Goal: Task Accomplishment & Management: Manage account settings

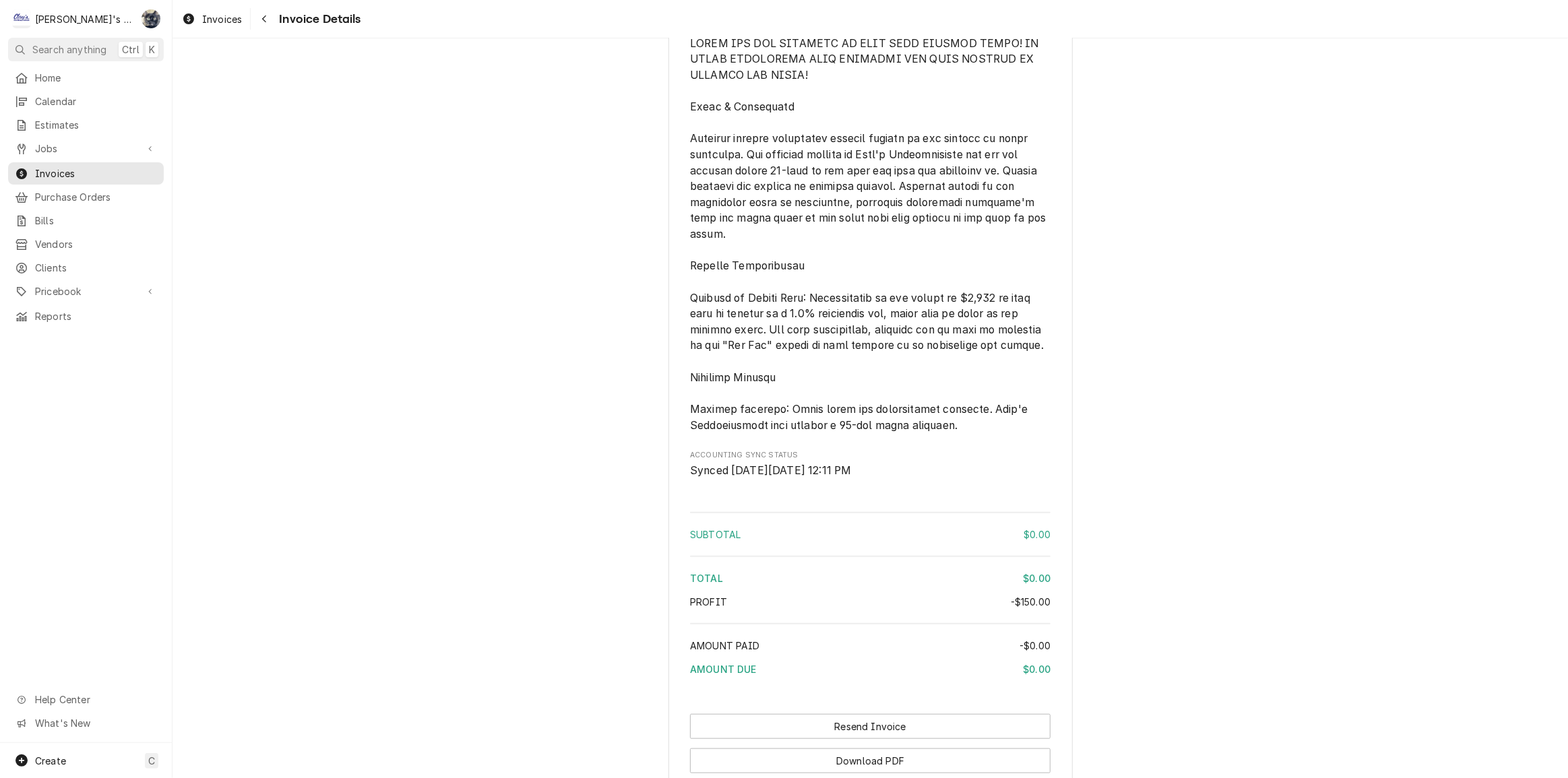
scroll to position [1507, 0]
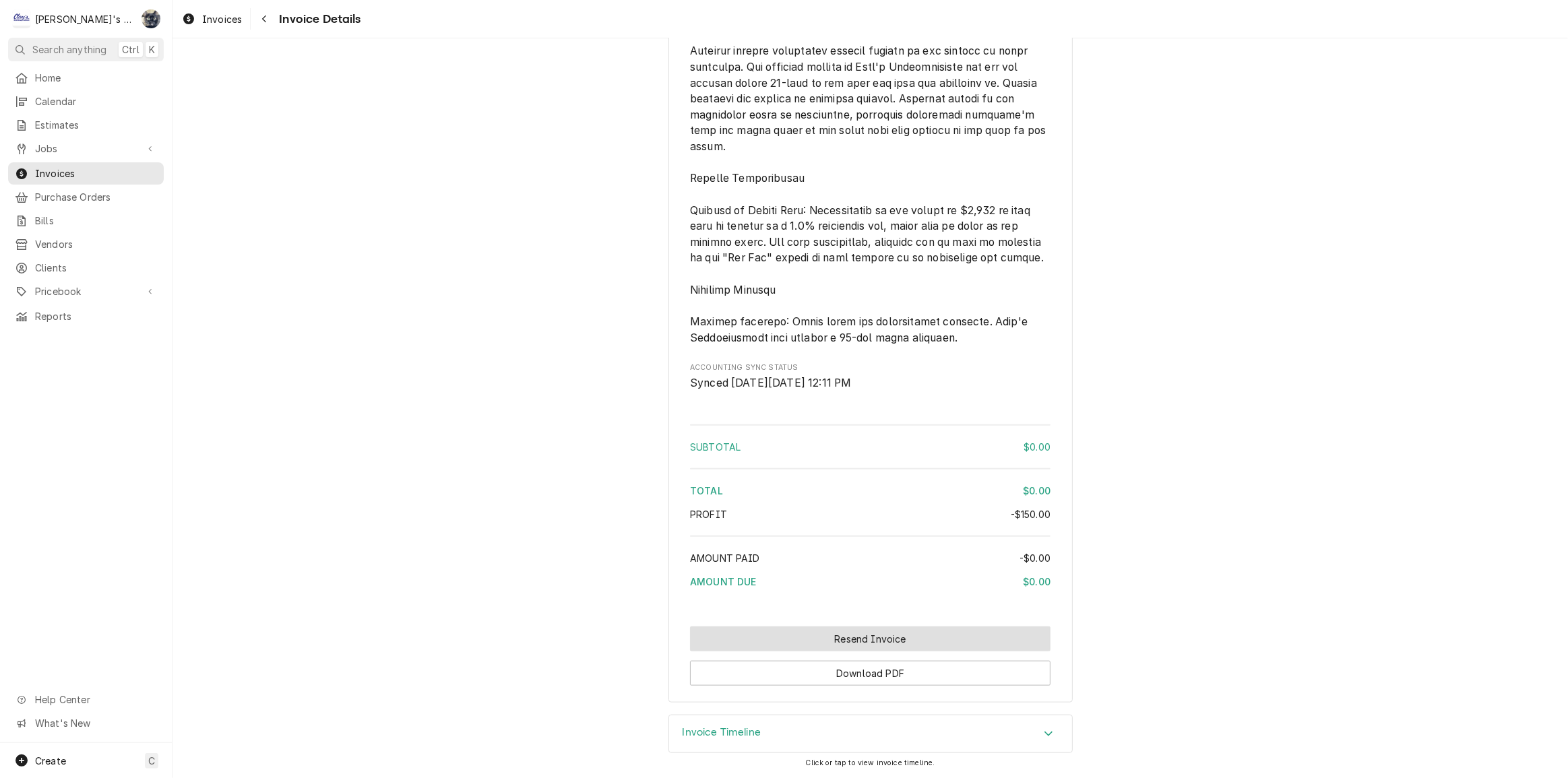
click at [850, 644] on button "Resend Invoice" at bounding box center [870, 639] width 361 height 25
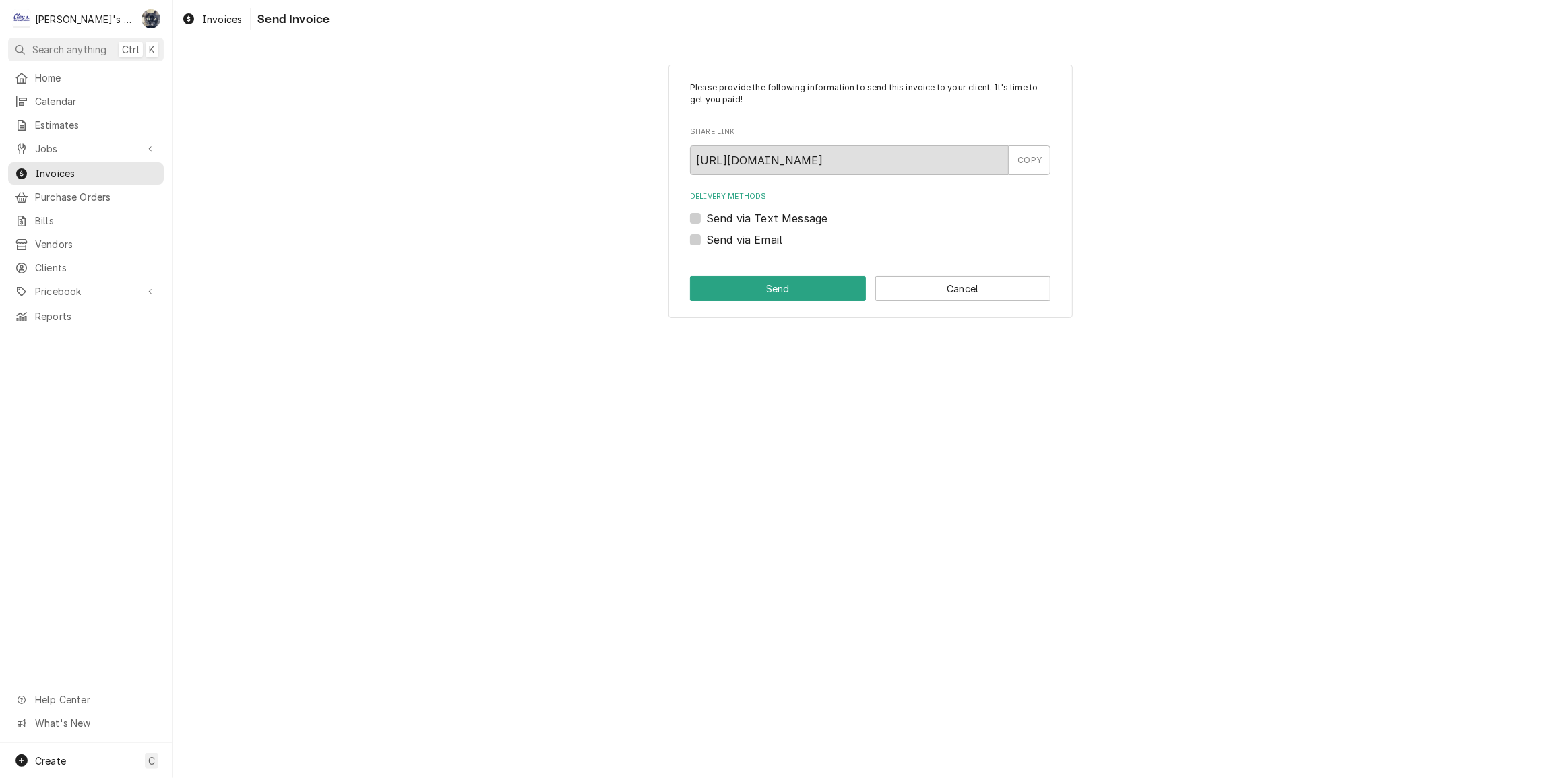
click at [707, 237] on label "Send via Email" at bounding box center [744, 239] width 76 height 16
click at [707, 237] on input "Send via Email" at bounding box center [887, 246] width 361 height 29
checkbox input "true"
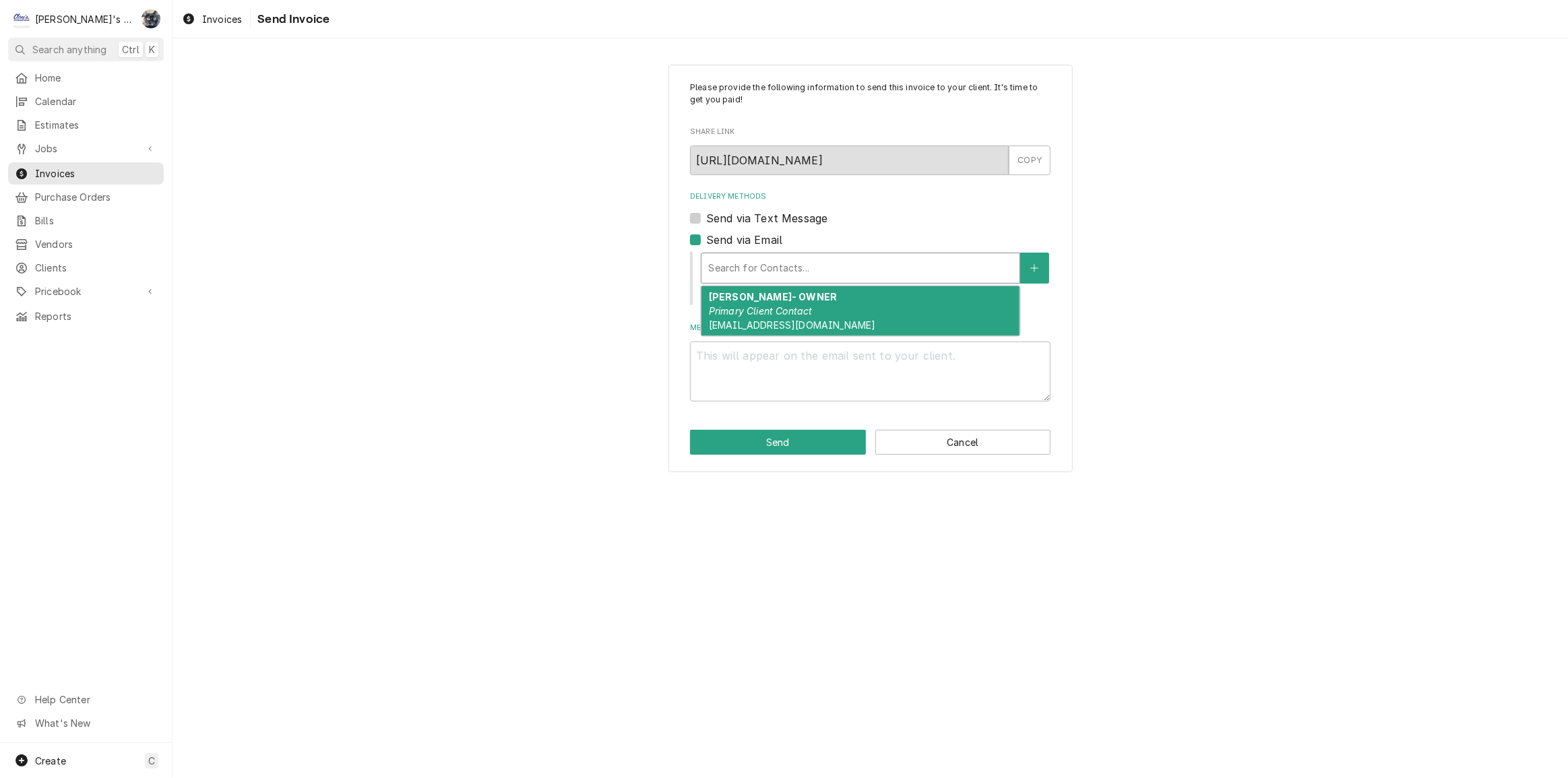
click at [711, 276] on input "Delivery Methods" at bounding box center [710, 268] width 3 height 22
click at [729, 314] on em "Primary Client Contact" at bounding box center [761, 311] width 104 height 11
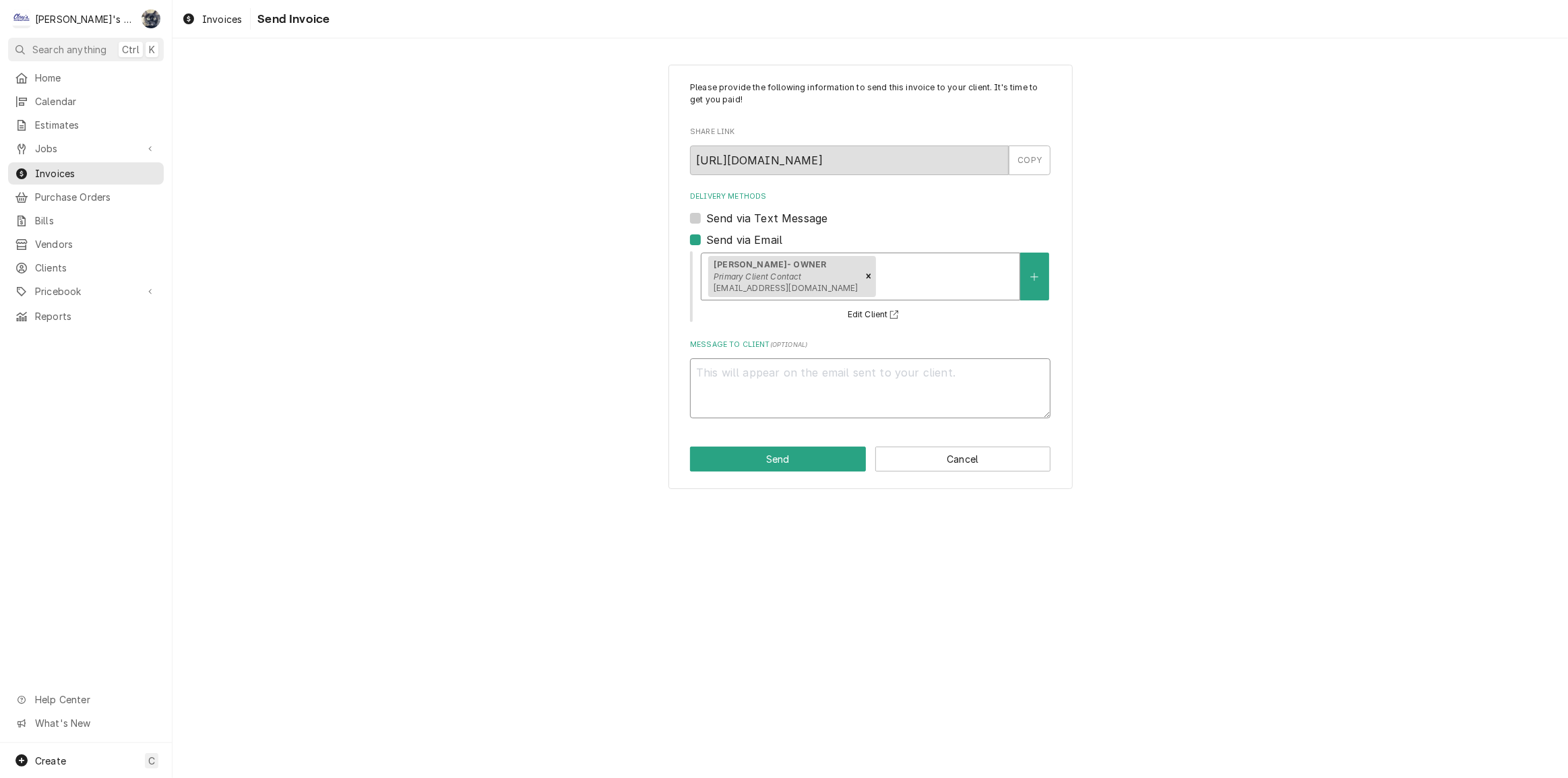
click at [745, 367] on textarea "Message to Client ( optional )" at bounding box center [870, 388] width 361 height 60
type textarea "x"
type textarea "N"
type textarea "x"
type textarea "No"
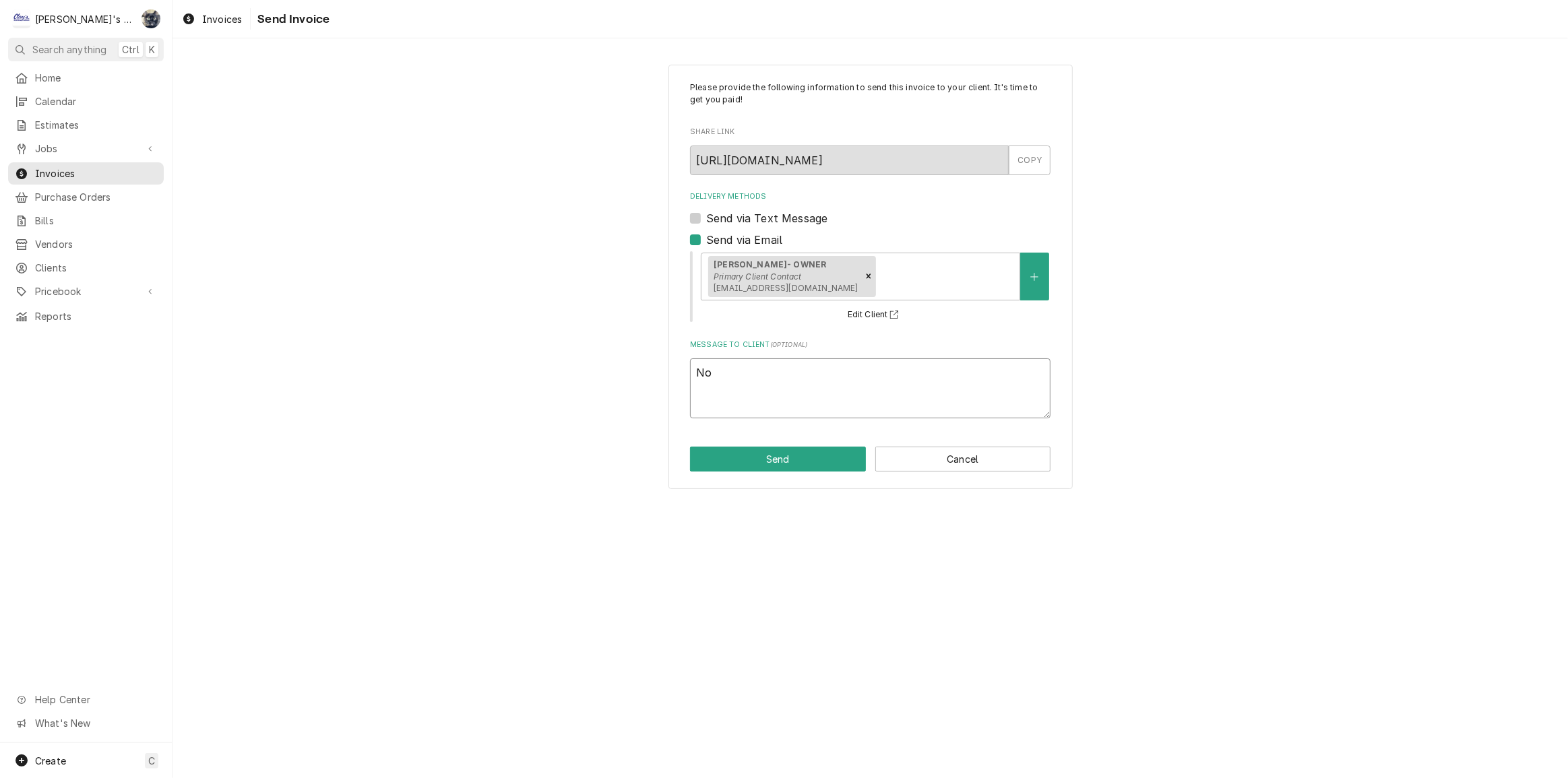
type textarea "x"
type textarea "No"
type textarea "x"
type textarea "No c"
type textarea "x"
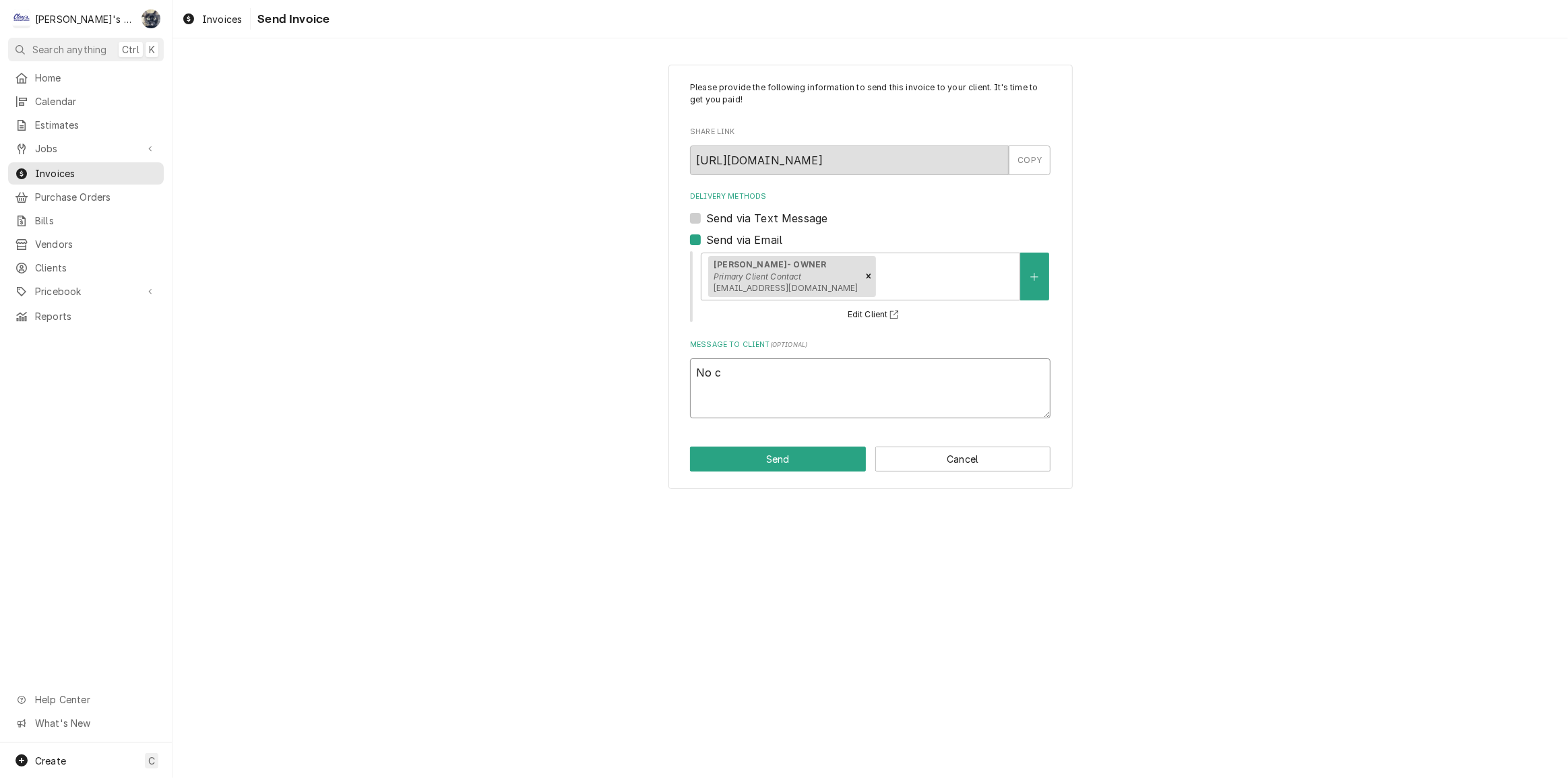
type textarea "No ch"
type textarea "x"
type textarea "No cha"
type textarea "x"
type textarea "No char"
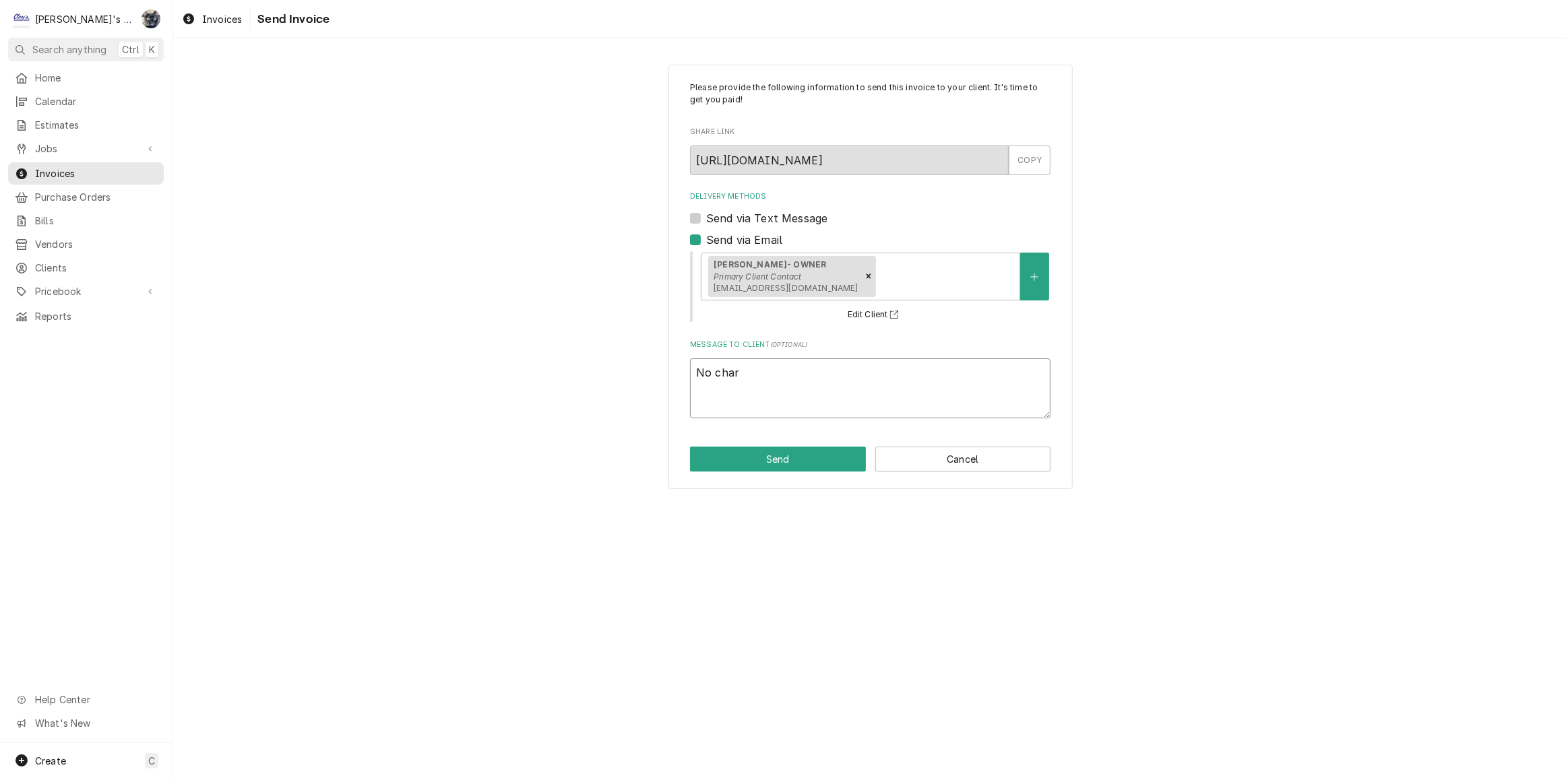
type textarea "x"
type textarea "No charg"
type textarea "x"
type textarea "No charge"
type textarea "x"
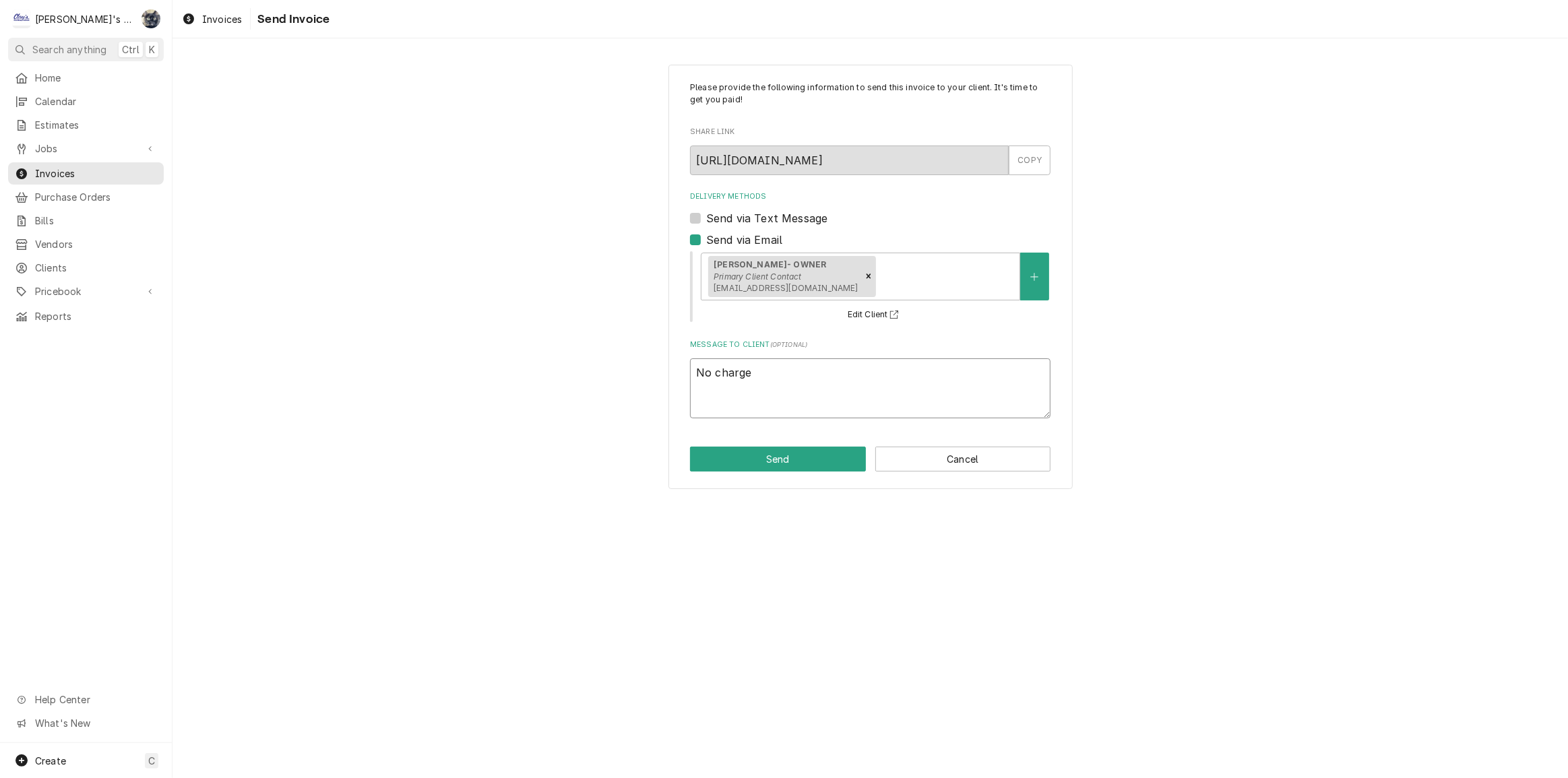
type textarea "No charge"
type textarea "x"
type textarea "No charge i"
type textarea "x"
type textarea "No charge in"
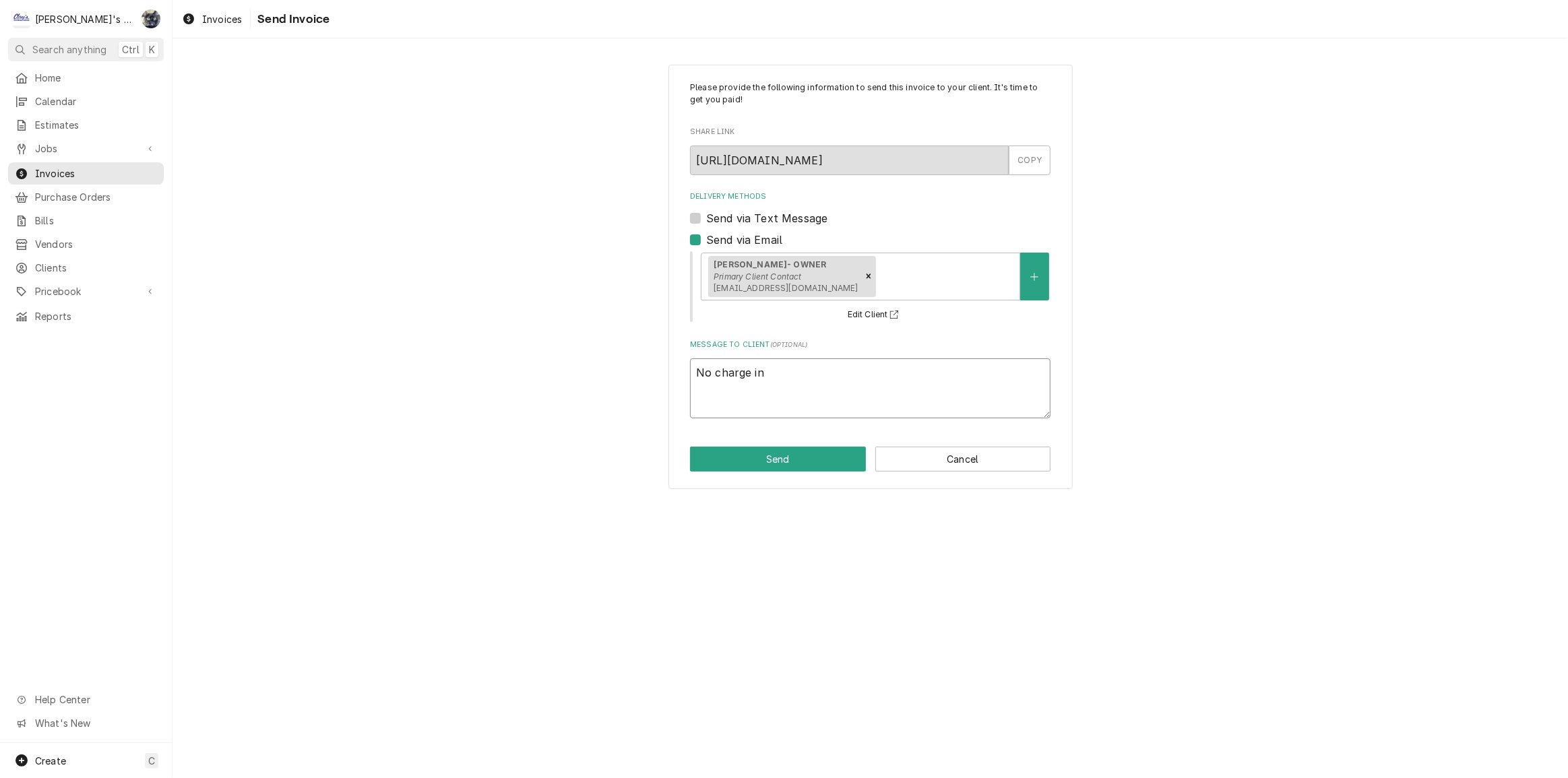
type textarea "x"
type textarea "No charge inv"
type textarea "x"
type textarea "No charge invo"
type textarea "x"
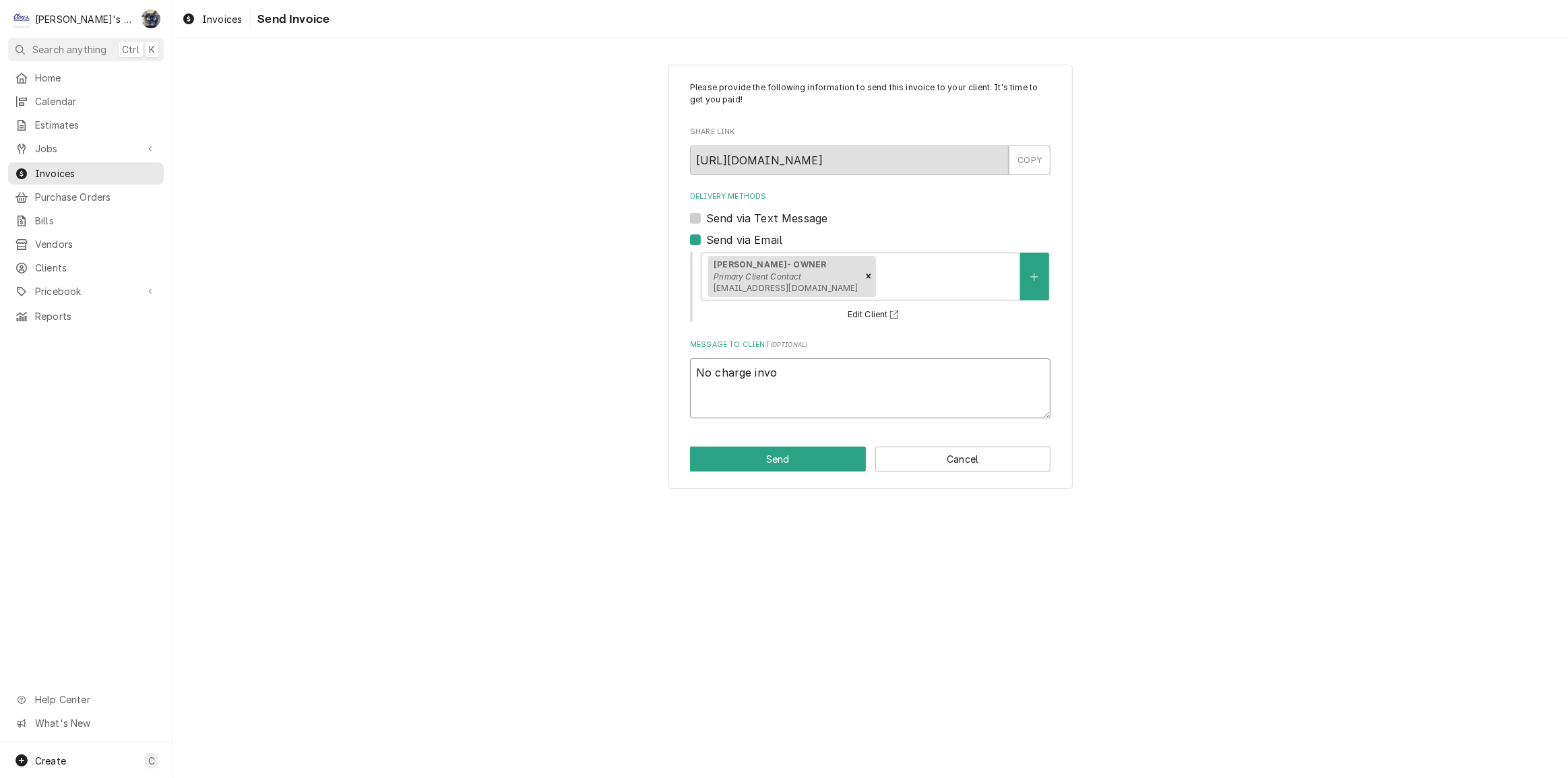
type textarea "No charge invoi"
type textarea "x"
type textarea "No charge invoic"
type textarea "x"
type textarea "No charge invoice"
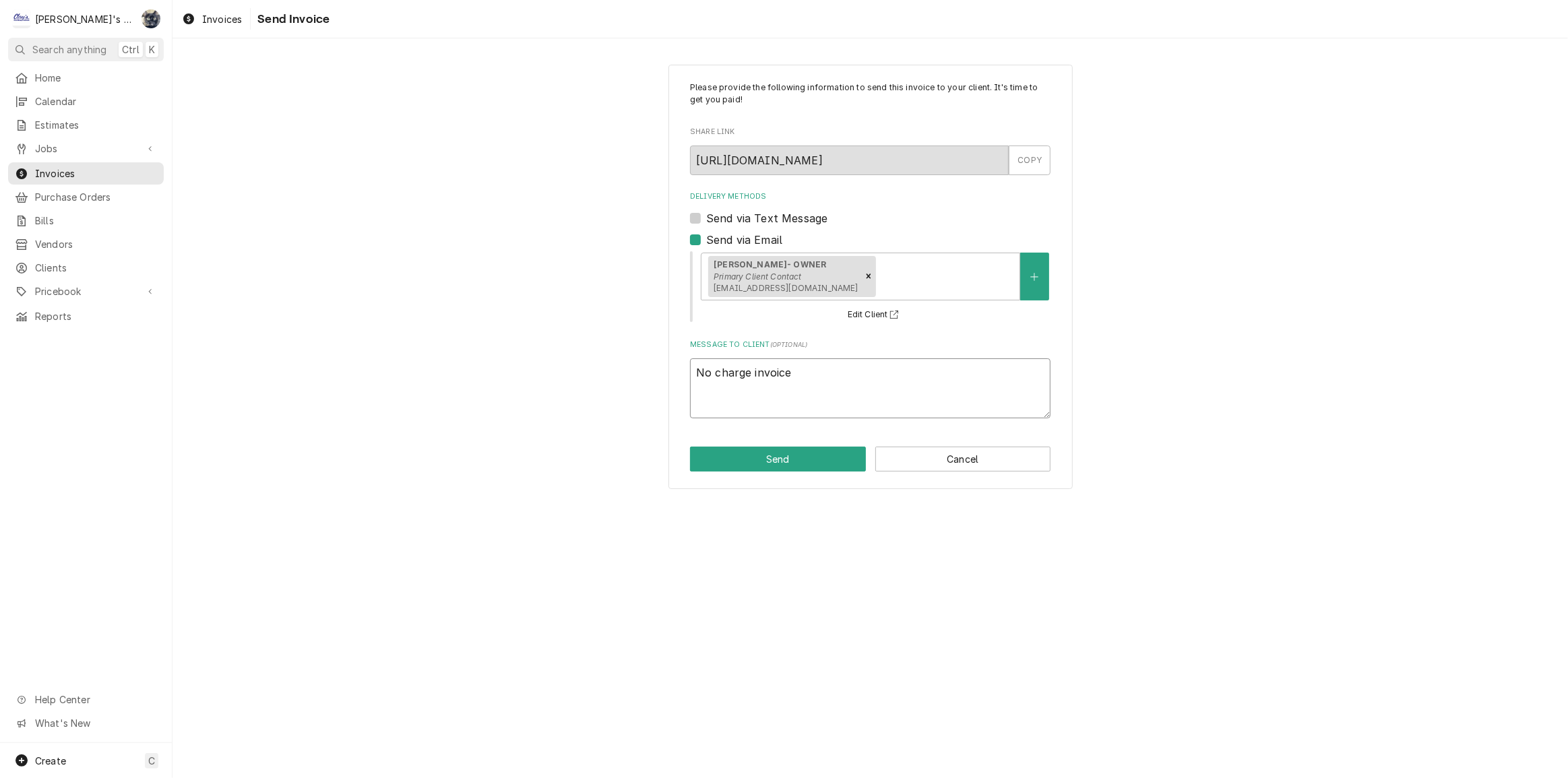
type textarea "x"
type textarea "No charge invoice,"
type textarea "x"
type textarea "No charge invoice,"
type textarea "x"
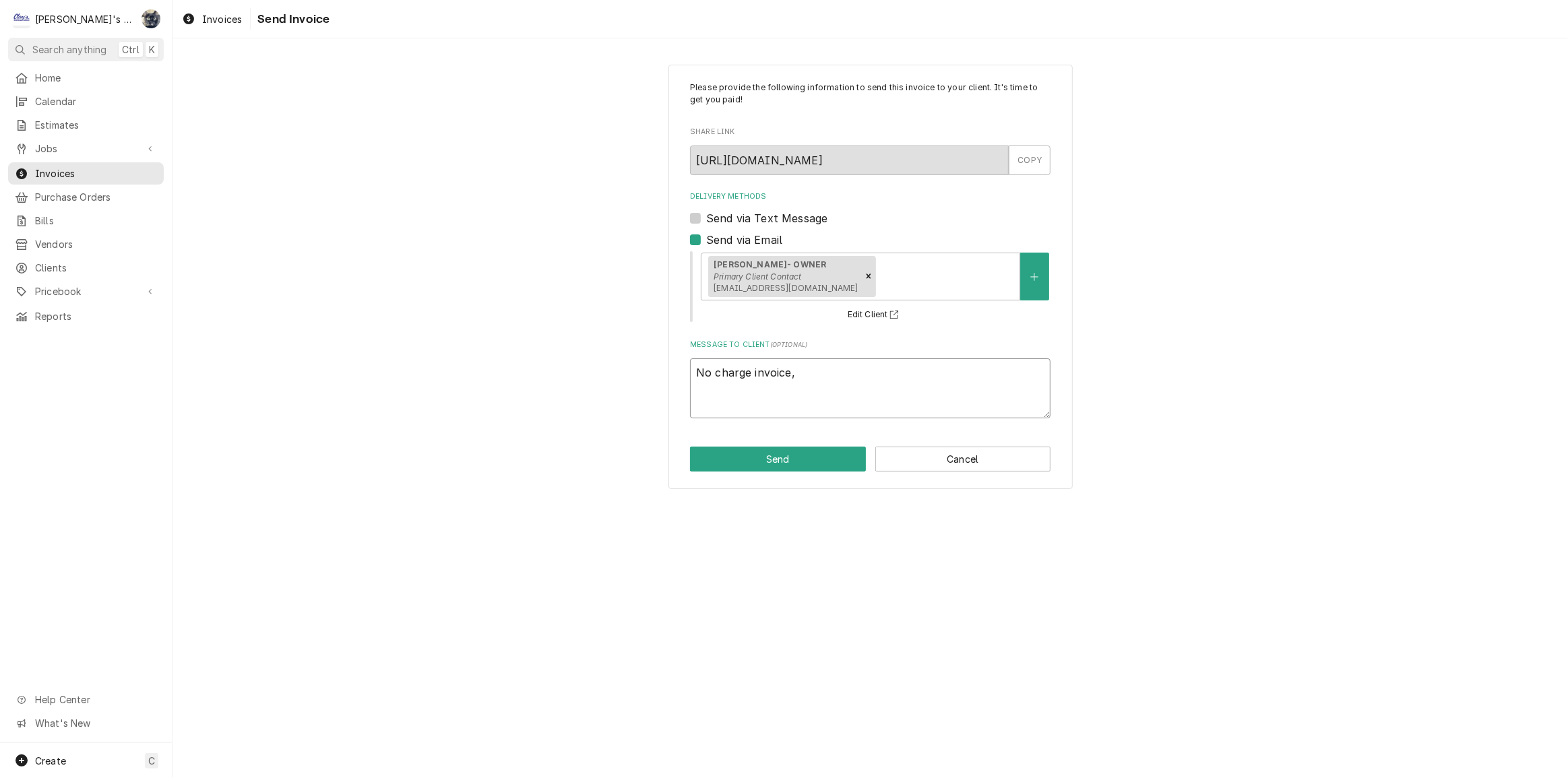
type textarea "No charge invoice, f"
type textarea "x"
type textarea "No charge invoice, fo"
type textarea "x"
type textarea "No charge invoice, for"
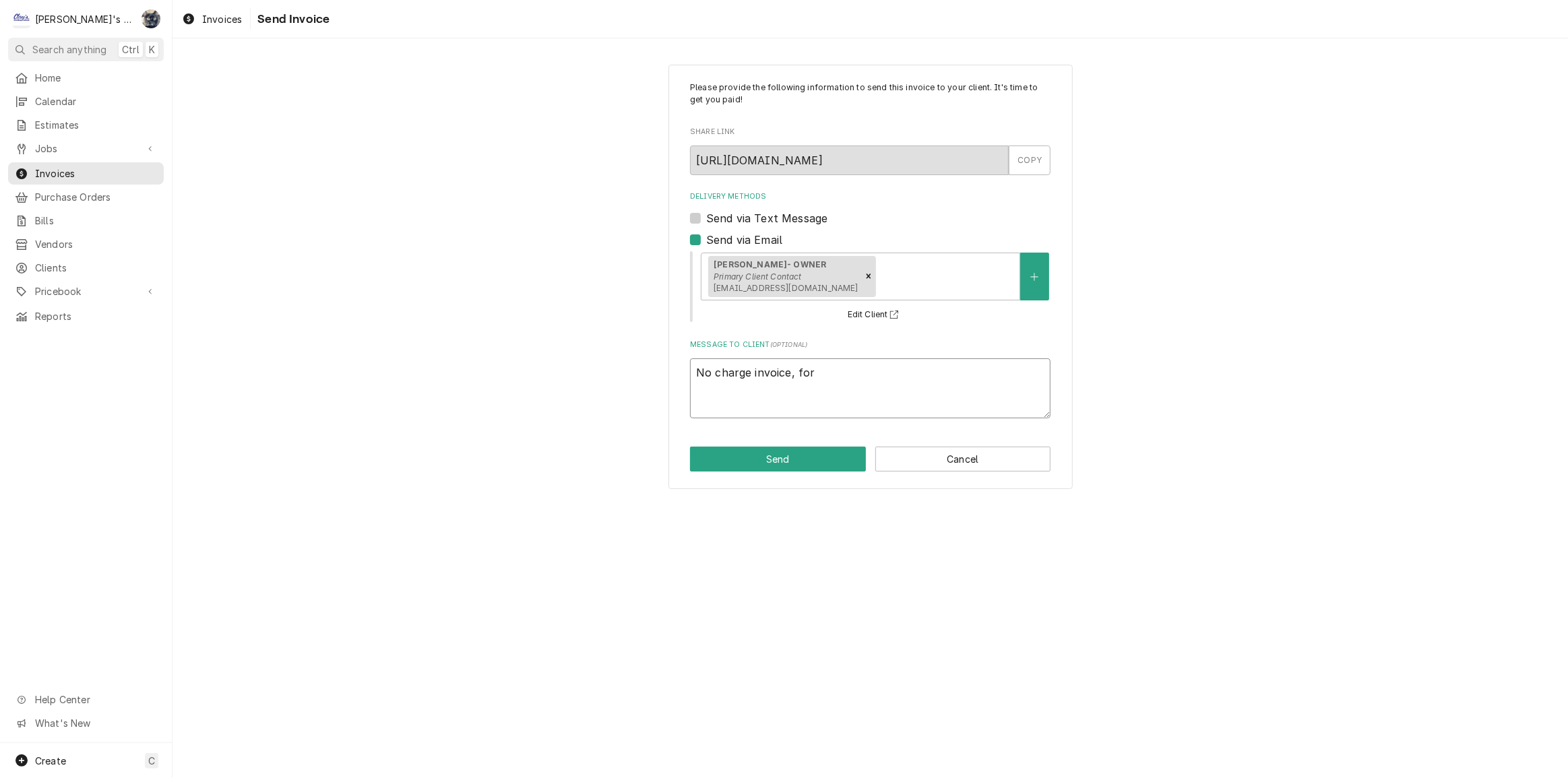
type textarea "x"
type textarea "No charge invoice, for"
type textarea "x"
type textarea "No charge invoice, for y"
type textarea "x"
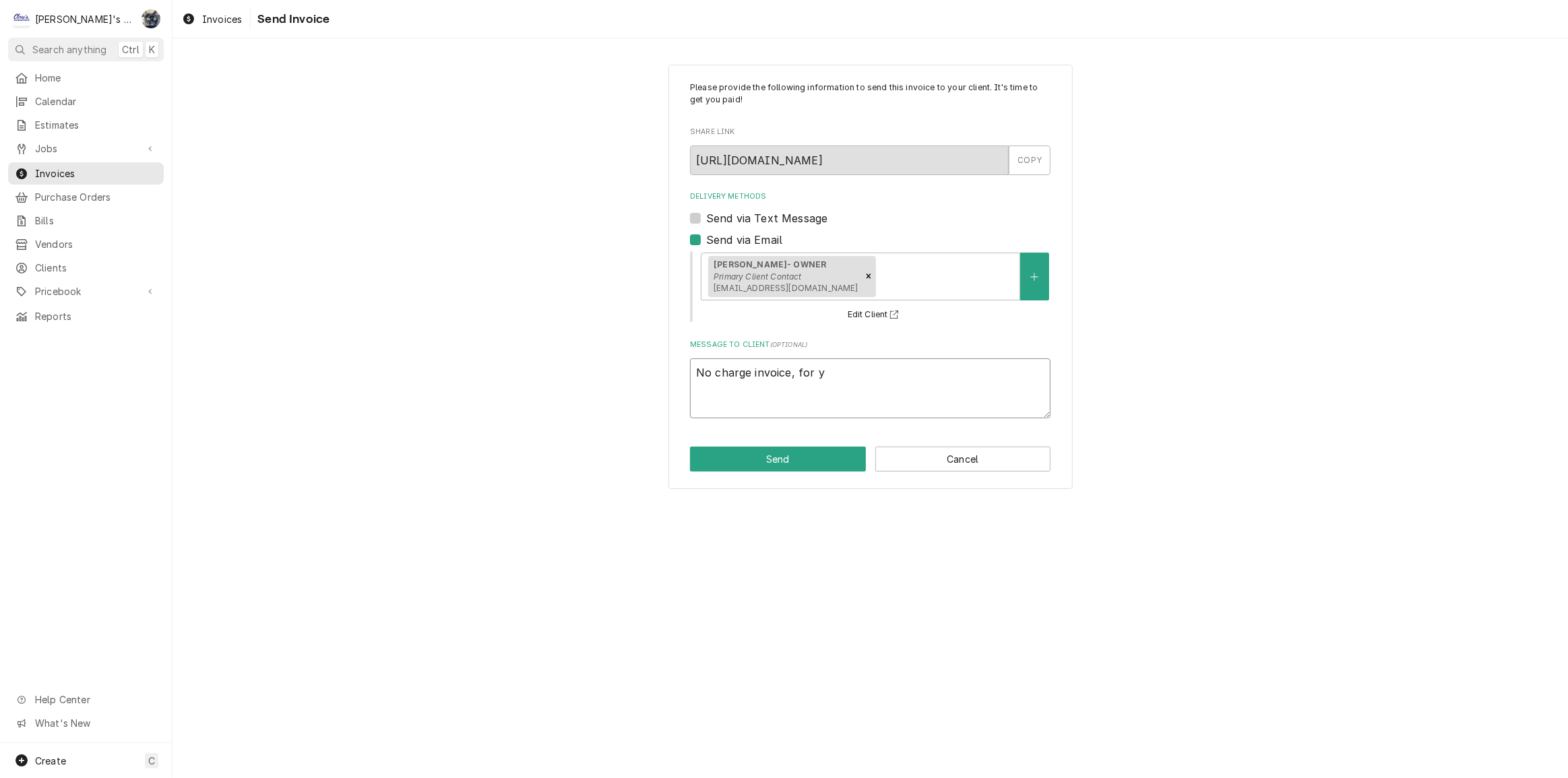
type textarea "No charge invoice, for yo"
type textarea "x"
type textarea "No charge invoice, for you"
type textarea "x"
type textarea "No charge invoice, for your"
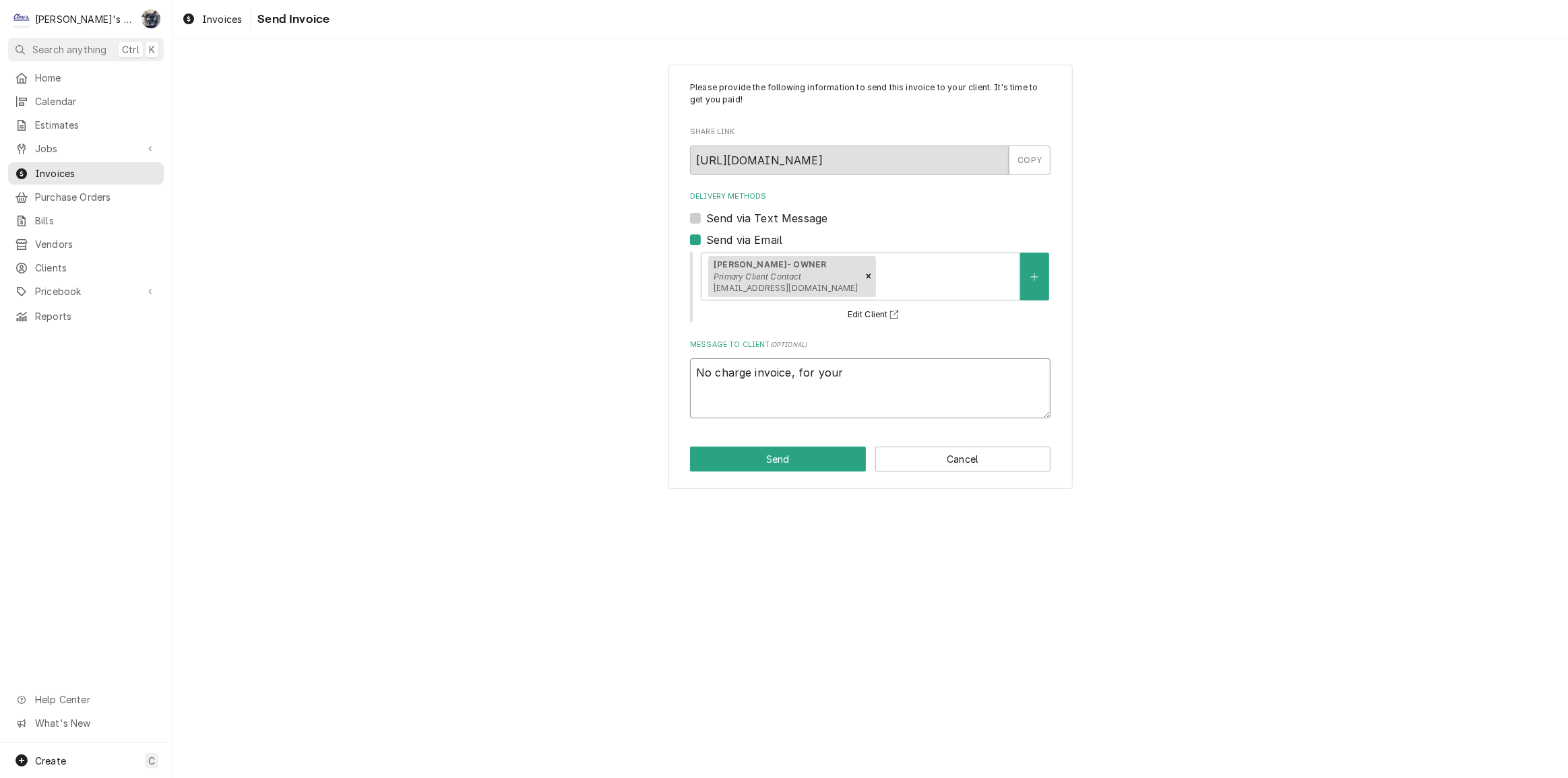
type textarea "x"
type textarea "No charge invoice, for your"
type textarea "x"
type textarea "No charge invoice, for your r"
type textarea "x"
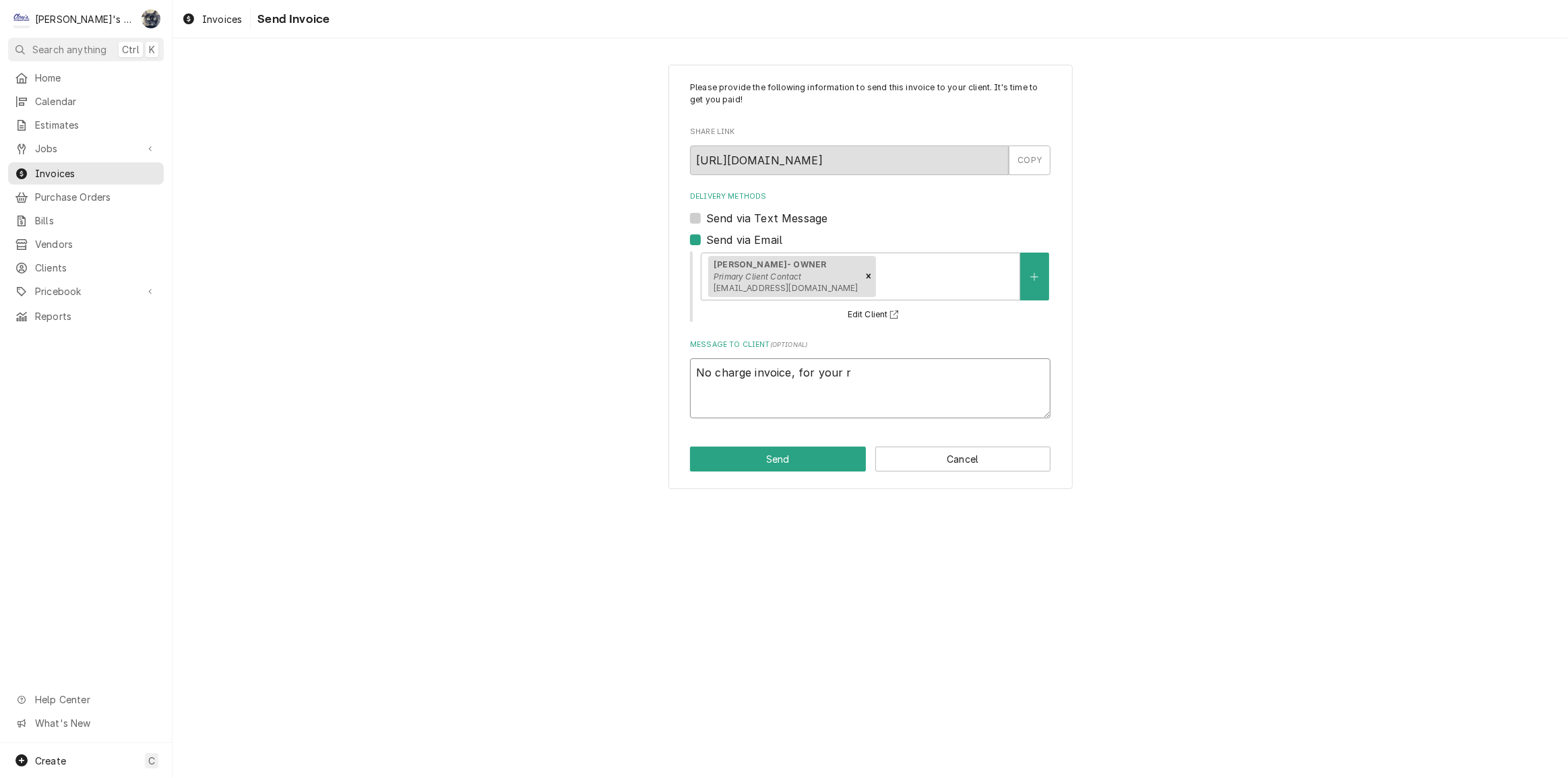
type textarea "No charge invoice, for your re"
type textarea "x"
type textarea "No charge invoice, for your rec"
type textarea "x"
type textarea "No charge invoice, for your reco"
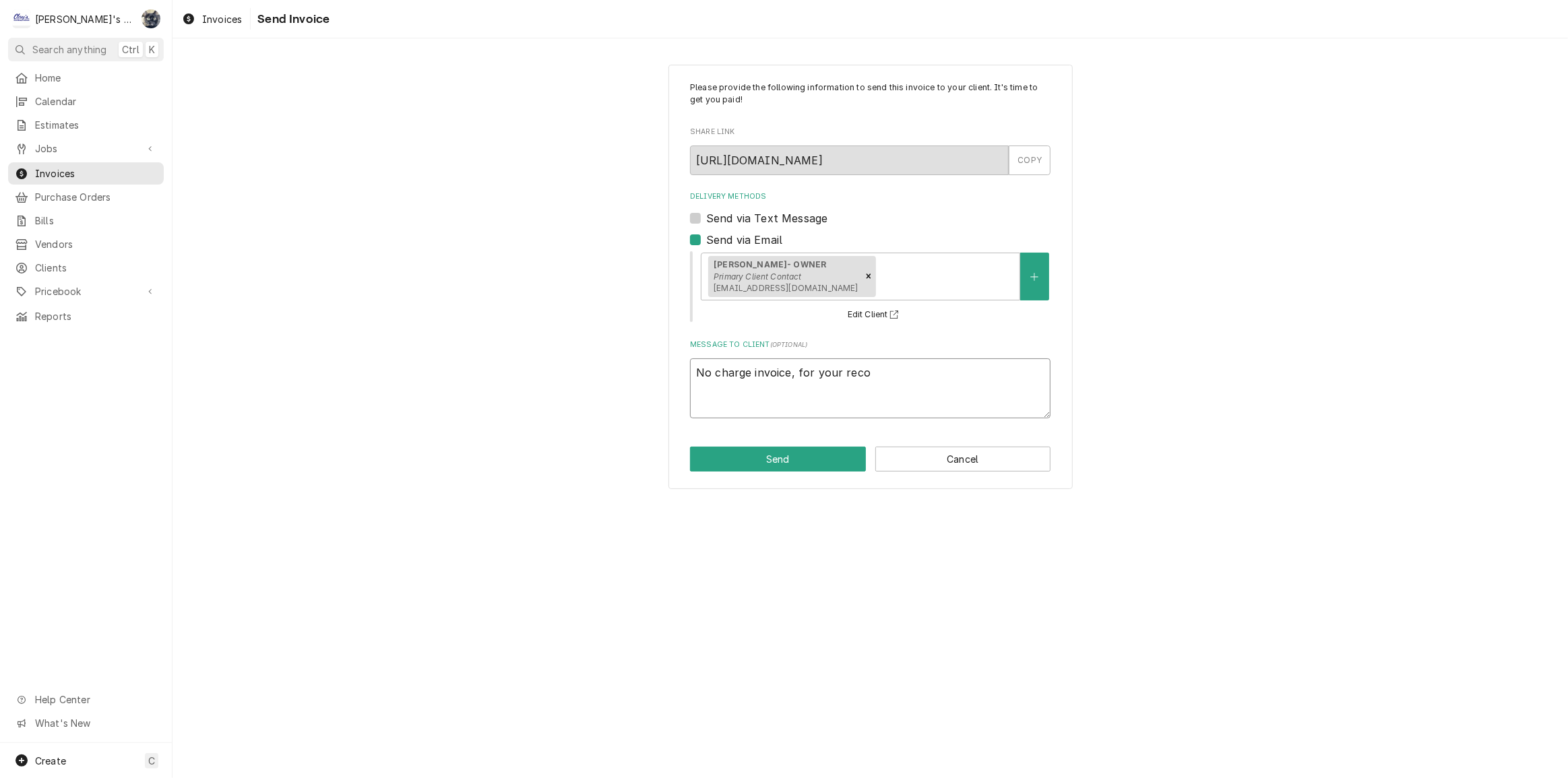
type textarea "x"
type textarea "No charge invoice, for your recor"
type textarea "x"
type textarea "No charge invoice, for your record"
type textarea "x"
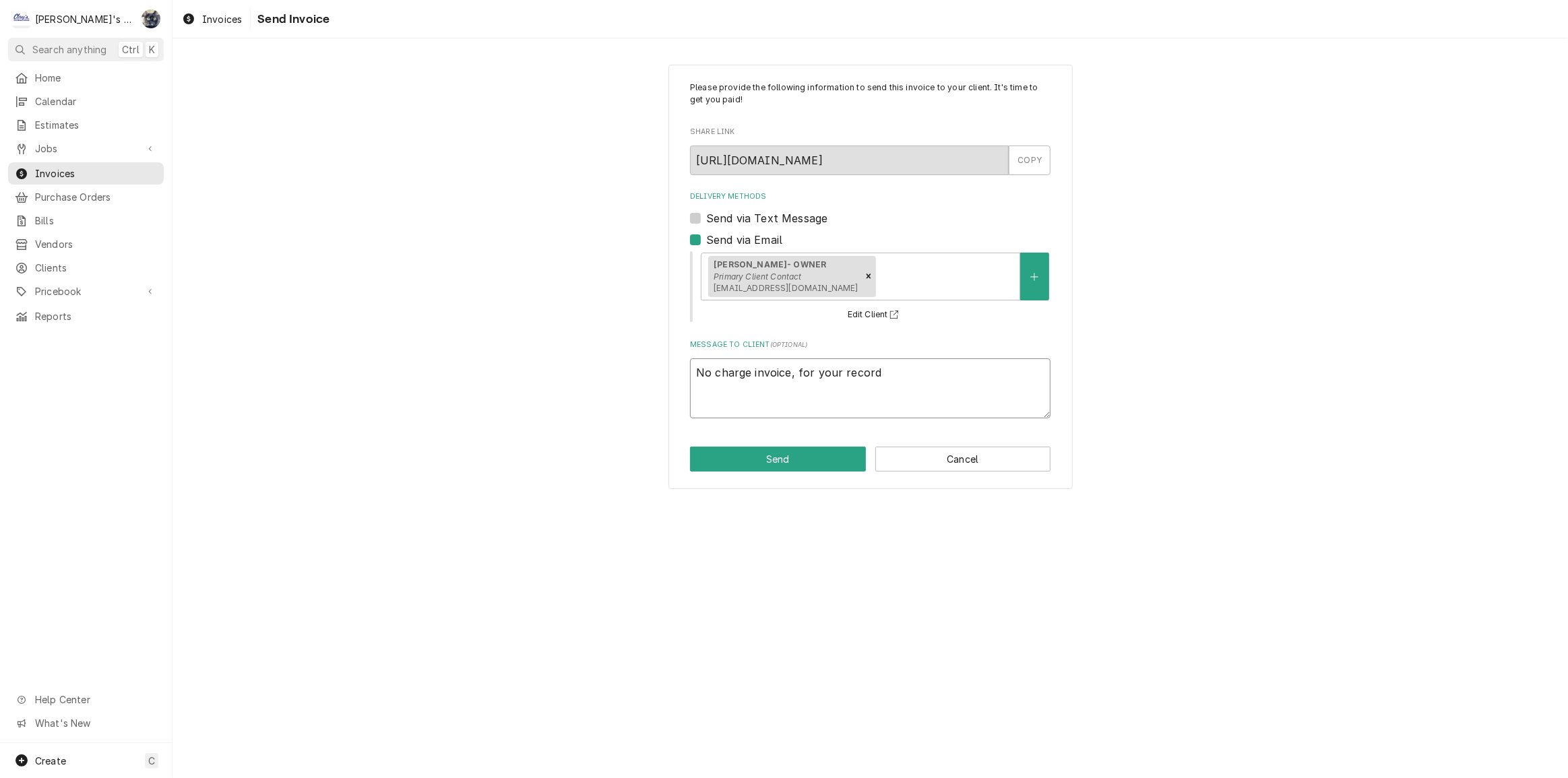
type textarea "No charge invoice, for your records"
type textarea "x"
type textarea "No charge invoice, for your records"
type textarea "x"
type textarea "No charge invoice, for your records o"
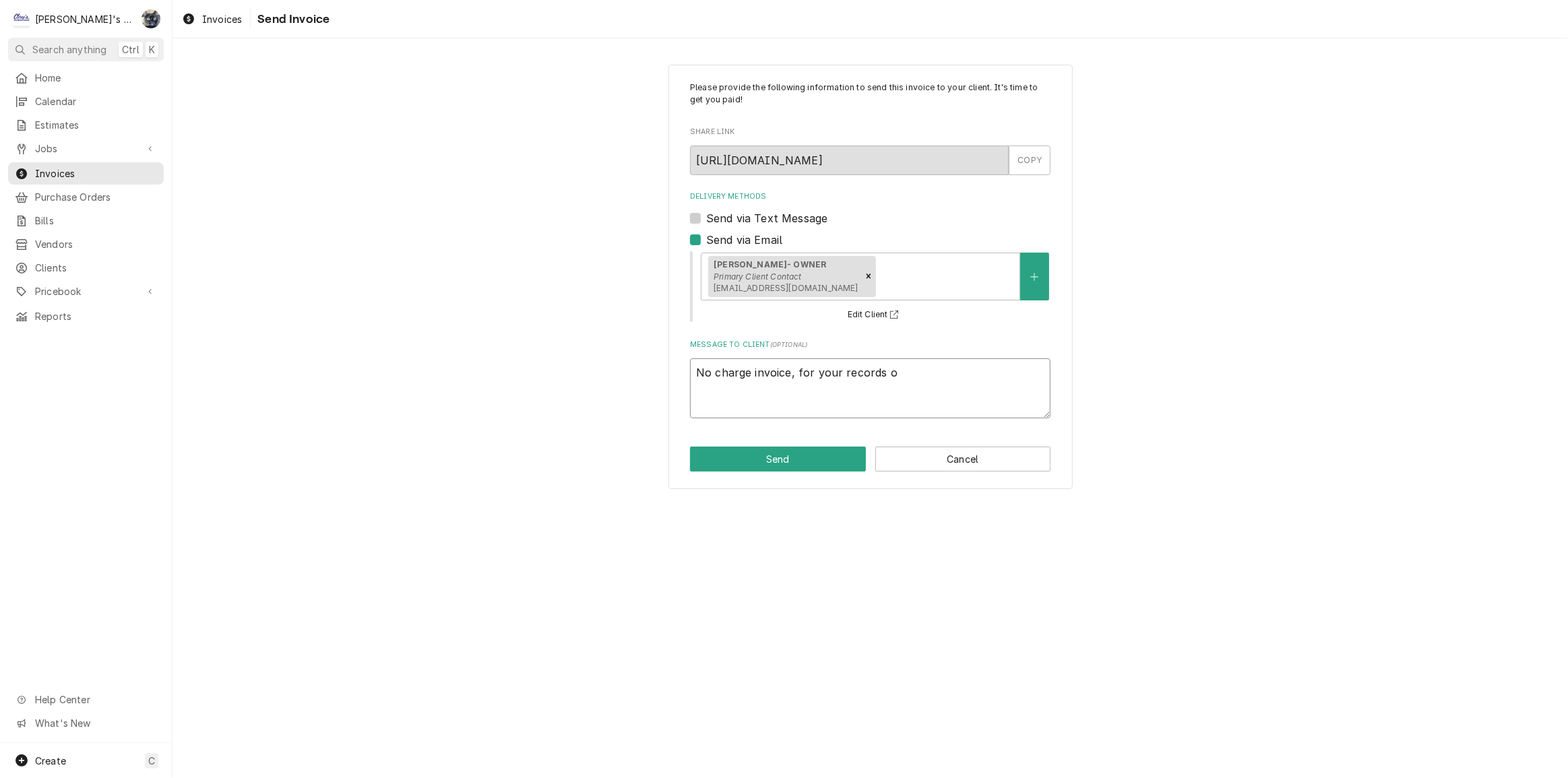
type textarea "x"
type textarea "No charge invoice, for your records on"
type textarea "x"
type textarea "No charge invoice, for your records onl"
type textarea "x"
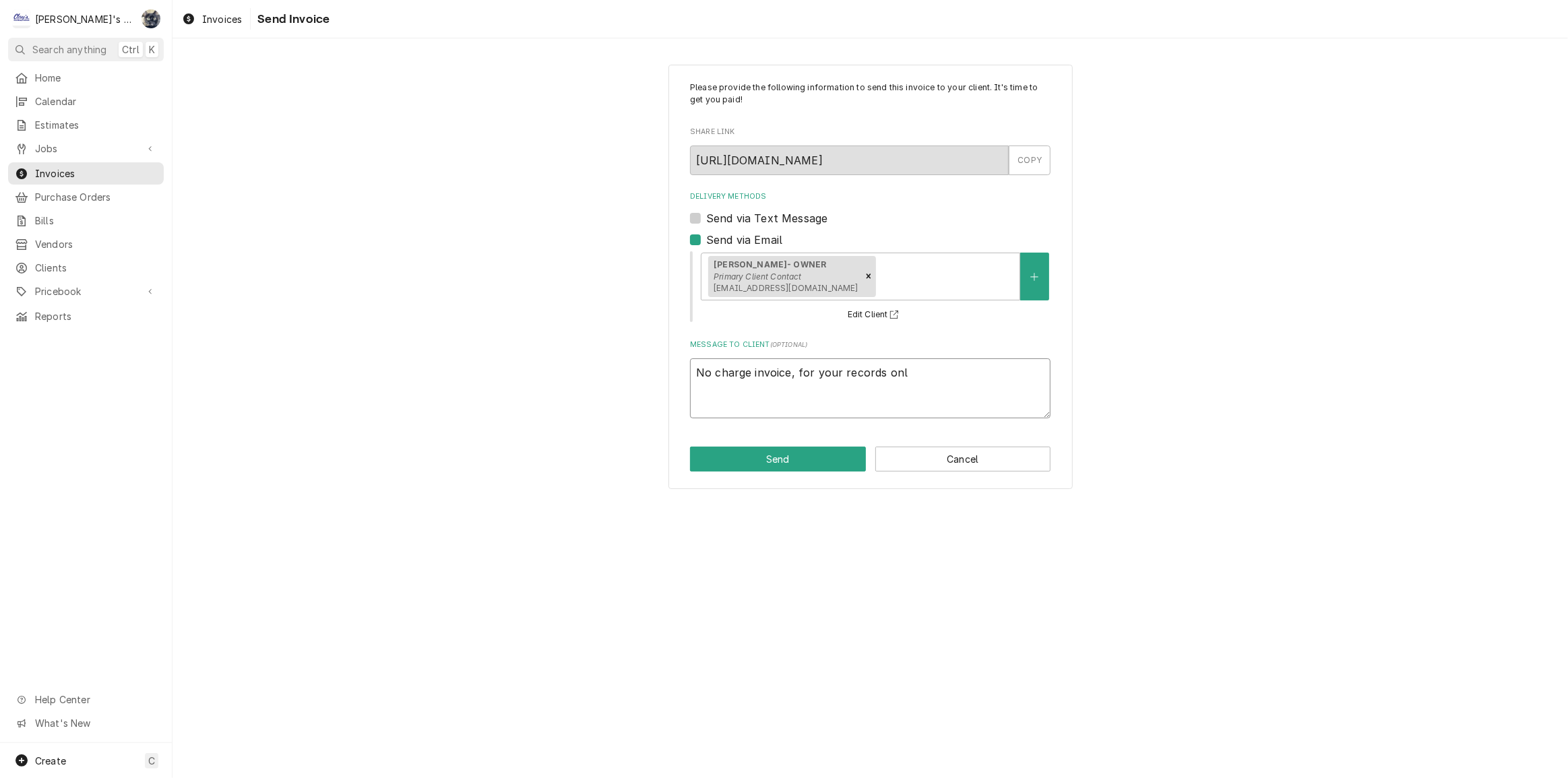
type textarea "No charge invoice, for your records only"
type textarea "x"
type textarea "No charge invoice, for your records only."
click at [741, 449] on button "Send" at bounding box center [778, 458] width 176 height 25
type textarea "x"
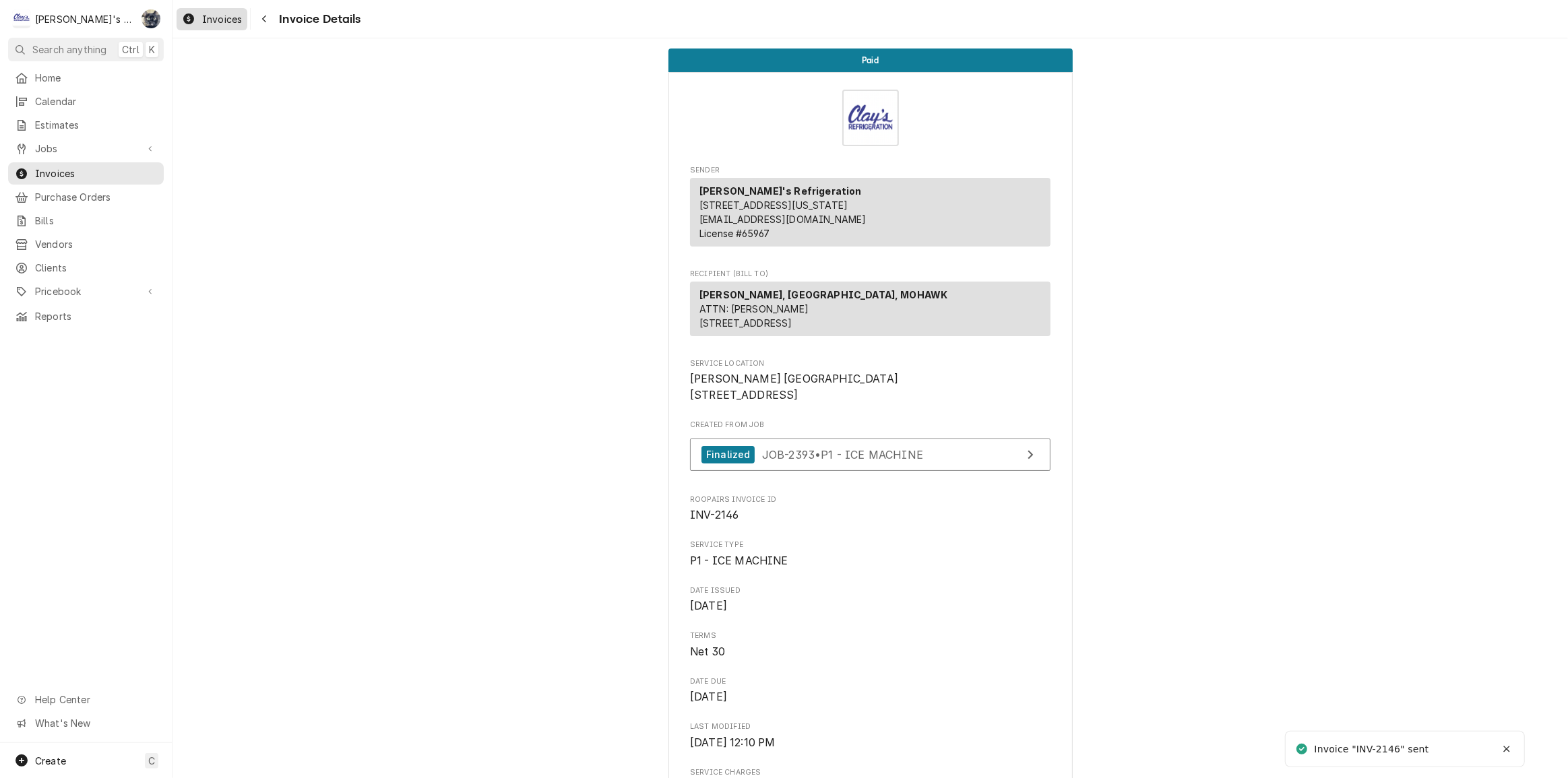
click at [226, 13] on span "Invoices" at bounding box center [222, 19] width 40 height 14
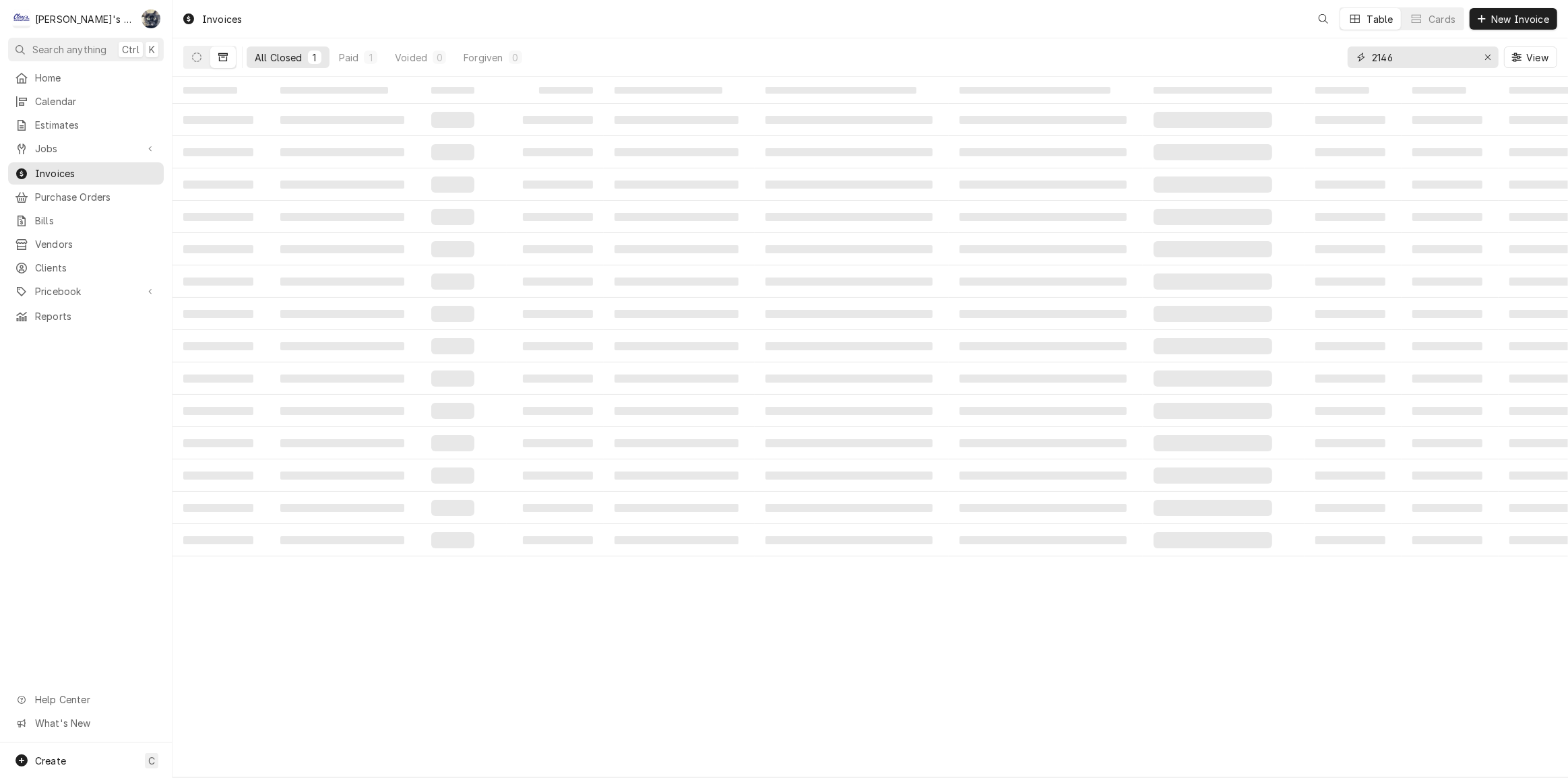
drag, startPoint x: 1425, startPoint y: 57, endPoint x: 1332, endPoint y: 67, distance: 93.5
click at [1332, 67] on div "All Closed 1 Paid 1 Voided 0 Forgiven 0 2146 View" at bounding box center [870, 57] width 1374 height 38
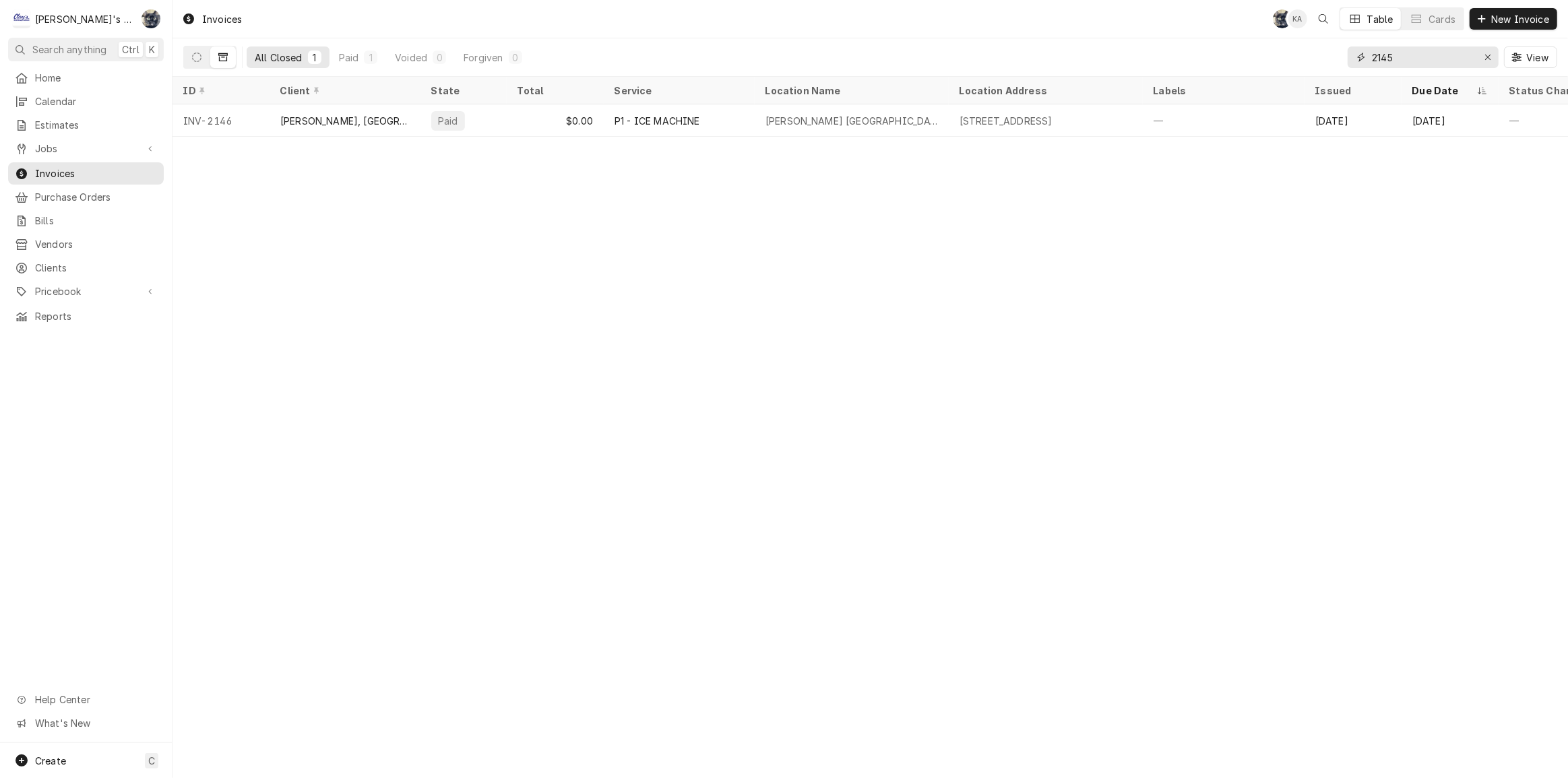
type input "2145"
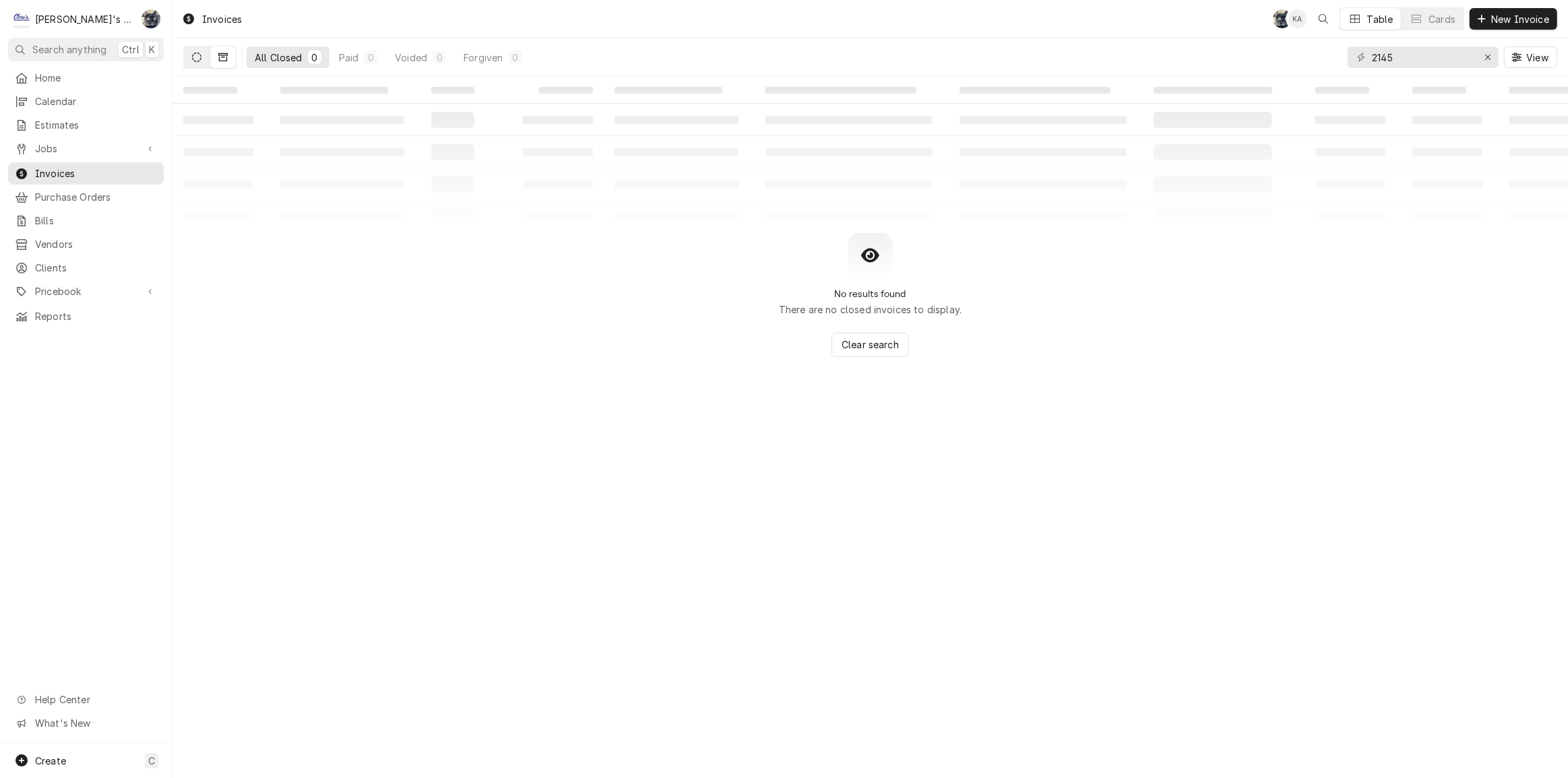
click at [208, 59] on button "Dynamic Content Wrapper" at bounding box center [197, 57] width 26 height 22
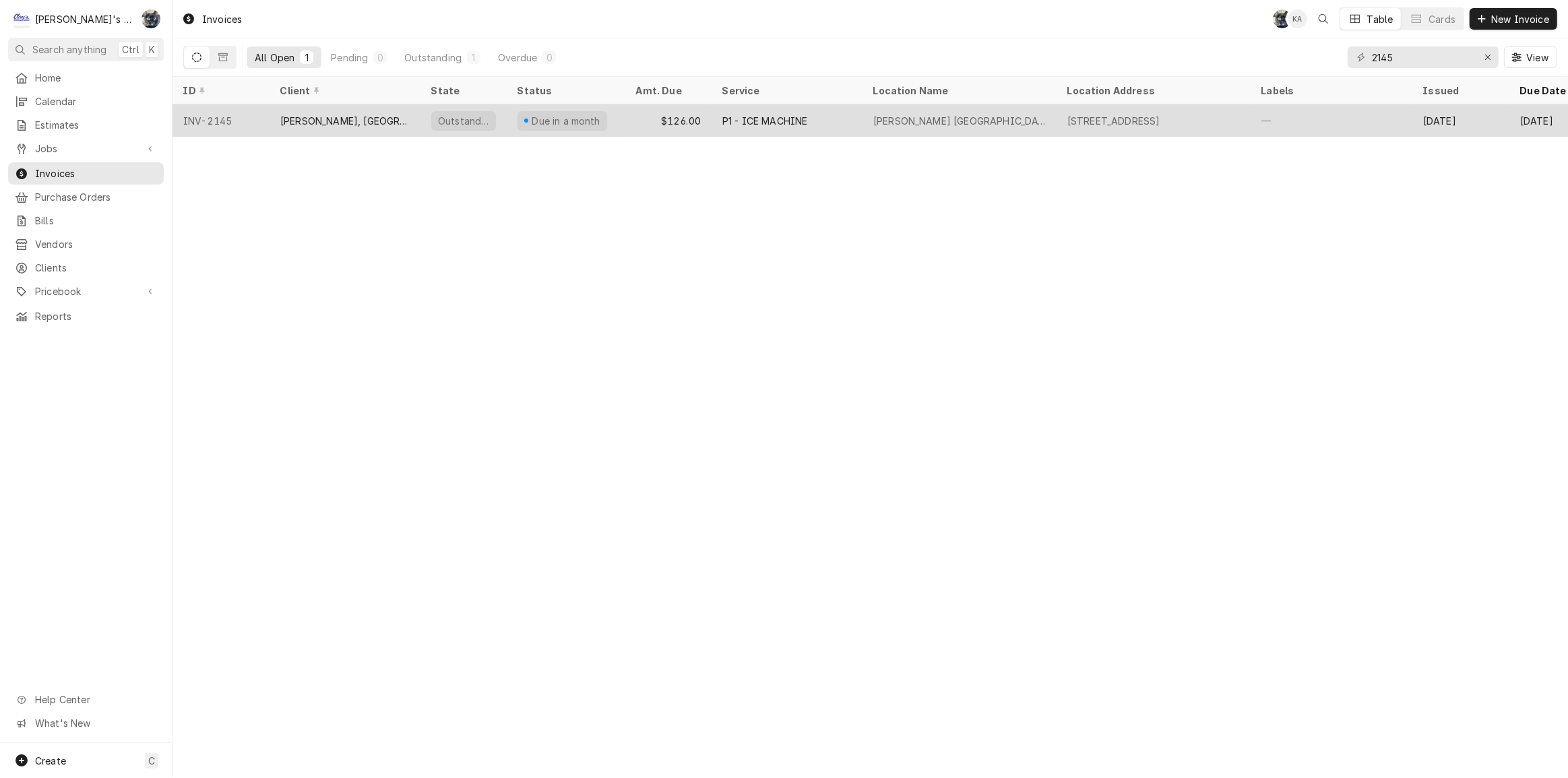
click at [674, 124] on div "$126.00" at bounding box center [668, 121] width 86 height 32
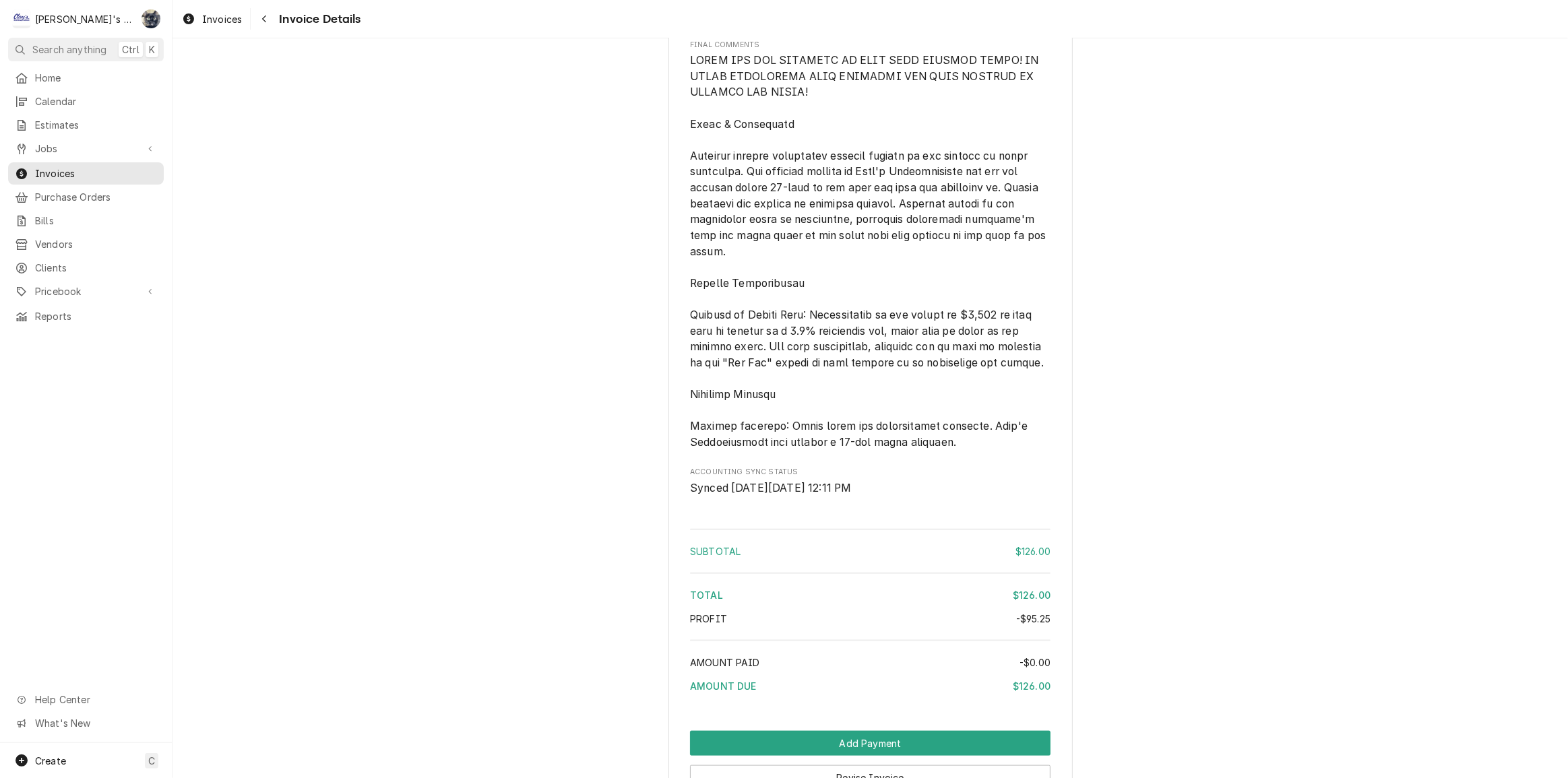
scroll to position [1841, 0]
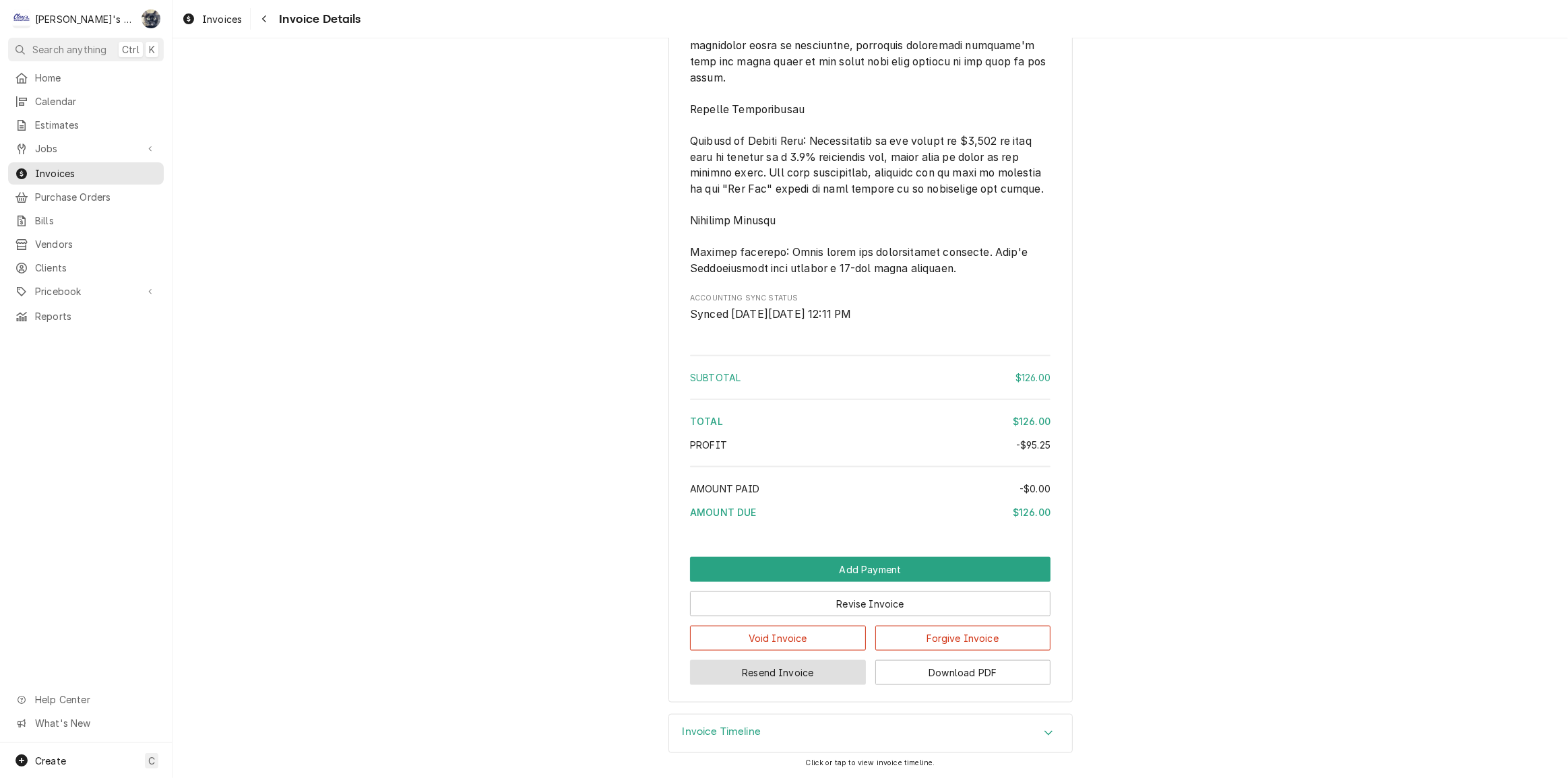
click at [778, 672] on button "Resend Invoice" at bounding box center [778, 672] width 176 height 25
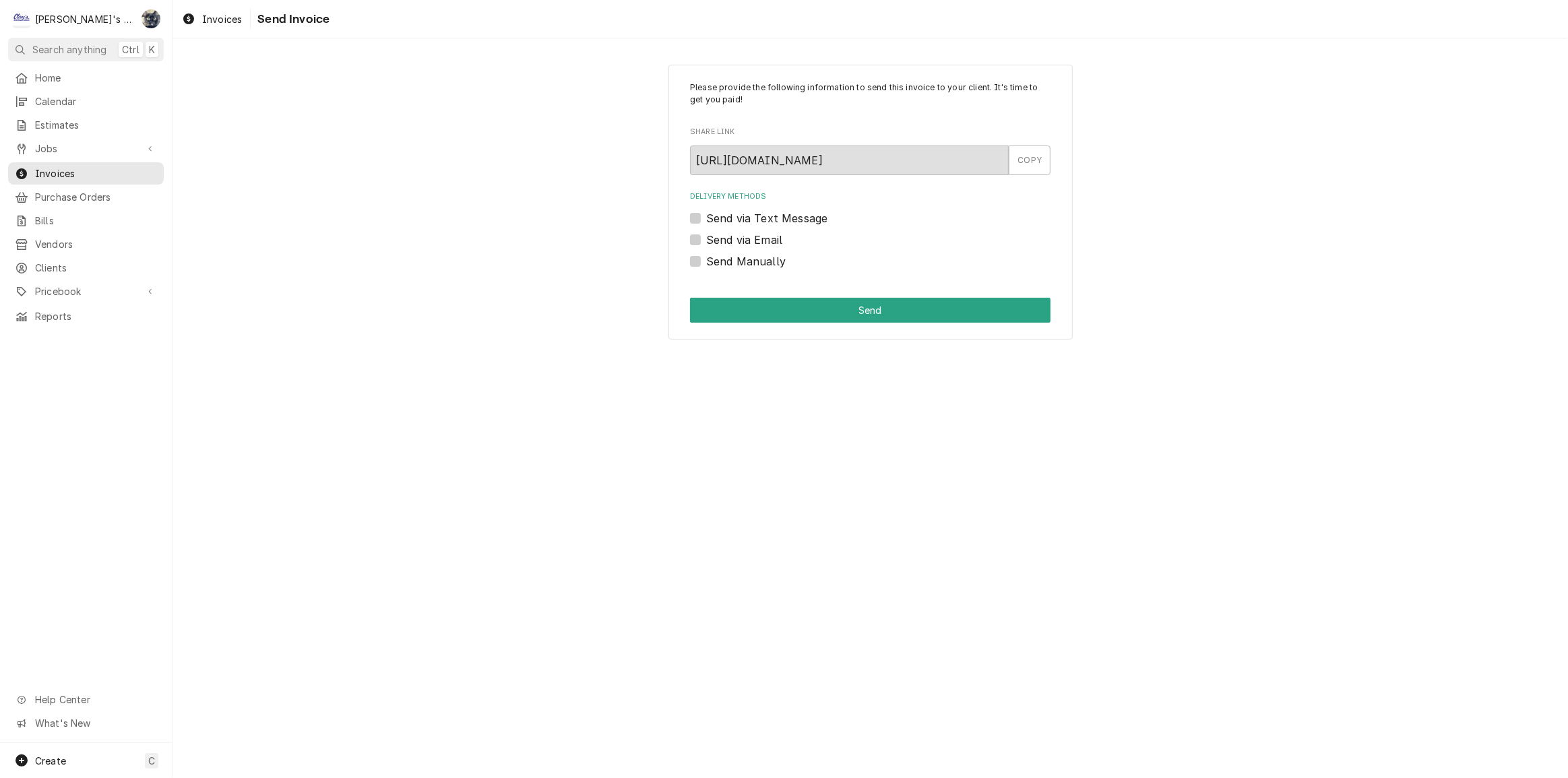
click at [707, 237] on label "Send via Email" at bounding box center [744, 239] width 76 height 16
click at [707, 237] on input "Send via Email" at bounding box center [887, 246] width 361 height 29
checkbox input "true"
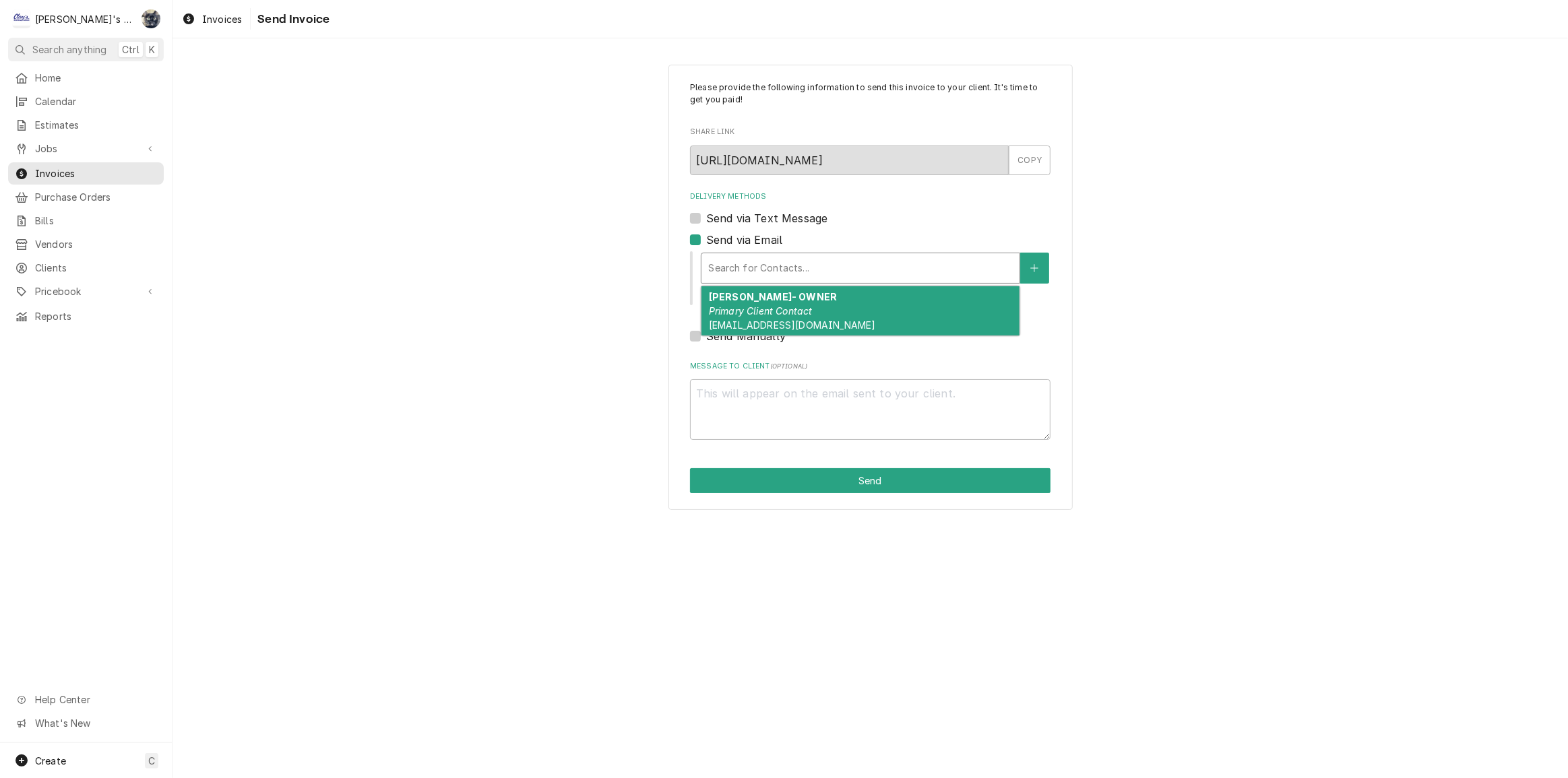
click at [750, 256] on div "Delivery Methods" at bounding box center [861, 268] width 305 height 24
click at [756, 312] on em "Primary Client Contact" at bounding box center [761, 311] width 104 height 11
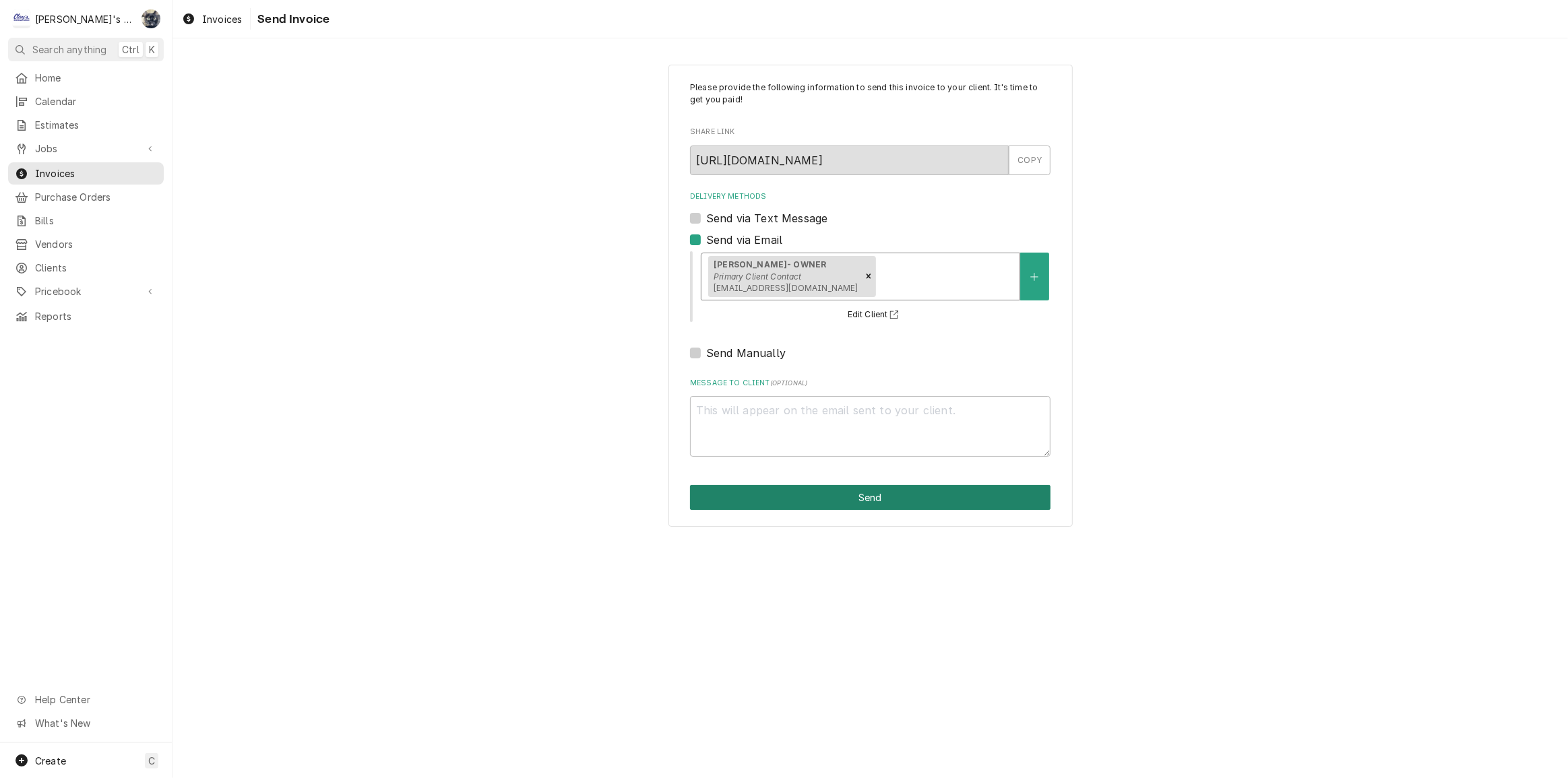
click at [809, 501] on button "Send" at bounding box center [870, 497] width 361 height 25
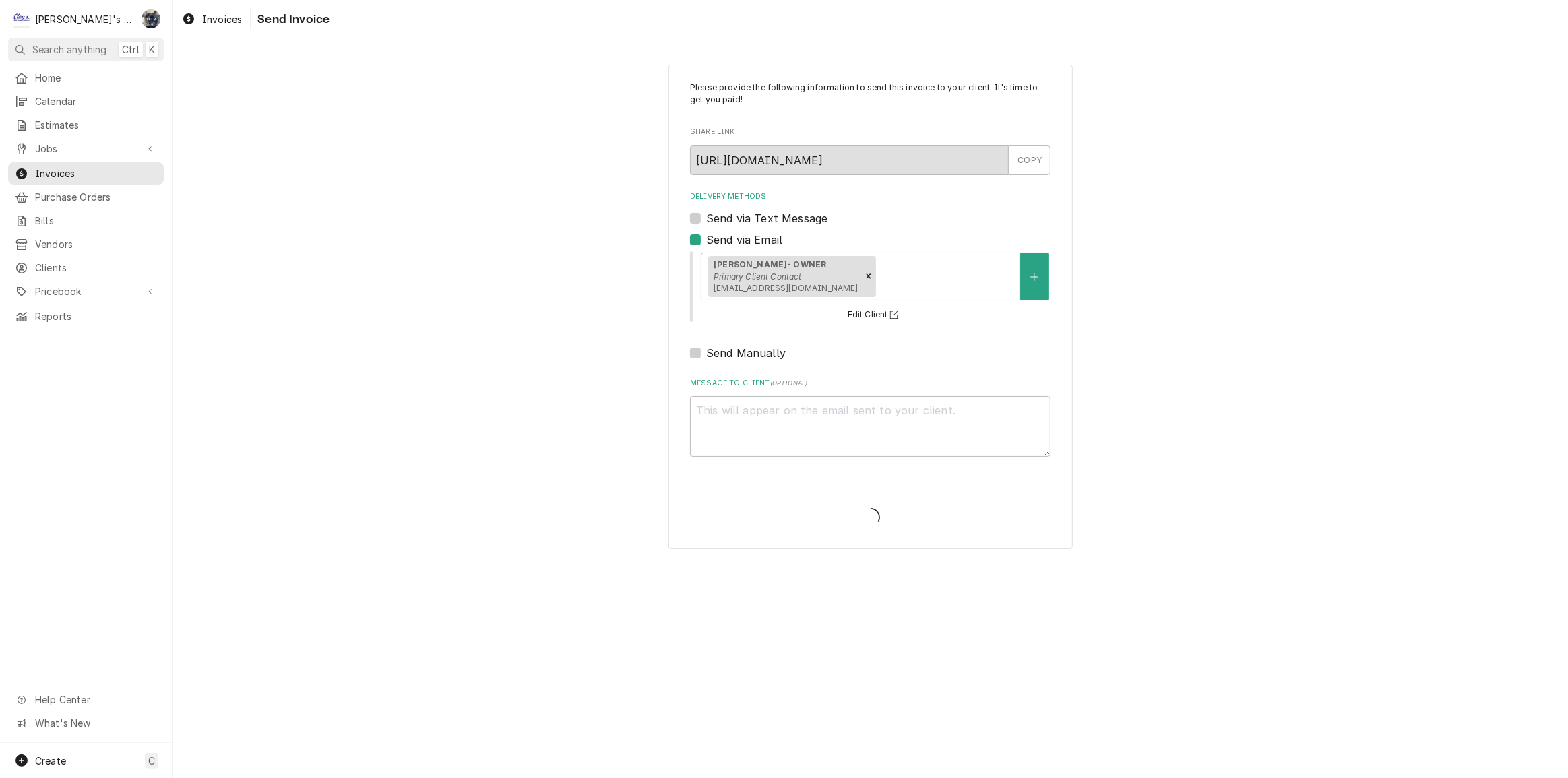
type textarea "x"
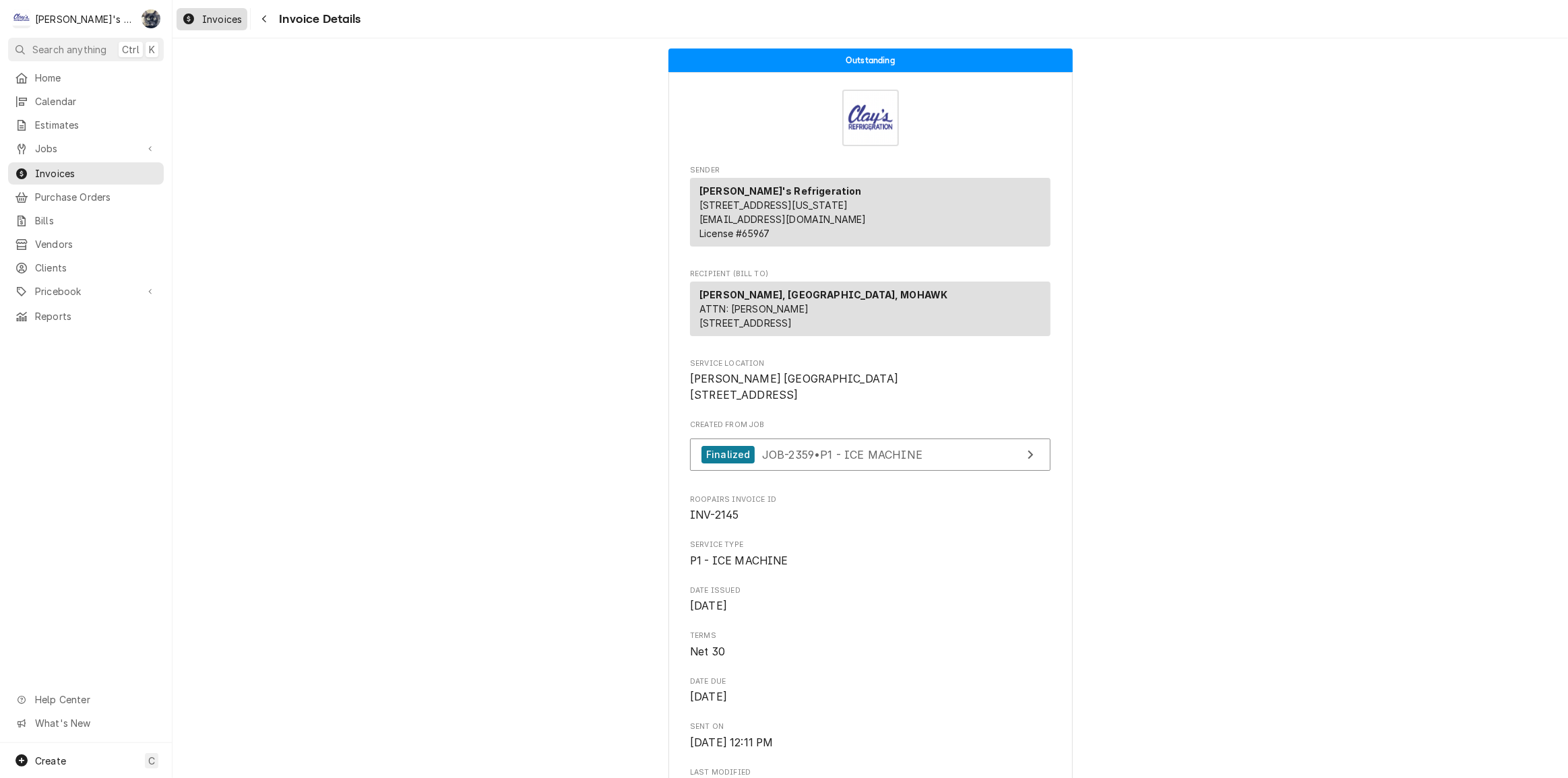
click at [217, 14] on span "Invoices" at bounding box center [222, 19] width 40 height 14
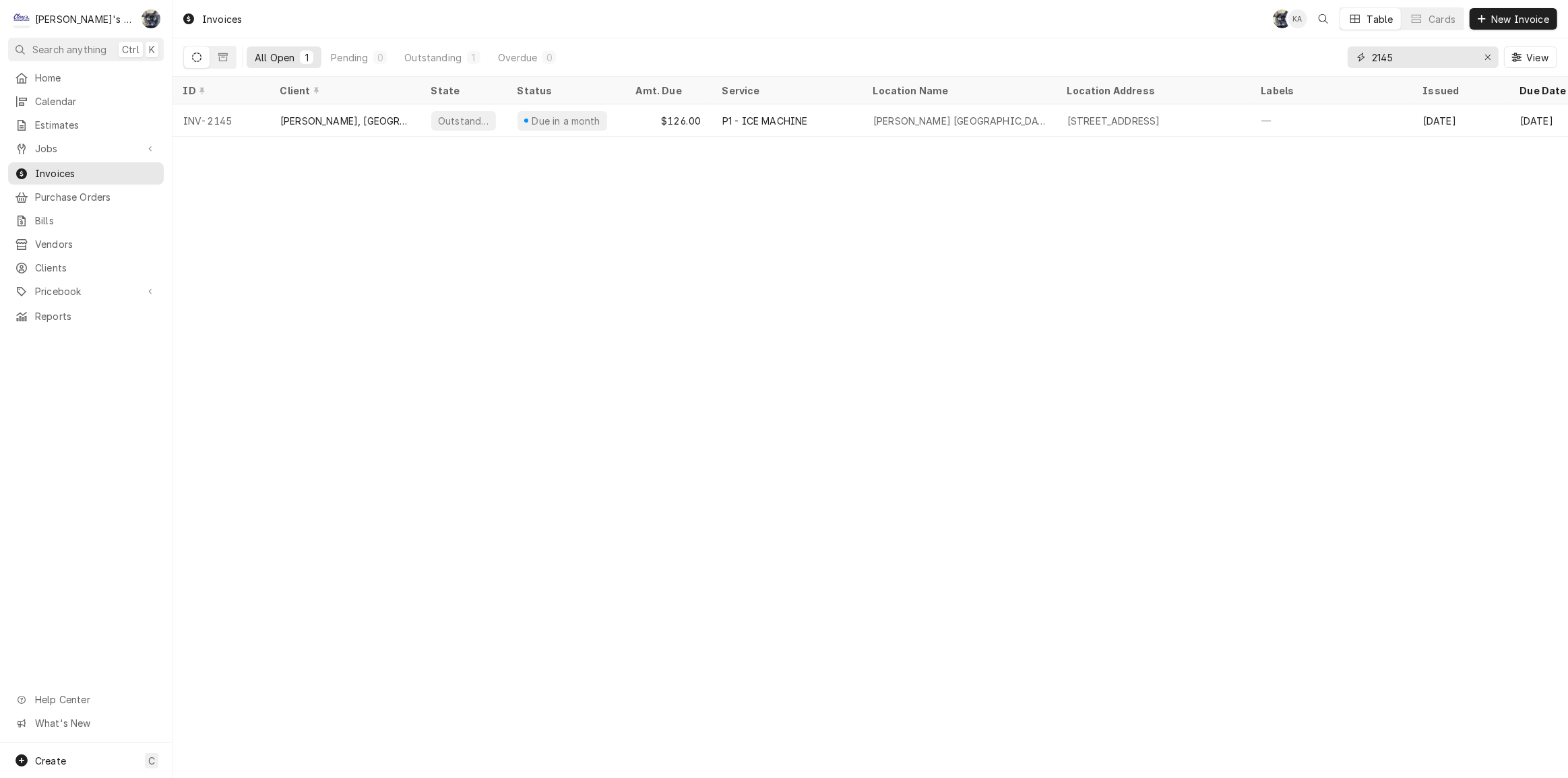
drag, startPoint x: 1404, startPoint y: 54, endPoint x: 1315, endPoint y: 62, distance: 89.4
click at [1315, 62] on div "All Open 1 Pending 0 Outstanding 1 Overdue 0 2145 View" at bounding box center [870, 57] width 1374 height 38
type input "2163"
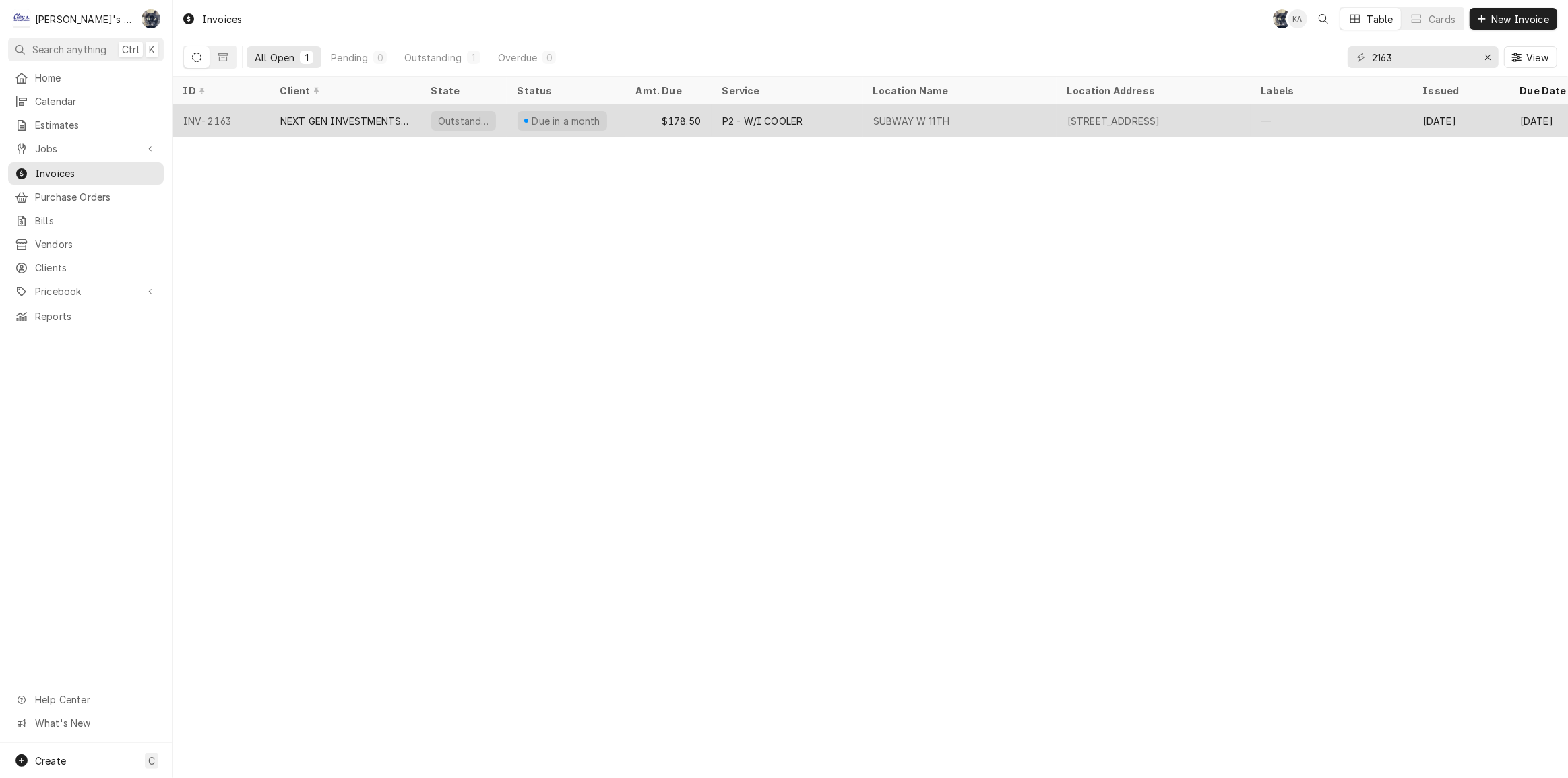
click at [735, 123] on div "P2 - W/I COOLER" at bounding box center [763, 121] width 80 height 14
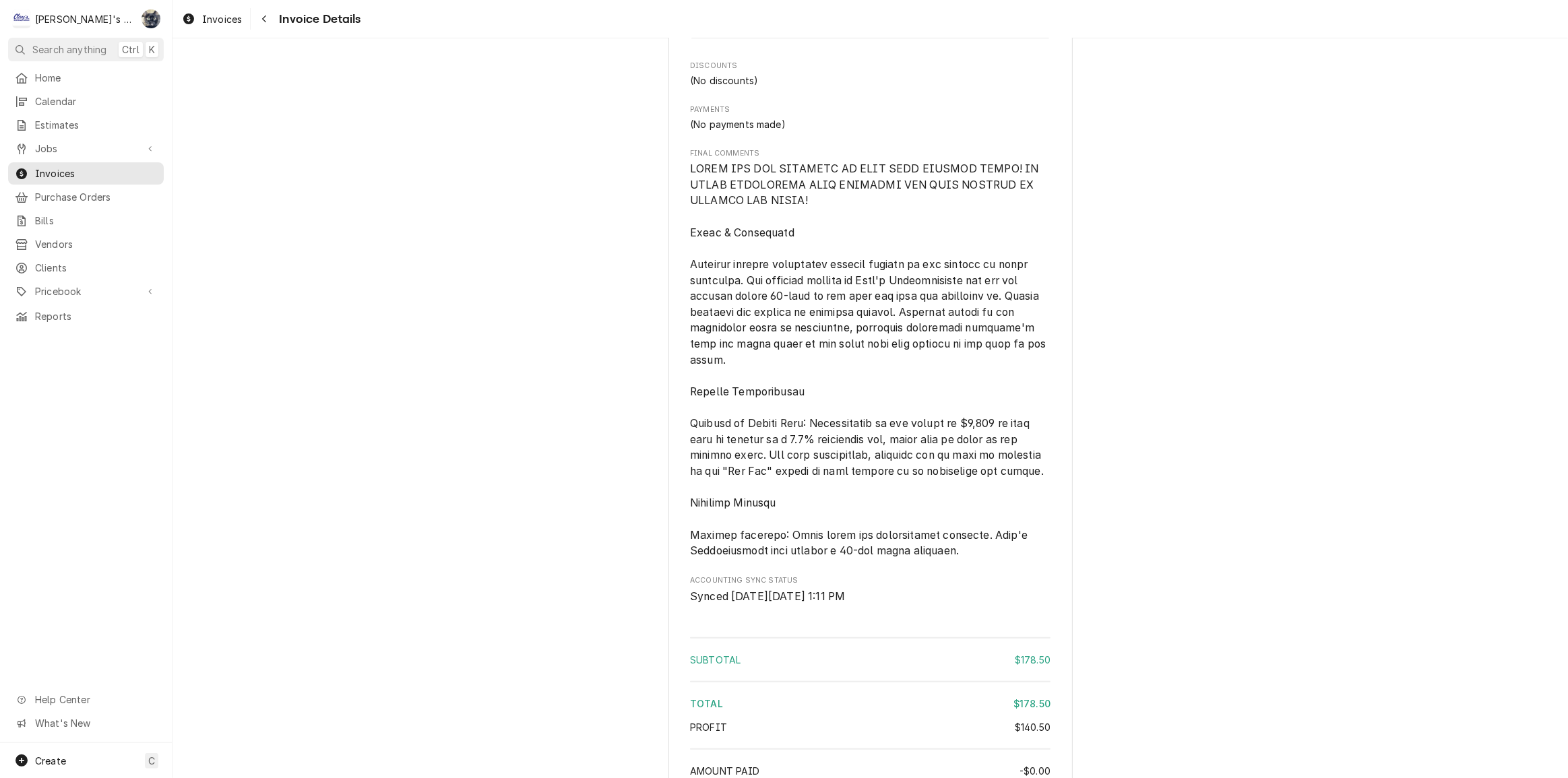
scroll to position [1607, 0]
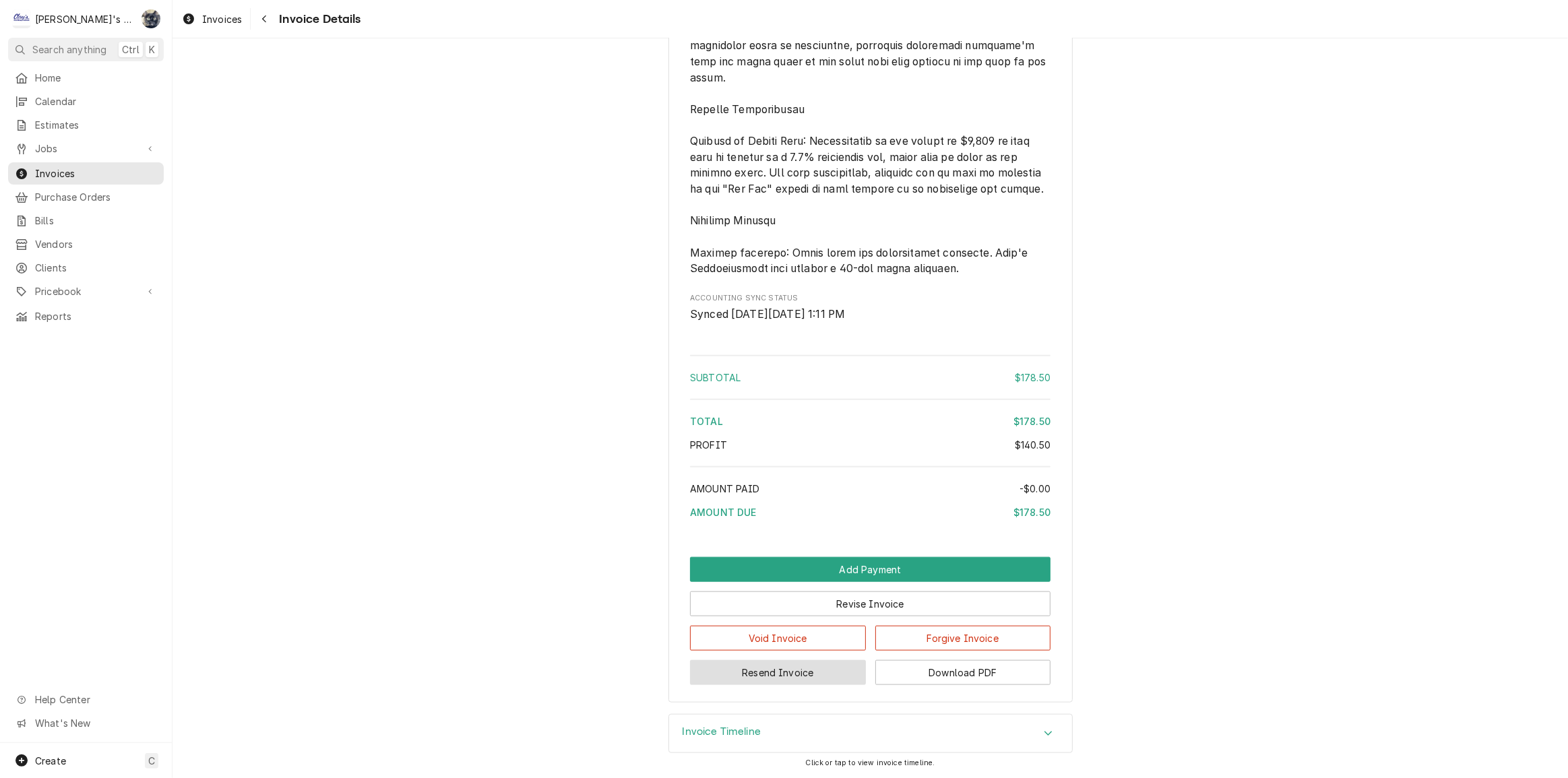
click at [770, 670] on button "Resend Invoice" at bounding box center [778, 672] width 176 height 25
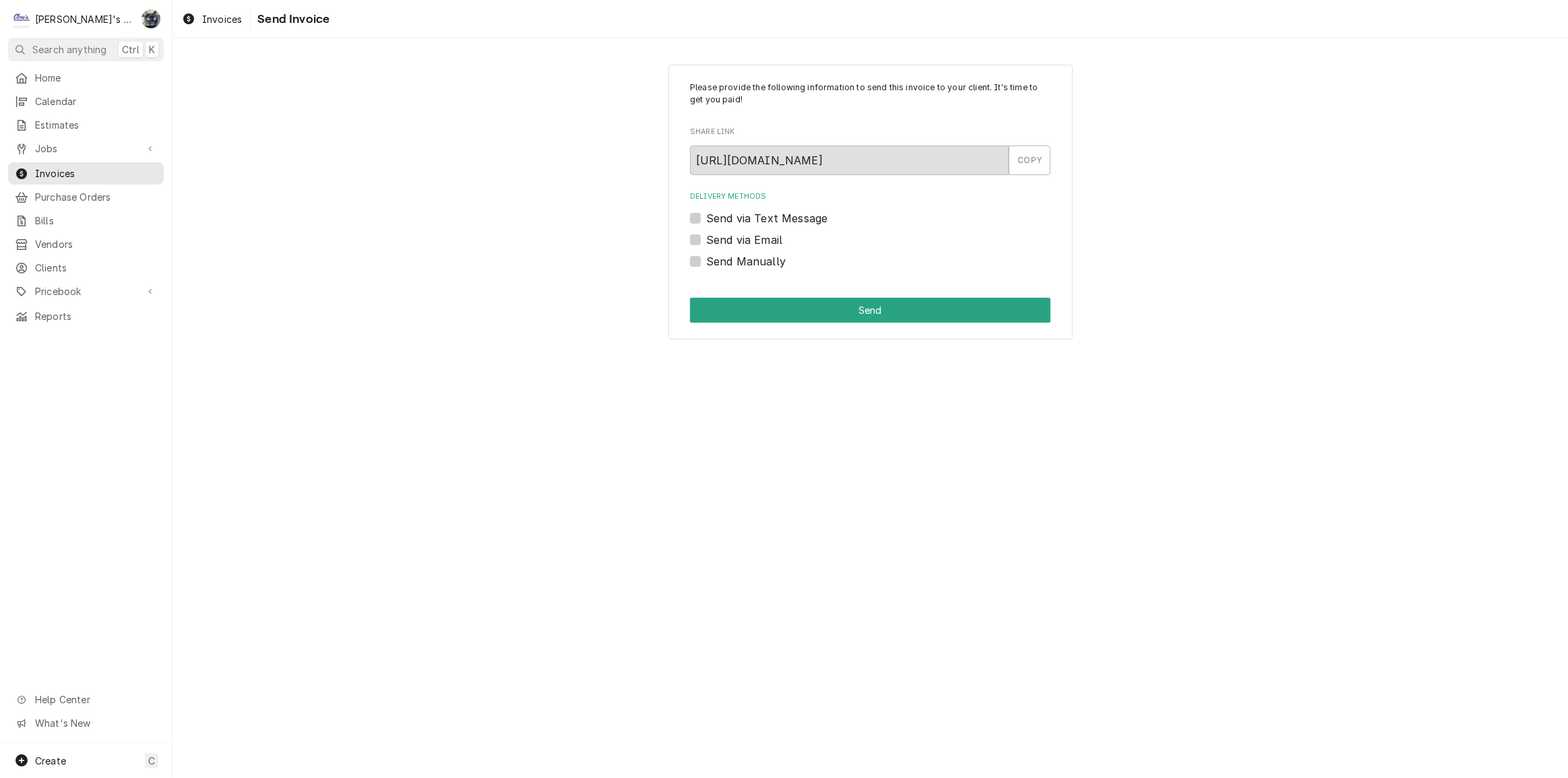
click at [707, 238] on label "Send via Email" at bounding box center [744, 239] width 76 height 16
click at [707, 238] on input "Send via Email" at bounding box center [887, 246] width 361 height 29
checkbox input "true"
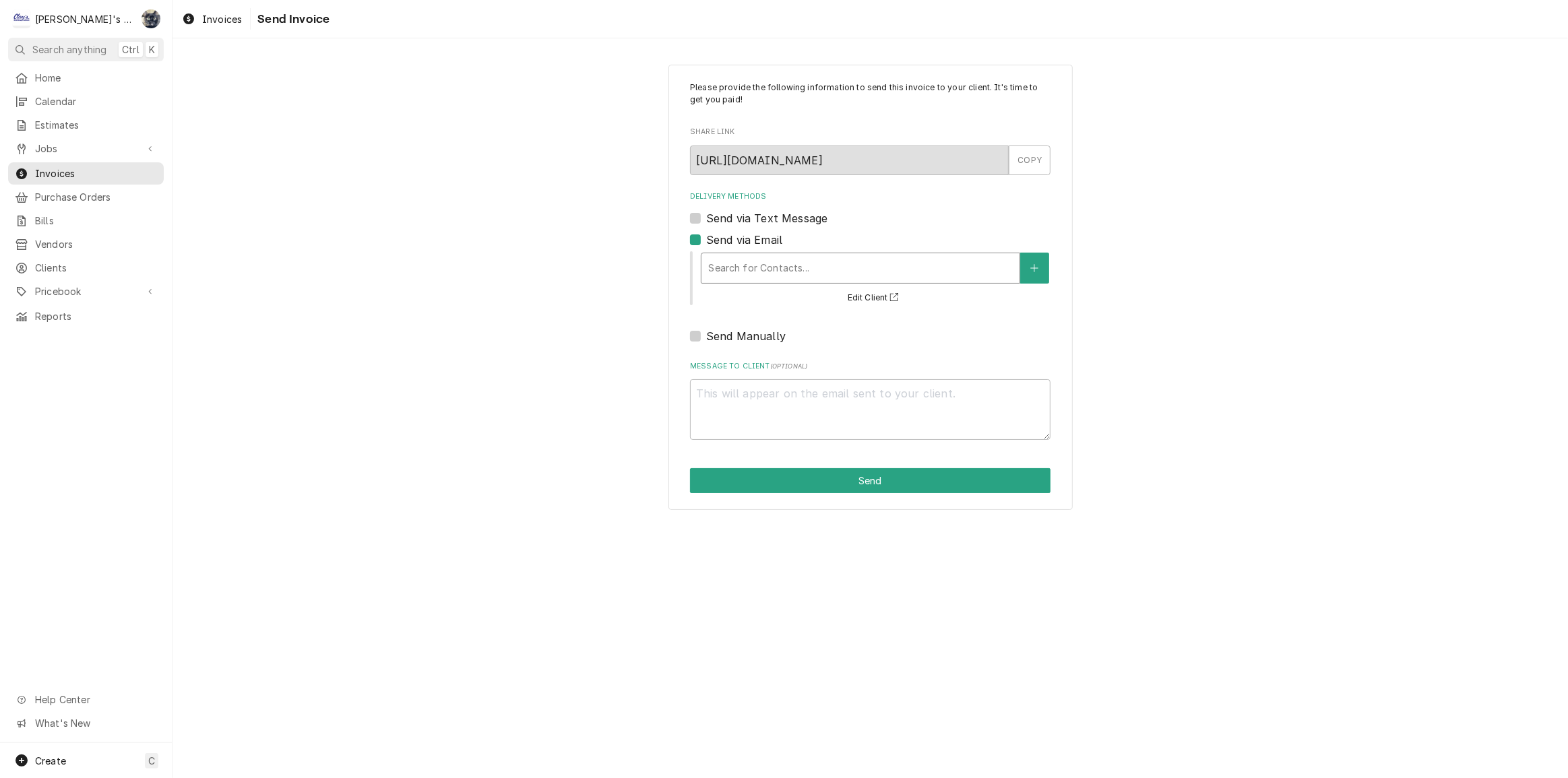
click at [763, 269] on div "Delivery Methods" at bounding box center [861, 268] width 305 height 24
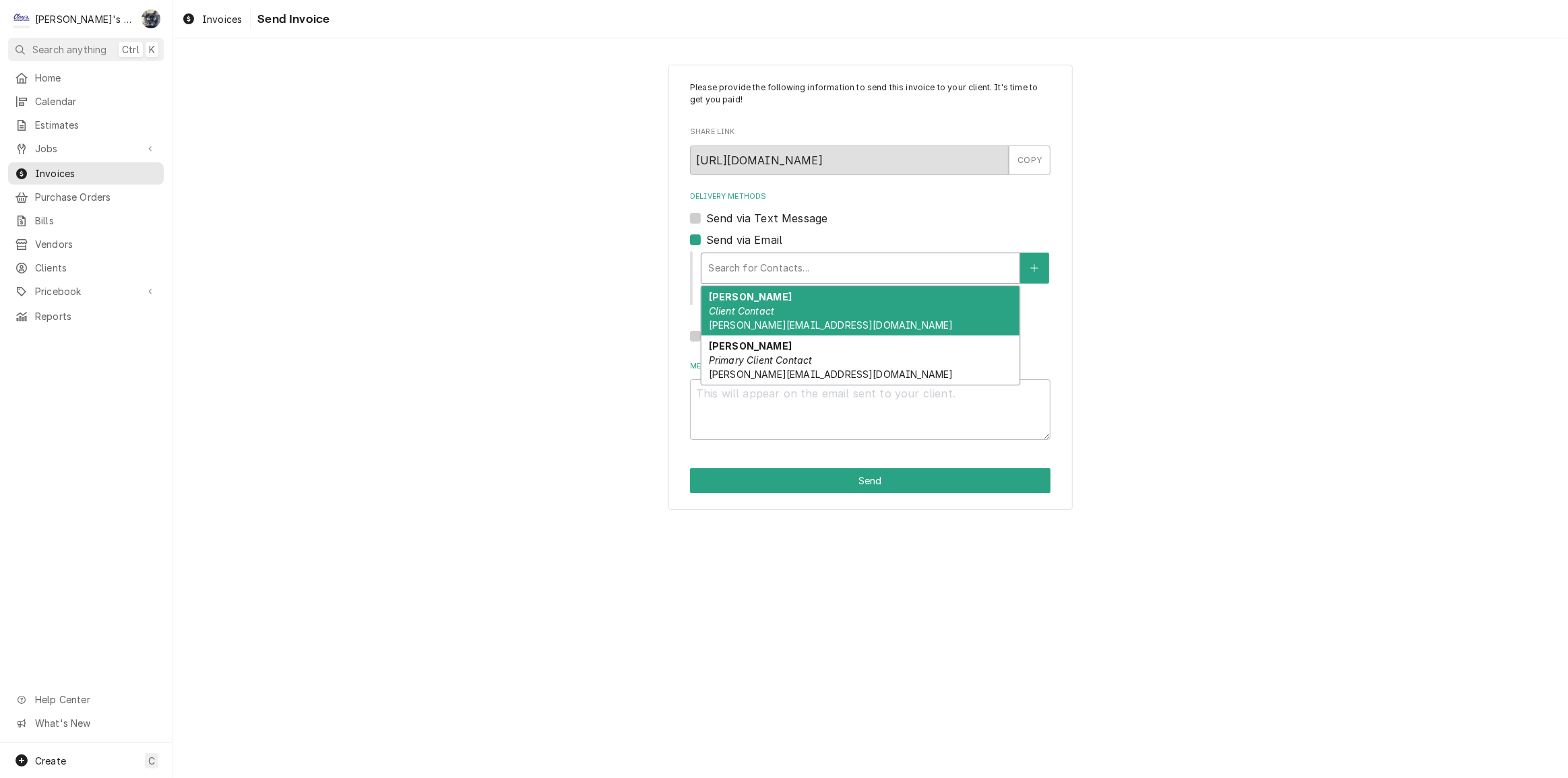
click at [765, 311] on em "Client Contact" at bounding box center [741, 311] width 66 height 11
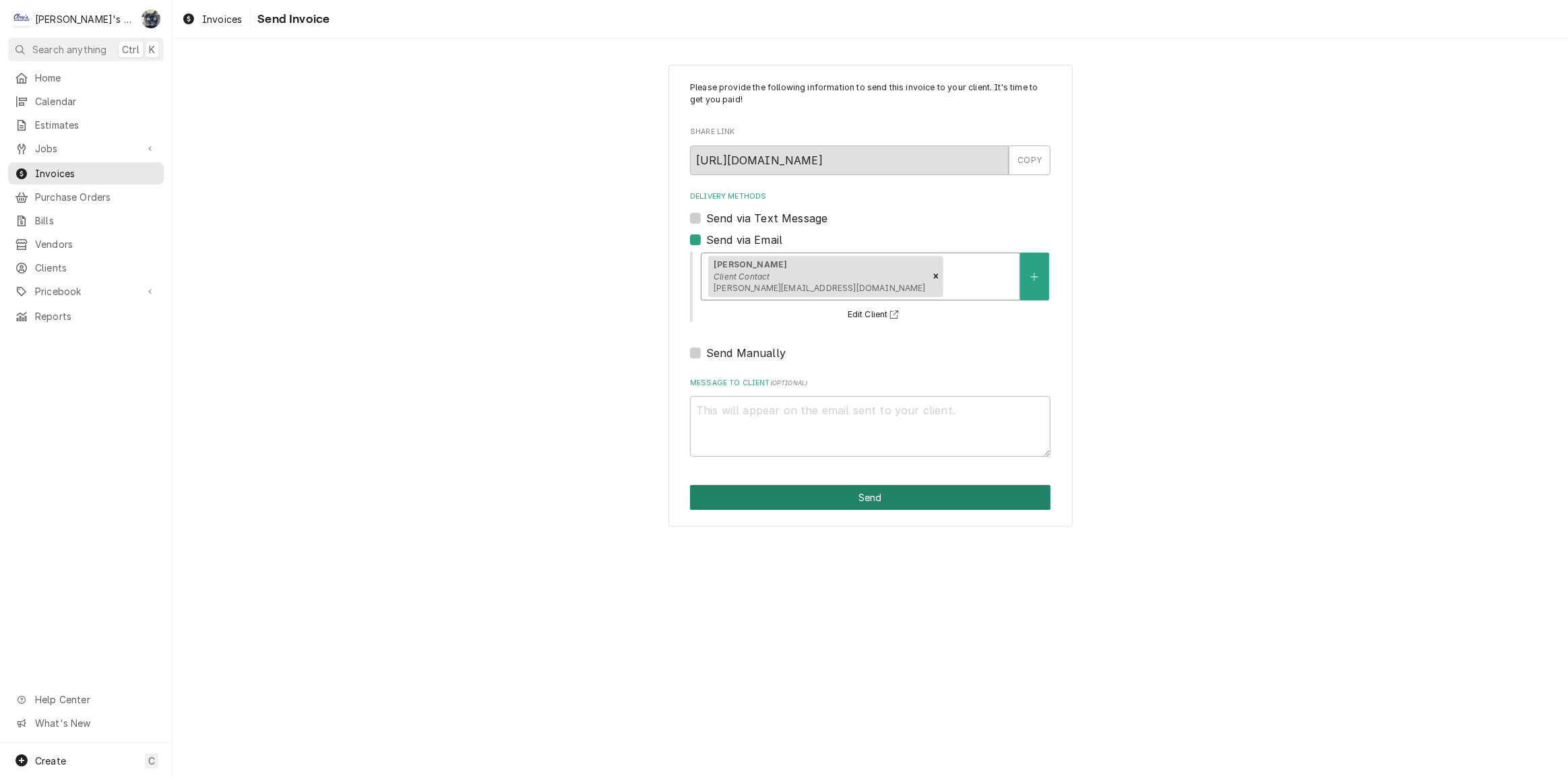
click at [842, 492] on button "Send" at bounding box center [870, 497] width 361 height 25
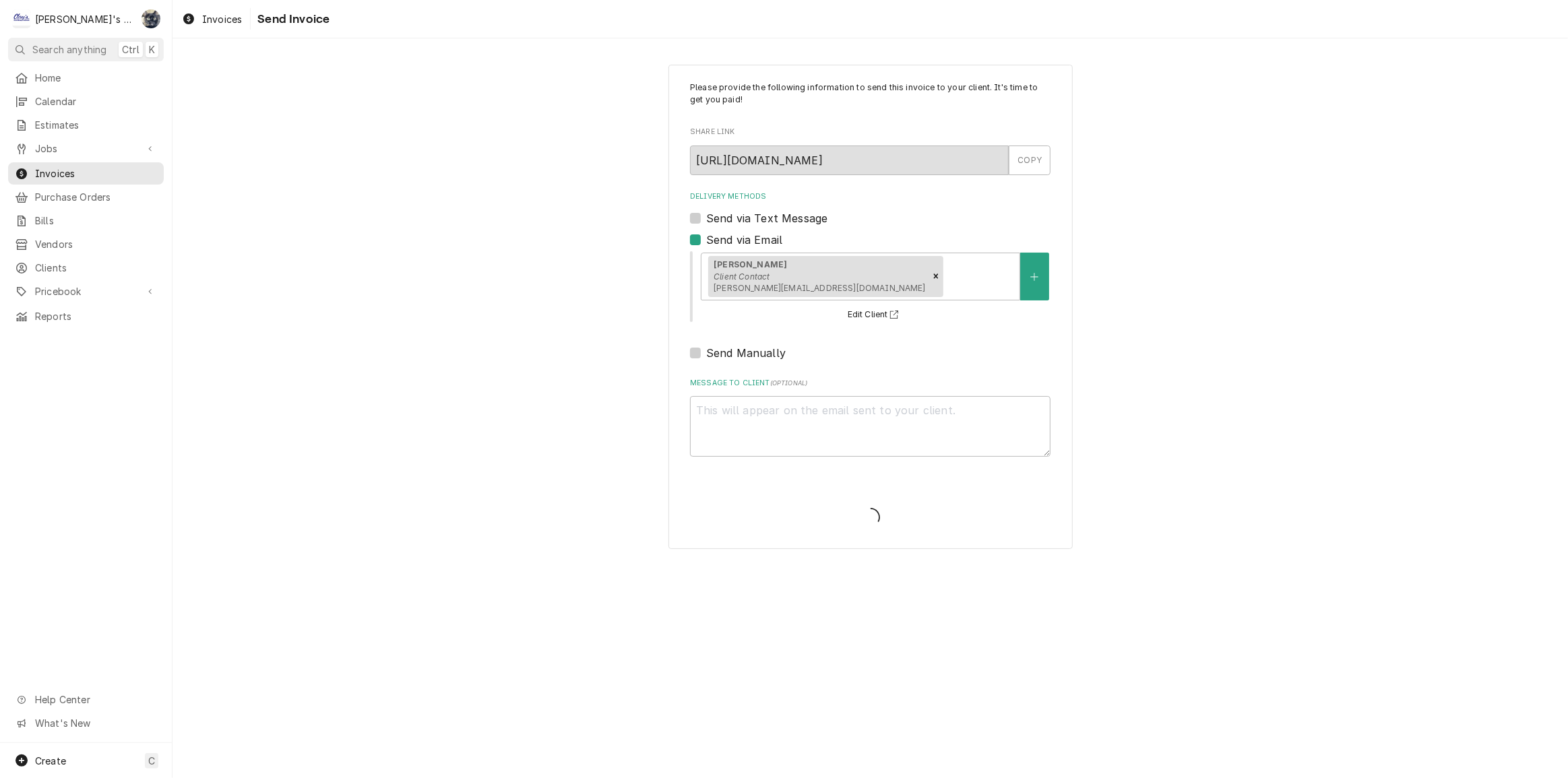
type textarea "x"
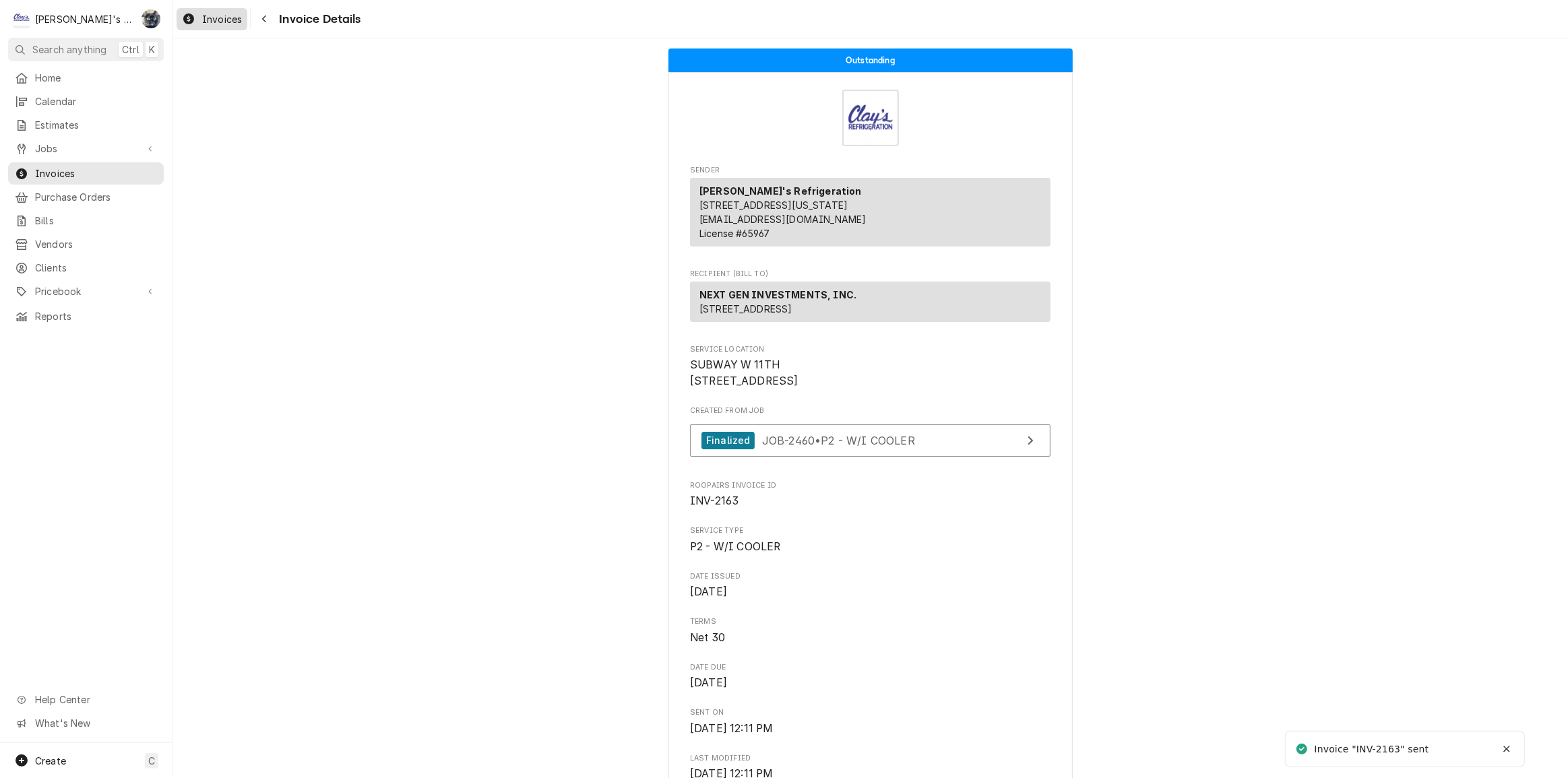
click at [189, 21] on icon "Dynamic Content Wrapper" at bounding box center [189, 19] width 11 height 11
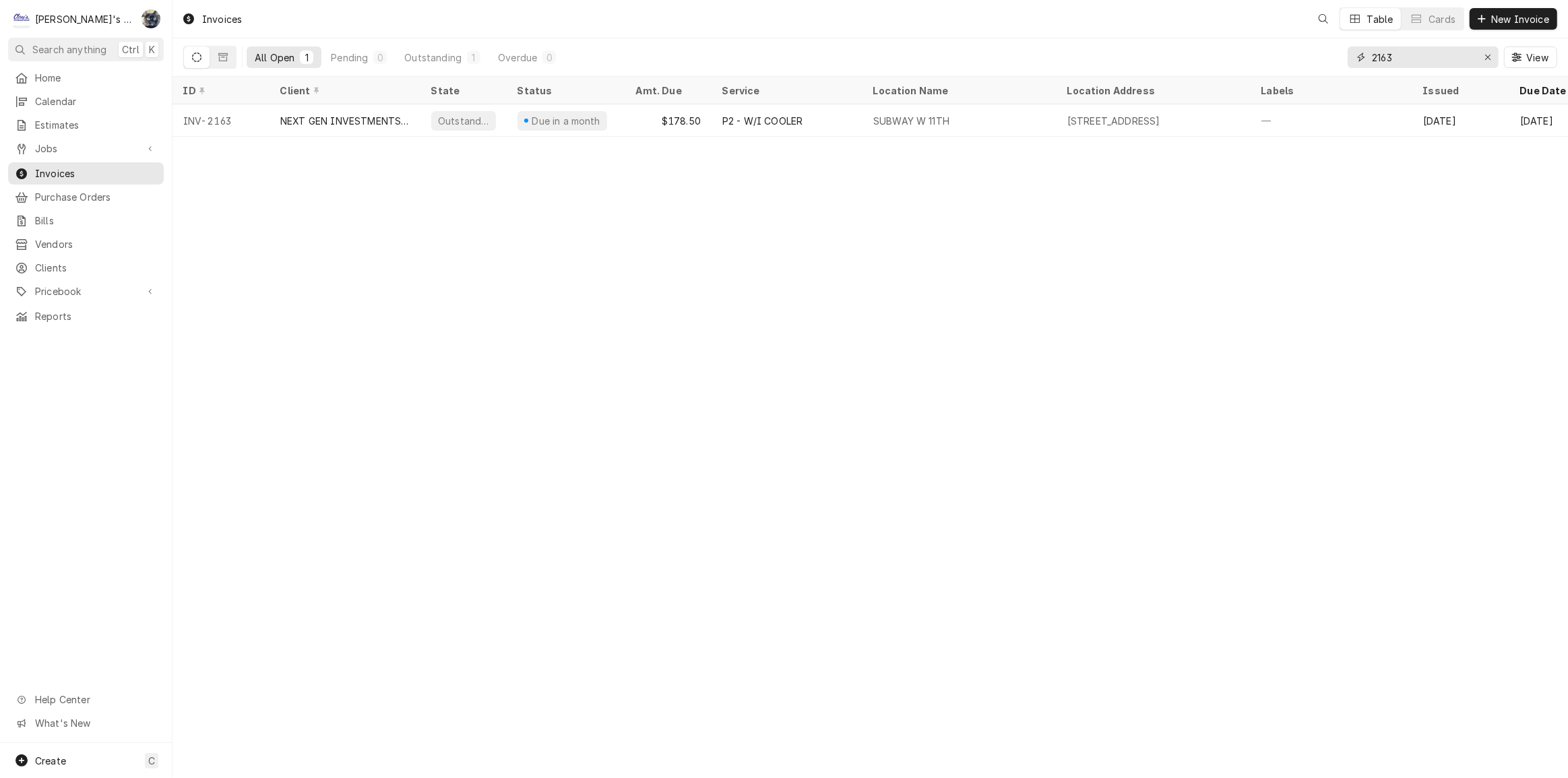
drag, startPoint x: 1404, startPoint y: 55, endPoint x: 1342, endPoint y: 60, distance: 62.2
click at [1342, 60] on div "All Open 1 Pending 0 Outstanding 1 Overdue 0 2163 View" at bounding box center [870, 57] width 1374 height 38
type input "2468"
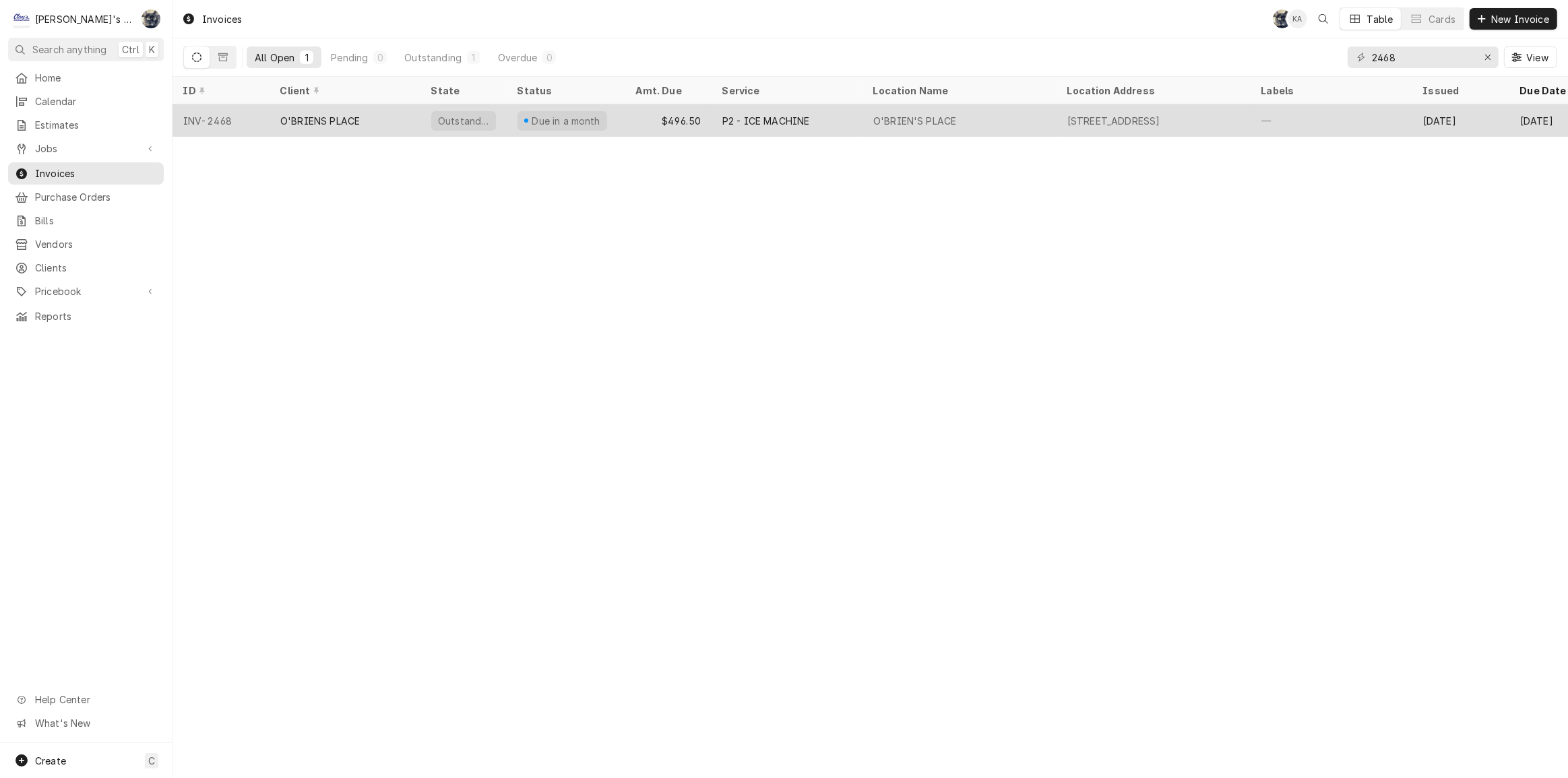
click at [683, 115] on div "$496.50" at bounding box center [668, 121] width 86 height 32
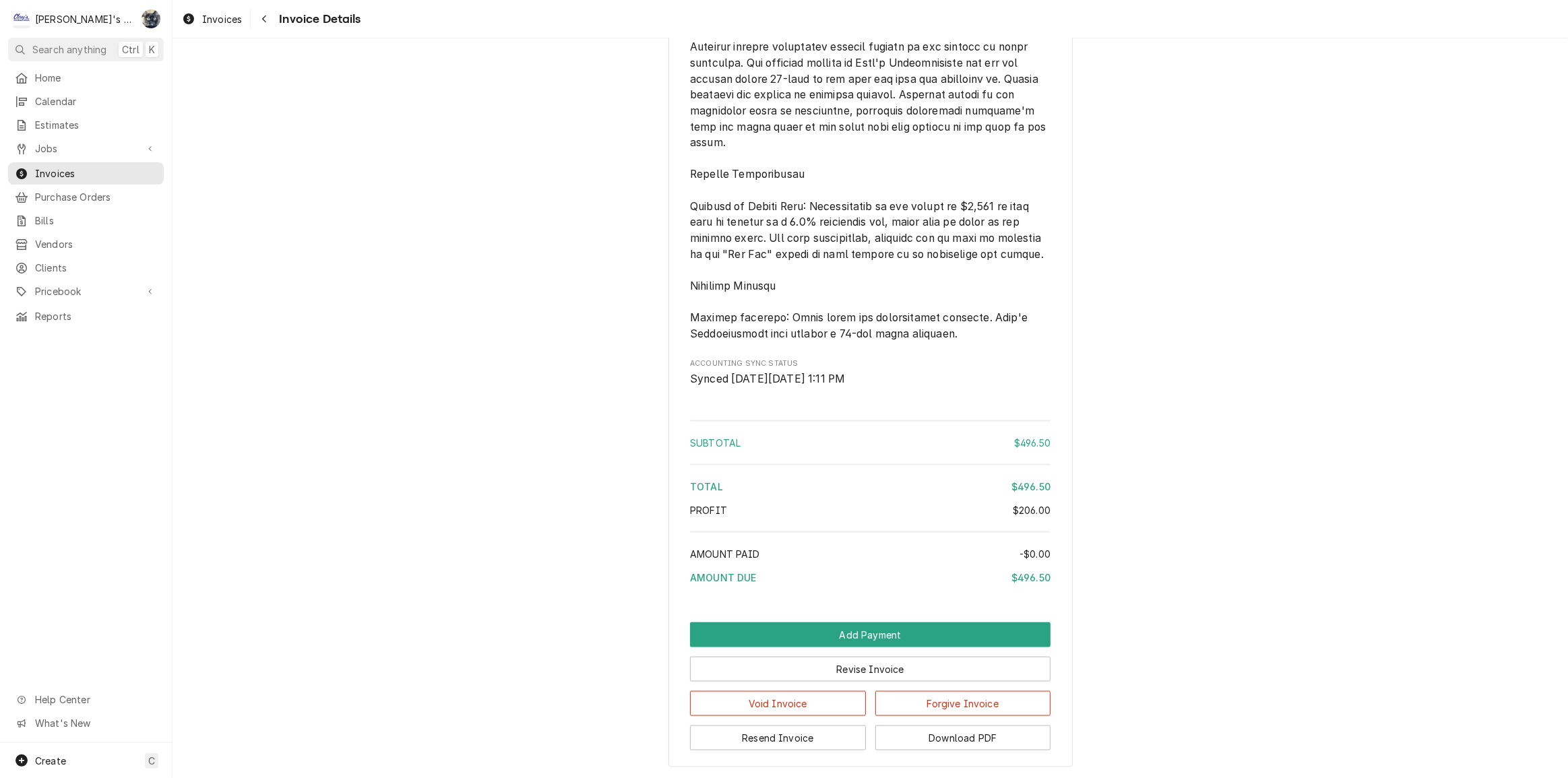
scroll to position [2031, 0]
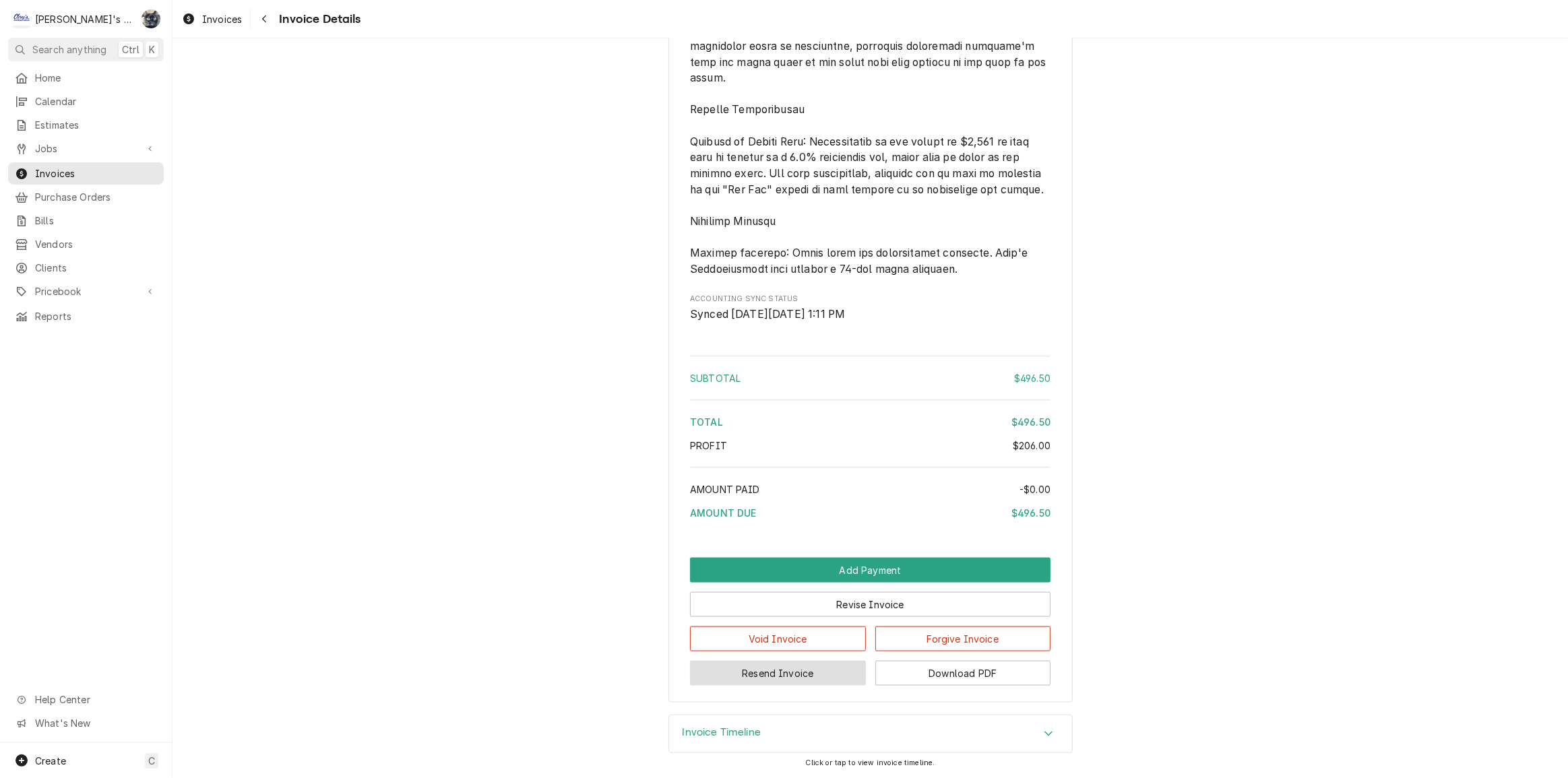
click at [802, 674] on button "Resend Invoice" at bounding box center [778, 673] width 176 height 25
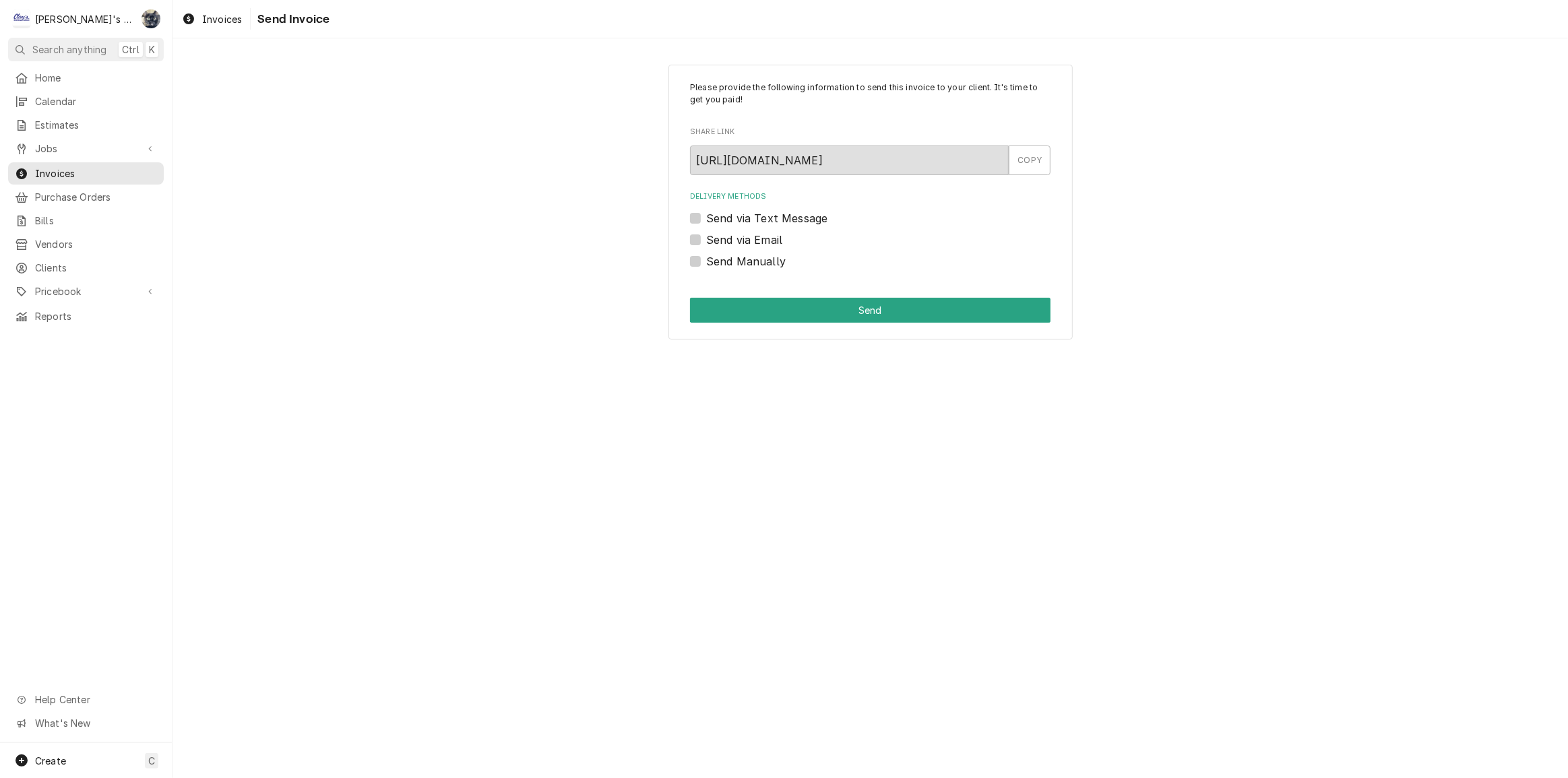
click at [689, 239] on div "Please provide the following information to send this invoice to your client. I…" at bounding box center [870, 202] width 404 height 275
click at [707, 240] on label "Send via Email" at bounding box center [744, 239] width 76 height 16
click at [707, 240] on input "Send via Email" at bounding box center [887, 246] width 361 height 29
checkbox input "true"
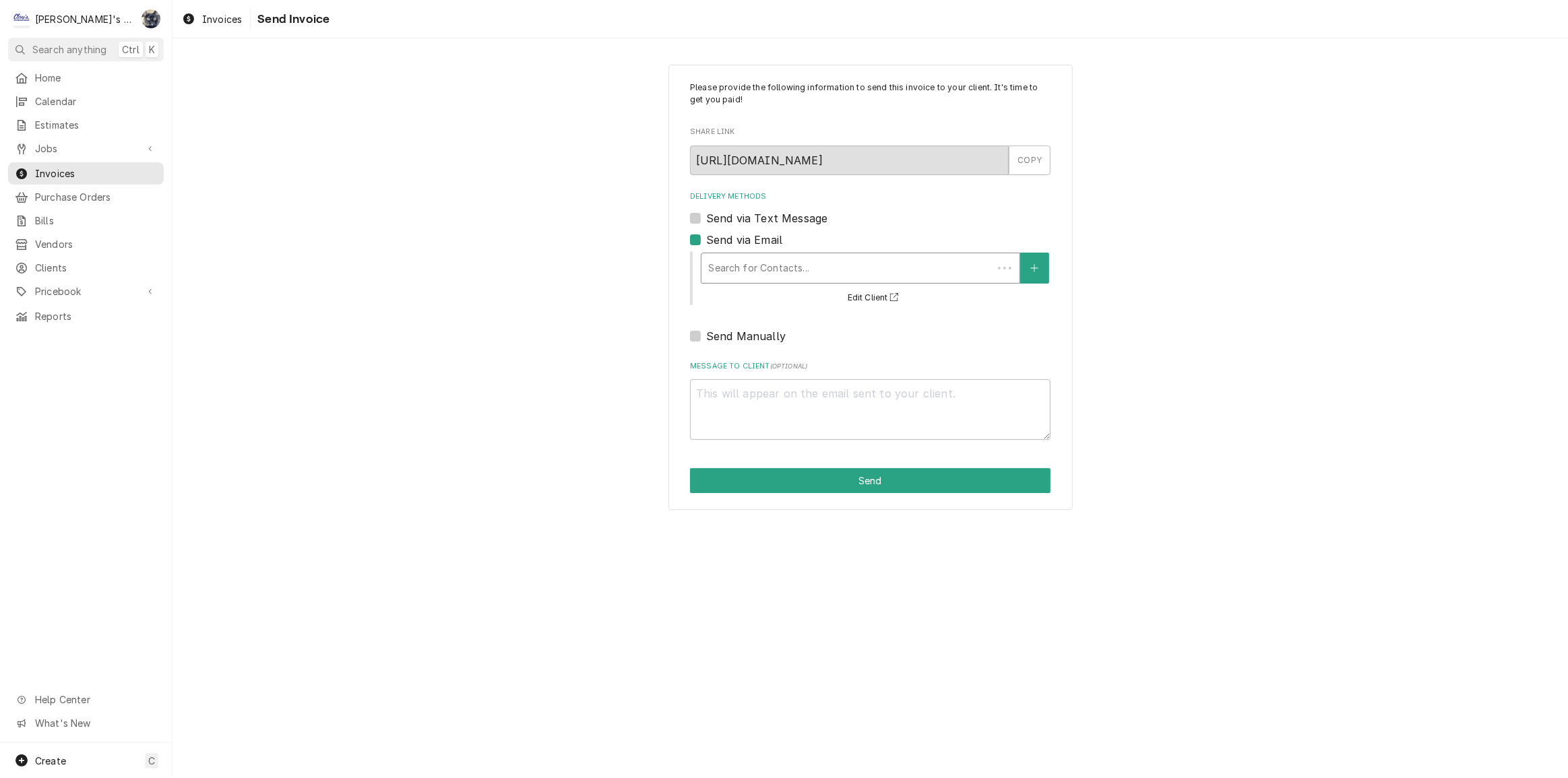
click at [716, 263] on div "Delivery Methods" at bounding box center [847, 268] width 278 height 24
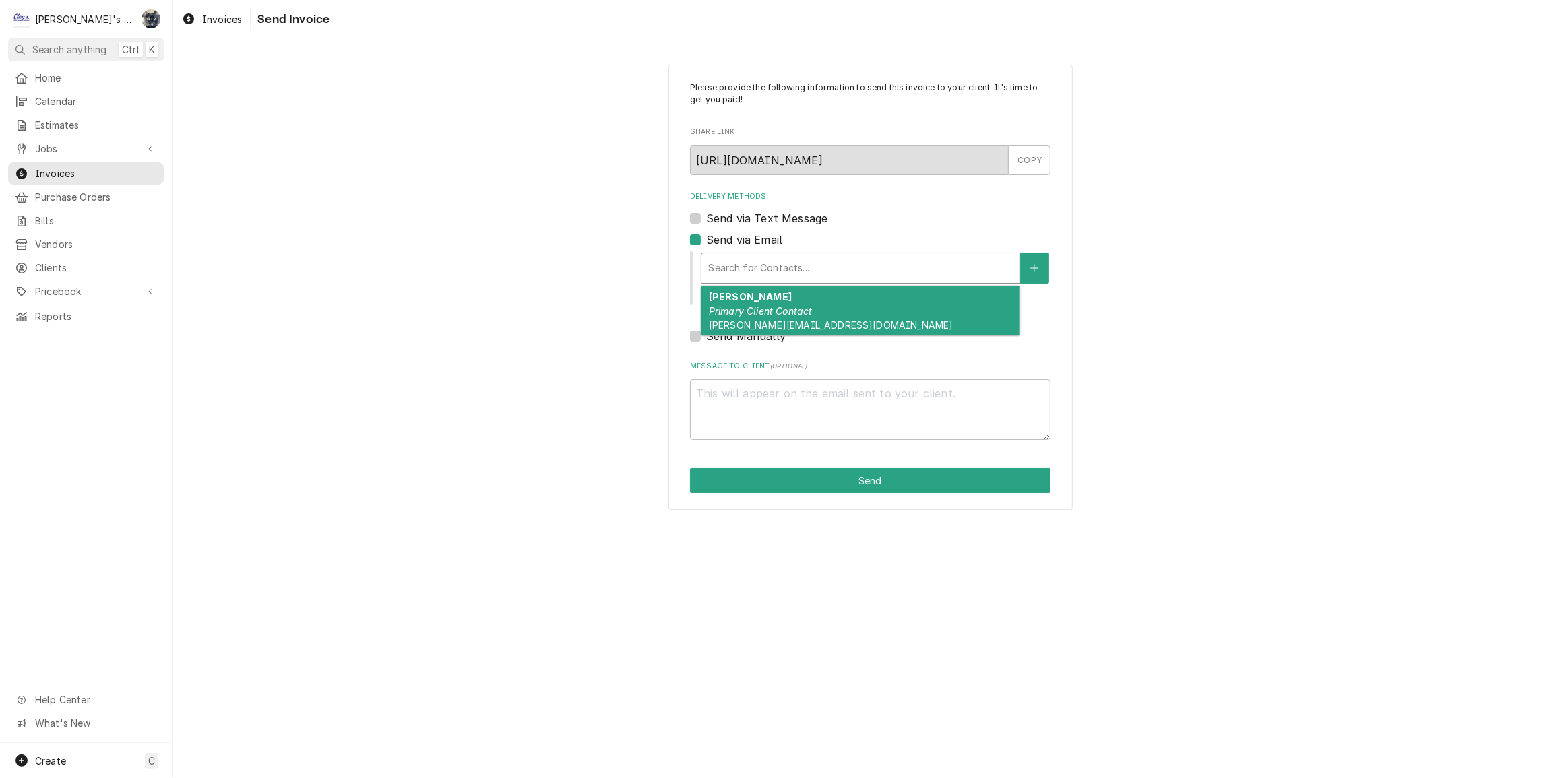
click at [735, 326] on span "megan@craigenterprises.co" at bounding box center [831, 325] width 244 height 11
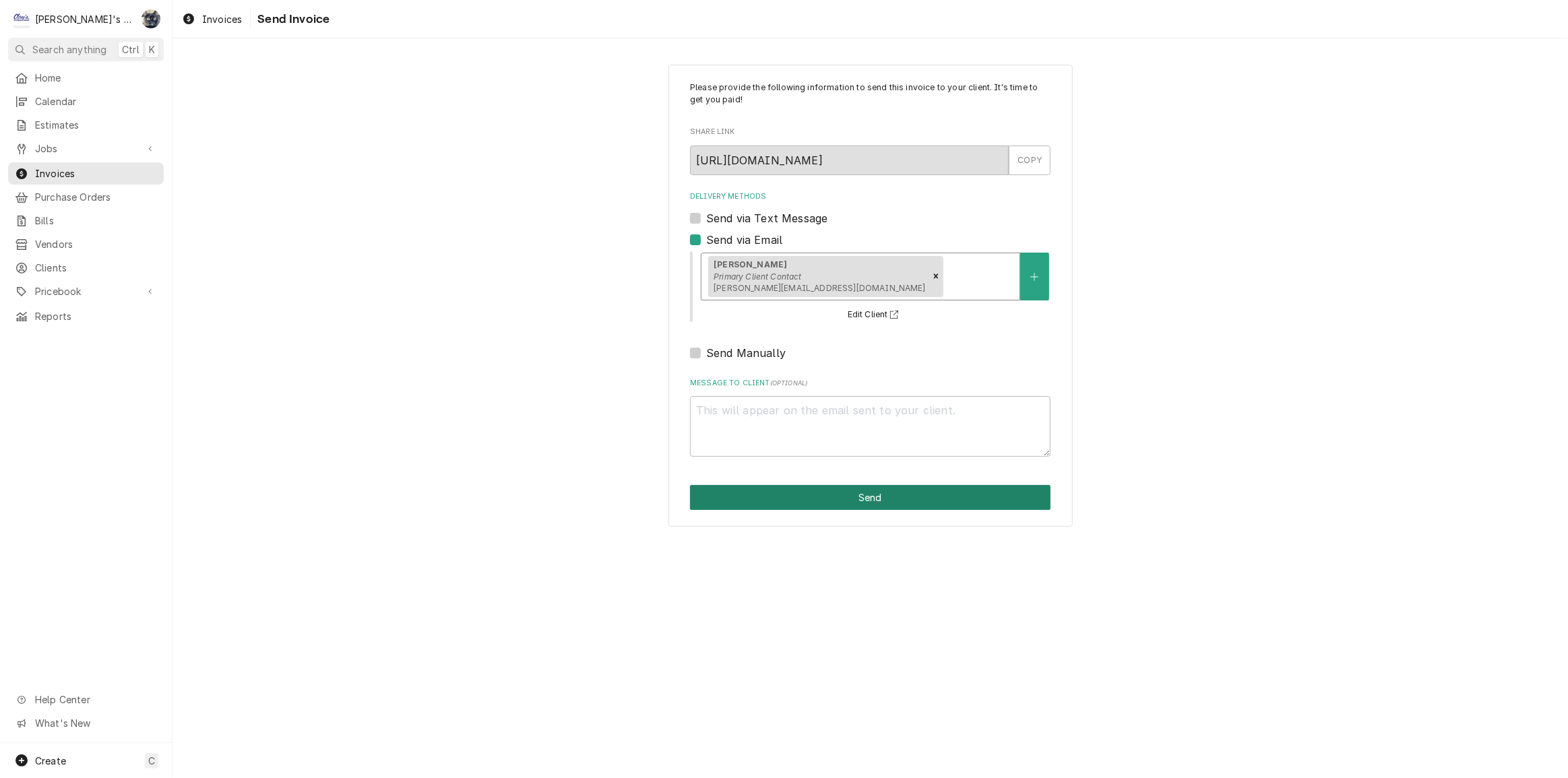
click at [781, 490] on button "Send" at bounding box center [870, 497] width 361 height 25
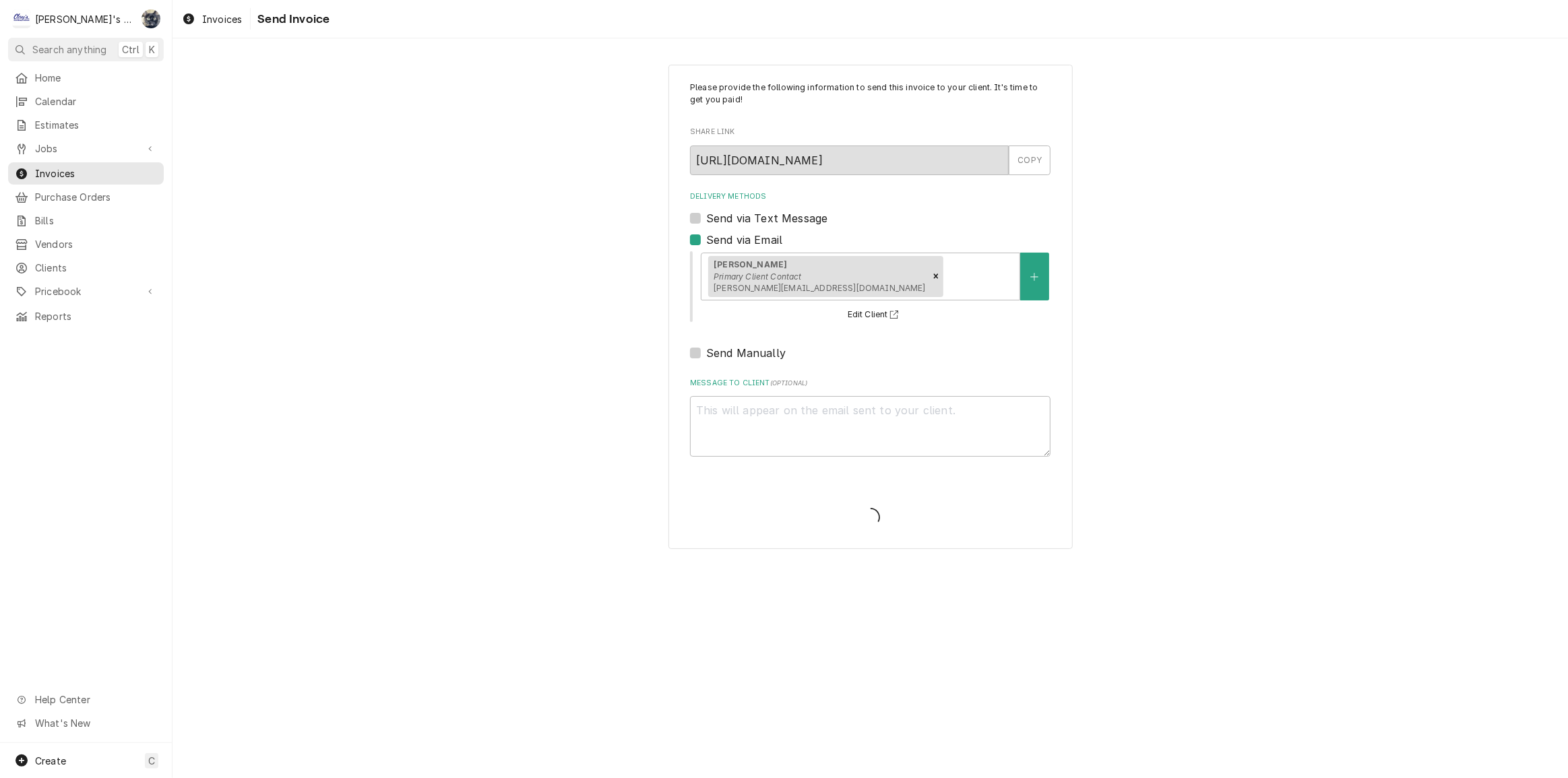
type textarea "x"
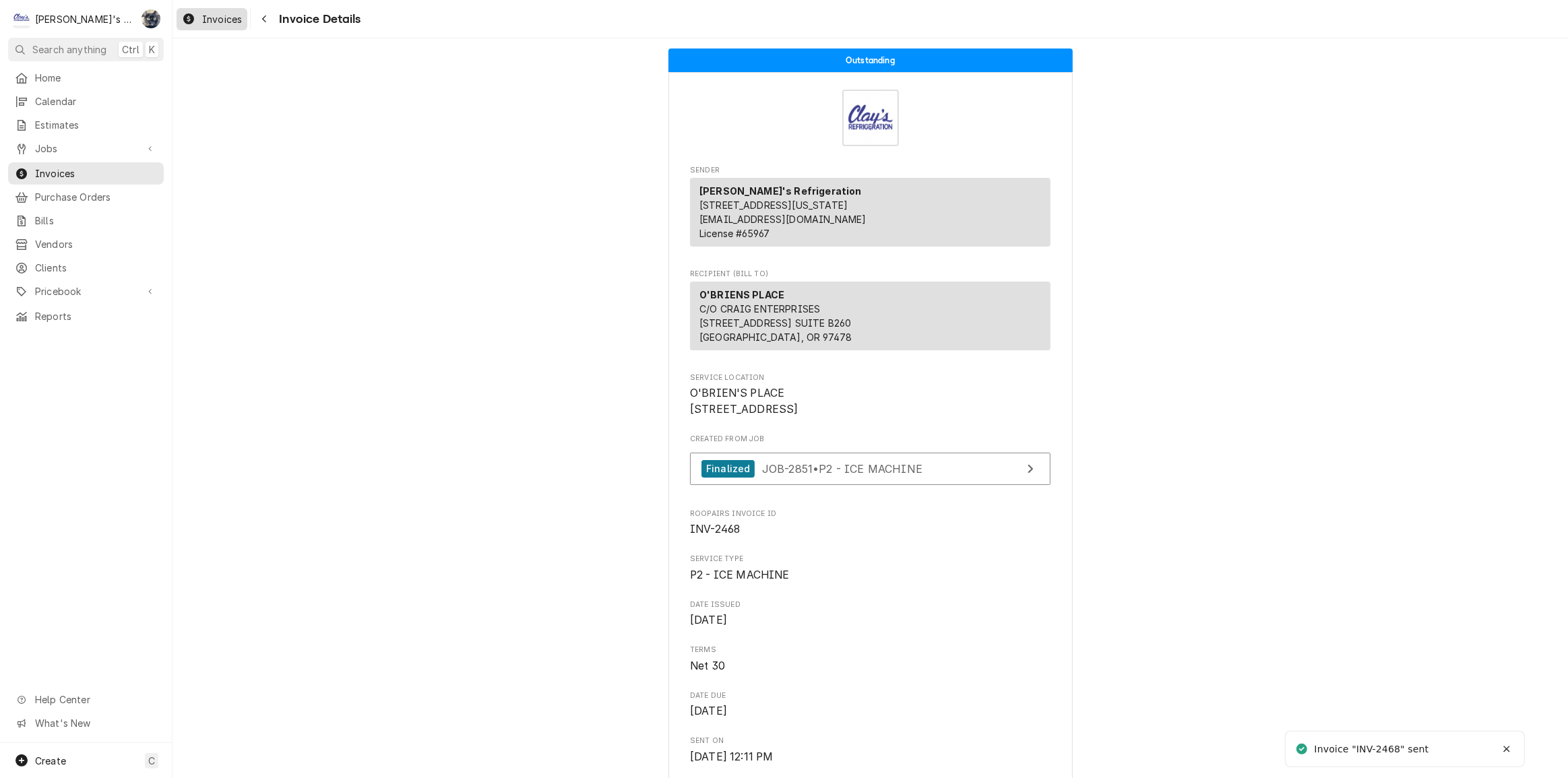
click at [198, 22] on div "Invoices" at bounding box center [212, 19] width 66 height 17
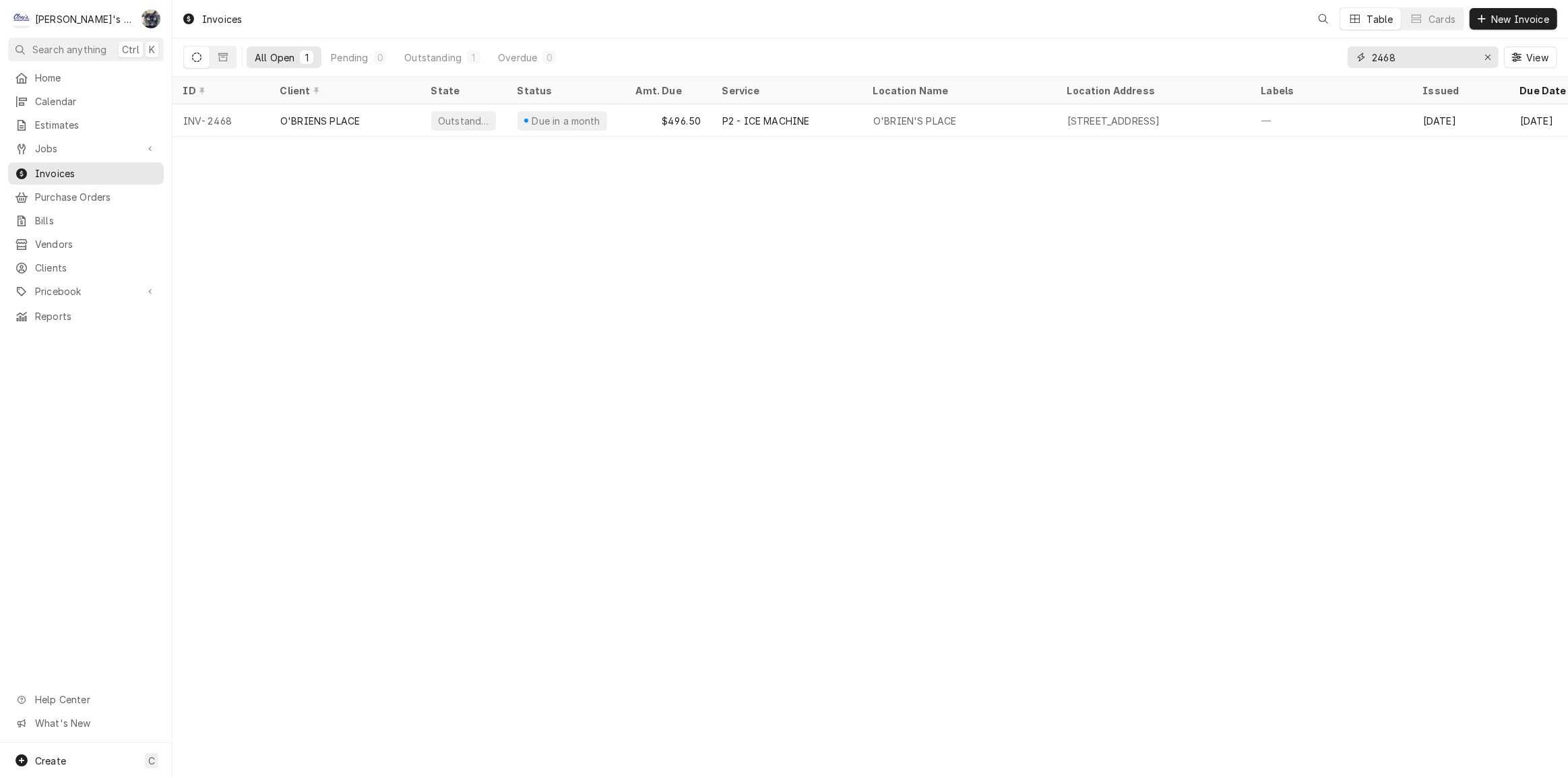
drag, startPoint x: 1438, startPoint y: 56, endPoint x: 1336, endPoint y: 60, distance: 102.1
click at [1336, 60] on div "All Open 1 Pending 0 Outstanding 1 Overdue 0 2468 View" at bounding box center [870, 57] width 1374 height 38
type input "2256"
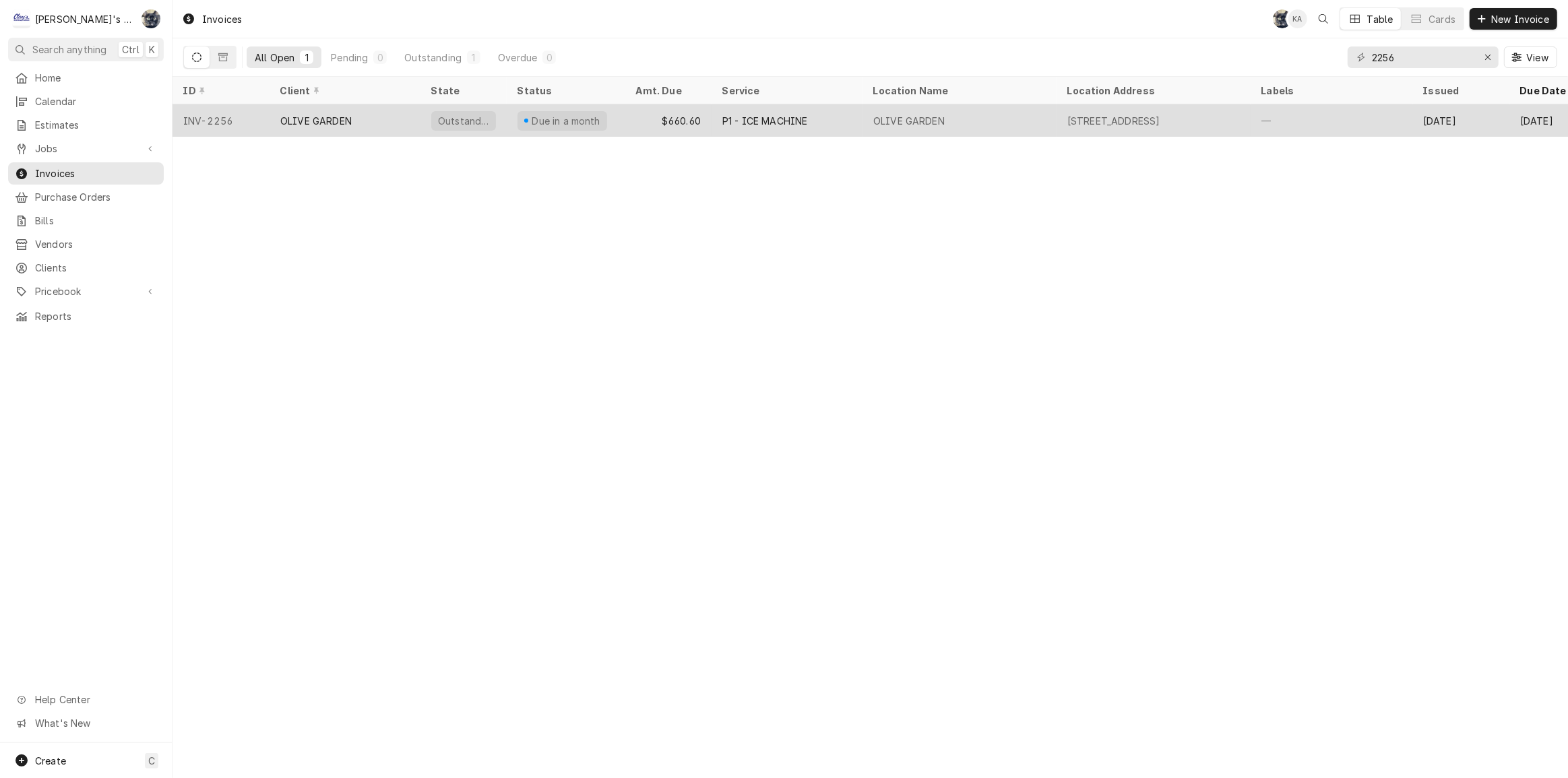
click at [838, 128] on div "P1 - ICE MACHINE" at bounding box center [787, 121] width 151 height 32
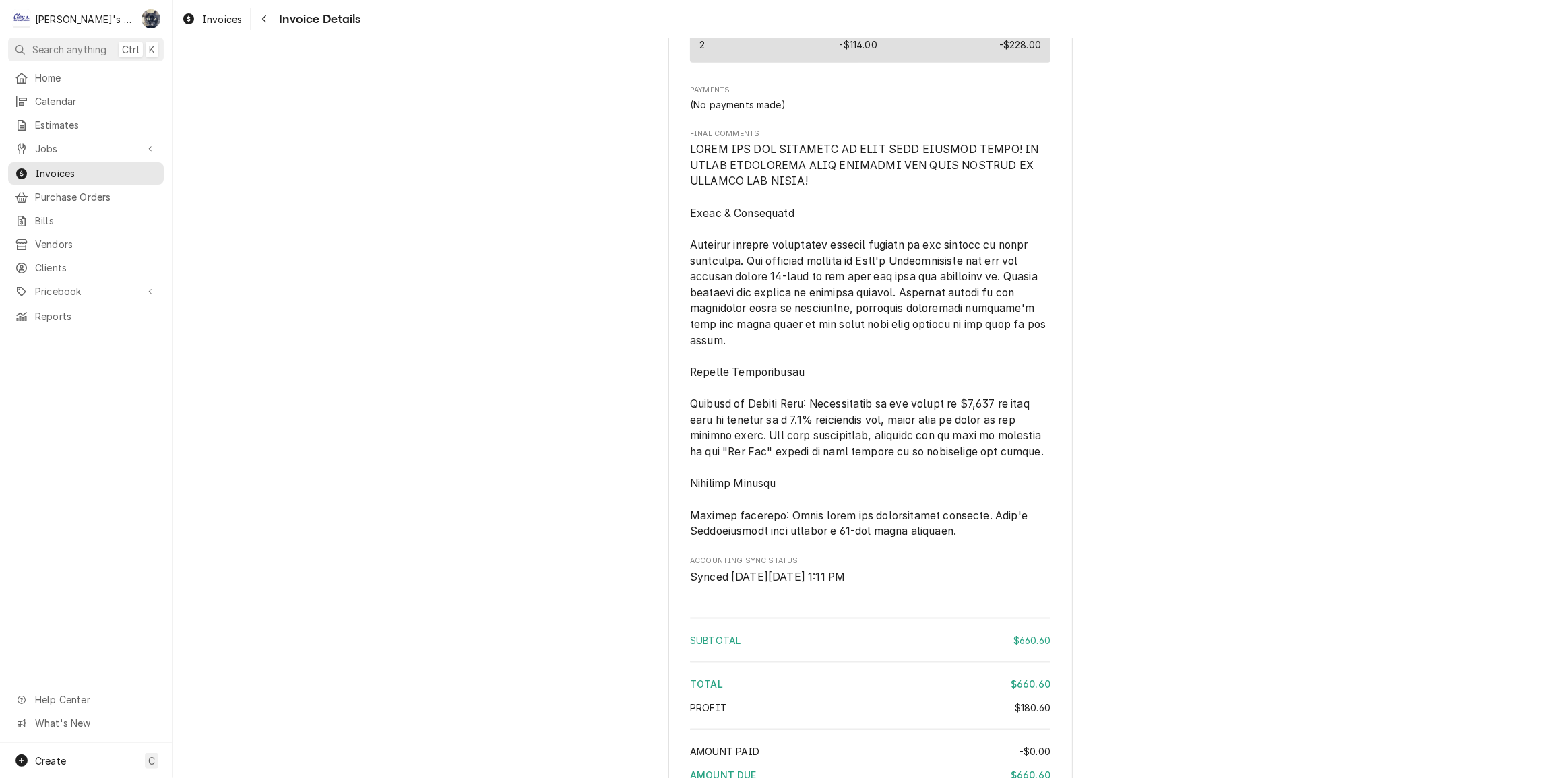
scroll to position [1959, 0]
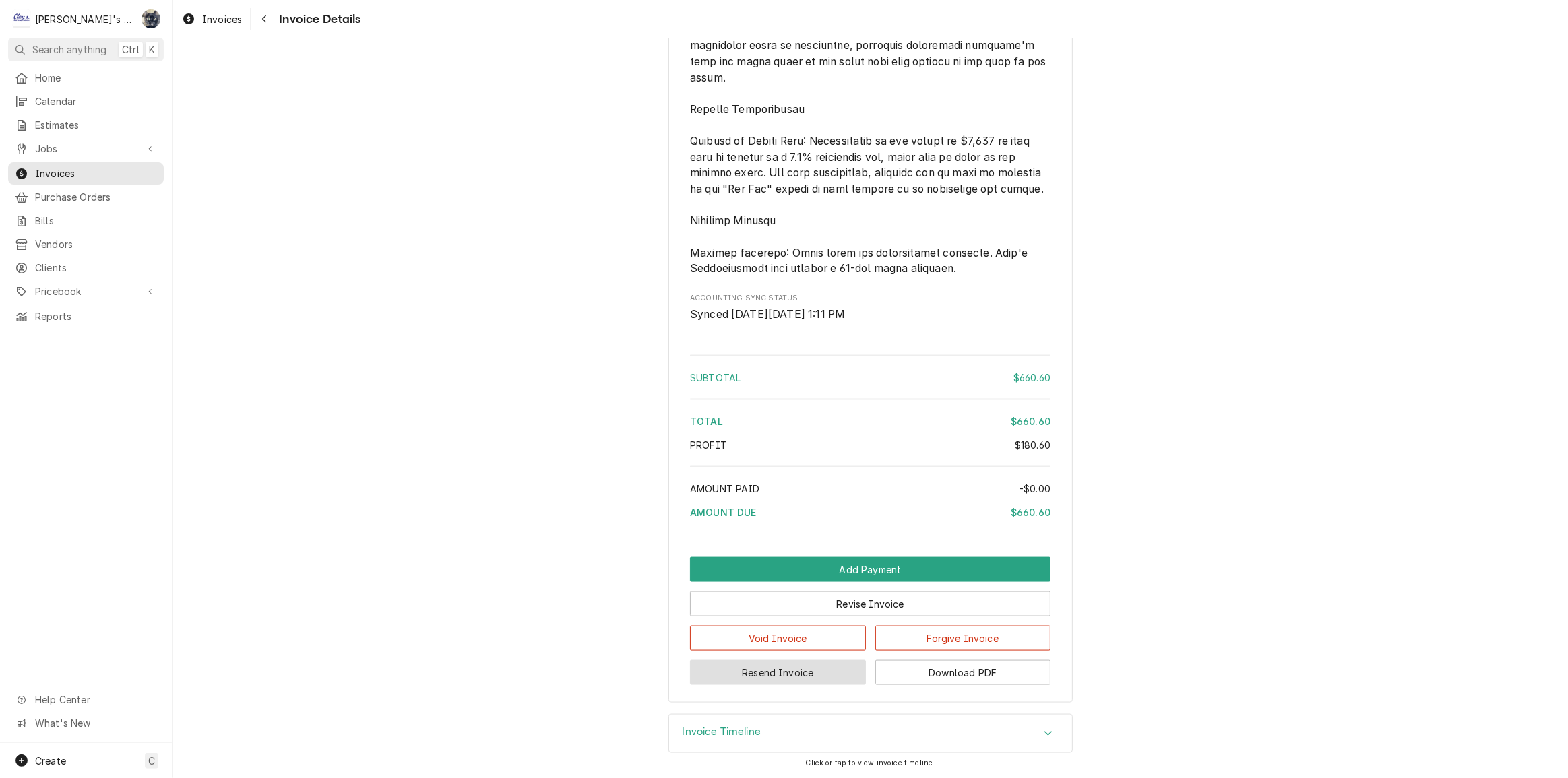
click at [779, 671] on button "Resend Invoice" at bounding box center [778, 672] width 176 height 25
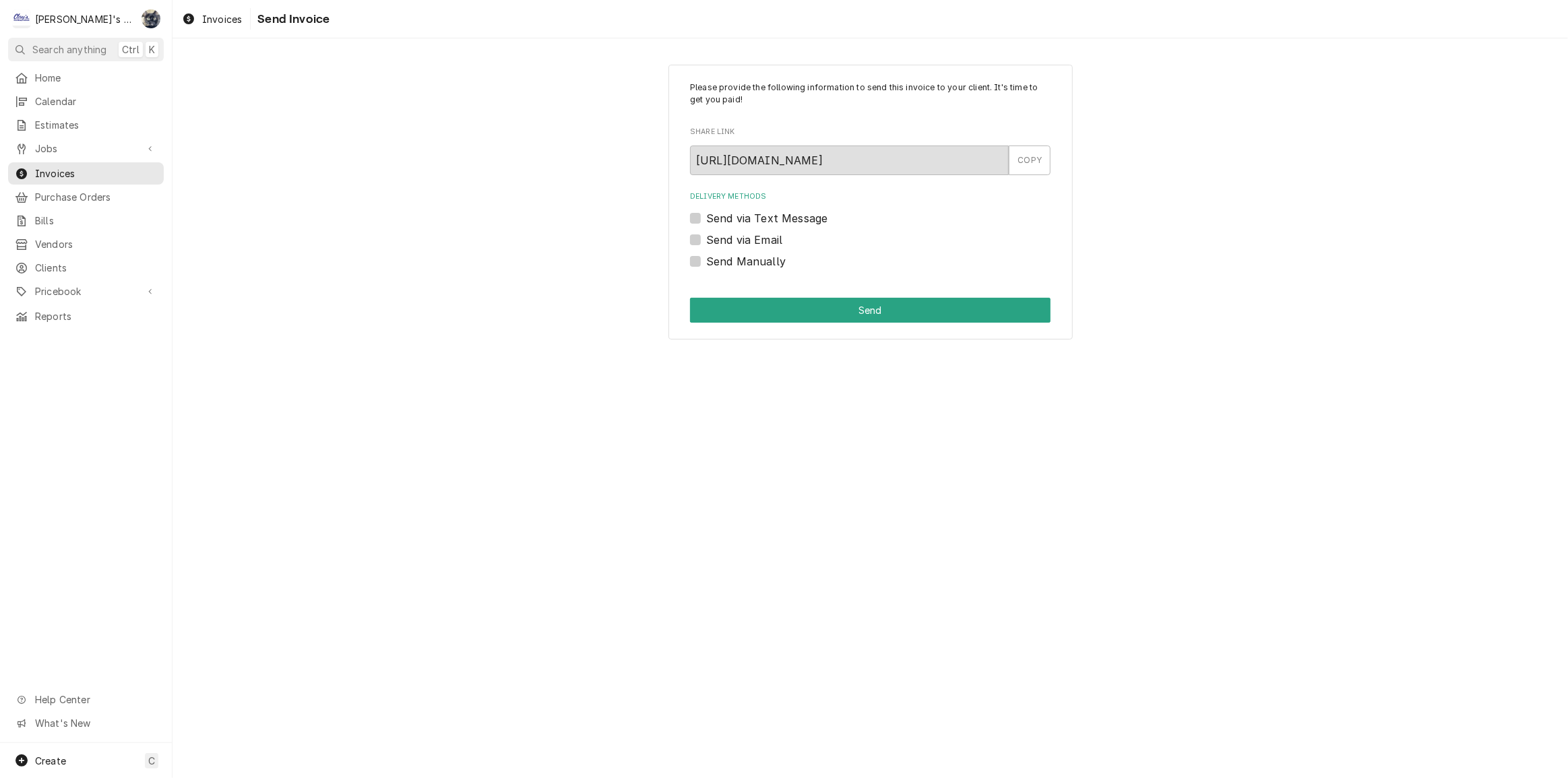
click at [707, 236] on label "Send via Email" at bounding box center [744, 239] width 76 height 16
click at [707, 236] on input "Send via Email" at bounding box center [887, 246] width 361 height 29
checkbox input "true"
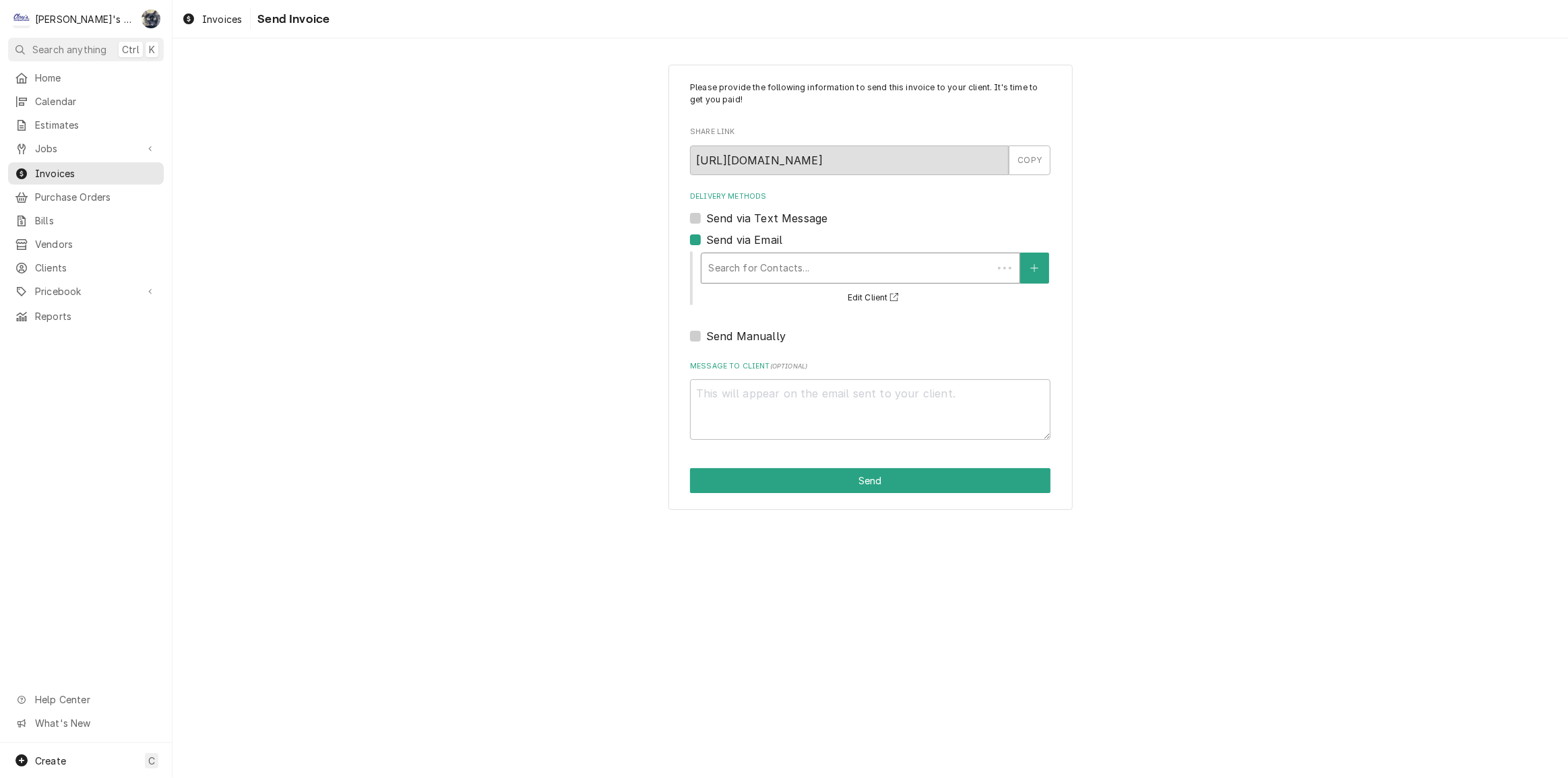
click at [720, 263] on div "Delivery Methods" at bounding box center [847, 268] width 278 height 24
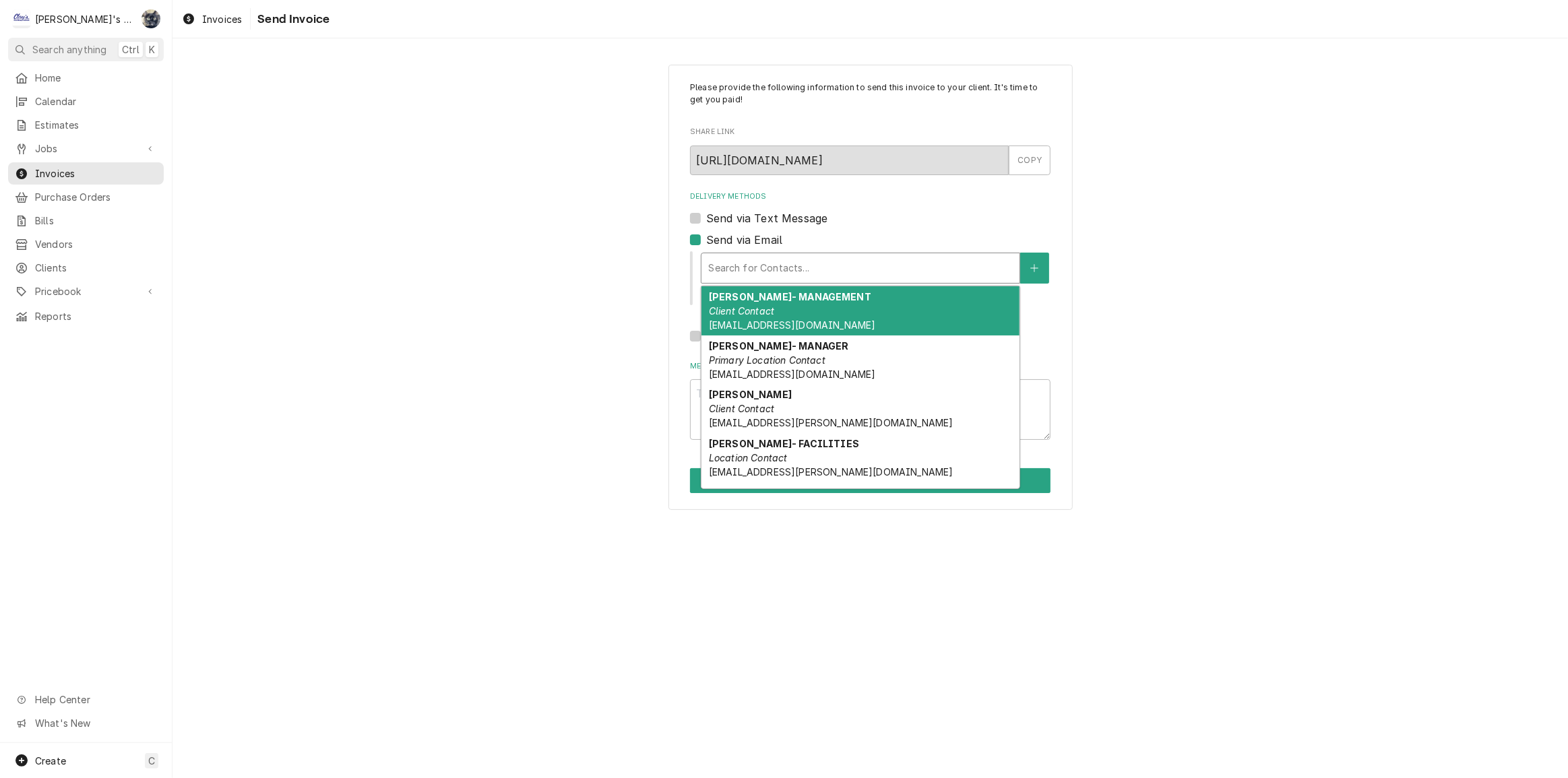
click at [735, 331] on div "CARISSA KOSTER- MANAGEMENT Client Contact CKOSTER@OLIVEGARDEN.COM" at bounding box center [861, 311] width 318 height 49
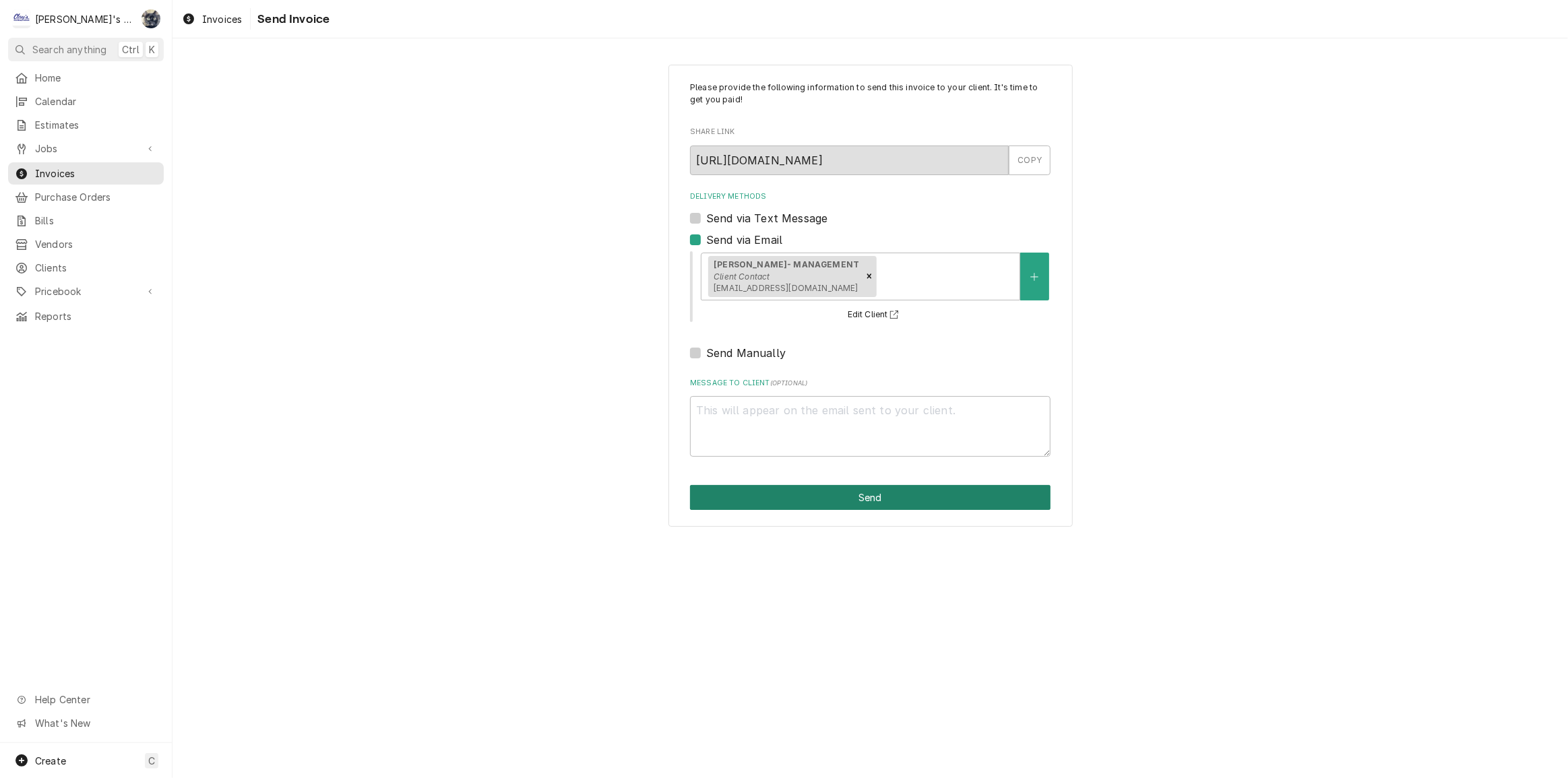
click at [790, 502] on button "Send" at bounding box center [870, 497] width 361 height 25
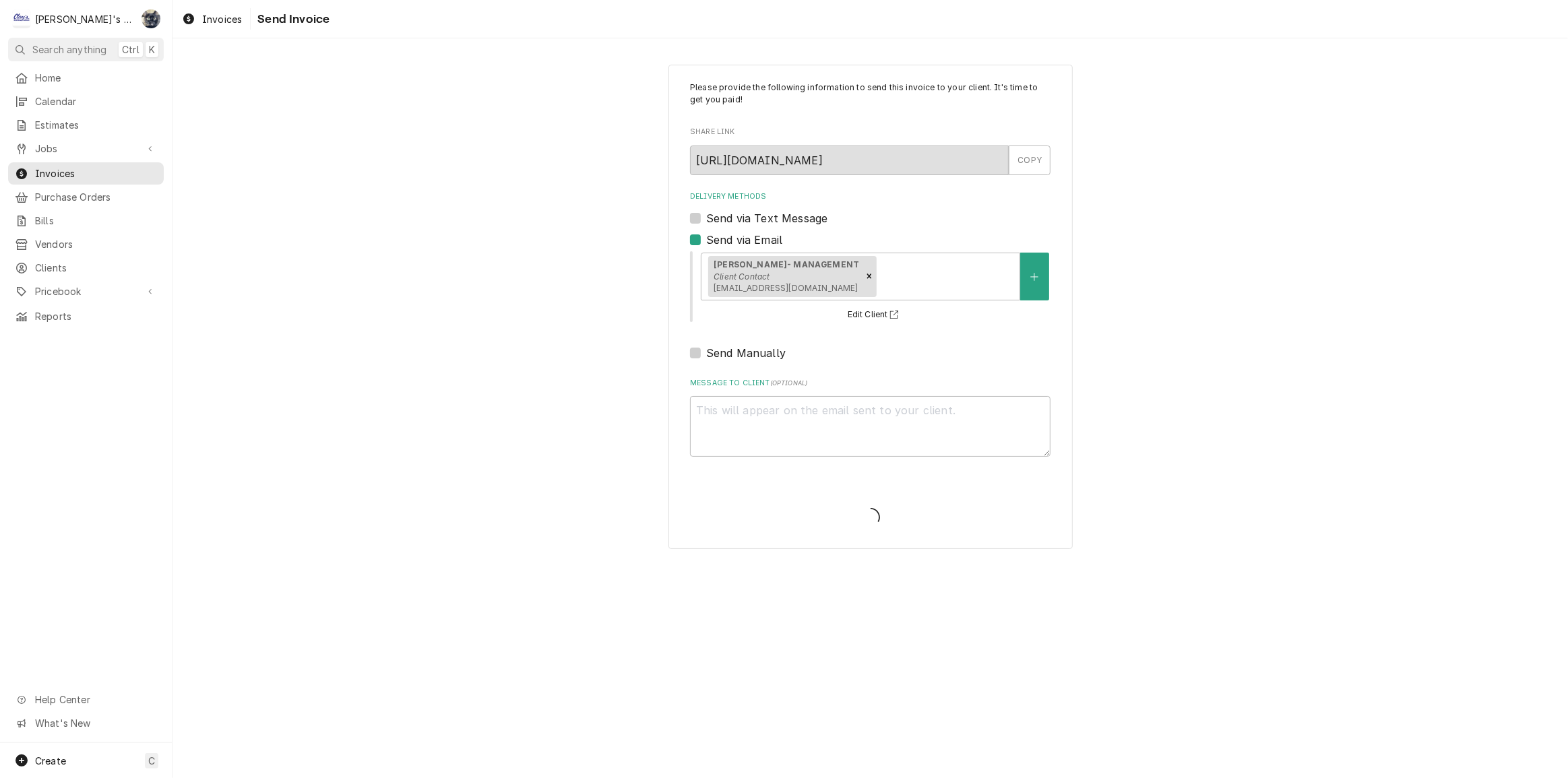
type textarea "x"
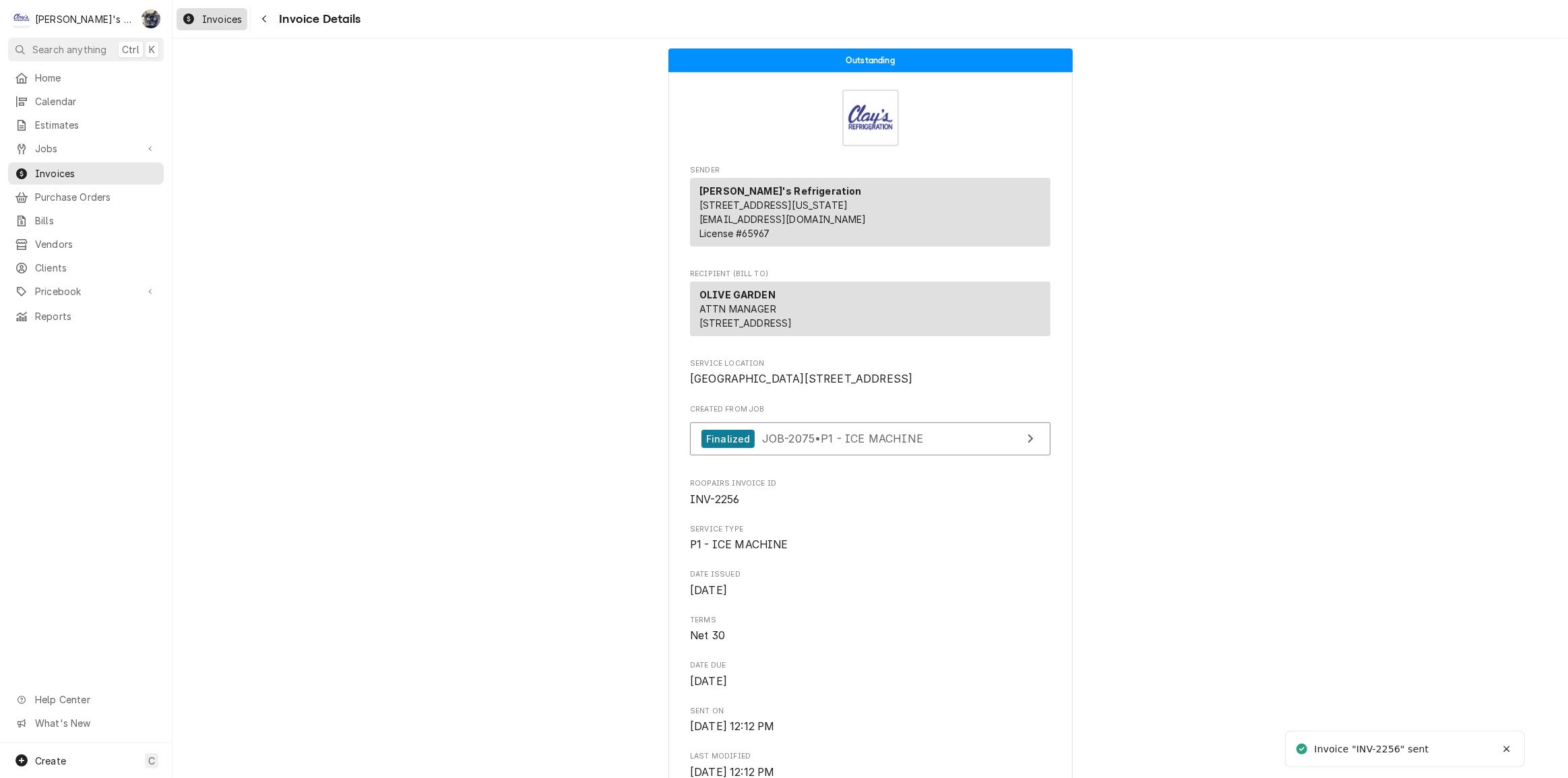
click at [208, 20] on span "Invoices" at bounding box center [222, 19] width 40 height 14
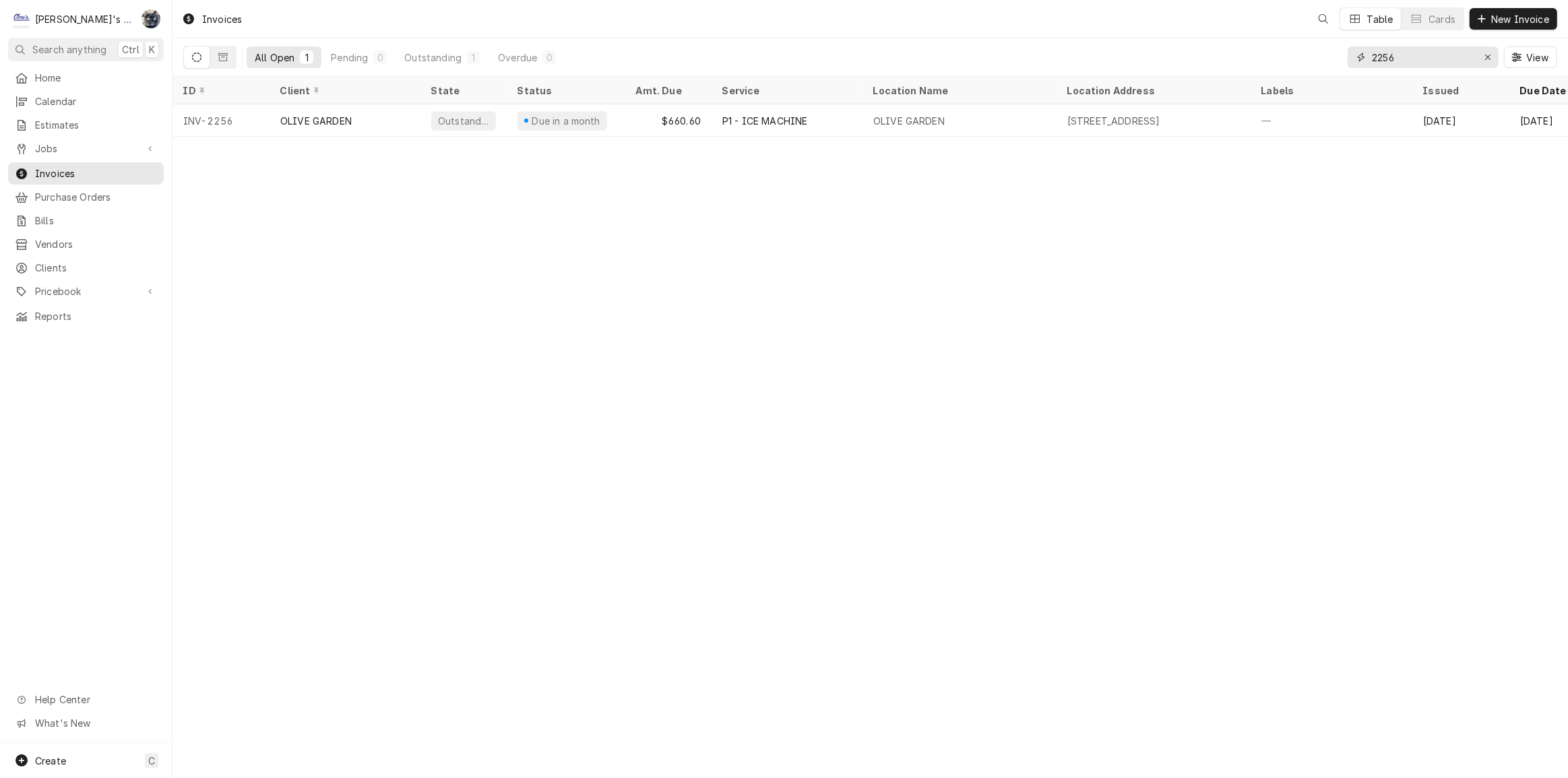
drag, startPoint x: 1401, startPoint y: 63, endPoint x: 1339, endPoint y: 69, distance: 62.3
click at [1339, 69] on div "All Open 1 Pending 0 Outstanding 1 Overdue 0 2256 View" at bounding box center [870, 57] width 1374 height 38
type input "2323"
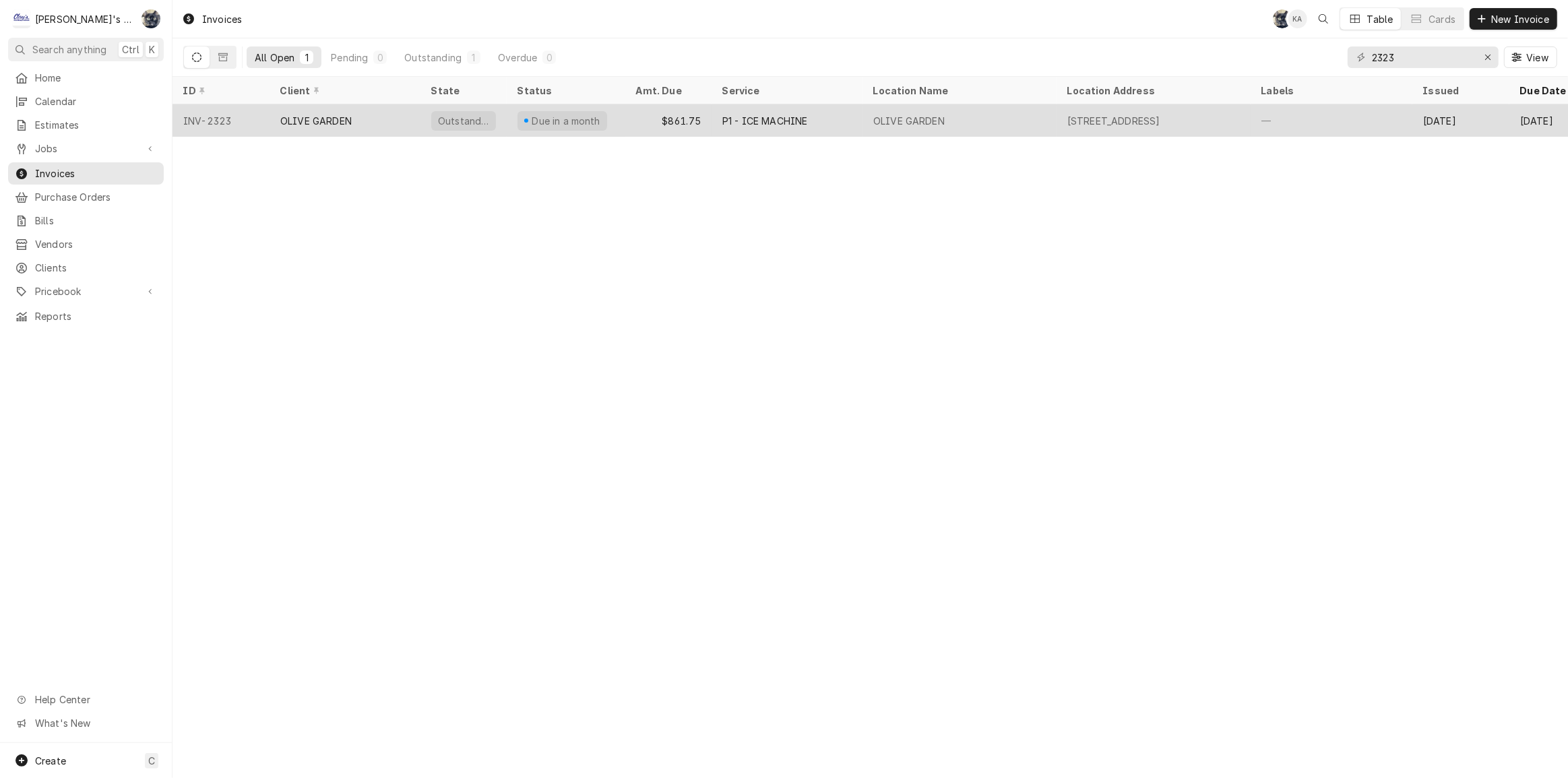
click at [805, 117] on div "P1 - ICE MACHINE" at bounding box center [765, 121] width 85 height 14
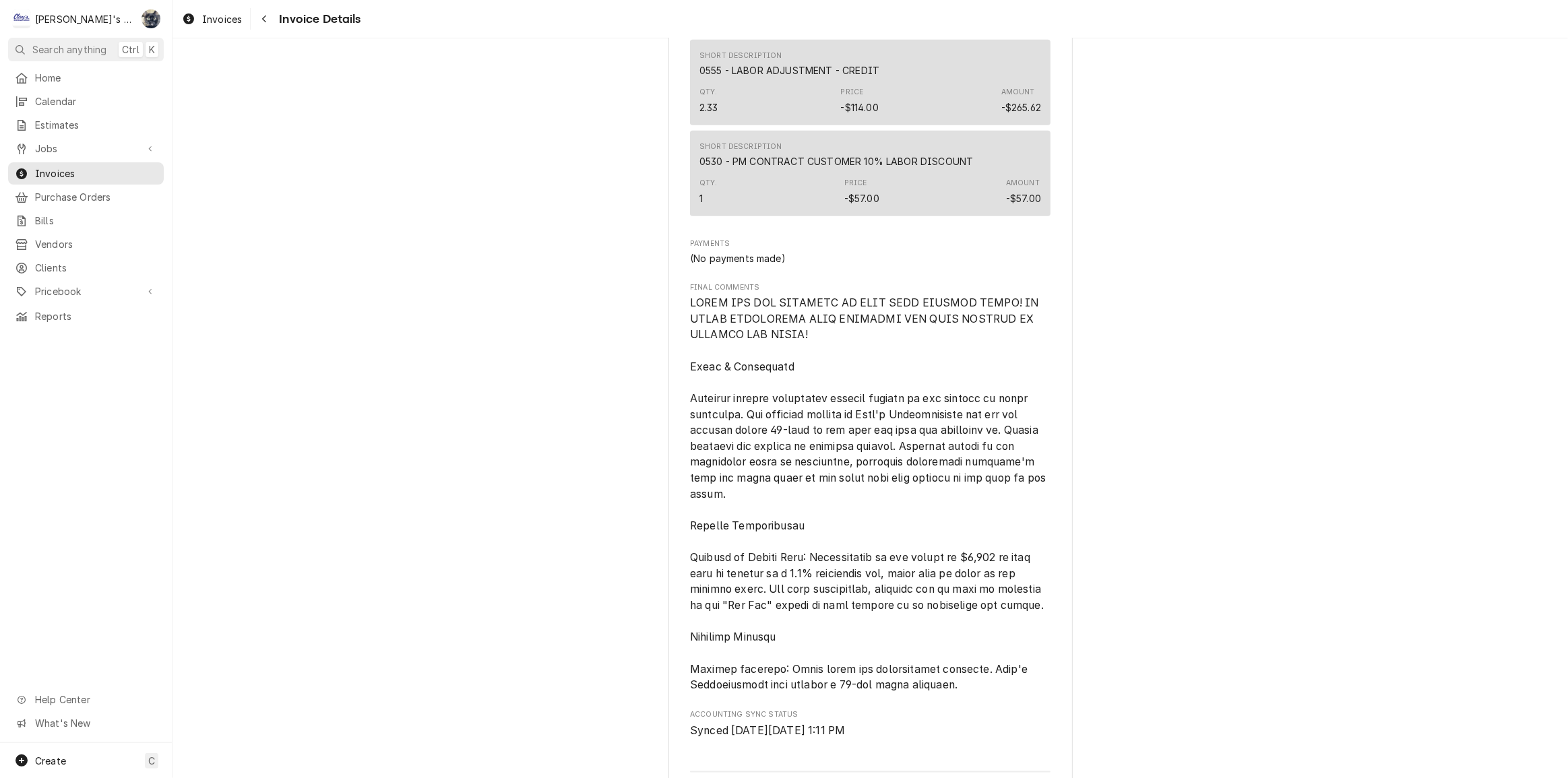
scroll to position [2170, 0]
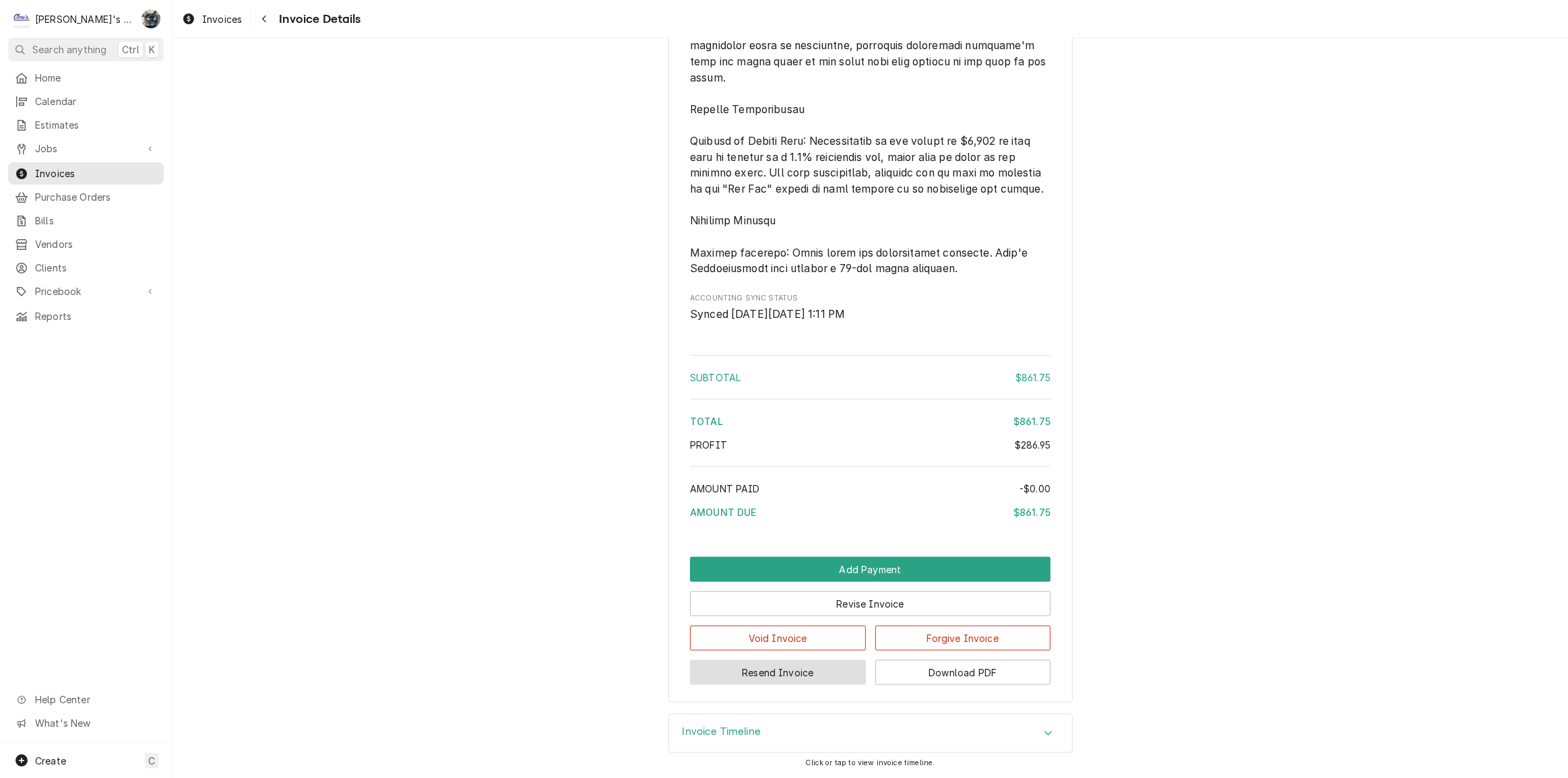
click at [778, 668] on button "Resend Invoice" at bounding box center [778, 672] width 176 height 25
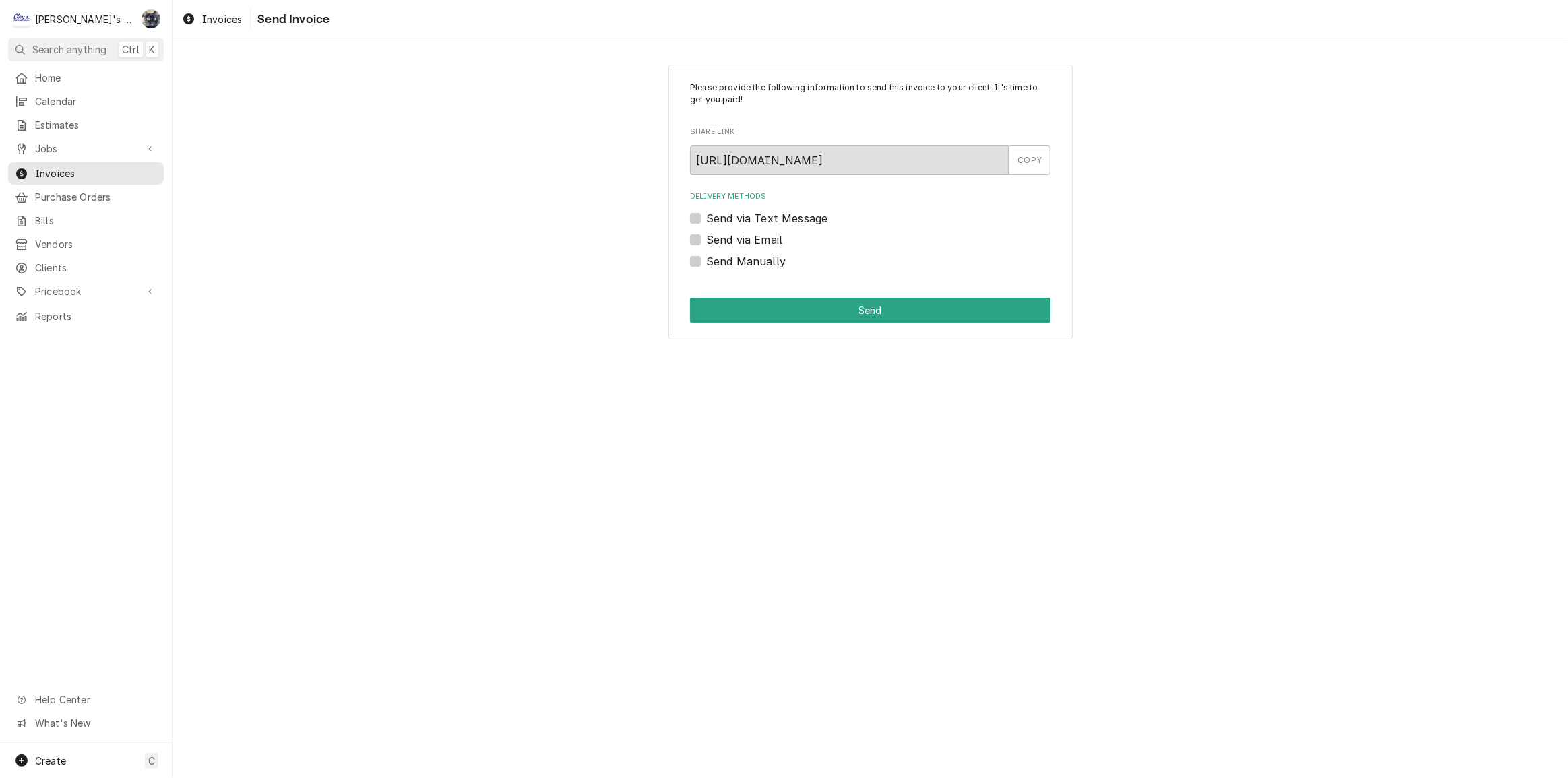
click at [707, 241] on label "Send via Email" at bounding box center [744, 239] width 76 height 16
click at [707, 241] on input "Send via Email" at bounding box center [887, 246] width 361 height 29
checkbox input "true"
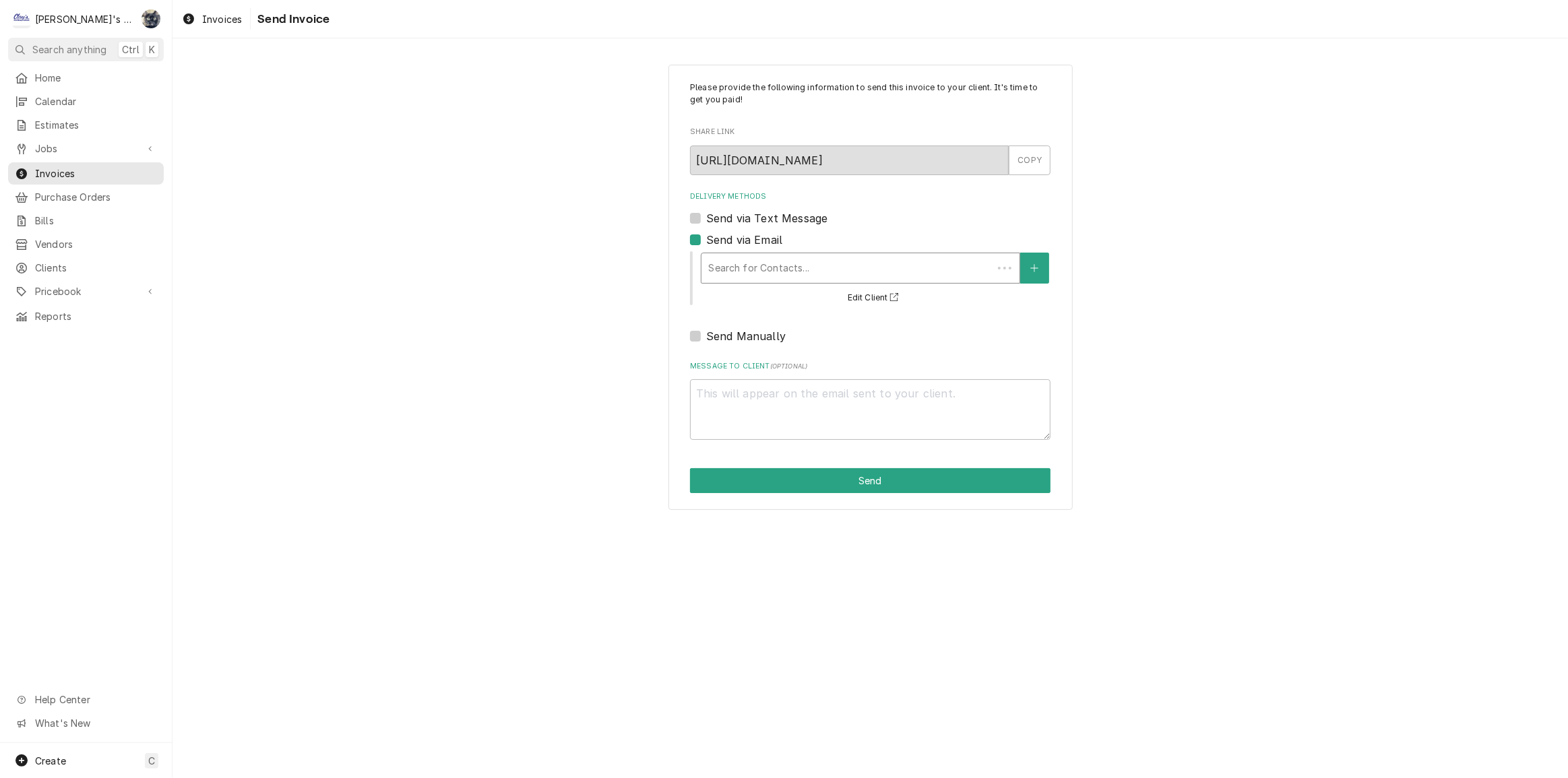
click at [723, 265] on div "Delivery Methods" at bounding box center [847, 268] width 278 height 24
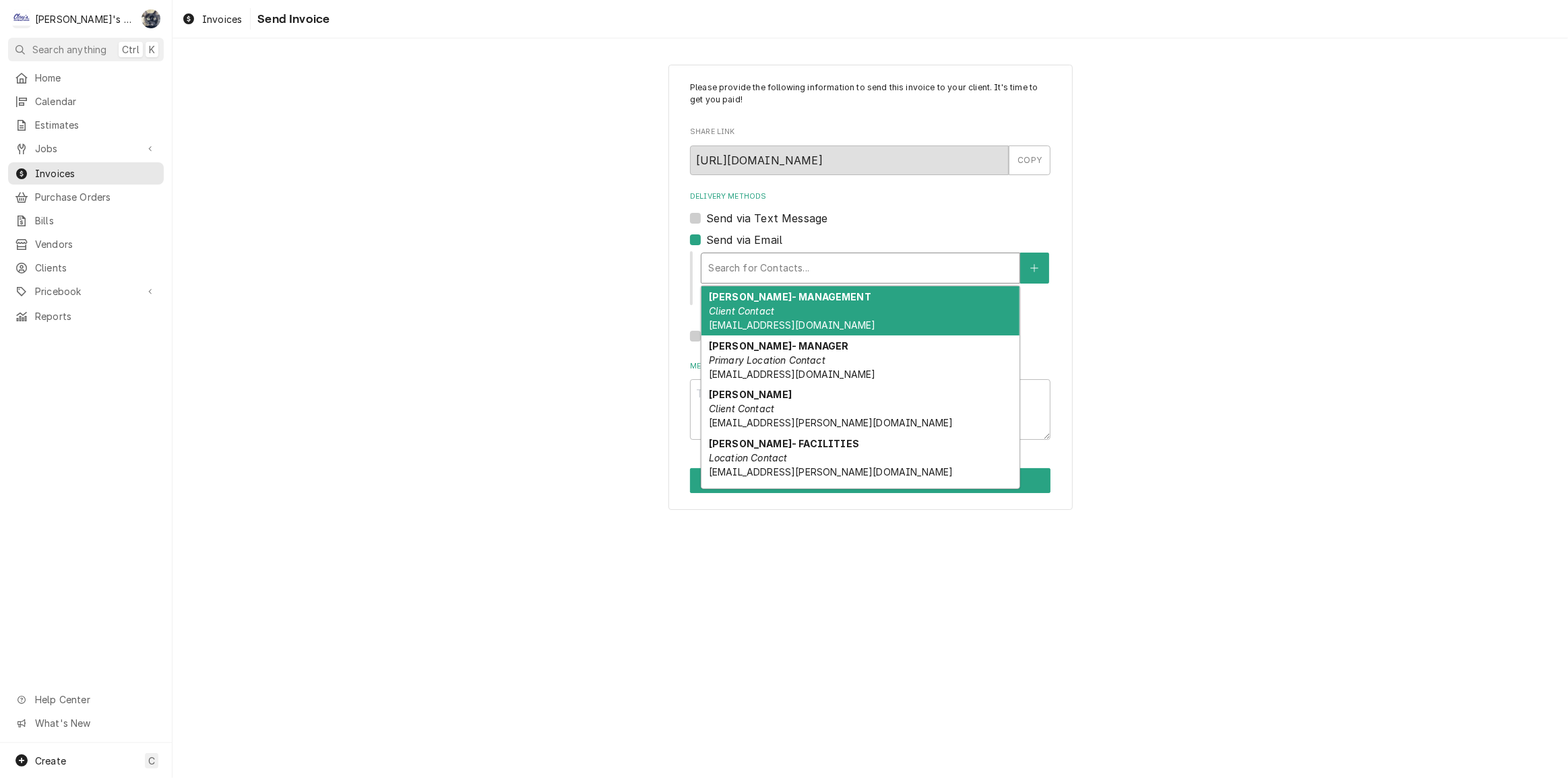
click at [734, 315] on em "Client Contact" at bounding box center [741, 311] width 66 height 11
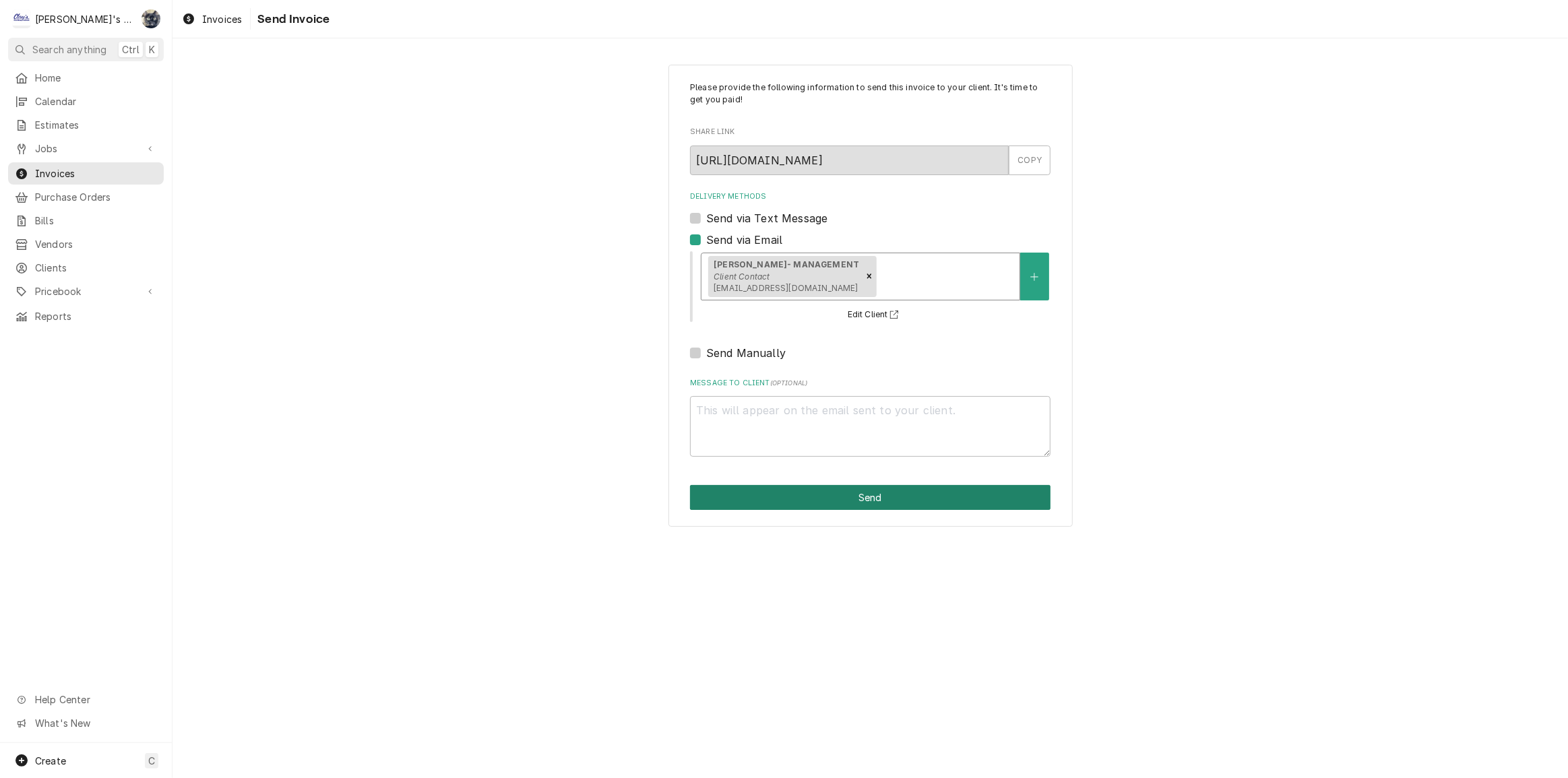
click at [802, 491] on button "Send" at bounding box center [870, 497] width 361 height 25
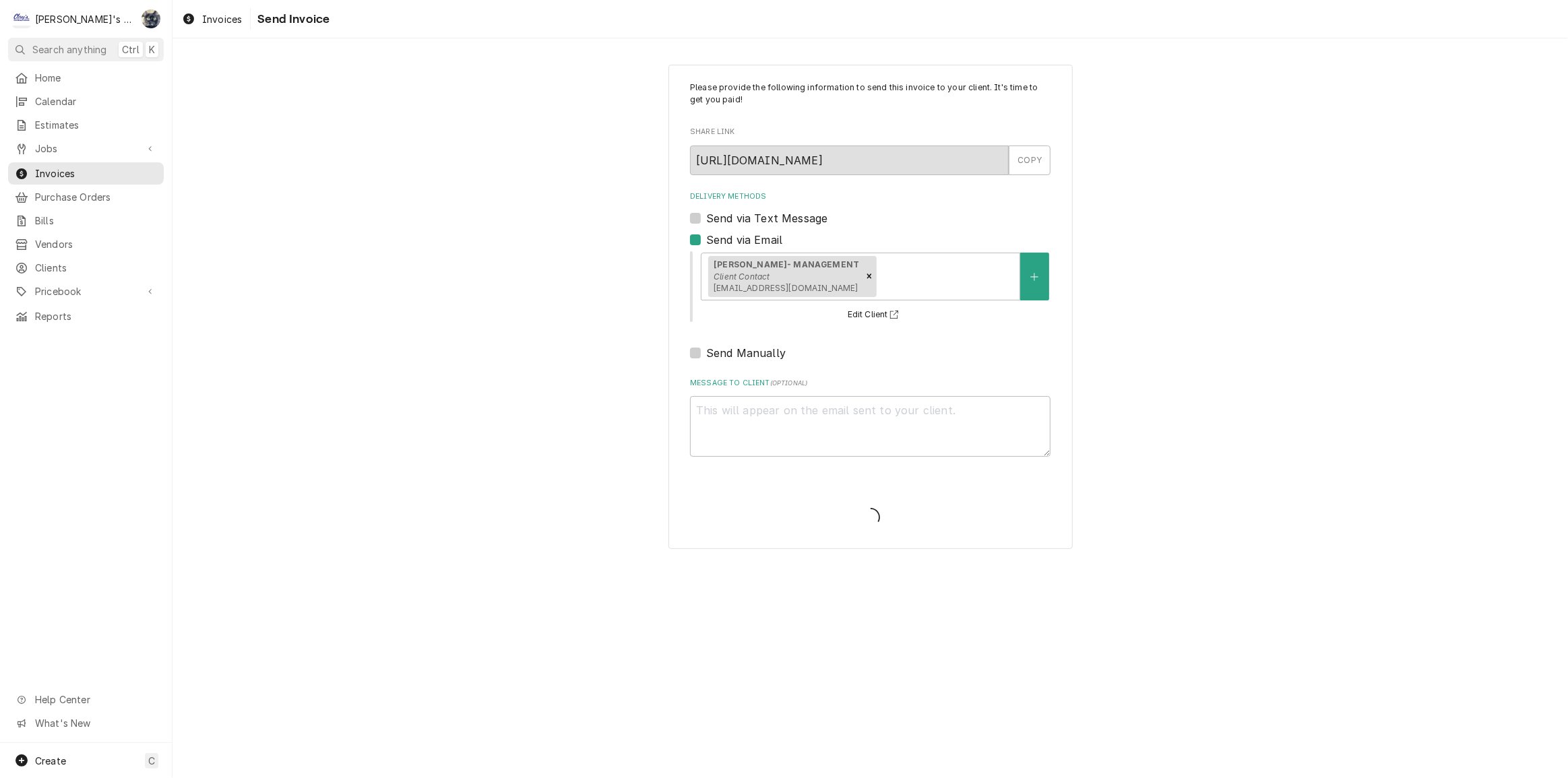
type textarea "x"
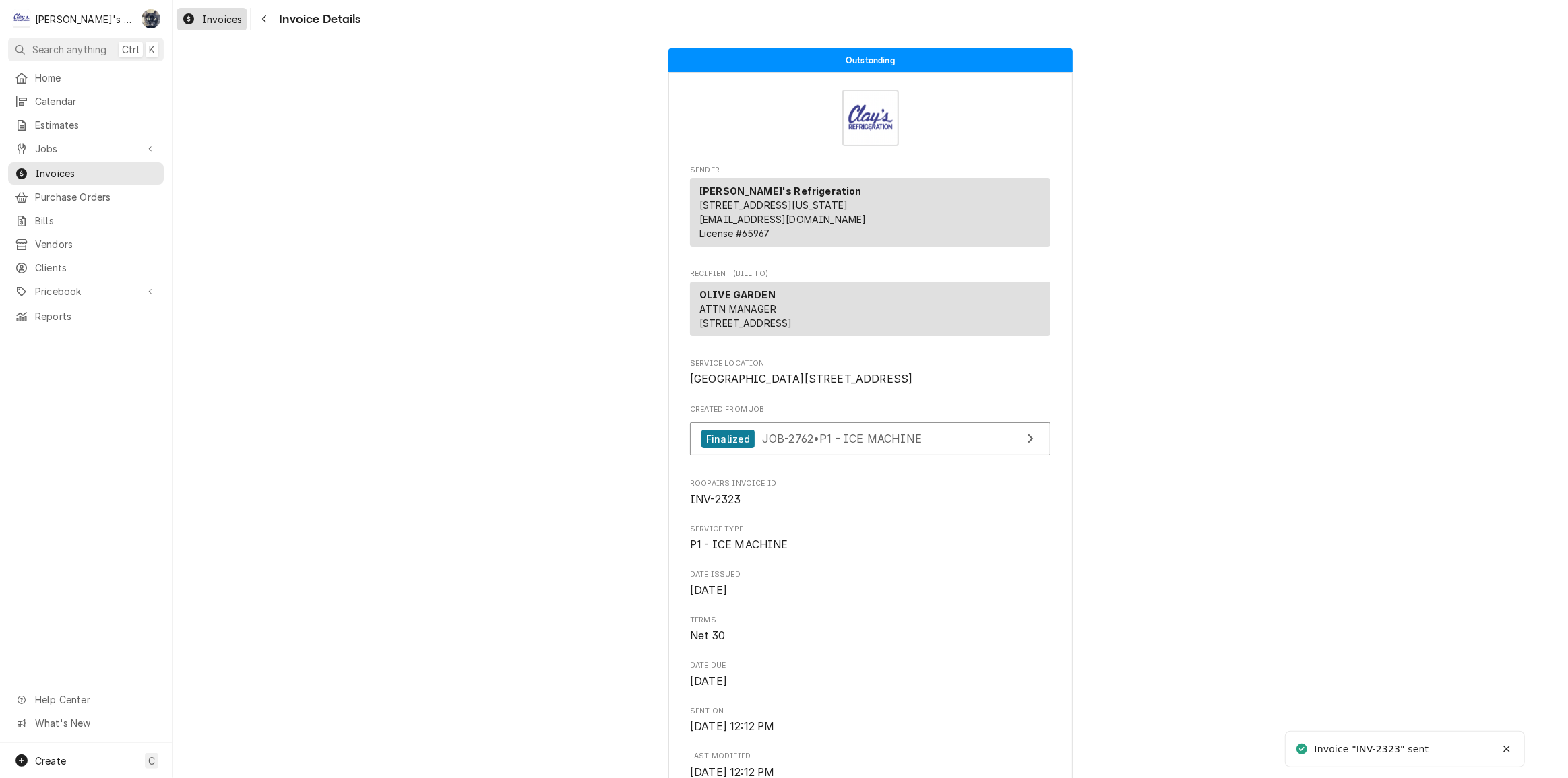
click at [211, 16] on span "Invoices" at bounding box center [222, 19] width 40 height 14
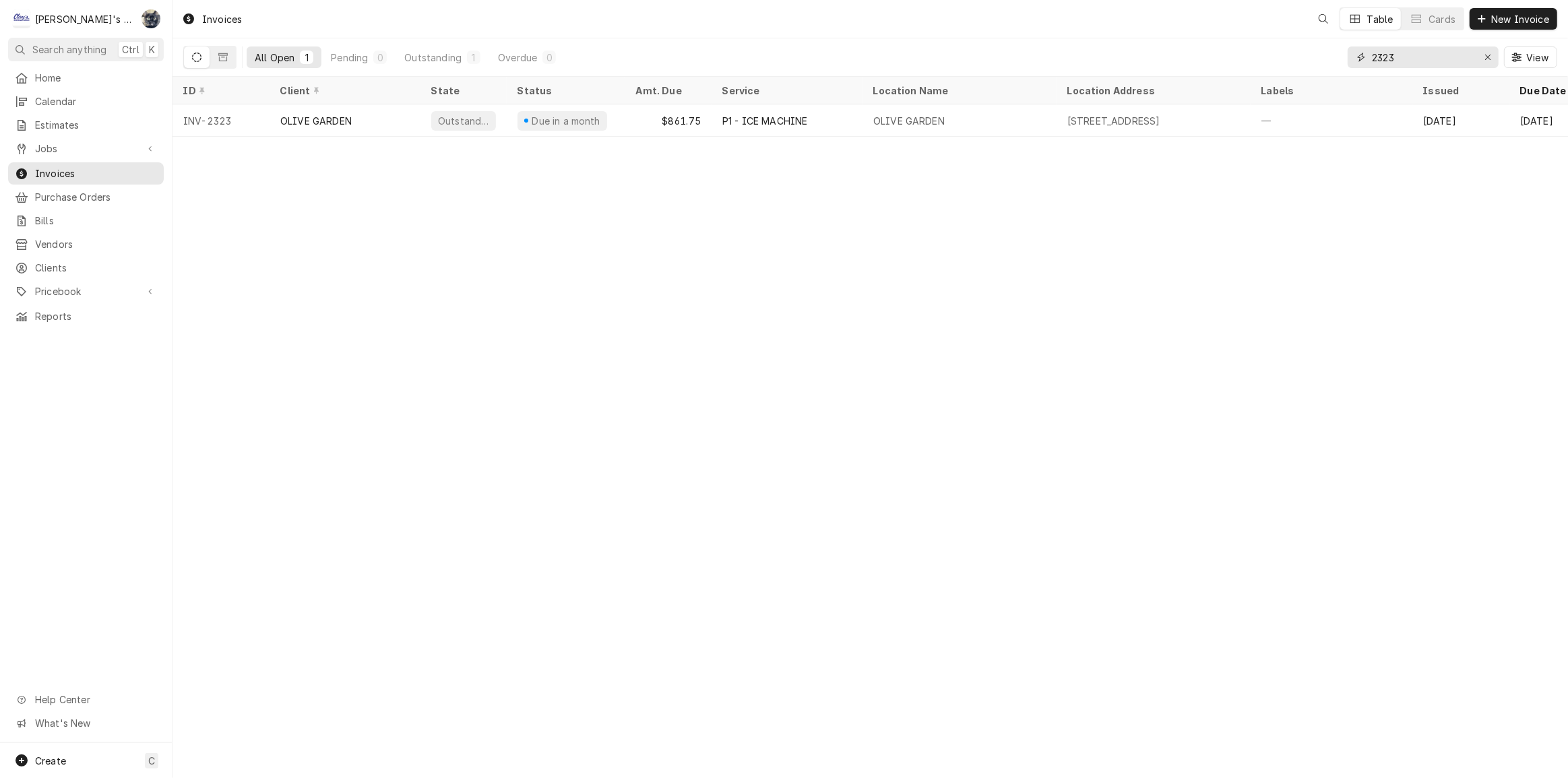
drag, startPoint x: 1356, startPoint y: 58, endPoint x: 1330, endPoint y: 60, distance: 26.1
click at [1330, 60] on div "All Open 1 Pending 0 Outstanding 1 Overdue 0 2323 View" at bounding box center [870, 57] width 1374 height 38
type input "2410"
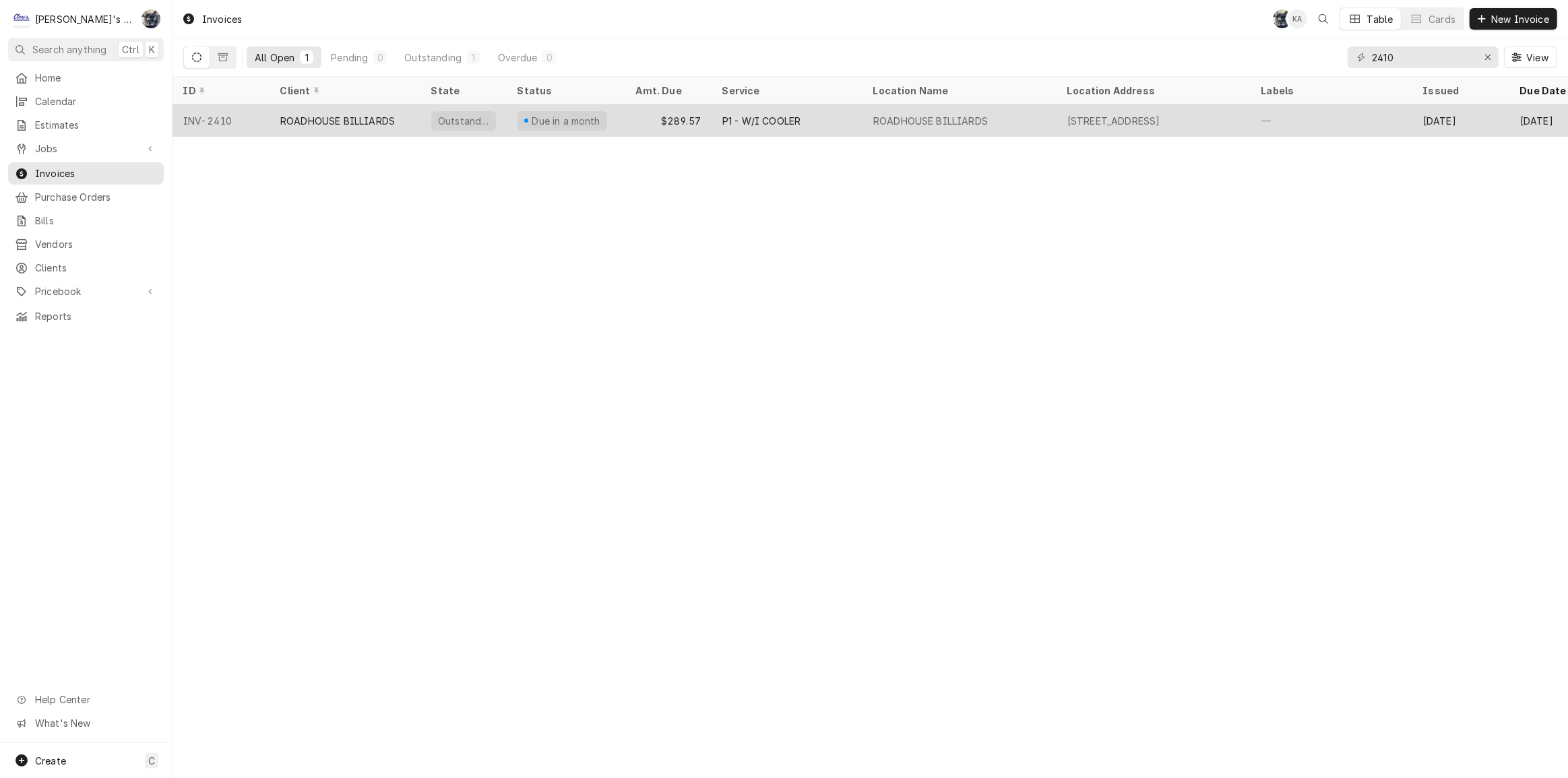
click at [846, 118] on div "P1 - W/I COOLER" at bounding box center [787, 121] width 151 height 32
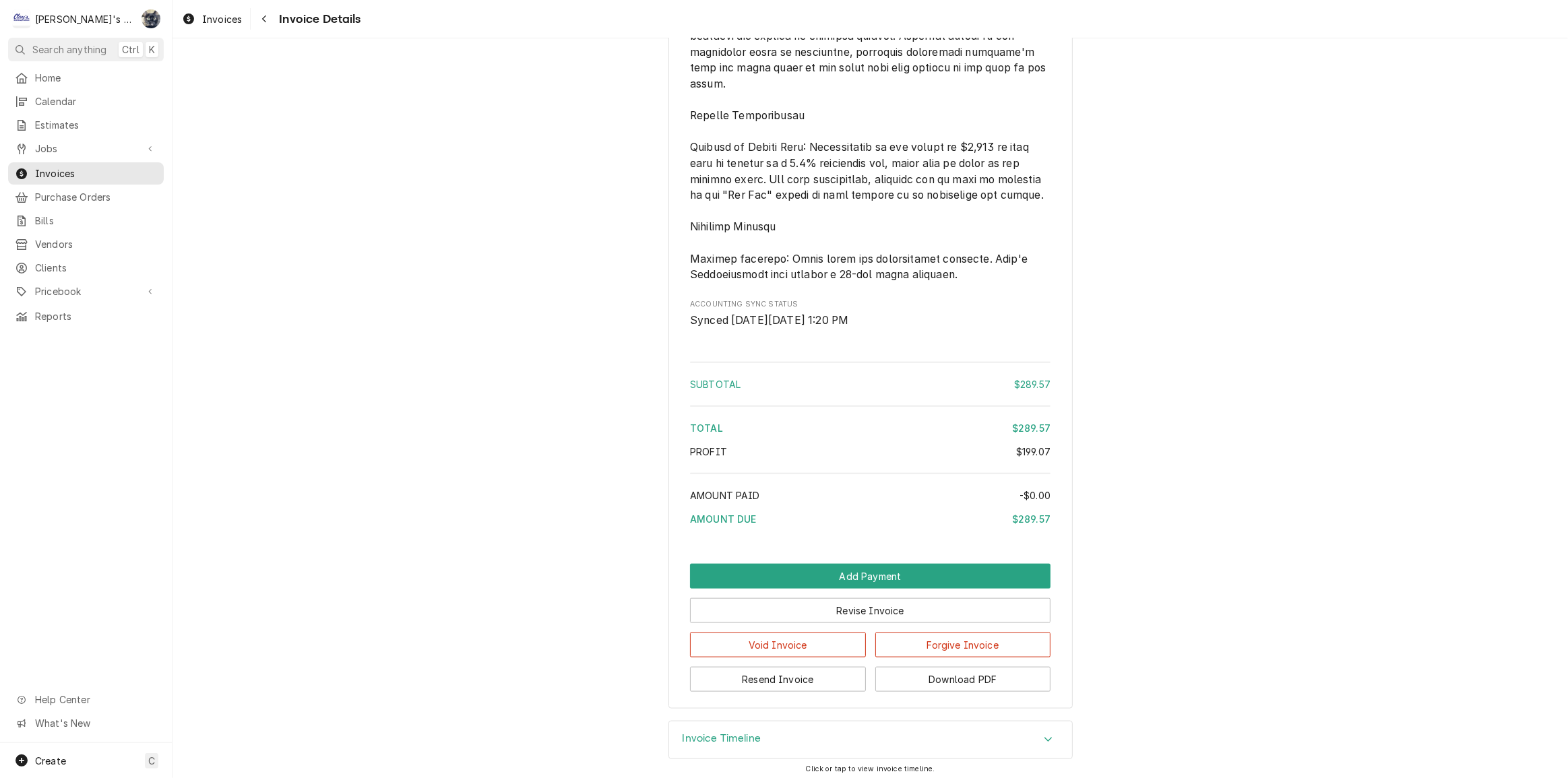
scroll to position [1684, 0]
click at [795, 690] on button "Resend Invoice" at bounding box center [778, 677] width 176 height 25
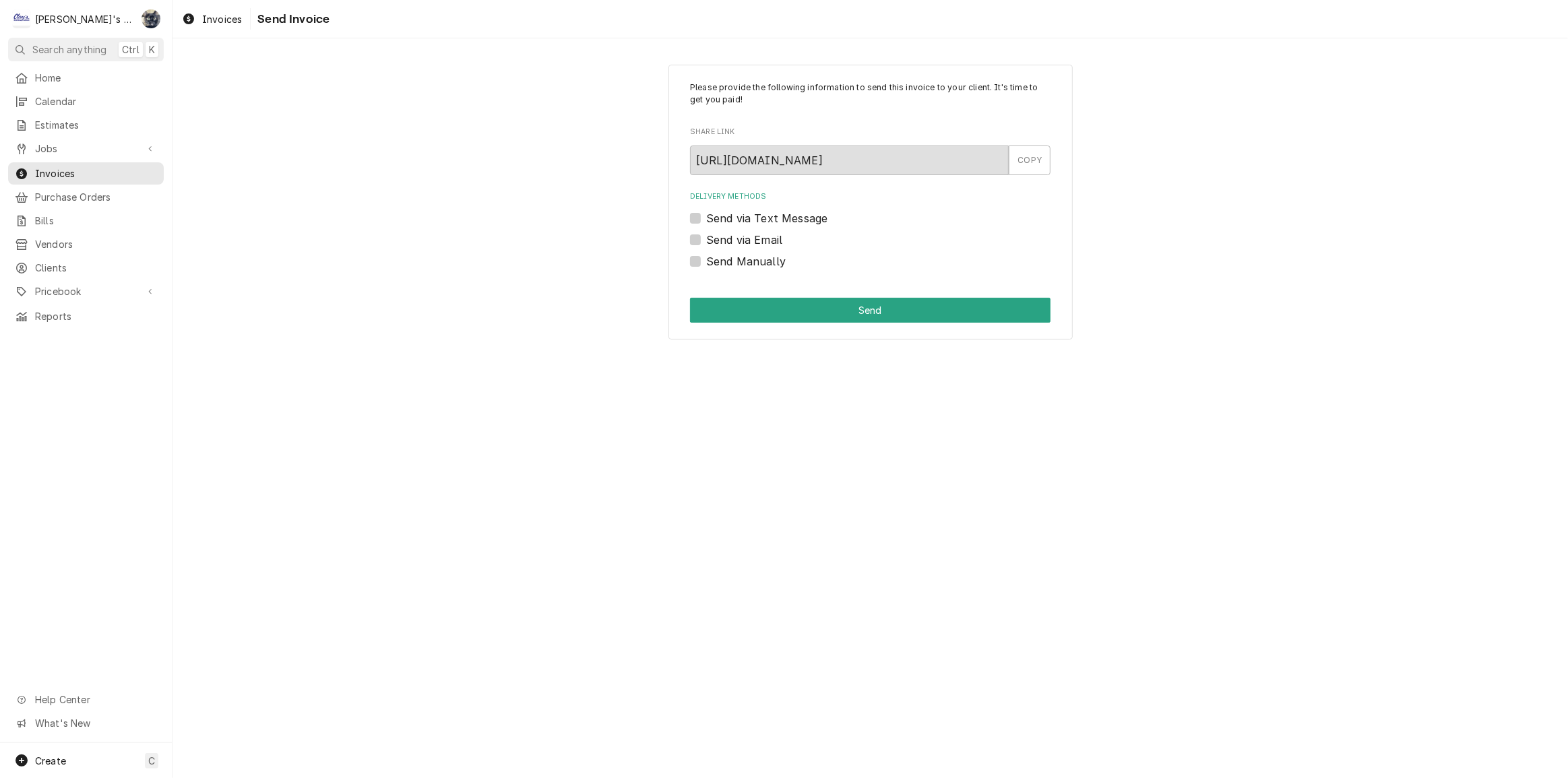
click at [707, 237] on label "Send via Email" at bounding box center [744, 239] width 76 height 16
click at [707, 237] on input "Send via Email" at bounding box center [887, 246] width 361 height 29
checkbox input "true"
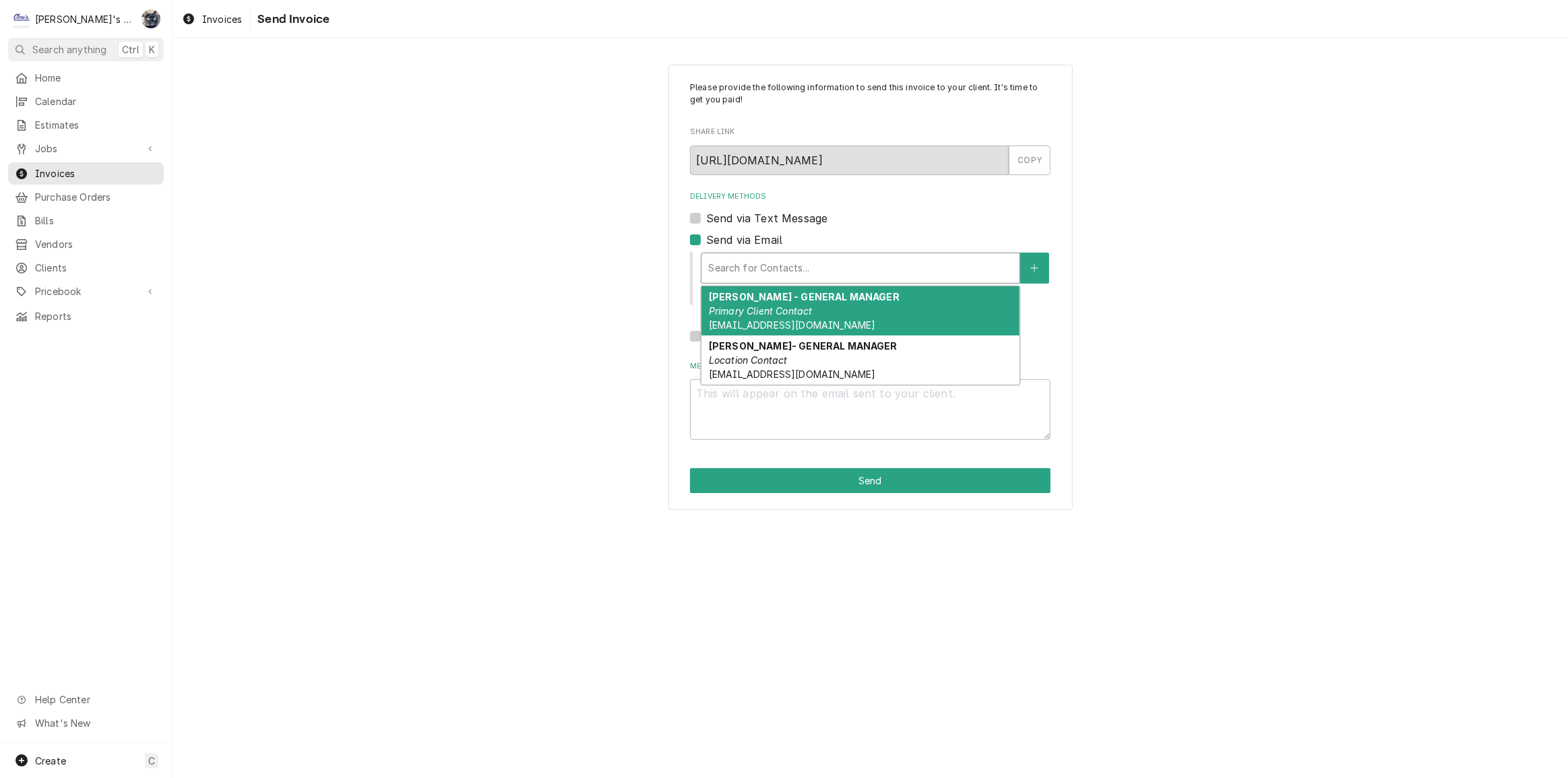
click at [728, 280] on div "Search for Contacts..." at bounding box center [861, 268] width 318 height 29
click at [732, 302] on div "EMMA - GENERAL MANAGER Primary Client Contact EMMA@ROADHOUSEBILLIARDS.COM" at bounding box center [861, 311] width 318 height 49
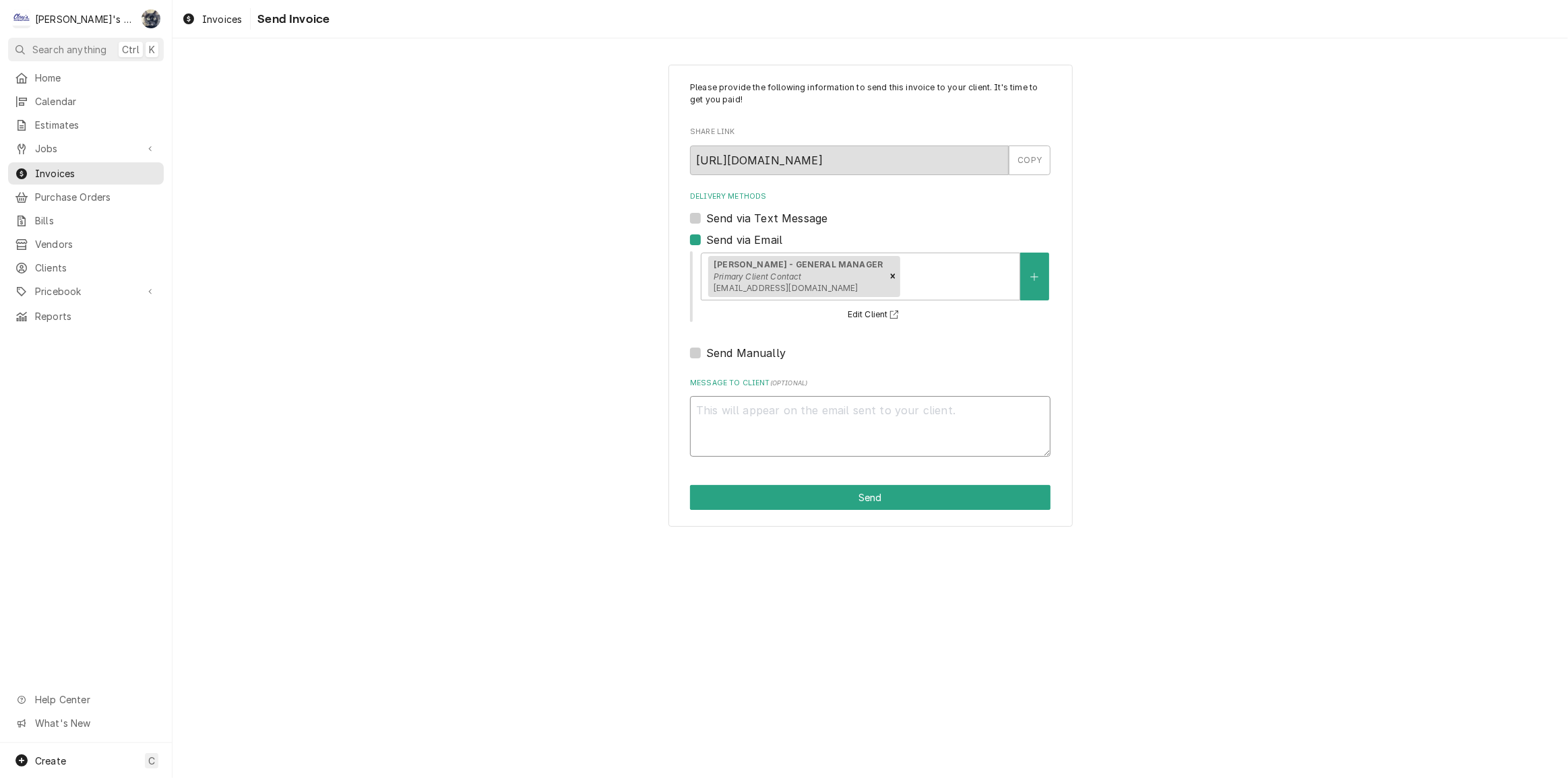
click at [762, 420] on textarea "Message to Client ( optional )" at bounding box center [870, 426] width 361 height 60
type textarea "x"
type textarea "T"
type textarea "x"
type textarea "Th"
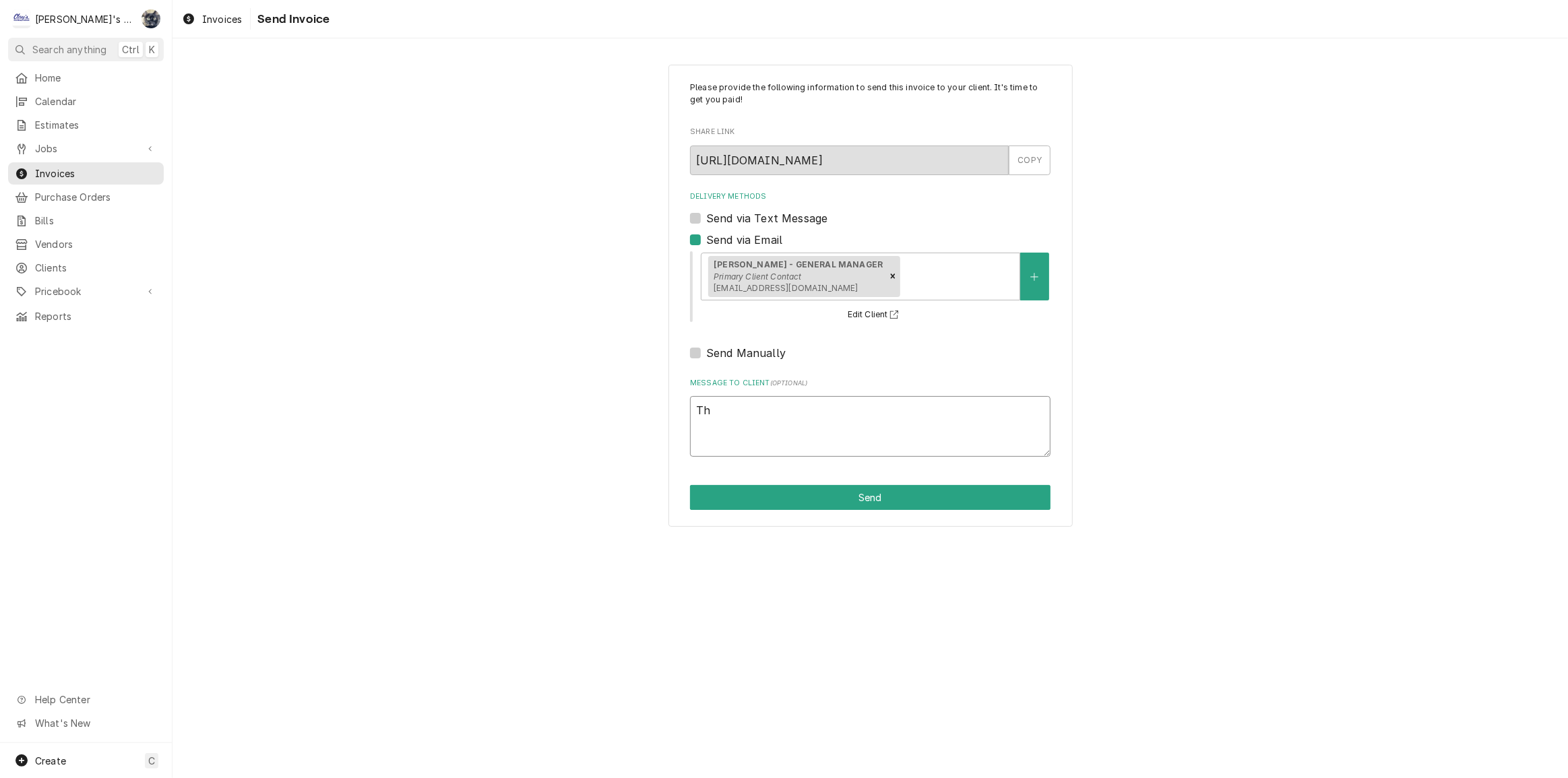
type textarea "x"
type textarea "Tha"
type textarea "x"
type textarea "Than"
type textarea "x"
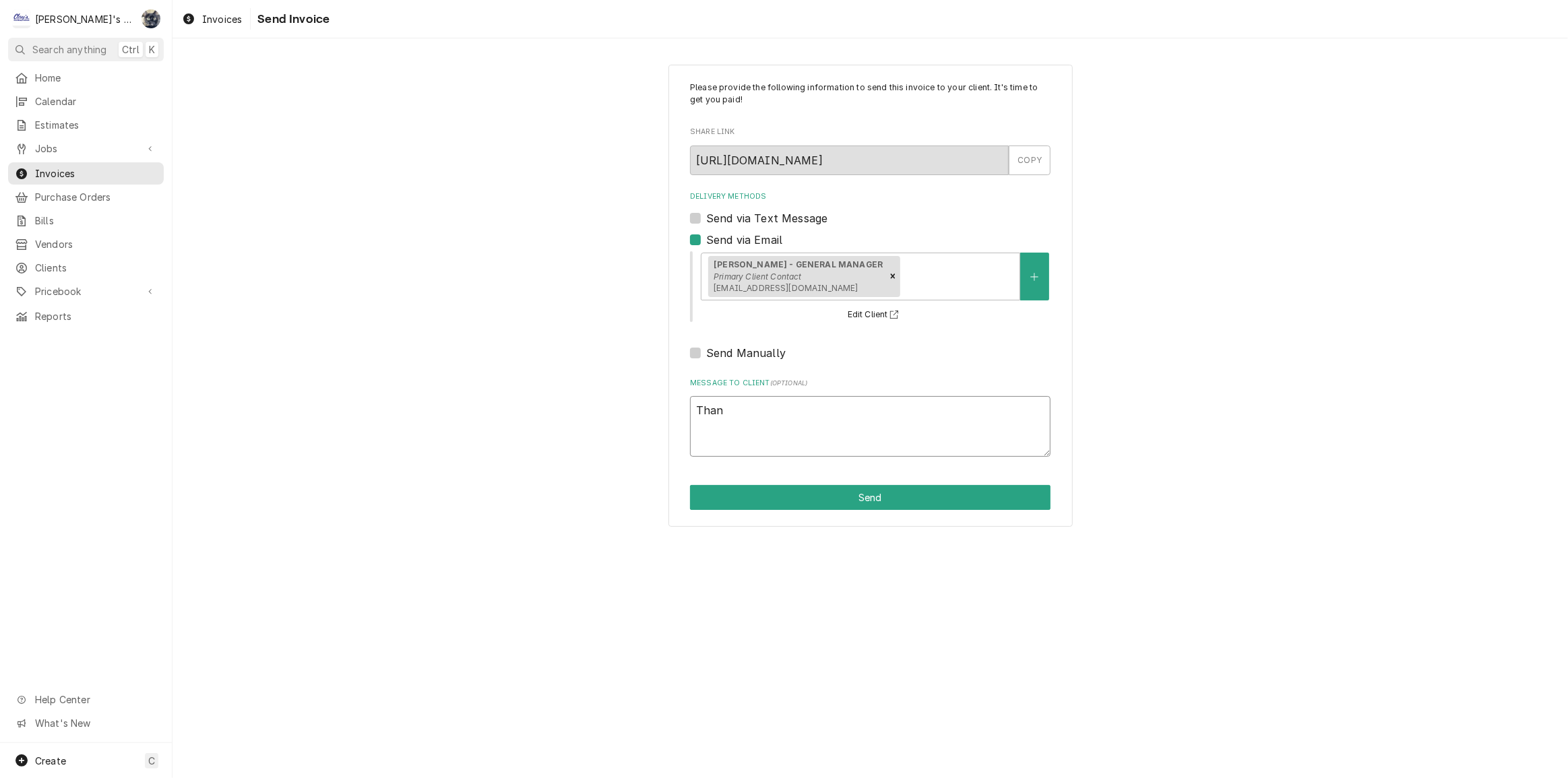
type textarea "Thank"
type textarea "x"
type textarea "Thank"
type textarea "x"
type textarea "Thank y"
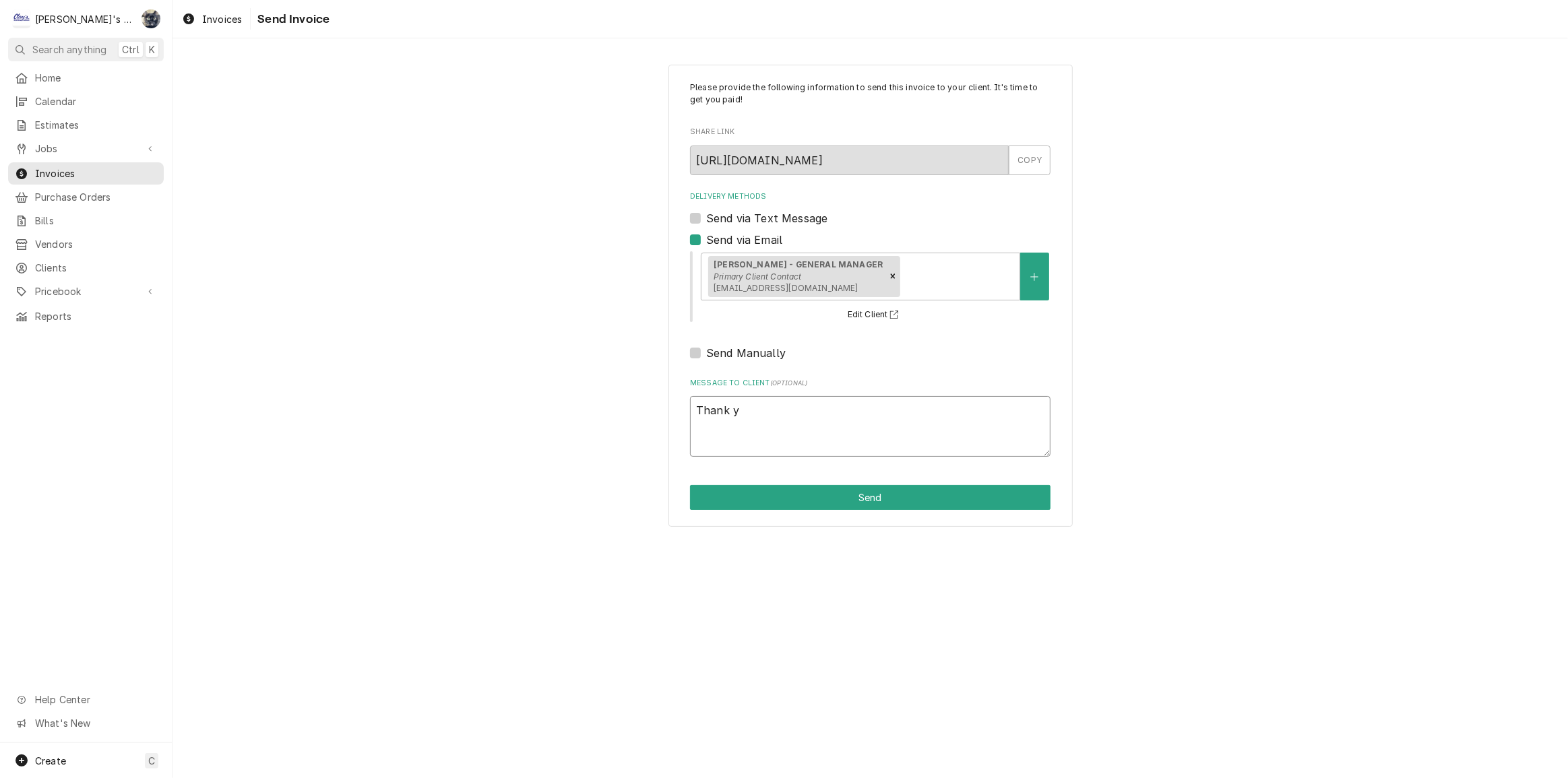
type textarea "x"
type textarea "Thank yo"
type textarea "x"
type textarea "Thank you"
type textarea "x"
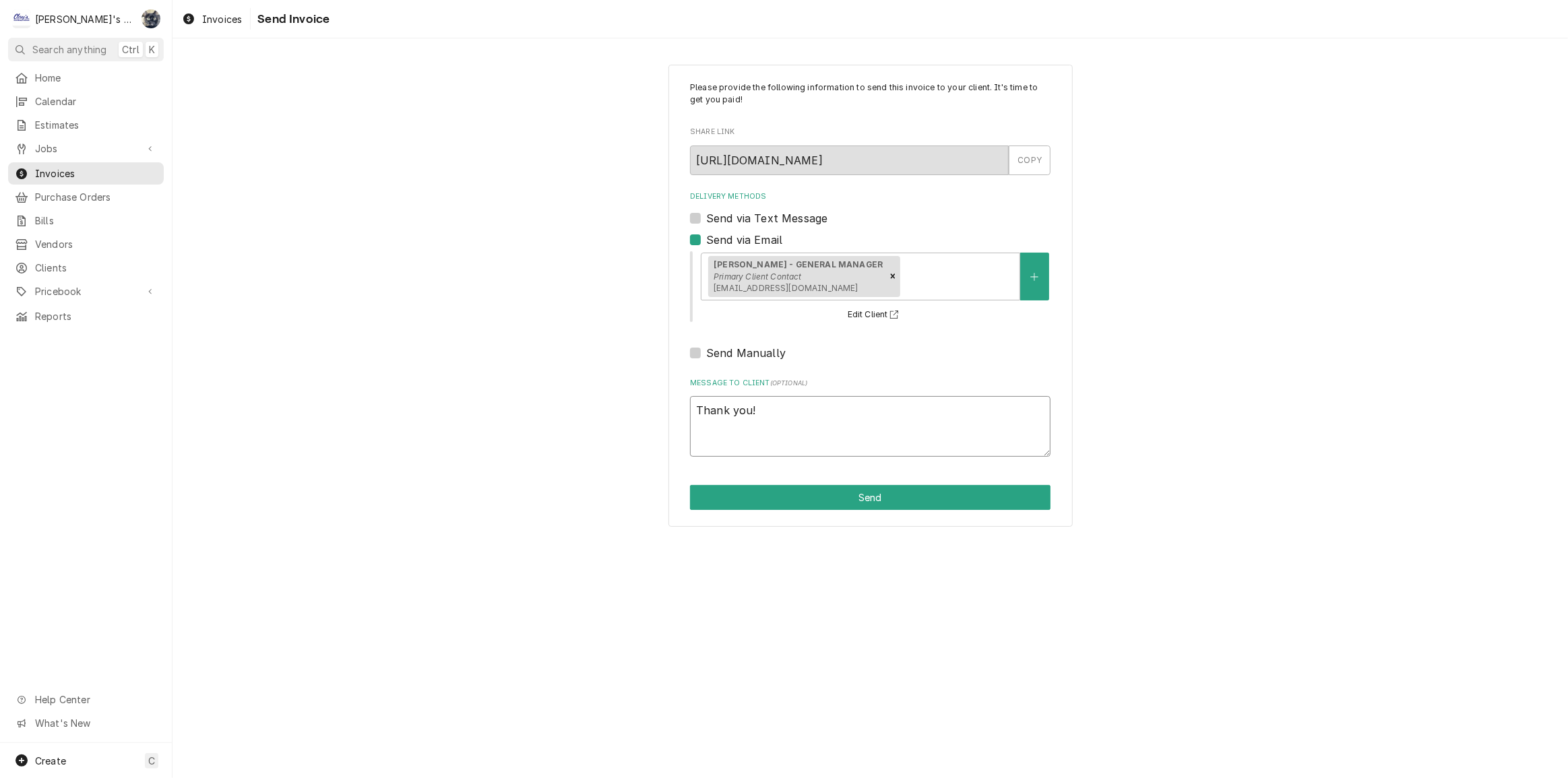
type textarea "Thank you!"
click at [839, 492] on button "Send" at bounding box center [870, 497] width 361 height 25
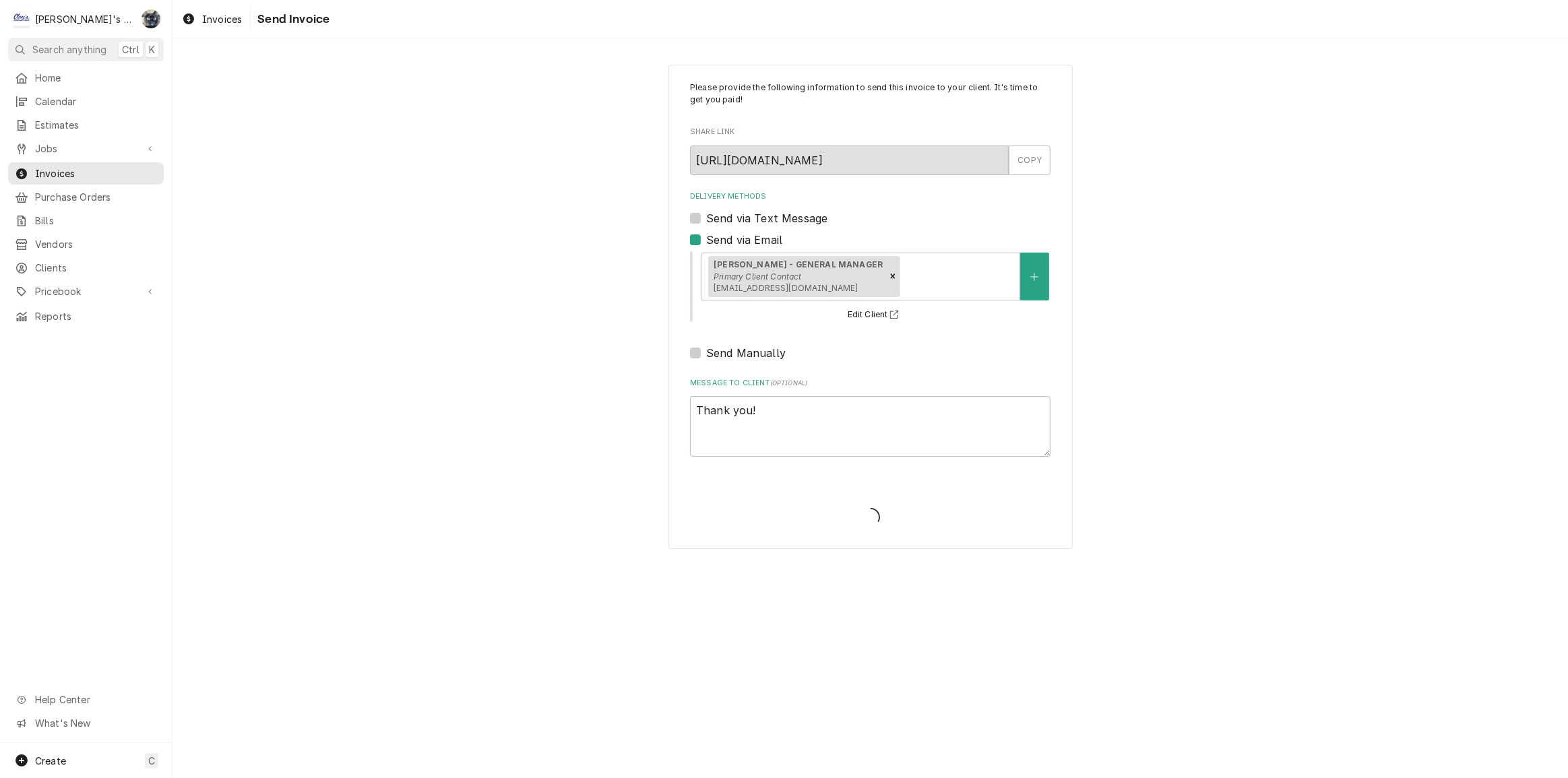
type textarea "x"
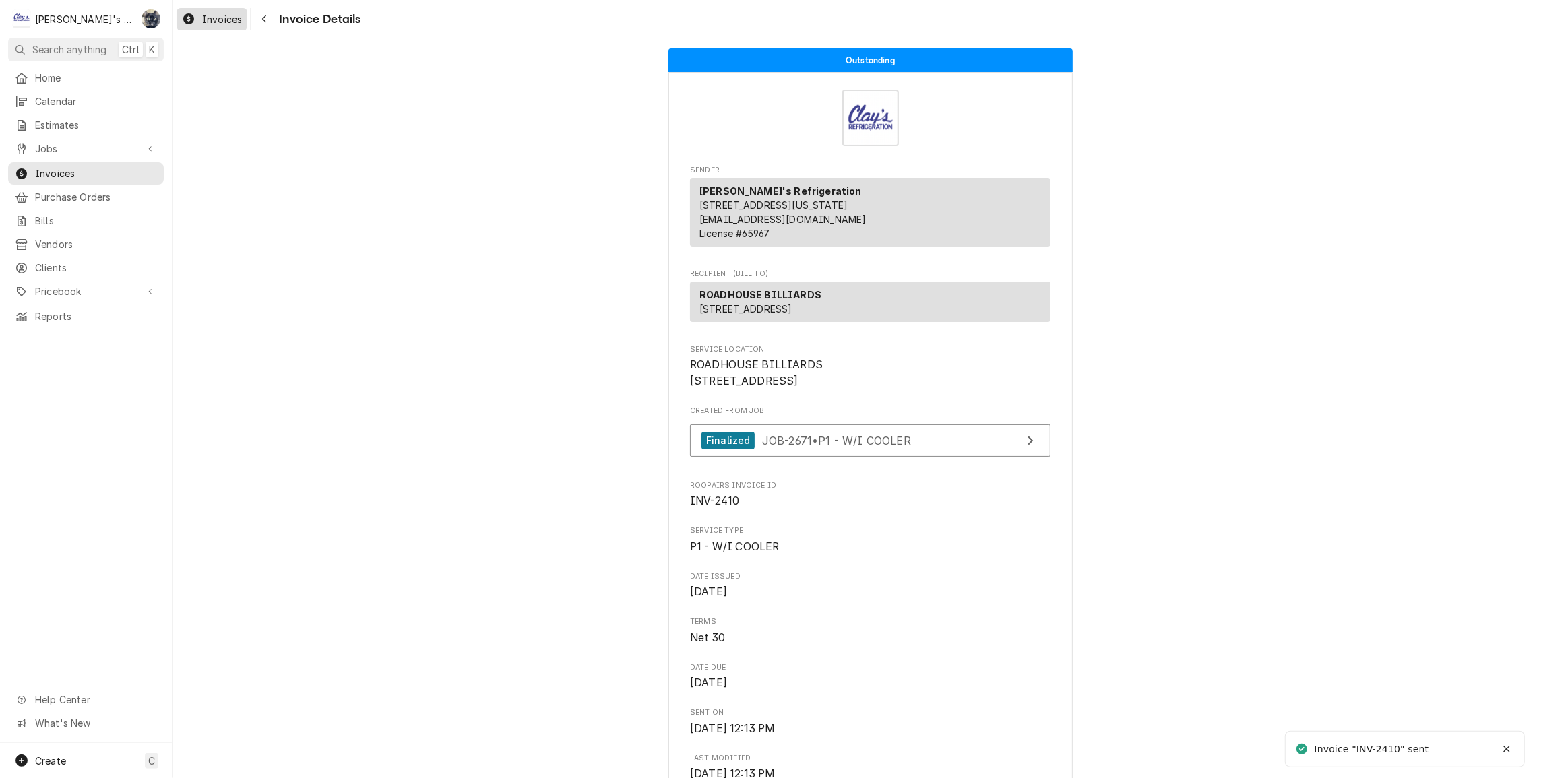
click at [229, 20] on span "Invoices" at bounding box center [222, 19] width 40 height 14
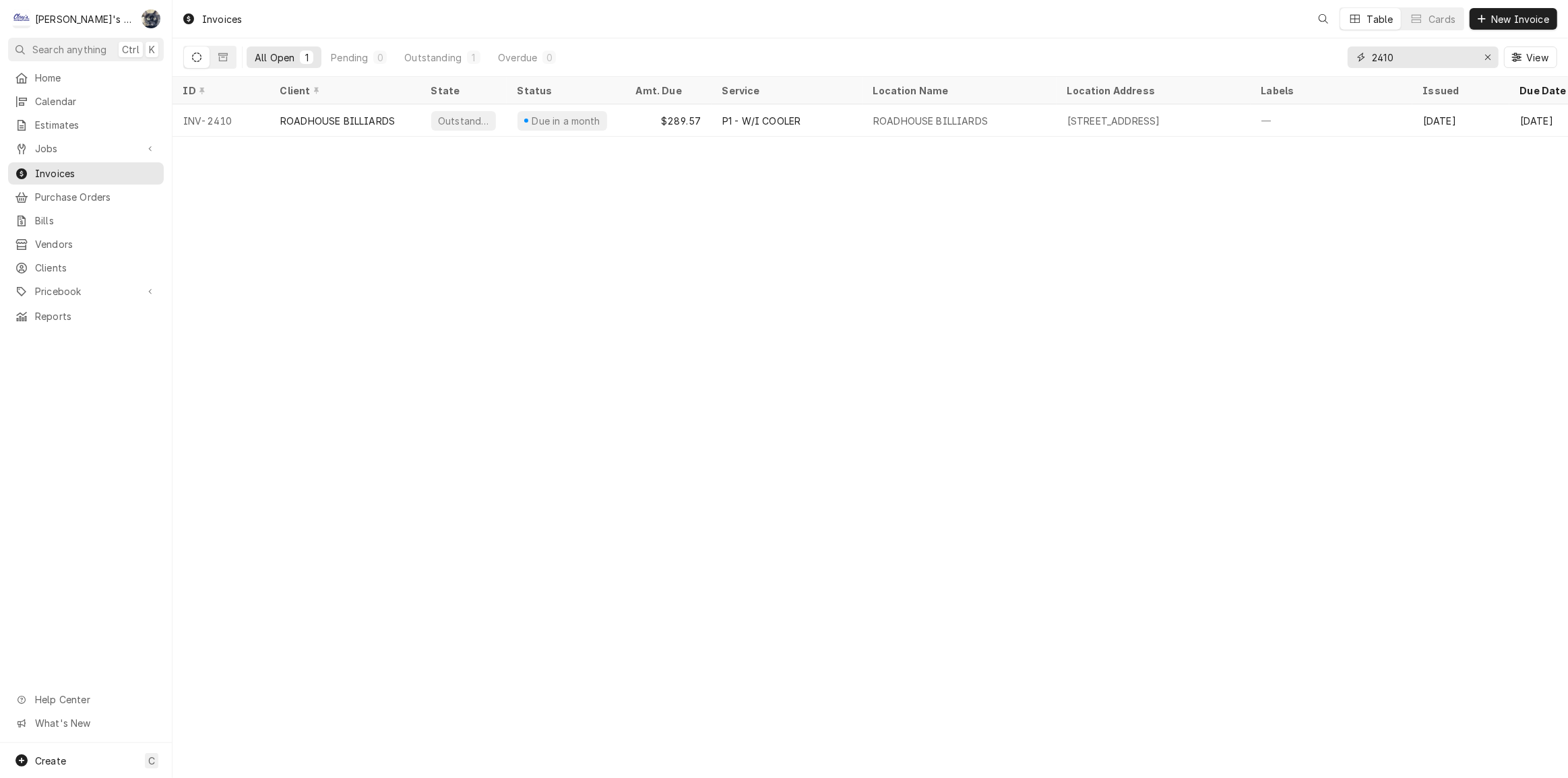
drag, startPoint x: 1420, startPoint y: 60, endPoint x: 1347, endPoint y: 66, distance: 73.2
click at [1348, 66] on div "2410" at bounding box center [1423, 57] width 151 height 22
type input "2409"
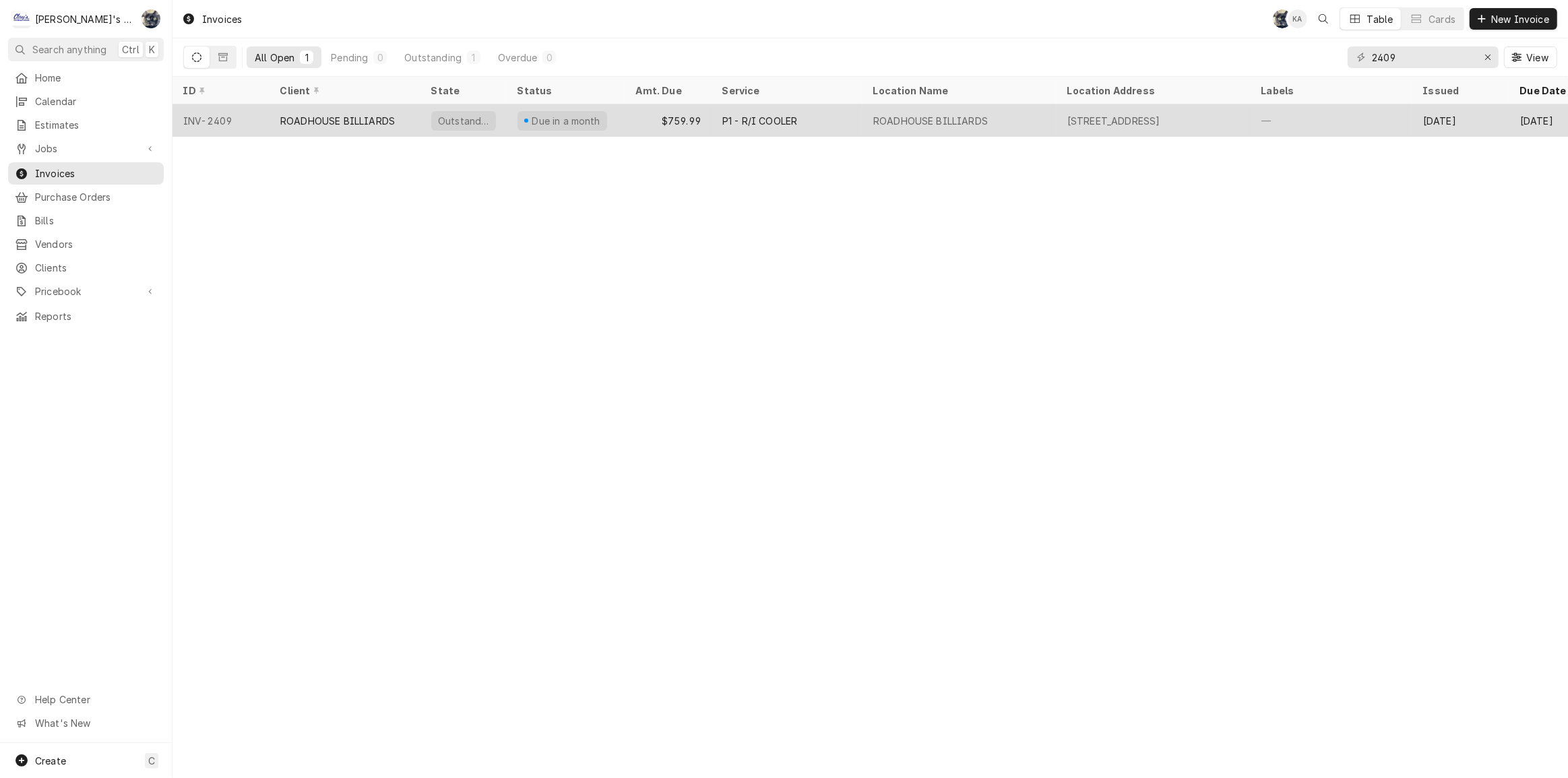
click at [762, 121] on div "P1 - R/I COOLER" at bounding box center [759, 121] width 75 height 14
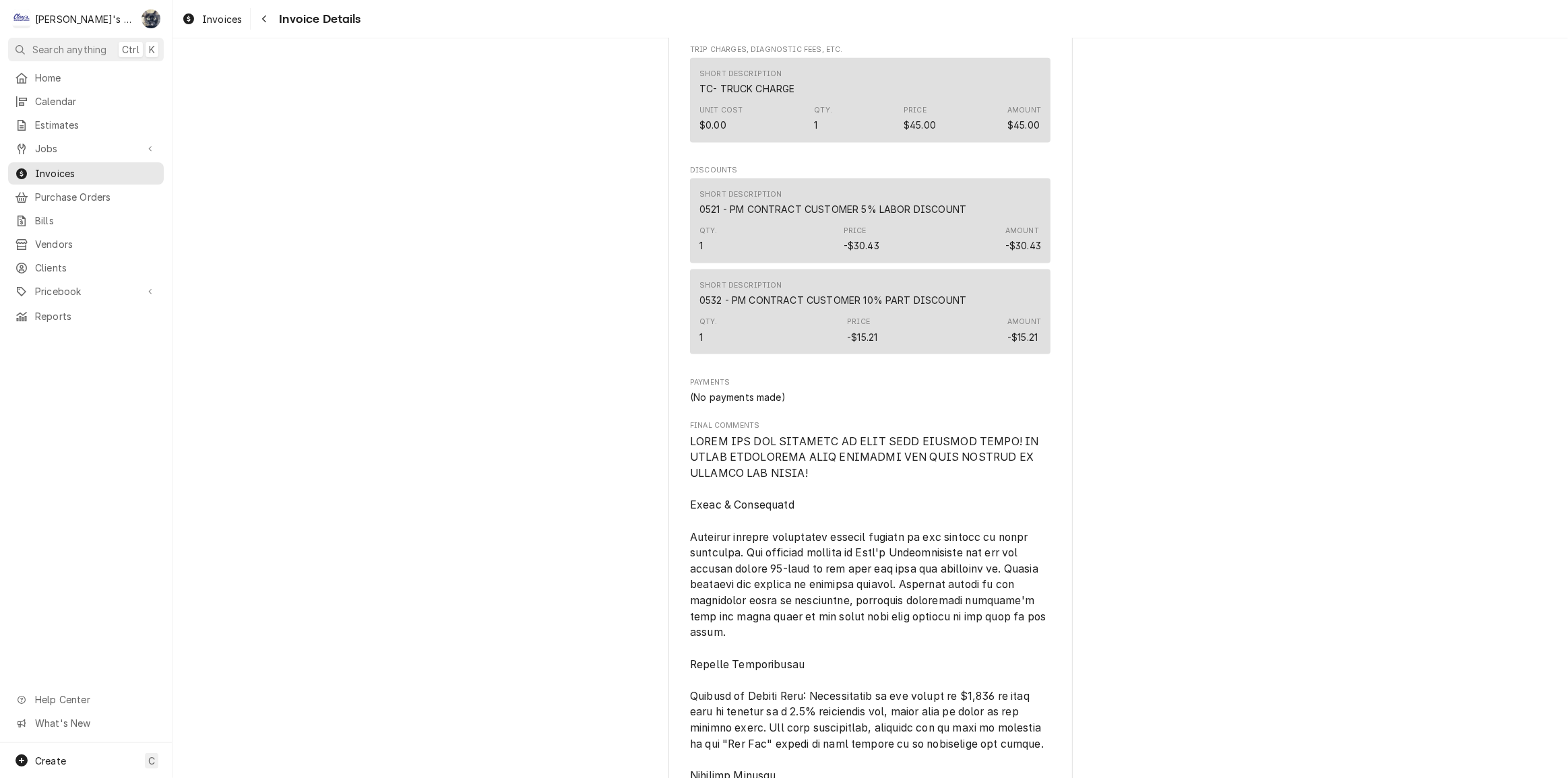
scroll to position [2691, 0]
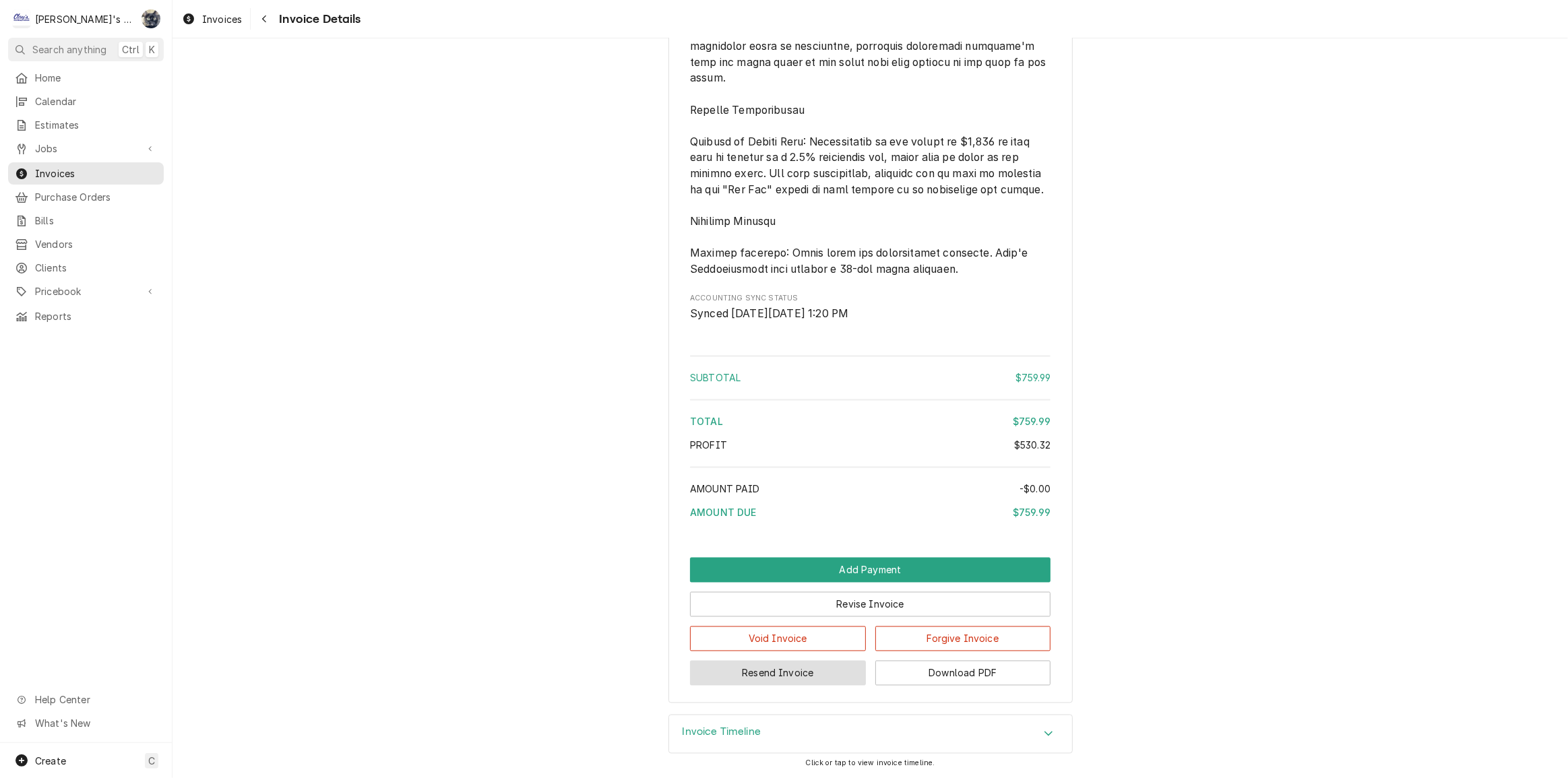
click at [815, 675] on button "Resend Invoice" at bounding box center [778, 673] width 176 height 25
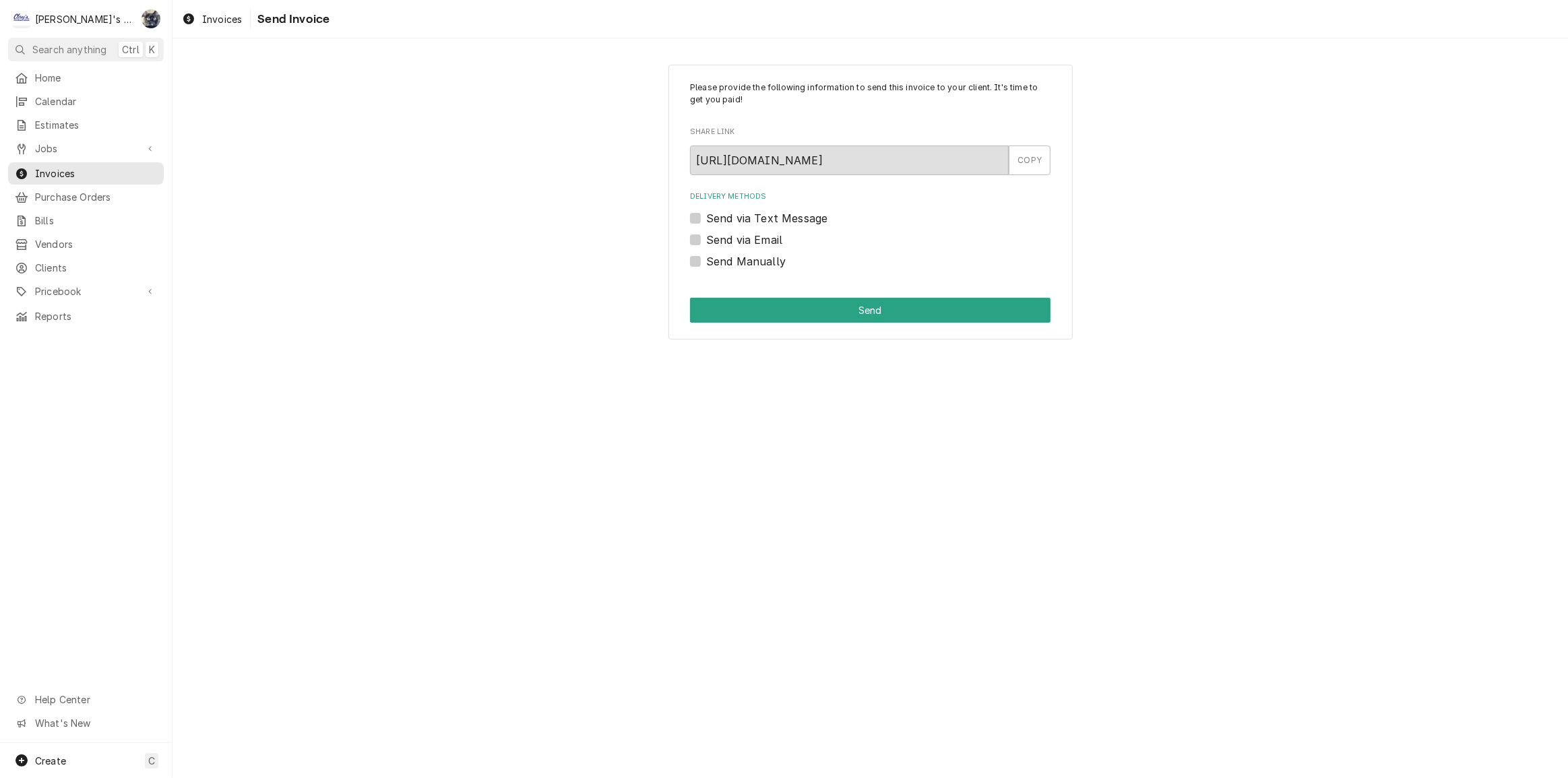
click at [707, 243] on label "Send via Email" at bounding box center [744, 239] width 76 height 16
click at [707, 243] on input "Send via Email" at bounding box center [887, 246] width 361 height 29
checkbox input "true"
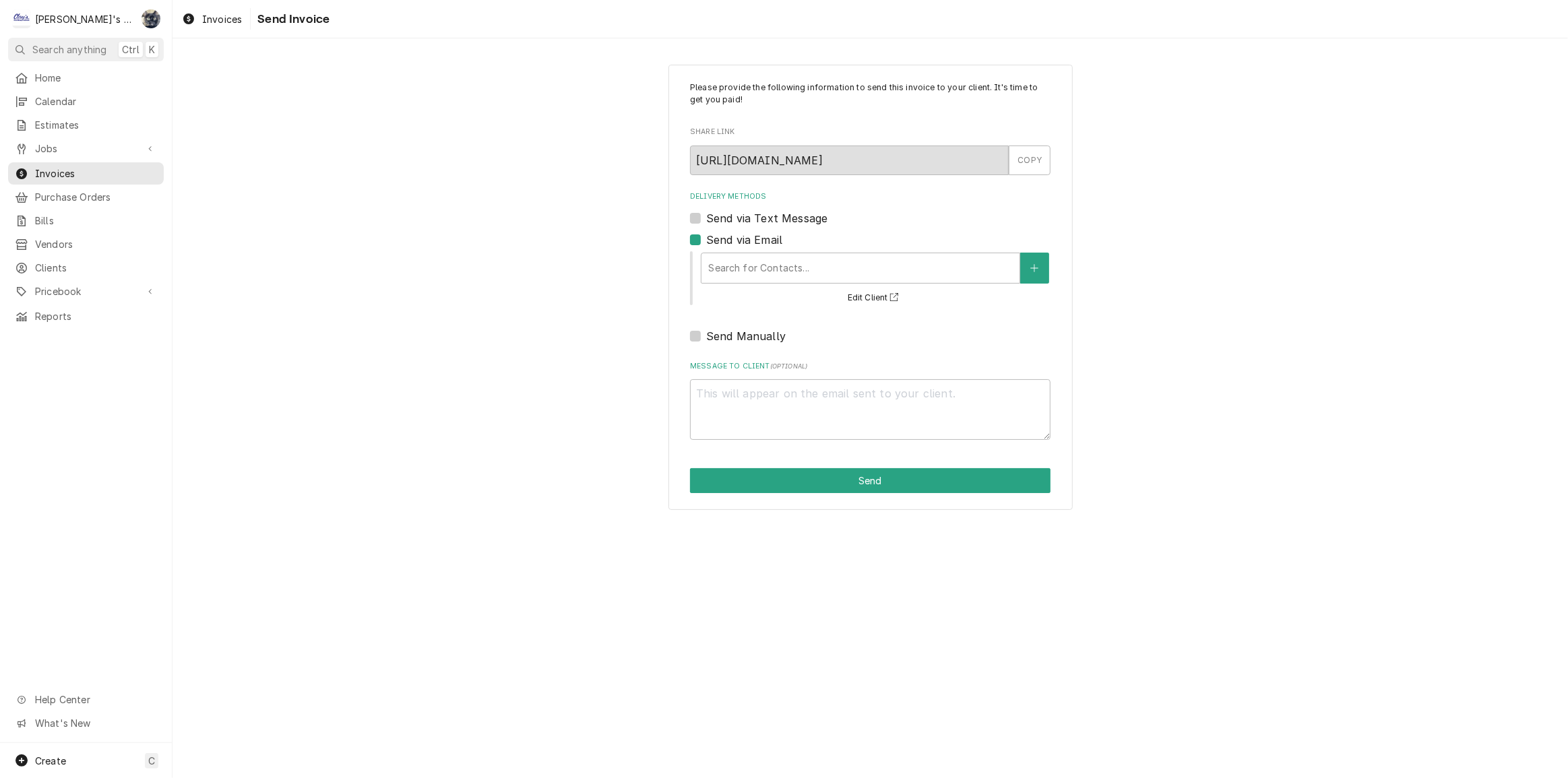
click at [727, 265] on div "Delivery Methods" at bounding box center [861, 268] width 305 height 24
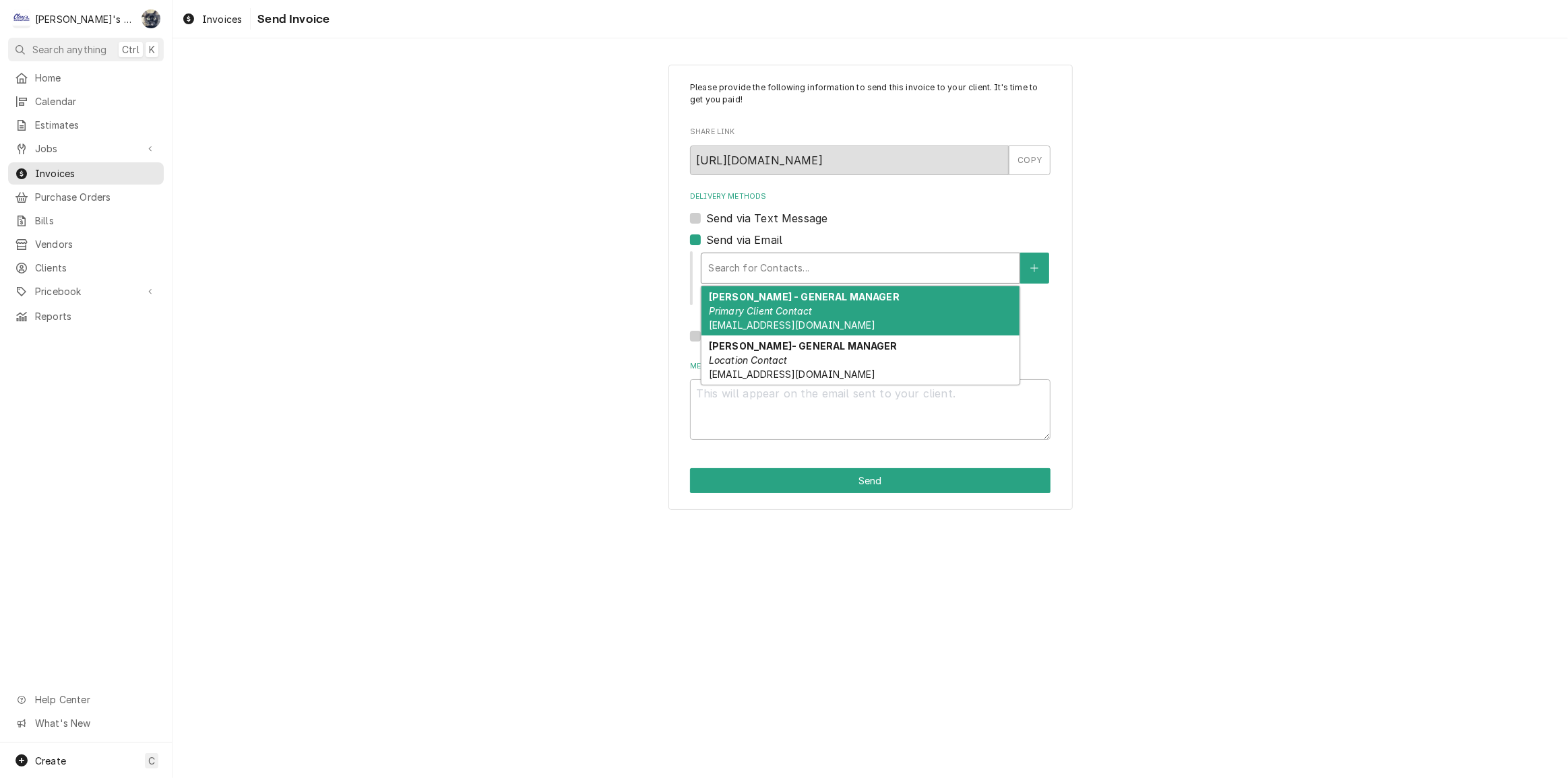
click at [735, 311] on em "Primary Client Contact" at bounding box center [761, 311] width 104 height 11
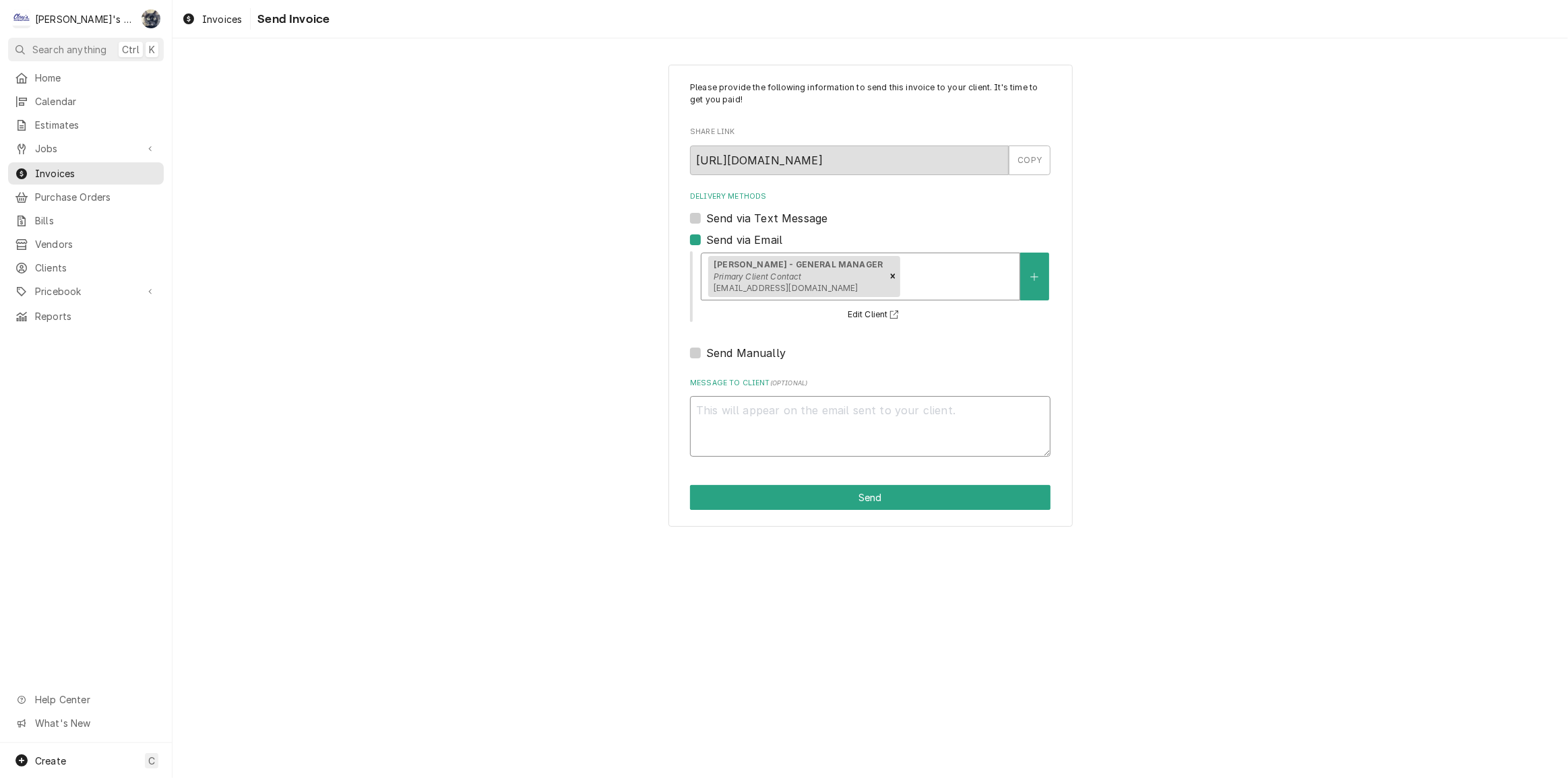
click at [769, 418] on textarea "Message to Client ( optional )" at bounding box center [870, 426] width 361 height 60
type textarea "x"
type textarea "T"
type textarea "x"
type textarea "Th"
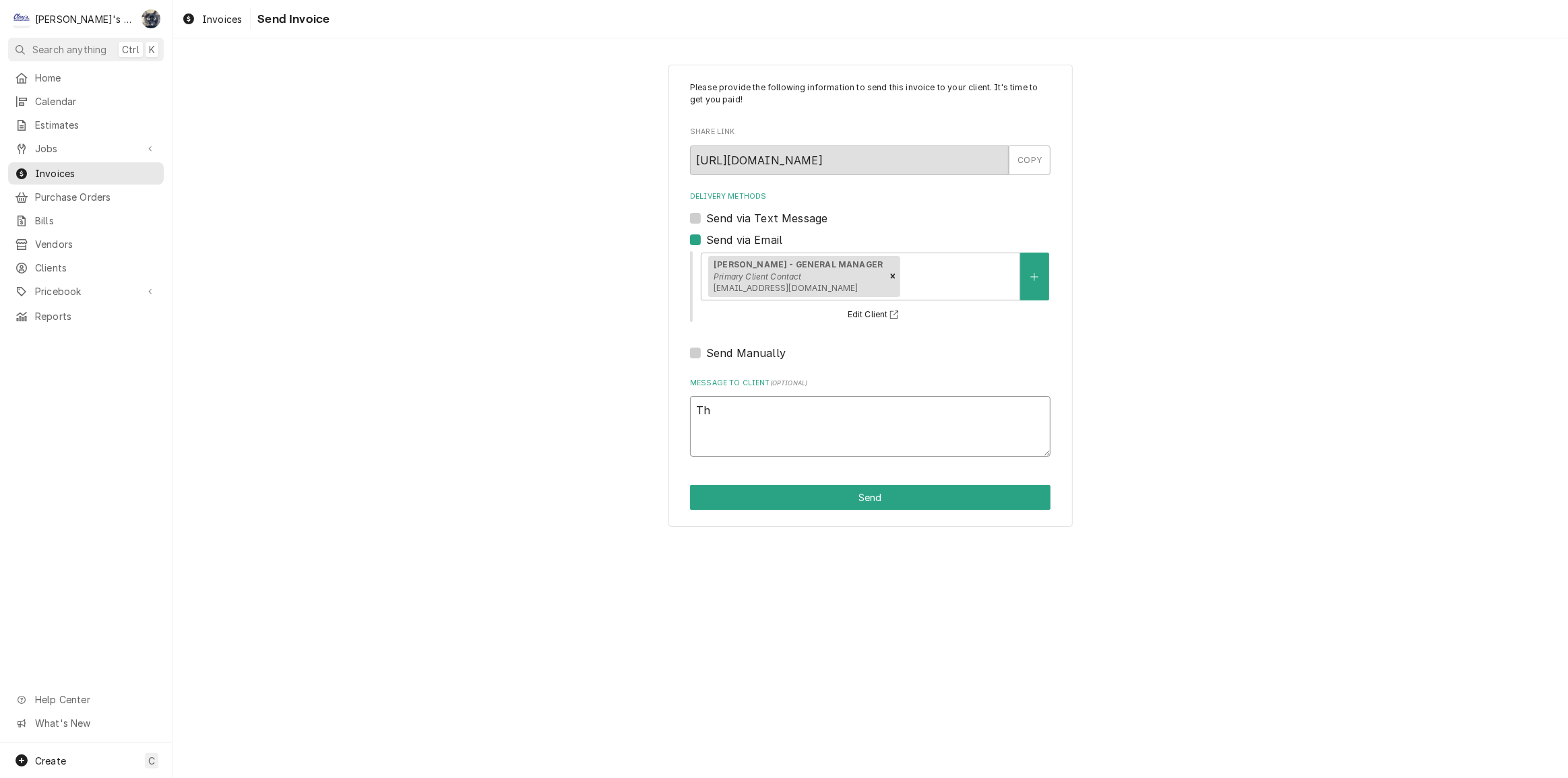
type textarea "x"
type textarea "Tha"
type textarea "x"
type textarea "Than"
type textarea "x"
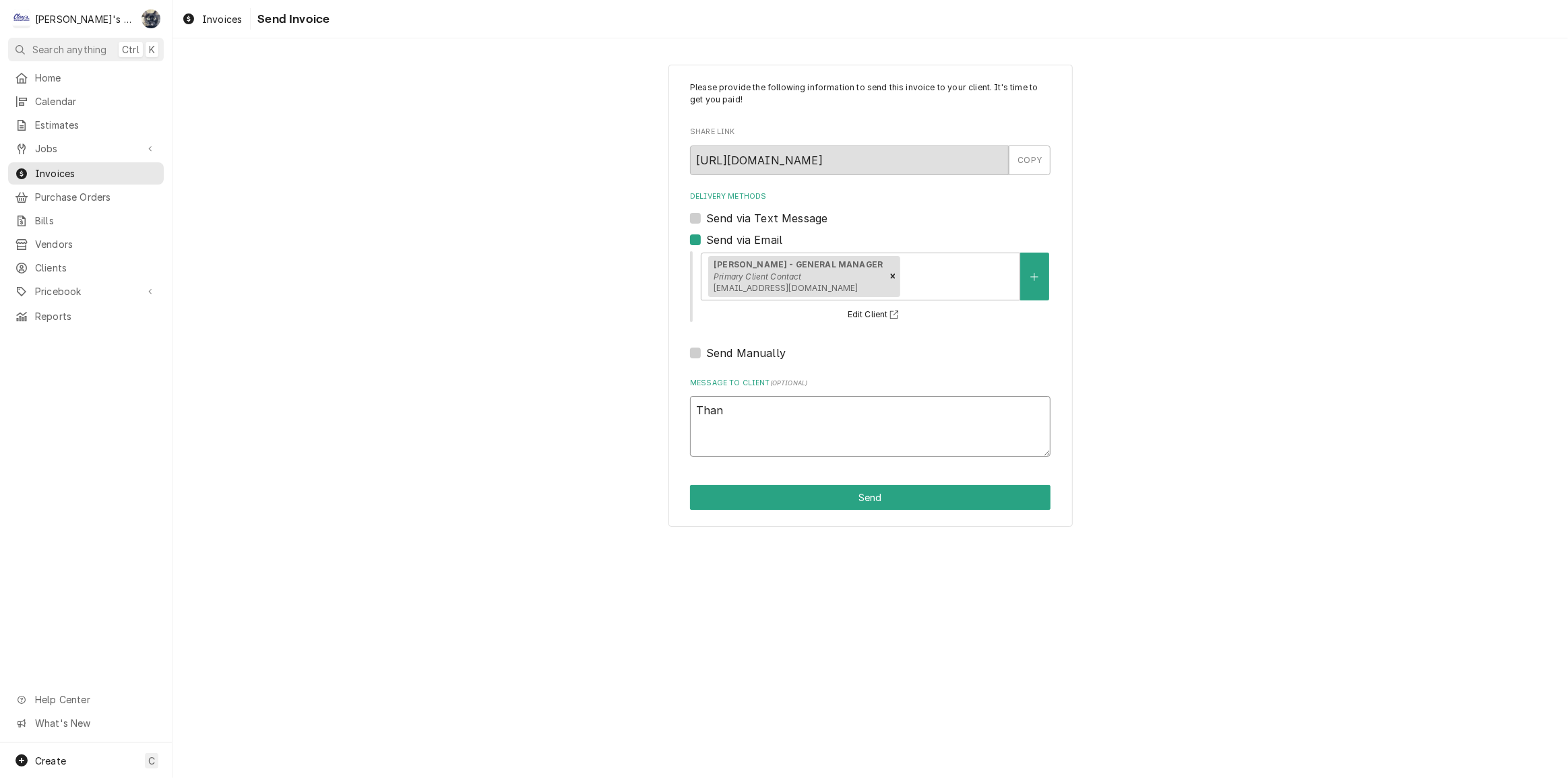
type textarea "Thank"
type textarea "x"
type textarea "Thank"
type textarea "x"
type textarea "Thank y"
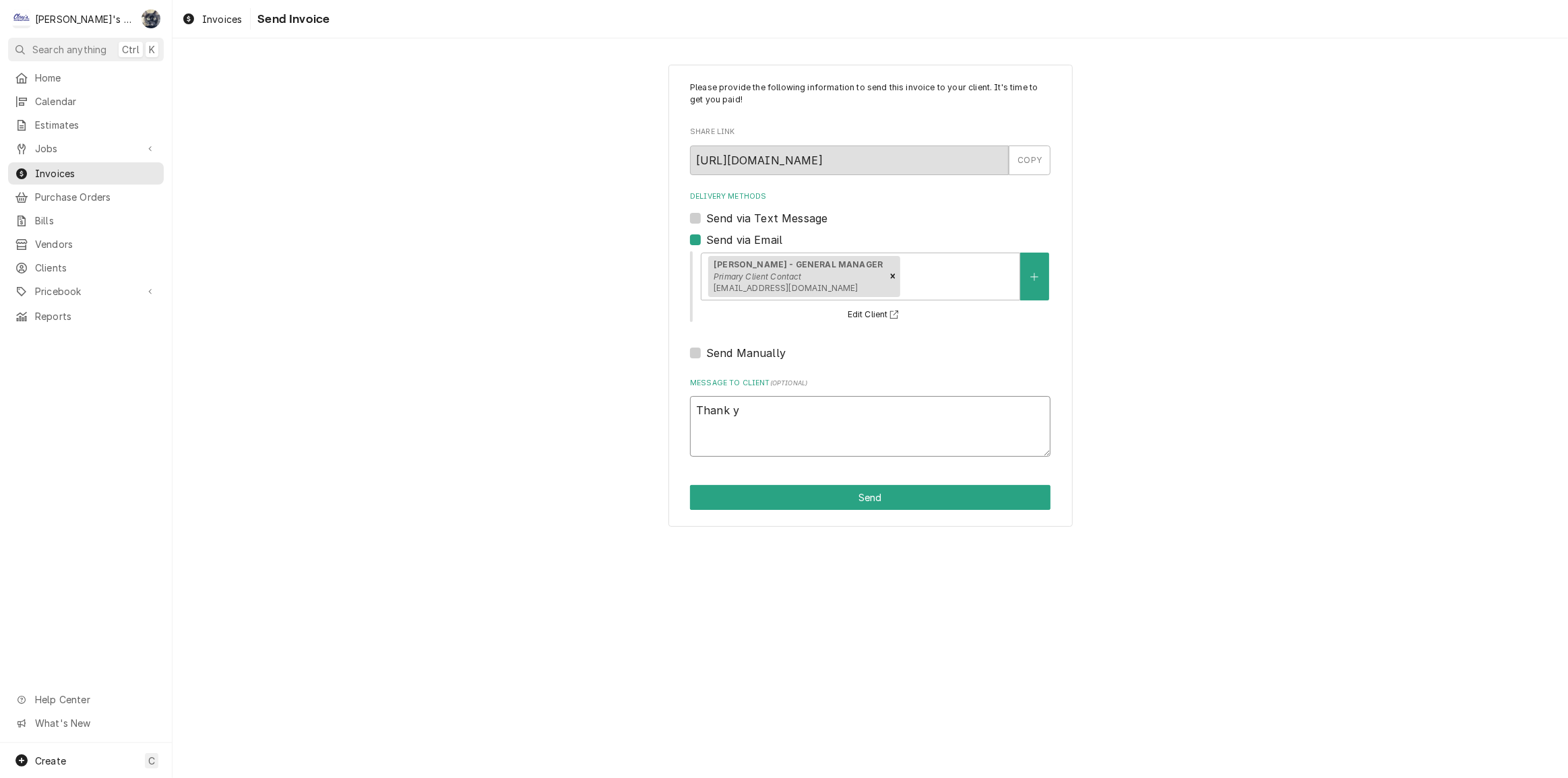
type textarea "x"
type textarea "Thank yo"
type textarea "x"
type textarea "Thank you"
type textarea "x"
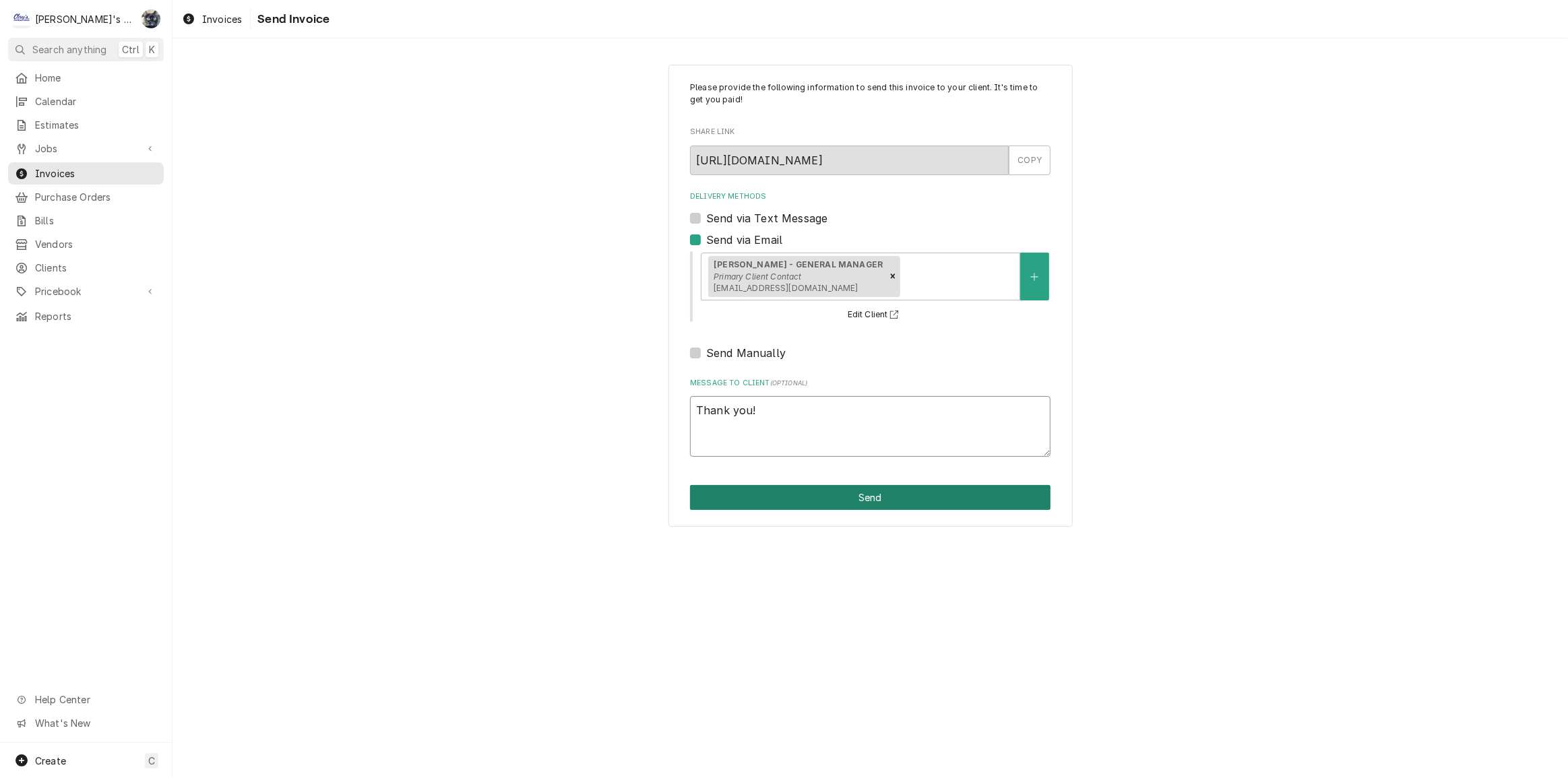
type textarea "Thank you!"
click at [823, 498] on button "Send" at bounding box center [870, 497] width 361 height 25
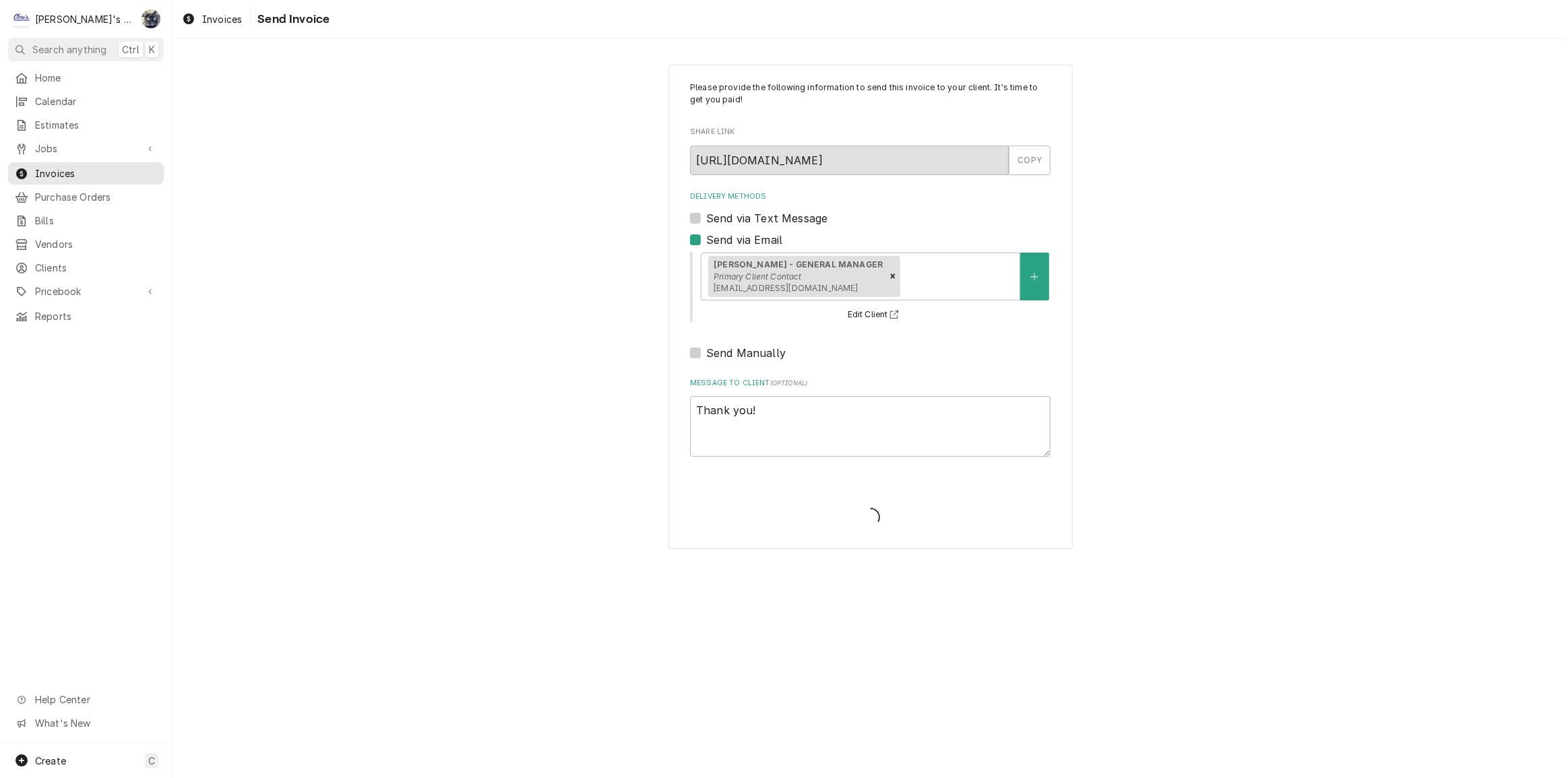
type textarea "x"
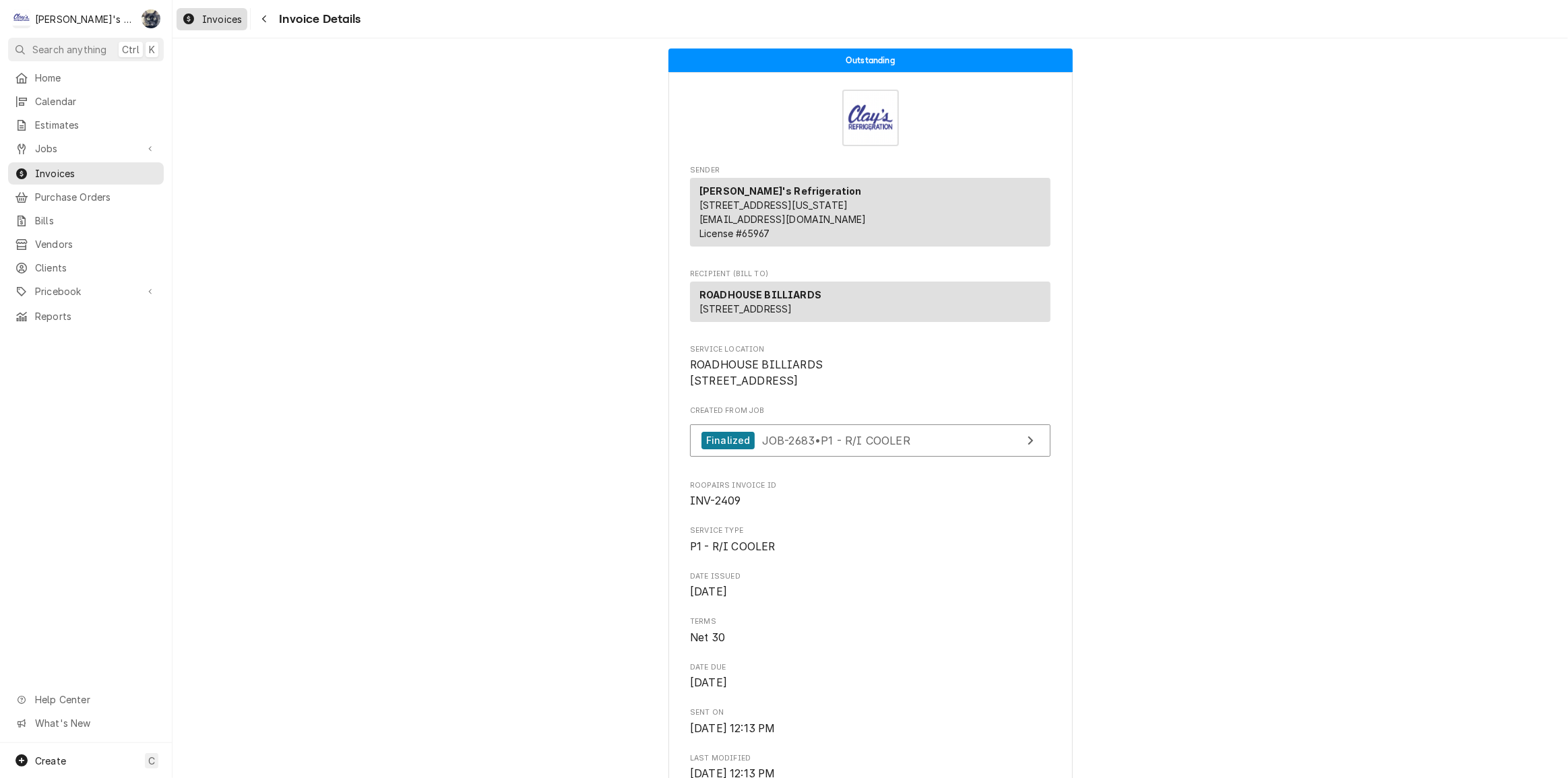
click at [225, 14] on span "Invoices" at bounding box center [222, 19] width 40 height 14
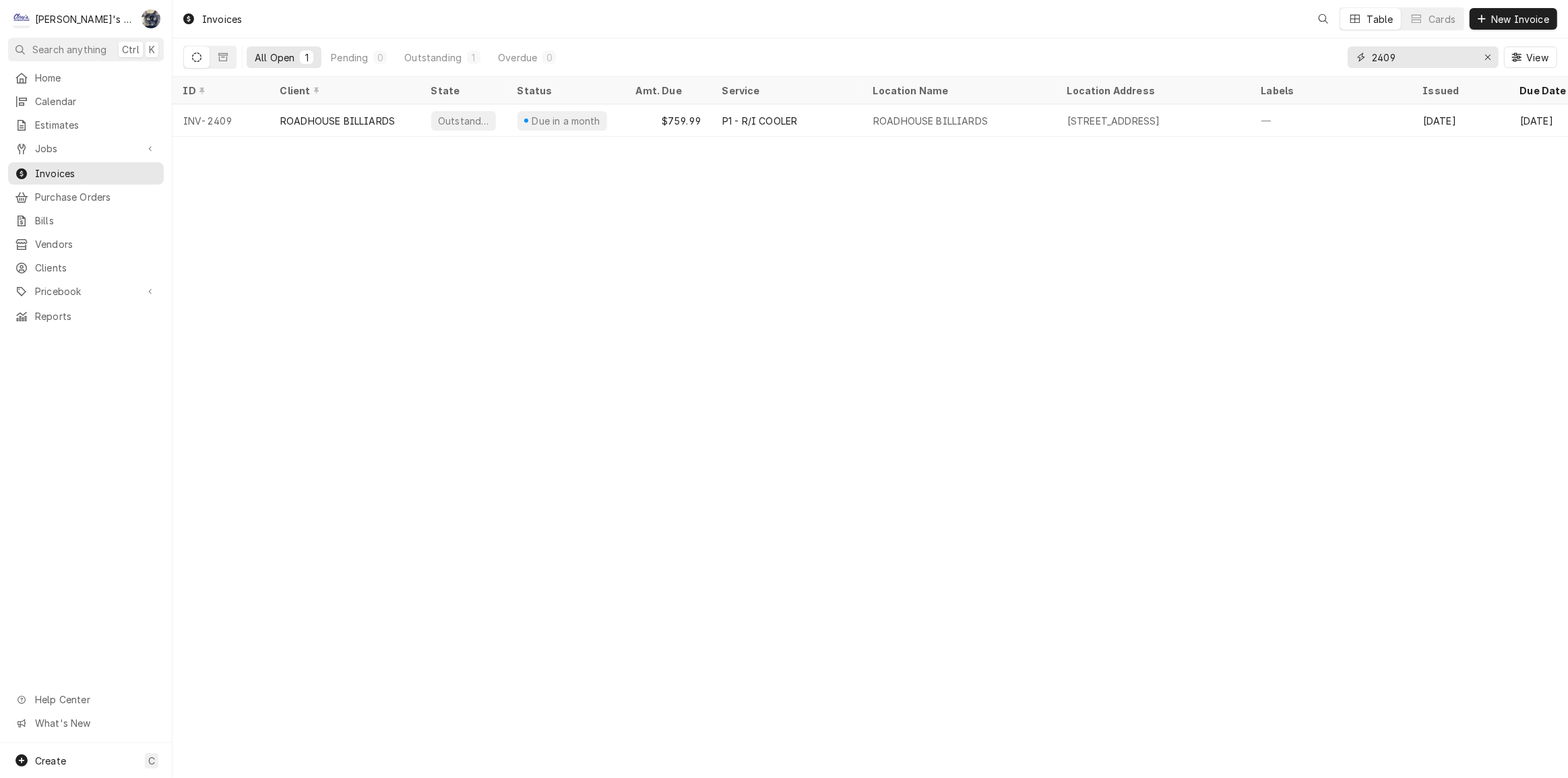
drag, startPoint x: 1432, startPoint y: 54, endPoint x: 1289, endPoint y: 50, distance: 143.1
click at [1296, 50] on div "All Open 1 Pending 0 Outstanding 1 Overdue 0 2409 View" at bounding box center [870, 57] width 1374 height 38
type input "2376"
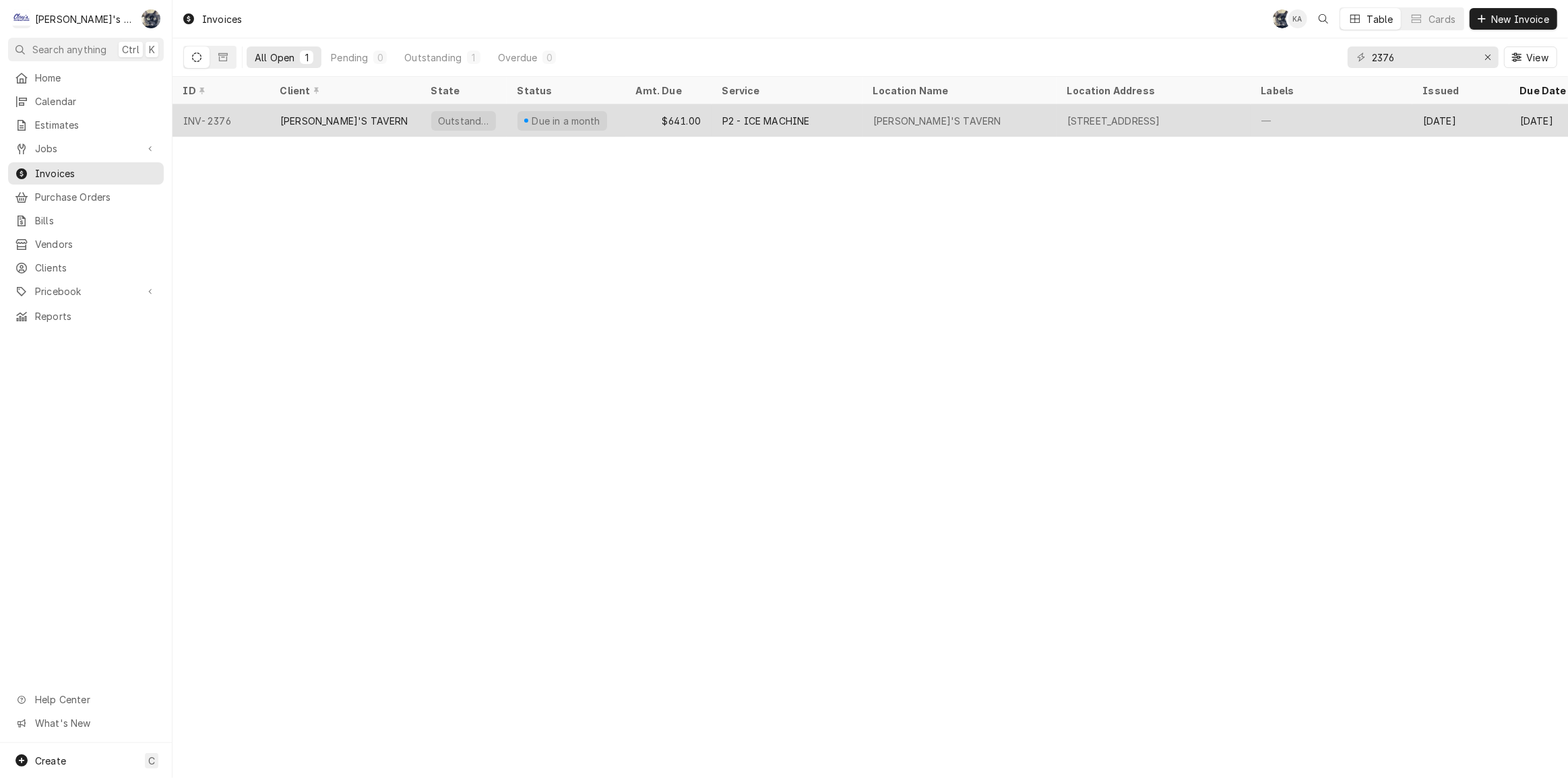
click at [882, 121] on div "[PERSON_NAME]'S TAVERN" at bounding box center [937, 121] width 128 height 14
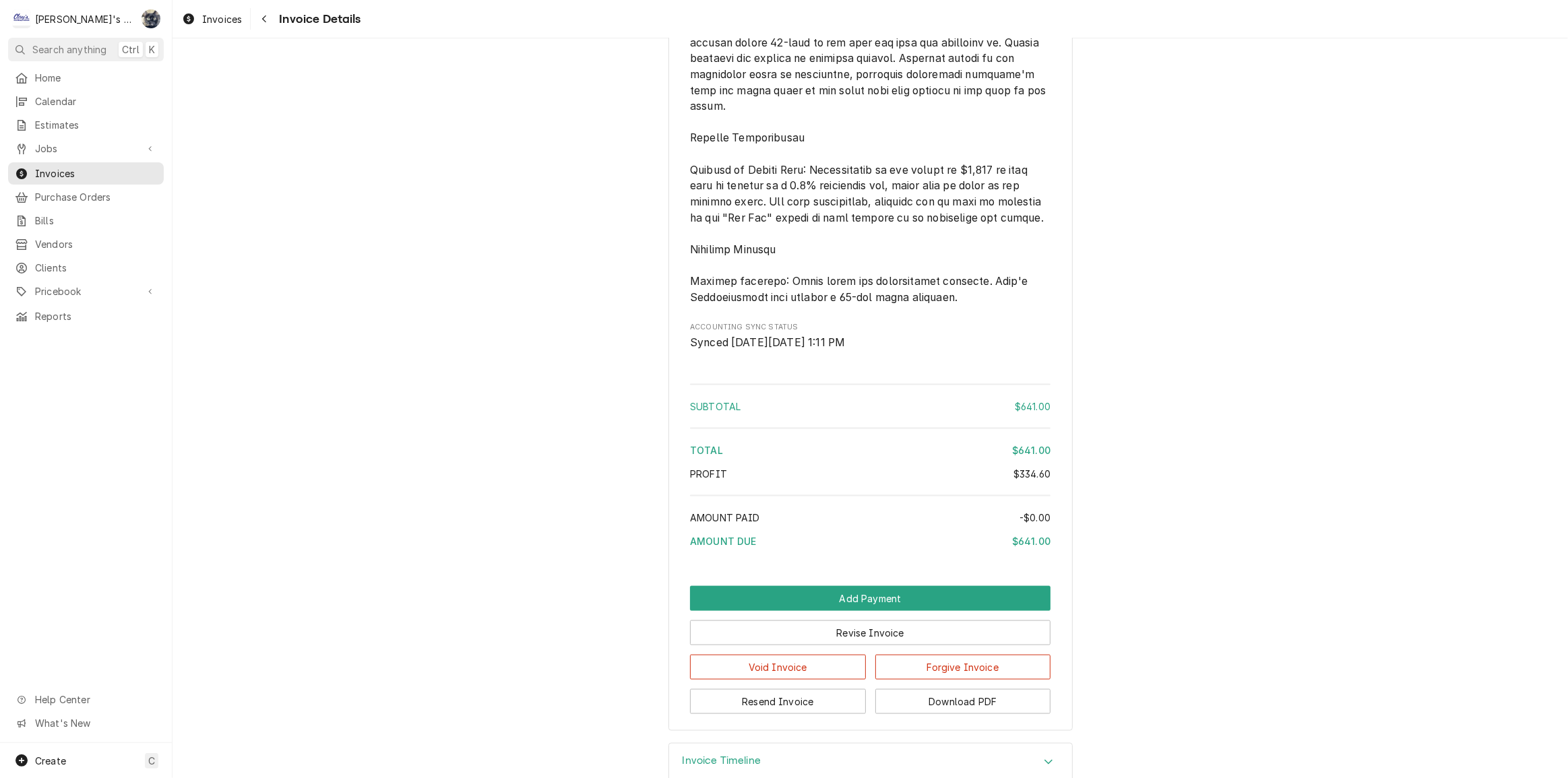
scroll to position [2046, 0]
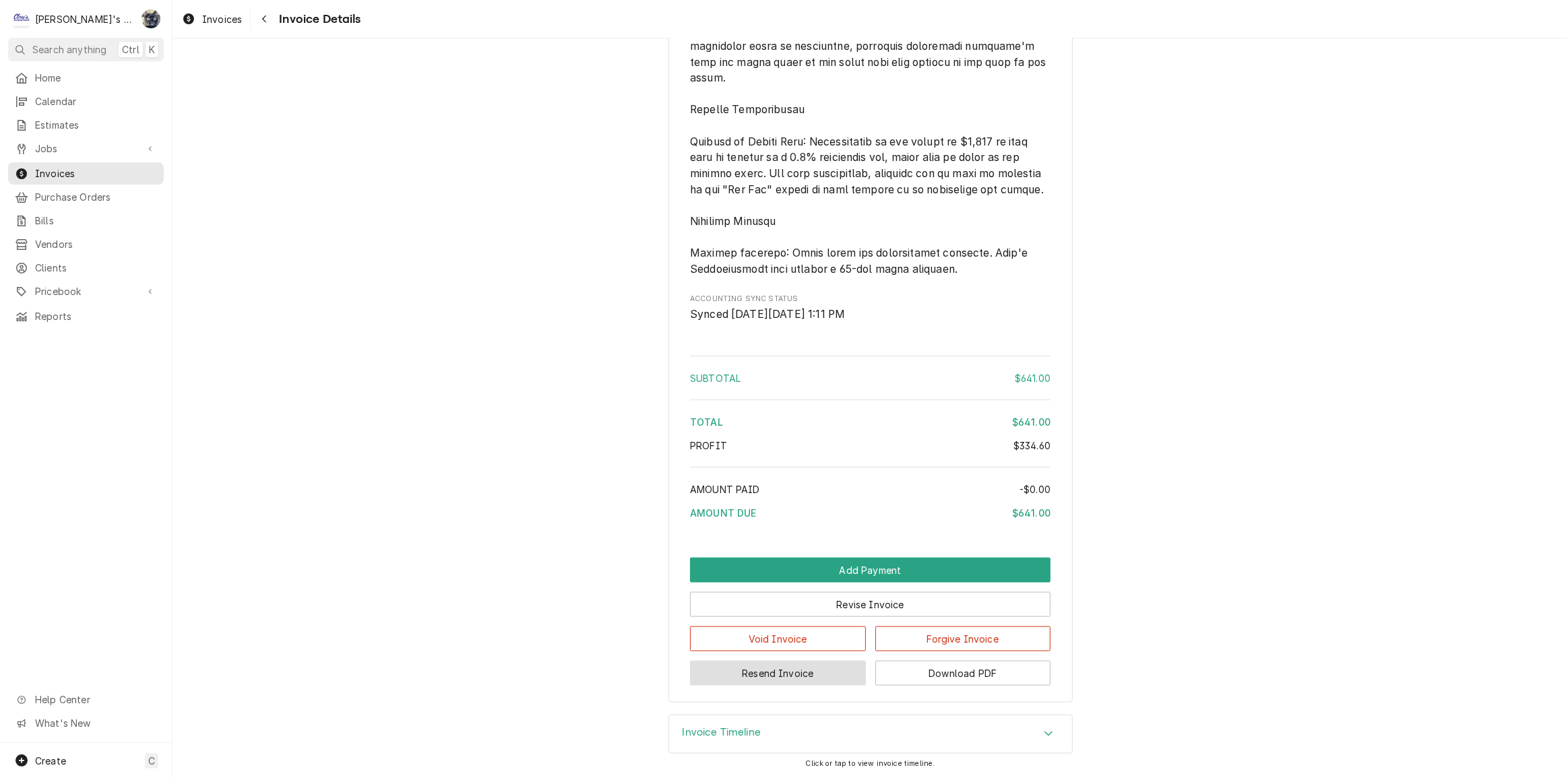
click at [800, 678] on button "Resend Invoice" at bounding box center [778, 673] width 176 height 25
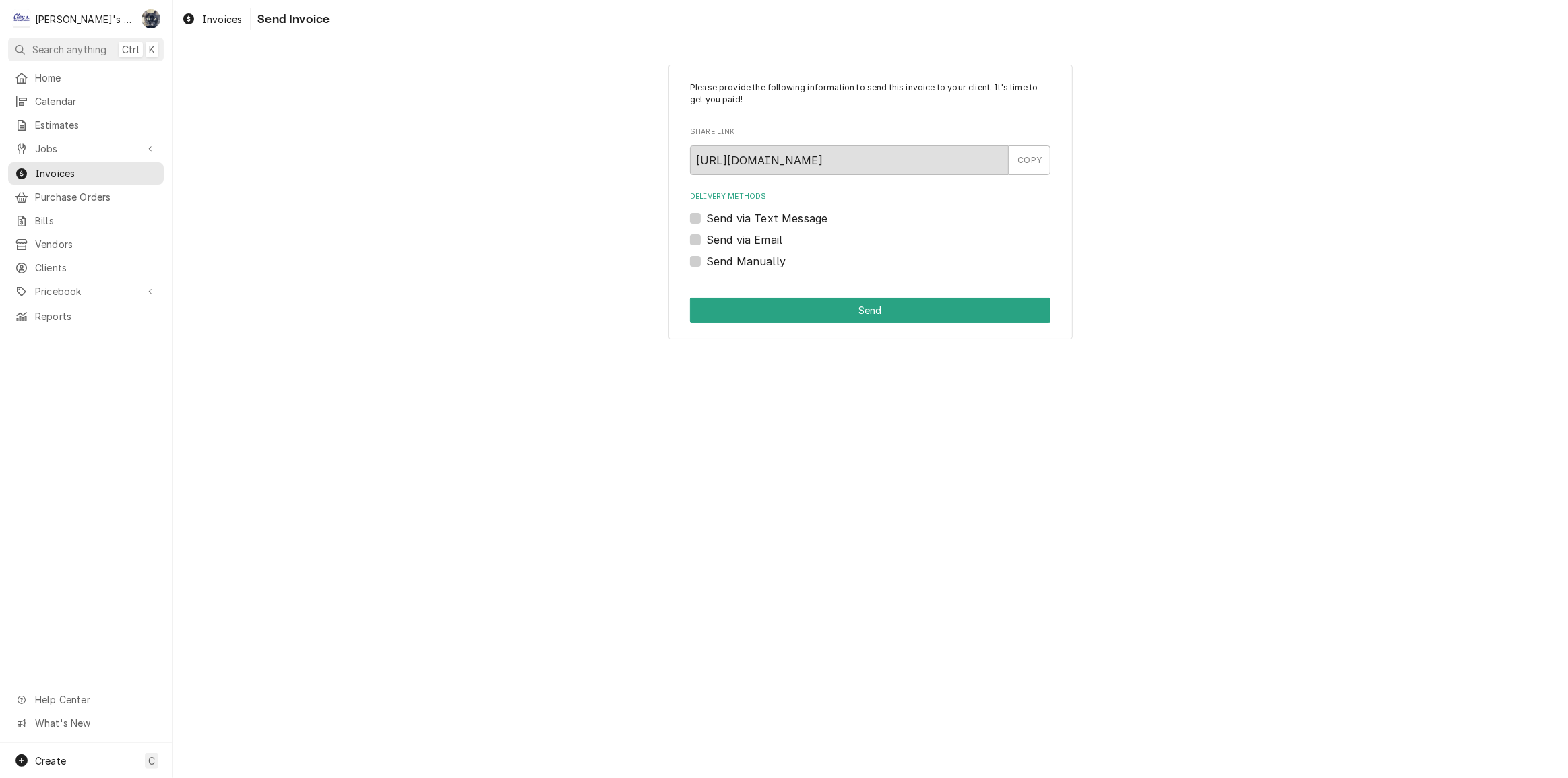
click at [707, 240] on label "Send via Email" at bounding box center [744, 239] width 76 height 16
click at [707, 240] on input "Send via Email" at bounding box center [887, 246] width 361 height 29
checkbox input "true"
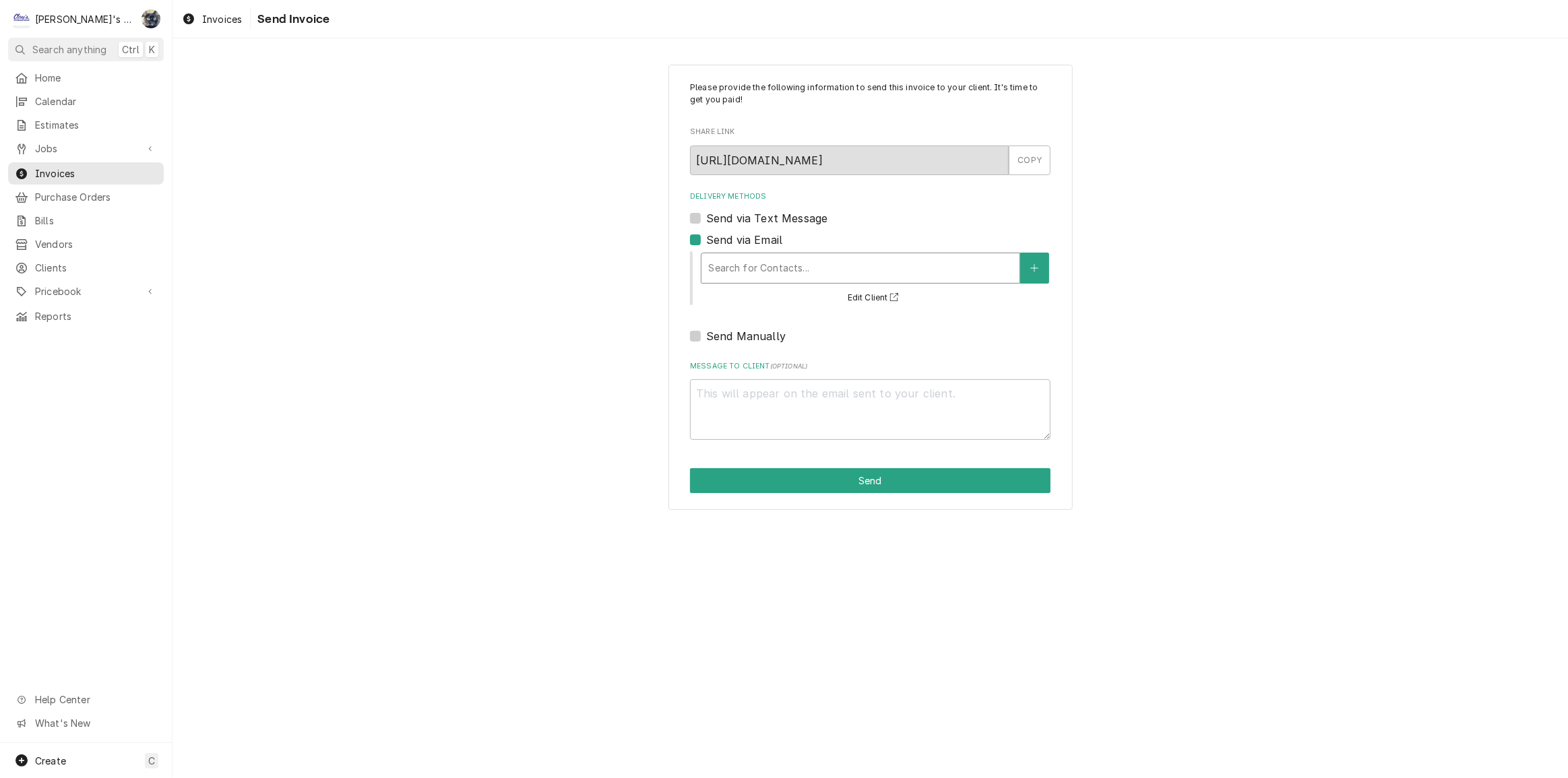
click at [714, 269] on div "Delivery Methods" at bounding box center [861, 268] width 305 height 24
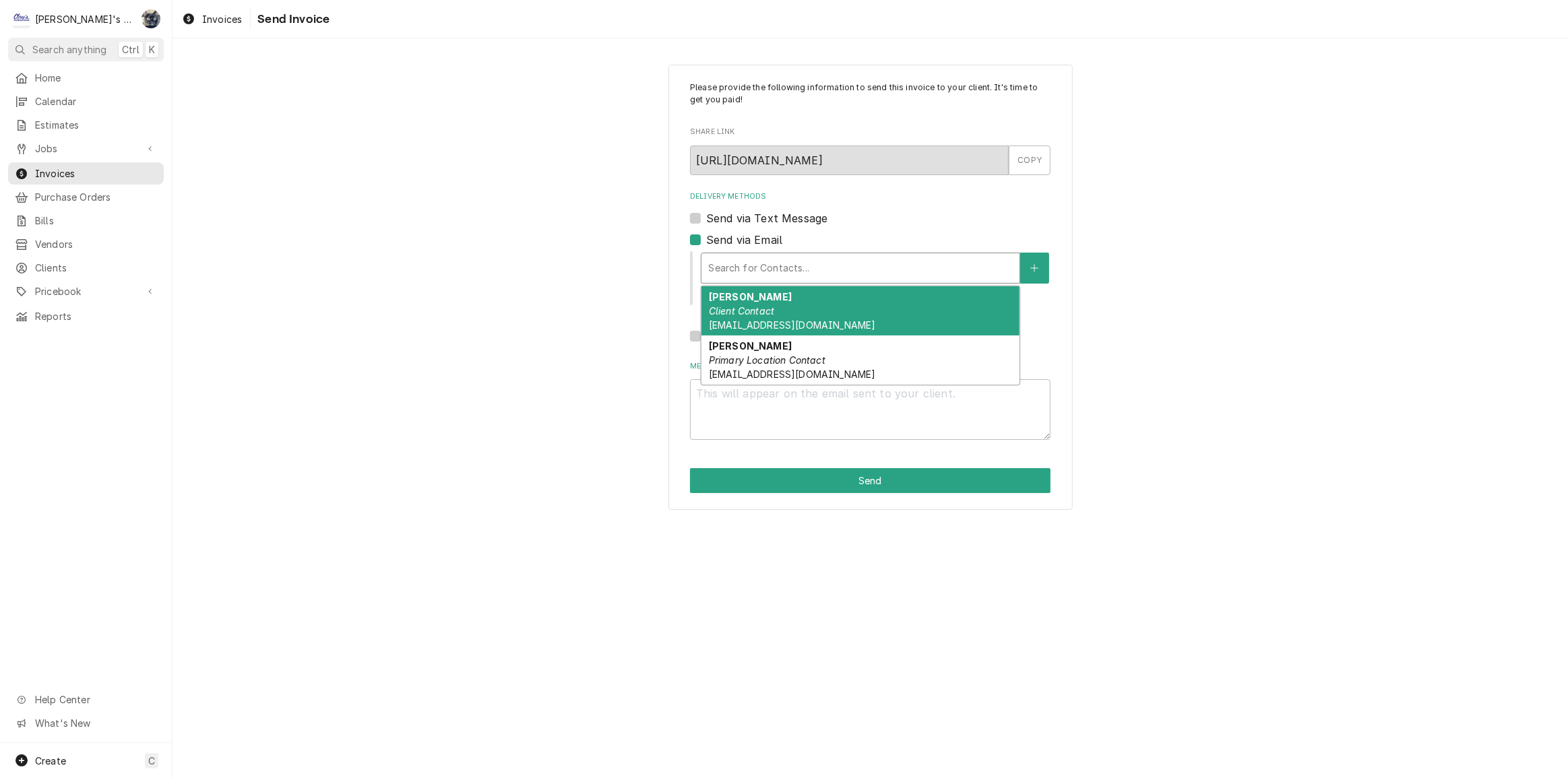
click at [733, 326] on span "NEECEE2006@YAHOO.COM" at bounding box center [792, 325] width 167 height 11
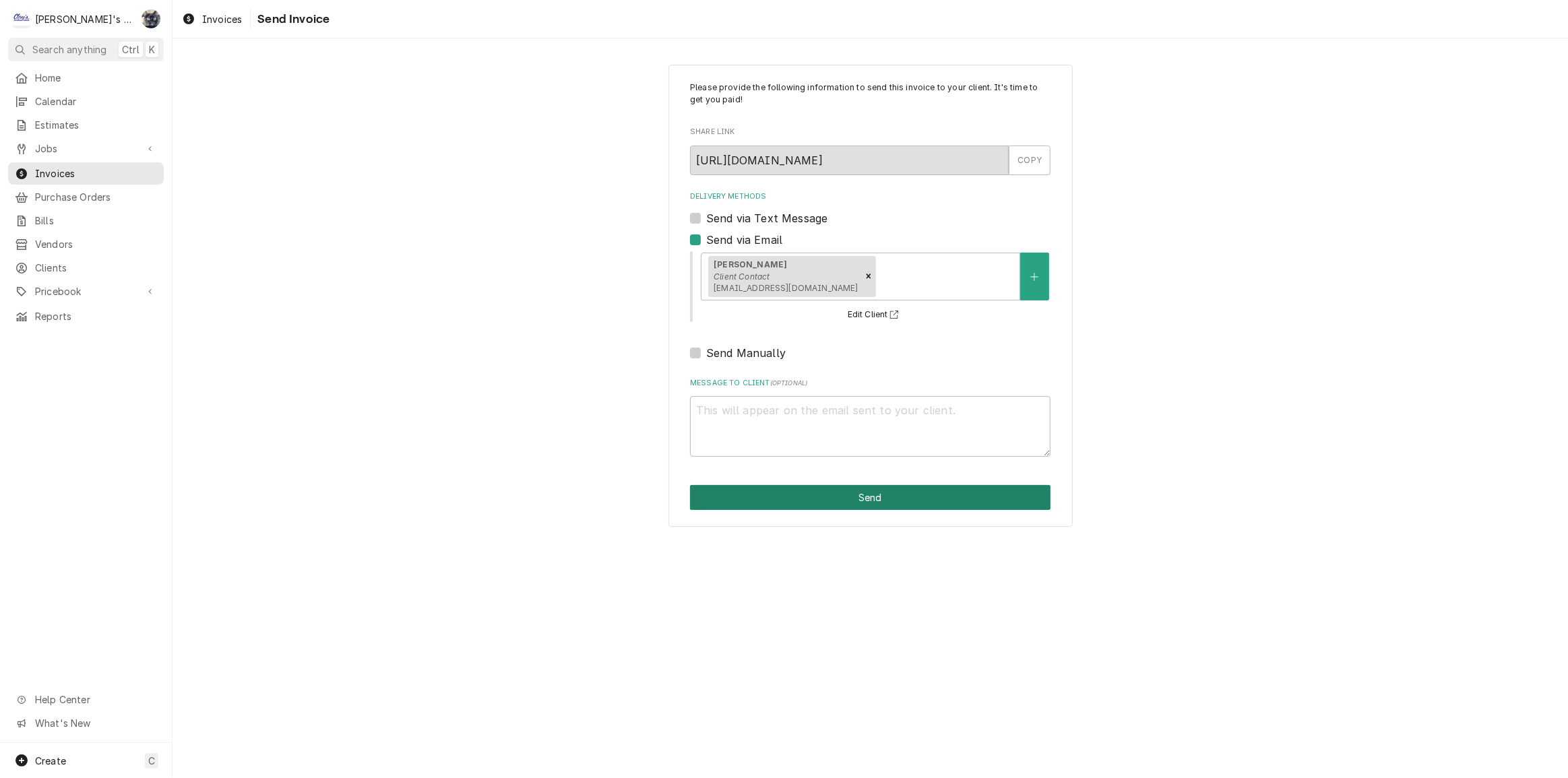
click at [802, 504] on button "Send" at bounding box center [870, 497] width 361 height 25
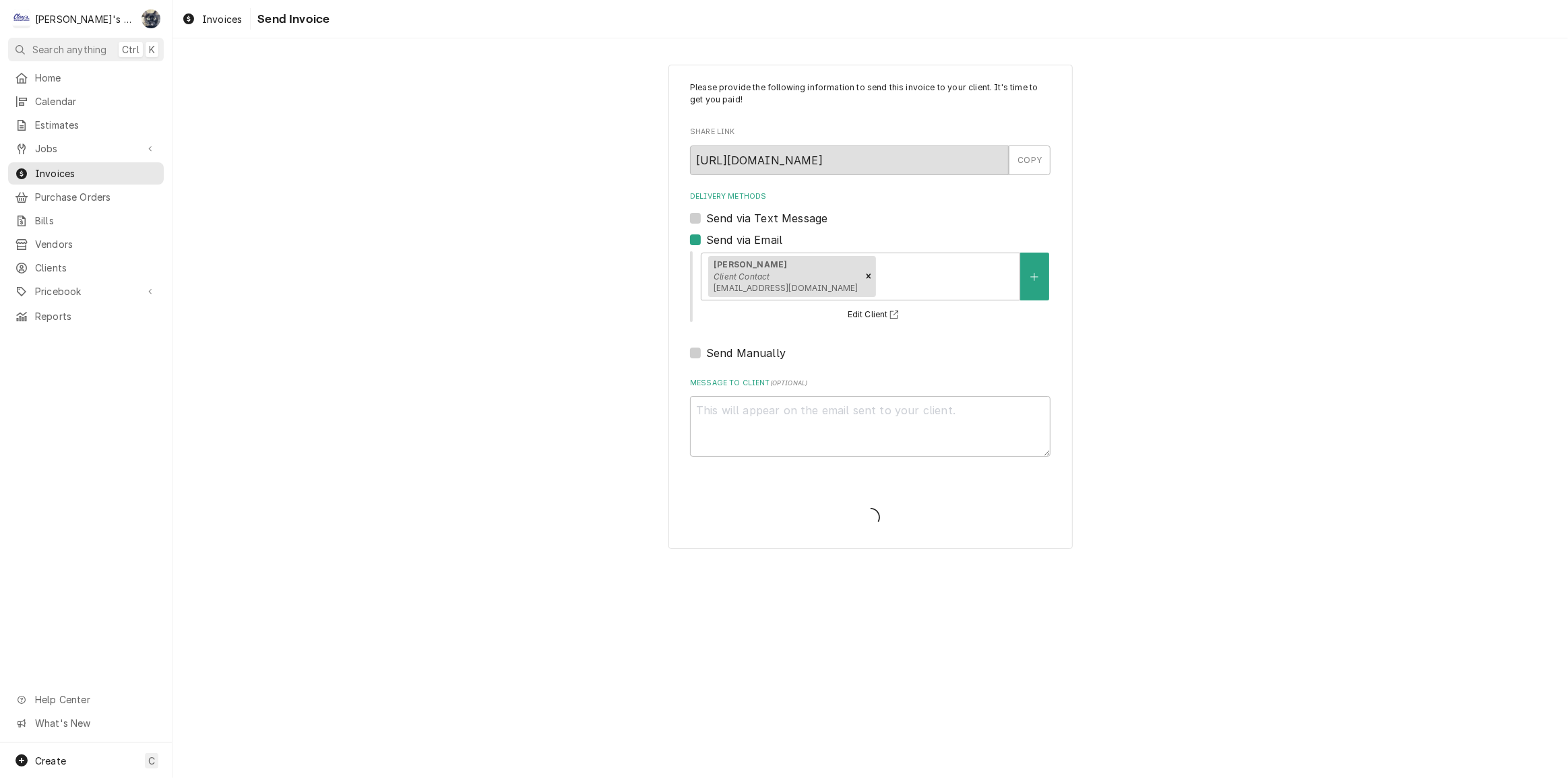
type textarea "x"
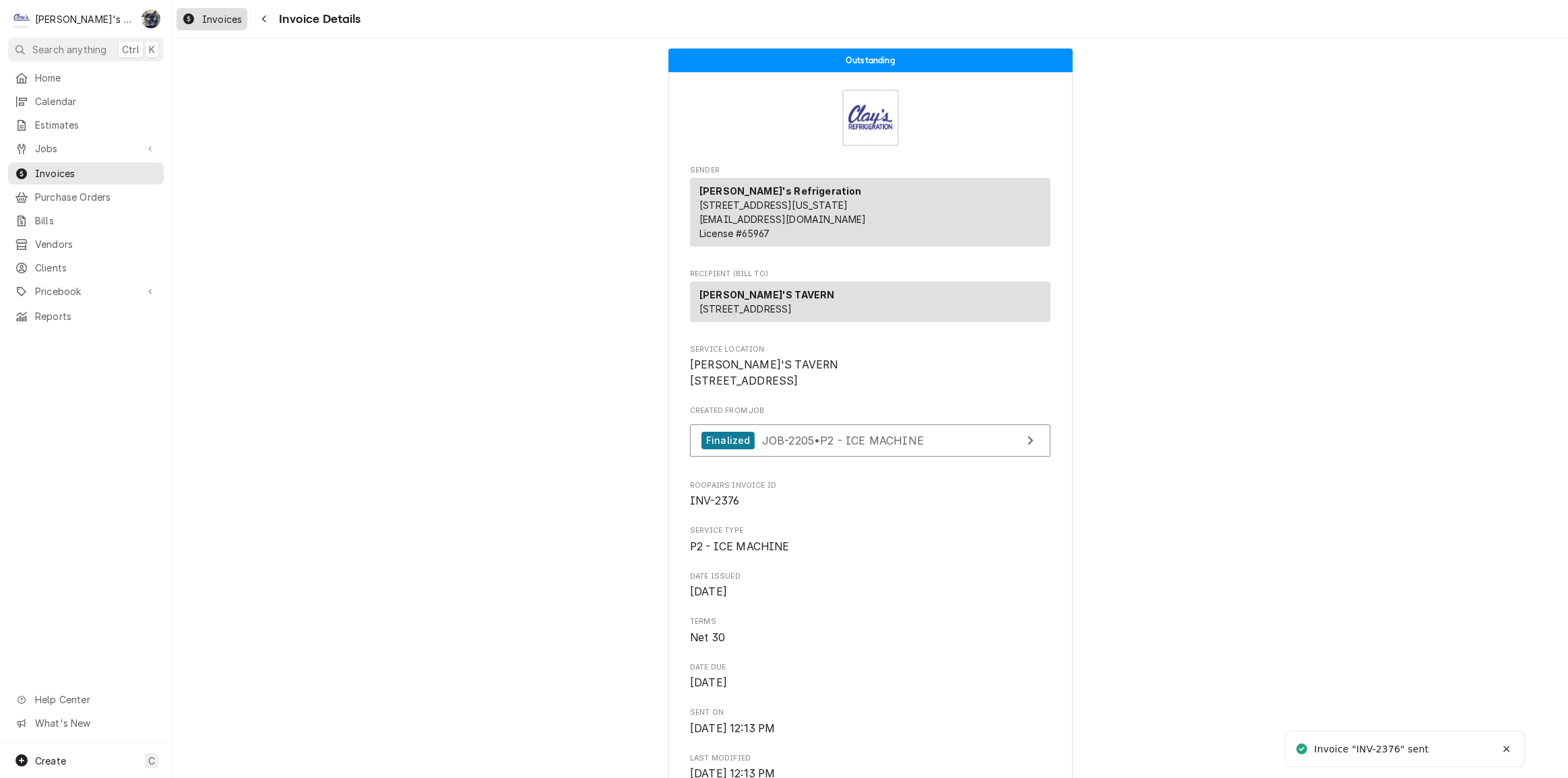
click at [210, 17] on span "Invoices" at bounding box center [222, 19] width 40 height 14
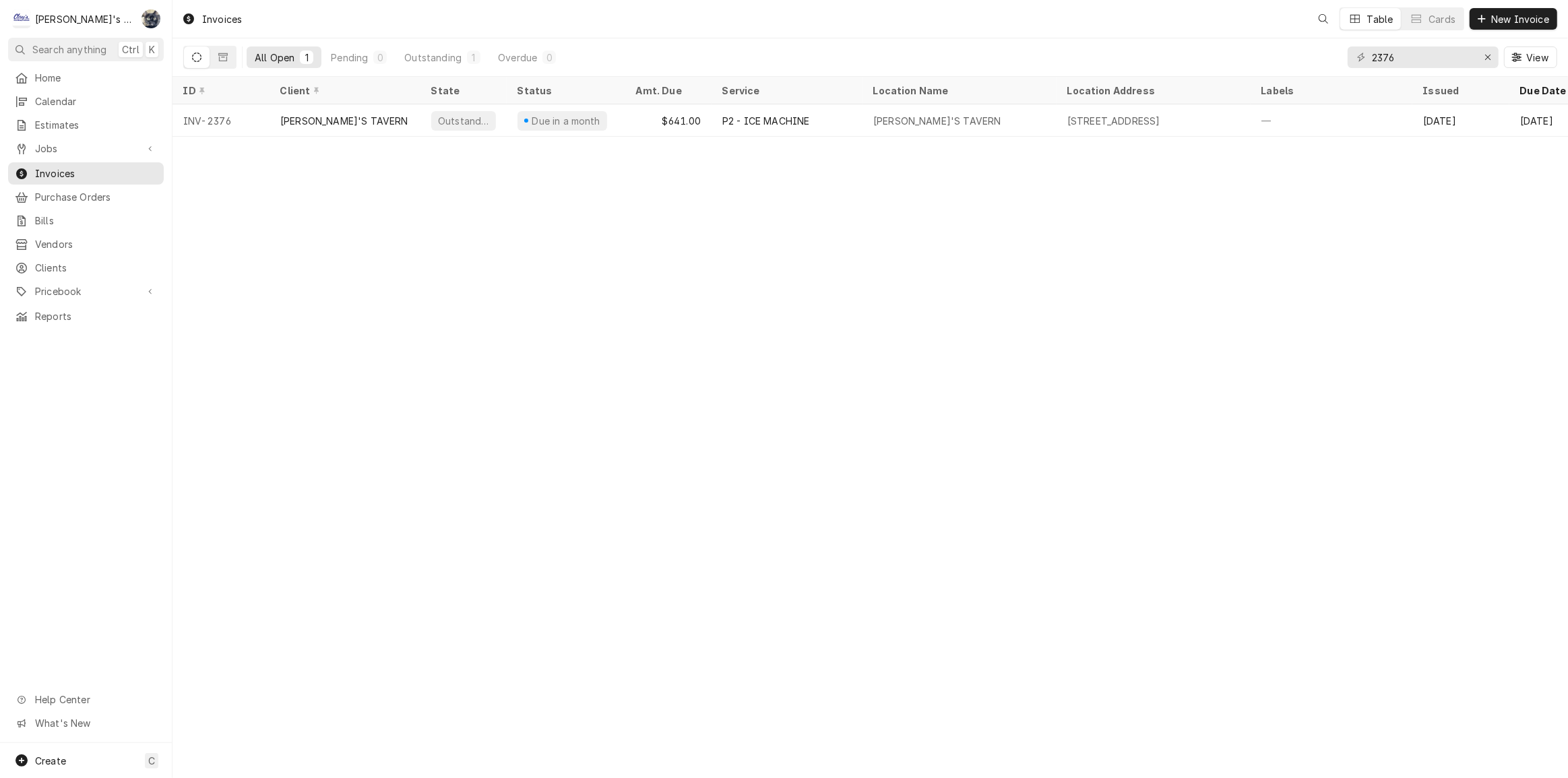
drag, startPoint x: 1428, startPoint y: 49, endPoint x: 1353, endPoint y: 58, distance: 75.5
click at [1353, 58] on div "2376 View" at bounding box center [1453, 57] width 210 height 38
click at [1407, 54] on input "2376" at bounding box center [1422, 57] width 101 height 22
drag, startPoint x: 1347, startPoint y: 54, endPoint x: 1334, endPoint y: 51, distance: 13.3
click at [1337, 53] on div "All Open 1 Pending 0 Outstanding 1 Overdue 0 2376 View" at bounding box center [870, 57] width 1374 height 38
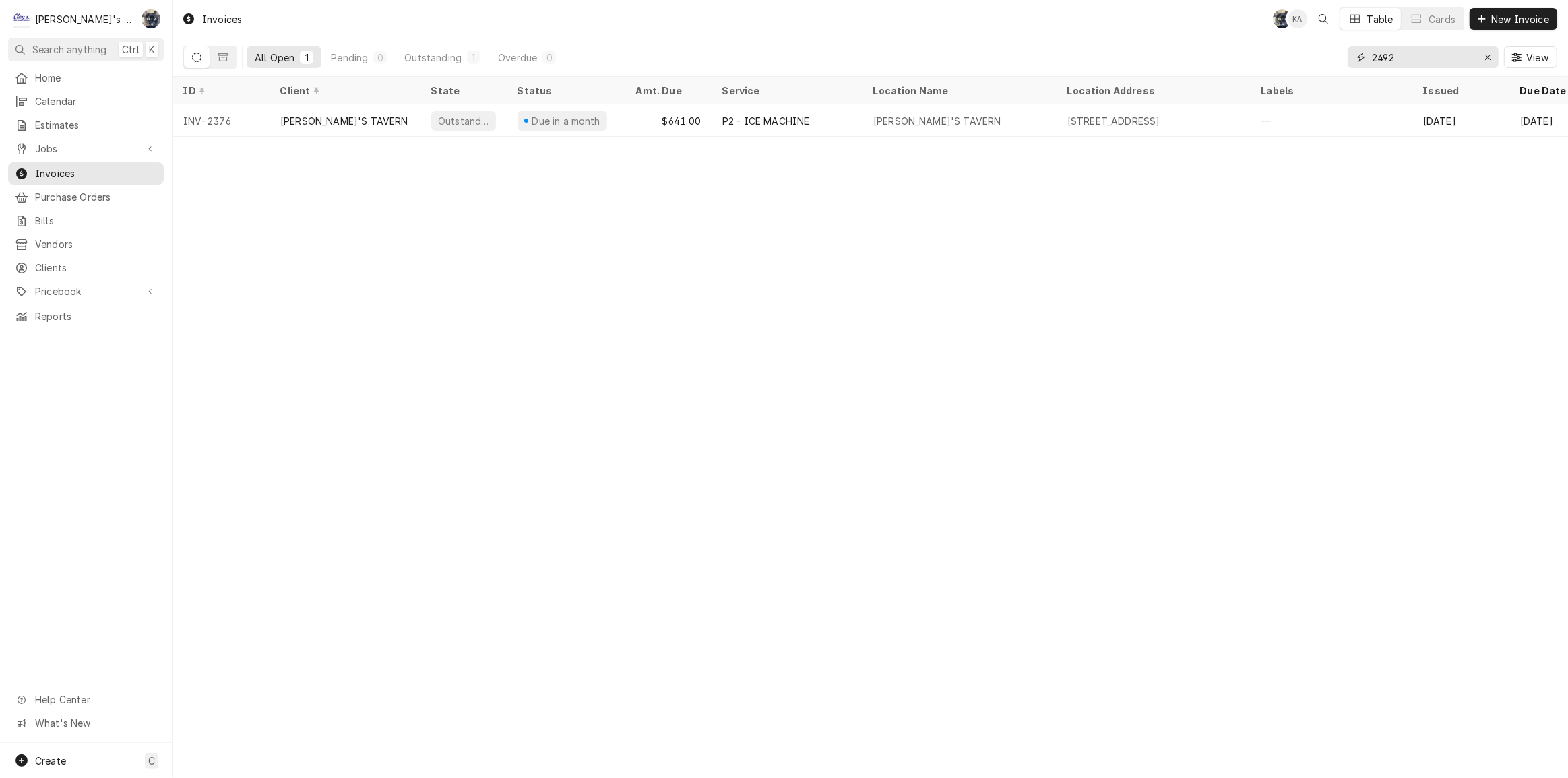
type input "2492"
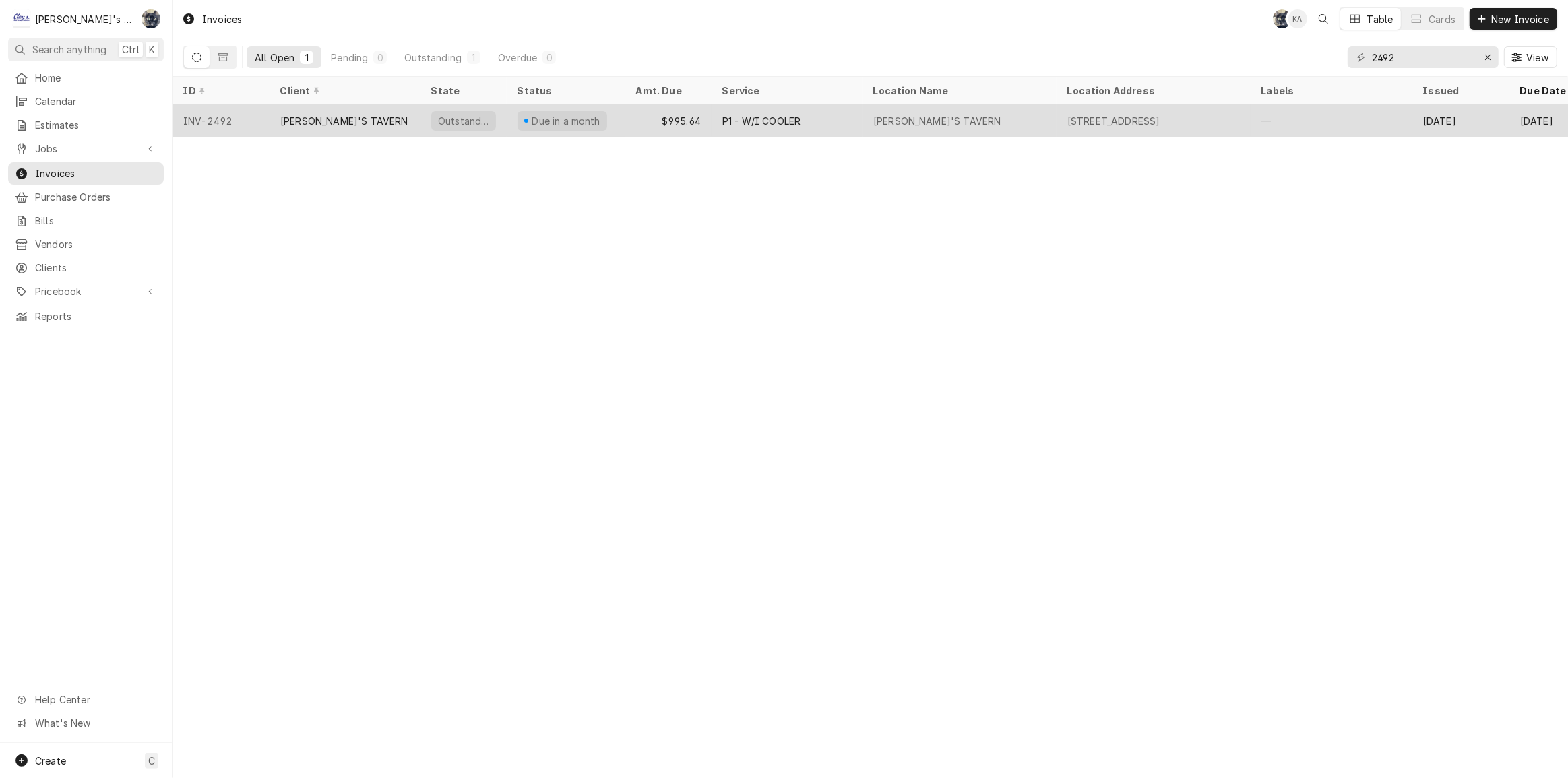
click at [948, 129] on div "SONNY'S TAVERN" at bounding box center [959, 121] width 194 height 32
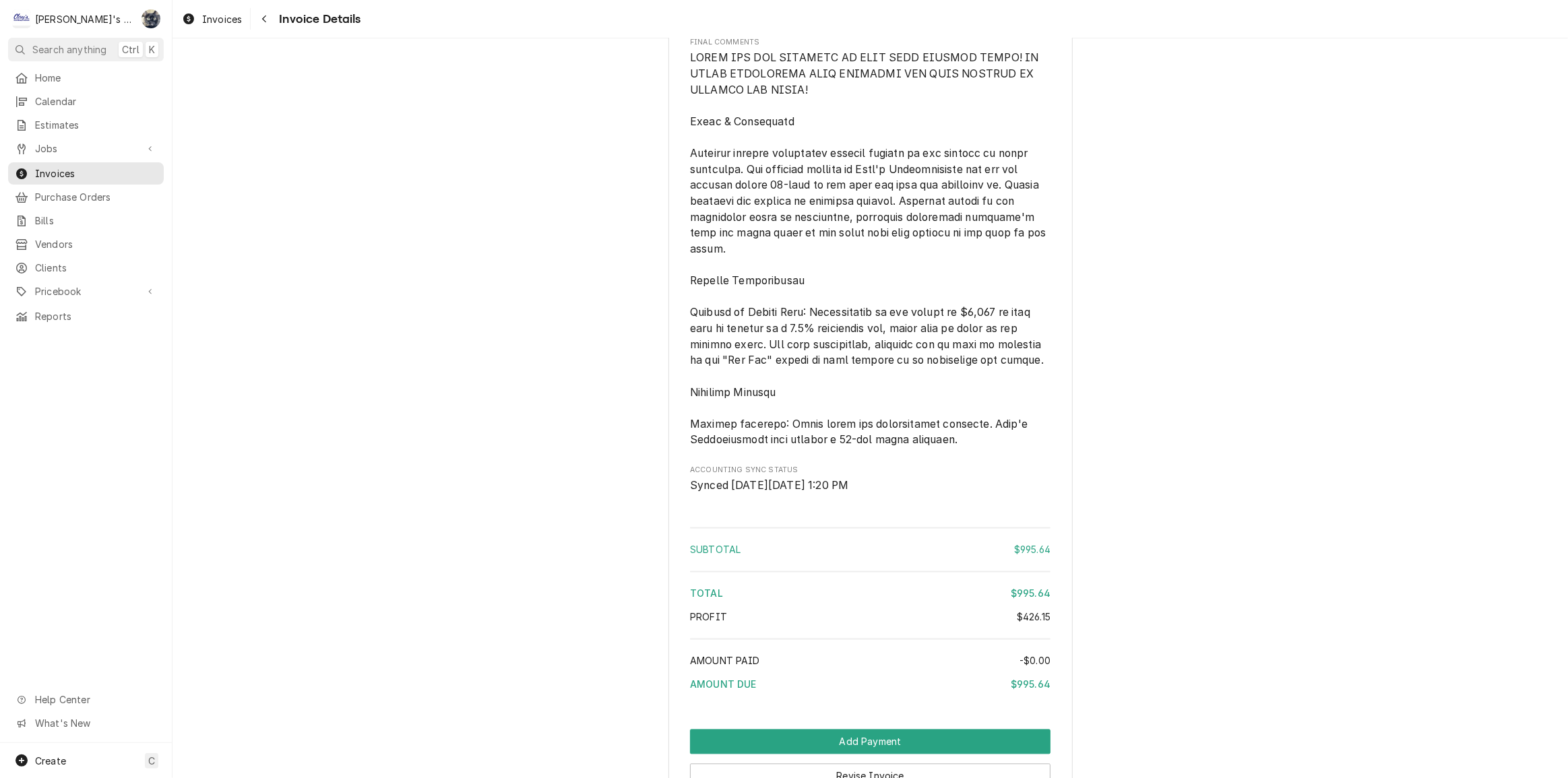
scroll to position [3129, 0]
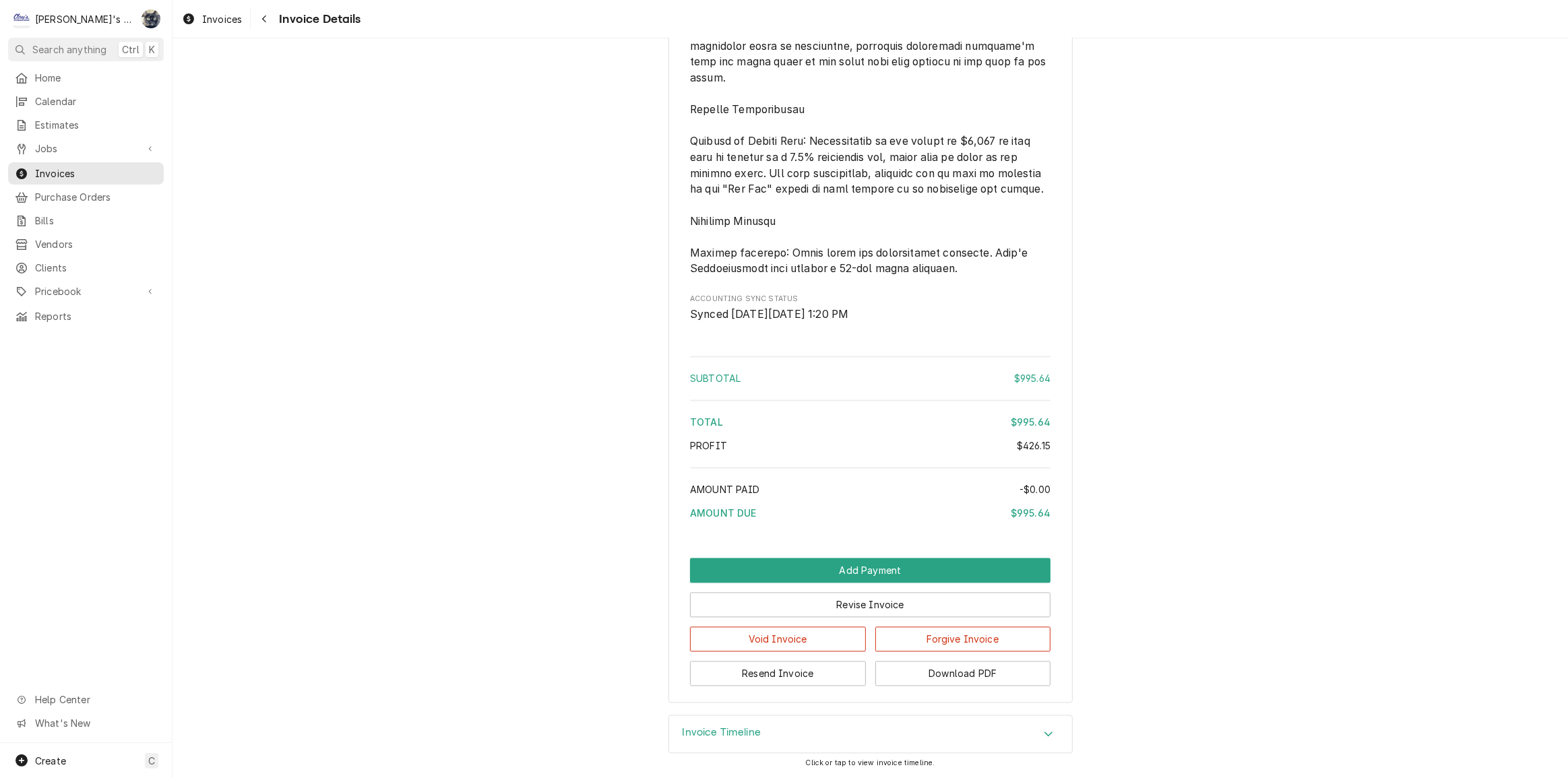
click at [805, 735] on div "Invoice Timeline" at bounding box center [870, 734] width 403 height 38
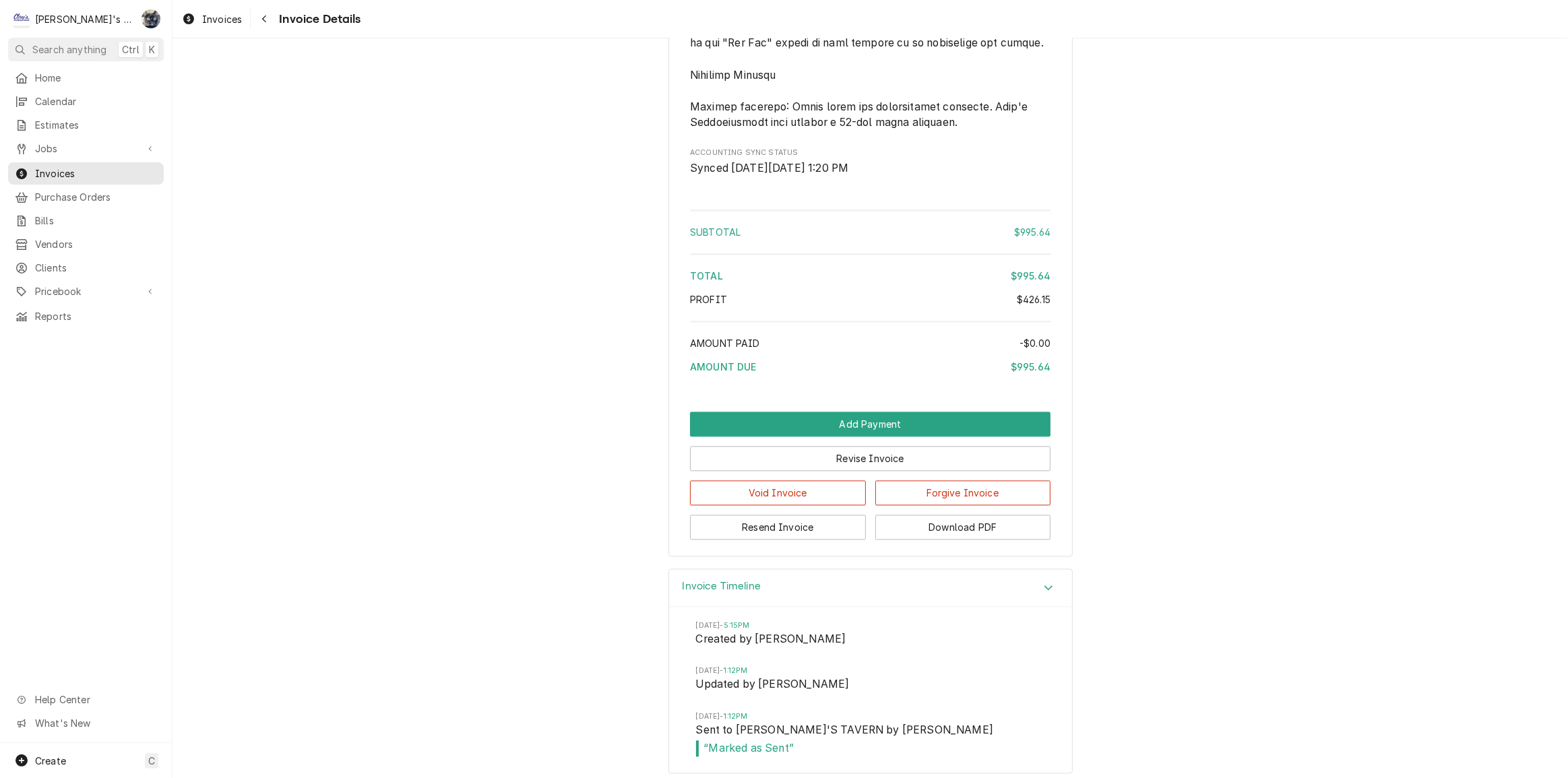
scroll to position [3285, 0]
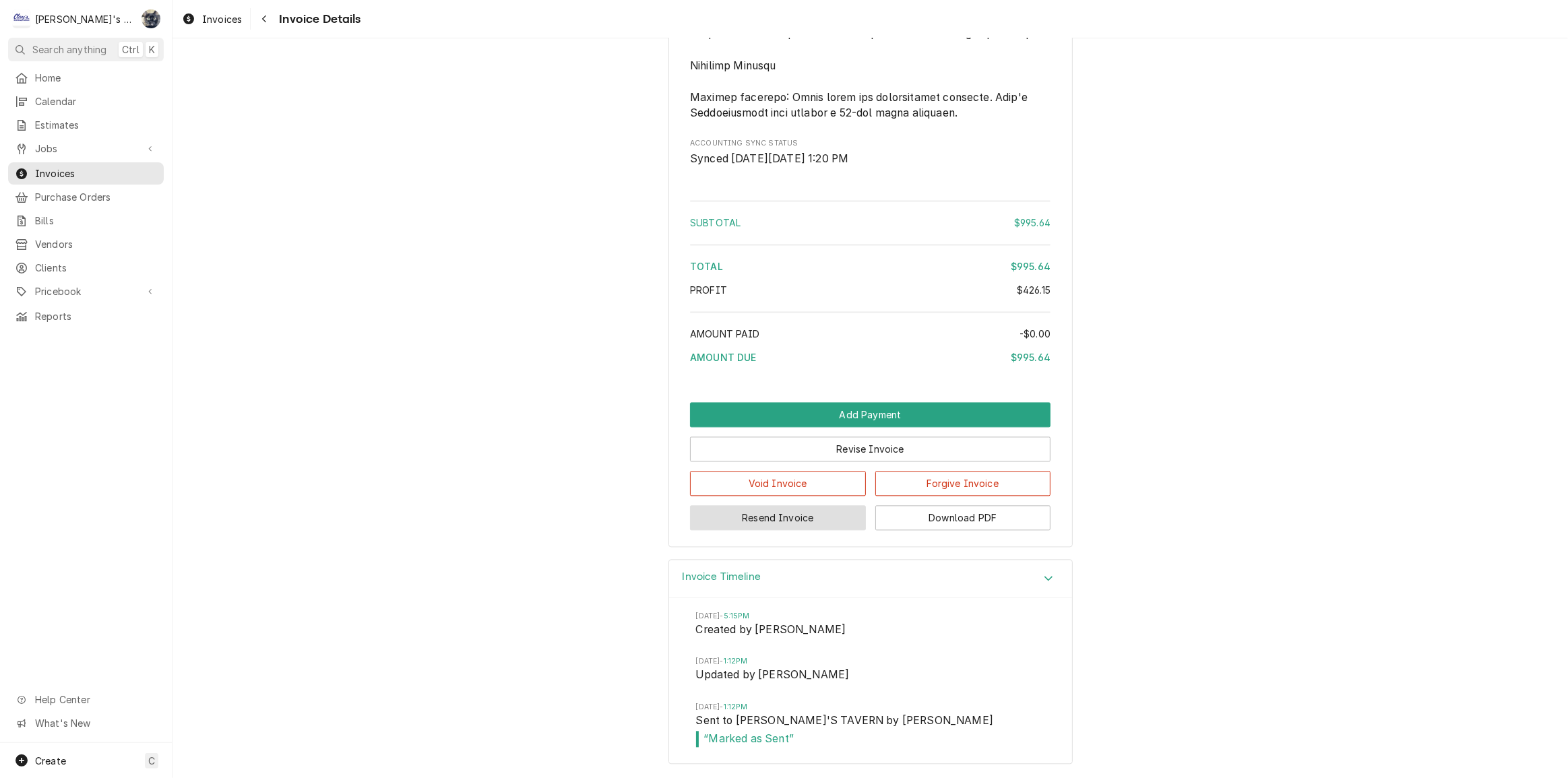
click at [769, 514] on button "Resend Invoice" at bounding box center [778, 517] width 176 height 25
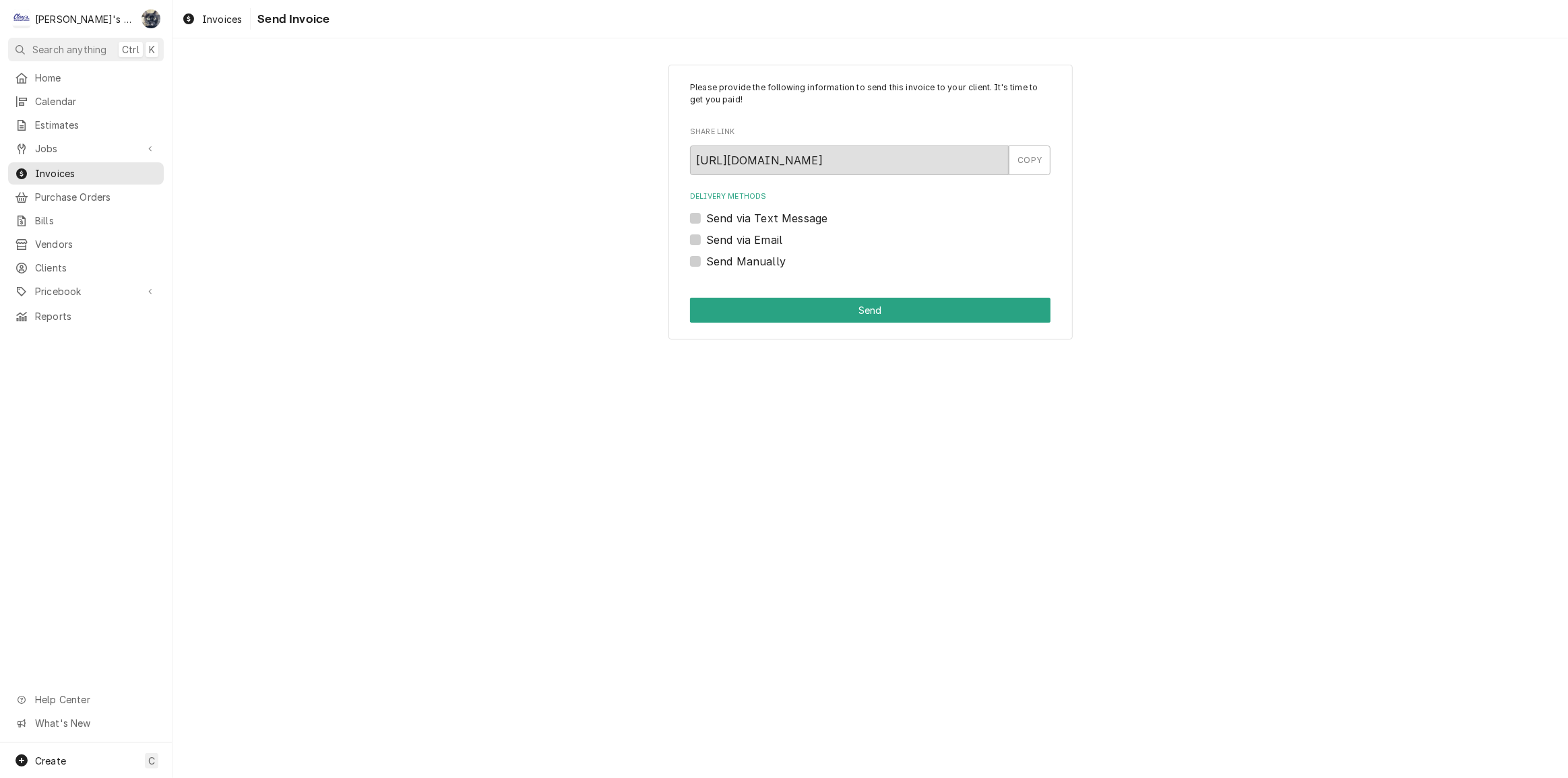
click at [707, 237] on label "Send via Email" at bounding box center [744, 239] width 76 height 16
click at [707, 237] on input "Send via Email" at bounding box center [887, 246] width 361 height 29
checkbox input "true"
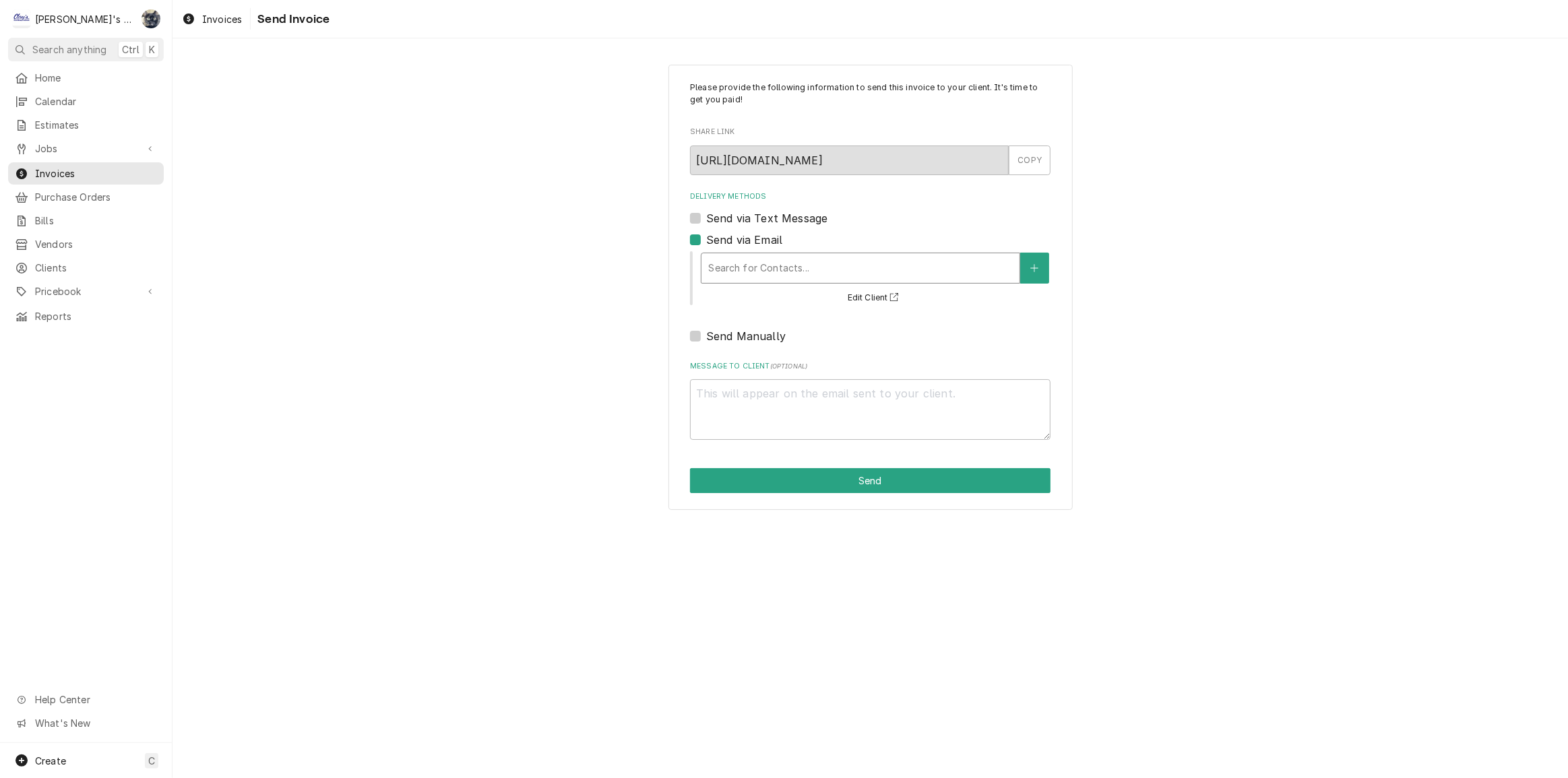
click at [753, 269] on div "Delivery Methods" at bounding box center [861, 268] width 305 height 24
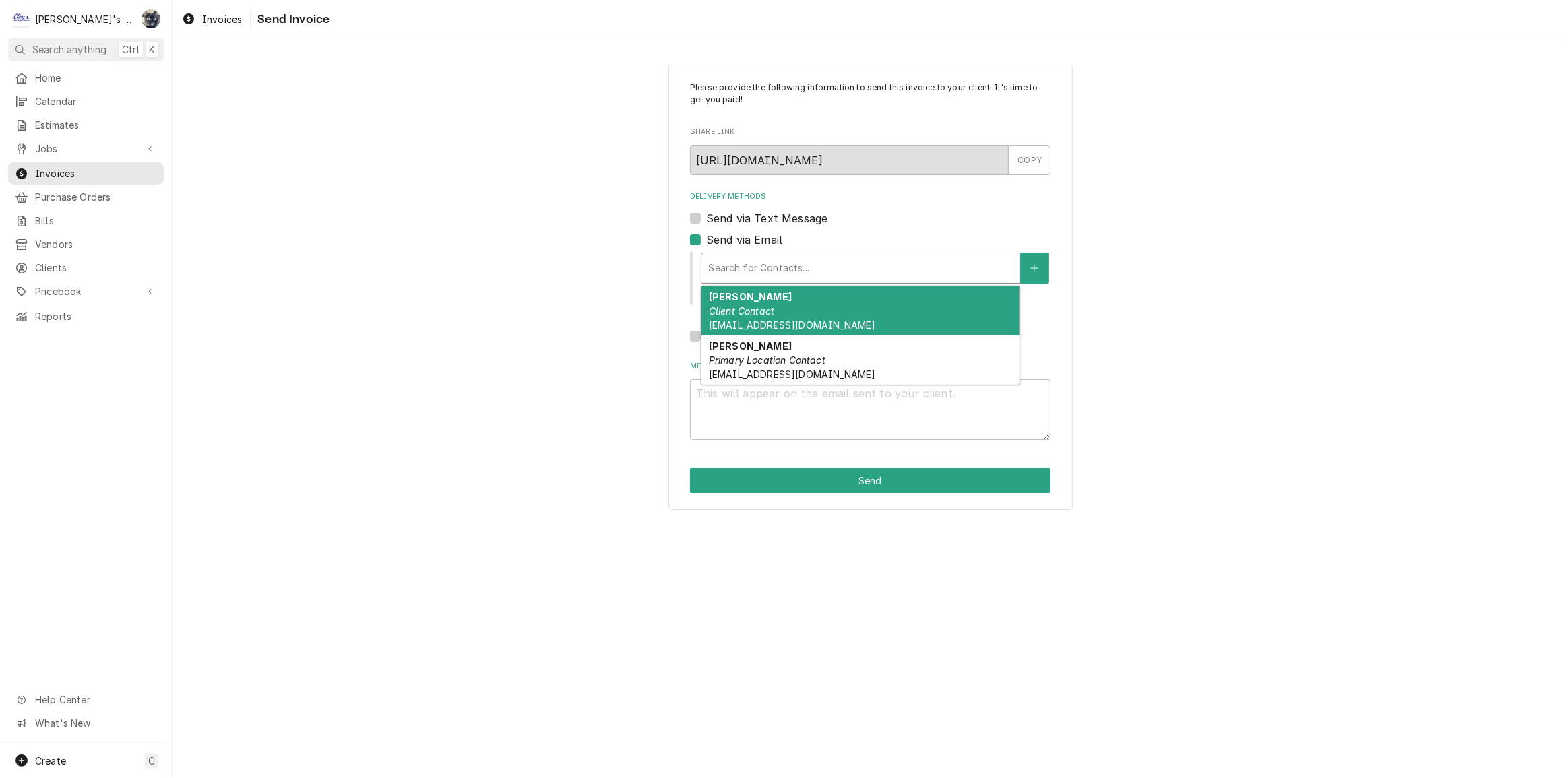
click at [759, 317] on div "DENISE Client Contact NEECEE2006@YAHOO.COM" at bounding box center [861, 311] width 318 height 49
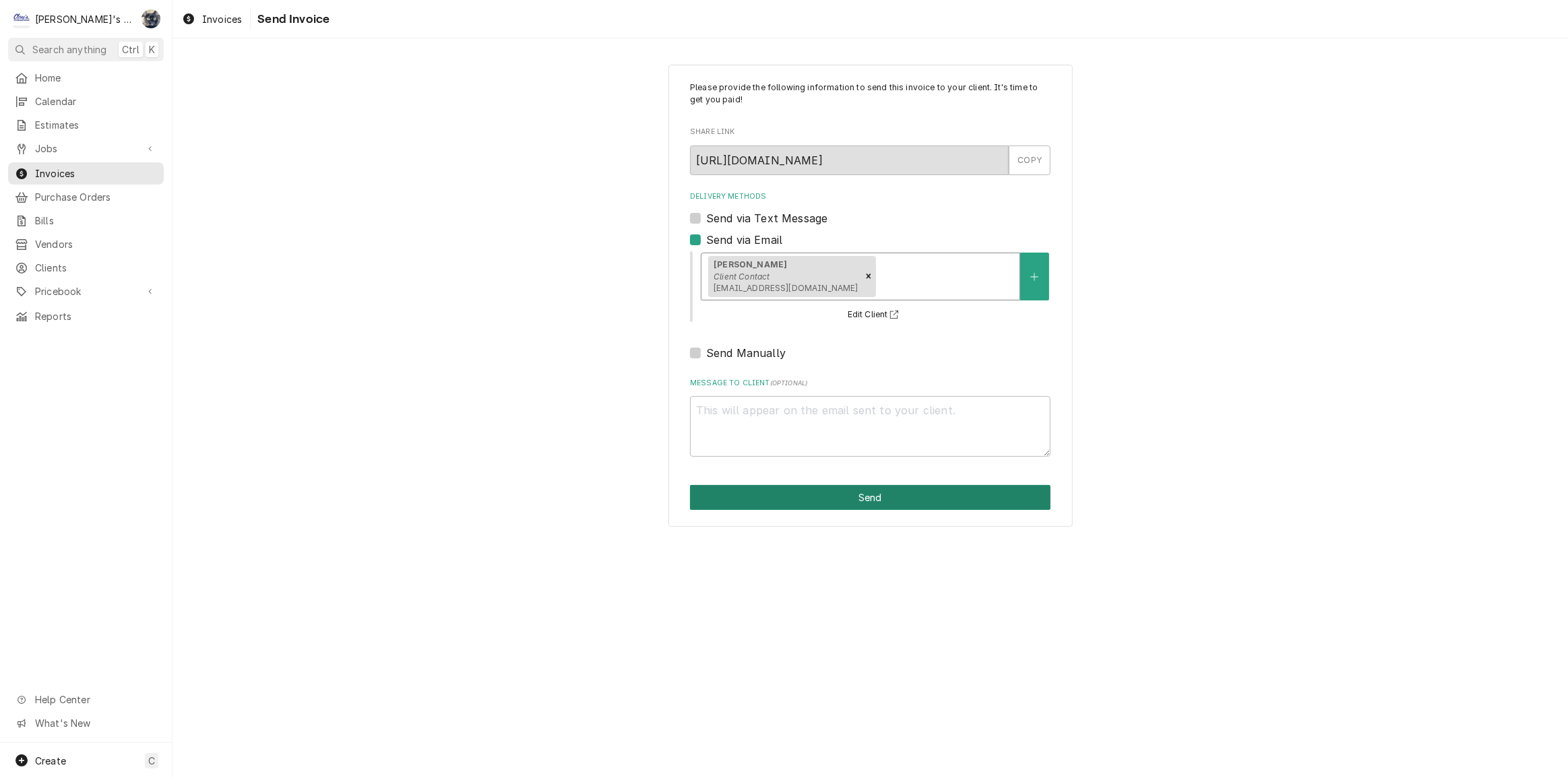
click at [819, 501] on button "Send" at bounding box center [870, 497] width 361 height 25
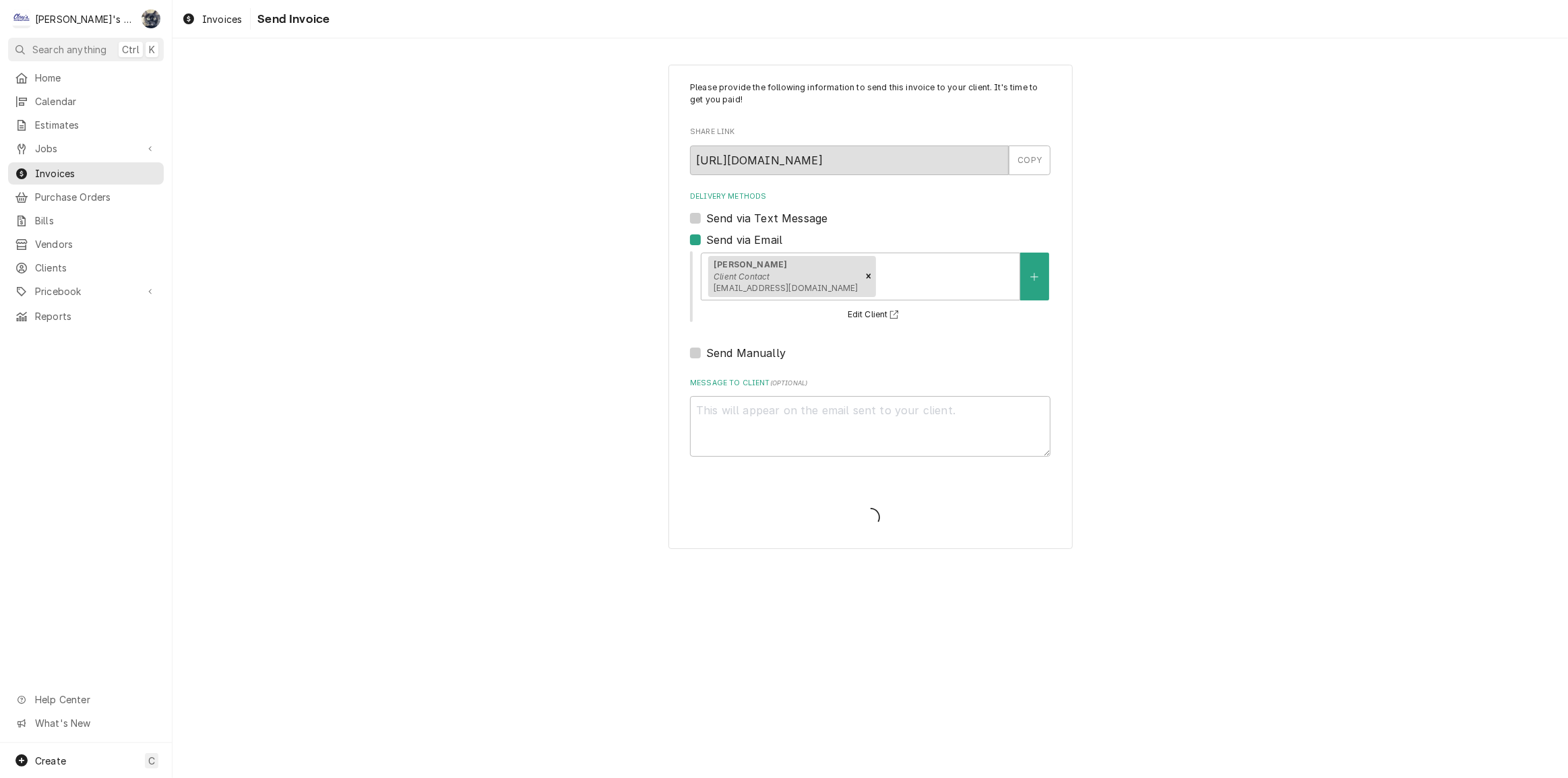
type textarea "x"
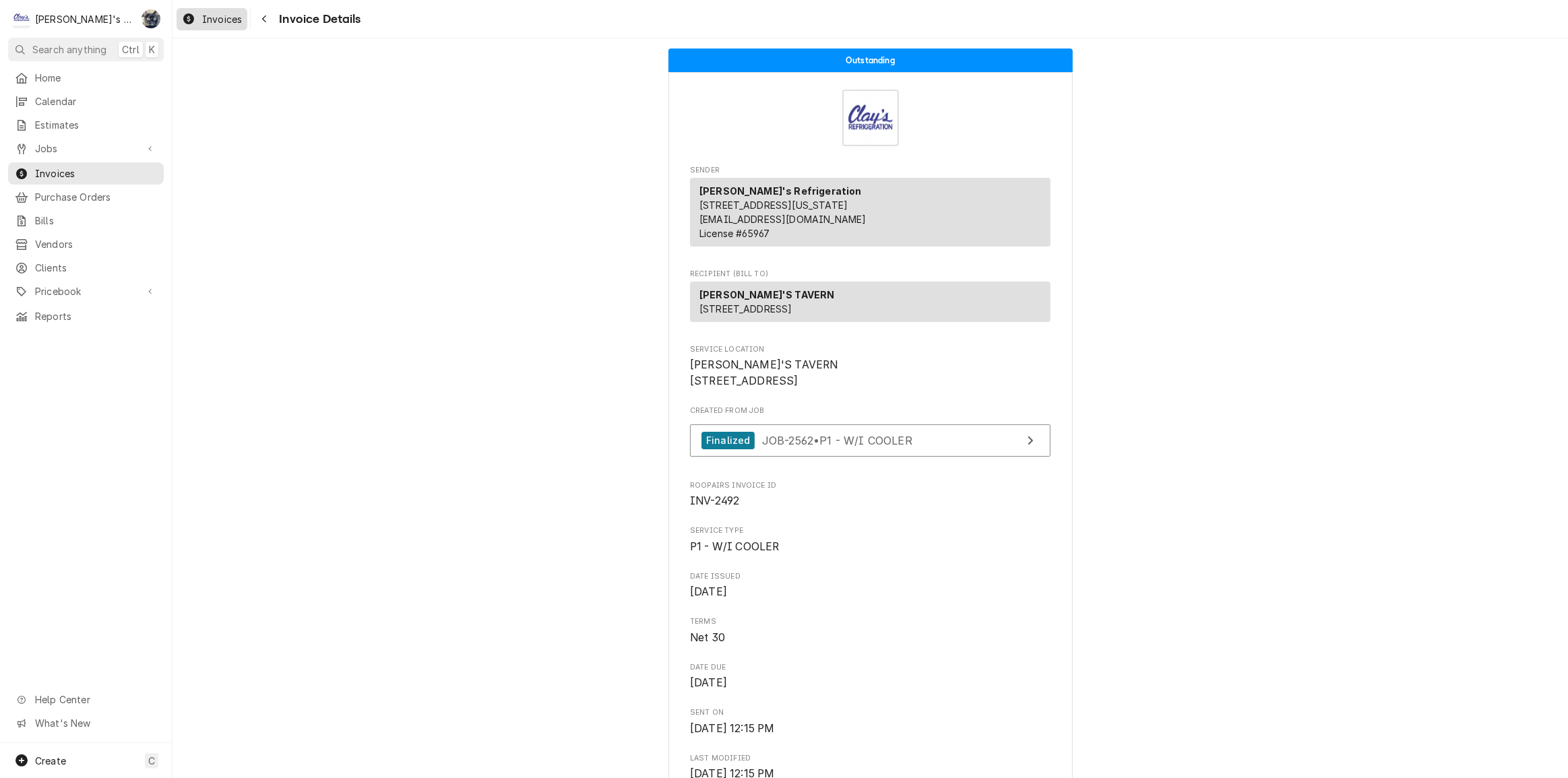
click at [237, 21] on span "Invoices" at bounding box center [222, 19] width 40 height 14
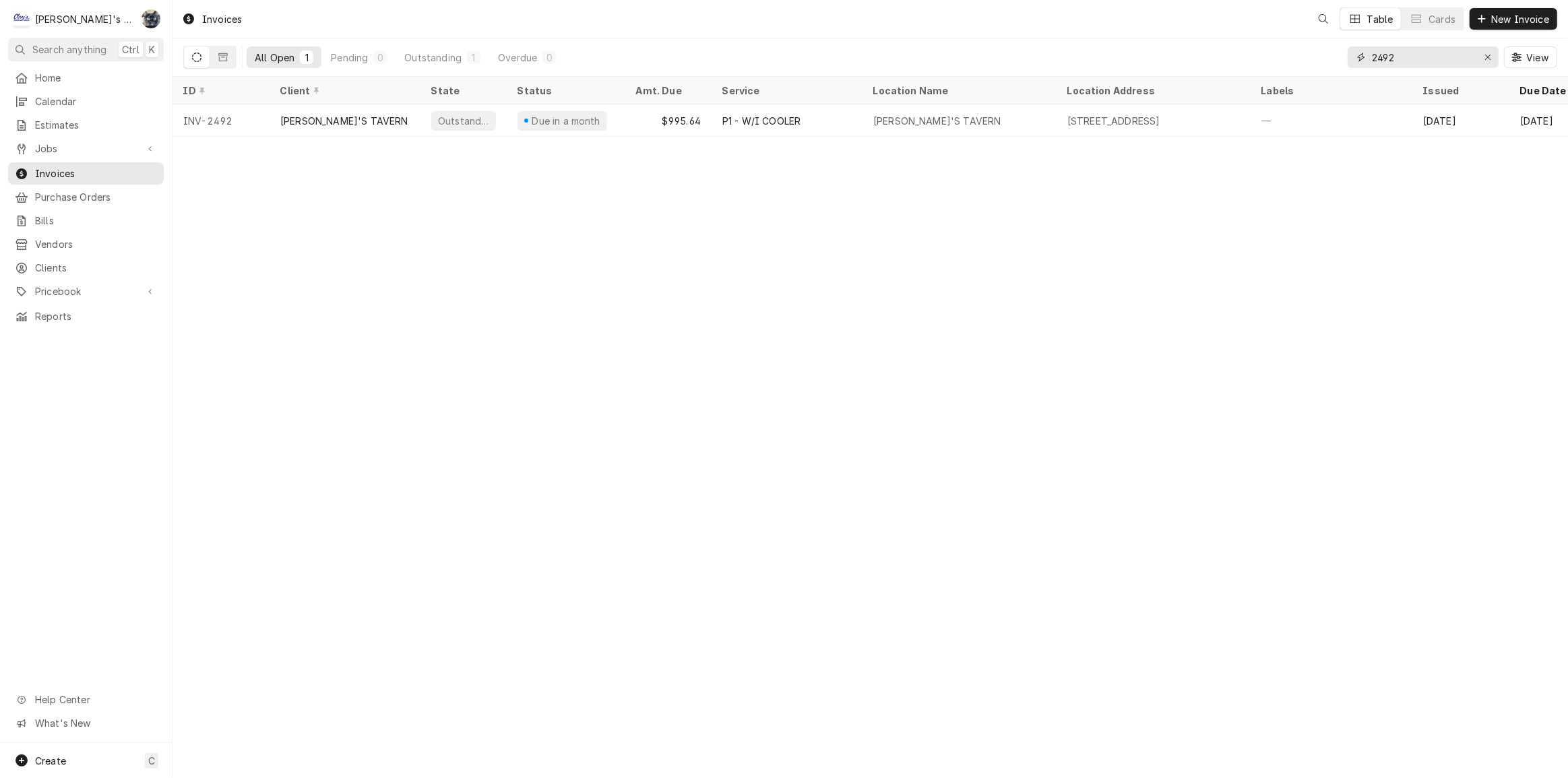
drag, startPoint x: 1416, startPoint y: 57, endPoint x: 1333, endPoint y: 55, distance: 83.0
click at [1333, 55] on div "All Open 1 Pending 0 Outstanding 1 Overdue 0 2492 View" at bounding box center [870, 57] width 1374 height 38
type input "2407"
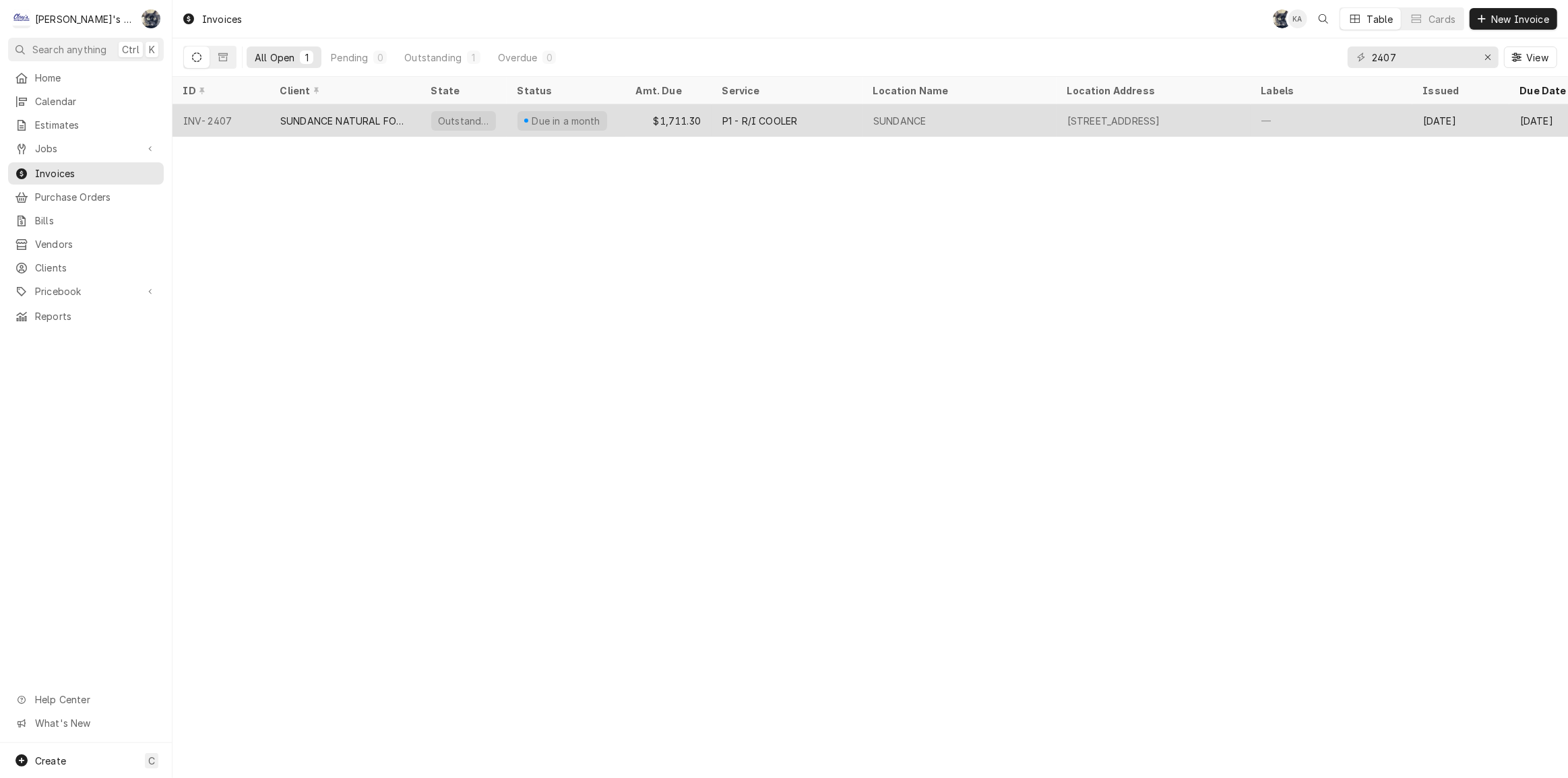
click at [916, 121] on div "SUNDANCE" at bounding box center [900, 121] width 53 height 14
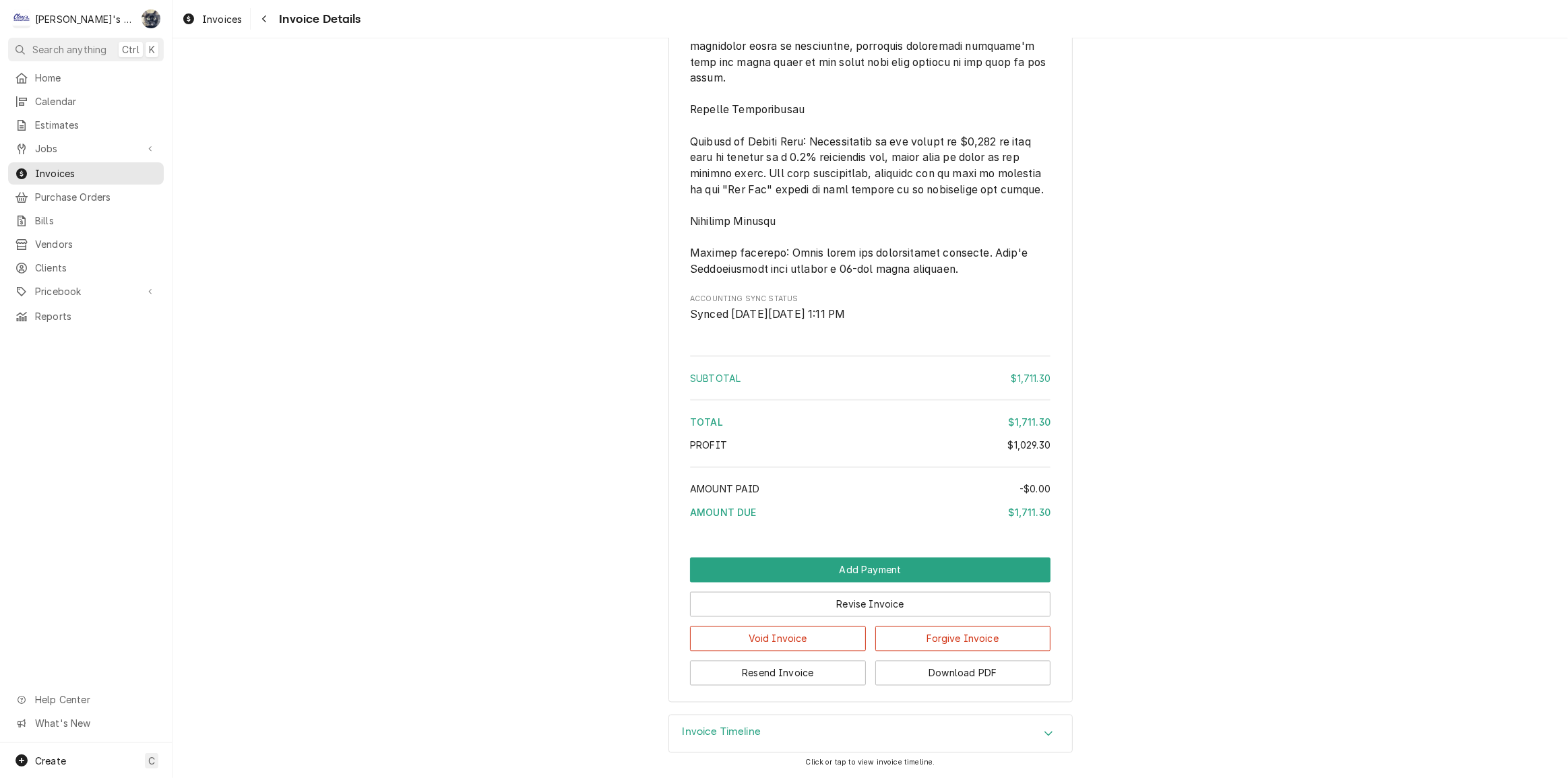
scroll to position [2511, 0]
click at [787, 686] on button "Resend Invoice" at bounding box center [778, 673] width 176 height 25
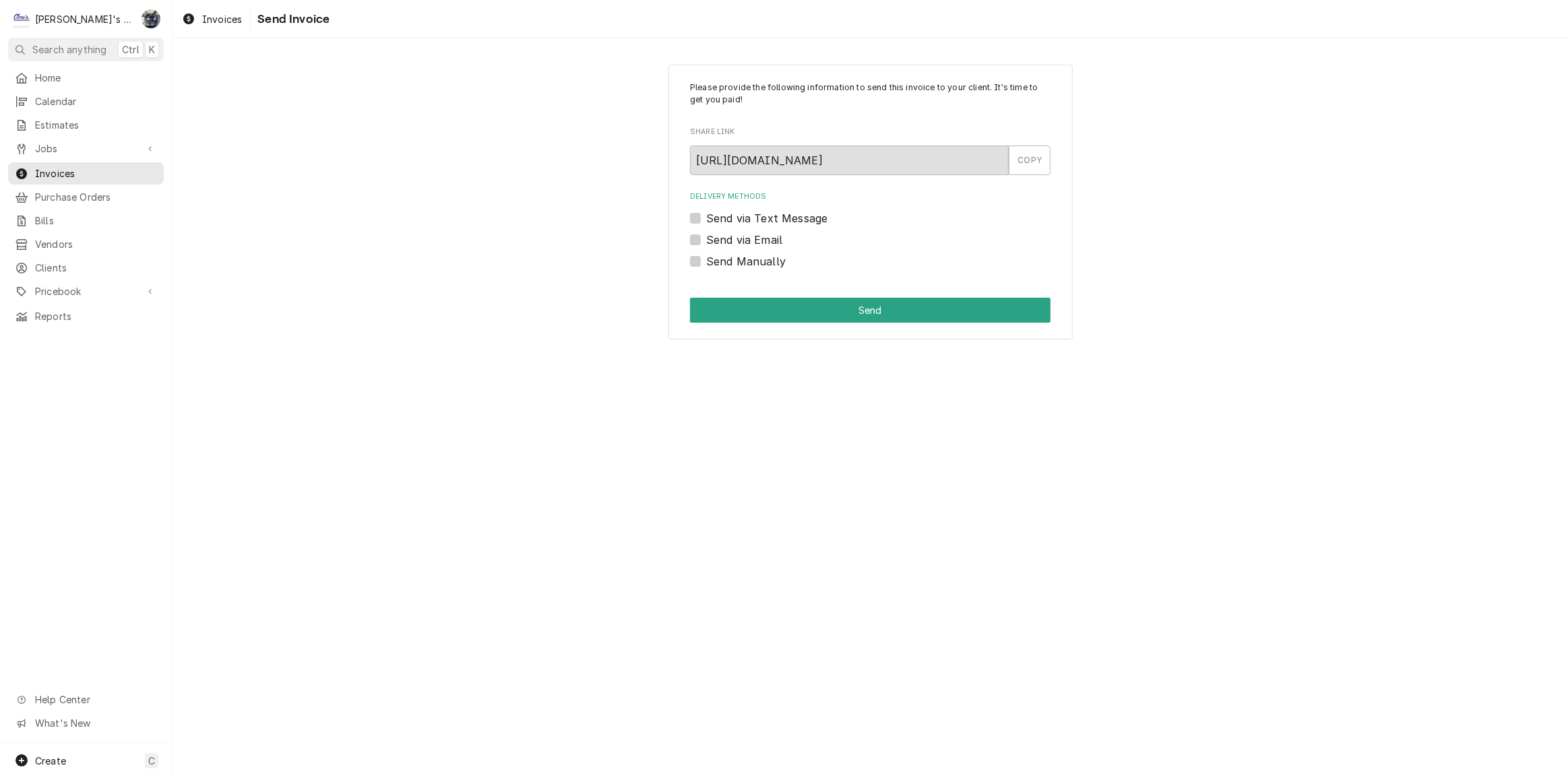
click at [707, 244] on label "Send via Email" at bounding box center [744, 239] width 76 height 16
click at [707, 244] on input "Send via Email" at bounding box center [887, 246] width 361 height 29
checkbox input "true"
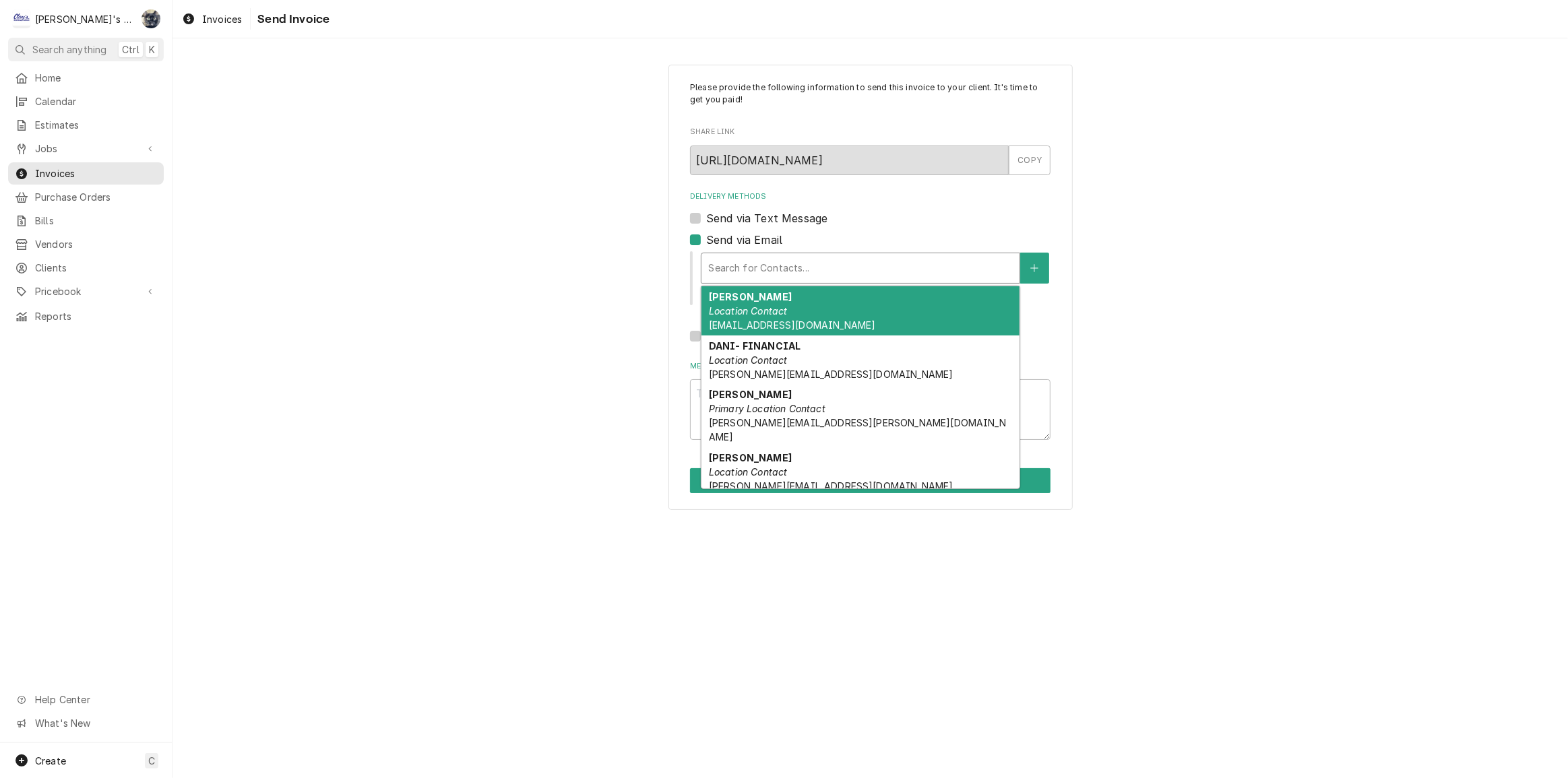
click at [710, 265] on input "Delivery Methods" at bounding box center [710, 268] width 3 height 22
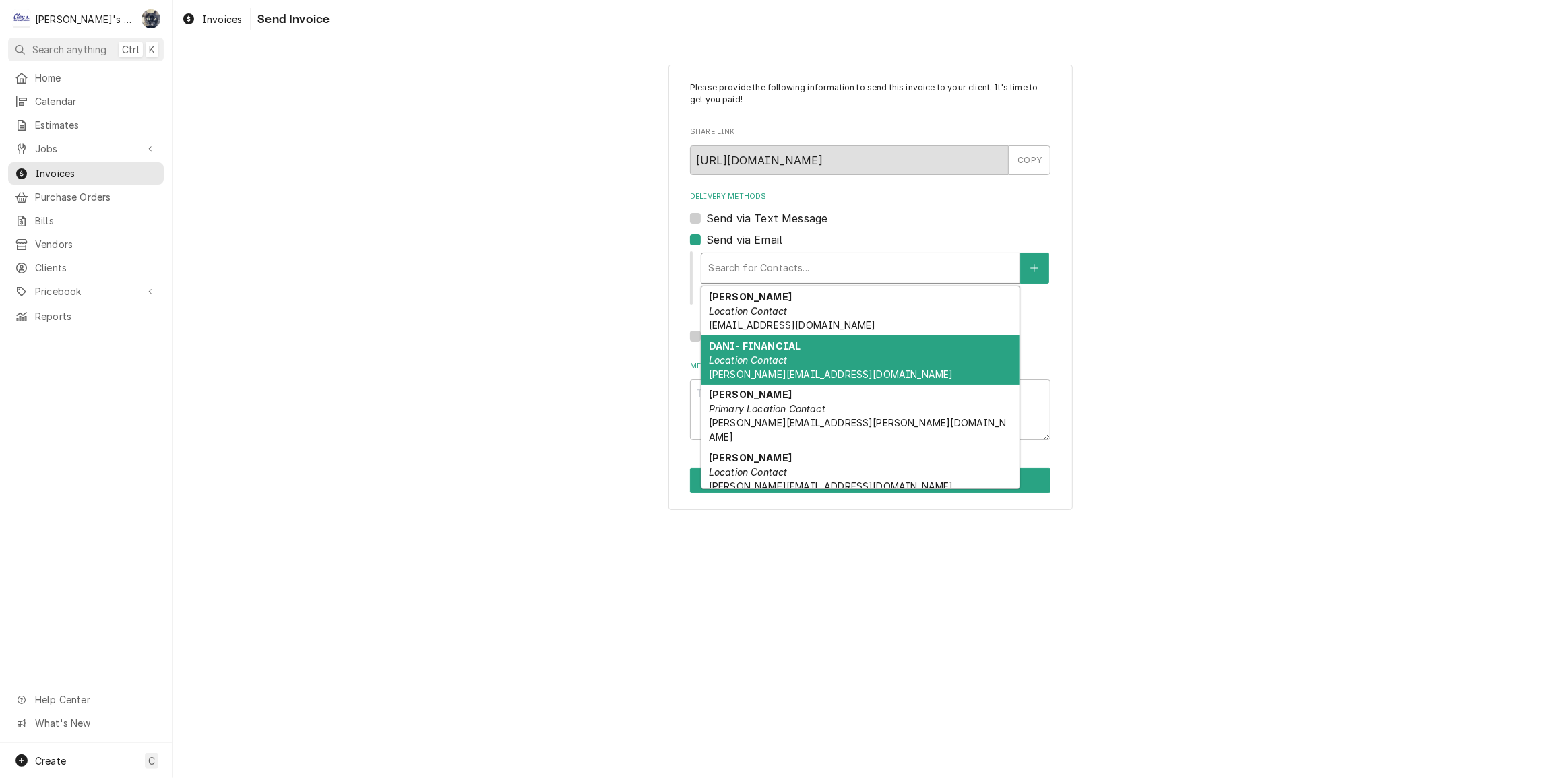
click at [748, 359] on em "Location Contact" at bounding box center [748, 360] width 79 height 11
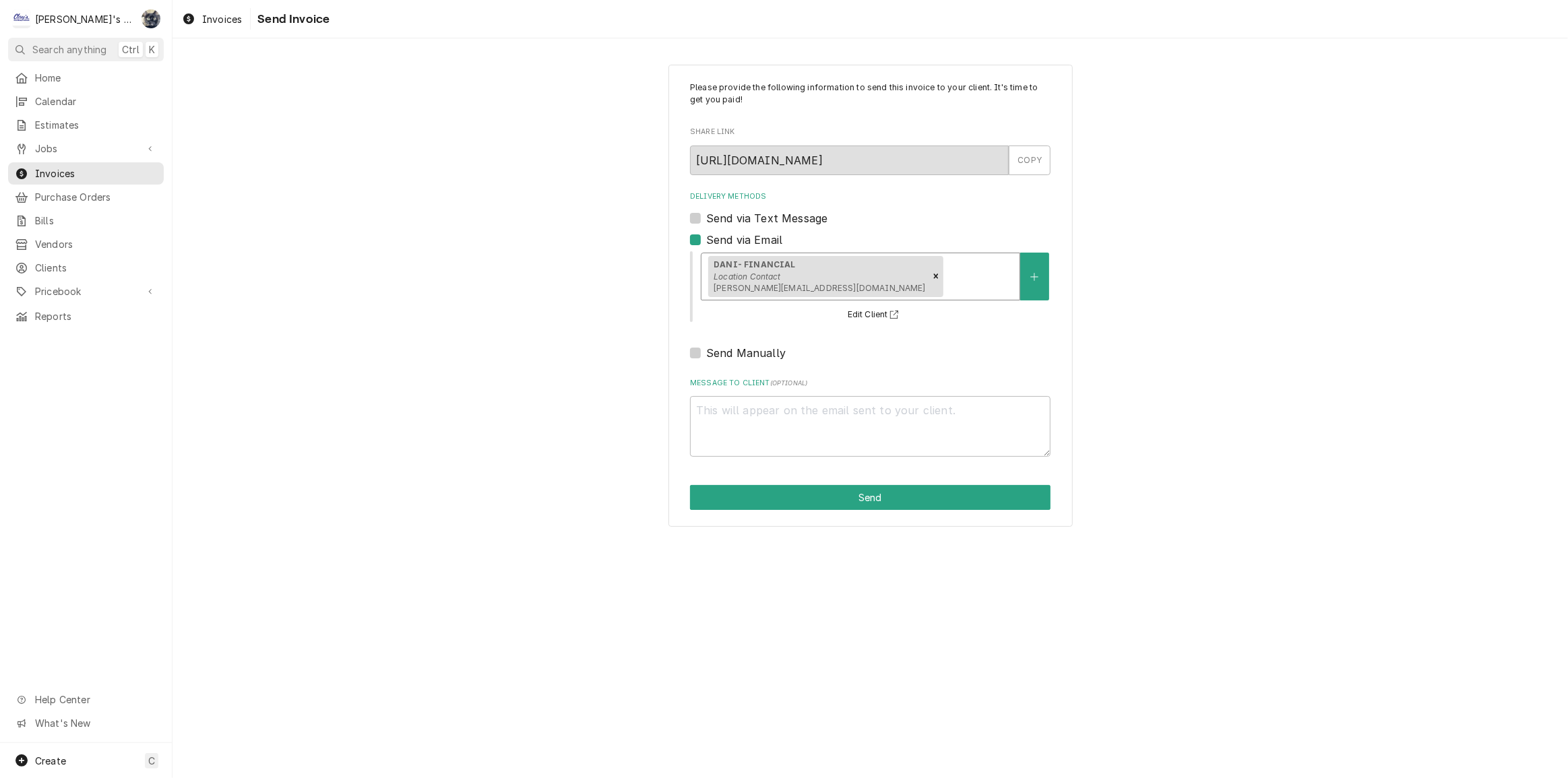
click at [947, 275] on div "Delivery Methods" at bounding box center [980, 276] width 67 height 24
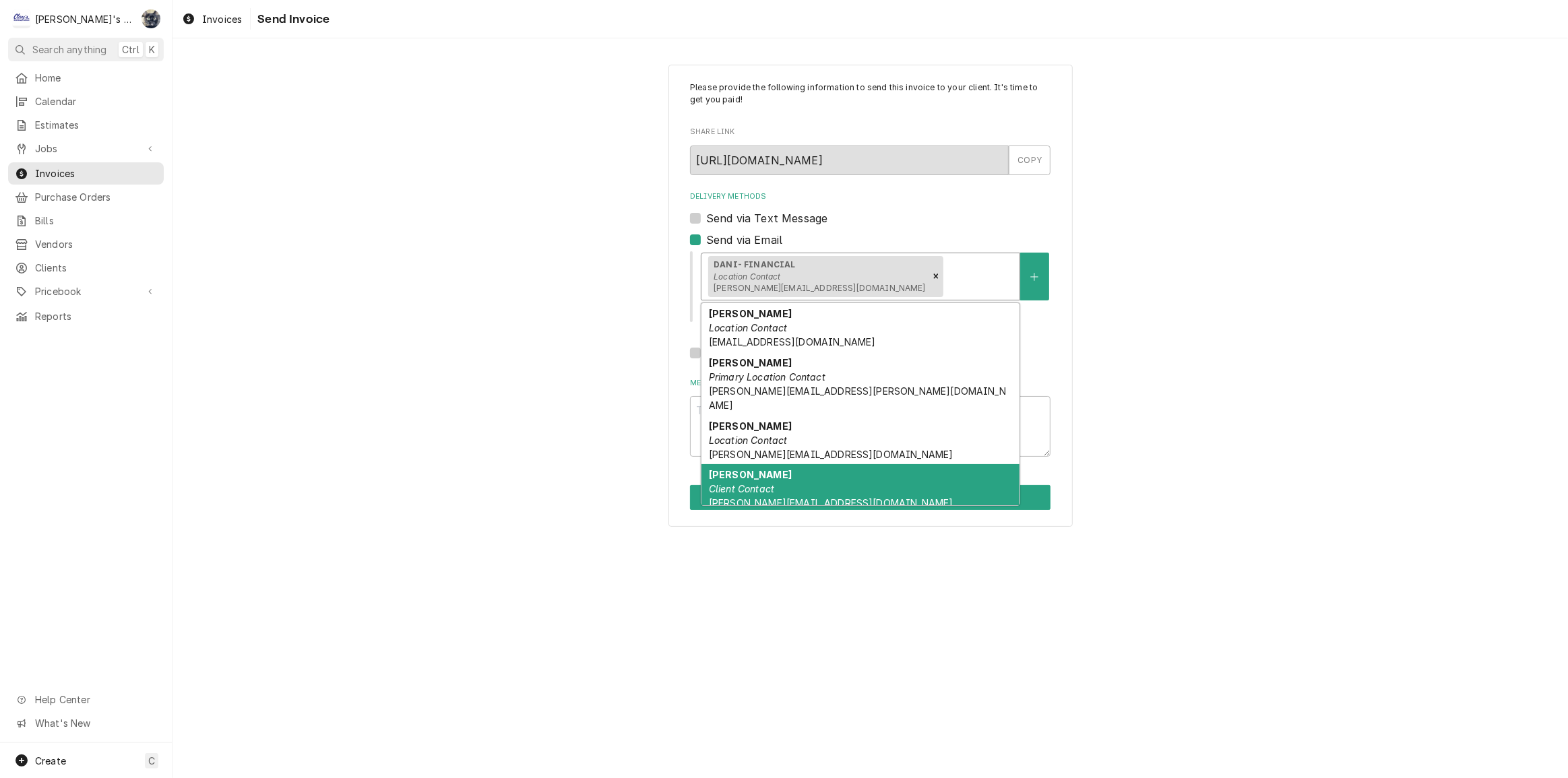
click at [836, 464] on div "TARA APRIN Client Contact tara@sundancenaturalfoods.com" at bounding box center [861, 489] width 318 height 49
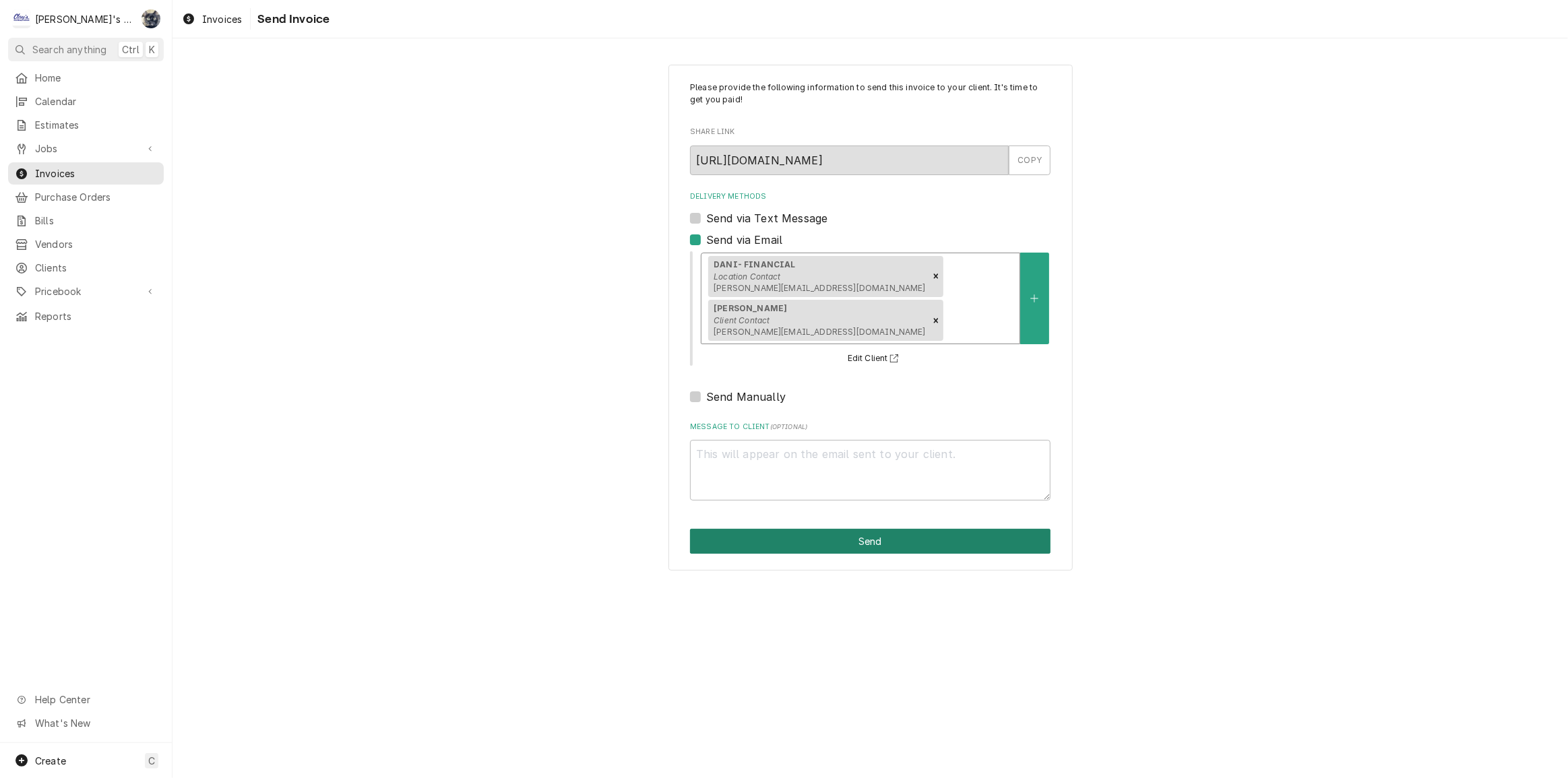
click at [852, 544] on button "Send" at bounding box center [870, 541] width 361 height 25
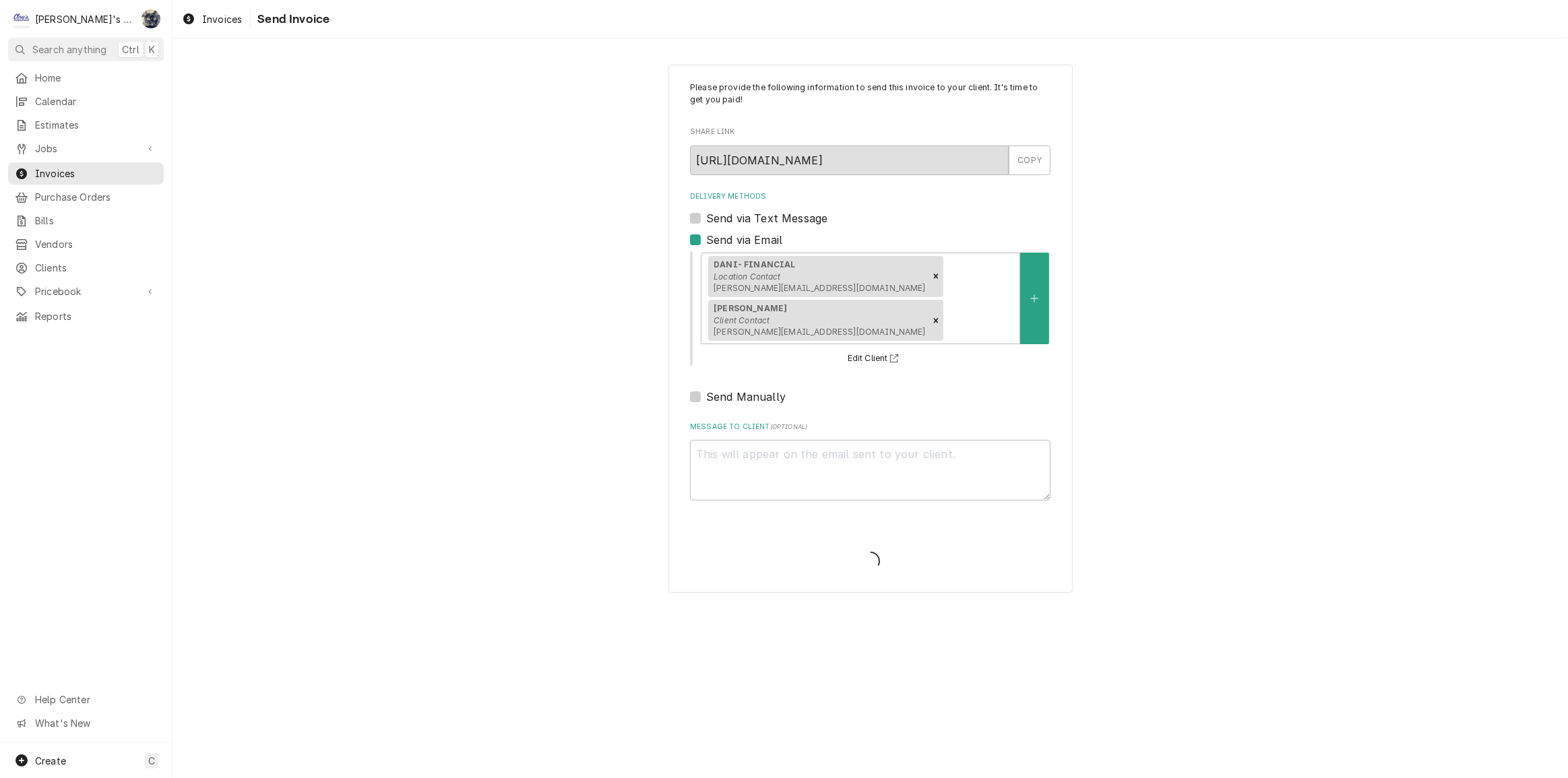
type textarea "x"
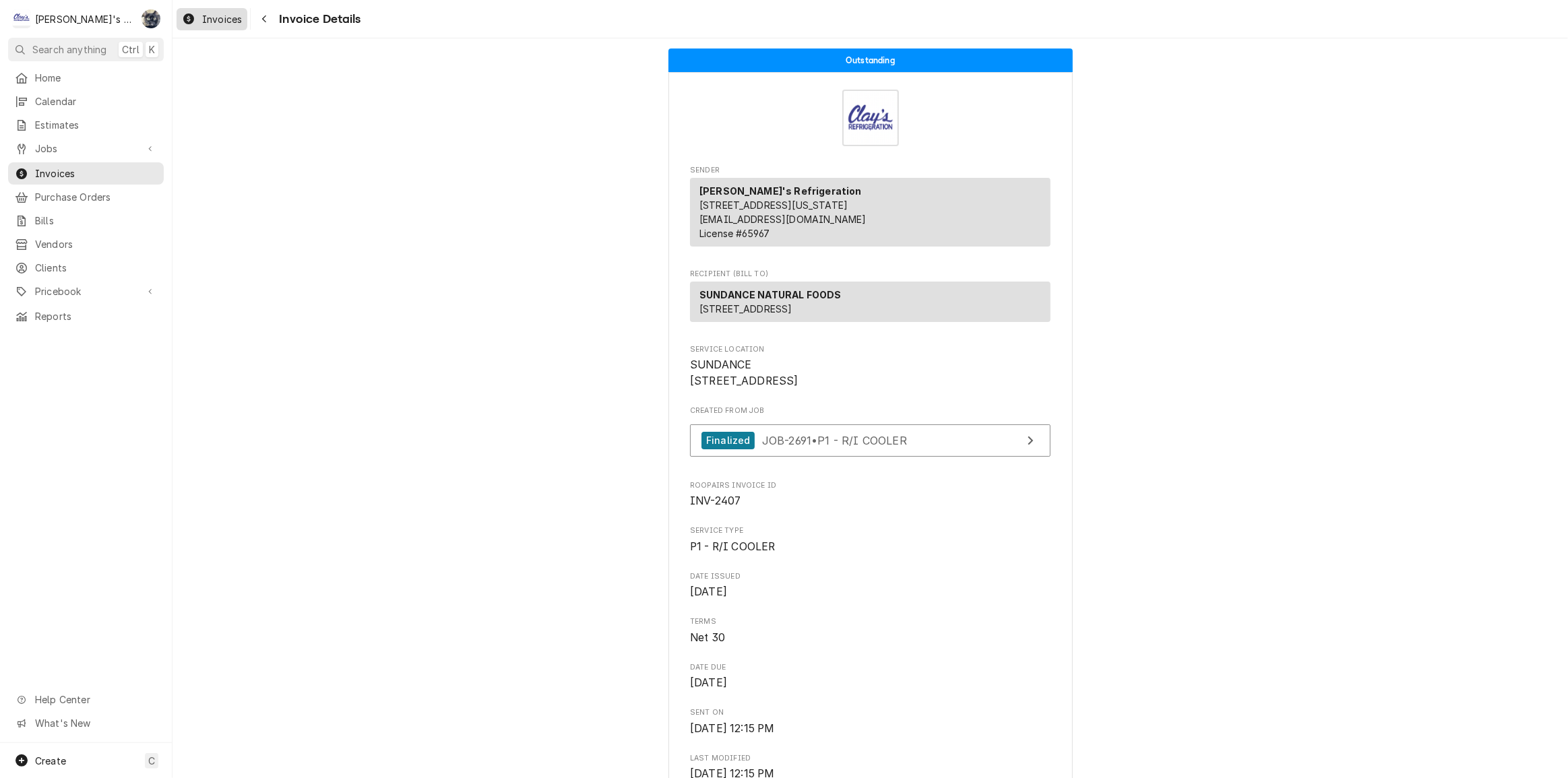
click at [225, 14] on span "Invoices" at bounding box center [222, 19] width 40 height 14
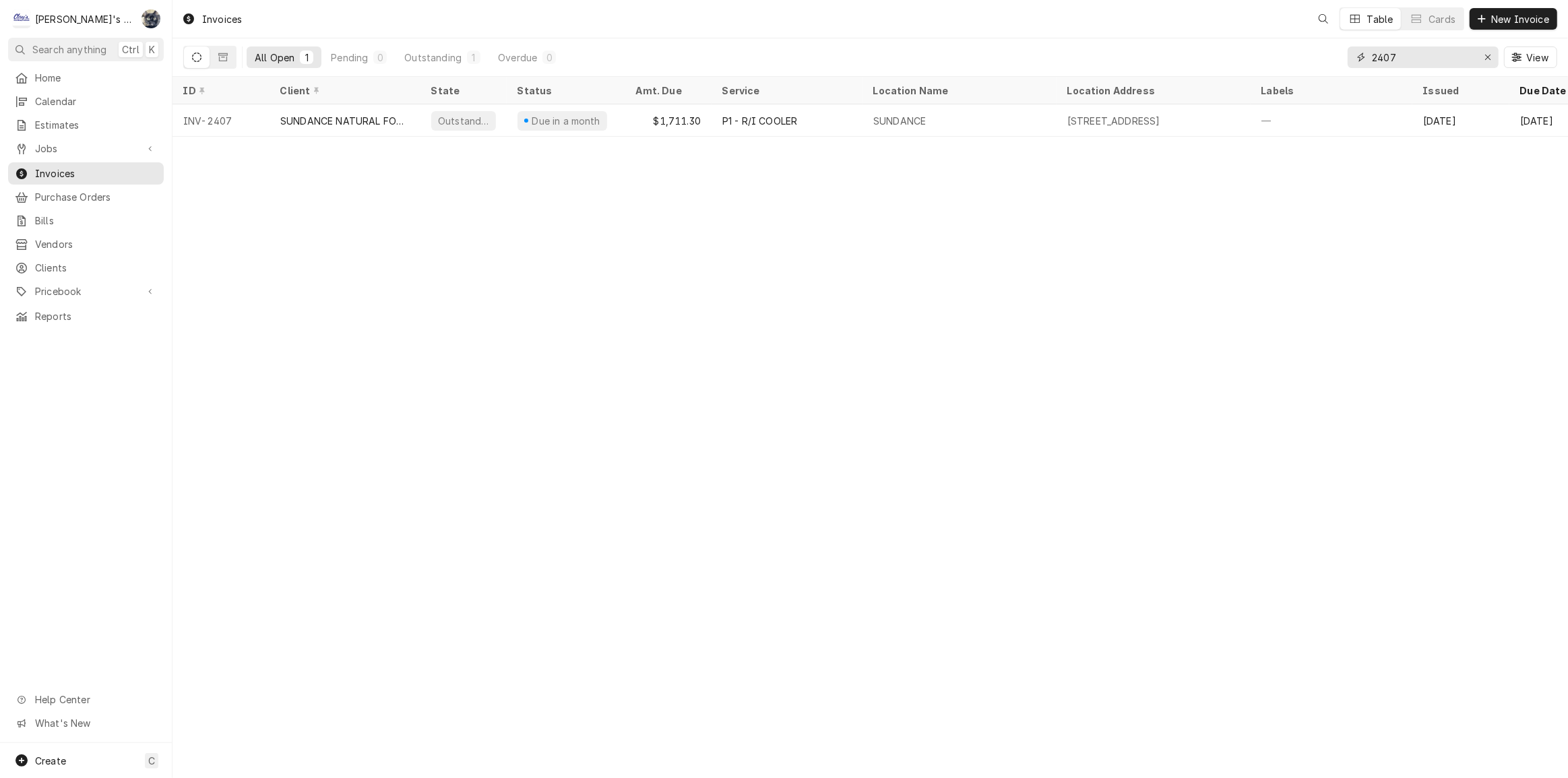
drag, startPoint x: 1376, startPoint y: 63, endPoint x: 1365, endPoint y: 65, distance: 11.2
click at [1365, 65] on div "2407" at bounding box center [1423, 57] width 151 height 22
type input "2375"
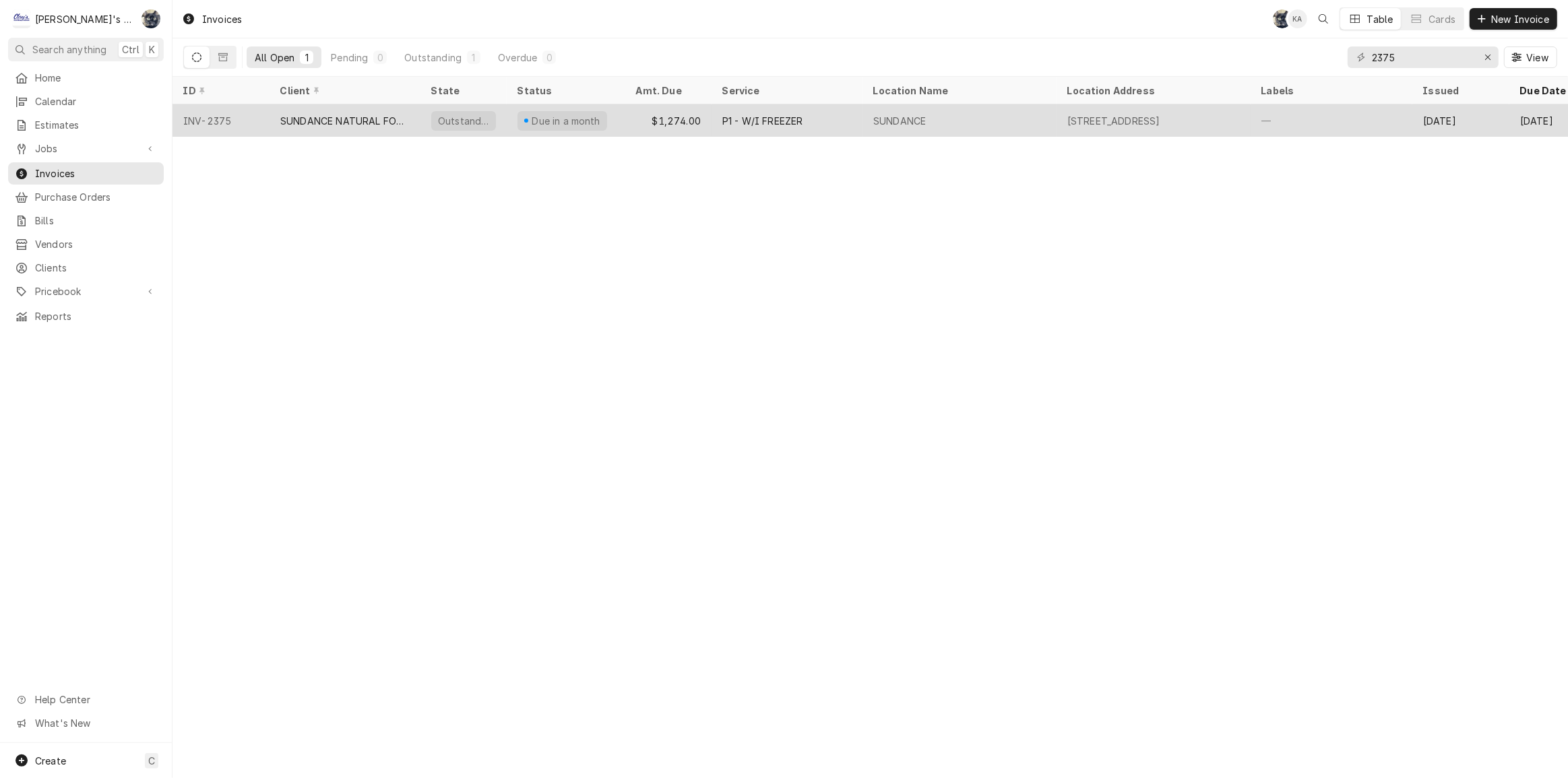
click at [851, 129] on div "P1 - W/I FREEZER" at bounding box center [787, 121] width 151 height 32
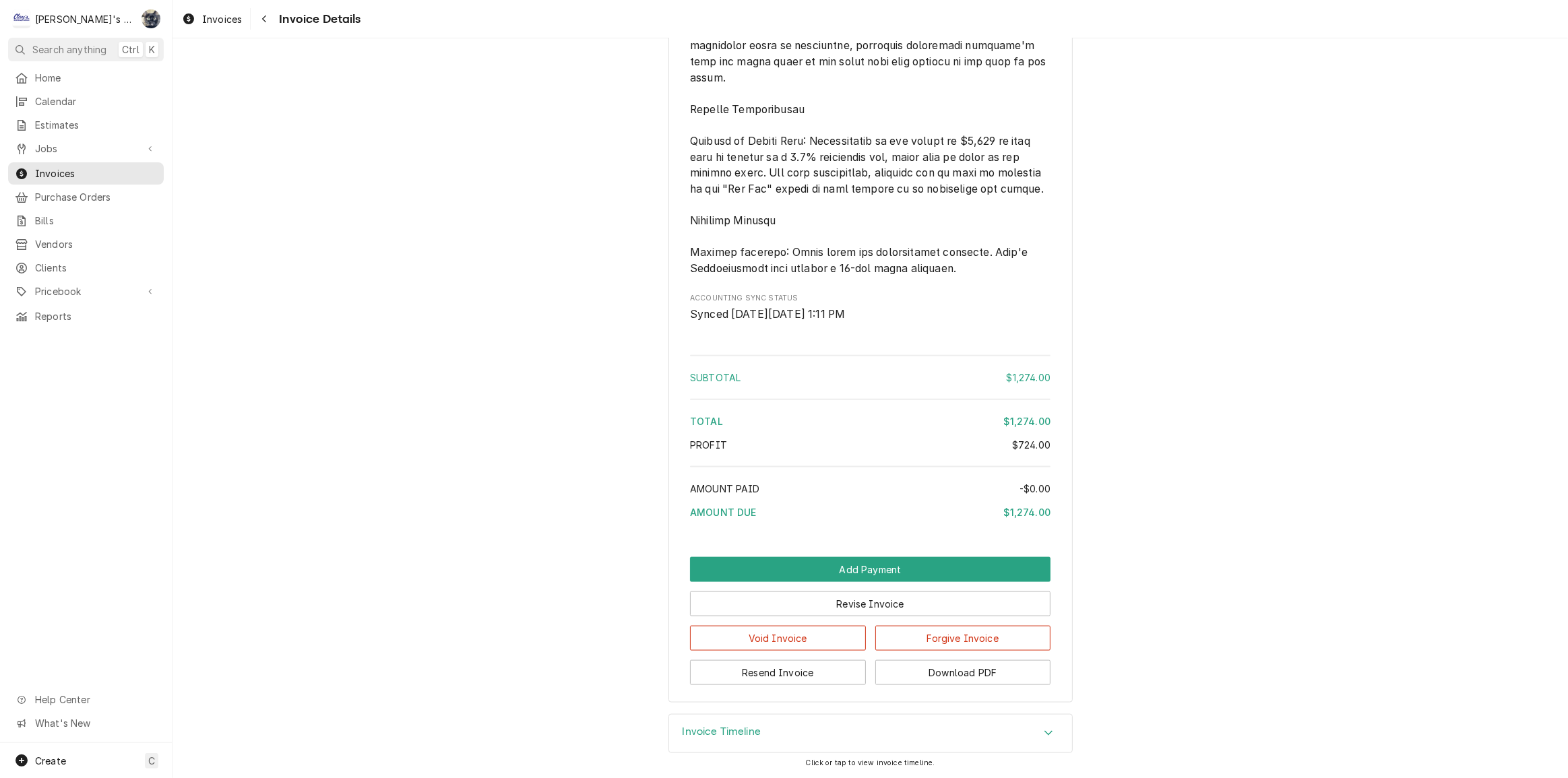
scroll to position [1841, 0]
click at [797, 675] on button "Resend Invoice" at bounding box center [778, 672] width 176 height 25
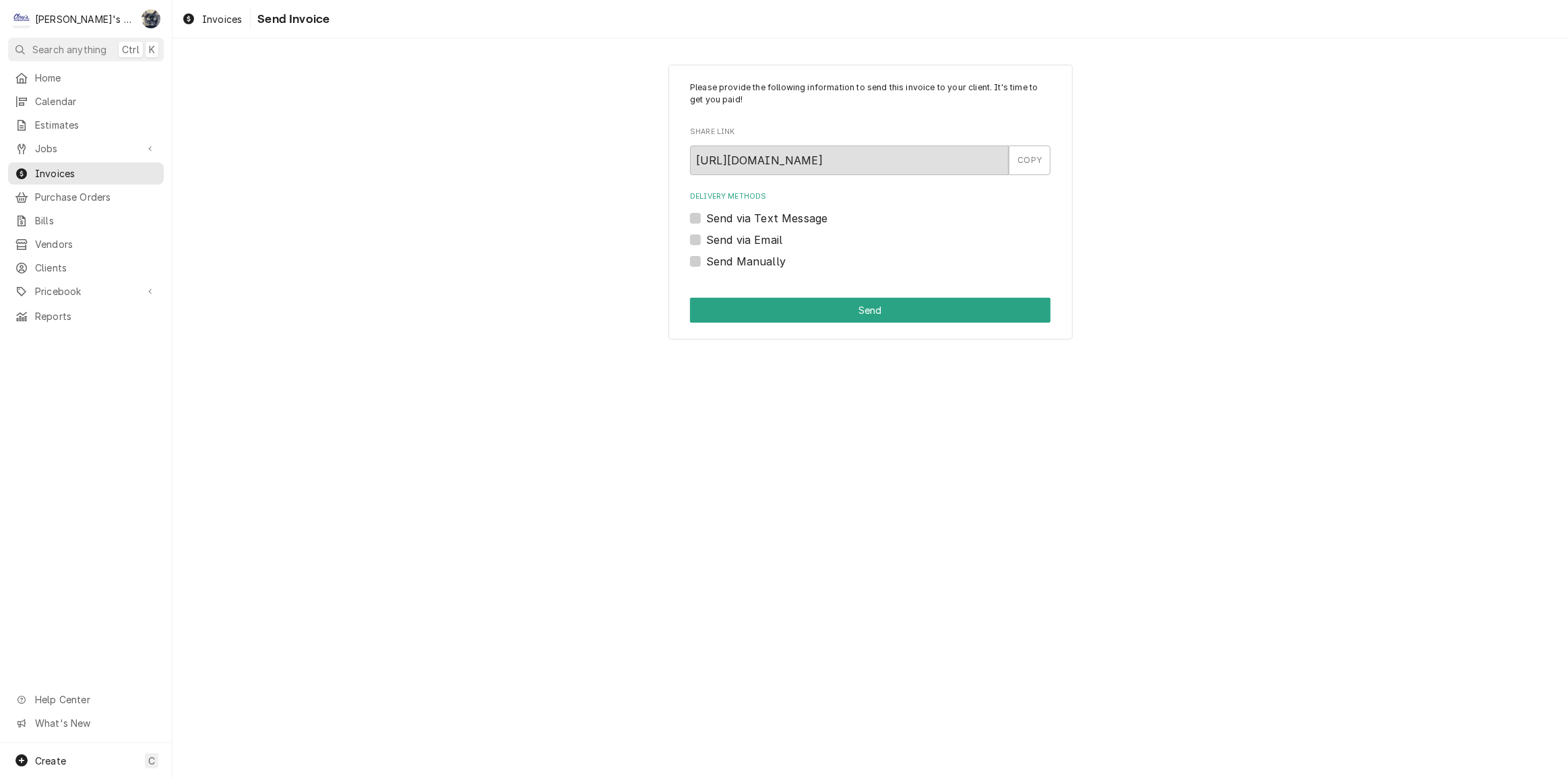
click at [707, 241] on label "Send via Email" at bounding box center [744, 239] width 76 height 16
click at [707, 241] on input "Send via Email" at bounding box center [887, 246] width 361 height 29
checkbox input "true"
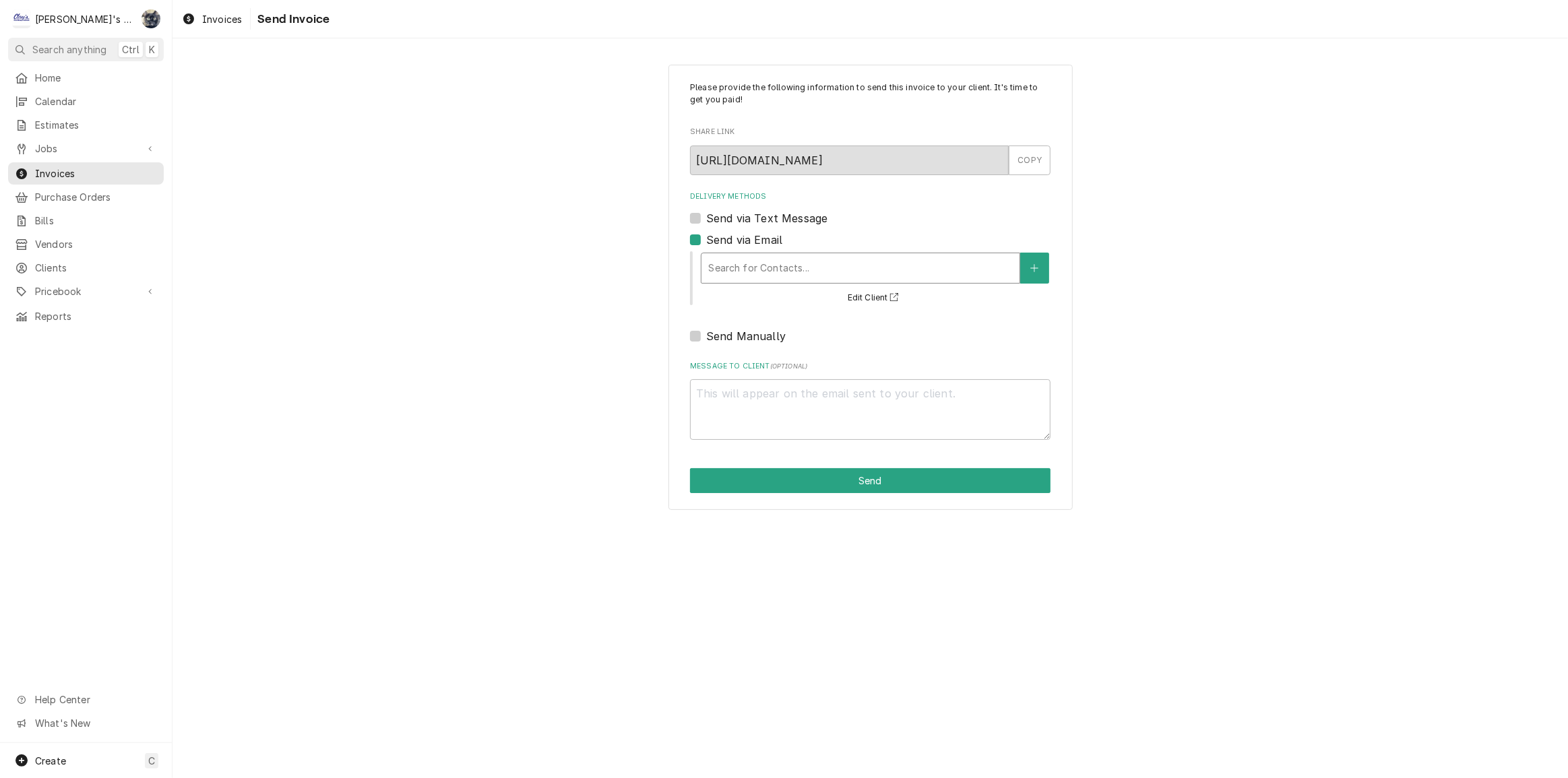
click at [726, 271] on div "Delivery Methods" at bounding box center [861, 268] width 305 height 24
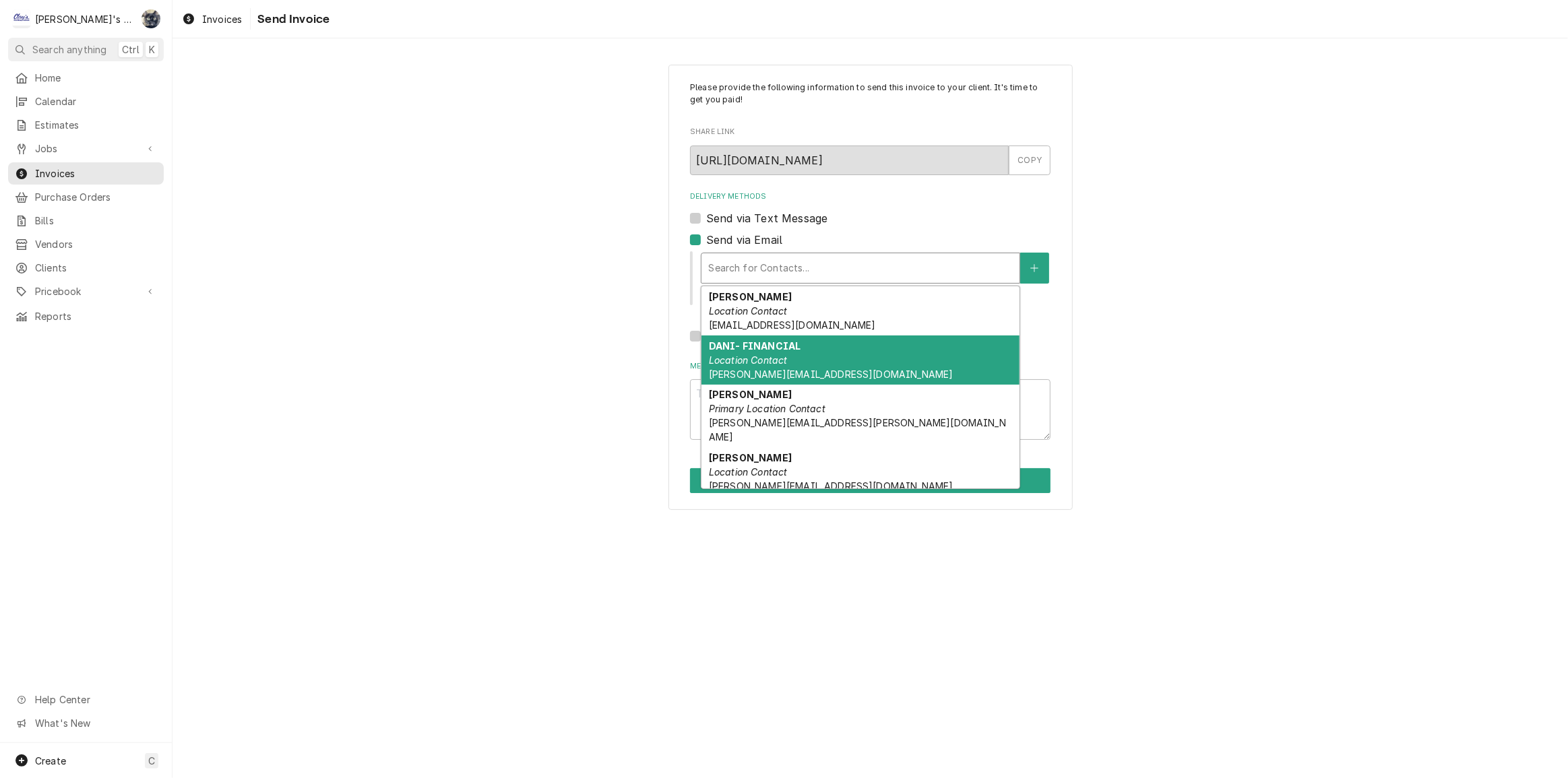
click at [746, 364] on em "Location Contact" at bounding box center [748, 360] width 79 height 11
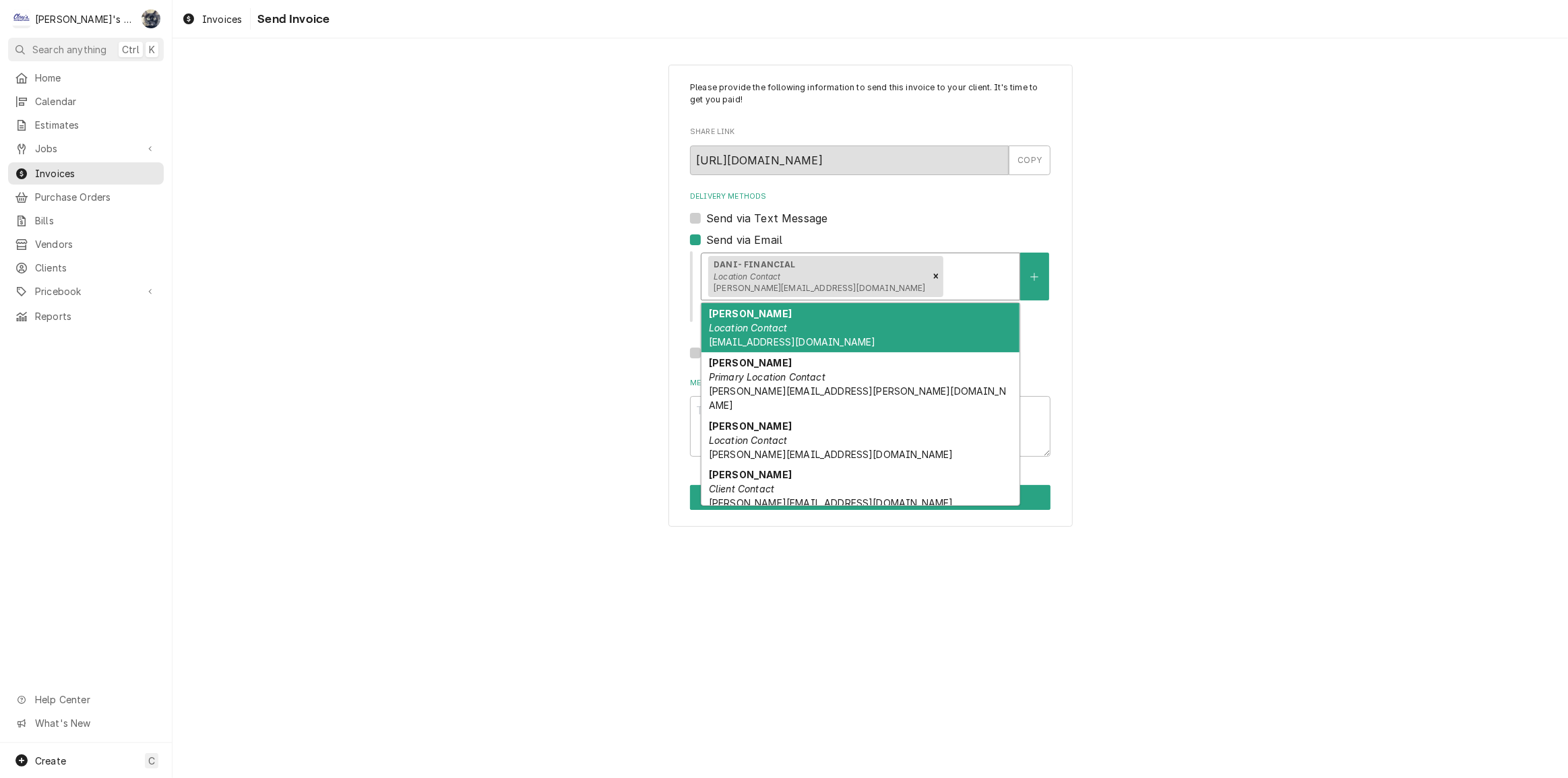
click at [947, 274] on div "Delivery Methods" at bounding box center [980, 276] width 67 height 24
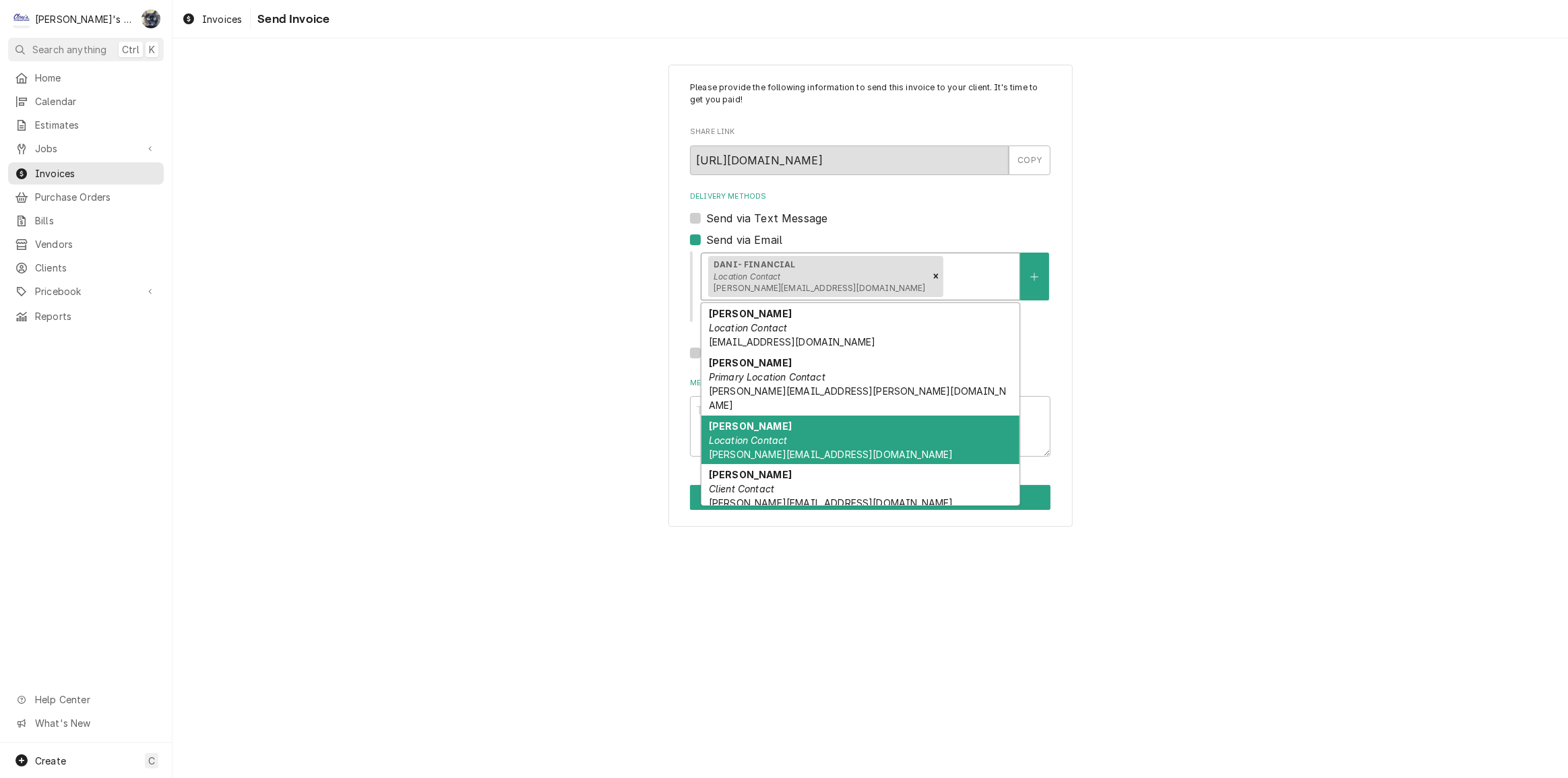
click at [795, 449] on span "[PERSON_NAME][EMAIL_ADDRESS][DOMAIN_NAME]" at bounding box center [831, 454] width 244 height 11
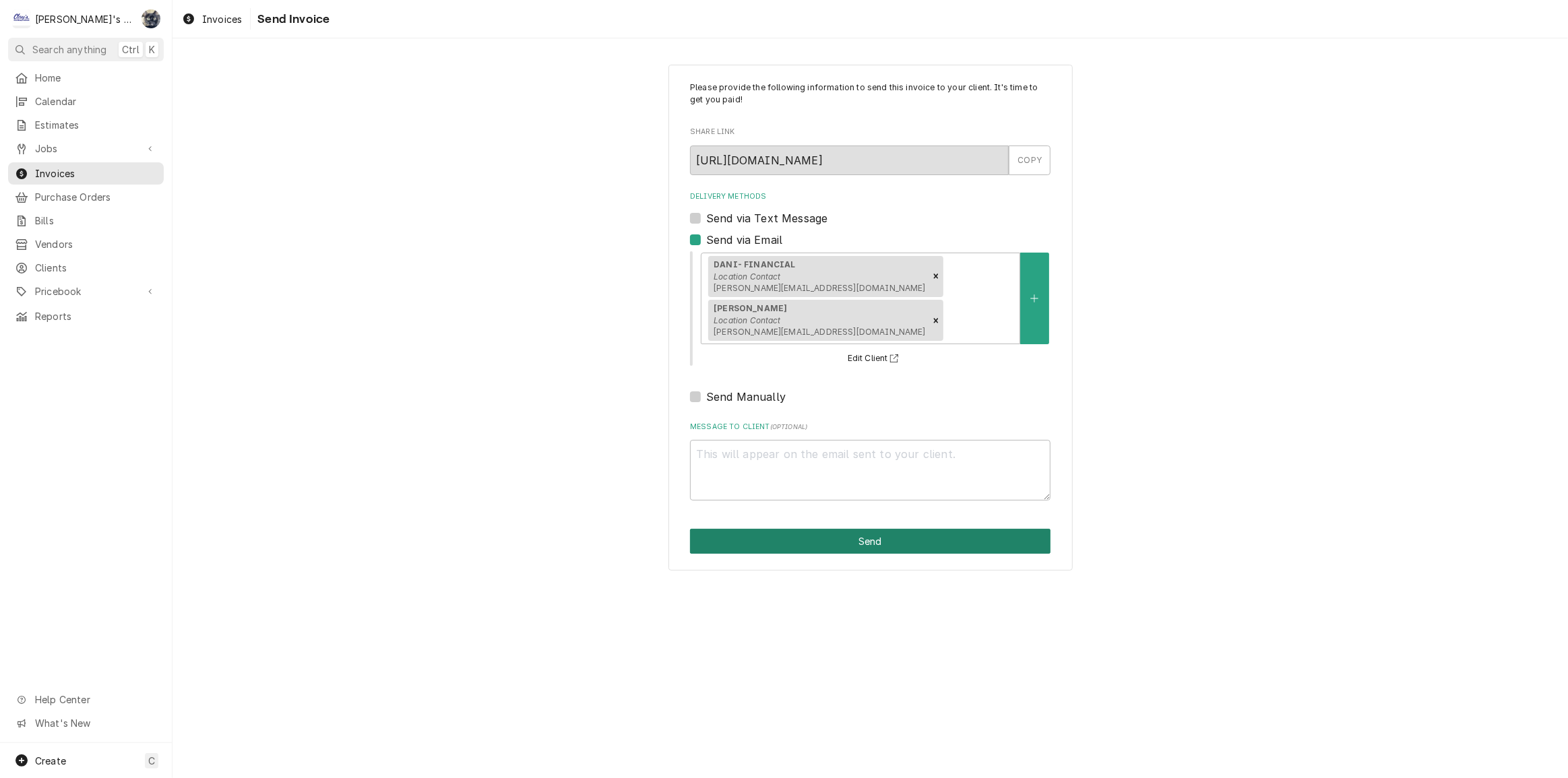
click at [829, 528] on button "Send" at bounding box center [870, 541] width 361 height 25
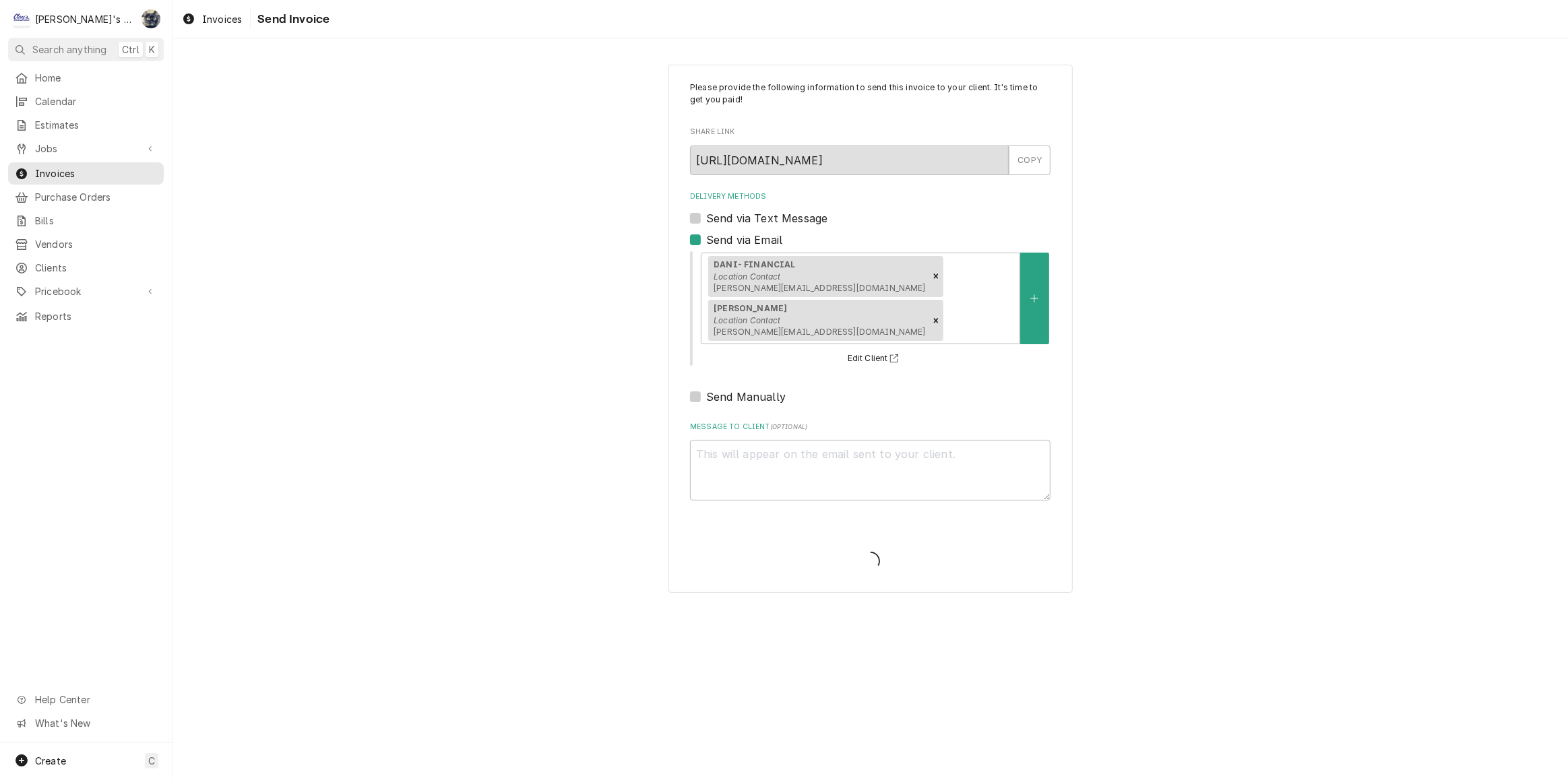
type textarea "x"
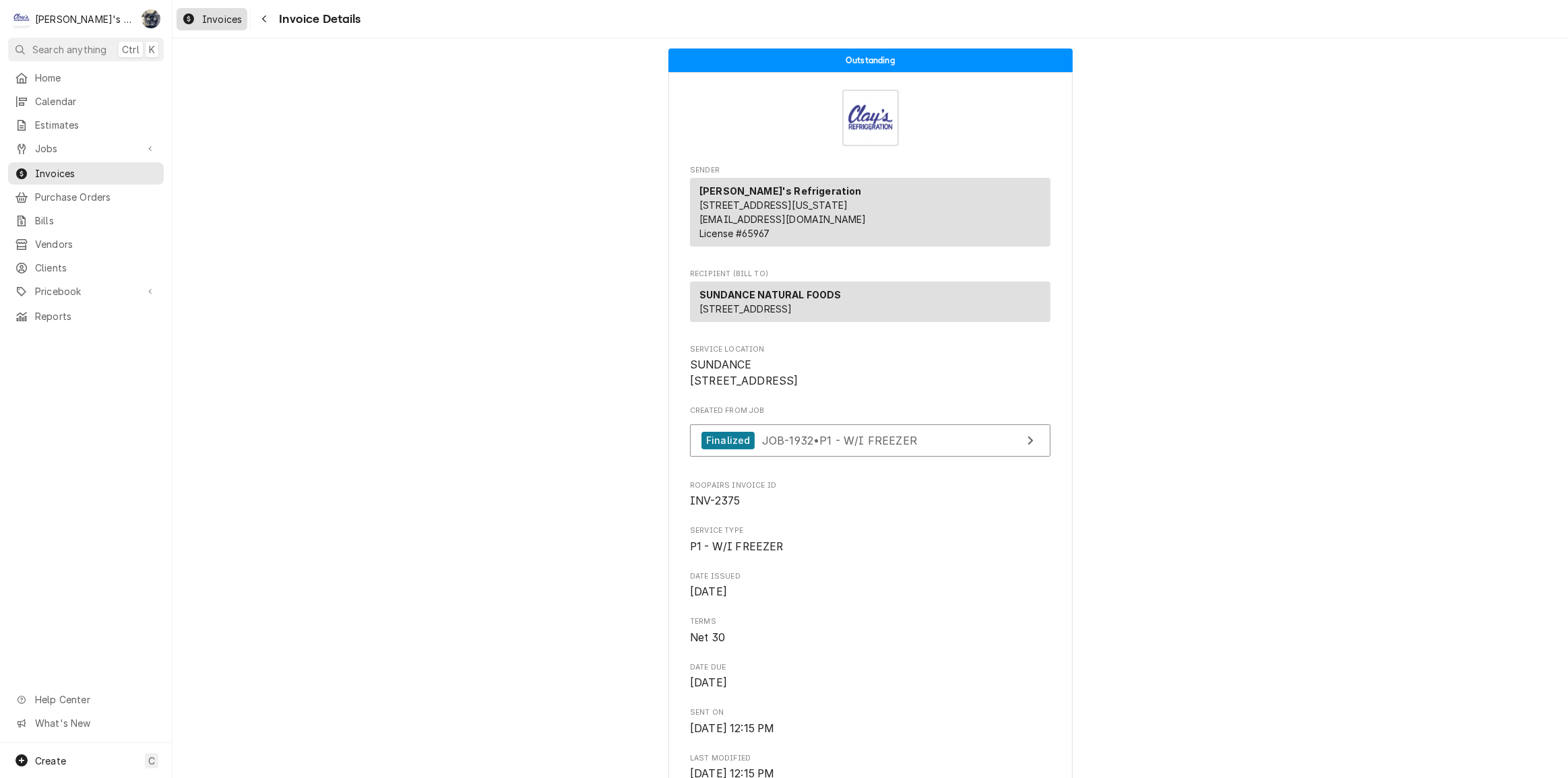
click at [225, 25] on span "Invoices" at bounding box center [222, 19] width 40 height 14
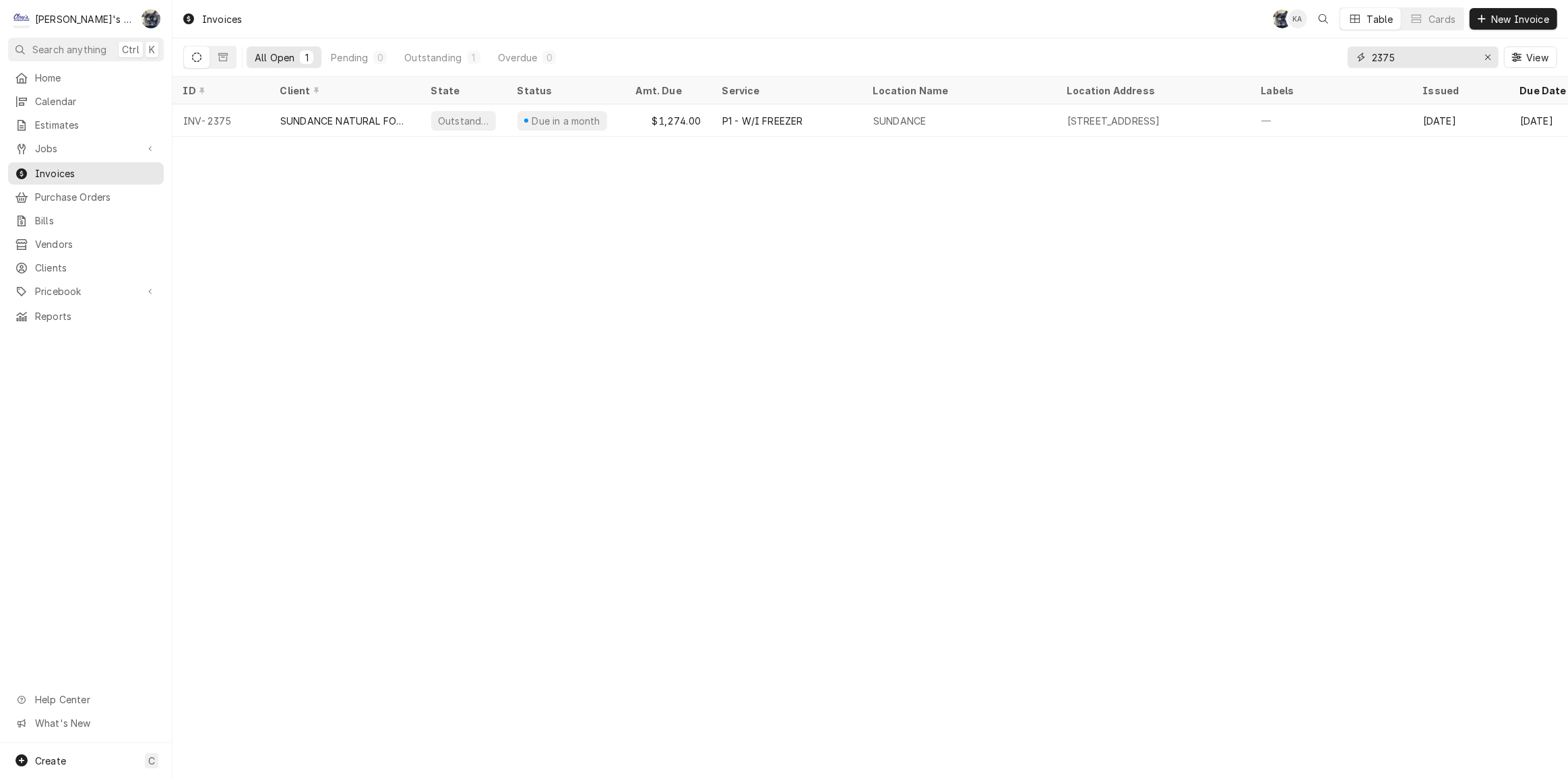
drag, startPoint x: 1425, startPoint y: 58, endPoint x: 1320, endPoint y: 63, distance: 105.1
click at [1320, 63] on div "All Open 1 Pending 0 Outstanding 1 Overdue 0 2375 View" at bounding box center [870, 57] width 1374 height 38
type input "2130"
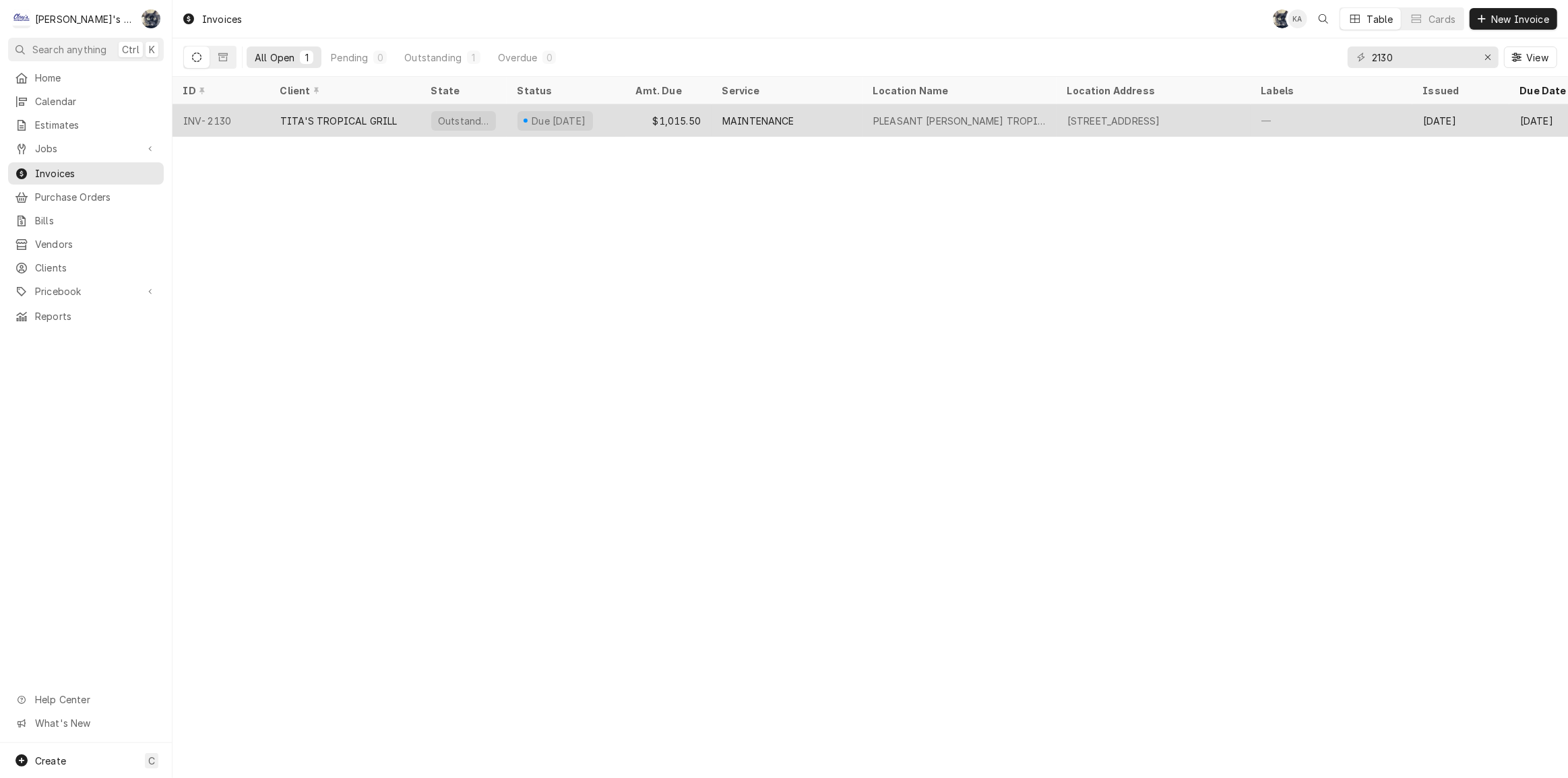
click at [777, 118] on div "MAINTENANCE" at bounding box center [759, 121] width 72 height 14
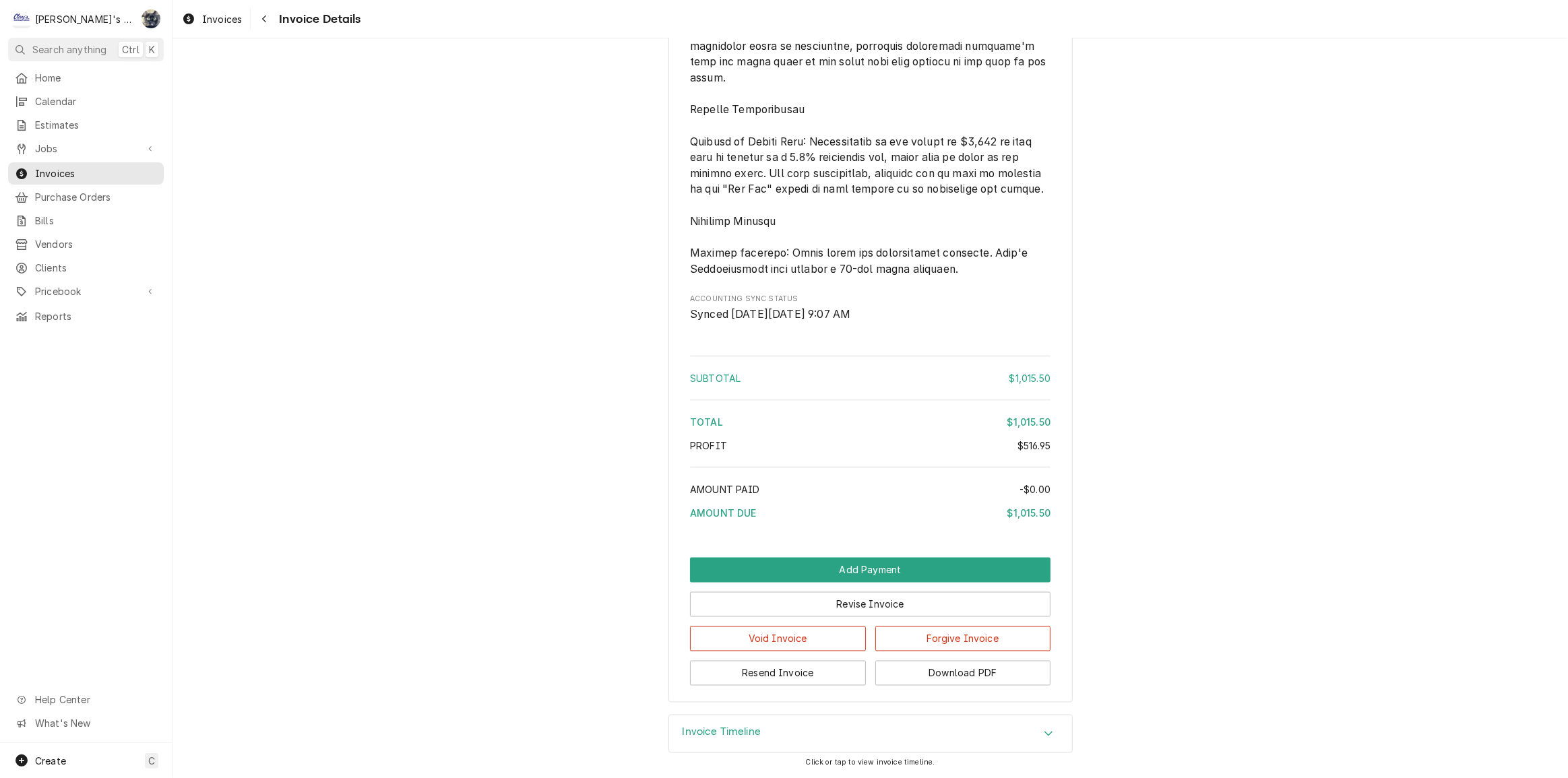
scroll to position [2446, 0]
click at [842, 599] on button "Revise Invoice" at bounding box center [870, 604] width 361 height 25
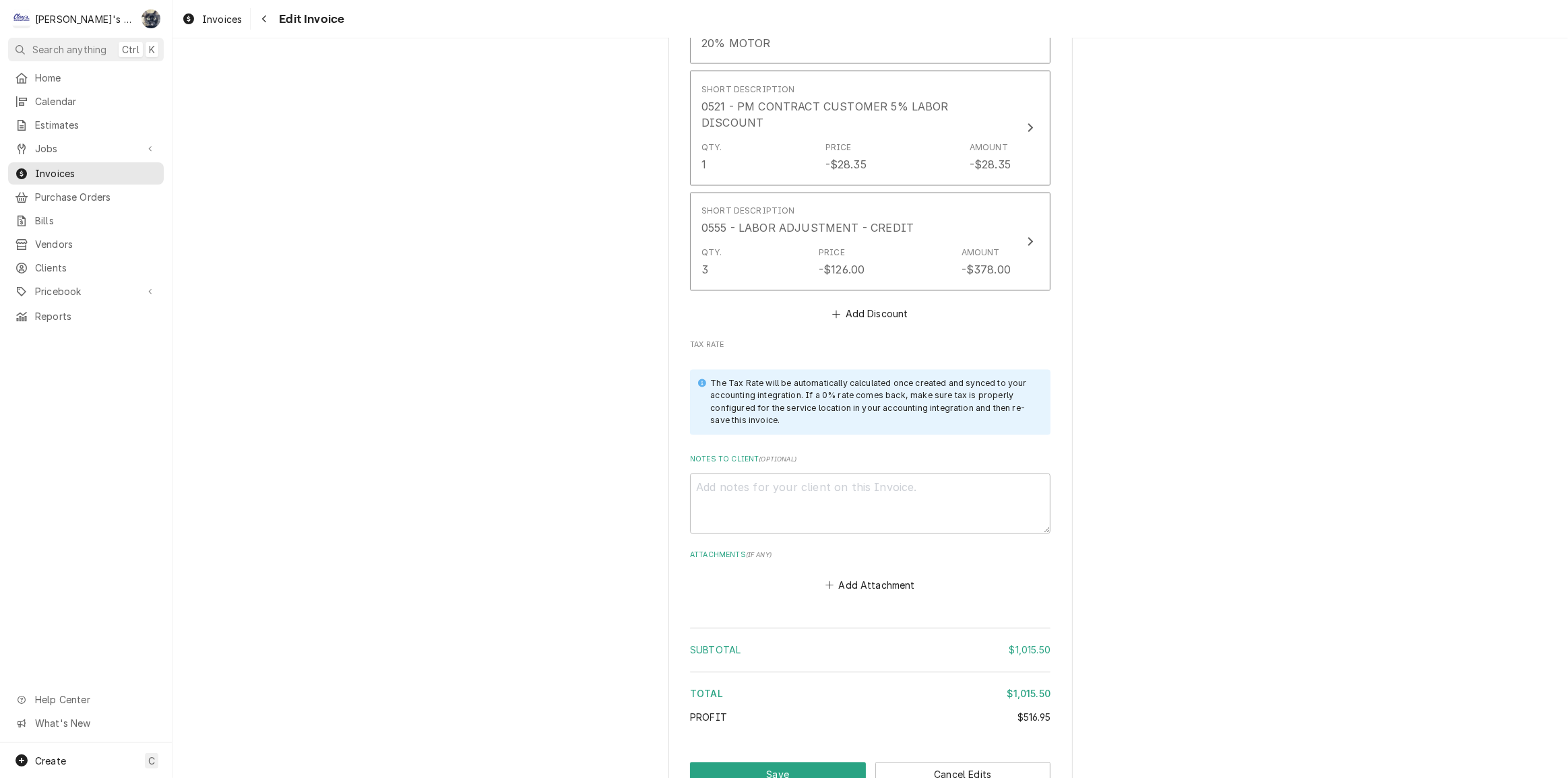
scroll to position [2797, 0]
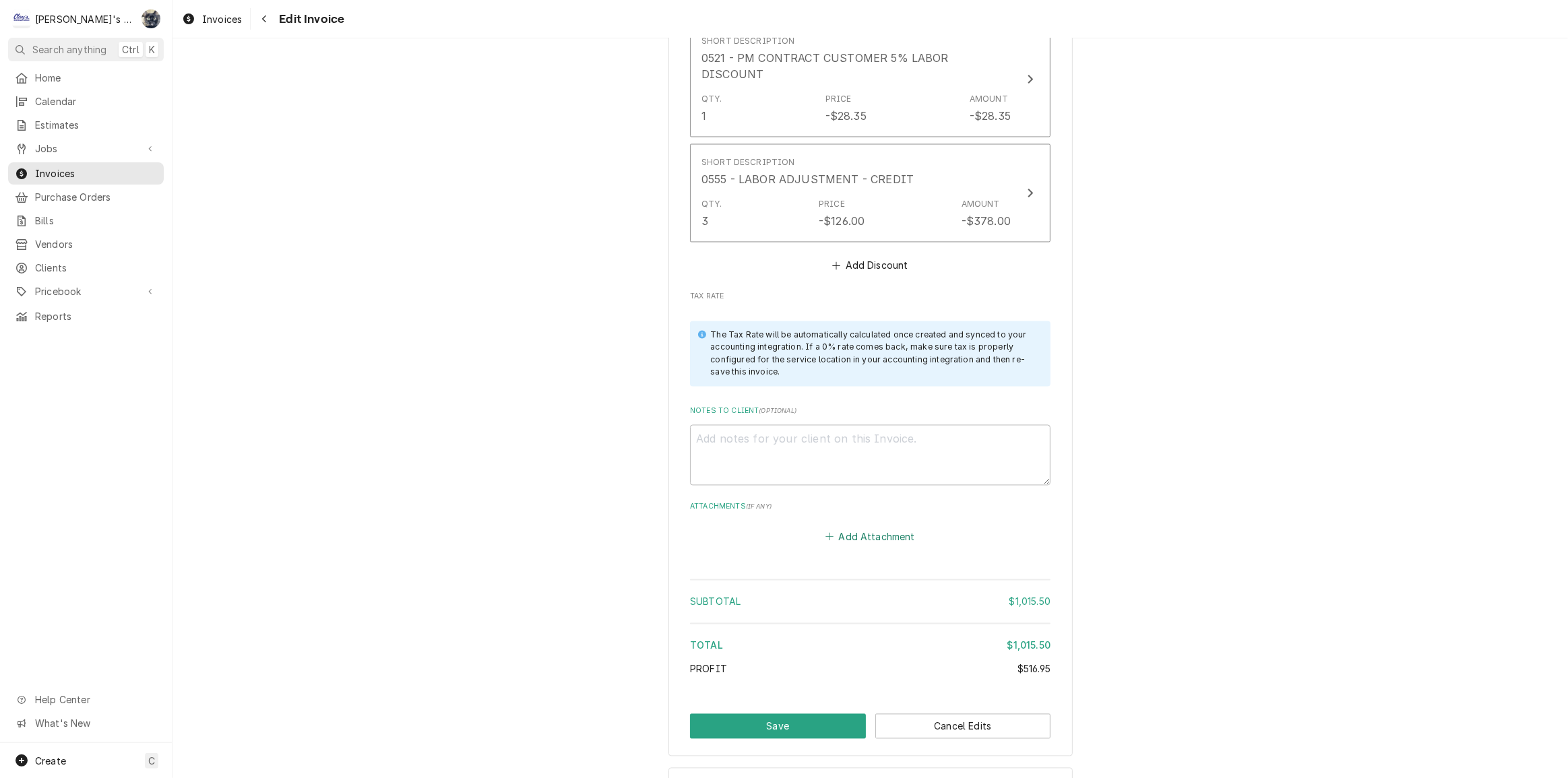
click at [862, 528] on button "Add Attachment" at bounding box center [870, 537] width 94 height 19
type textarea "x"
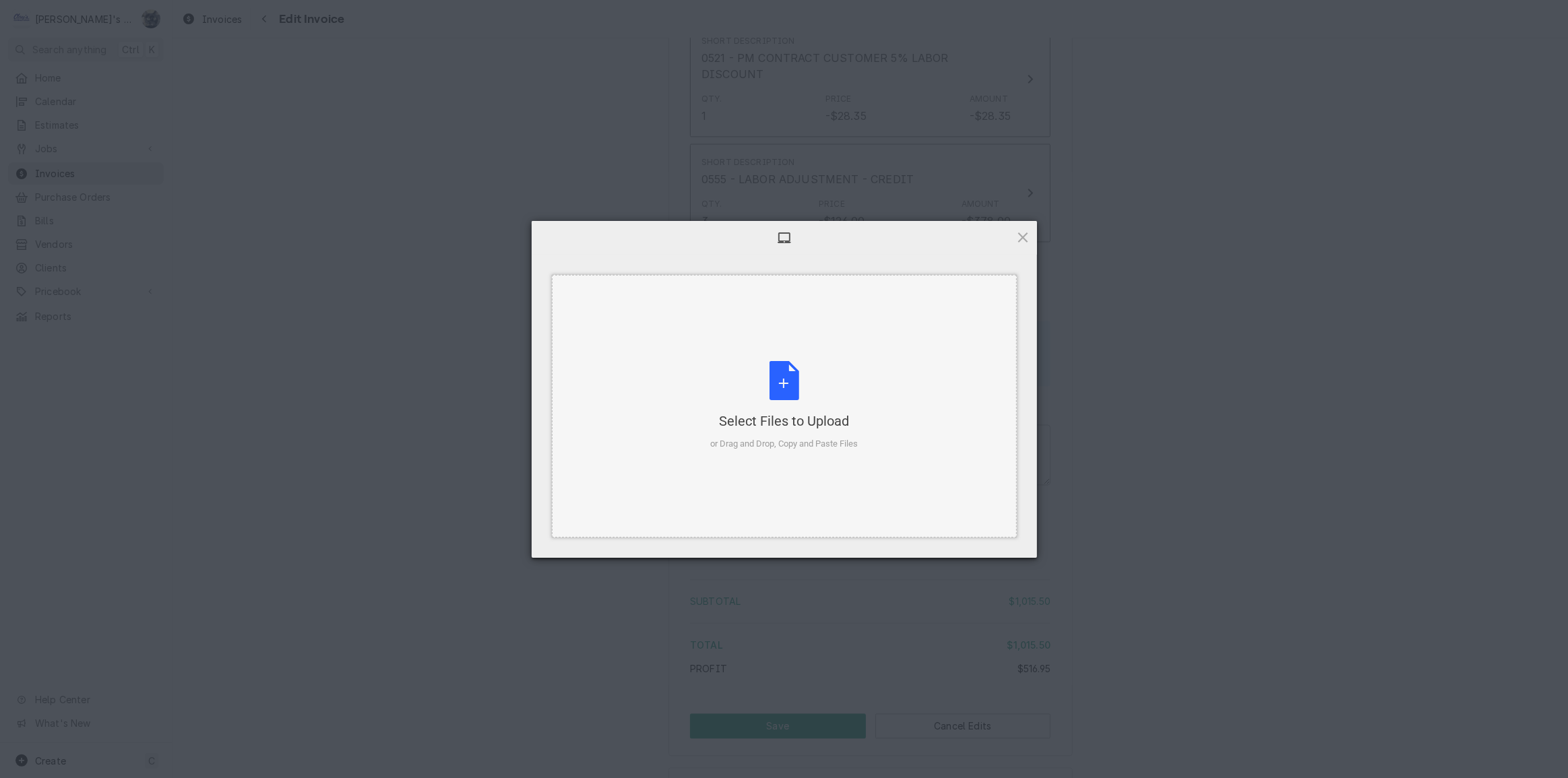
click at [782, 397] on div "Select Files to Upload or Drag and Drop, Copy and Paste Files" at bounding box center [784, 406] width 148 height 90
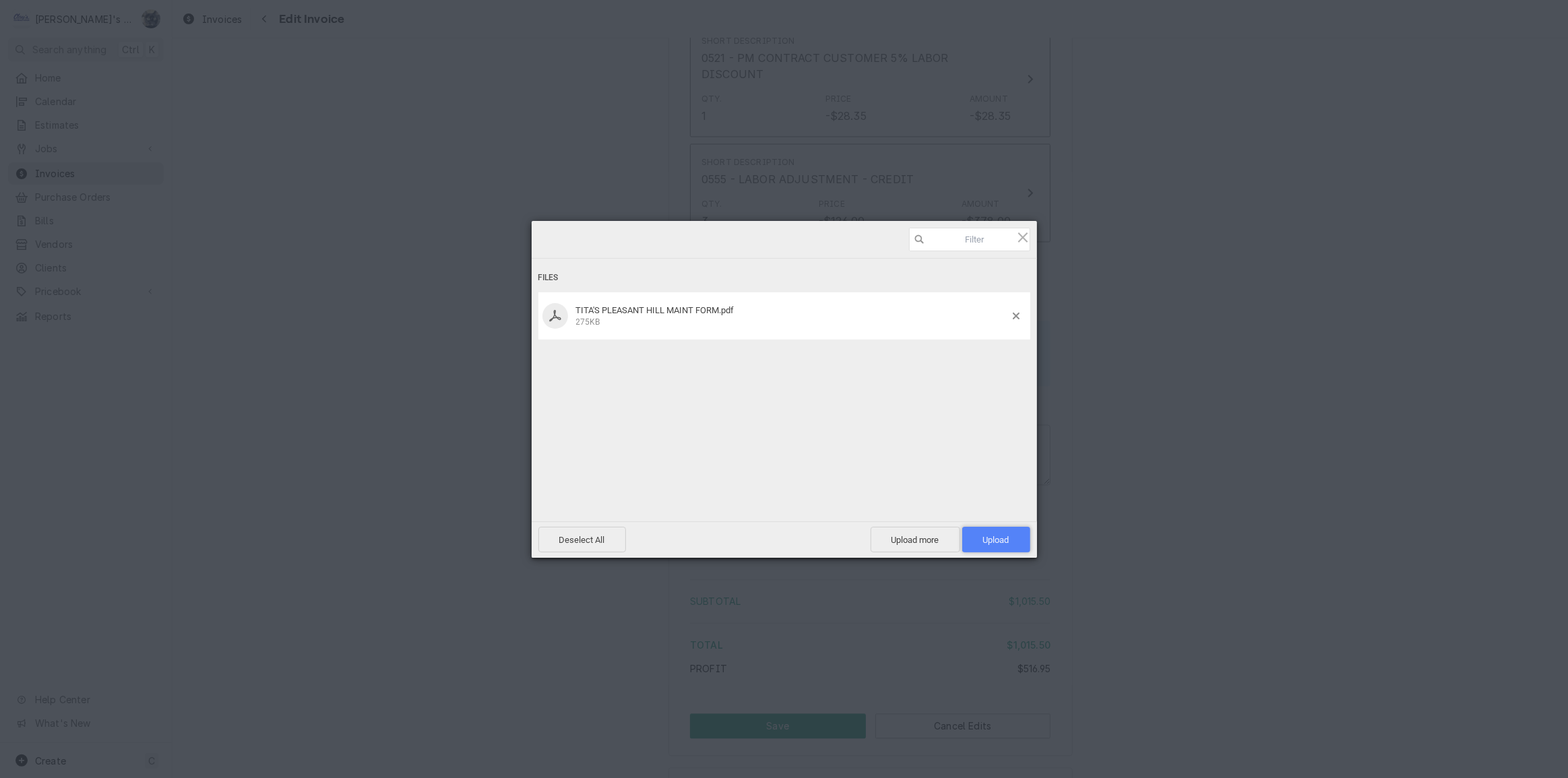
click at [978, 539] on span "Upload 1" at bounding box center [996, 540] width 68 height 26
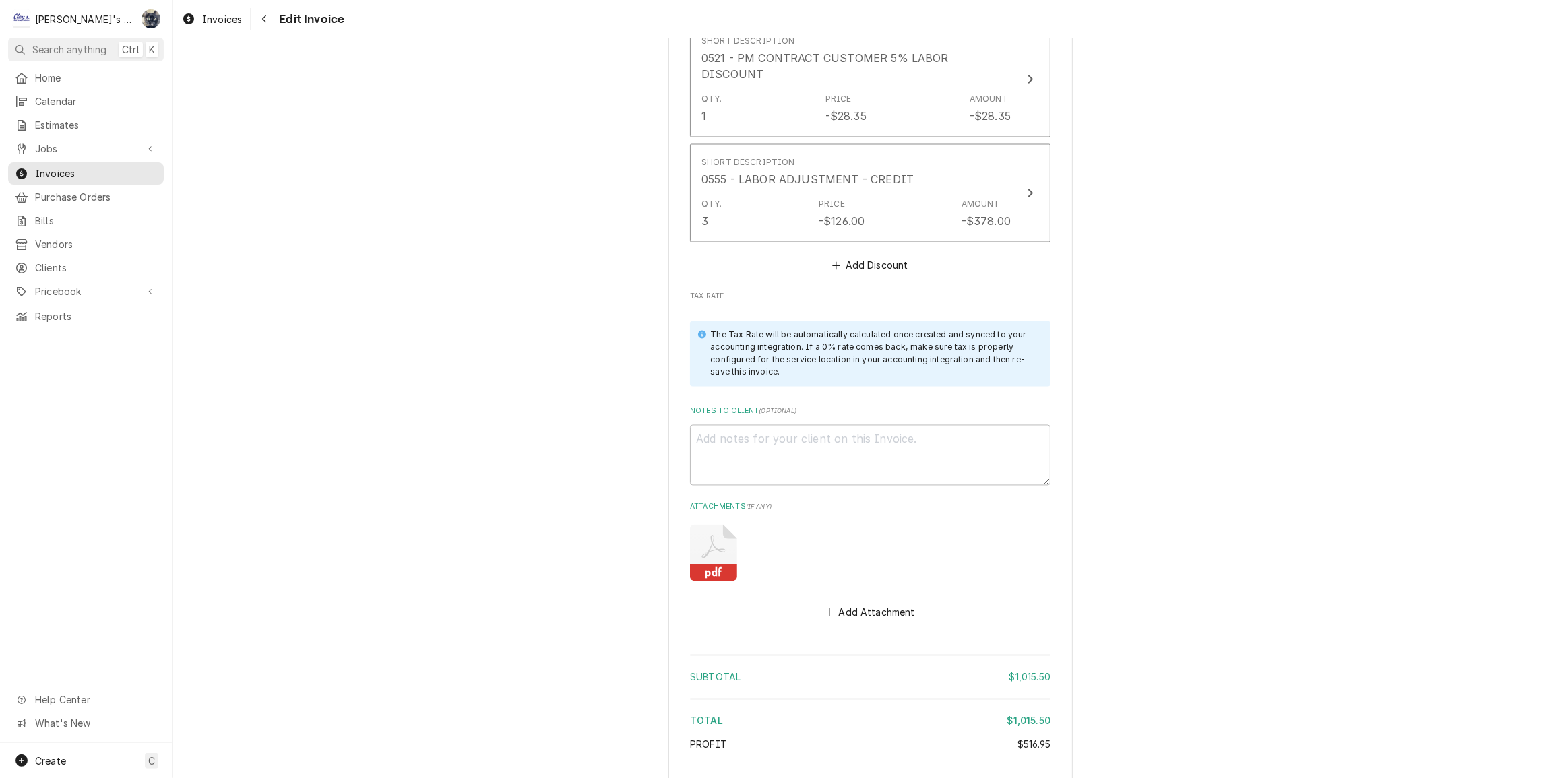
click at [713, 525] on icon "Attachments" at bounding box center [713, 553] width 48 height 57
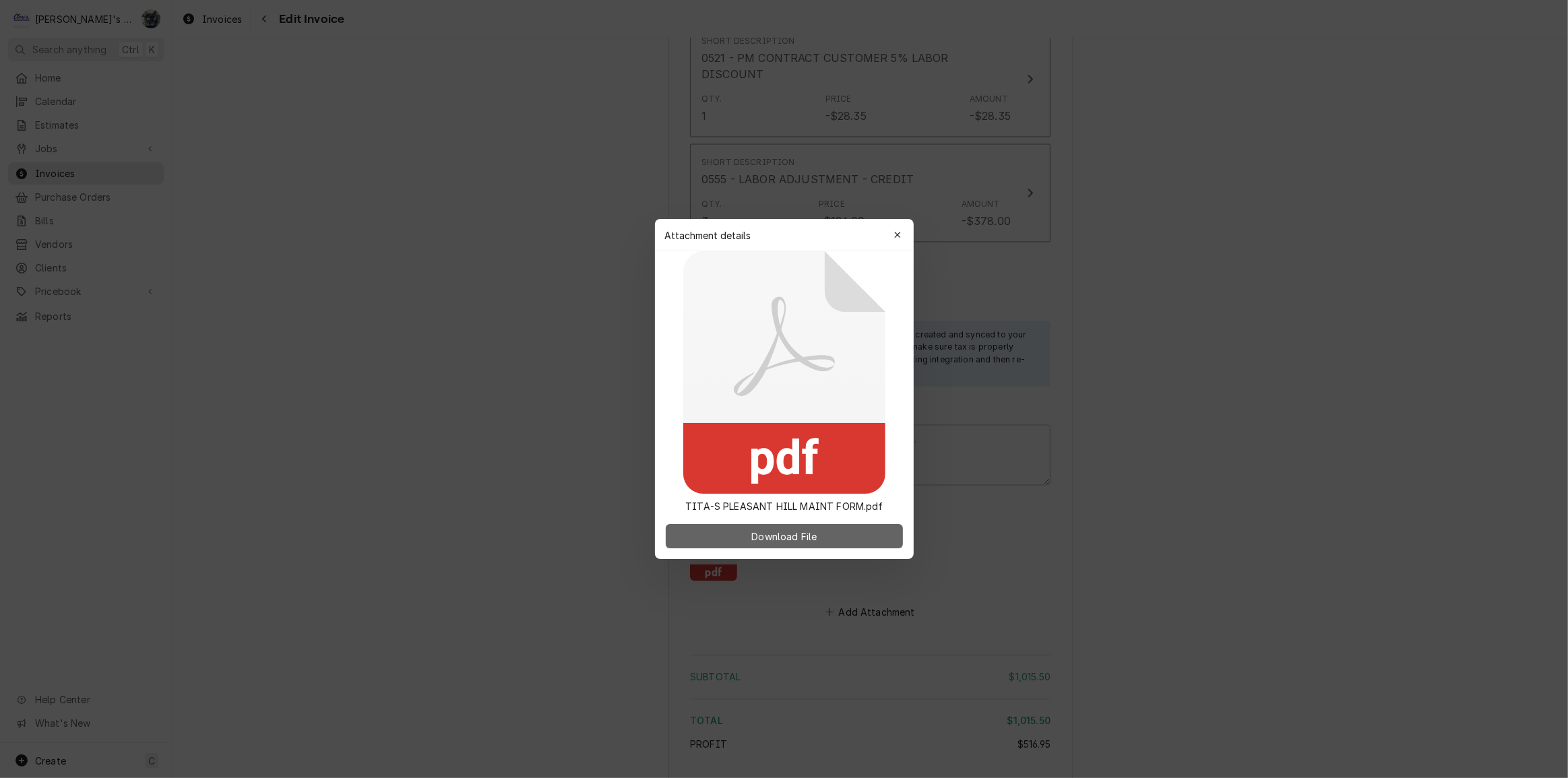
click at [772, 535] on span "Download File" at bounding box center [784, 536] width 71 height 14
click at [899, 237] on icon "button" at bounding box center [898, 234] width 6 height 6
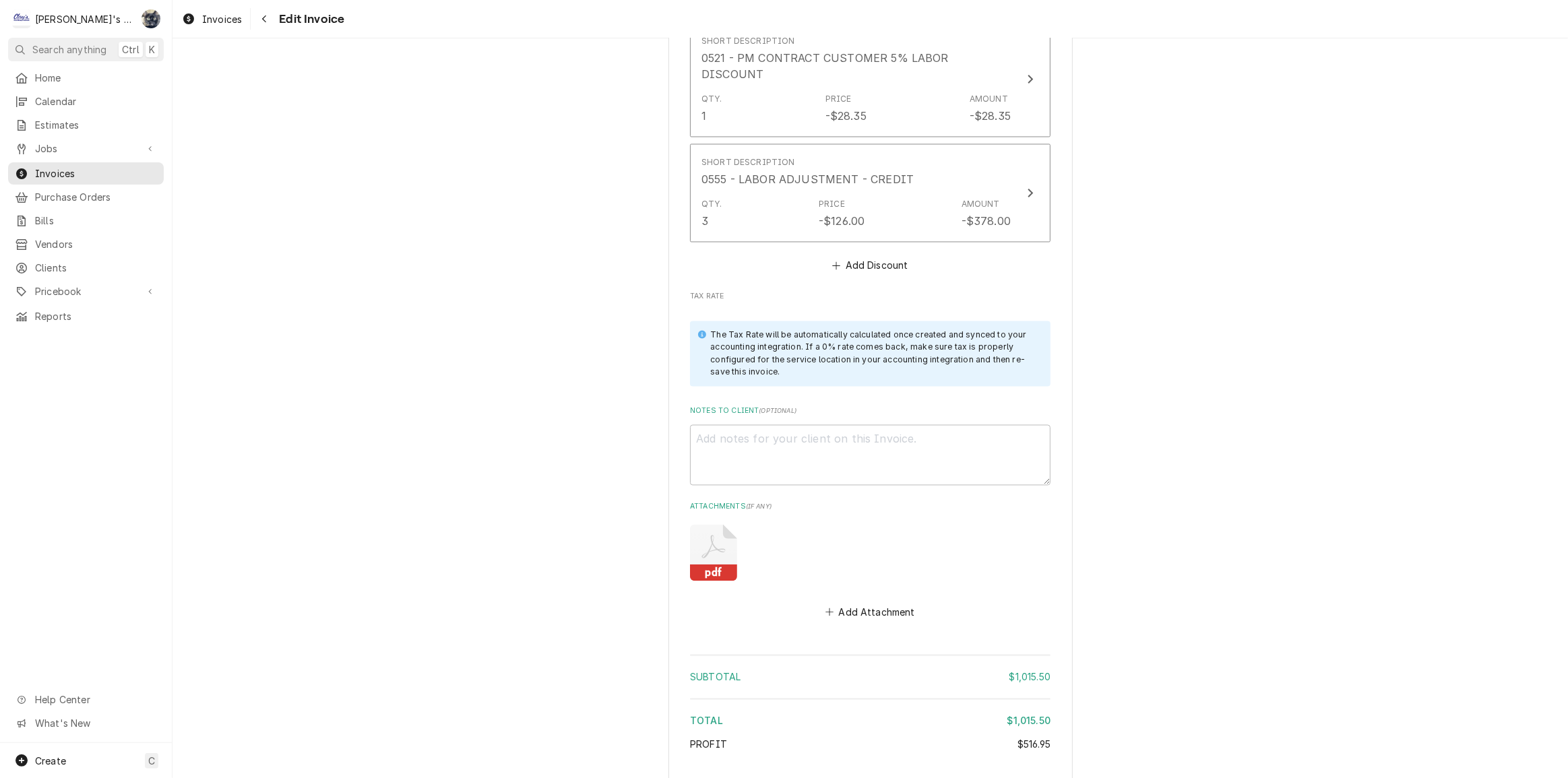
type textarea "x"
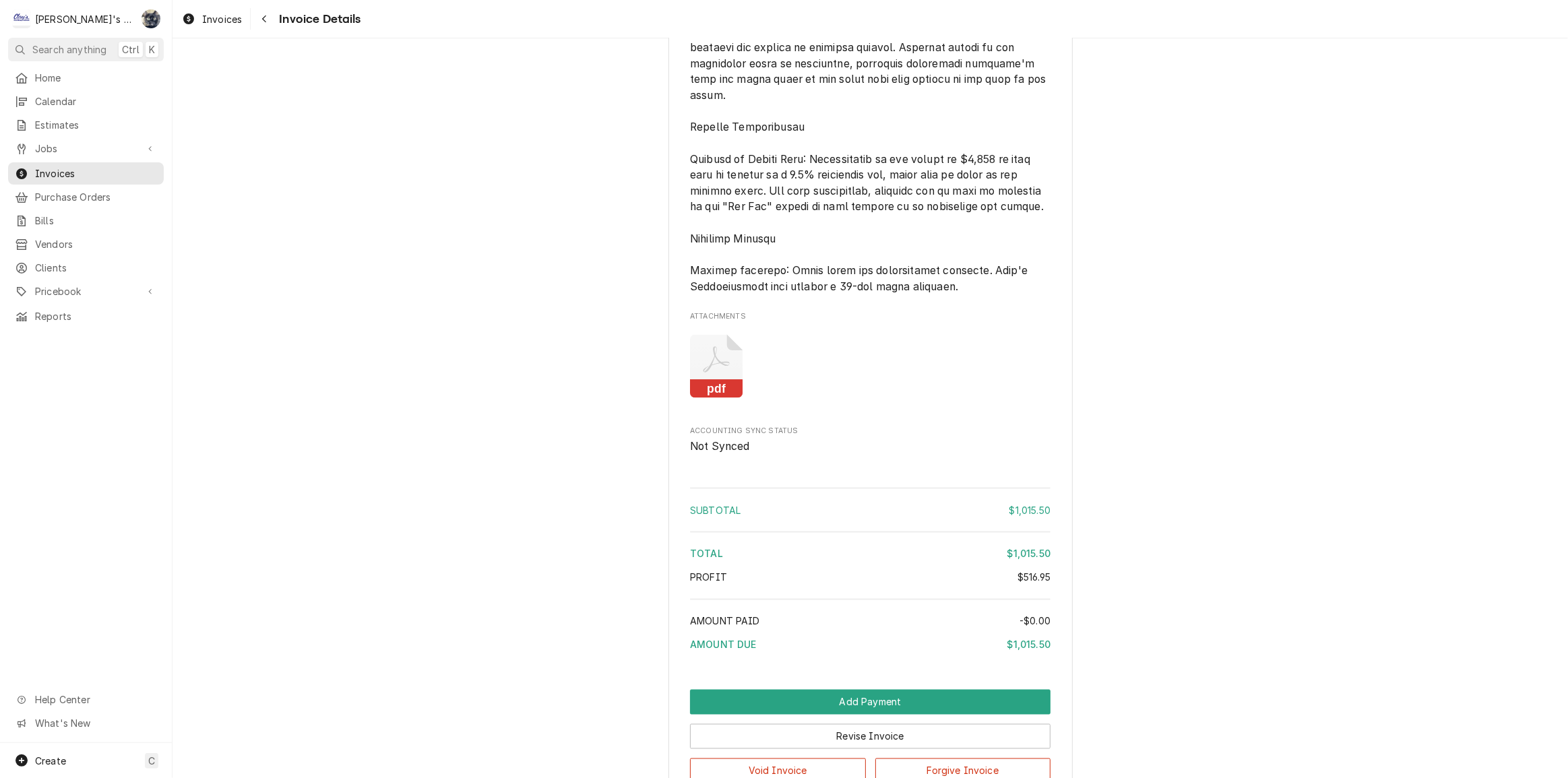
scroll to position [2561, 0]
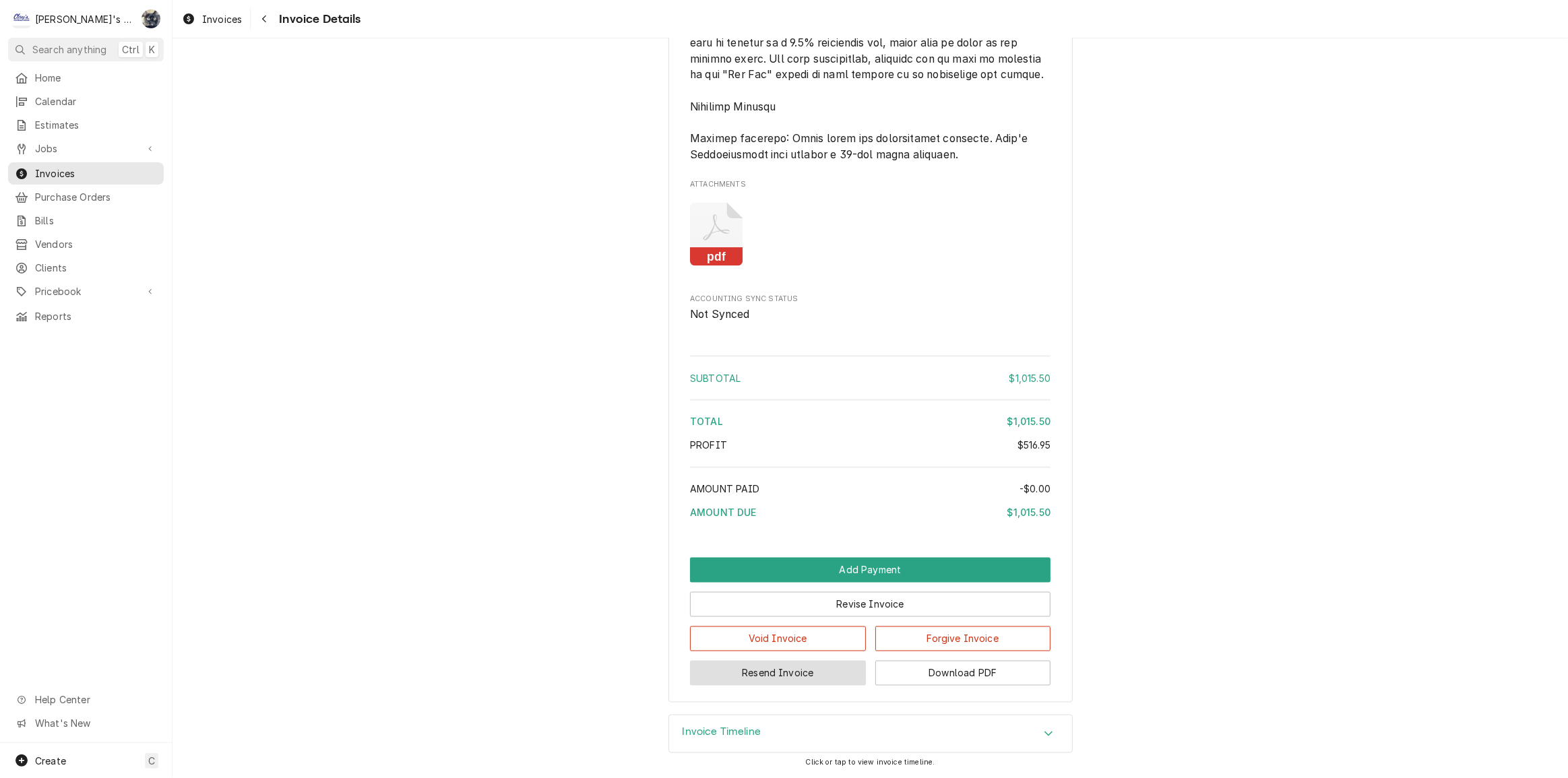
click at [822, 675] on button "Resend Invoice" at bounding box center [778, 673] width 176 height 25
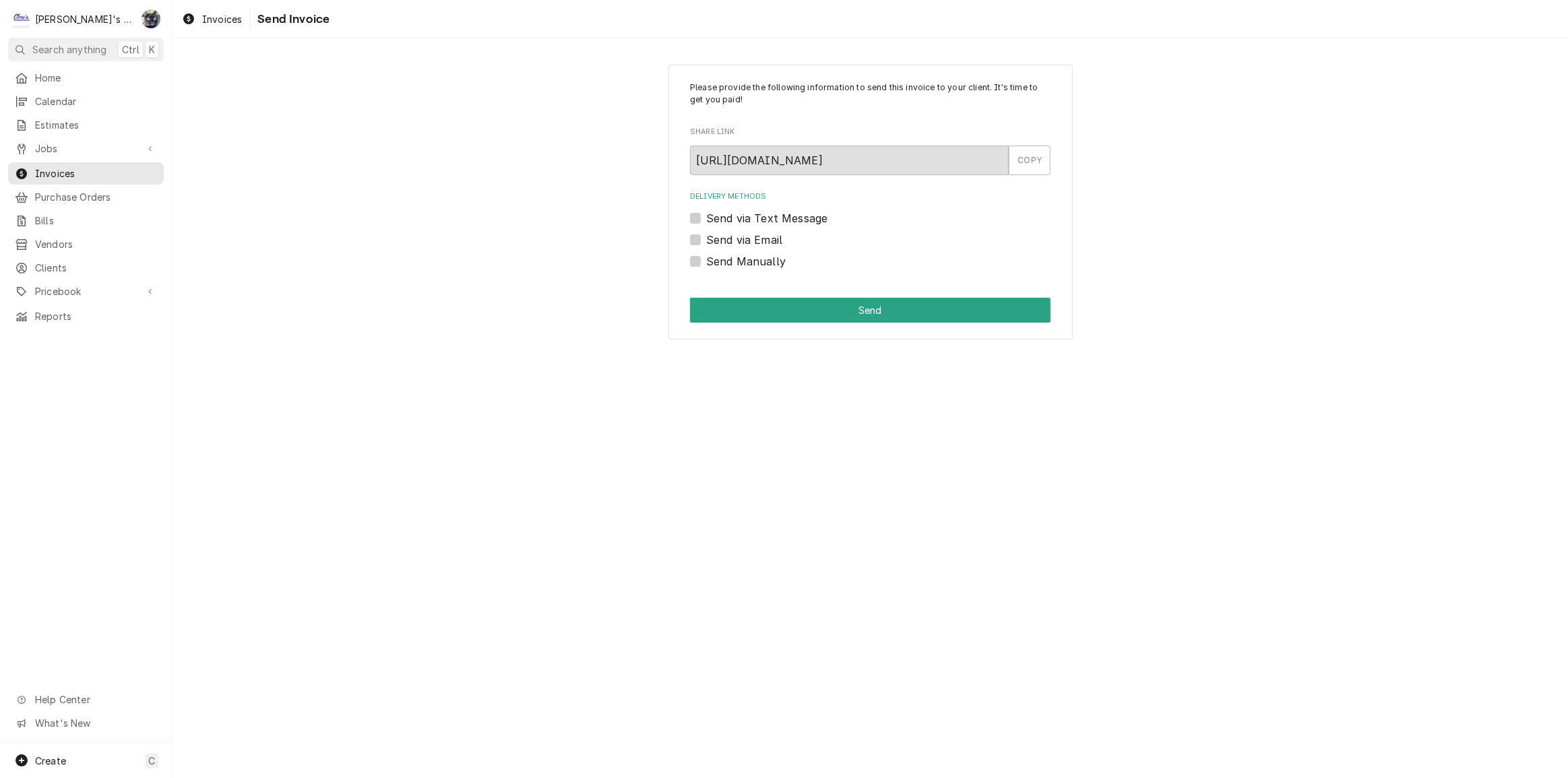
click at [694, 233] on div "Send via Email" at bounding box center [870, 239] width 361 height 16
click at [707, 236] on label "Send via Email" at bounding box center [744, 239] width 76 height 16
click at [707, 236] on input "Send via Email" at bounding box center [887, 246] width 361 height 29
checkbox input "true"
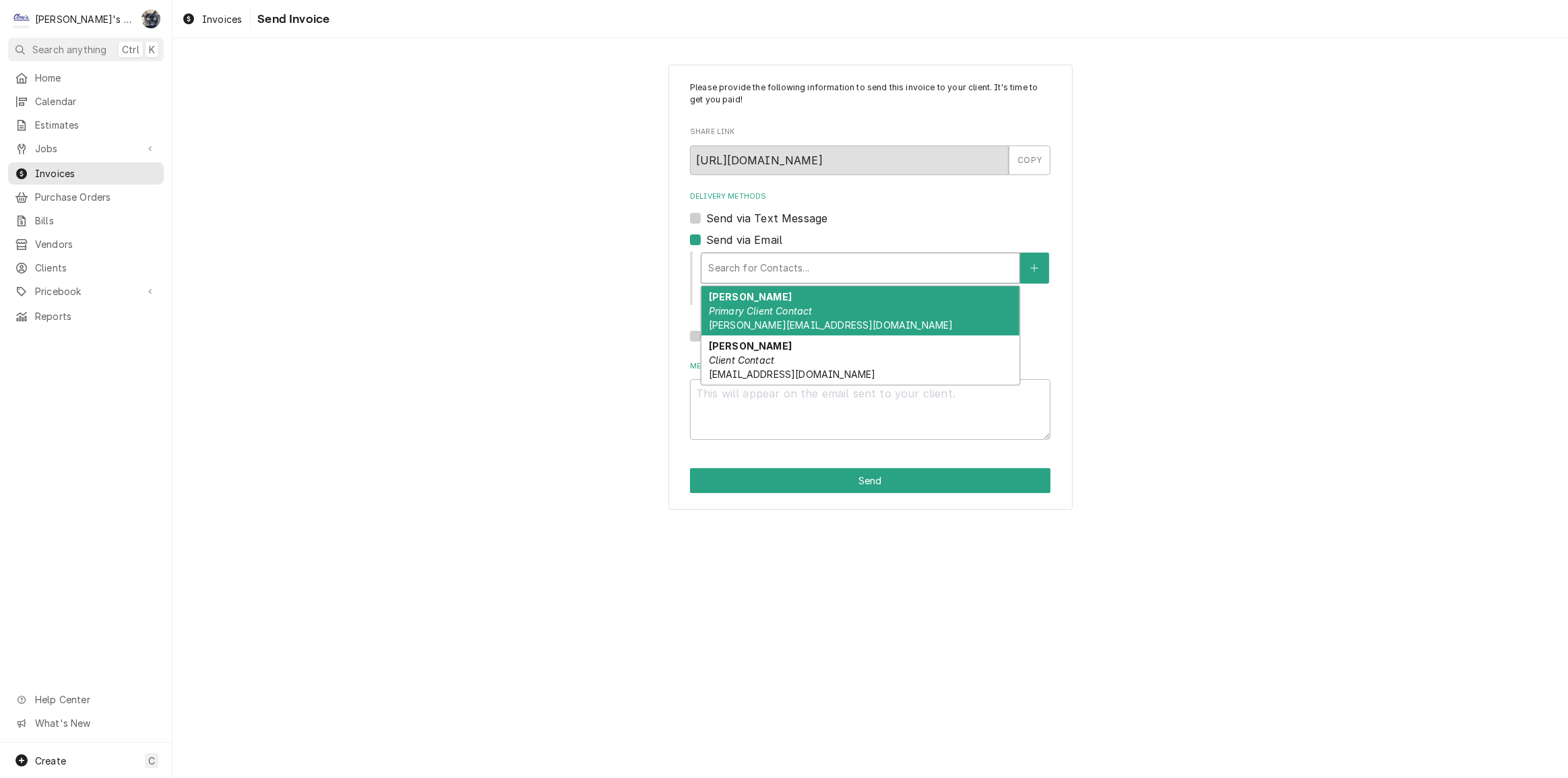
click at [714, 274] on div "Delivery Methods" at bounding box center [861, 268] width 305 height 24
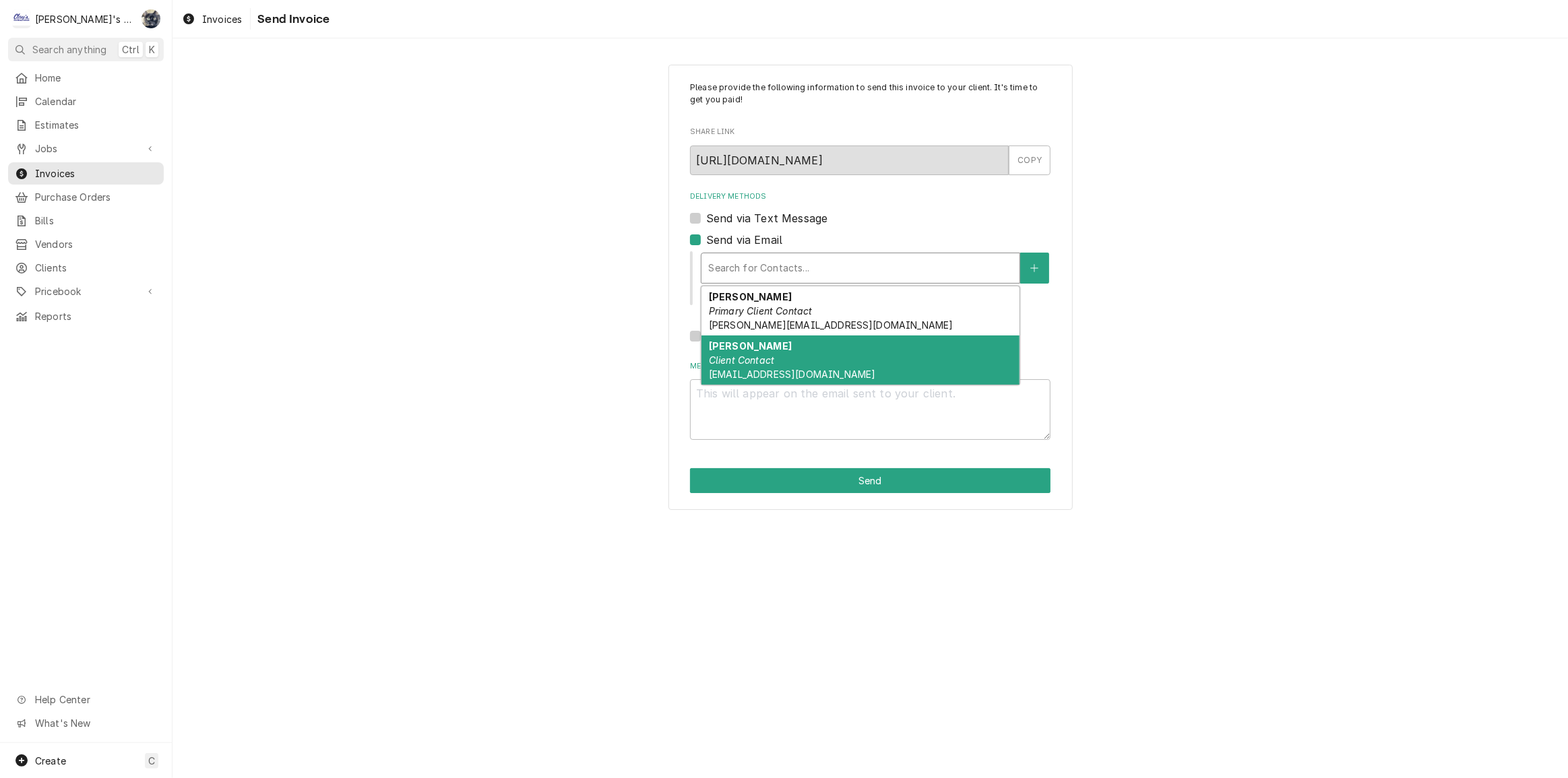
click at [744, 372] on span "[EMAIL_ADDRESS][DOMAIN_NAME]" at bounding box center [792, 374] width 167 height 11
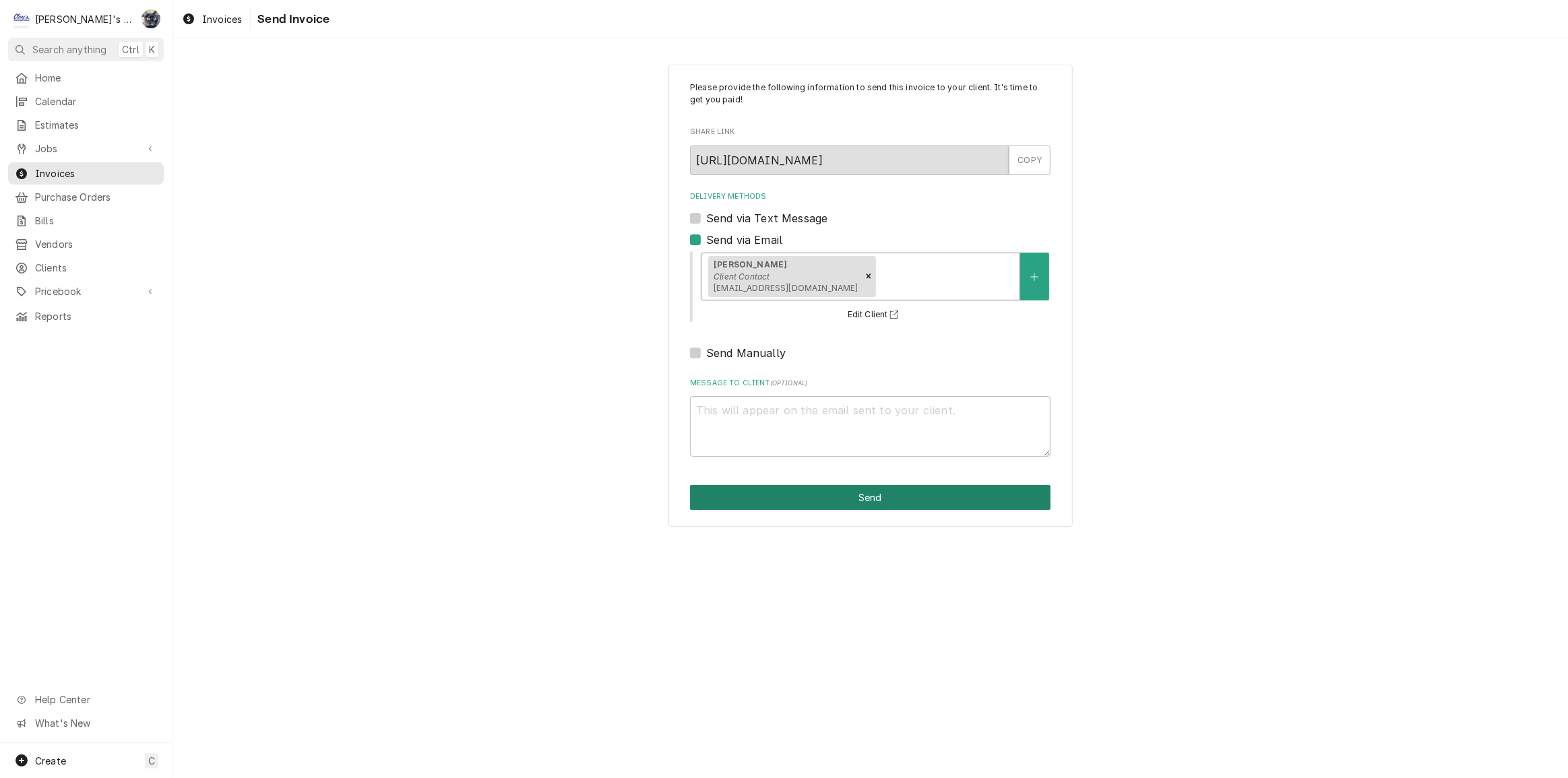
click at [784, 494] on button "Send" at bounding box center [870, 497] width 361 height 25
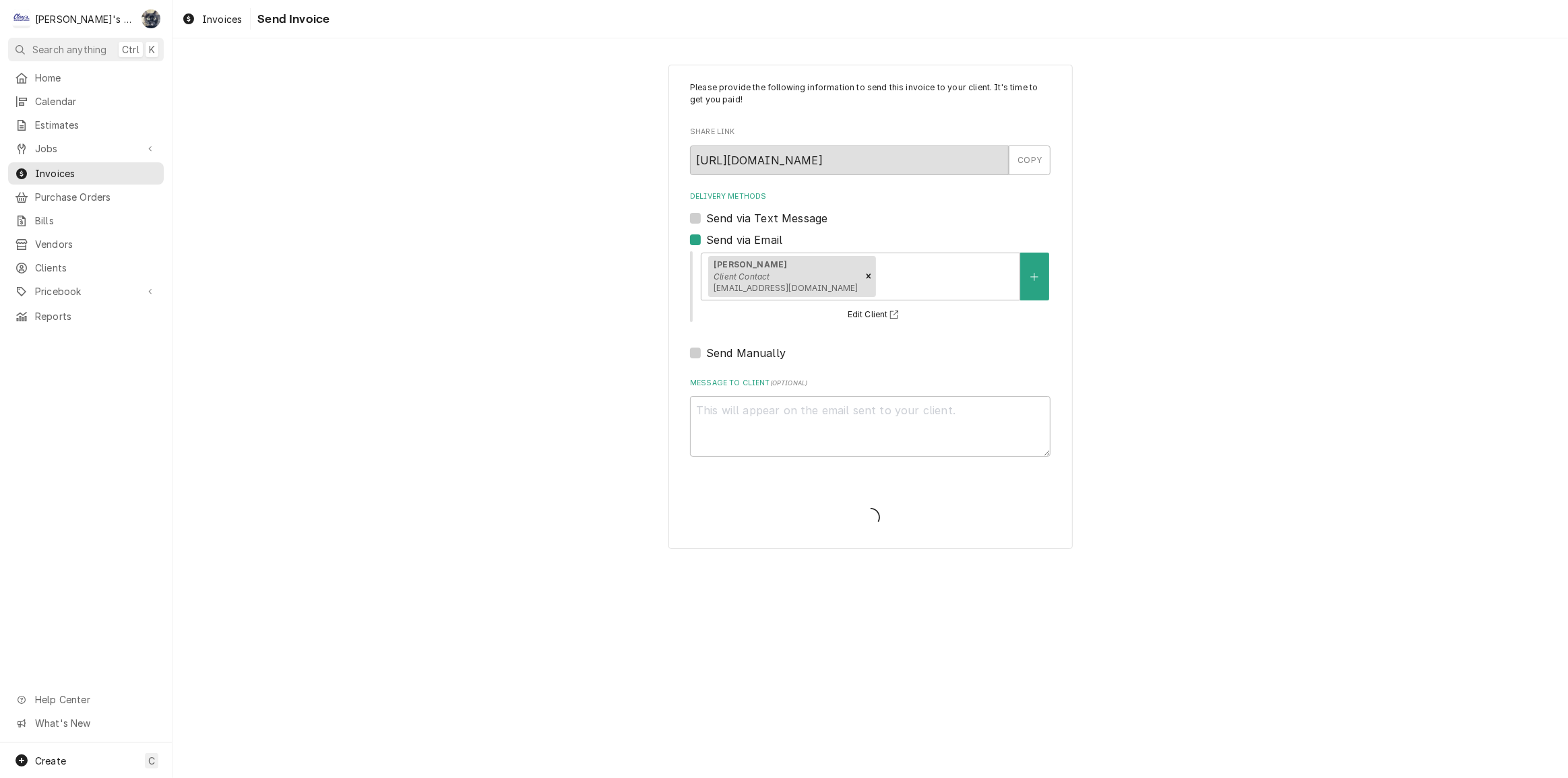
type textarea "x"
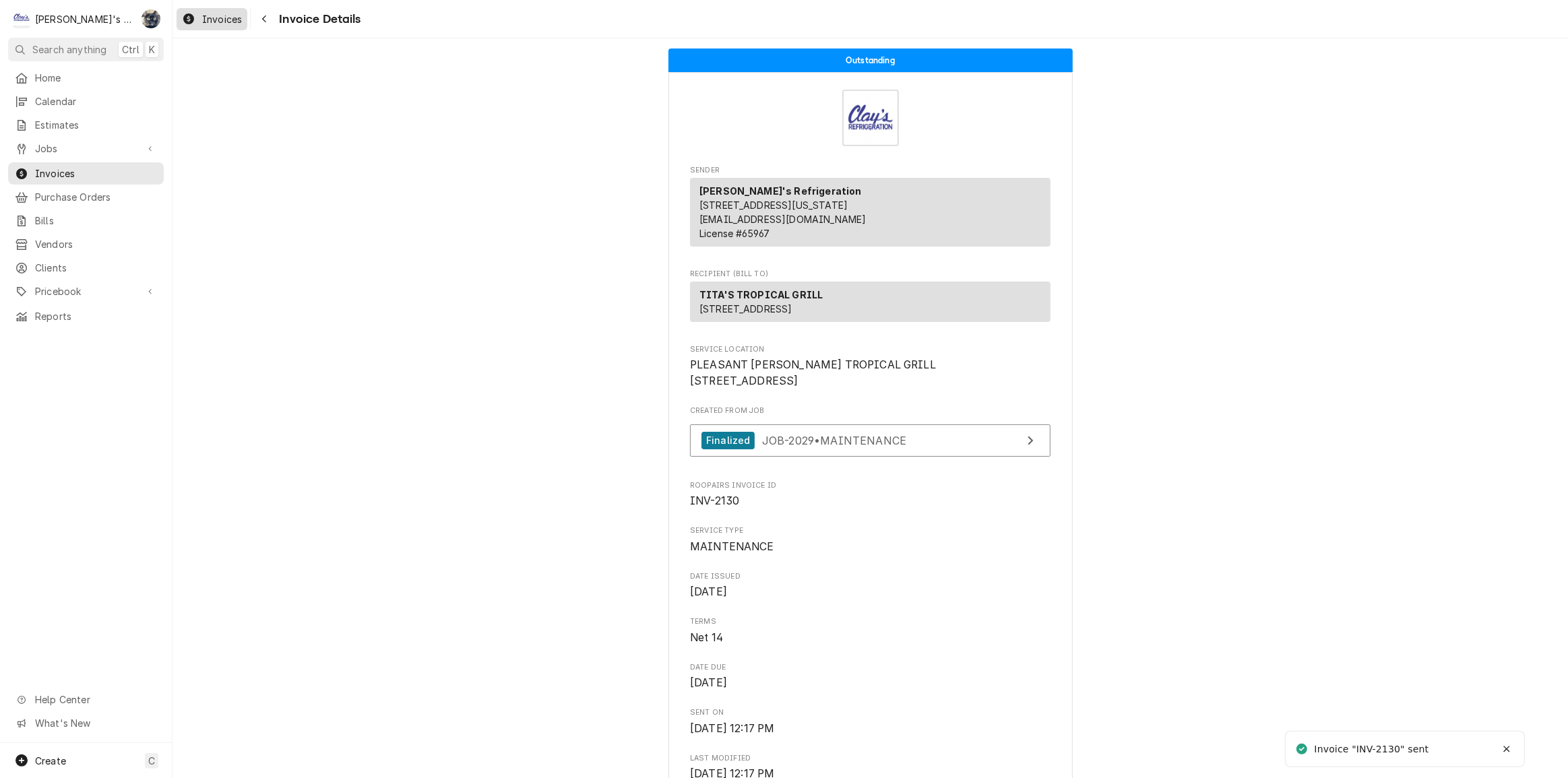
click at [224, 17] on span "Invoices" at bounding box center [222, 19] width 40 height 14
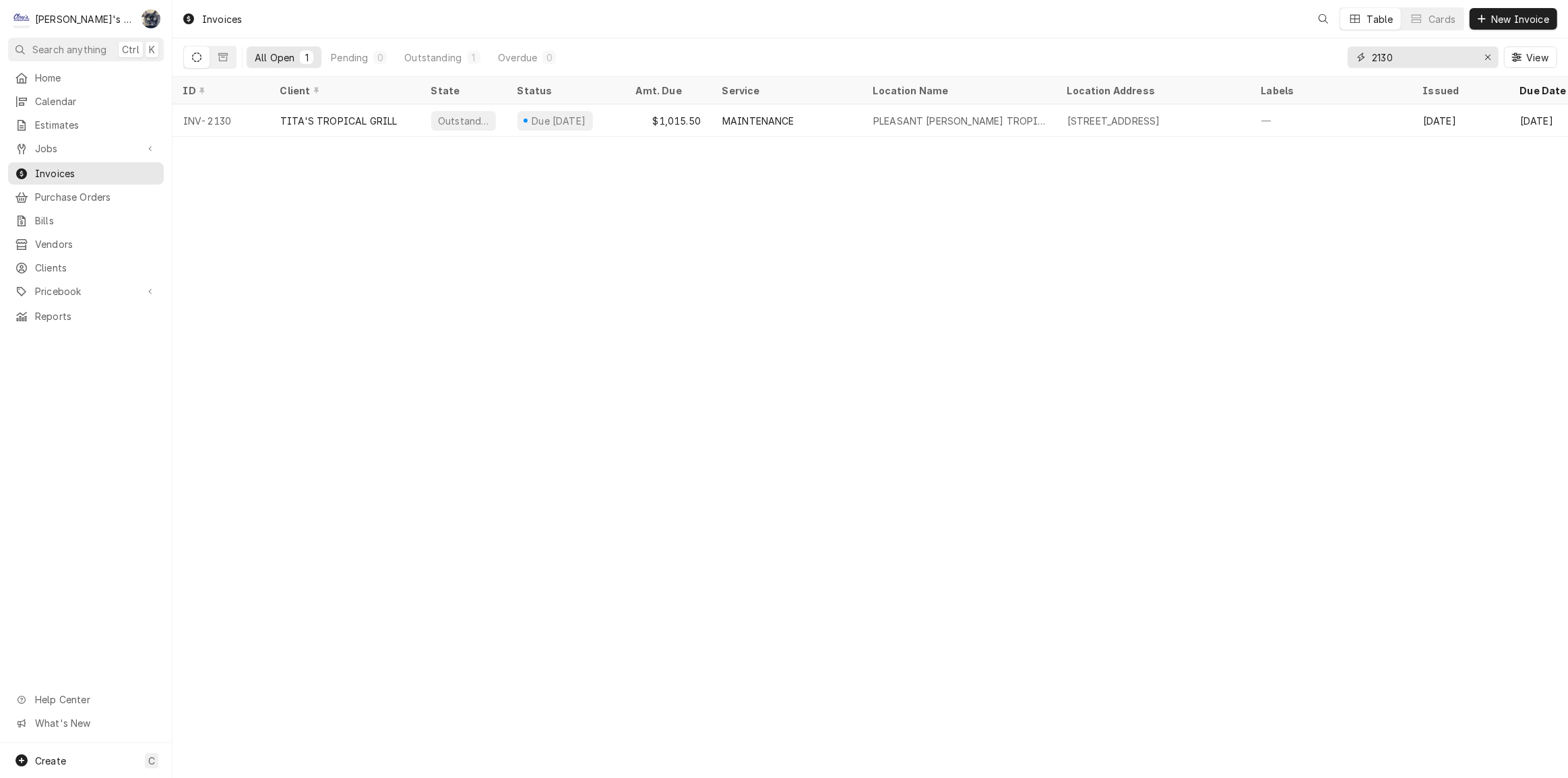
drag, startPoint x: 1352, startPoint y: 64, endPoint x: 1324, endPoint y: 65, distance: 28.0
click at [1325, 64] on div "All Open 1 Pending 0 Outstanding 1 Overdue 0 2130 View" at bounding box center [870, 57] width 1374 height 38
type input "2131"
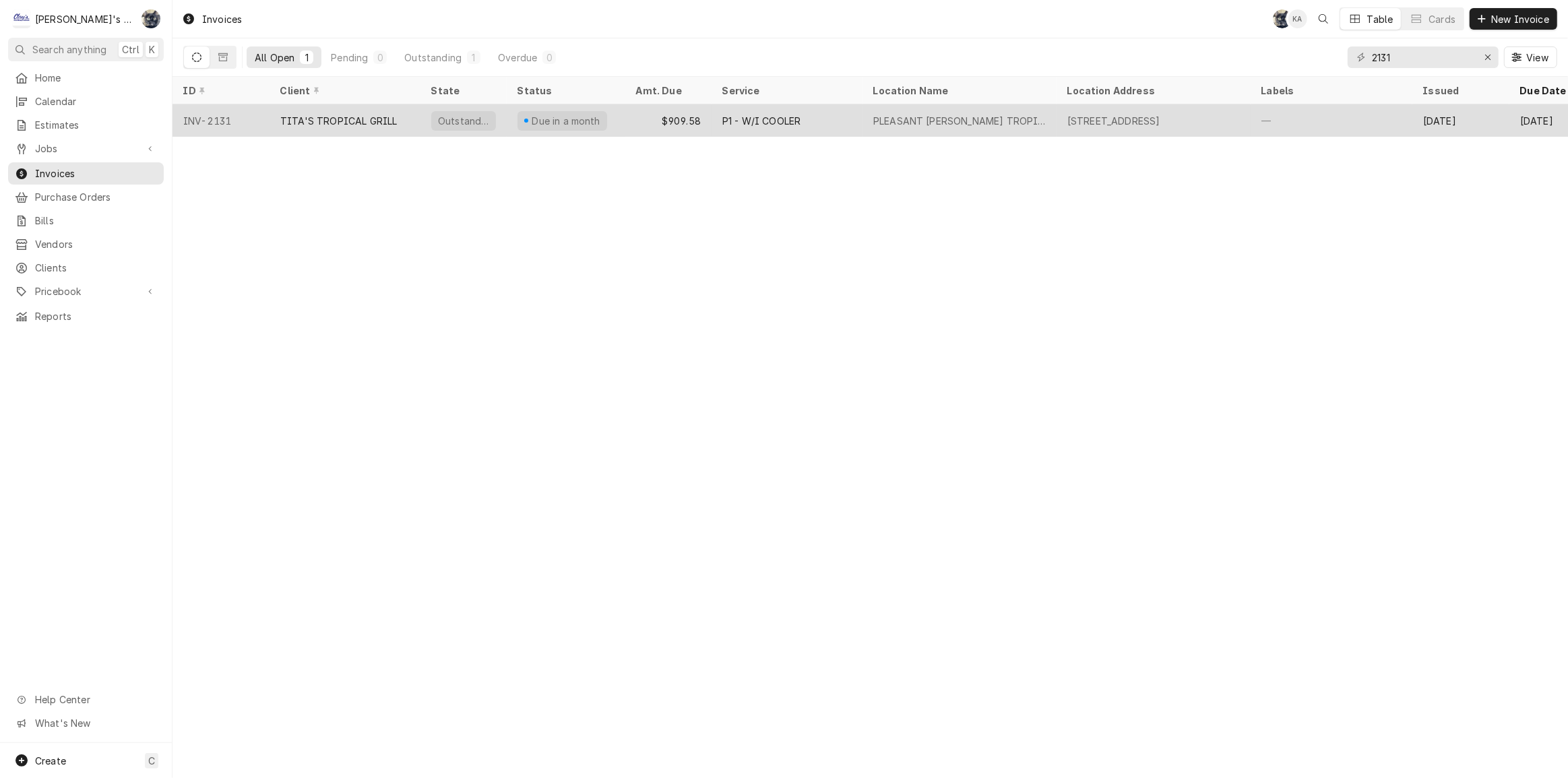
click at [775, 119] on div "P1 - W/I COOLER" at bounding box center [762, 121] width 78 height 14
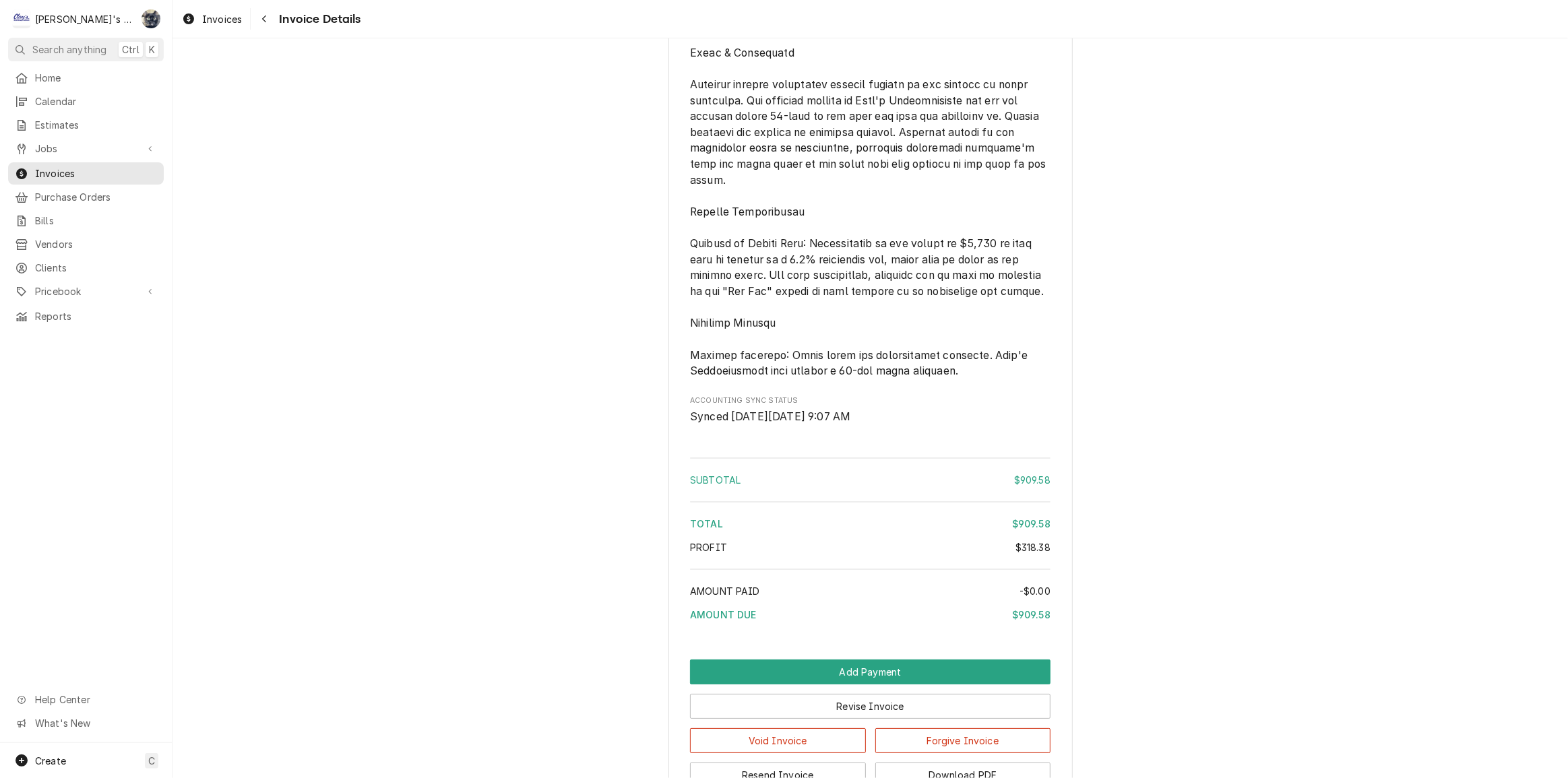
scroll to position [3103, 0]
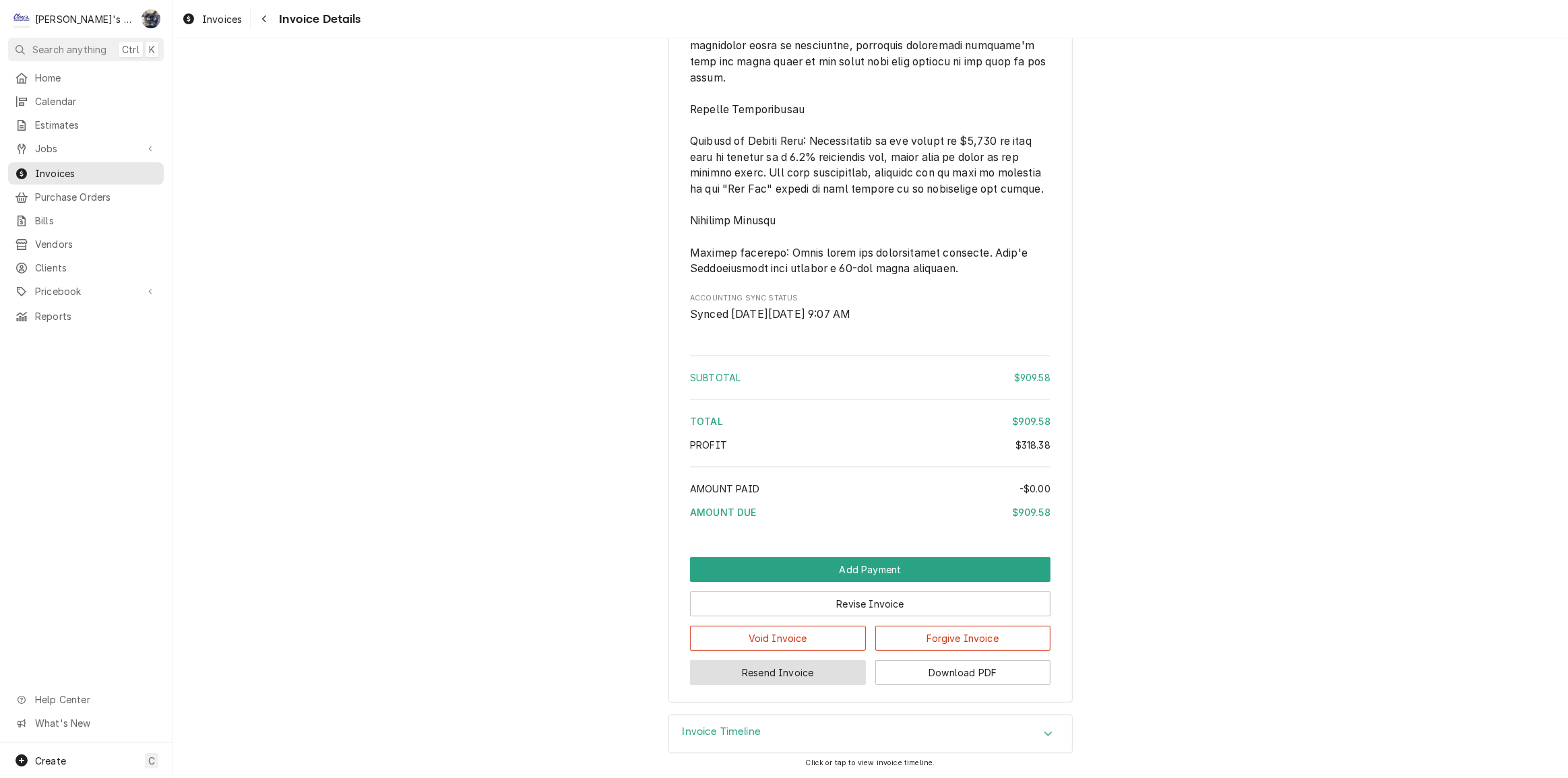
click at [814, 667] on button "Resend Invoice" at bounding box center [778, 672] width 176 height 25
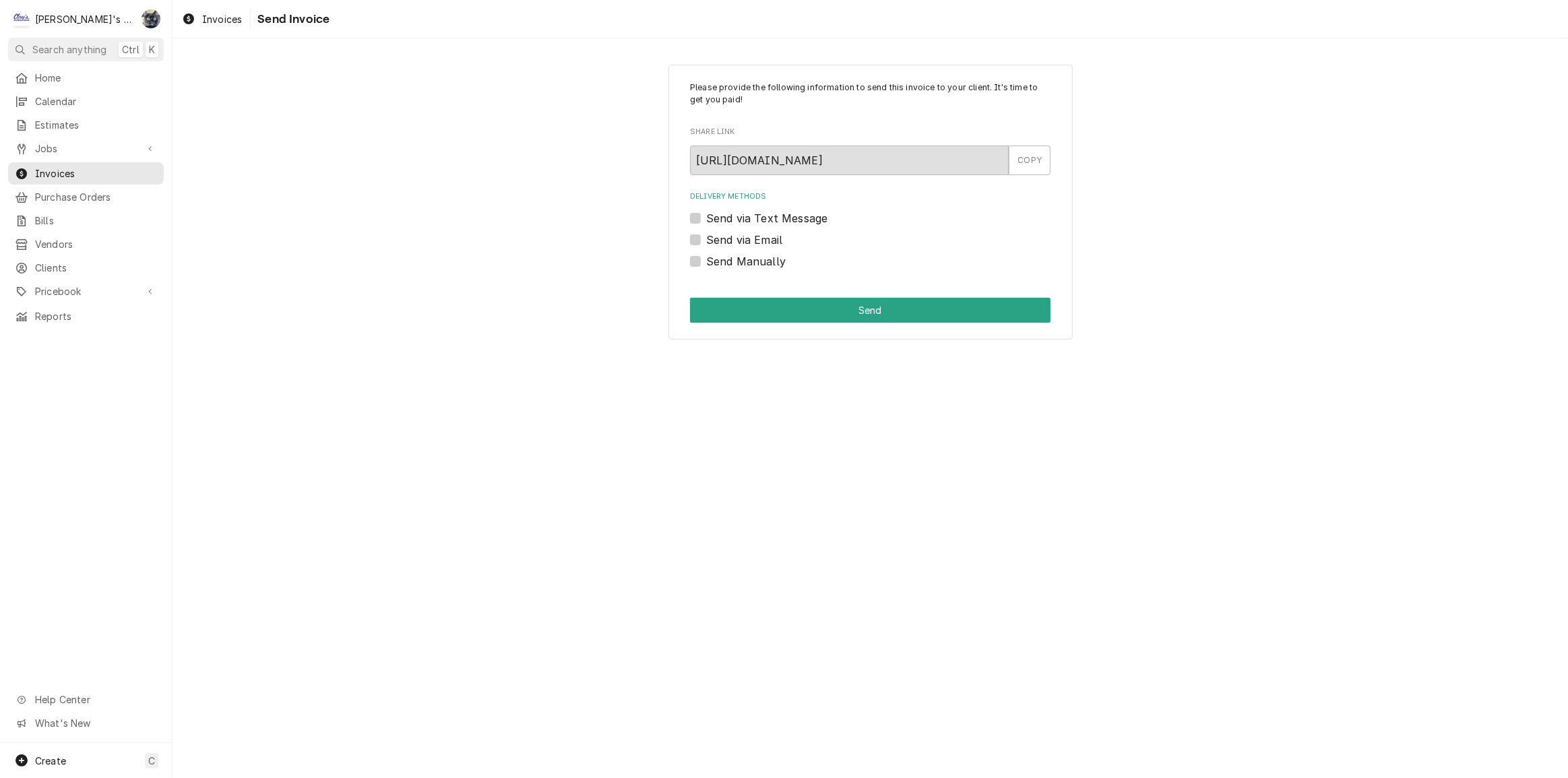
click at [707, 242] on label "Send via Email" at bounding box center [744, 239] width 76 height 16
click at [707, 242] on input "Send via Email" at bounding box center [887, 246] width 361 height 29
checkbox input "true"
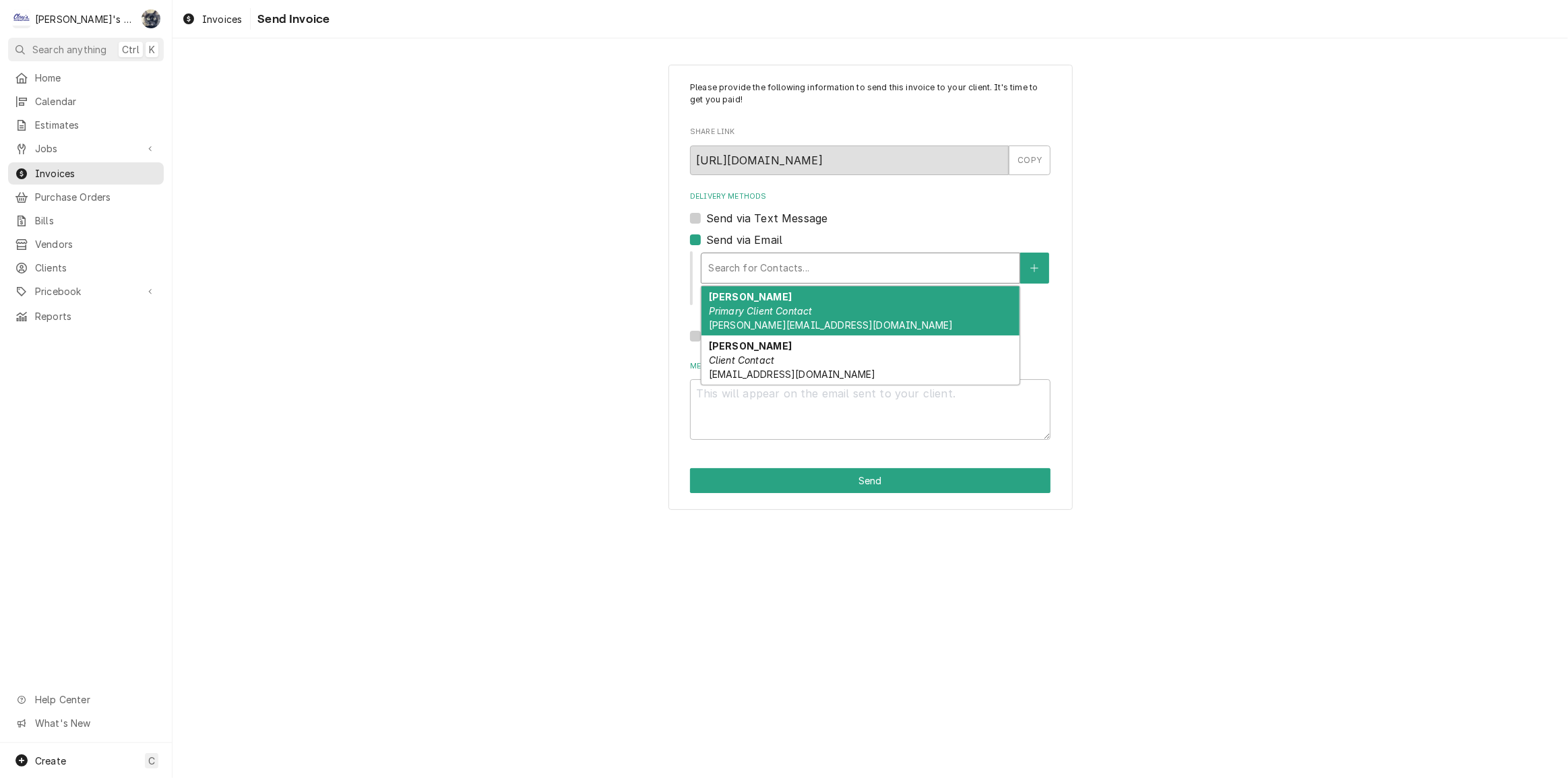
click at [733, 269] on div "Delivery Methods" at bounding box center [861, 268] width 305 height 24
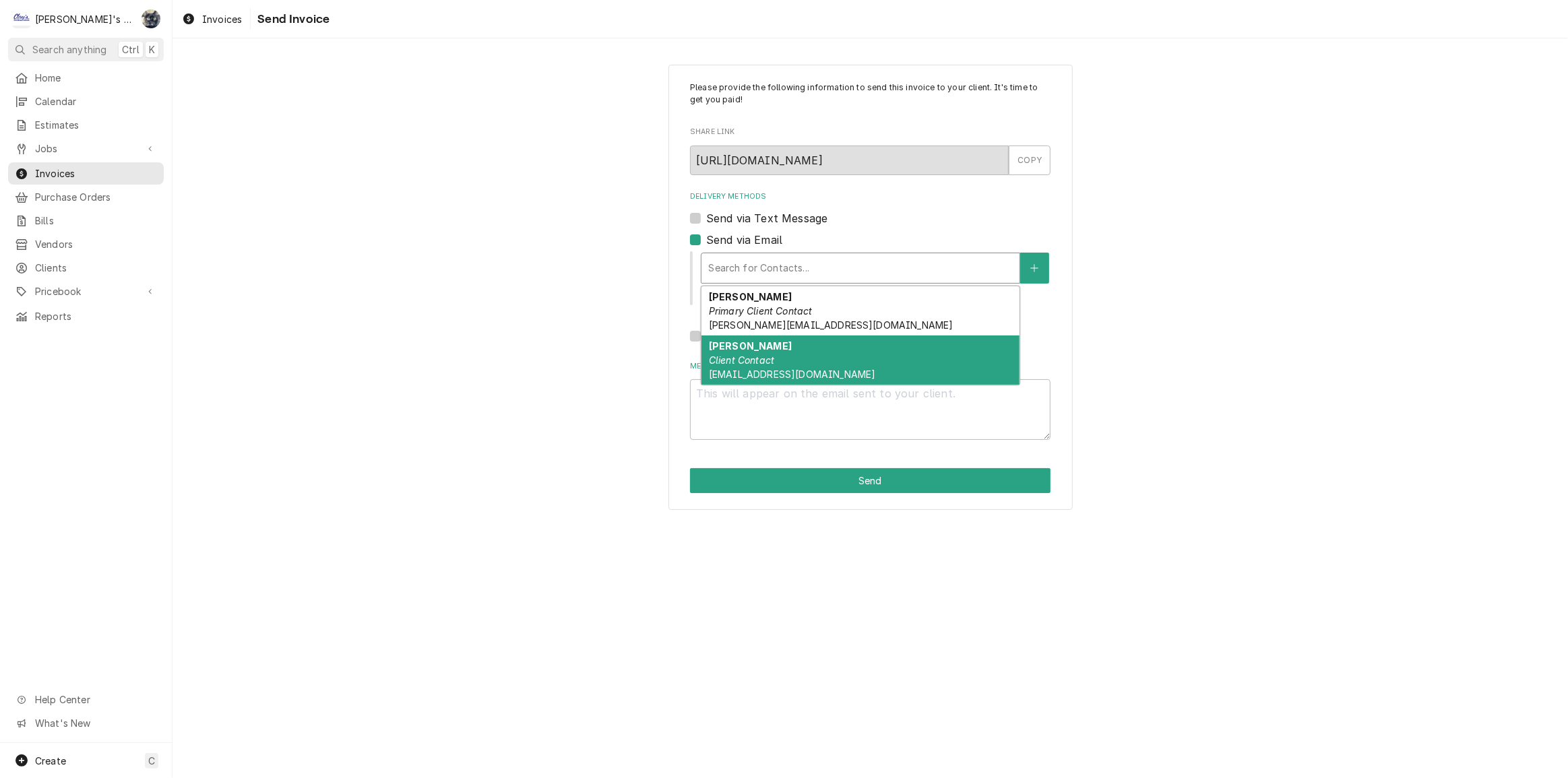
click at [745, 358] on em "Client Contact" at bounding box center [741, 360] width 66 height 11
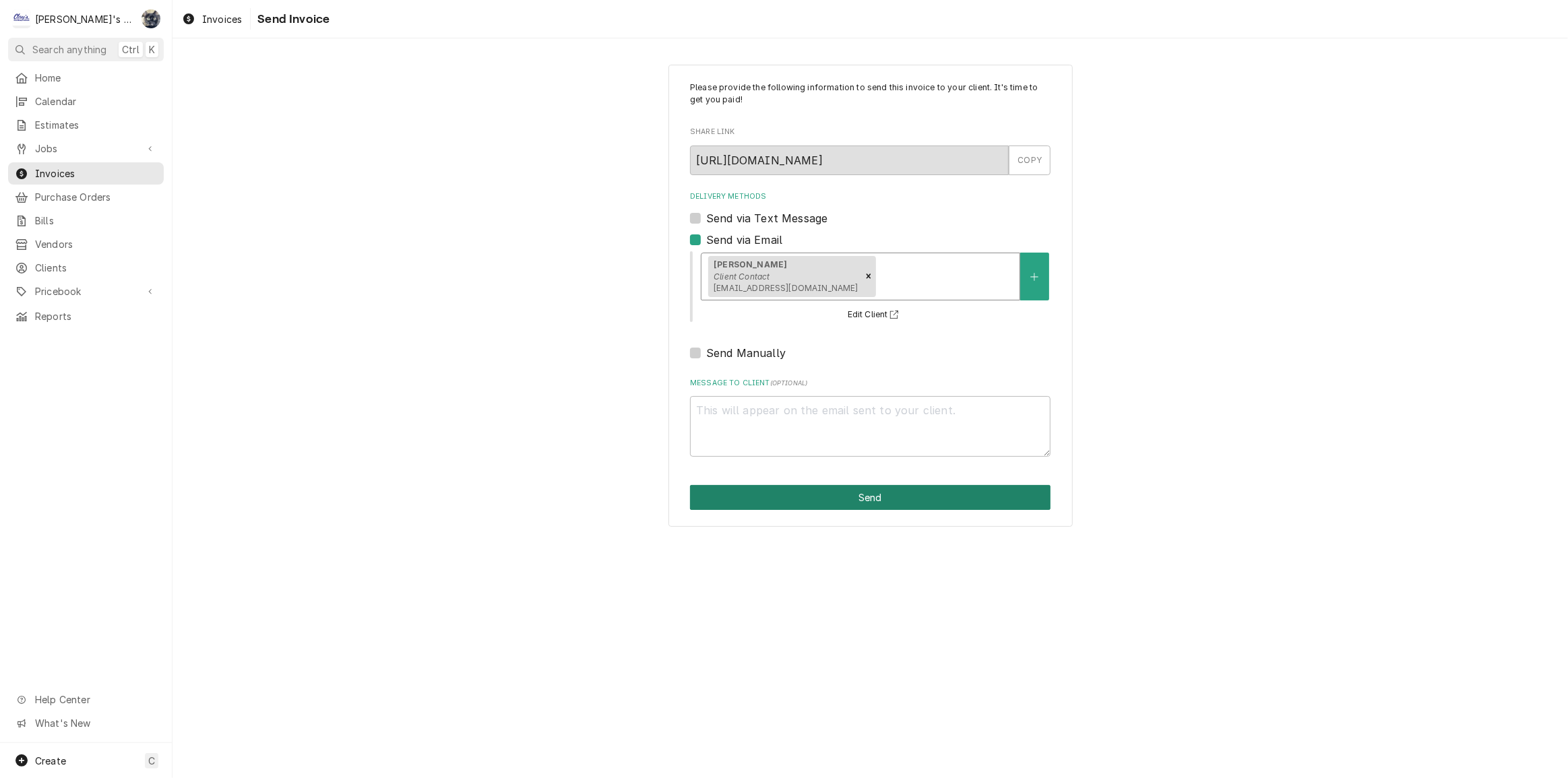
click at [837, 499] on button "Send" at bounding box center [870, 497] width 361 height 25
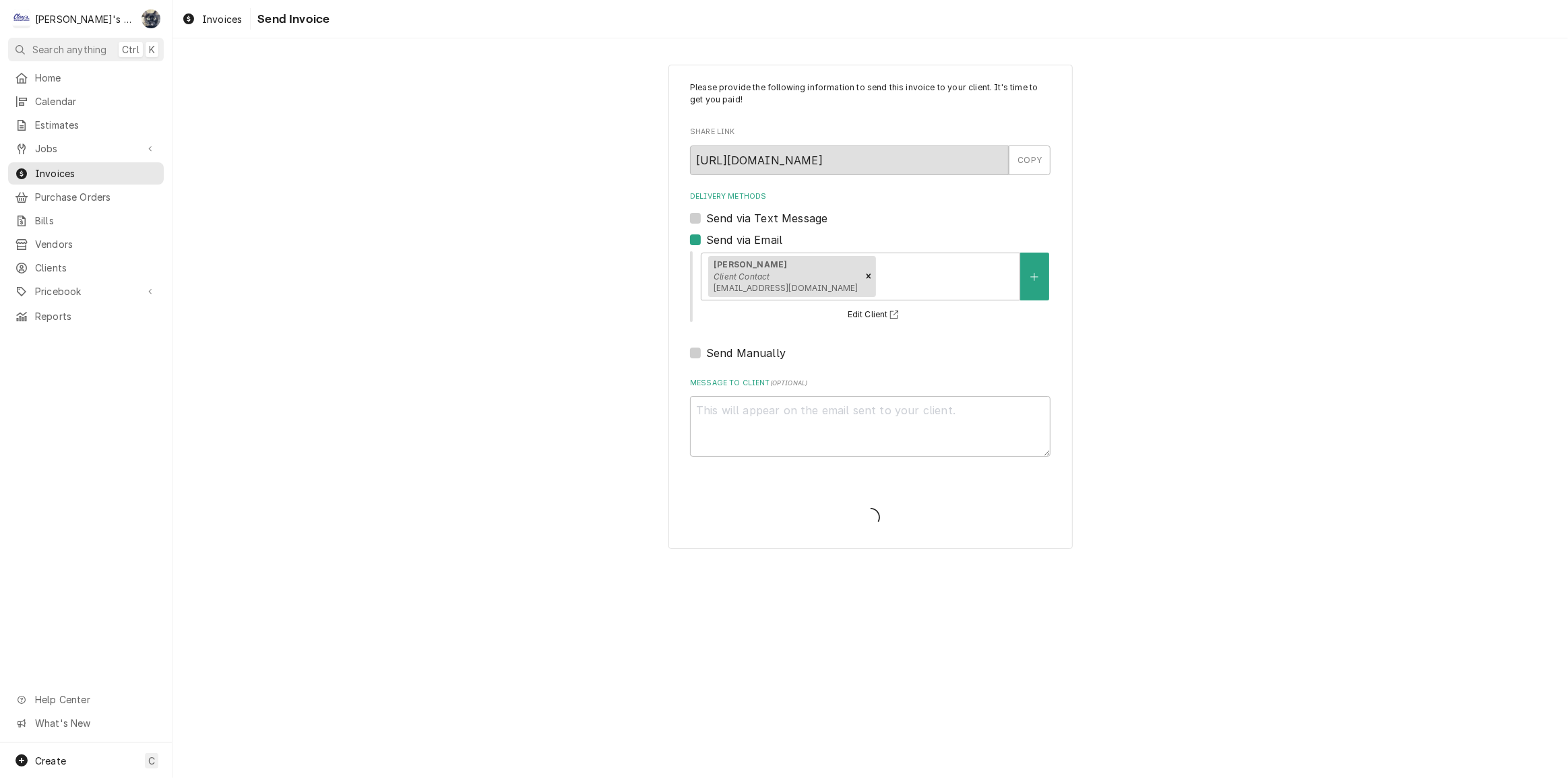
type textarea "x"
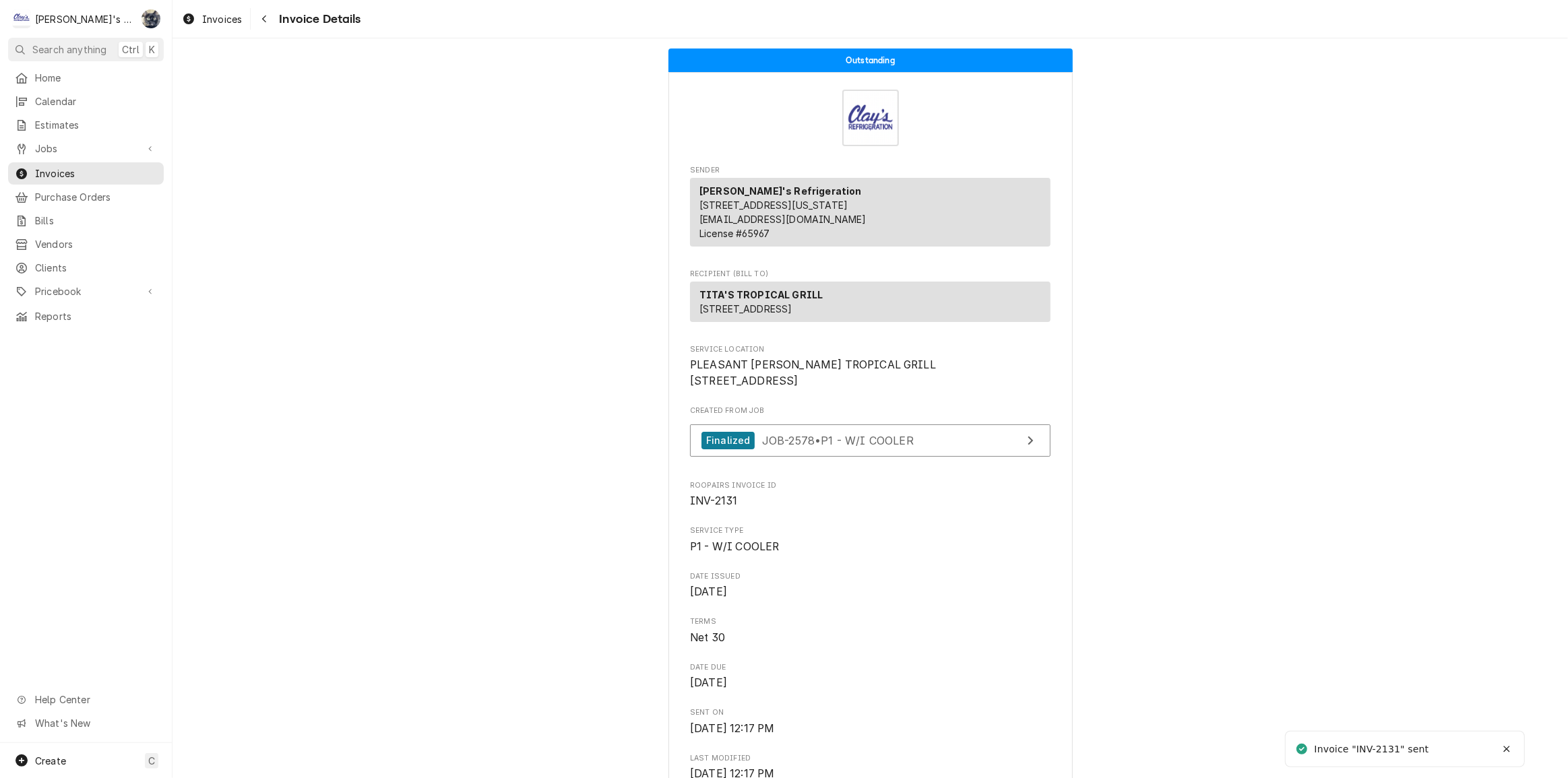
click at [233, 29] on div "Invoices Invoice Details" at bounding box center [870, 19] width 1396 height 38
click at [233, 23] on span "Invoices" at bounding box center [222, 19] width 40 height 14
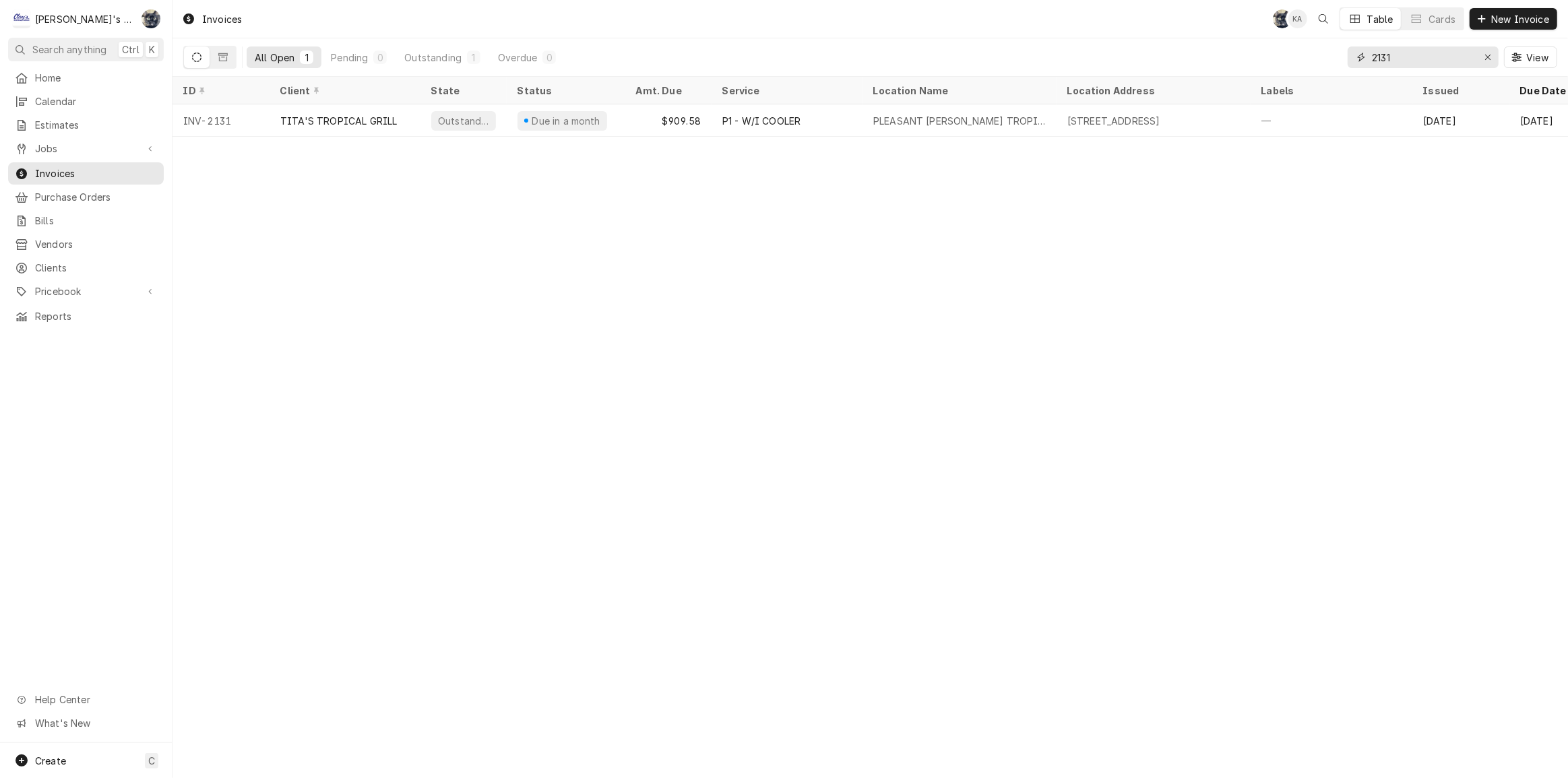
drag, startPoint x: 1407, startPoint y: 61, endPoint x: 1363, endPoint y: 69, distance: 44.7
click at [1363, 69] on div "2131 View" at bounding box center [1453, 57] width 210 height 38
type input "2235"
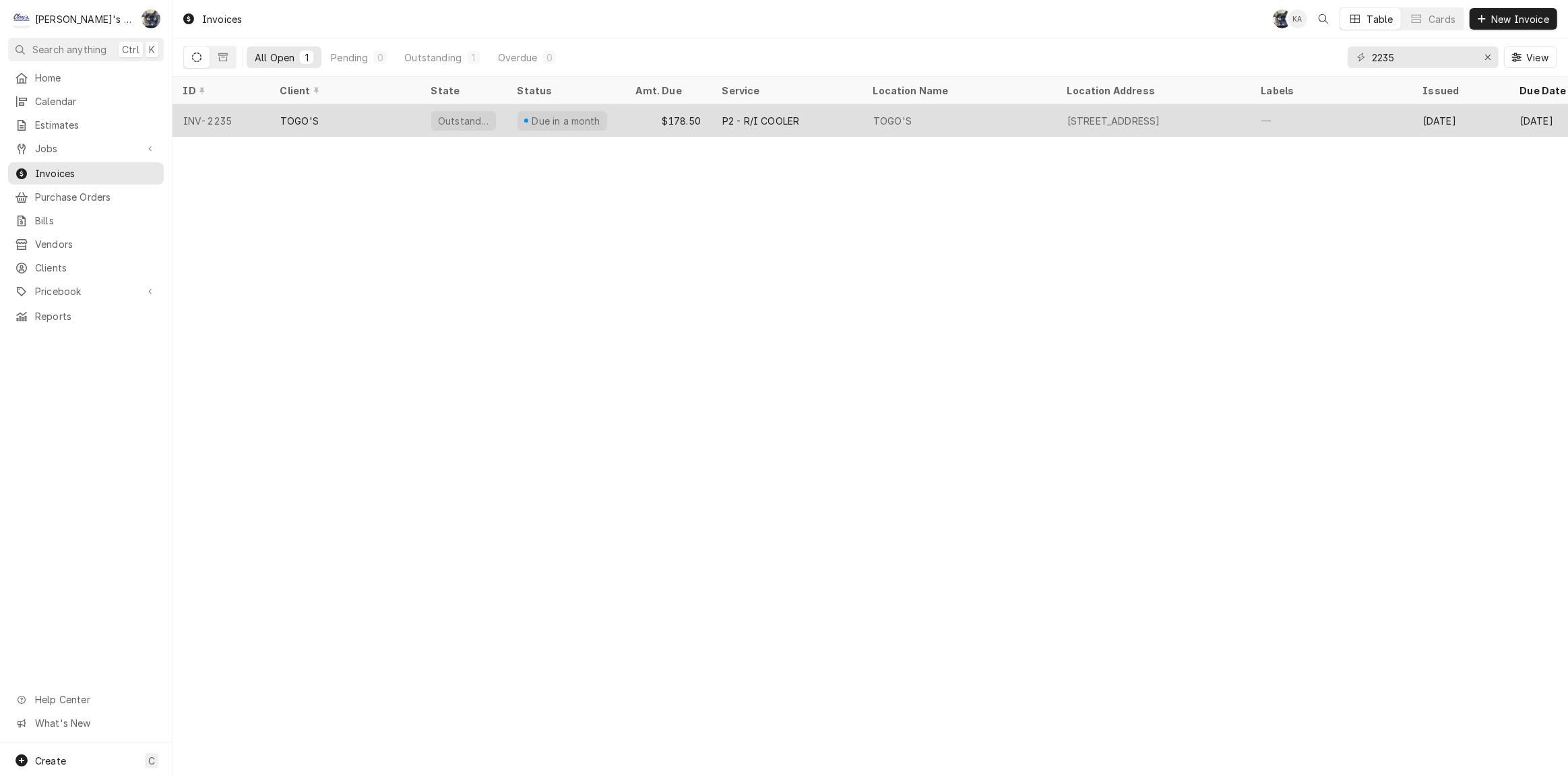
click at [784, 131] on div "P2 - R/I COOLER" at bounding box center [787, 121] width 151 height 32
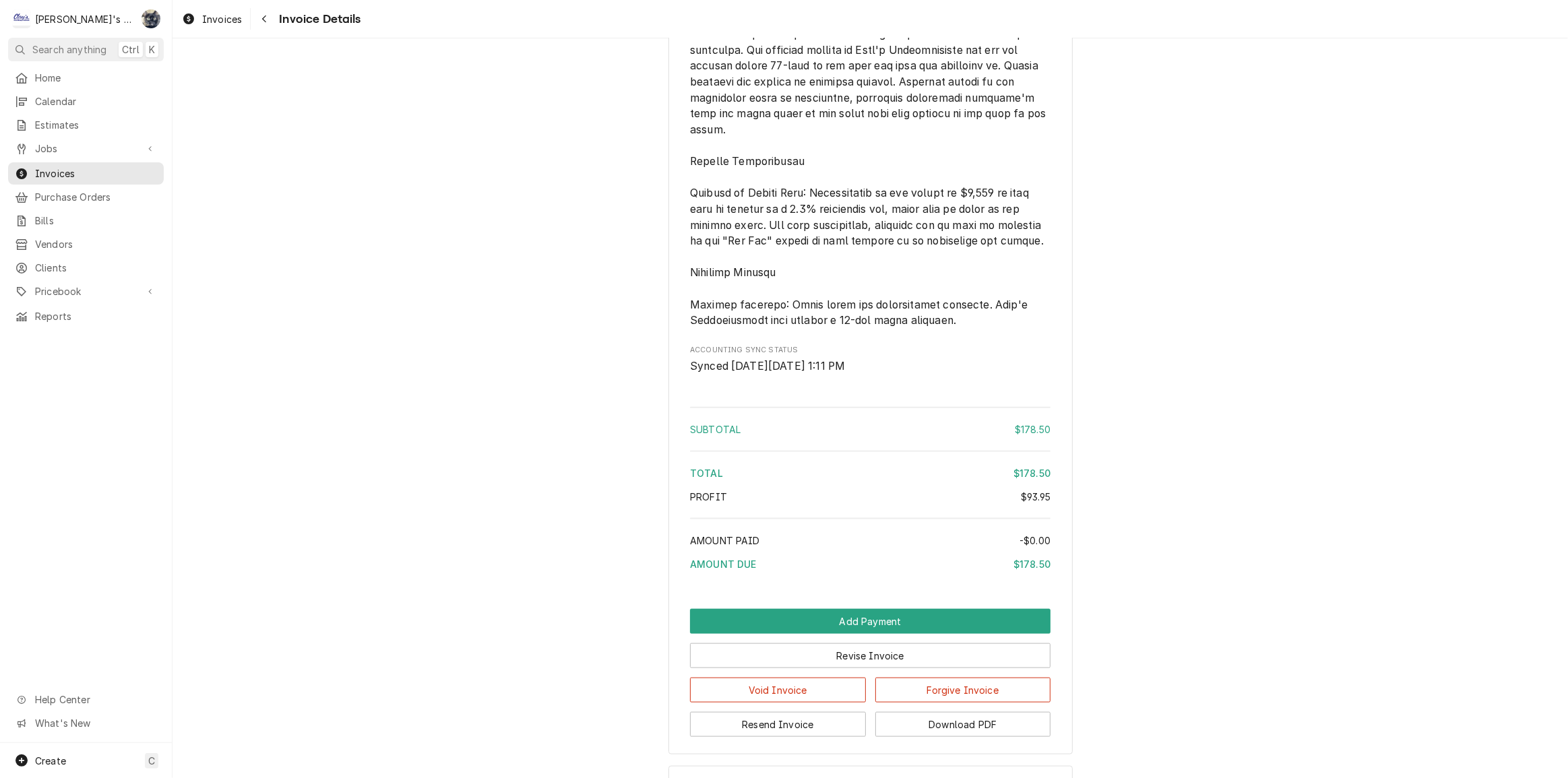
scroll to position [1852, 0]
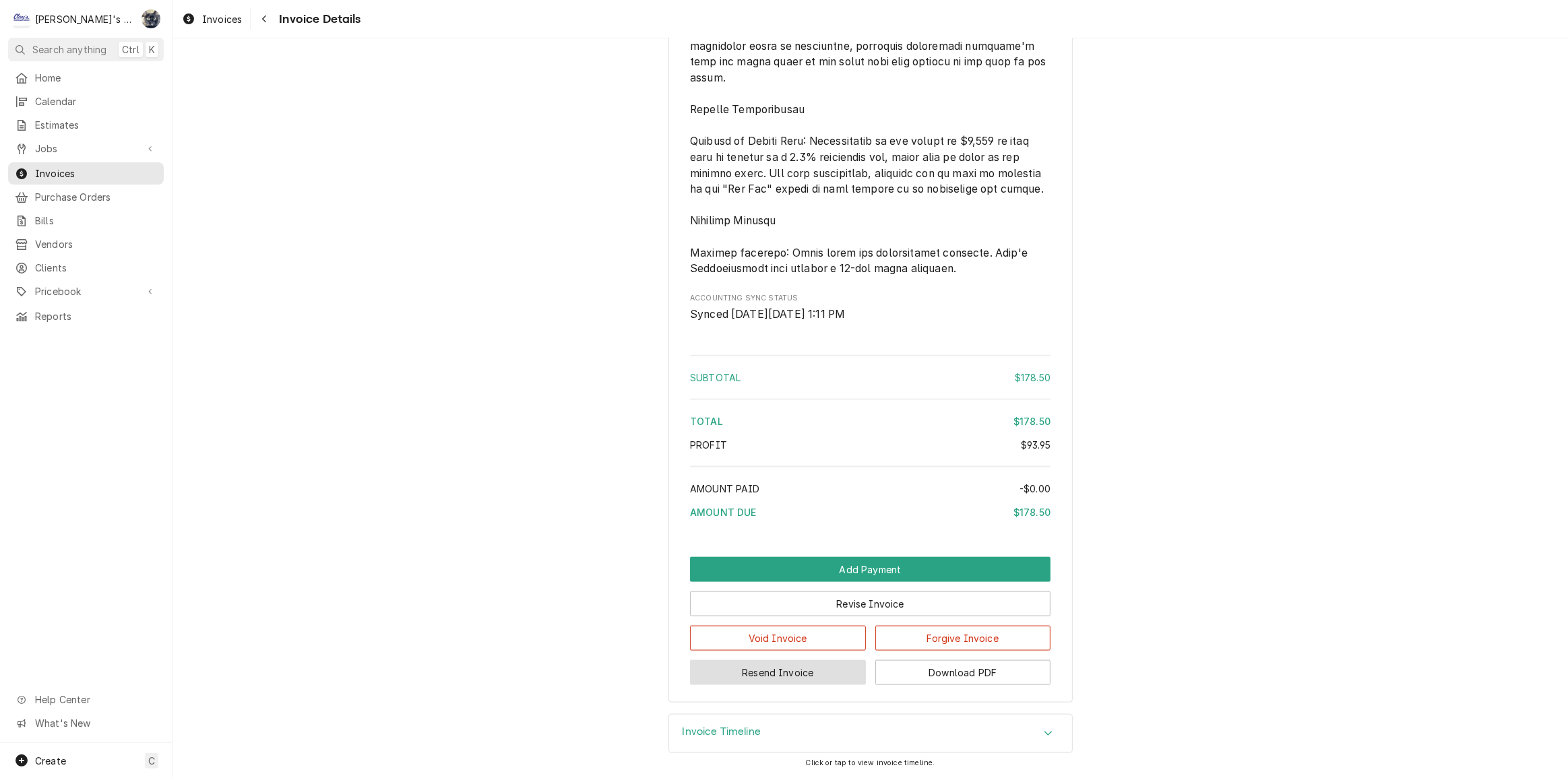
click at [809, 678] on button "Resend Invoice" at bounding box center [778, 672] width 176 height 25
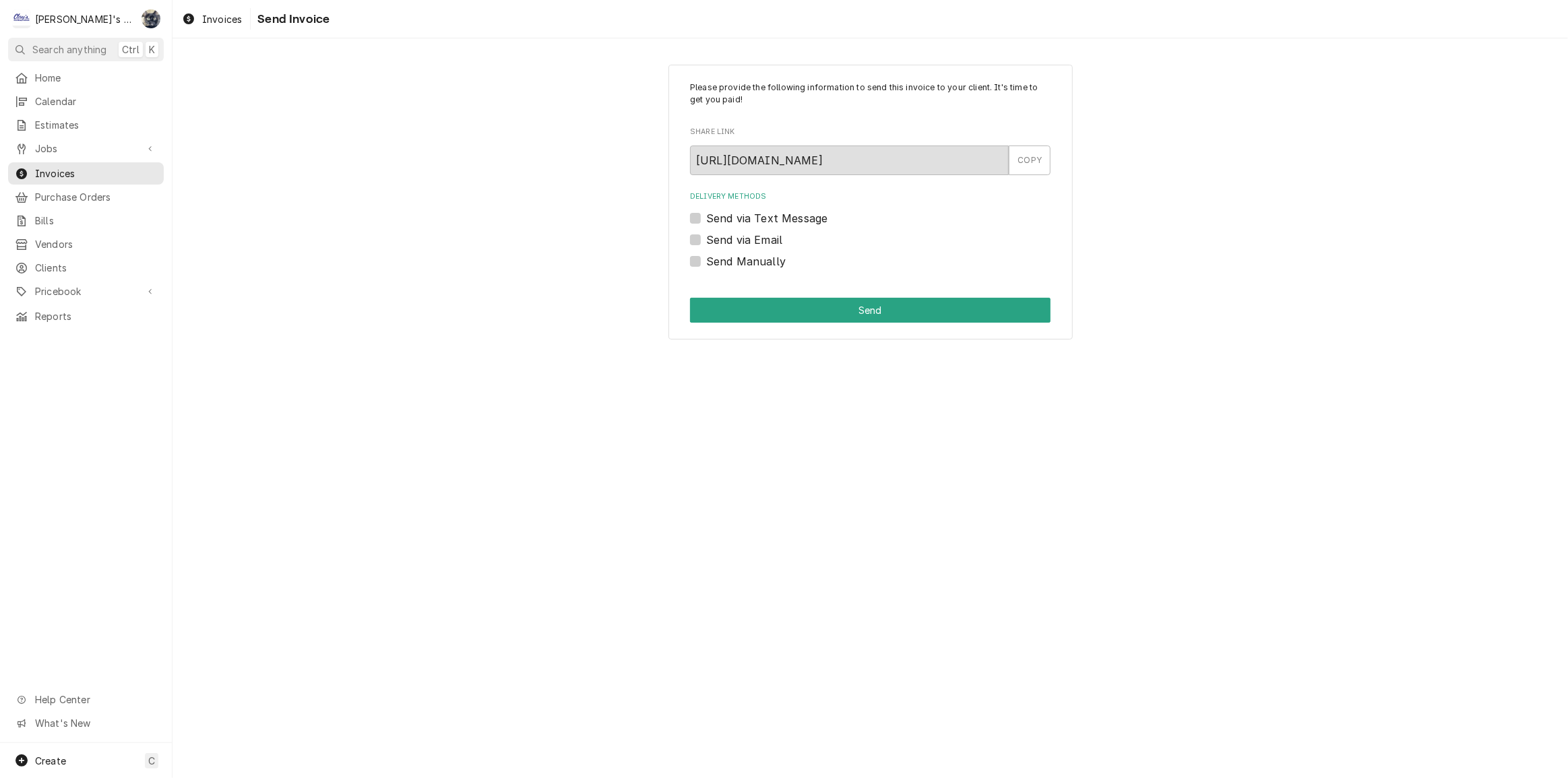
click at [707, 240] on label "Send via Email" at bounding box center [744, 239] width 76 height 16
click at [707, 240] on input "Send via Email" at bounding box center [887, 246] width 361 height 29
checkbox input "true"
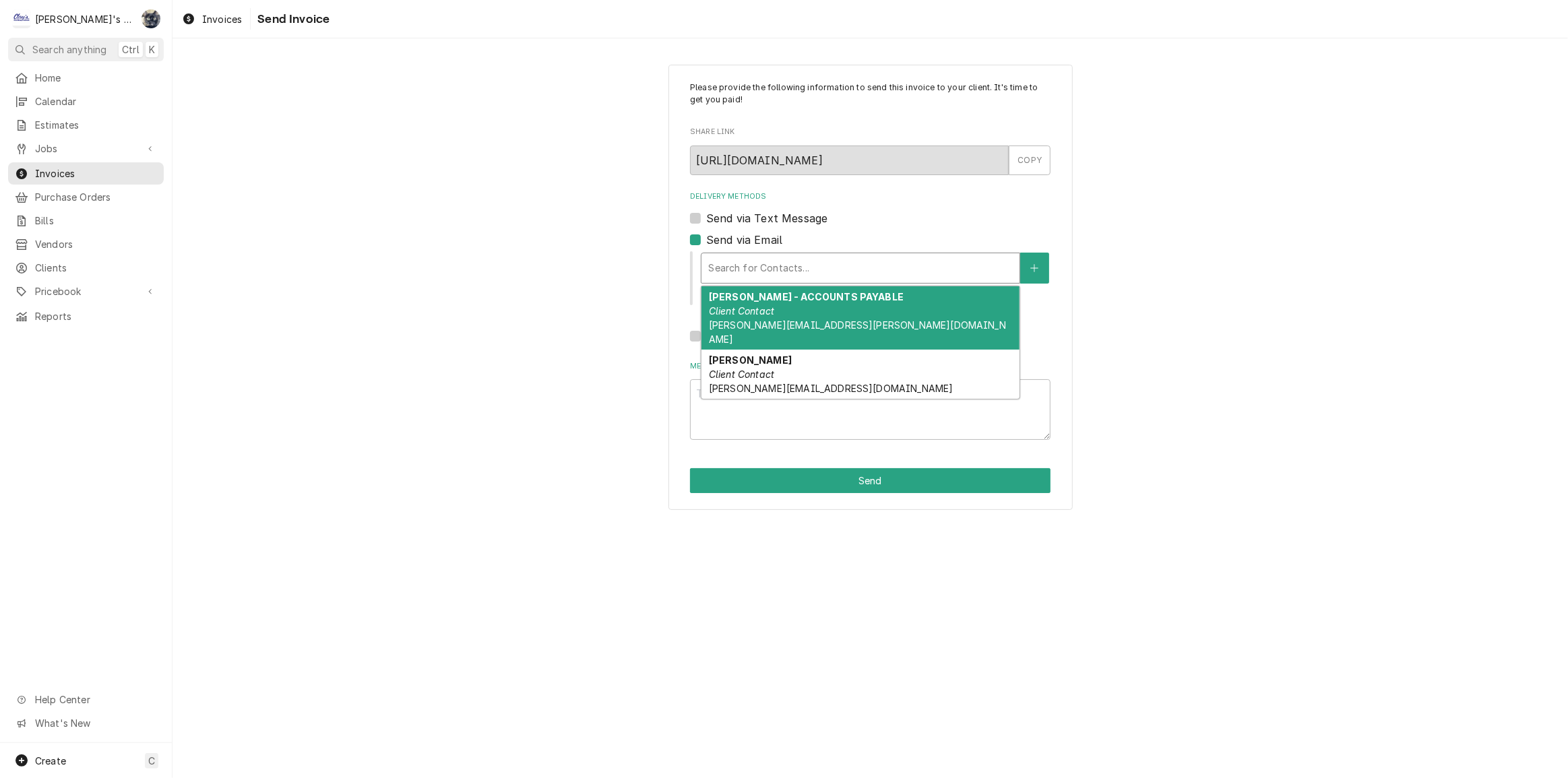
click at [728, 263] on div "Delivery Methods" at bounding box center [861, 268] width 305 height 24
click at [754, 320] on span "carole.kegley@togos.com" at bounding box center [858, 332] width 297 height 26
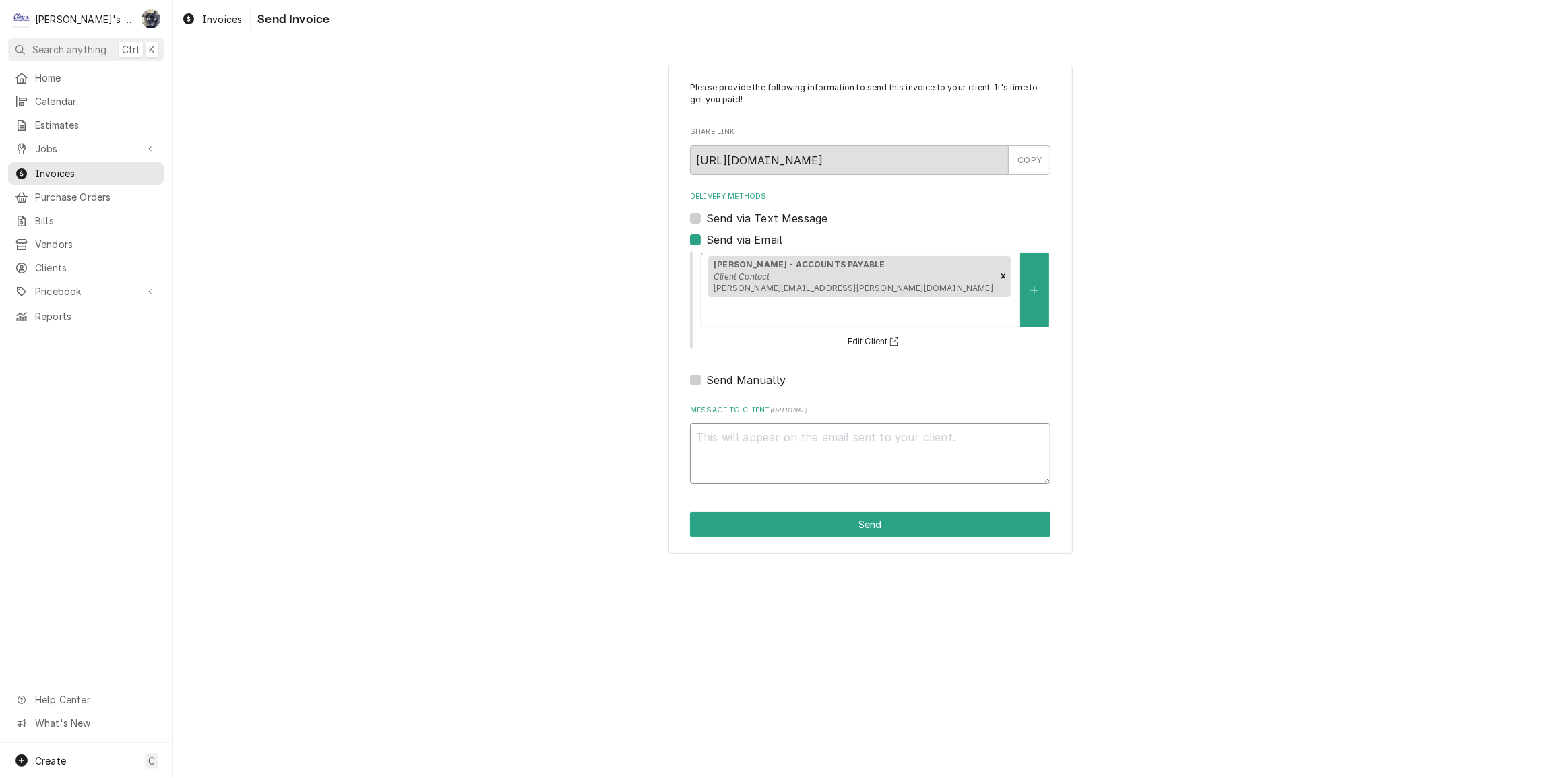
click at [780, 440] on textarea "Message to Client ( optional )" at bounding box center [870, 453] width 361 height 60
type textarea "x"
type textarea "W"
type textarea "x"
type textarea "We"
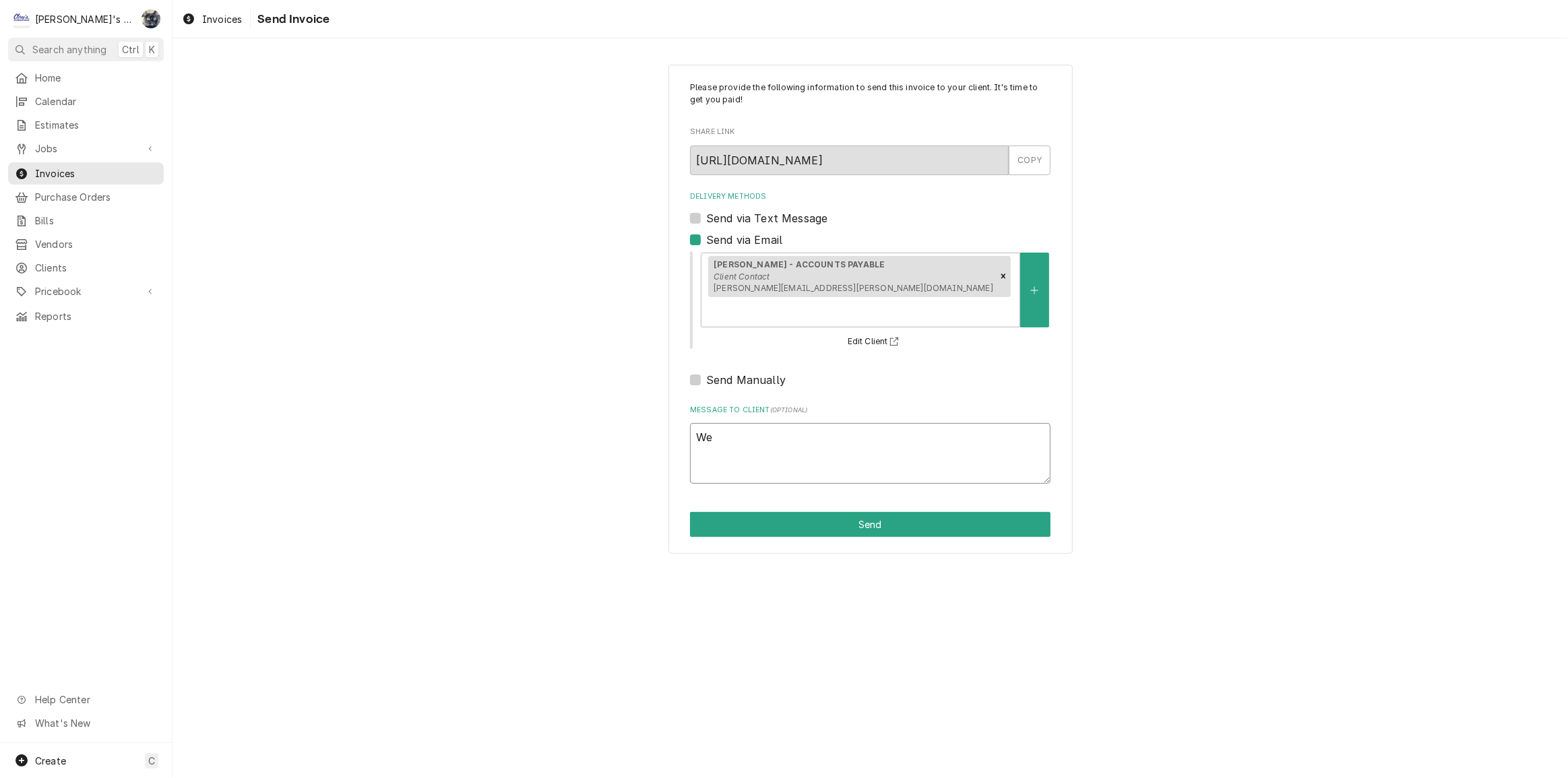
type textarea "x"
type textarea "We"
type textarea "x"
type textarea "We a"
type textarea "x"
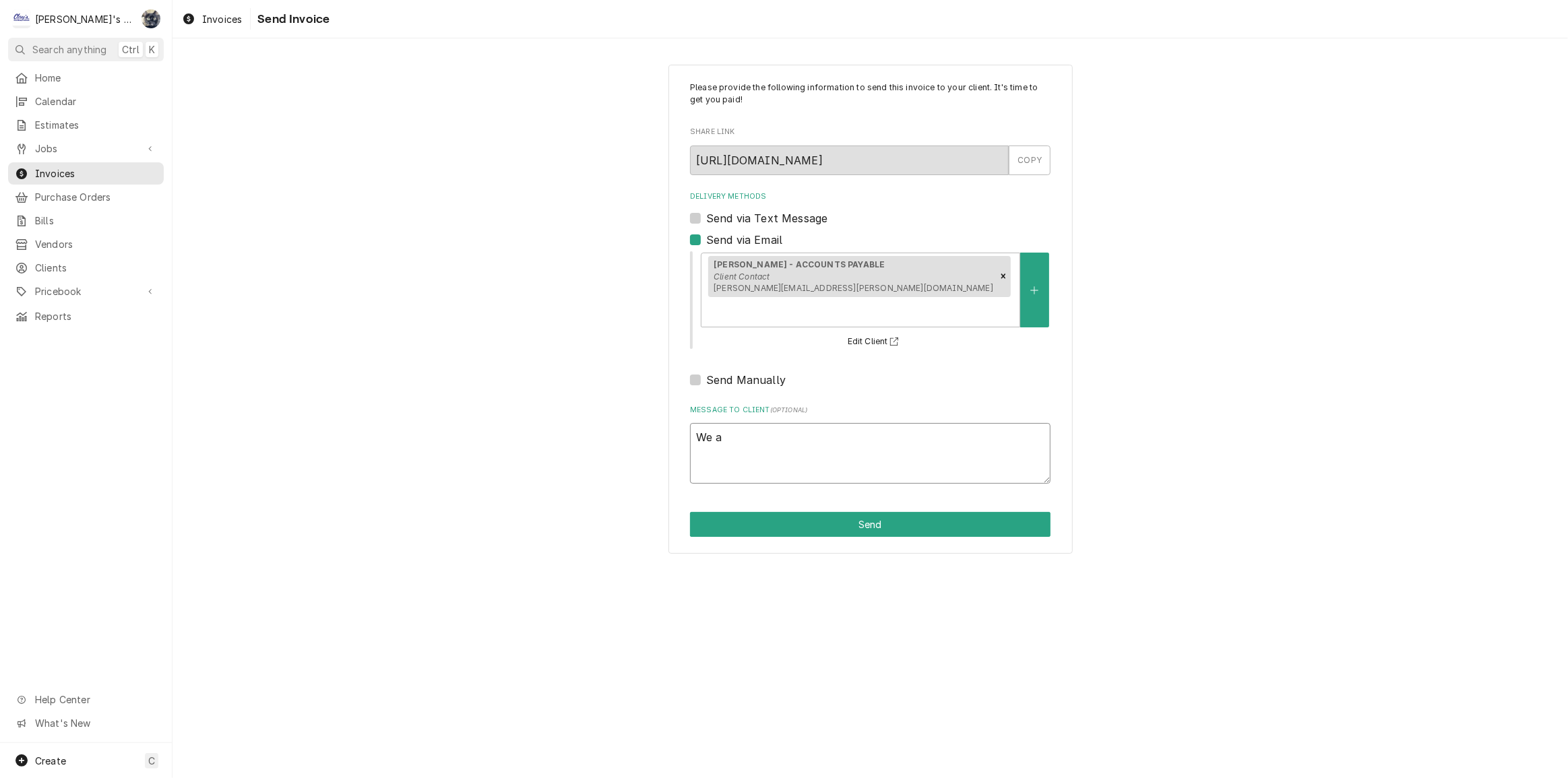
type textarea "We ap"
type textarea "x"
type textarea "We apo"
type textarea "x"
type textarea "We apol"
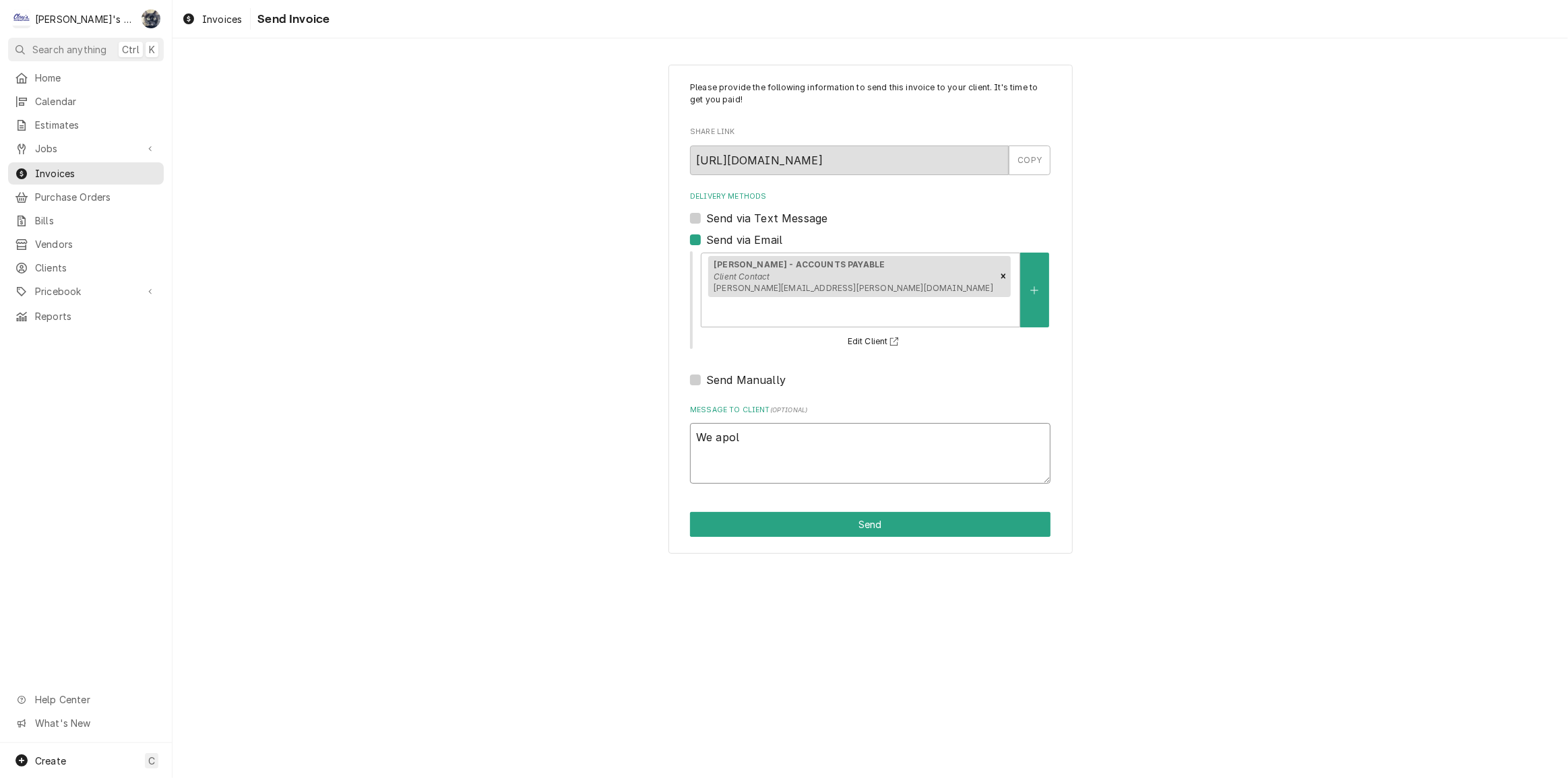
type textarea "x"
type textarea "We apolo"
type textarea "x"
type textarea "We apolog"
type textarea "x"
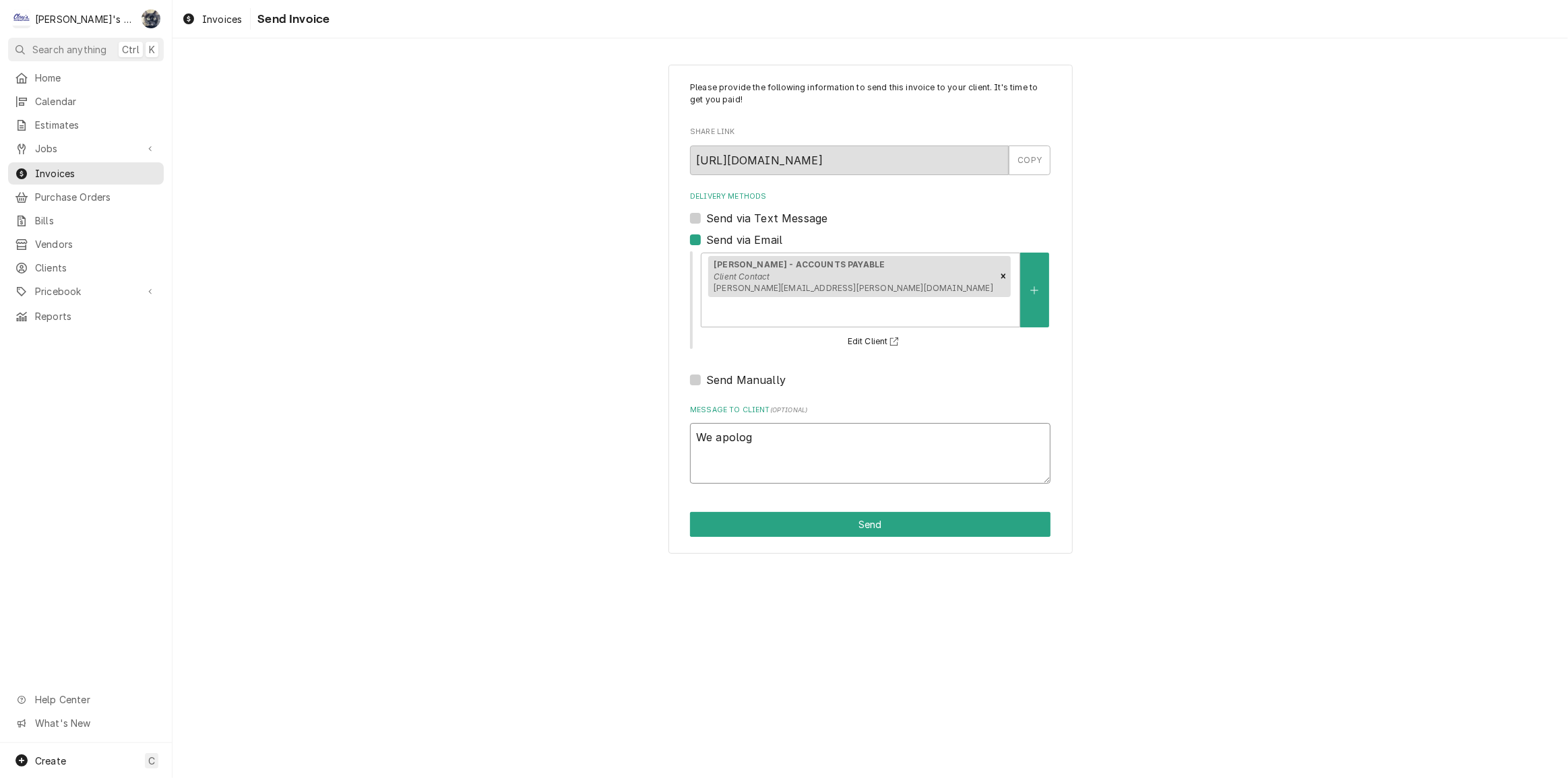
type textarea "We apologi"
type textarea "x"
type textarea "We apologiz"
type textarea "x"
type textarea "We apologize"
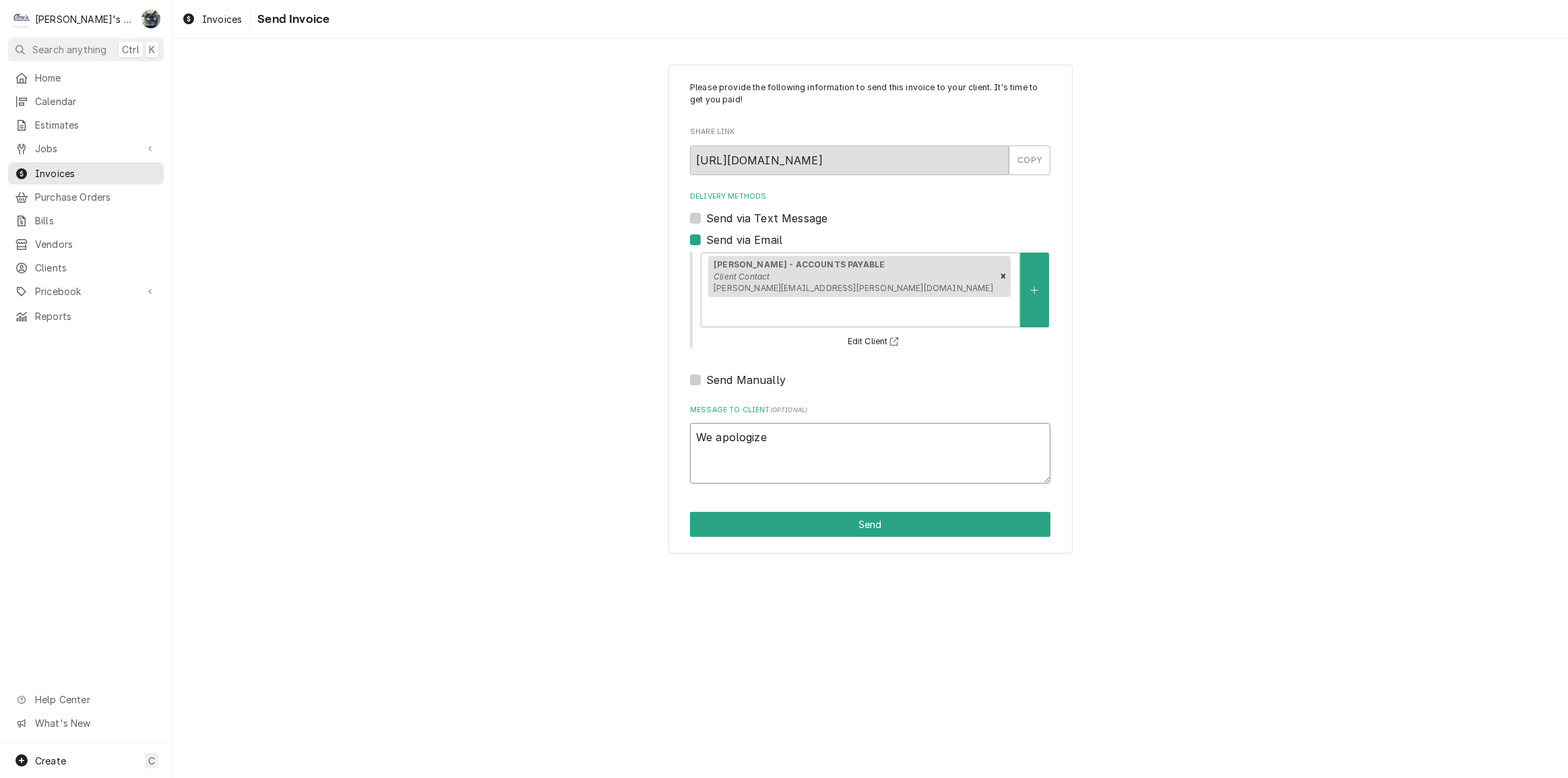
type textarea "x"
type textarea "We apologize"
type textarea "x"
type textarea "We apologize f"
type textarea "x"
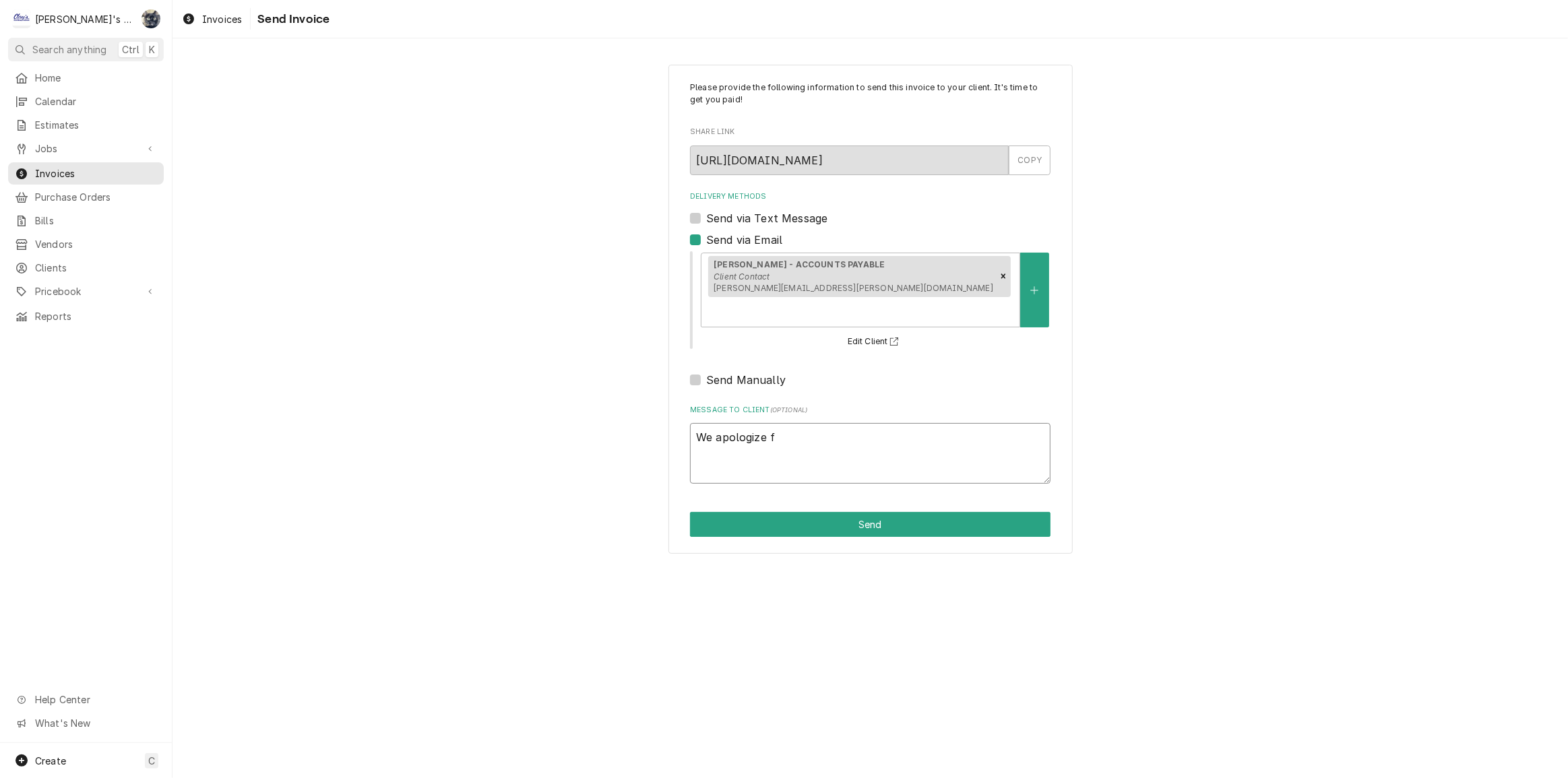
type textarea "We apologize fo"
type textarea "x"
type textarea "We apologize for"
type textarea "x"
type textarea "We apologize for"
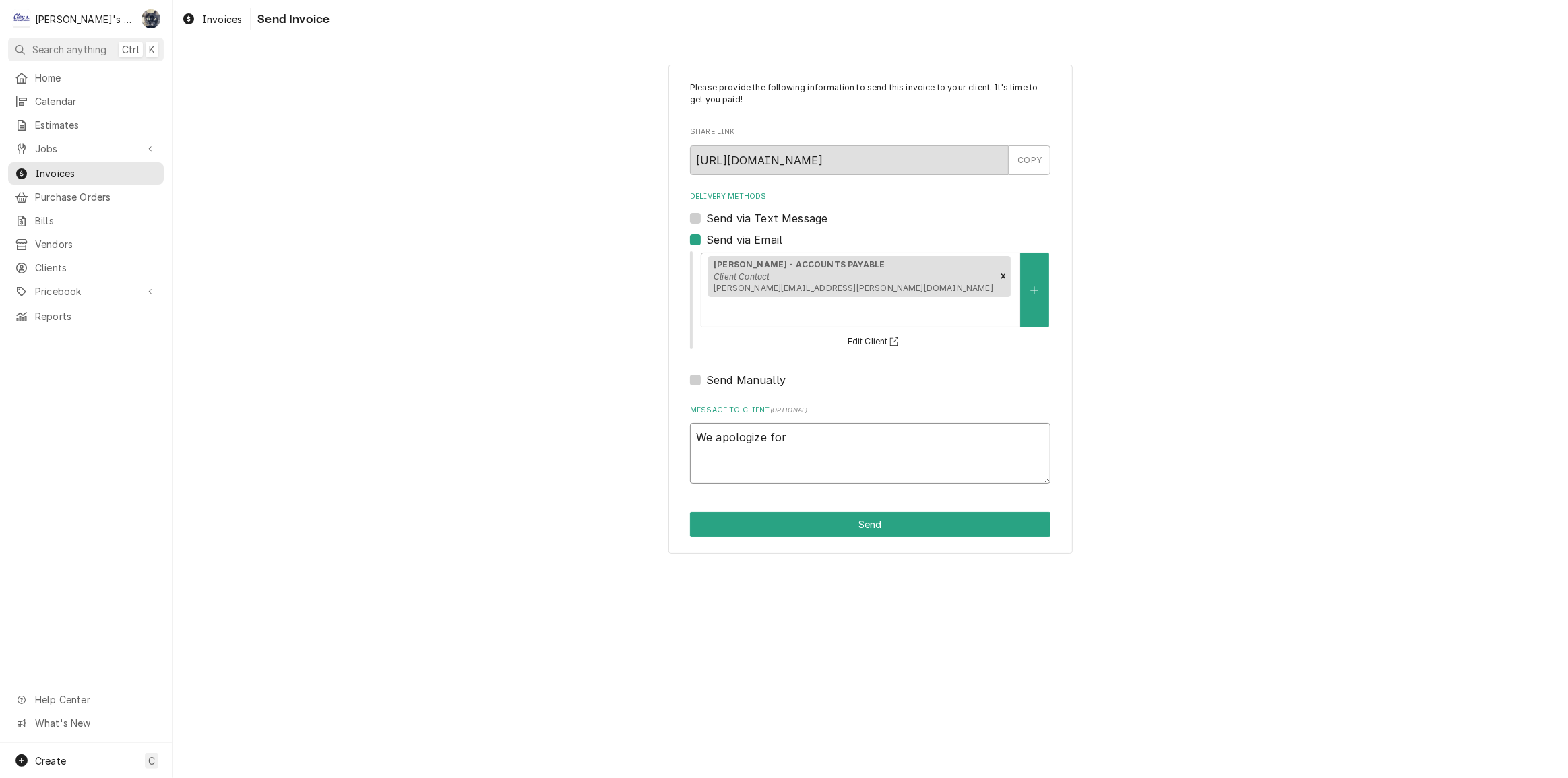
type textarea "x"
type textarea "We apologize for t"
type textarea "x"
type textarea "We apologize for th"
type textarea "x"
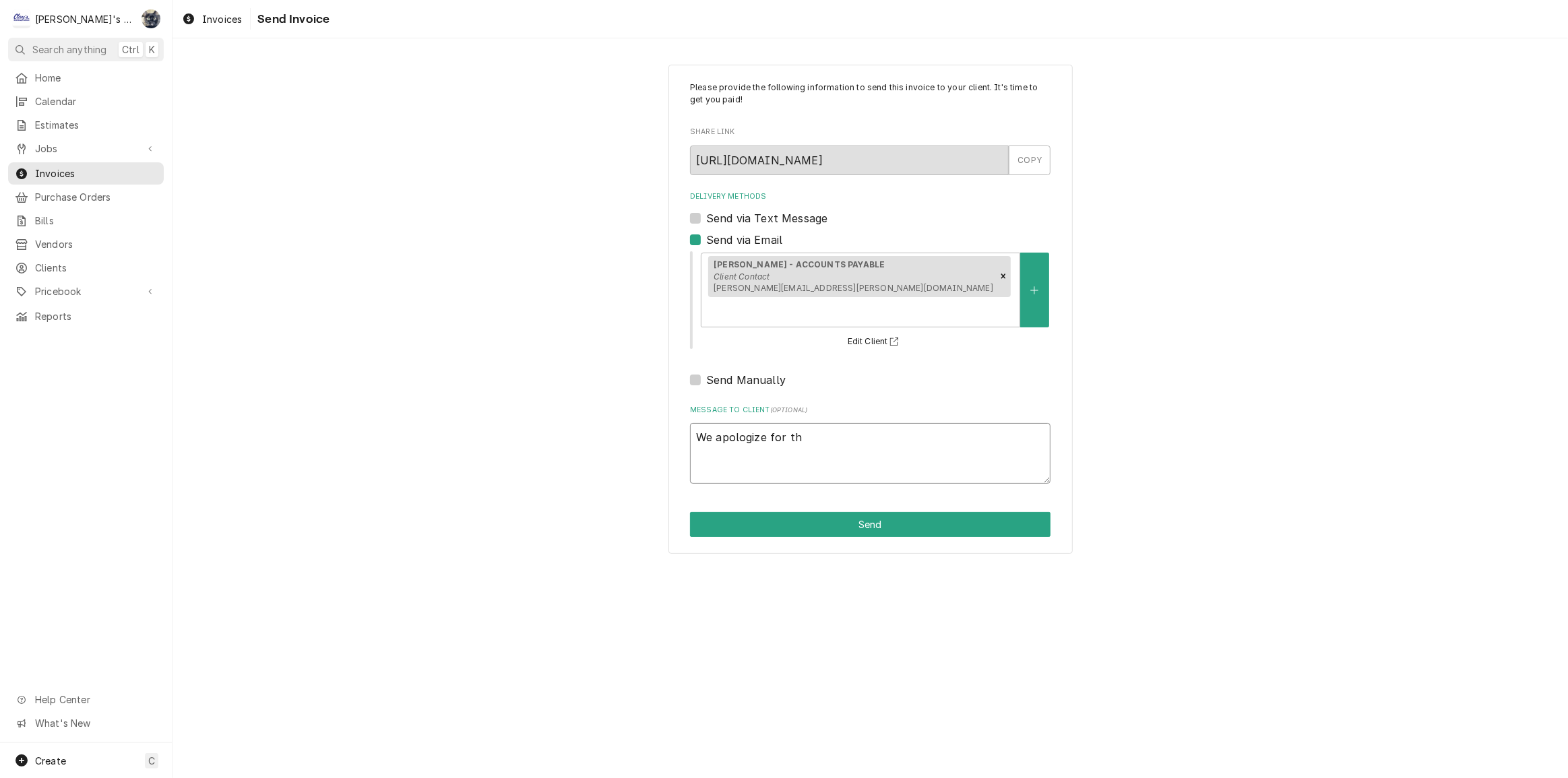
type textarea "We apologize for the"
type textarea "x"
type textarea "We apologize for the"
type textarea "x"
type textarea "We apologize for the d"
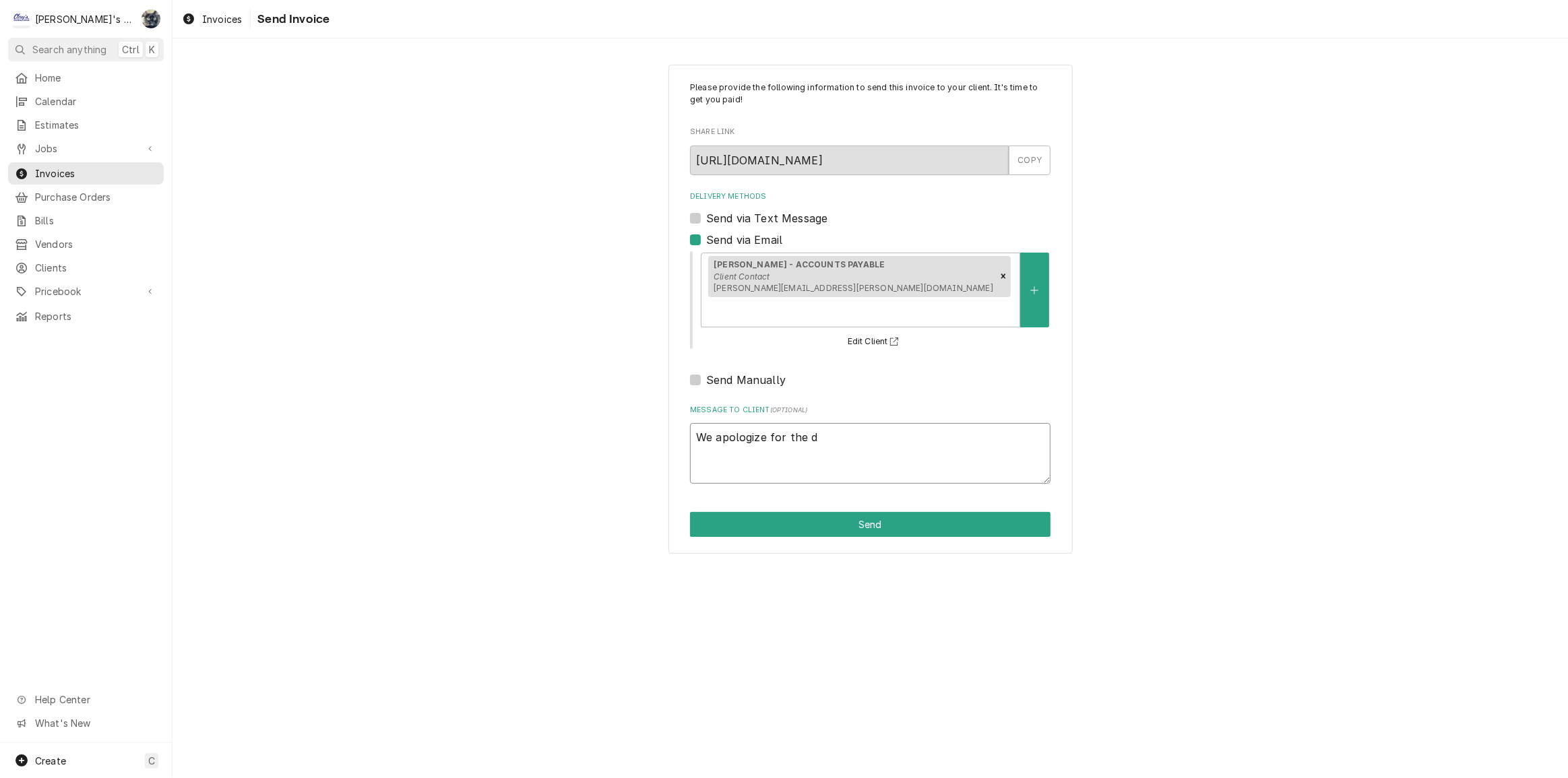
type textarea "x"
type textarea "We apologize for the dl"
type textarea "x"
type textarea "We apologize for the d"
type textarea "x"
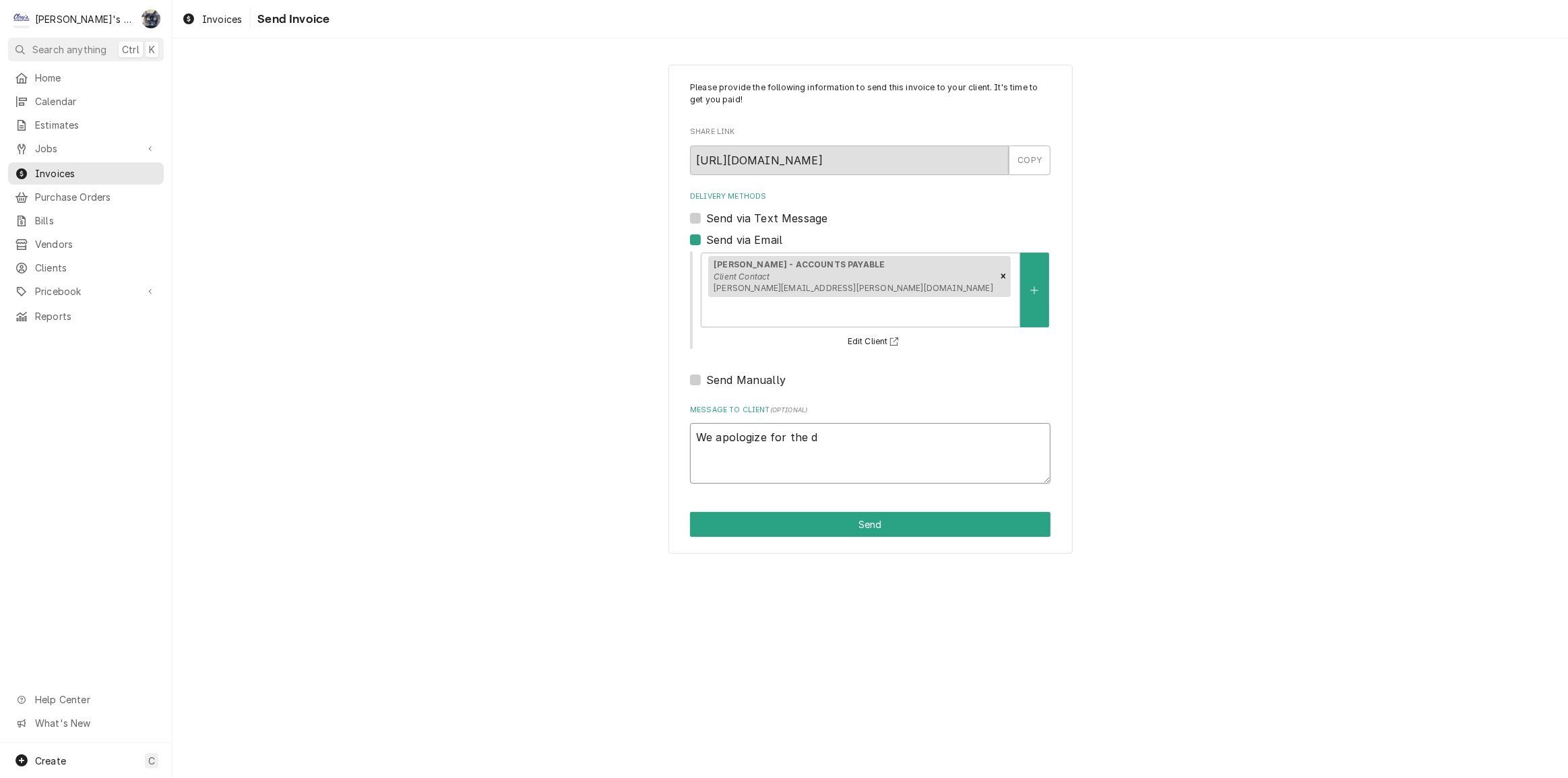
type textarea "We apologize for the de"
type textarea "x"
type textarea "We apologize for the del"
type textarea "x"
type textarea "We apologize for the dela"
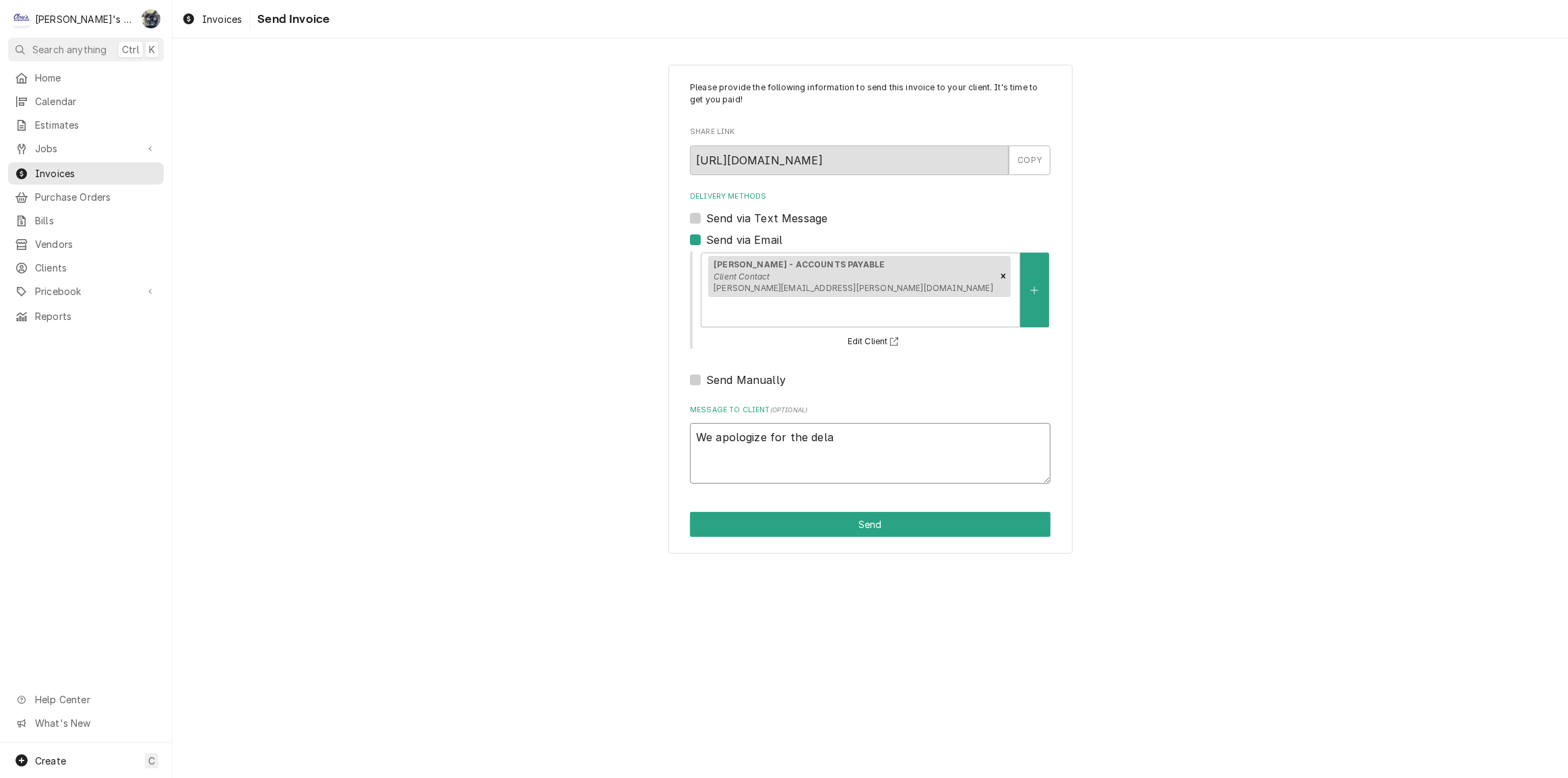
type textarea "x"
type textarea "We apologize for the delay"
type textarea "x"
type textarea "We apologize for the delay."
type textarea "x"
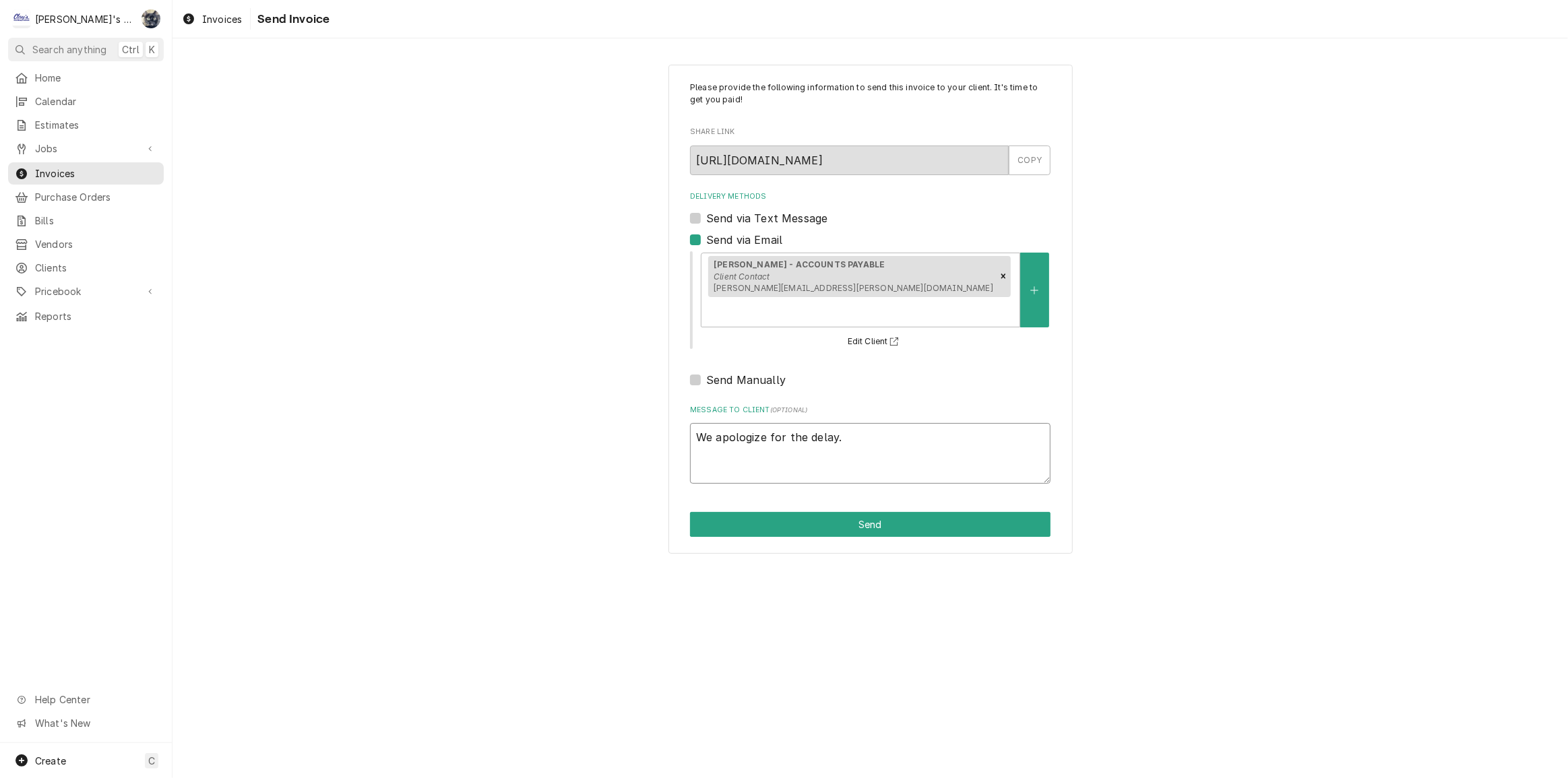
type textarea "We apologize for the delay."
type textarea "x"
type textarea "We apologize for the delay. T"
type textarea "x"
type textarea "We apologize for the delay. Th"
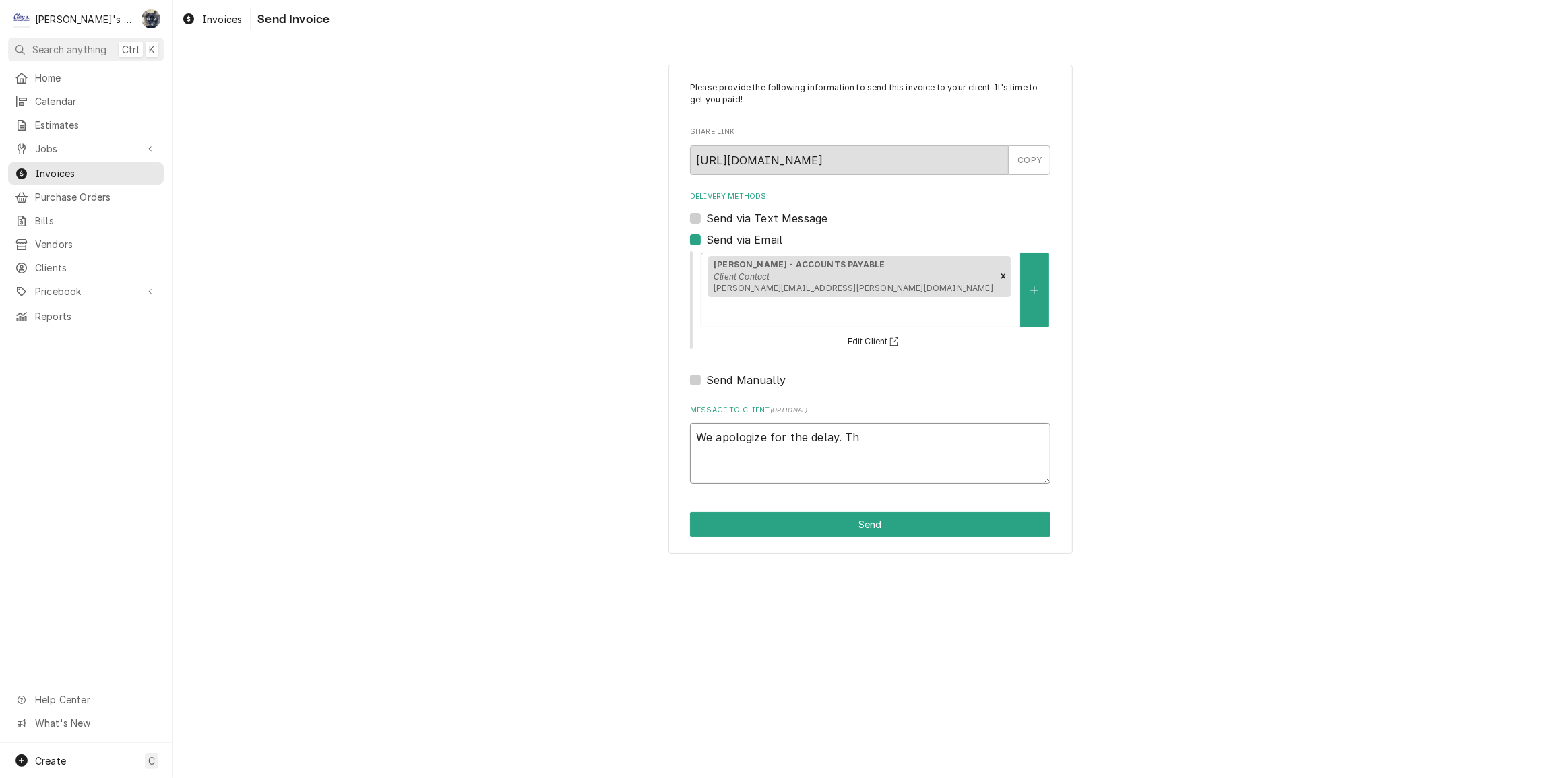
type textarea "x"
type textarea "We apologize for the delay. Thi"
type textarea "x"
type textarea "We apologize for the delay. This"
type textarea "x"
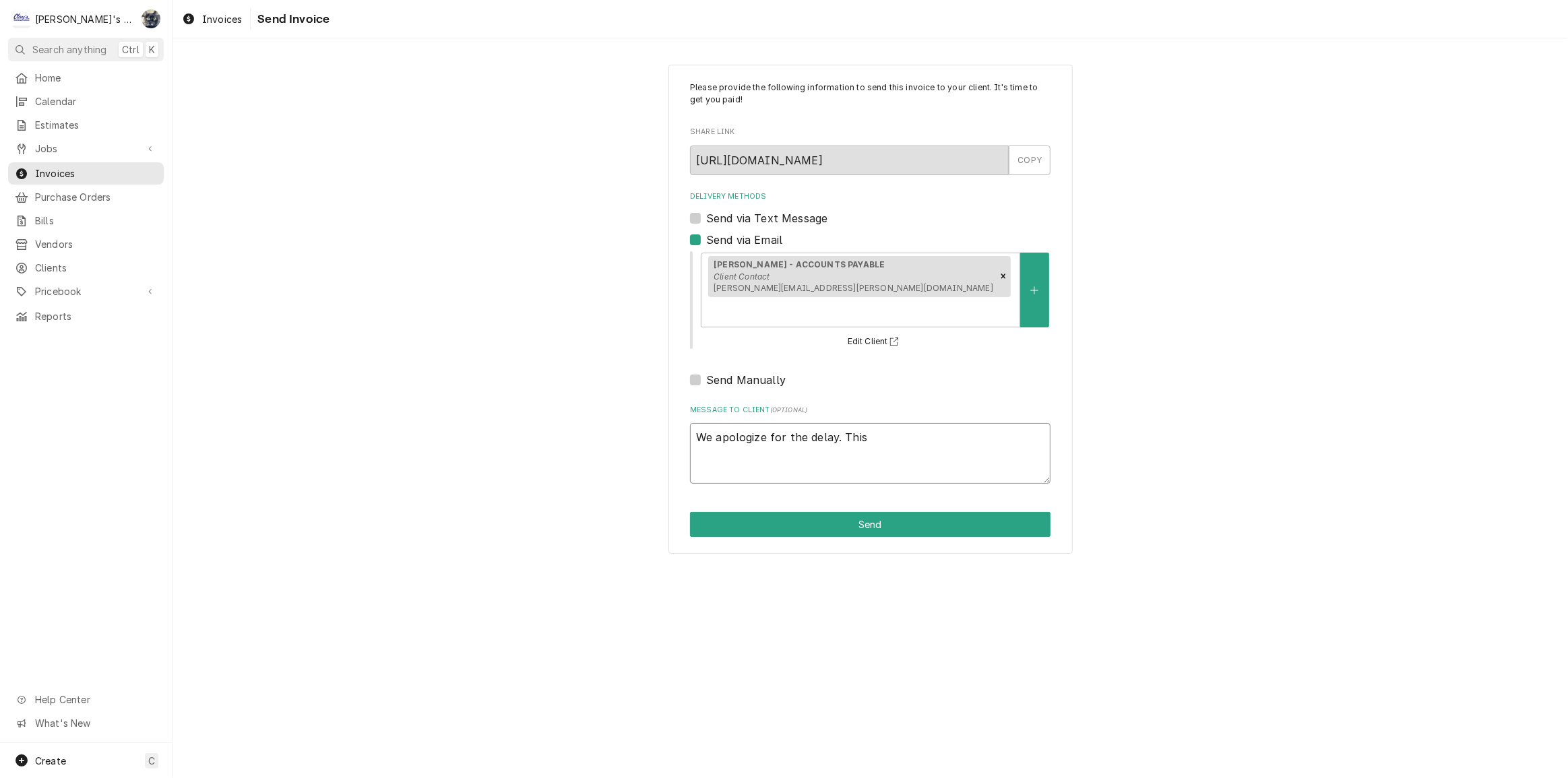
type textarea "We apologize for the delay. This"
type textarea "x"
type textarea "We apologize for the delay. This i"
type textarea "x"
type textarea "We apologize for the delay. This in"
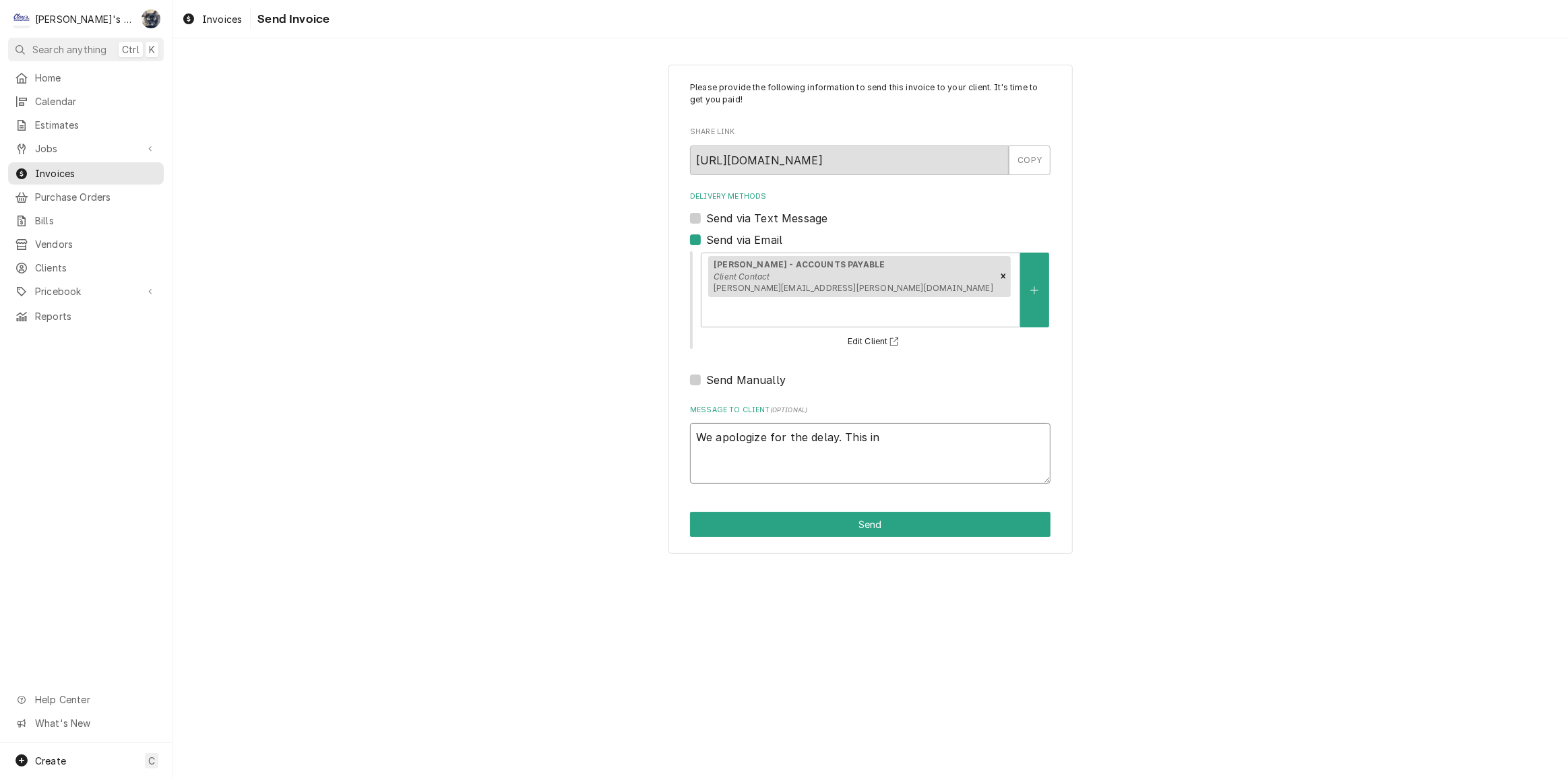
type textarea "x"
type textarea "We apologize for the delay. This inv"
type textarea "x"
type textarea "We apologize for the delay. This invo"
type textarea "x"
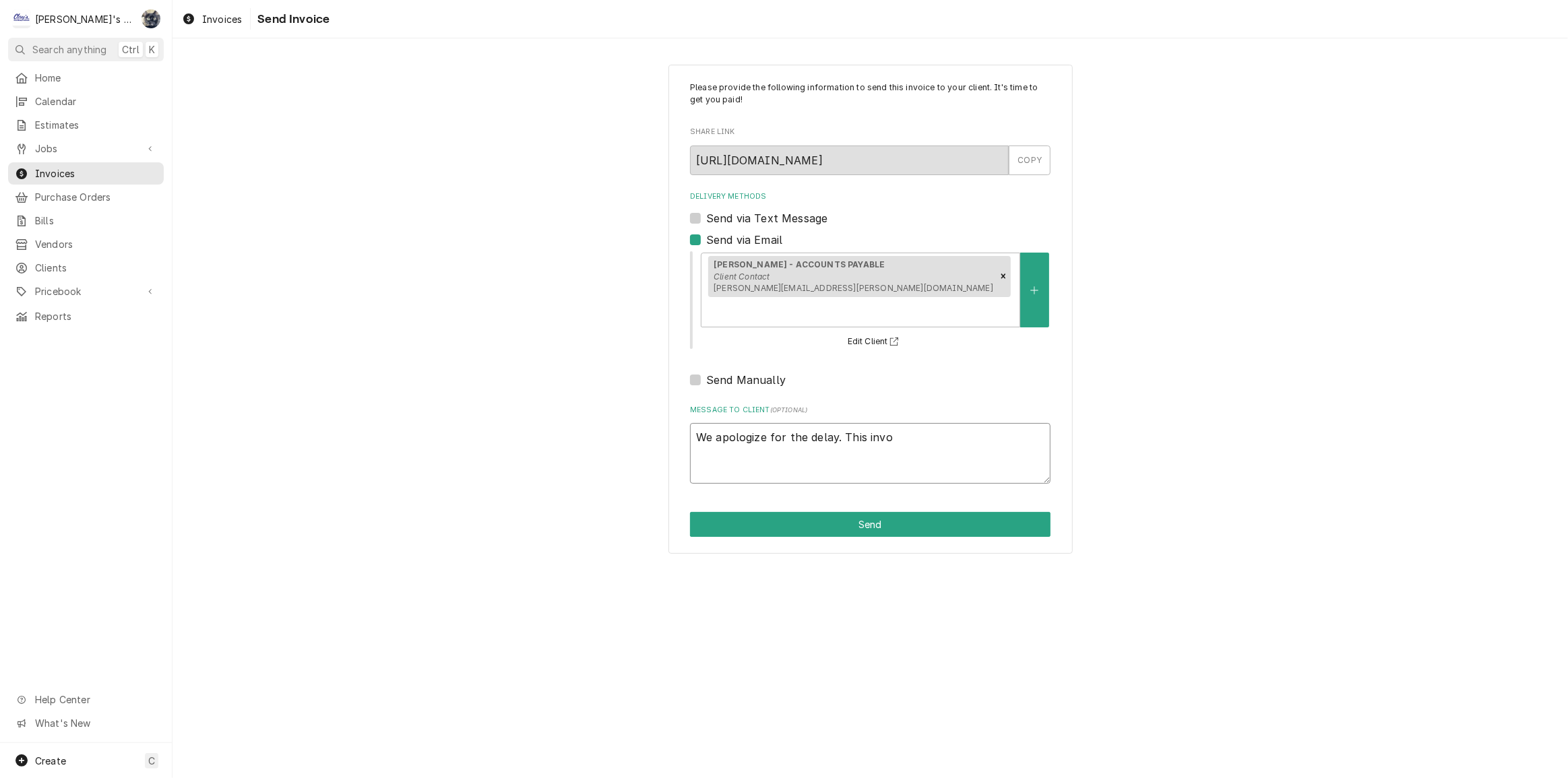
type textarea "We apologize for the delay. This invoi"
type textarea "x"
type textarea "We apologize for the delay. This invoic"
type textarea "x"
type textarea "We apologize for the delay. This invoice"
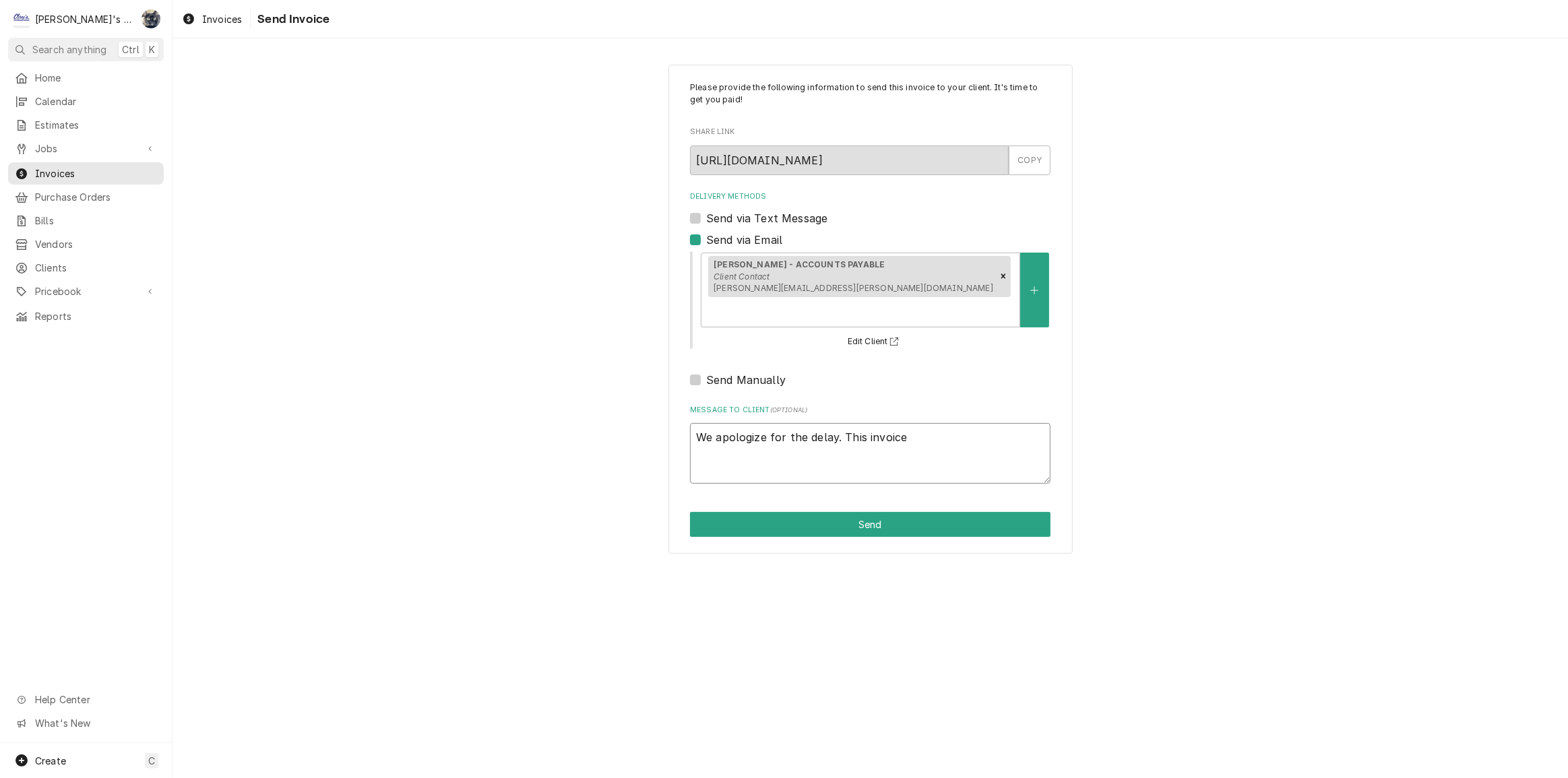
type textarea "x"
type textarea "We apologize for the delay. This invoice"
type textarea "x"
type textarea "We apologize for the delay. This invoice w"
type textarea "x"
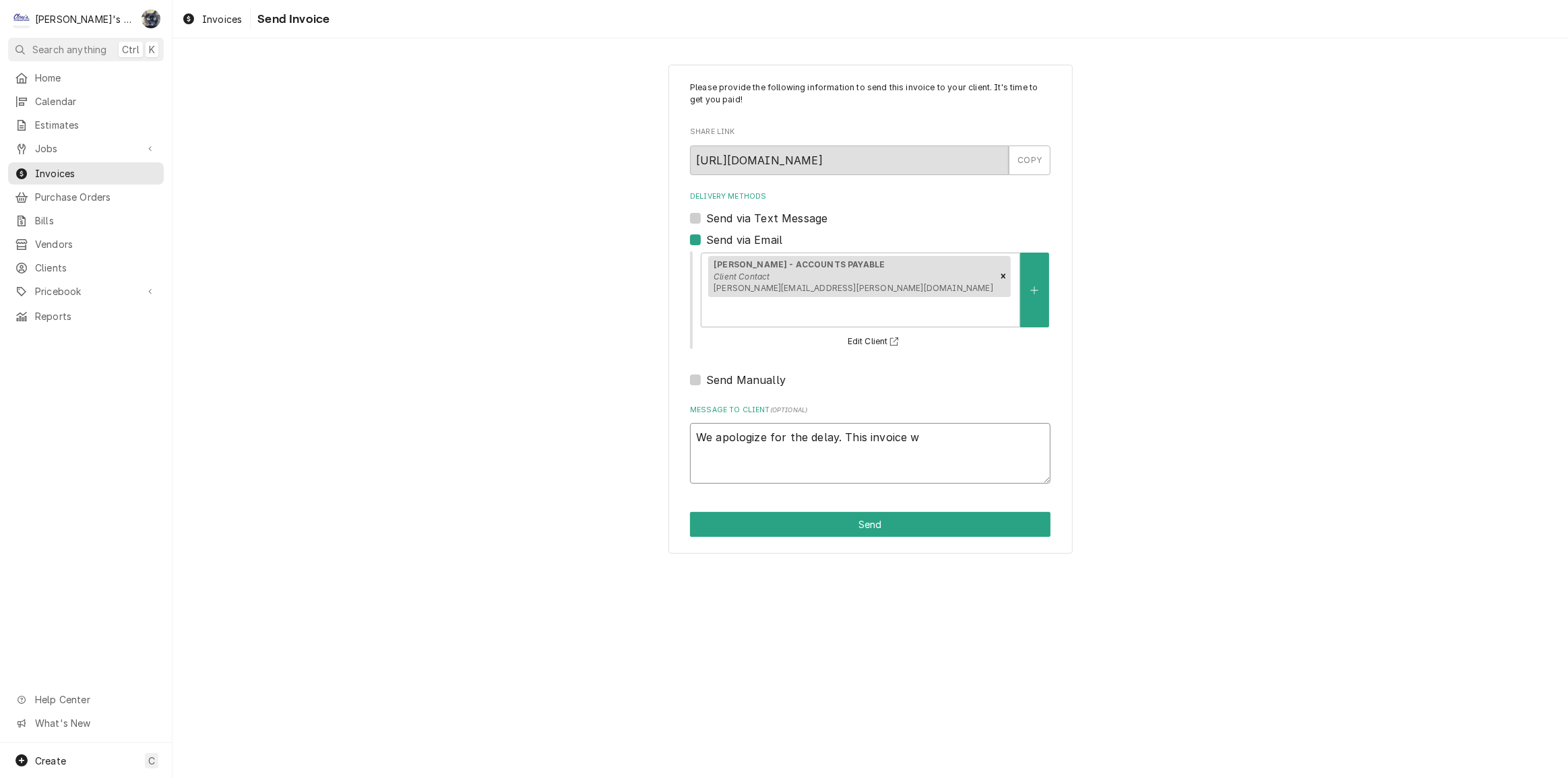
type textarea "We apologize for the delay. This invoice wa"
type textarea "x"
type textarea "We apologize for the delay. This invoice was"
type textarea "x"
type textarea "We apologize for the delay. This invoice was"
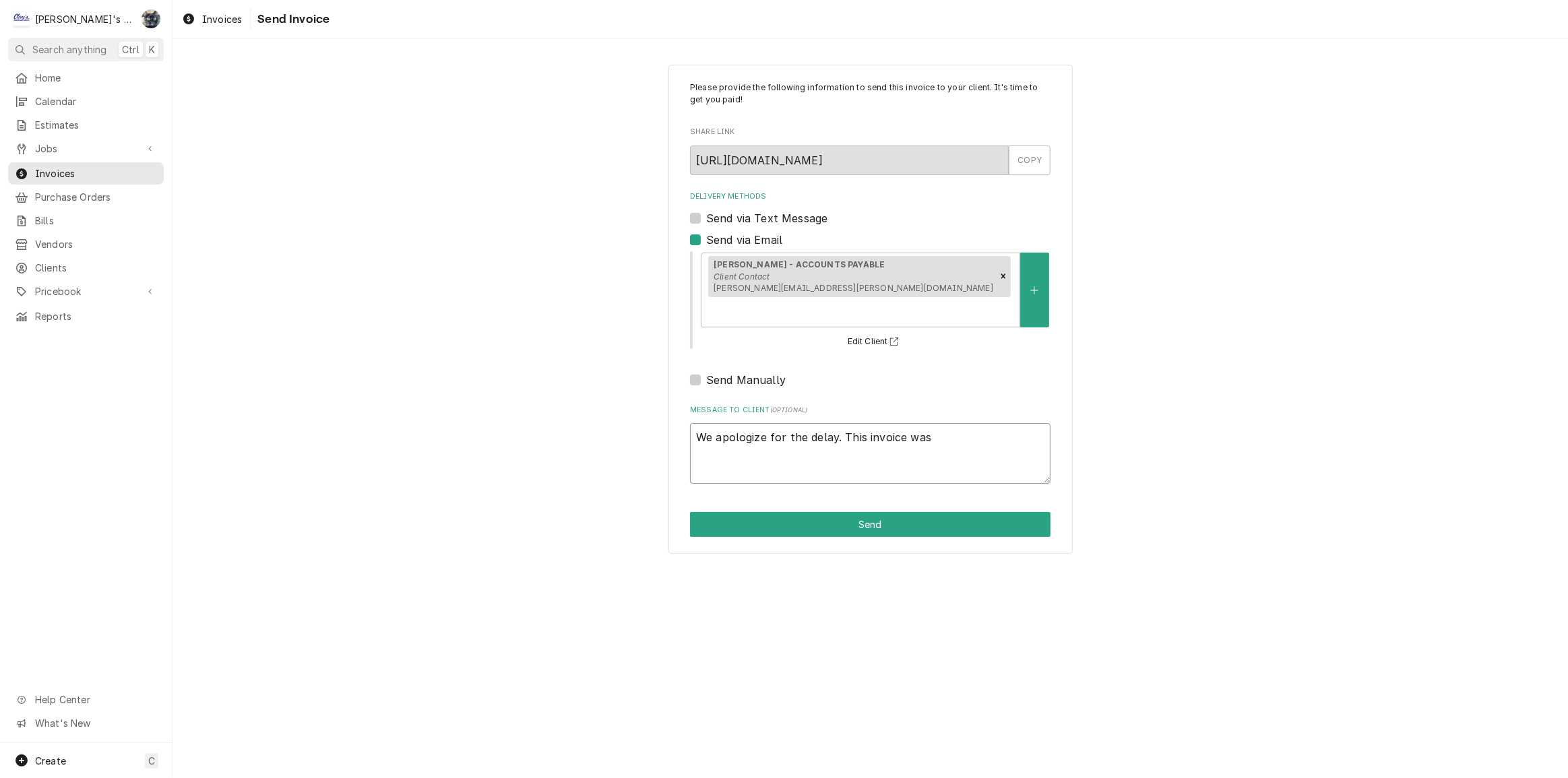
type textarea "x"
type textarea "We apologize for the delay. This invoice was e"
type textarea "x"
type textarea "We apologize for the delay. This invoice was"
type textarea "x"
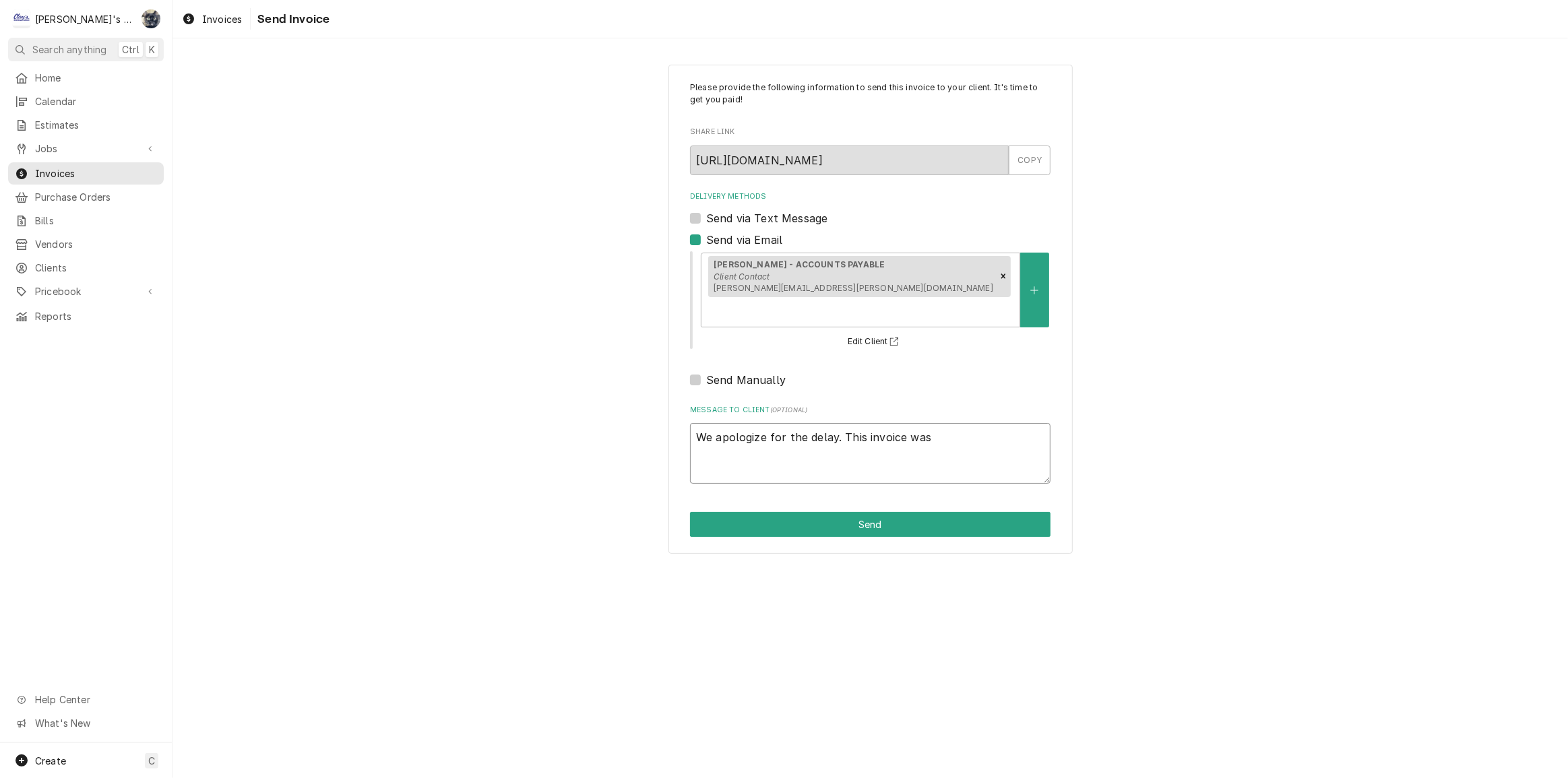
type textarea "We apologize for the delay. This invoice was b"
type textarea "x"
type textarea "We apologize for the delay. This invoice was be"
type textarea "x"
type textarea "We apologize for the delay. This invoice was bei"
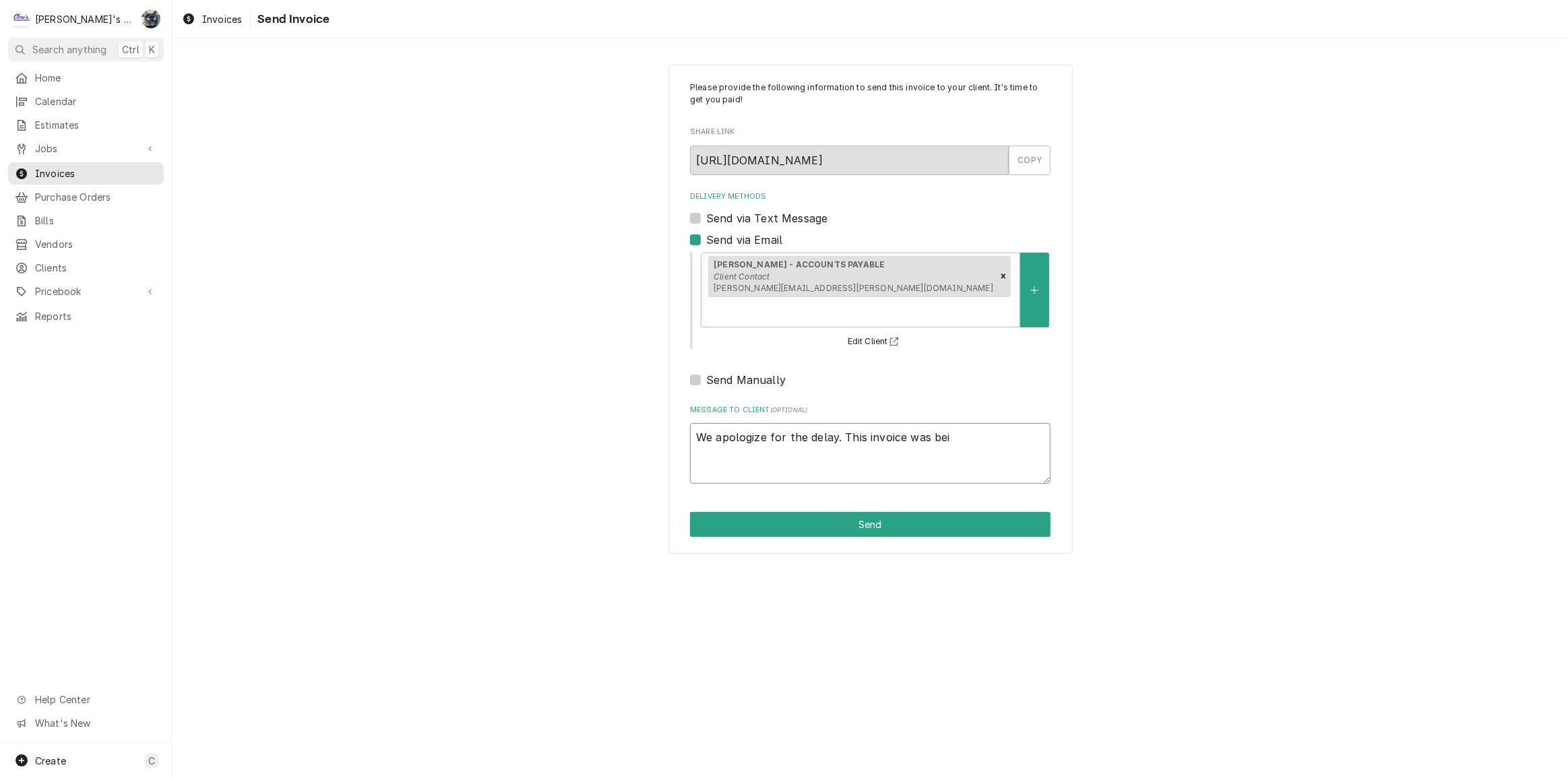
type textarea "x"
type textarea "We apologize for the delay. This invoice was bein"
type textarea "x"
type textarea "We apologize for the delay. This invoice was being"
type textarea "x"
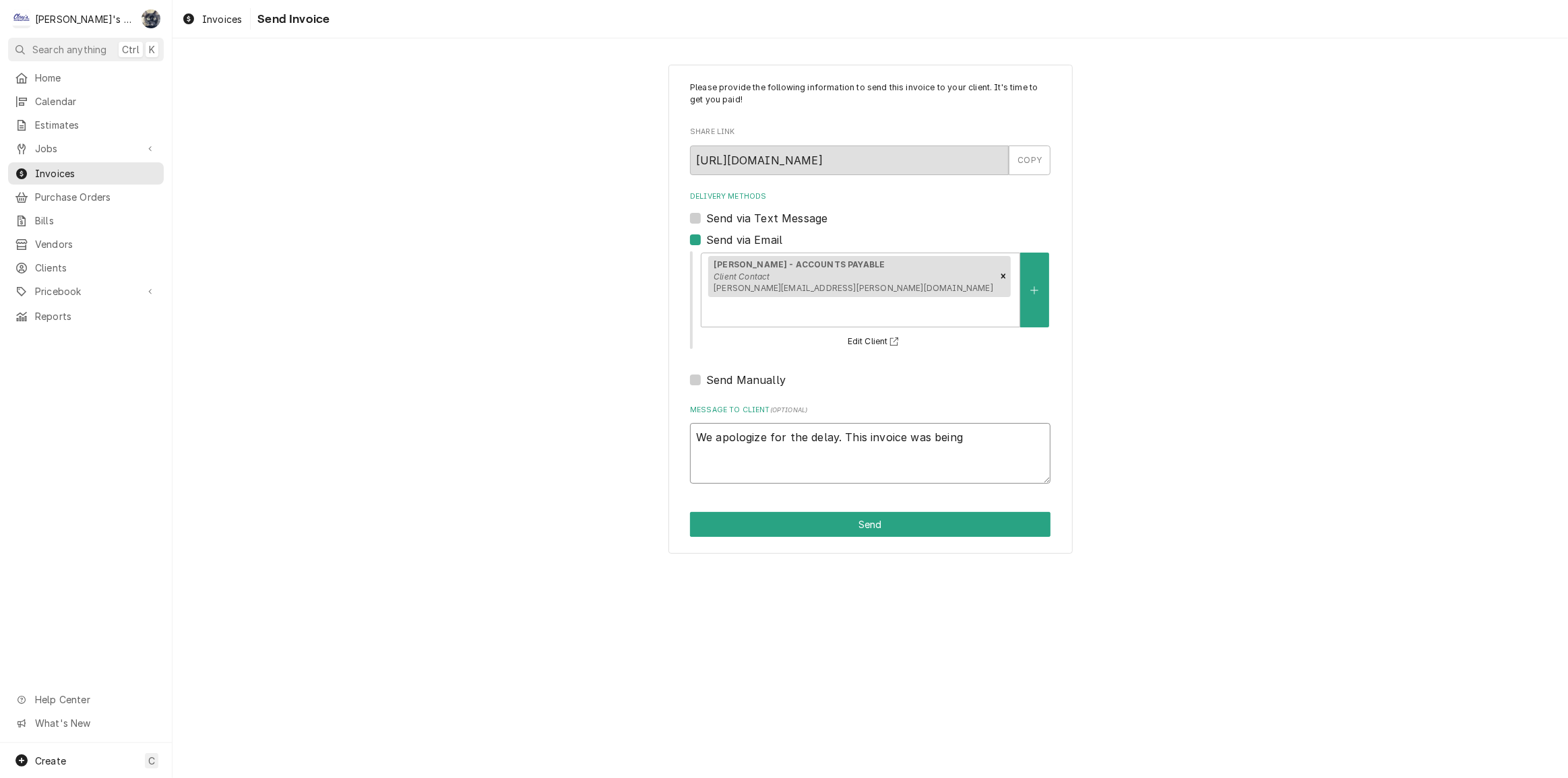
type textarea "We apologize for the delay. This invoice was being"
type textarea "x"
type textarea "We apologize for the delay. This invoice was being h"
type textarea "x"
type textarea "We apologize for the delay. This invoice was being he"
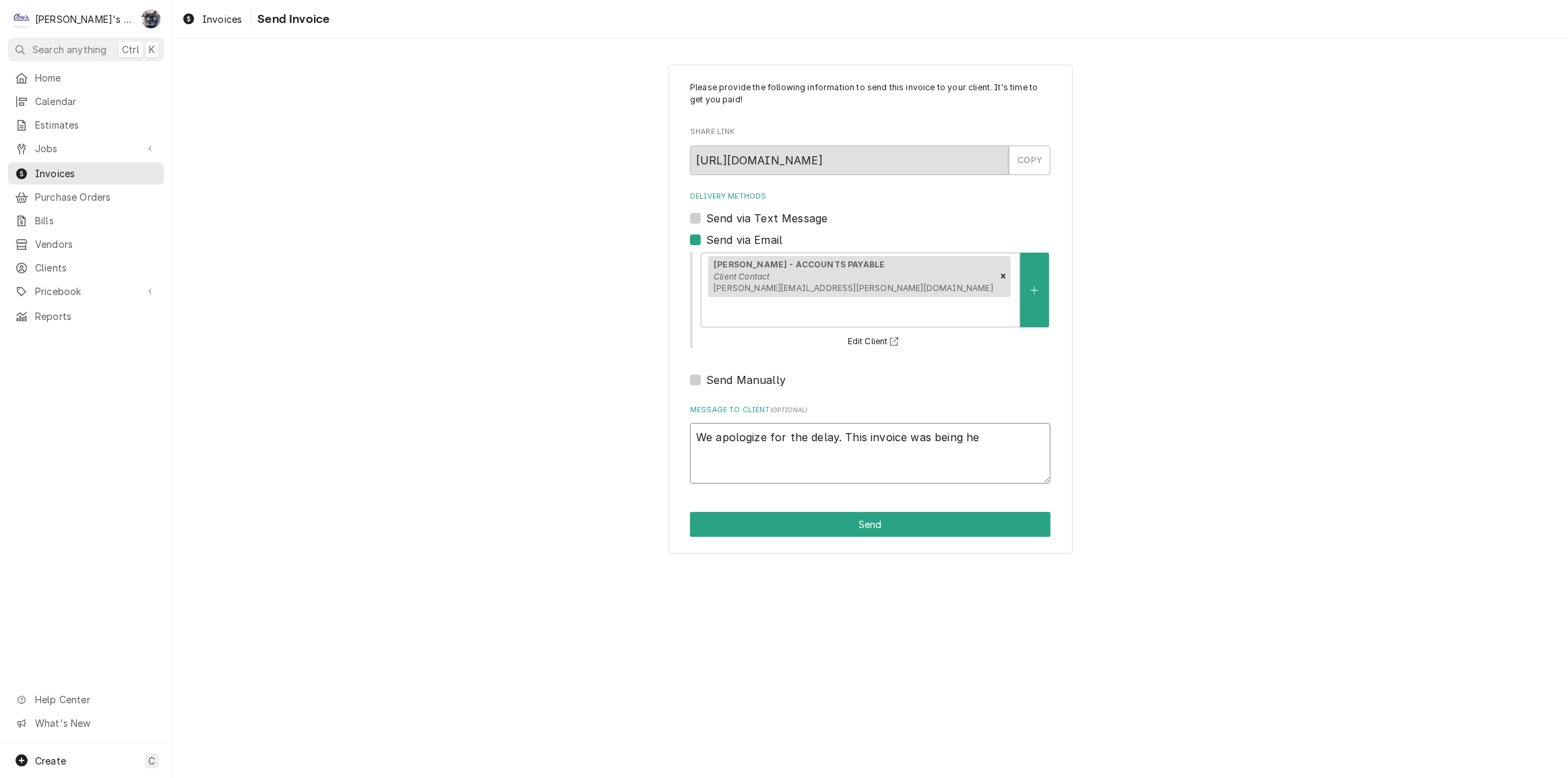
type textarea "x"
type textarea "We apologize for the delay. This invoice was being hel"
type textarea "x"
type textarea "We apologize for the delay. This invoice was being hele"
type textarea "x"
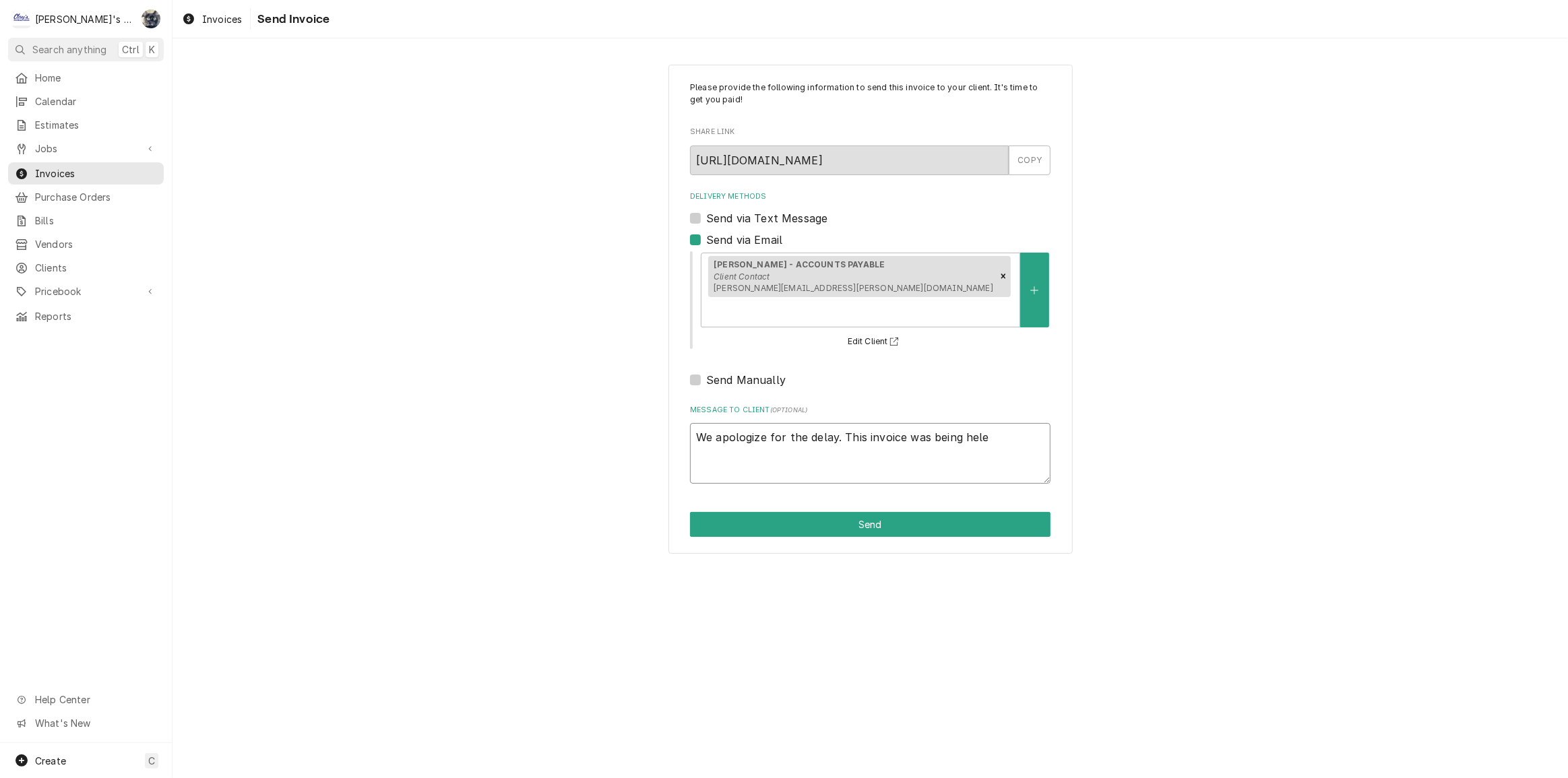
type textarea "We apologize for the delay. This invoice was being hel"
type textarea "x"
type textarea "We apologize for the delay. This invoice was being held"
type textarea "x"
type textarea "We apologize for the delay. This invoice was being held"
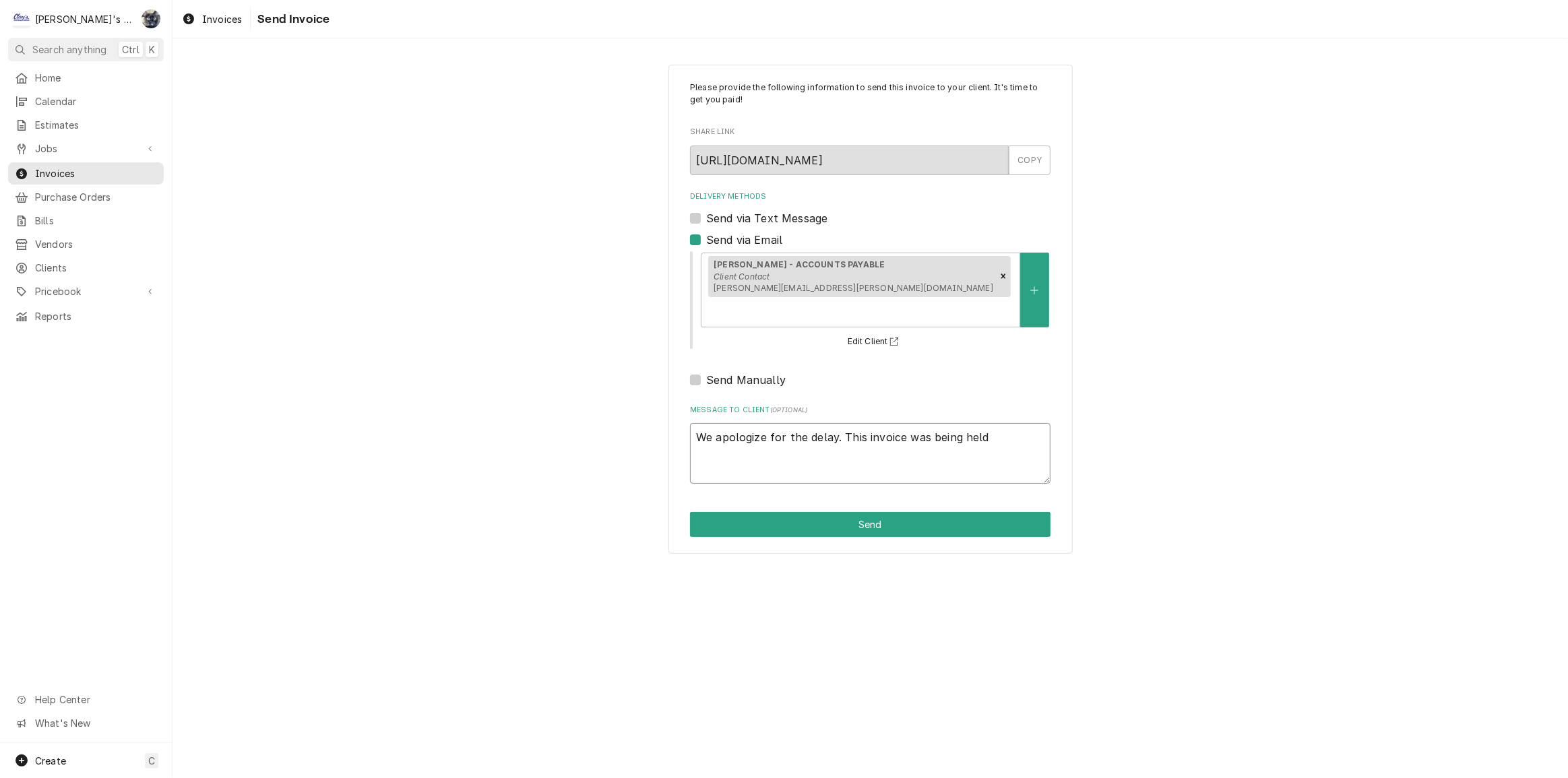
type textarea "x"
type textarea "We apologize for the delay. This invoice was being held f"
type textarea "x"
type textarea "We apologize for the delay. This invoice was being held fo"
type textarea "x"
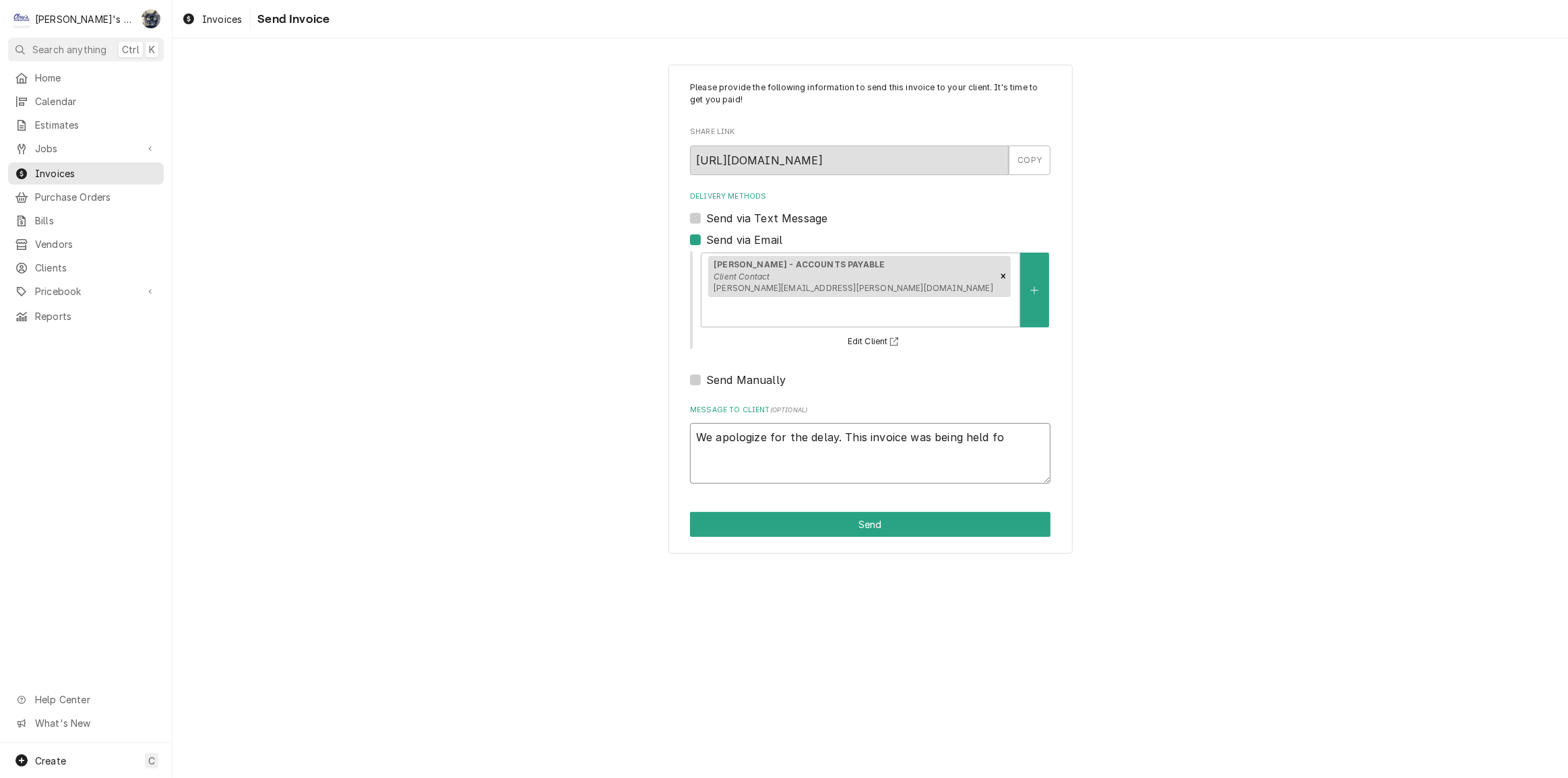
type textarea "We apologize for the delay. This invoice was being held for"
type textarea "x"
type textarea "We apologize for the delay. This invoice was being held for"
type textarea "x"
type textarea "We apologize for the delay. This invoice was being held for r"
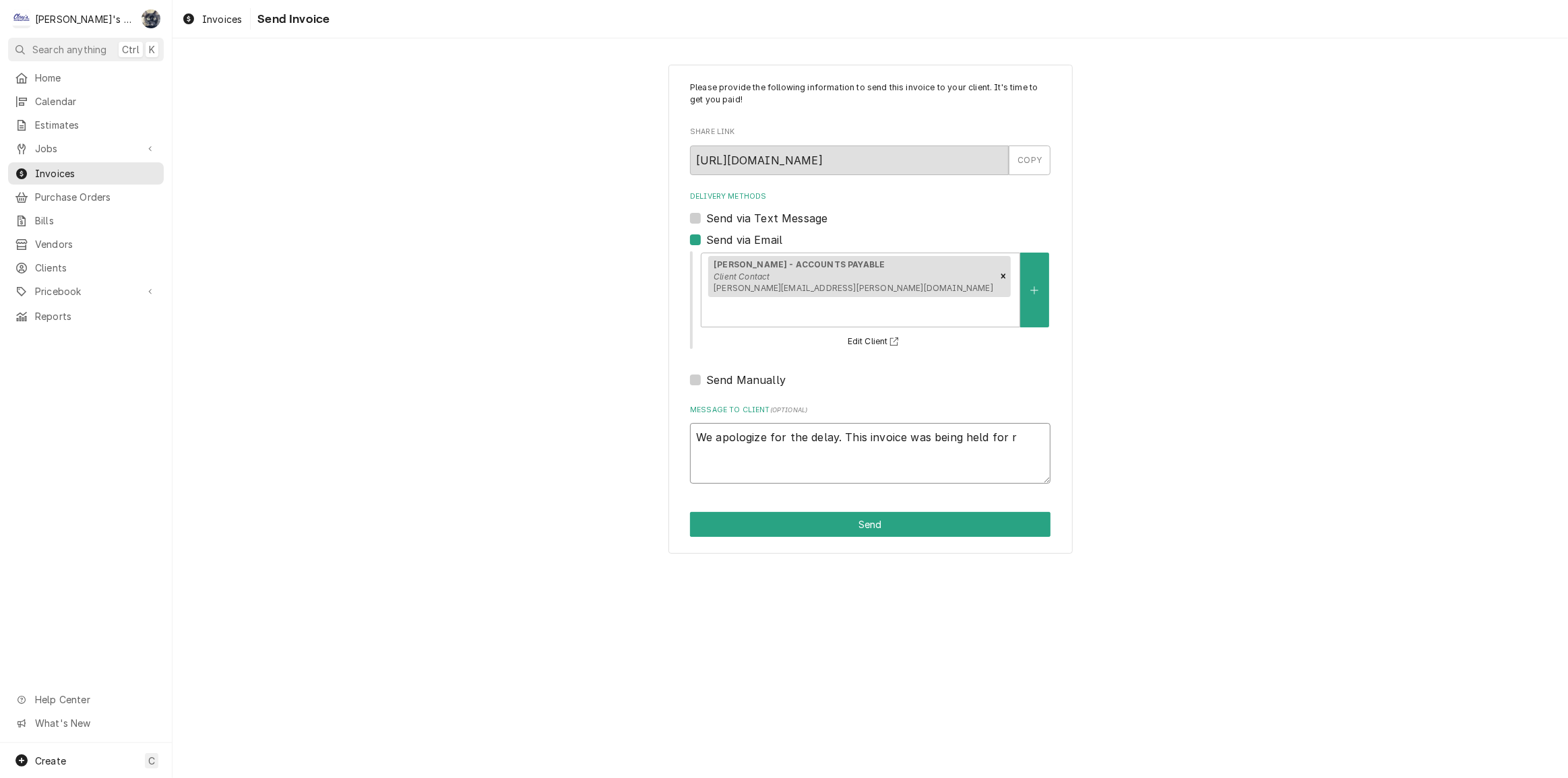
type textarea "x"
type textarea "We apologize for the delay. This invoice was being held for re"
type textarea "x"
type textarea "We apologize for the delay. This invoice was being held for rev"
type textarea "x"
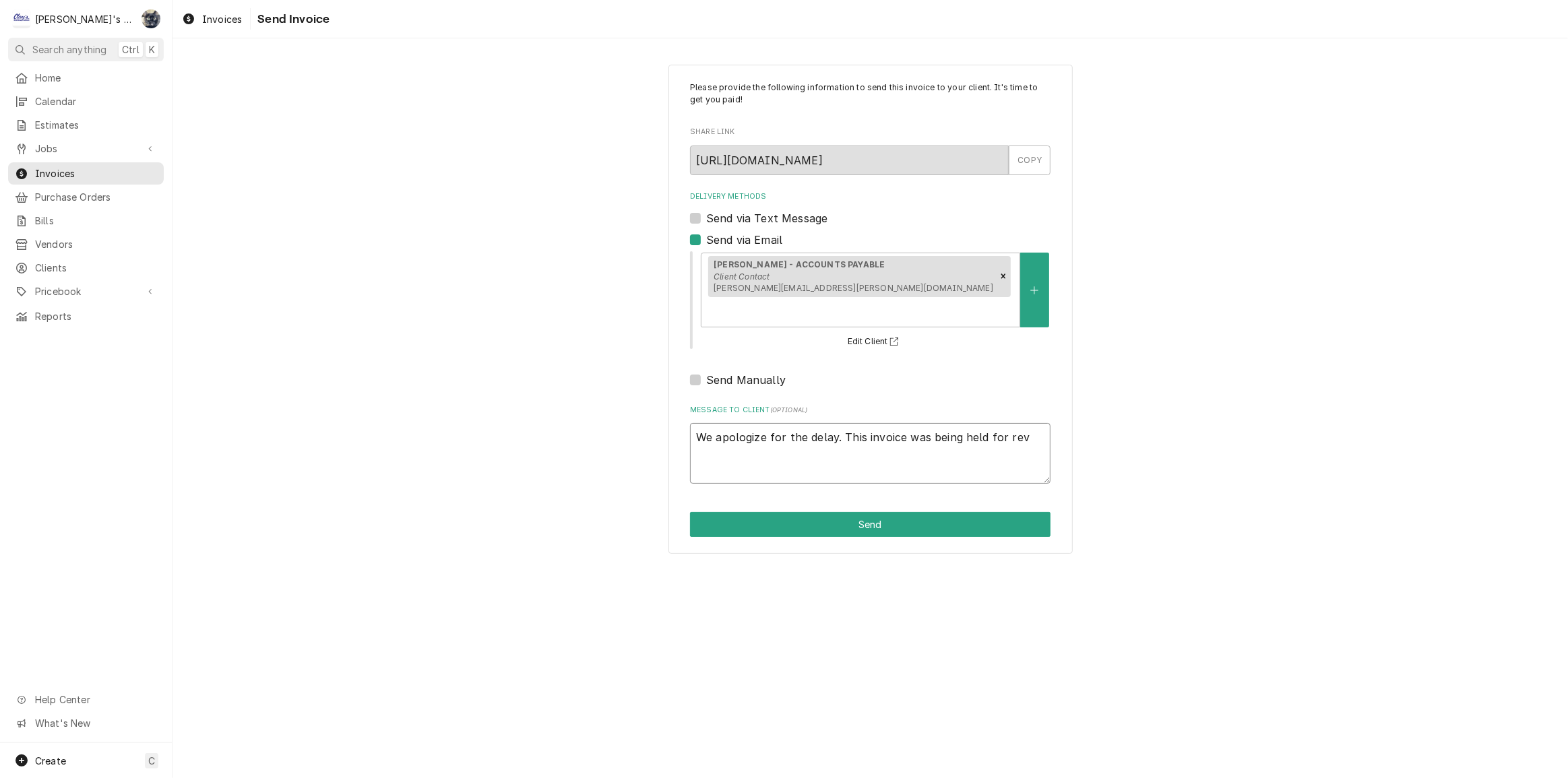
type textarea "We apologize for the delay. This invoice was being held for revi"
type textarea "x"
type textarea "We apologize for the delay. This invoice was being held for revie"
type textarea "x"
type textarea "We apologize for the delay. This invoice was being held for review"
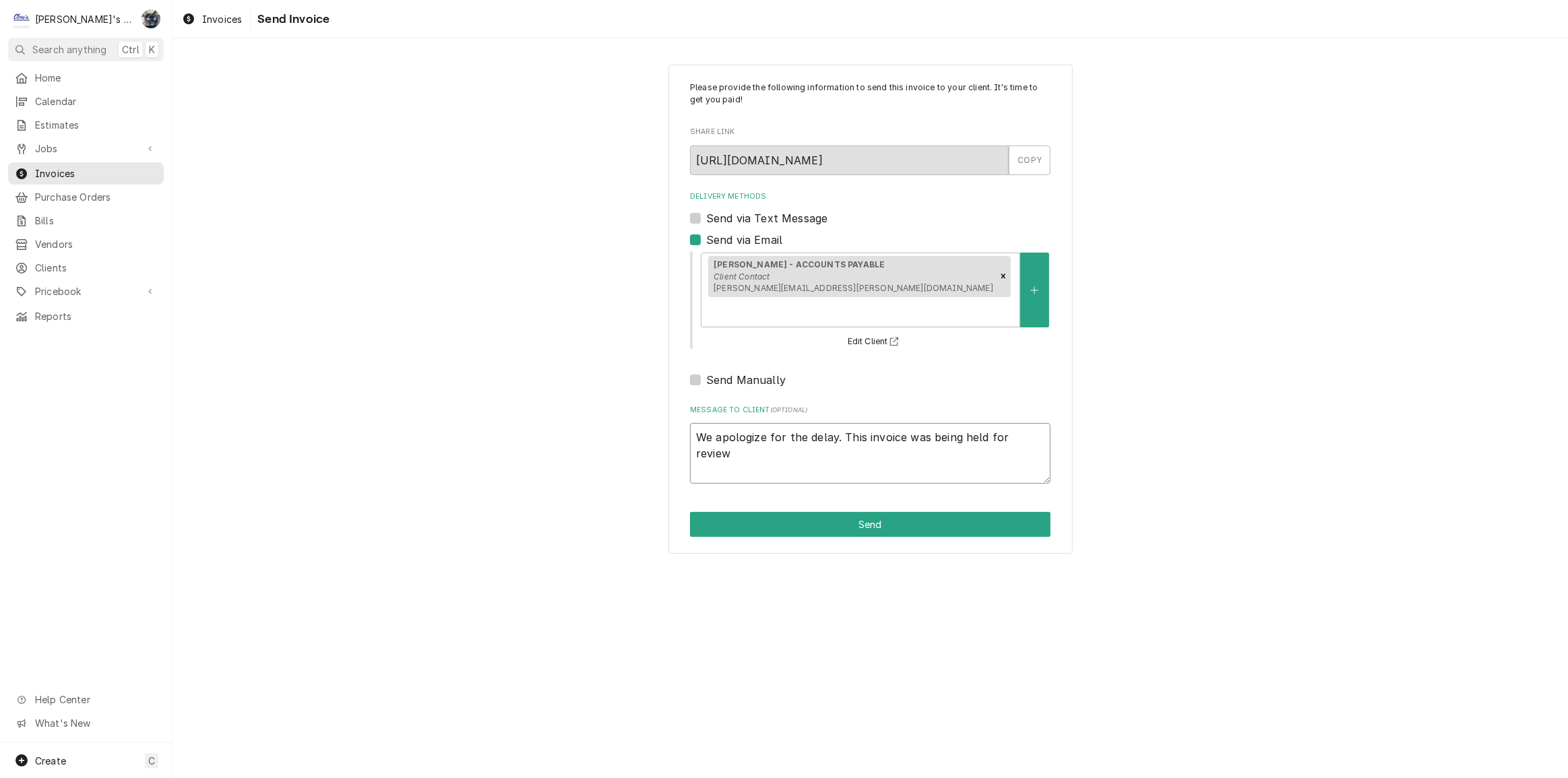
type textarea "x"
type textarea "We apologize for the delay. This invoice was being held for review"
type textarea "x"
type textarea "We apologize for the delay. This invoice was being held for review f"
type textarea "x"
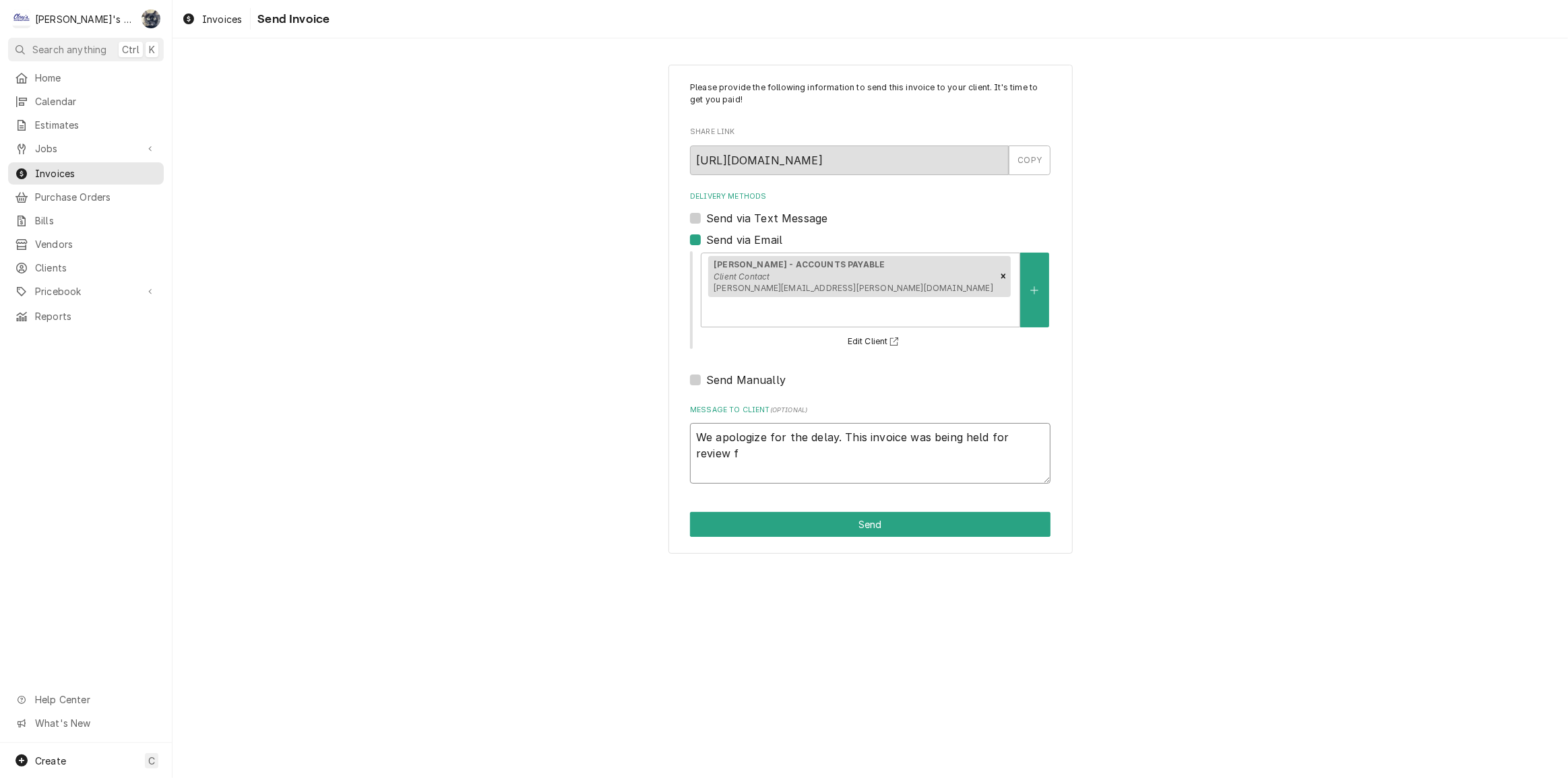
type textarea "We apologize for the delay. This invoice was being held for review fo"
type textarea "x"
type textarea "We apologize for the delay. This invoice was being held for review for"
type textarea "x"
type textarea "We apologize for the delay. This invoice was being held for review for"
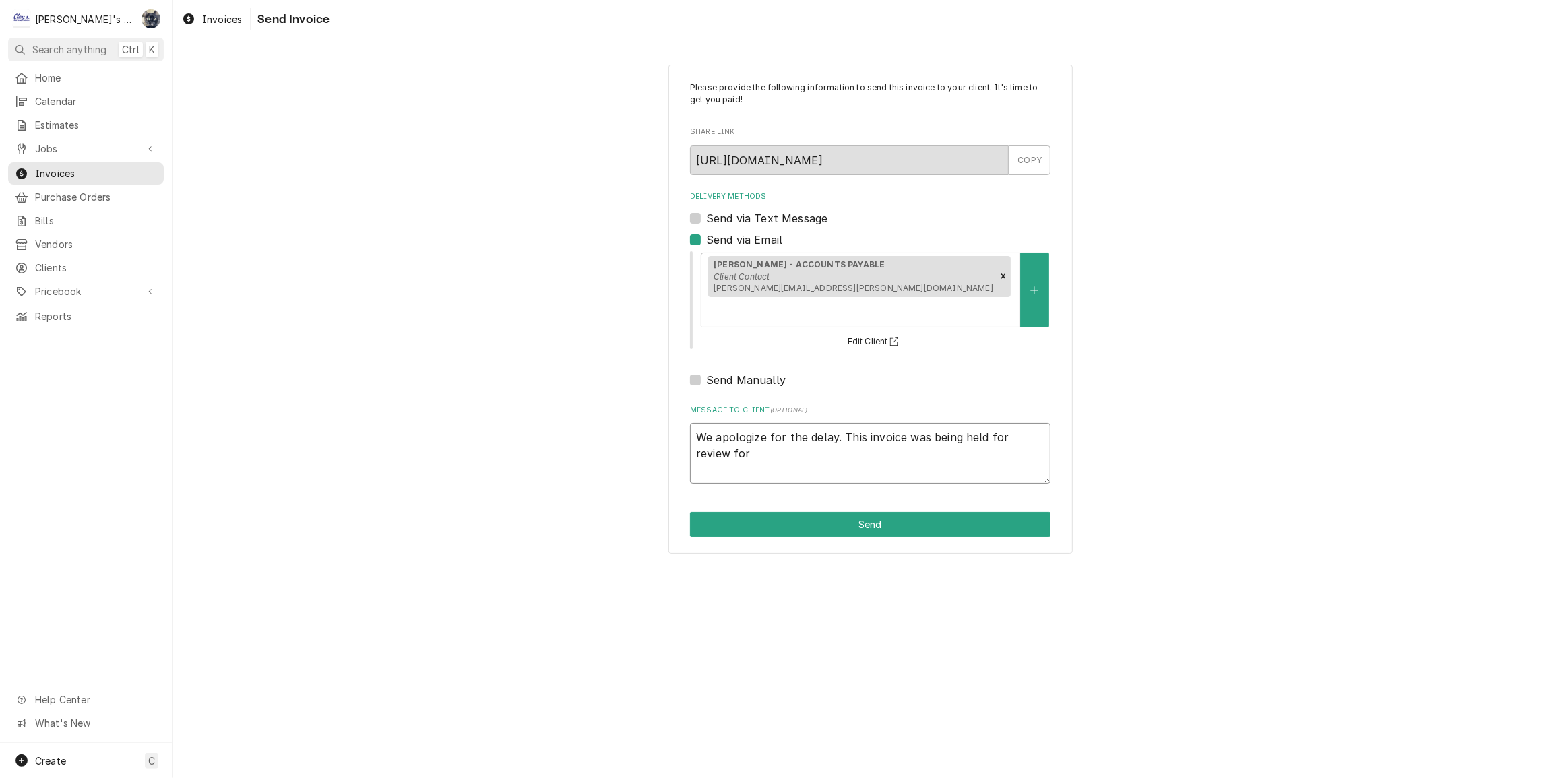
type textarea "x"
type textarea "We apologize for the delay. This invoice was being held for review for t"
type textarea "x"
type textarea "We apologize for the delay. This invoice was being held for review for th"
type textarea "x"
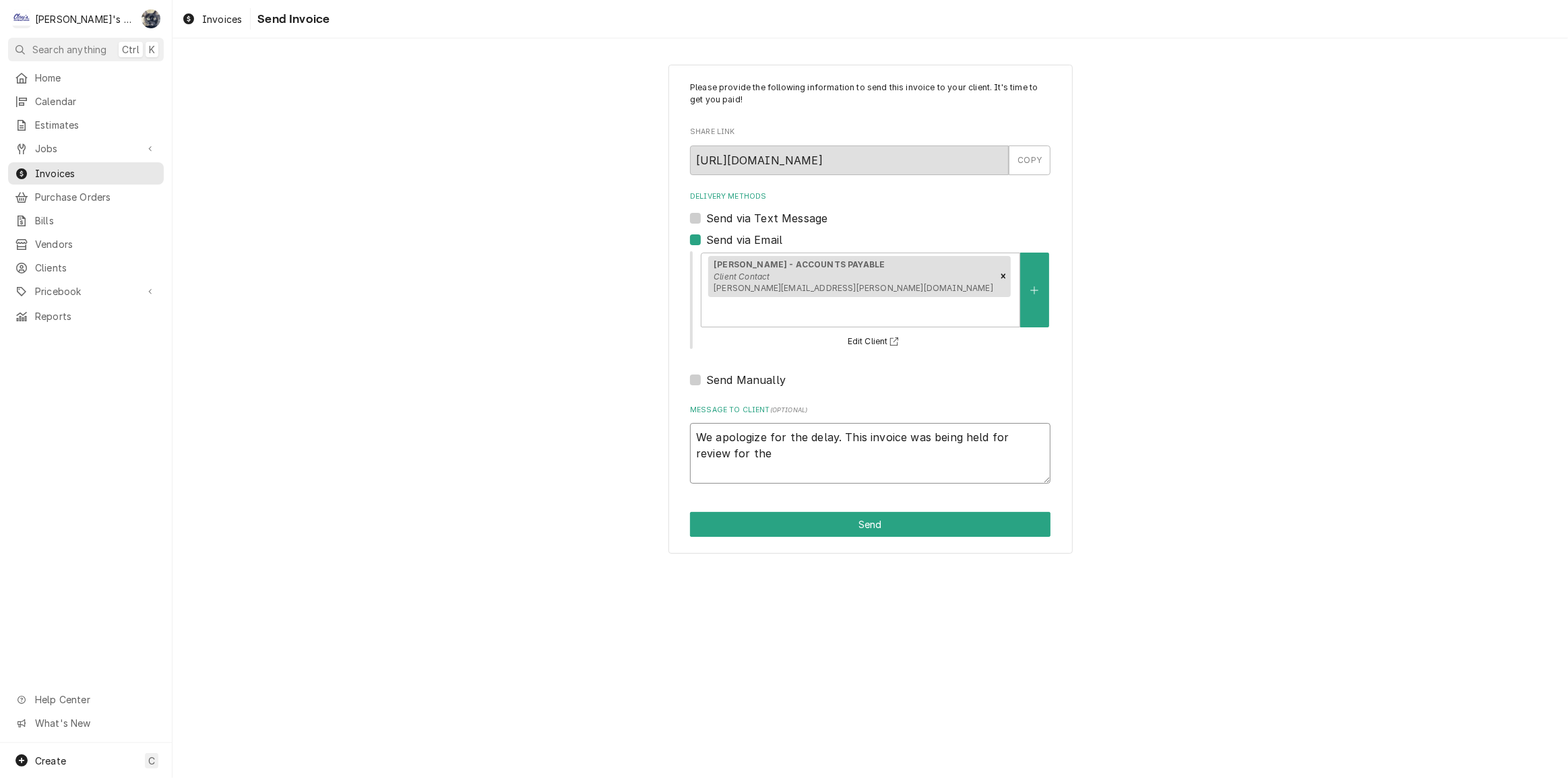
type textarea "We apologize for the delay. This invoice was being held for review for the"
type textarea "x"
type textarea "We apologize for the delay. This invoice was being held for review for the a"
type textarea "x"
type textarea "We apologize for the delay. This invoice was being held for review for the ap"
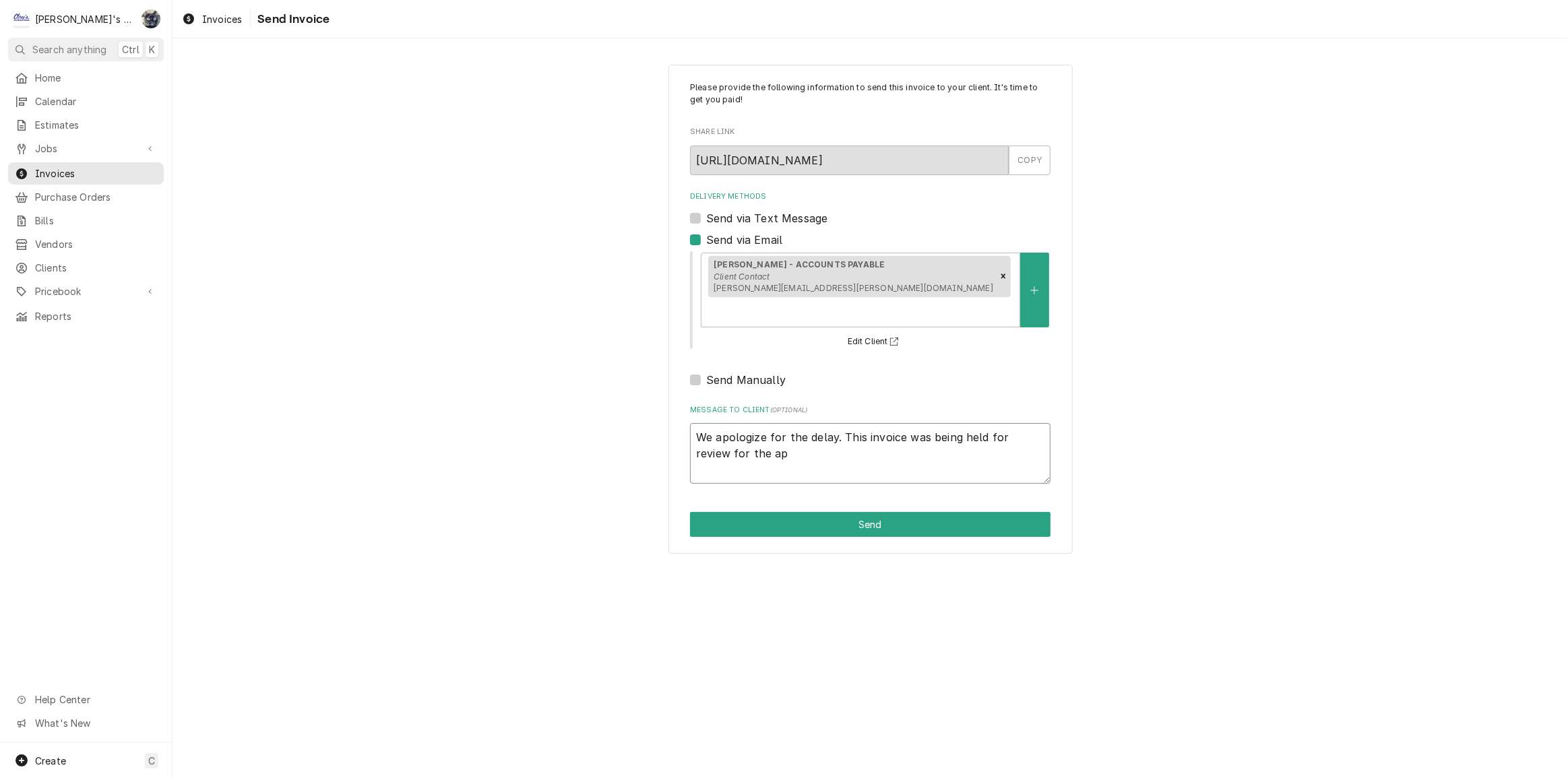
type textarea "x"
type textarea "We apologize for the delay. This invoice was being held for review for the app"
type textarea "x"
type textarea "We apologize for the delay. This invoice was being held for review for the appl"
type textarea "x"
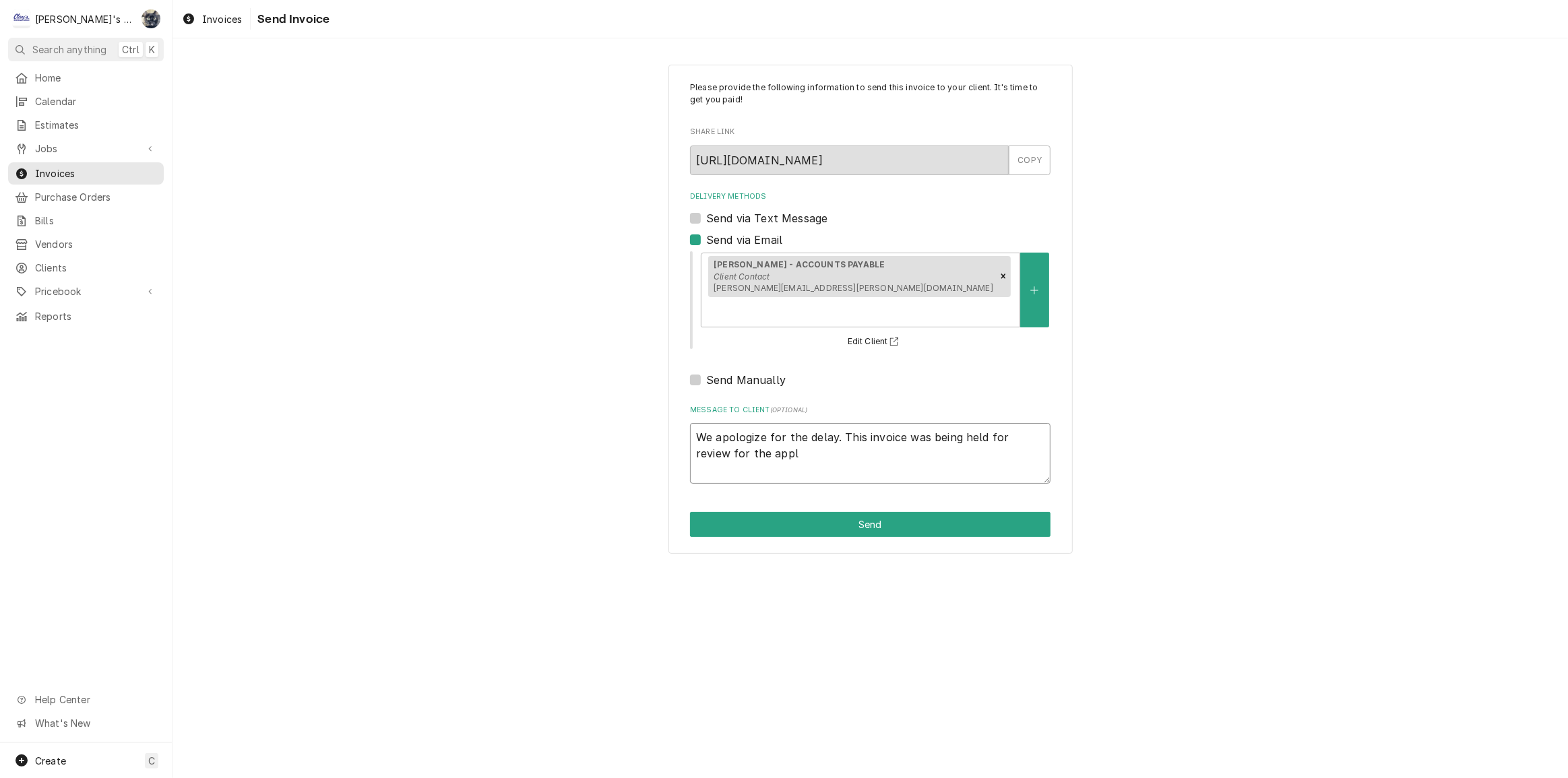
type textarea "We apologize for the delay. This invoice was being held for review for the appli"
type textarea "x"
type textarea "We apologize for the delay. This invoice was being held for review for the appl…"
type textarea "x"
type textarea "We apologize for the delay. This invoice was being held for review for the appl…"
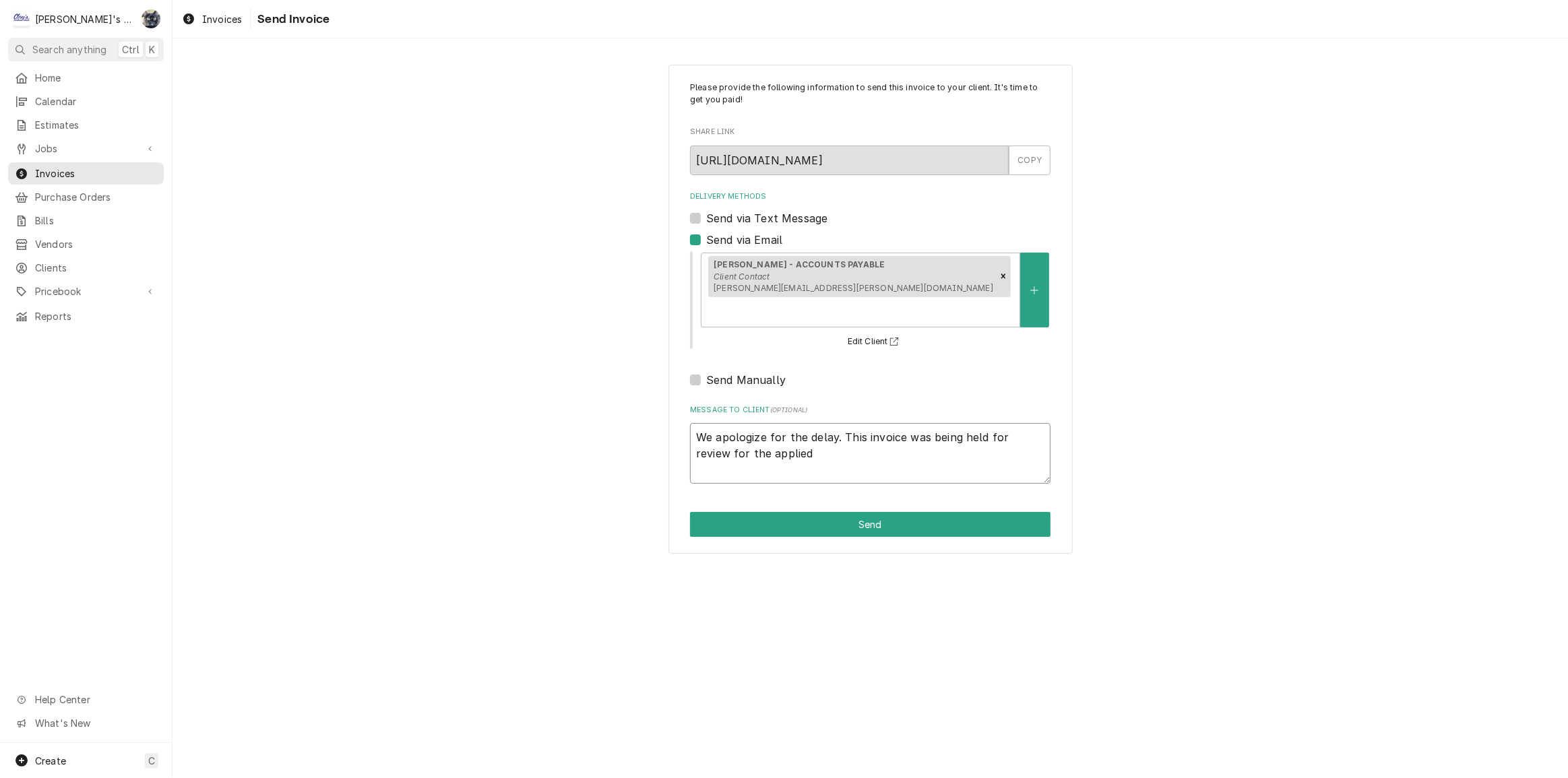
type textarea "x"
type textarea "We apologize for the delay. This invoice was being held for review for the appl…"
type textarea "x"
type textarea "We apologize for the delay. This invoice was being held for review for the appl…"
type textarea "x"
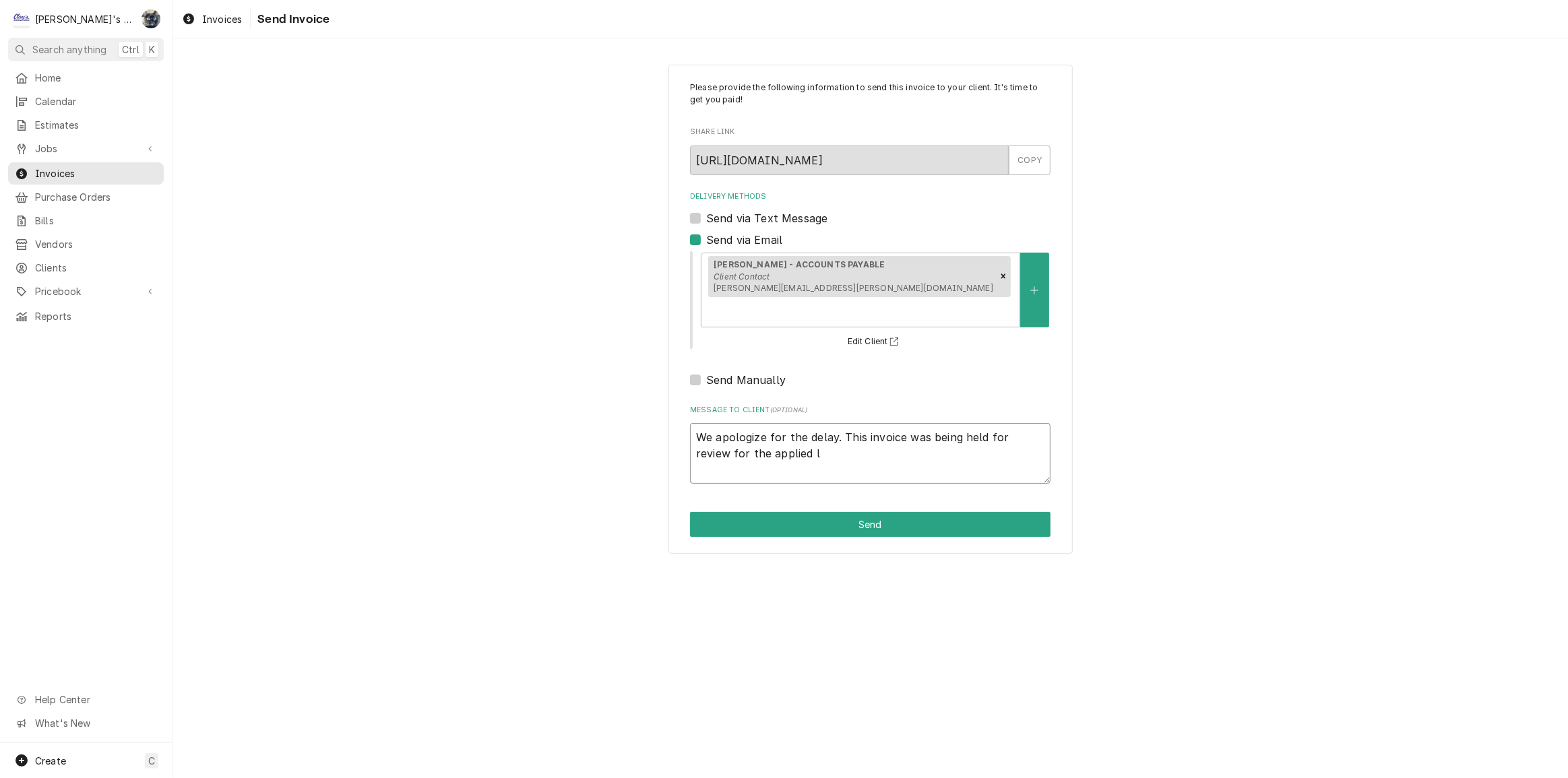
type textarea "We apologize for the delay. This invoice was being held for review for the appl…"
type textarea "x"
type textarea "We apologize for the delay. This invoice was being held for review for the appl…"
type textarea "x"
type textarea "We apologize for the delay. This invoice was being held for review for the appl…"
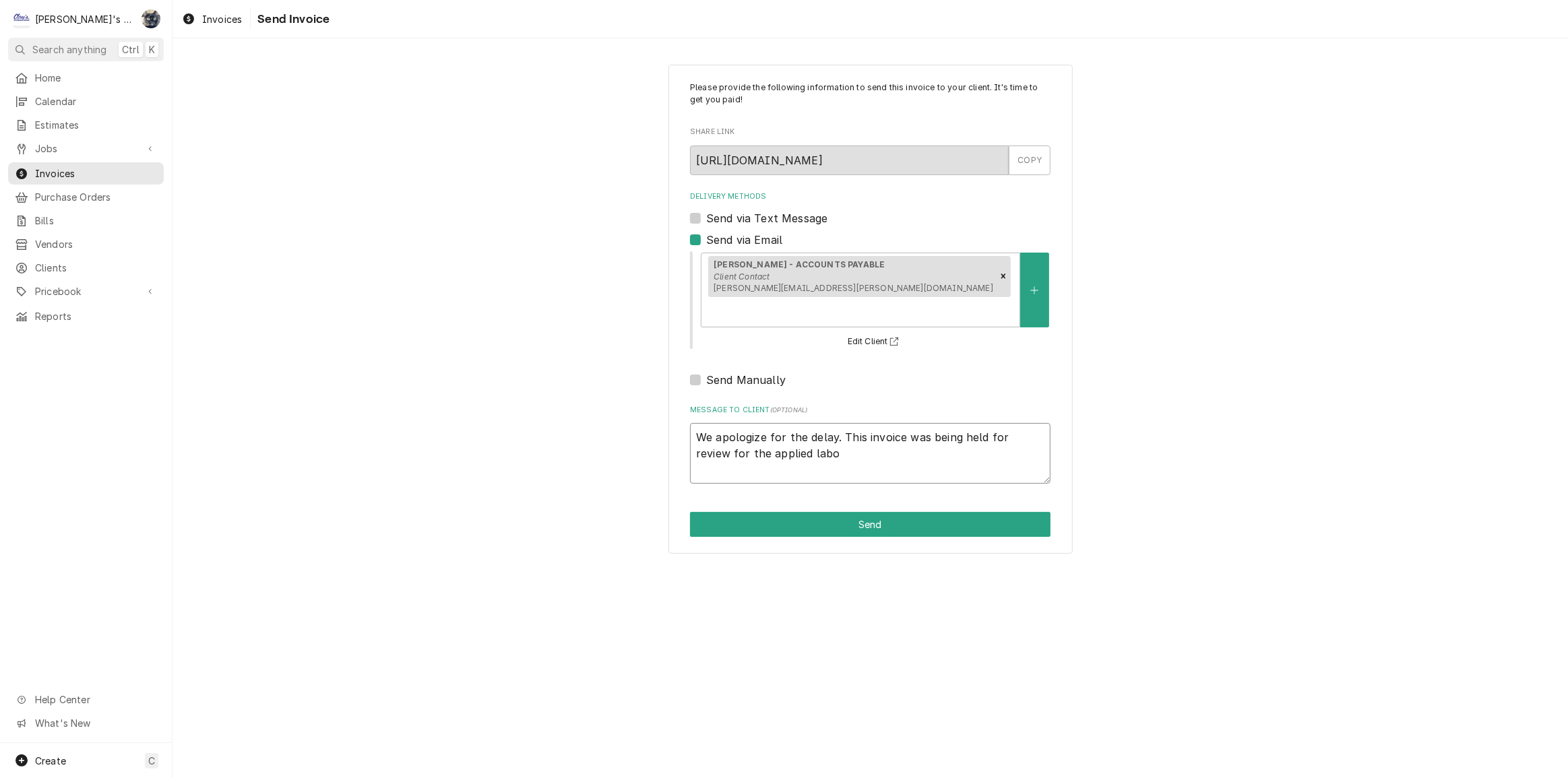
type textarea "x"
type textarea "We apologize for the delay. This invoice was being held for review for the appl…"
type textarea "x"
type textarea "We apologize for the delay. This invoice was being held for review for the appl…"
type textarea "x"
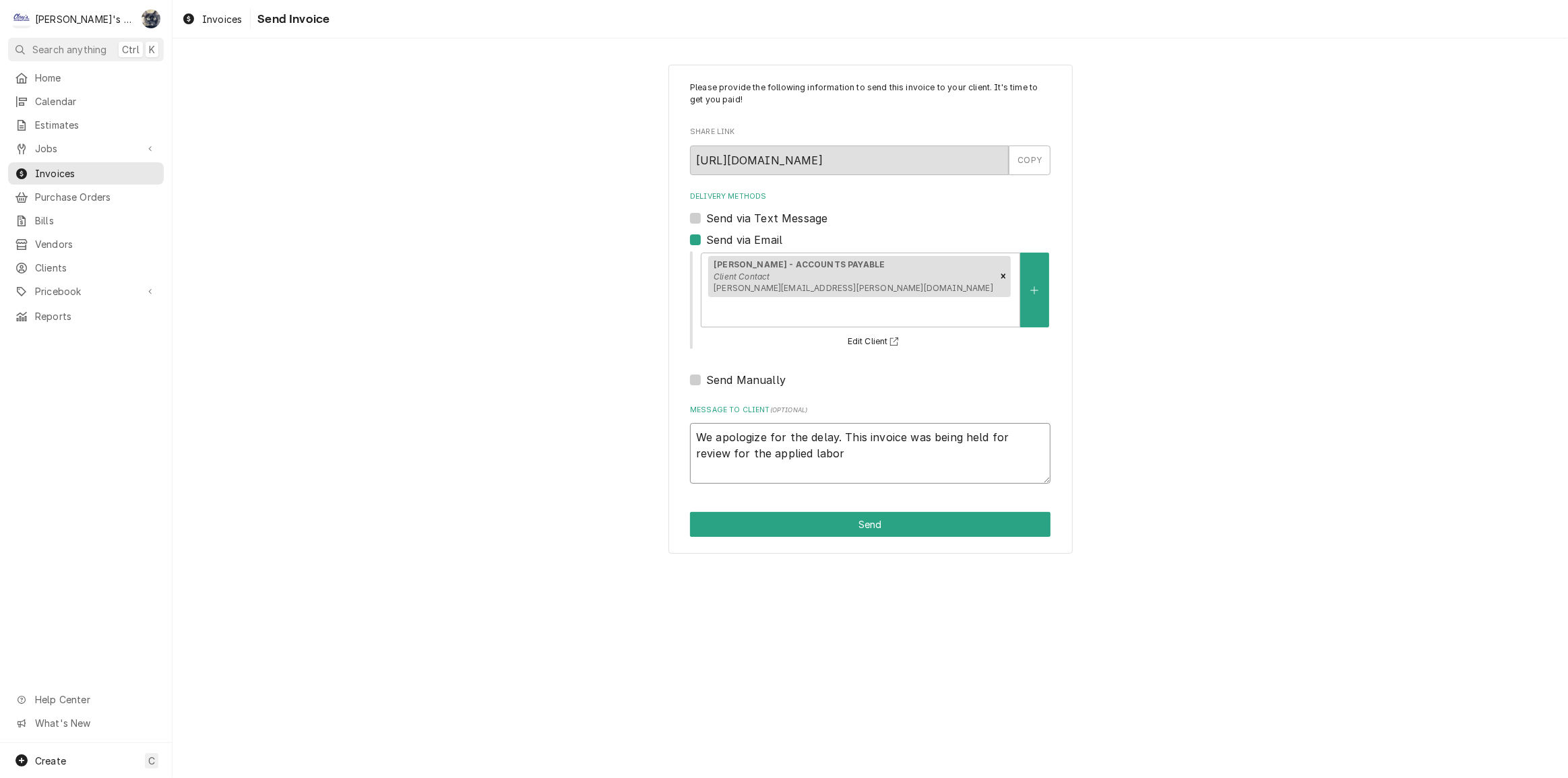
type textarea "We apologize for the delay. This invoice was being held for review for the appl…"
type textarea "x"
type textarea "We apologize for the delay. This invoice was being held for review for the appl…"
type textarea "x"
type textarea "We apologize for the delay. This invoice was being held for review for the appl…"
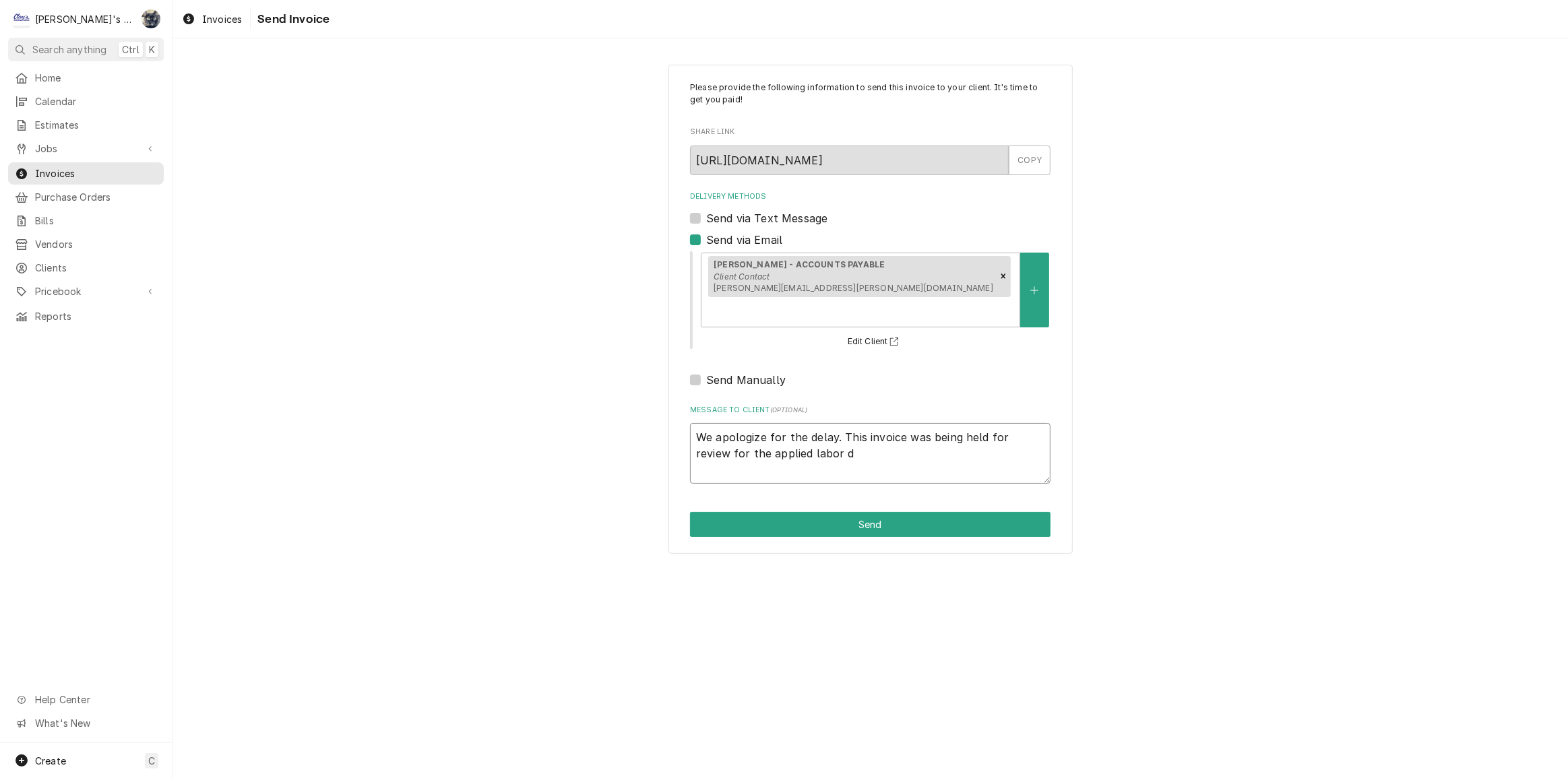
type textarea "x"
type textarea "We apologize for the delay. This invoice was being held for review for the appl…"
type textarea "x"
type textarea "We apologize for the delay. This invoice was being held for review for the appl…"
type textarea "x"
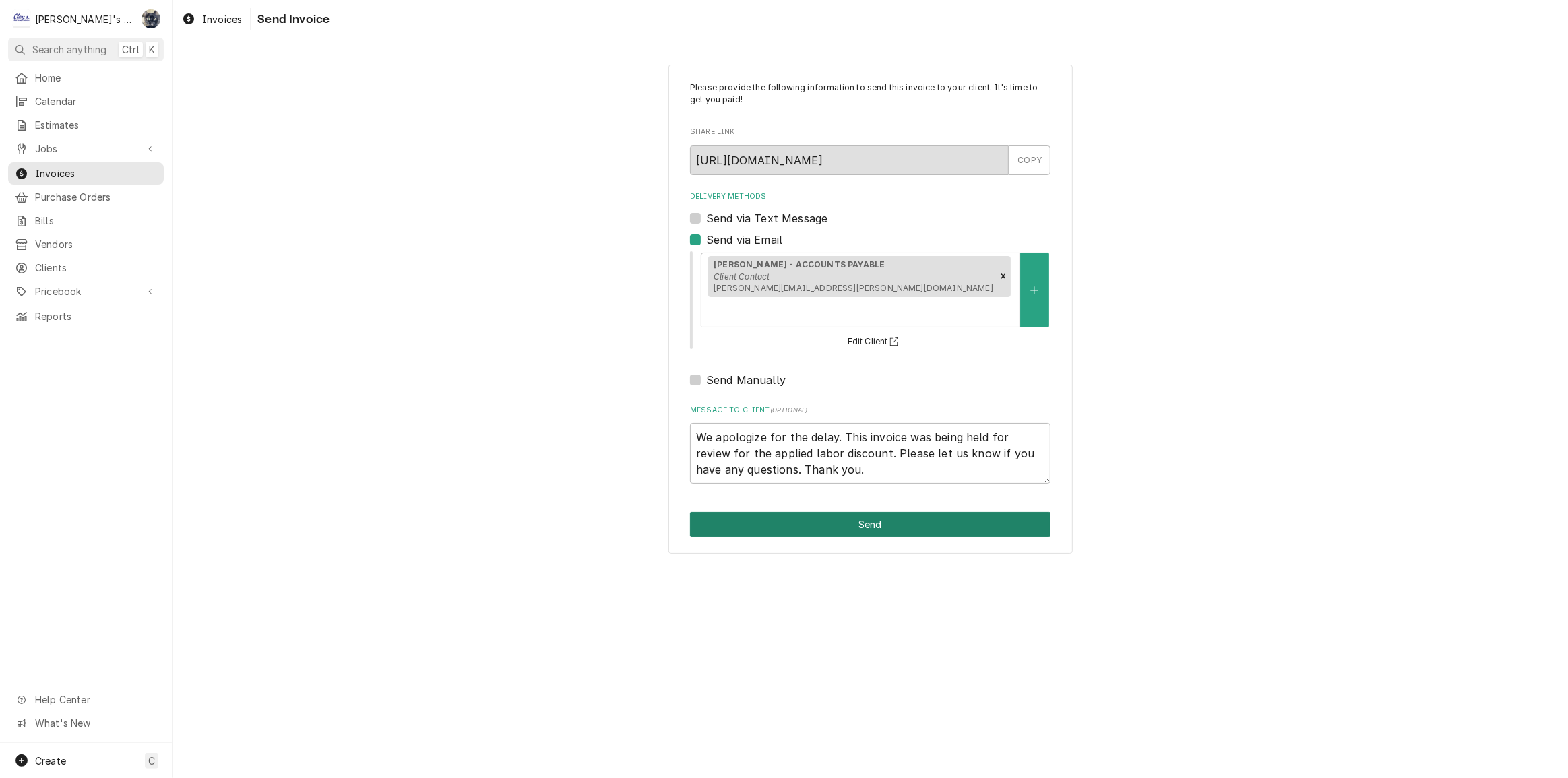
click at [852, 512] on button "Send" at bounding box center [870, 524] width 361 height 25
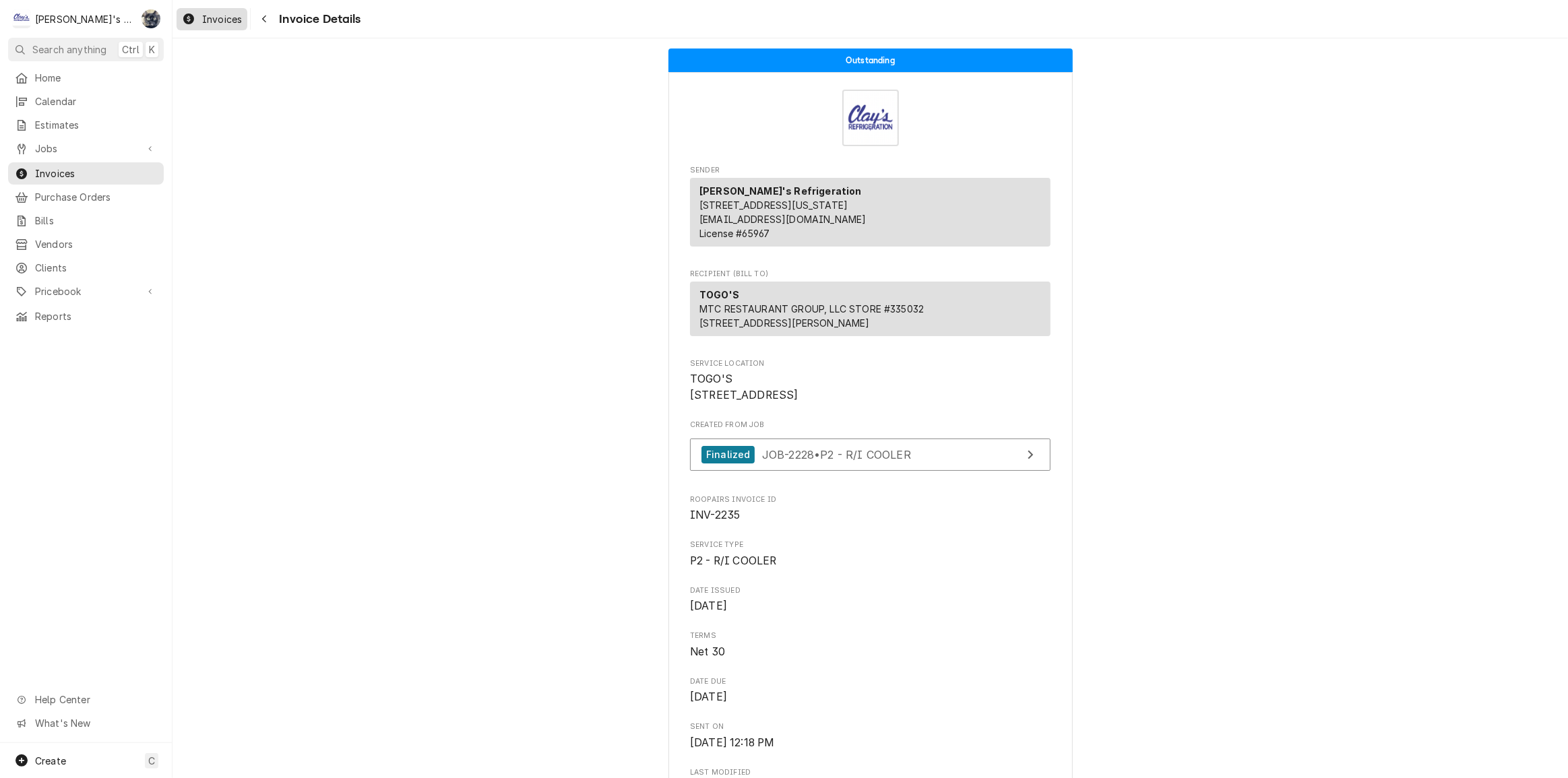
click at [229, 25] on span "Invoices" at bounding box center [222, 19] width 40 height 14
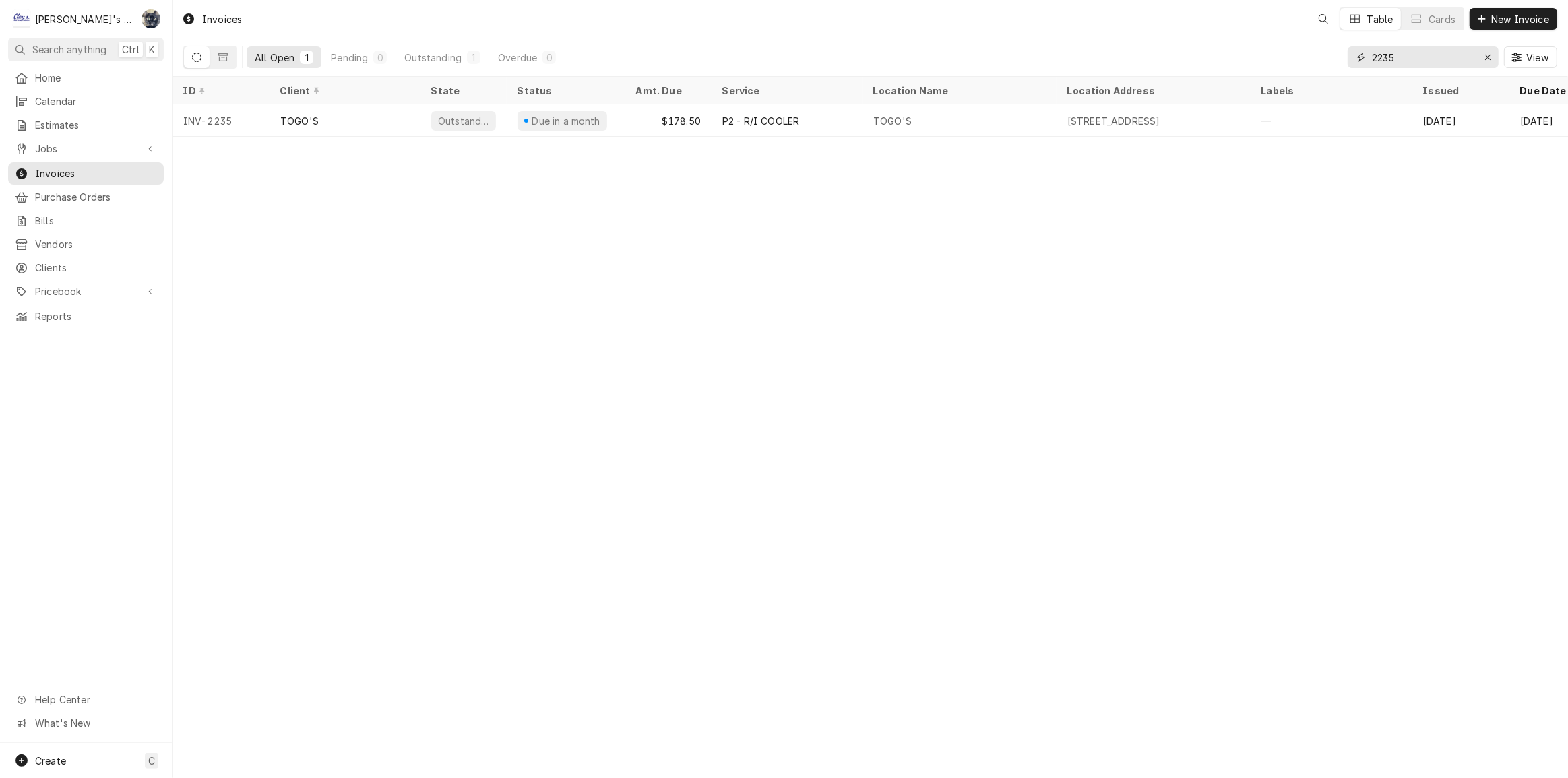
drag, startPoint x: 1414, startPoint y: 62, endPoint x: 1333, endPoint y: 69, distance: 81.3
click at [1333, 69] on div "All Open 1 Pending 0 Outstanding 1 Overdue 0 2235 View" at bounding box center [870, 57] width 1374 height 38
type input "2460"
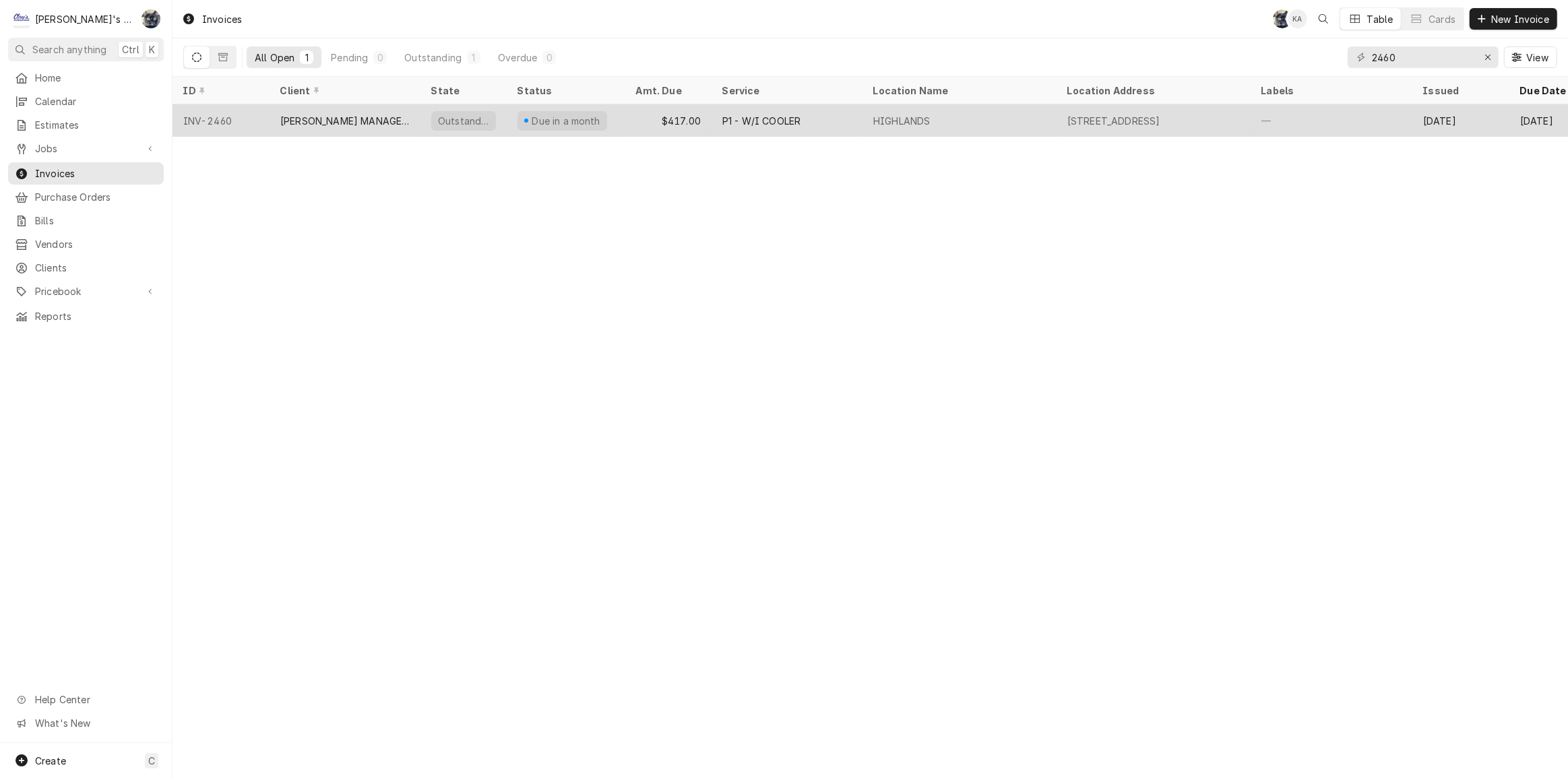
click at [1030, 128] on div "HIGHLANDS" at bounding box center [959, 121] width 194 height 32
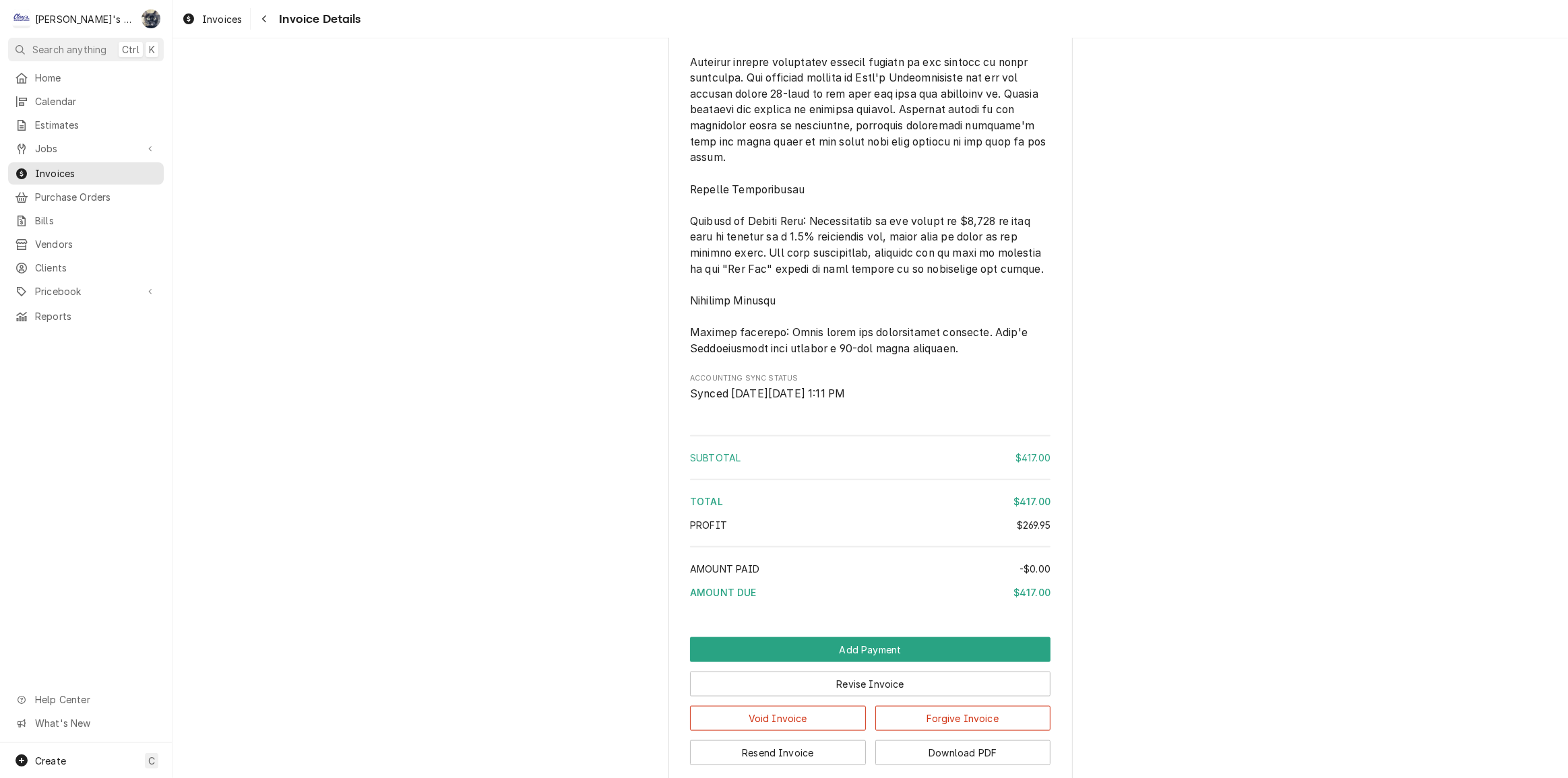
scroll to position [1796, 0]
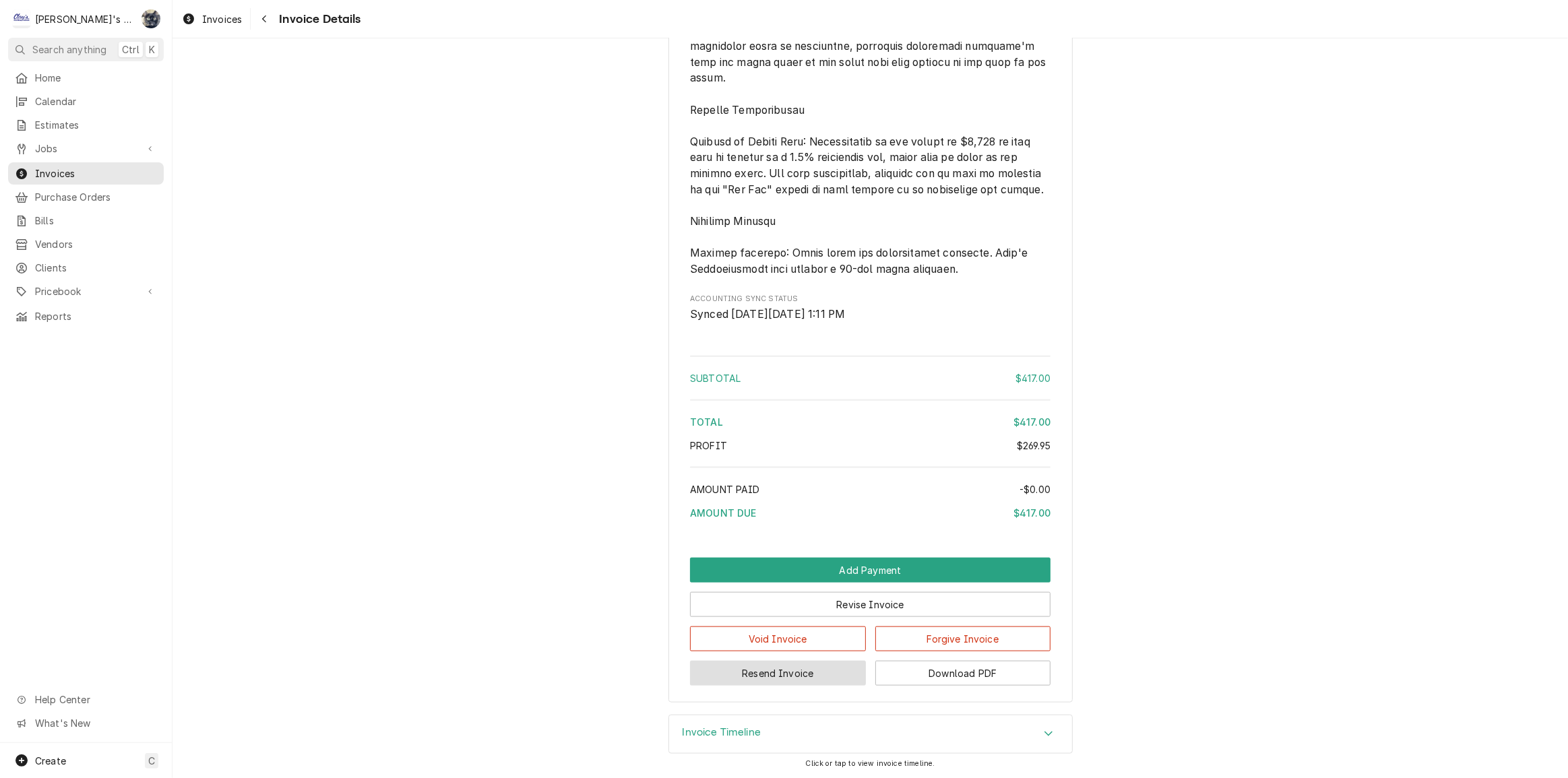
click at [802, 668] on button "Resend Invoice" at bounding box center [778, 673] width 176 height 25
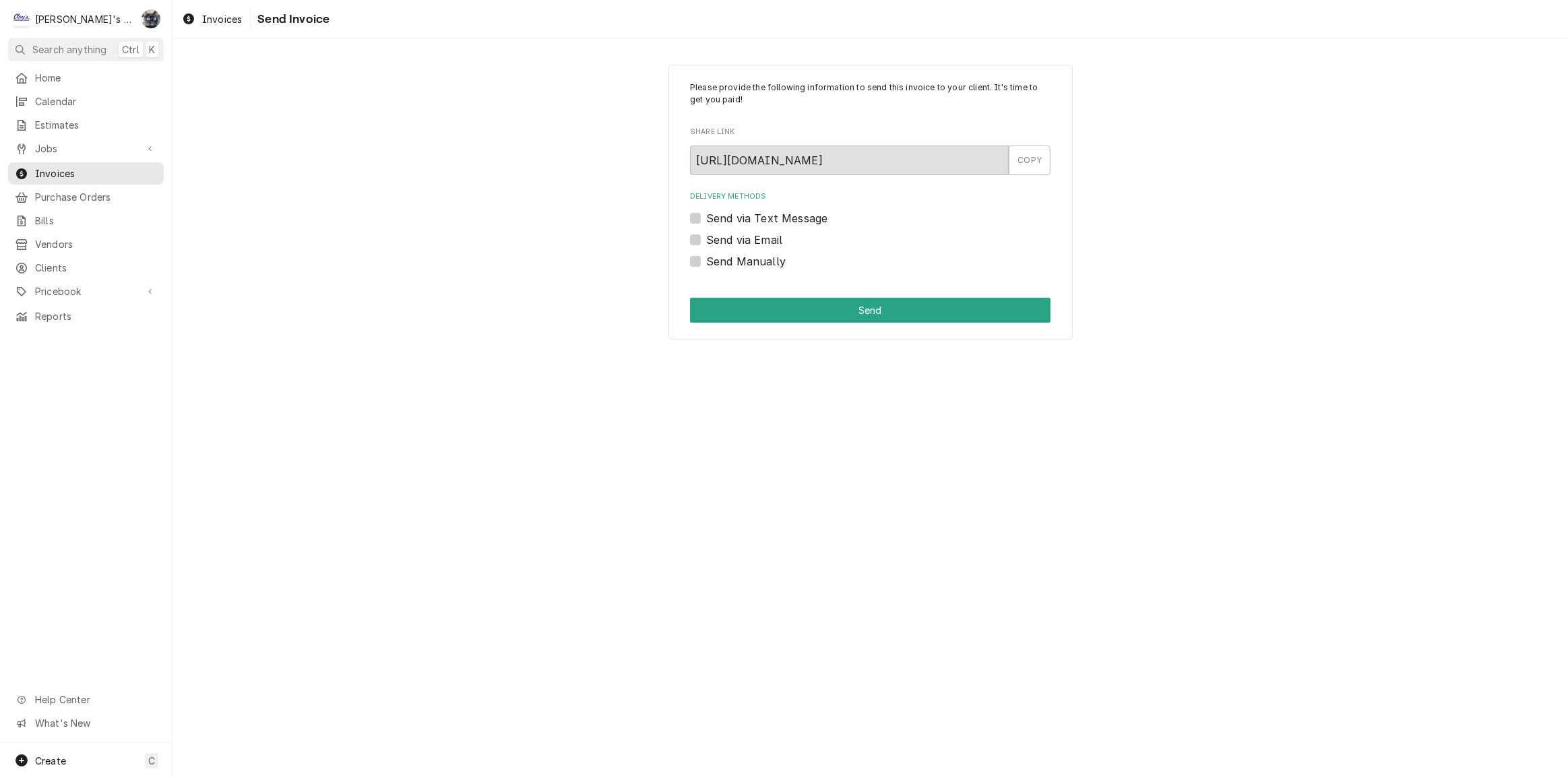
click at [707, 238] on label "Send via Email" at bounding box center [744, 239] width 76 height 16
click at [707, 238] on input "Send via Email" at bounding box center [887, 246] width 361 height 29
checkbox input "true"
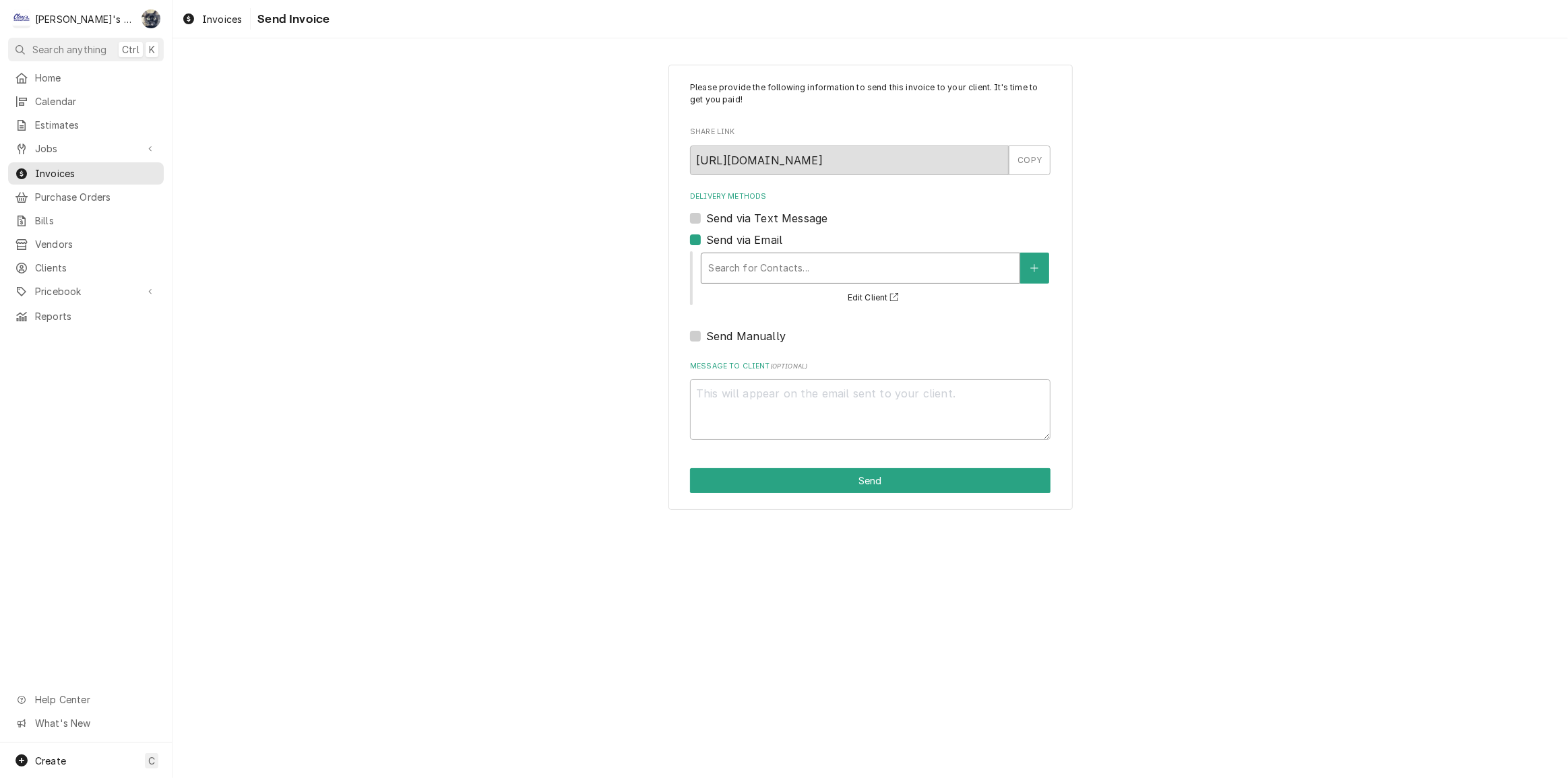
click at [725, 262] on div "Delivery Methods" at bounding box center [861, 268] width 305 height 24
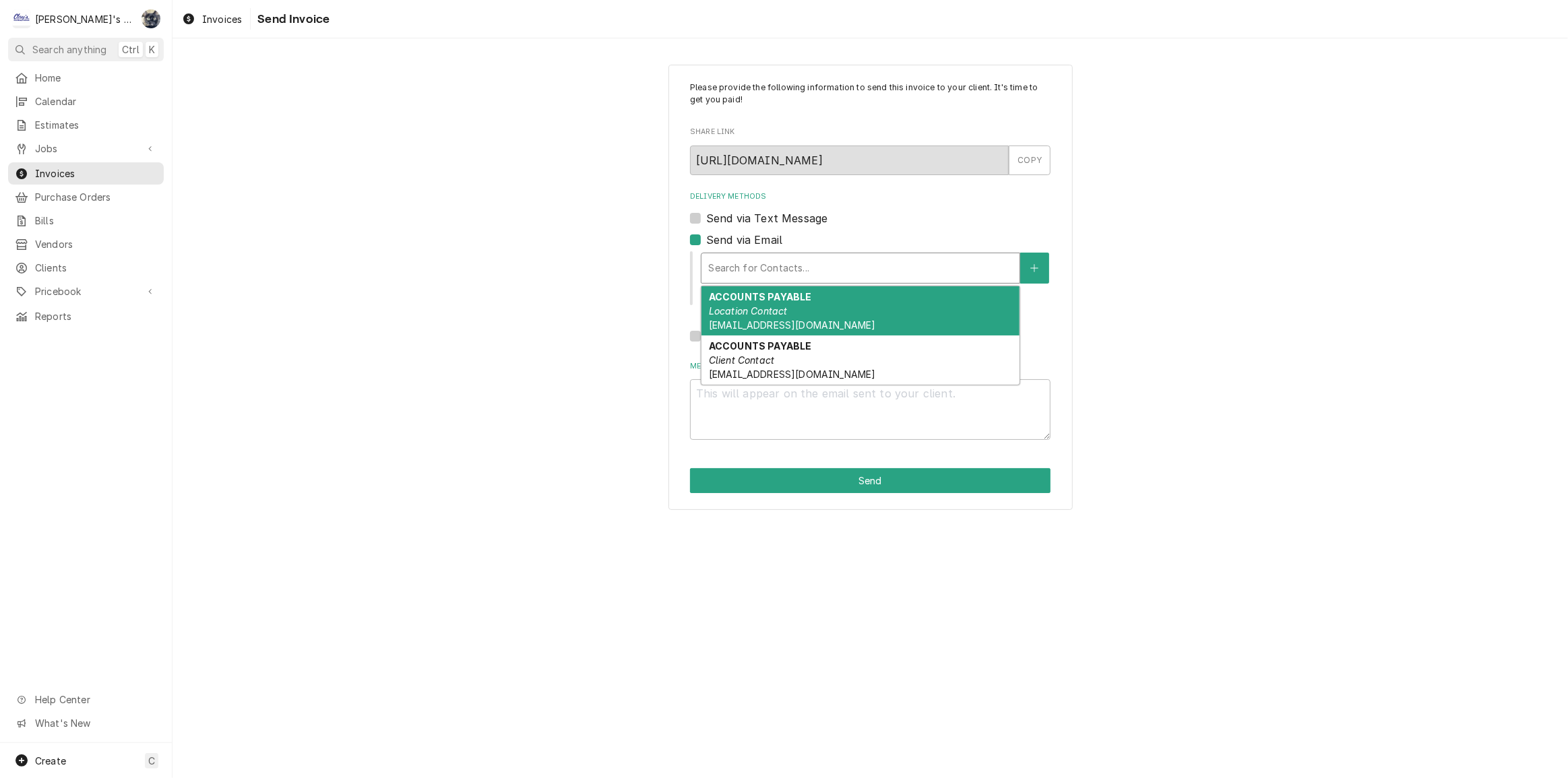
click at [733, 308] on em "Location Contact" at bounding box center [748, 311] width 79 height 11
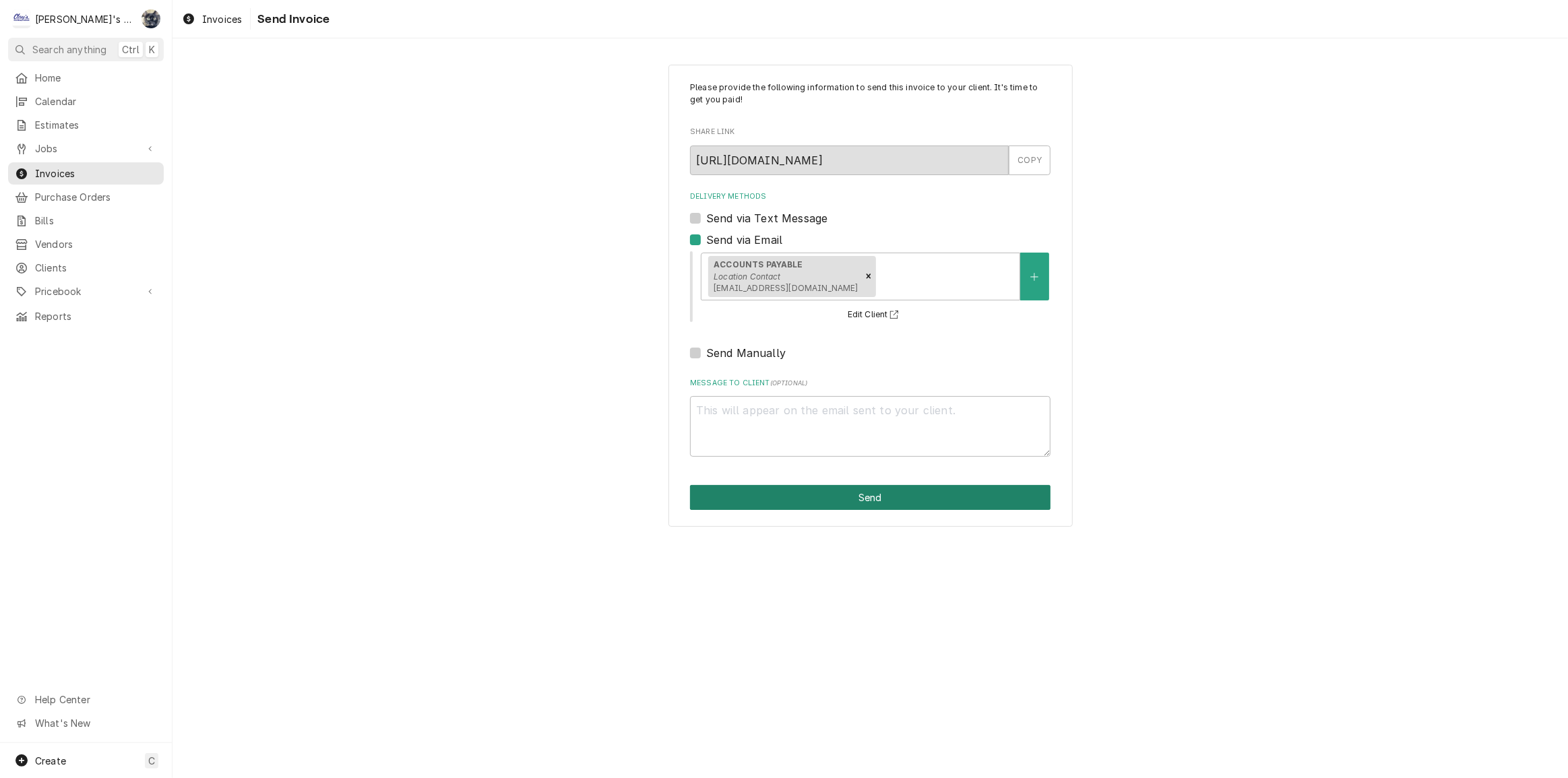
click at [799, 491] on button "Send" at bounding box center [870, 497] width 361 height 25
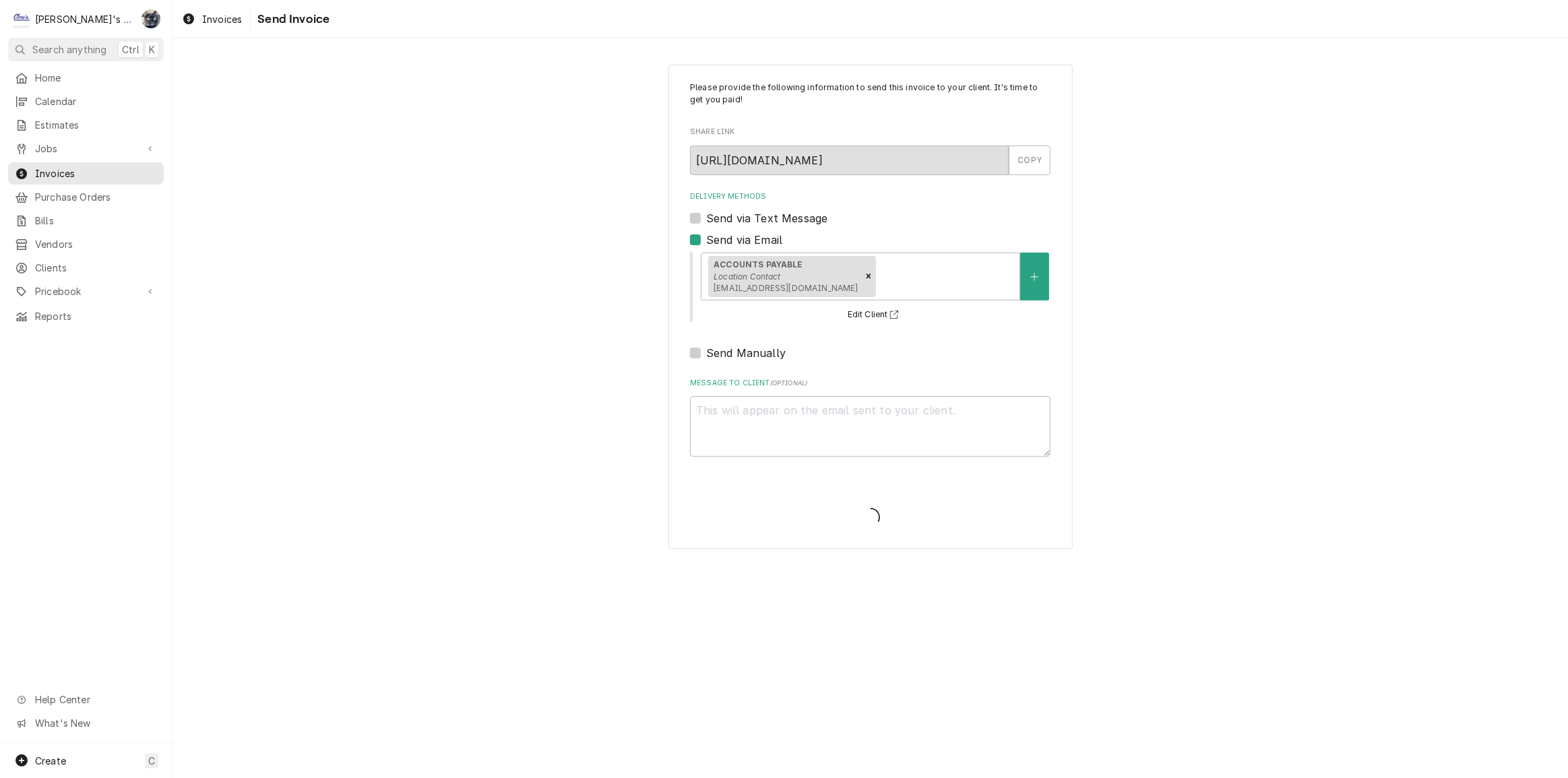
type textarea "x"
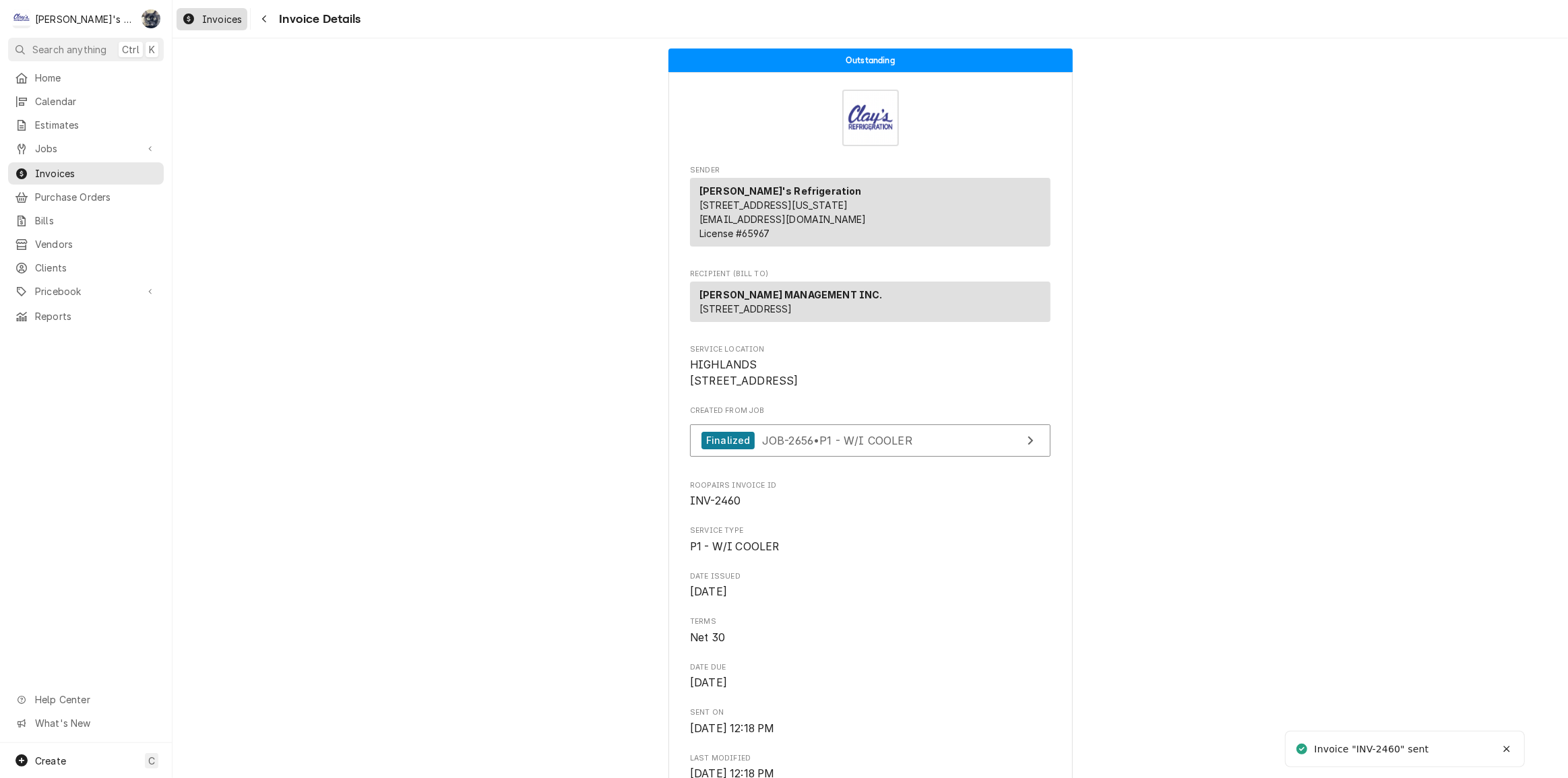
click at [206, 22] on span "Invoices" at bounding box center [222, 19] width 40 height 14
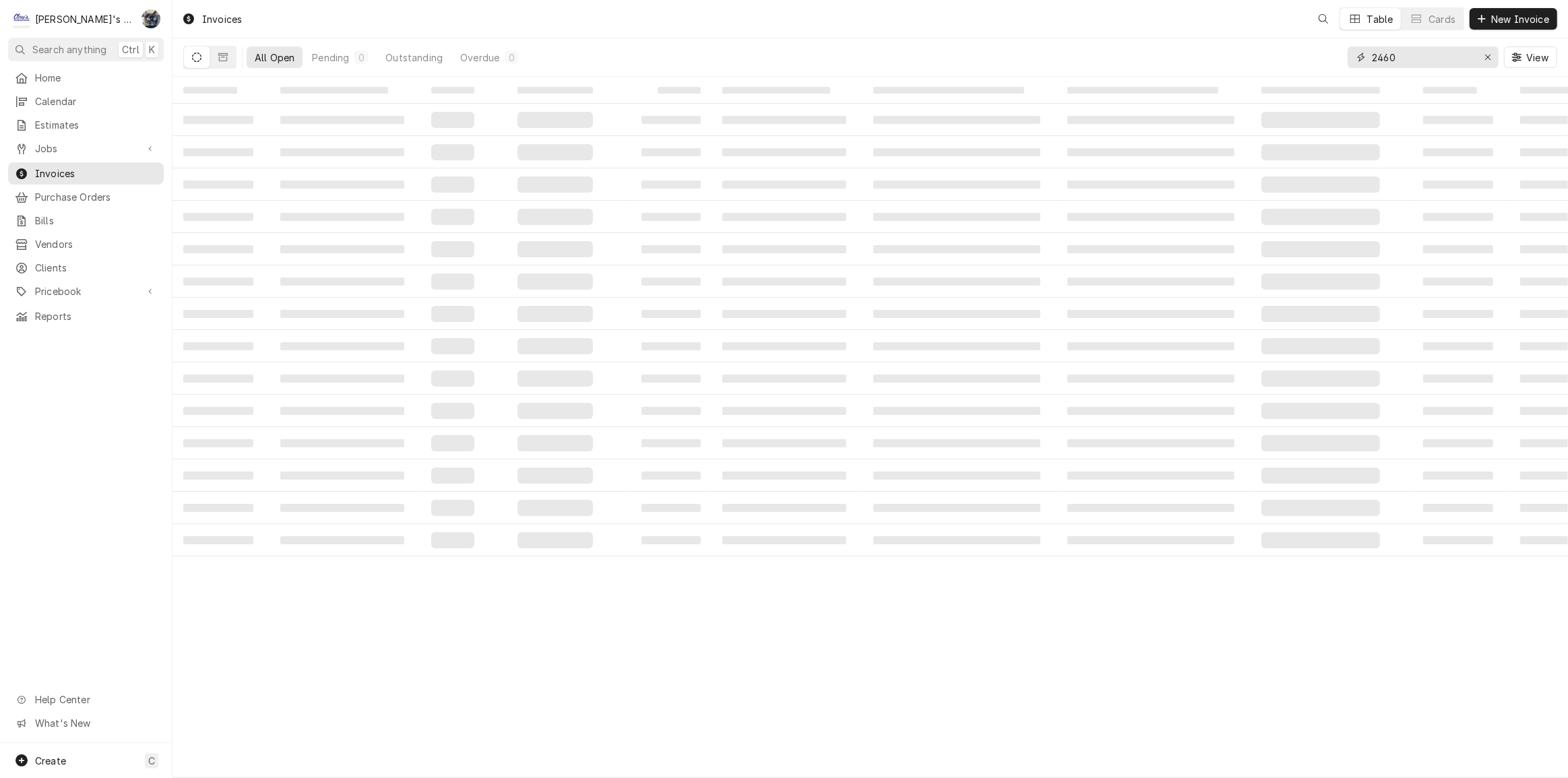
drag, startPoint x: 1409, startPoint y: 60, endPoint x: 1346, endPoint y: 58, distance: 63.0
click at [1346, 60] on div "All Open Pending 0 Outstanding Overdue 0 2460 View" at bounding box center [870, 57] width 1374 height 38
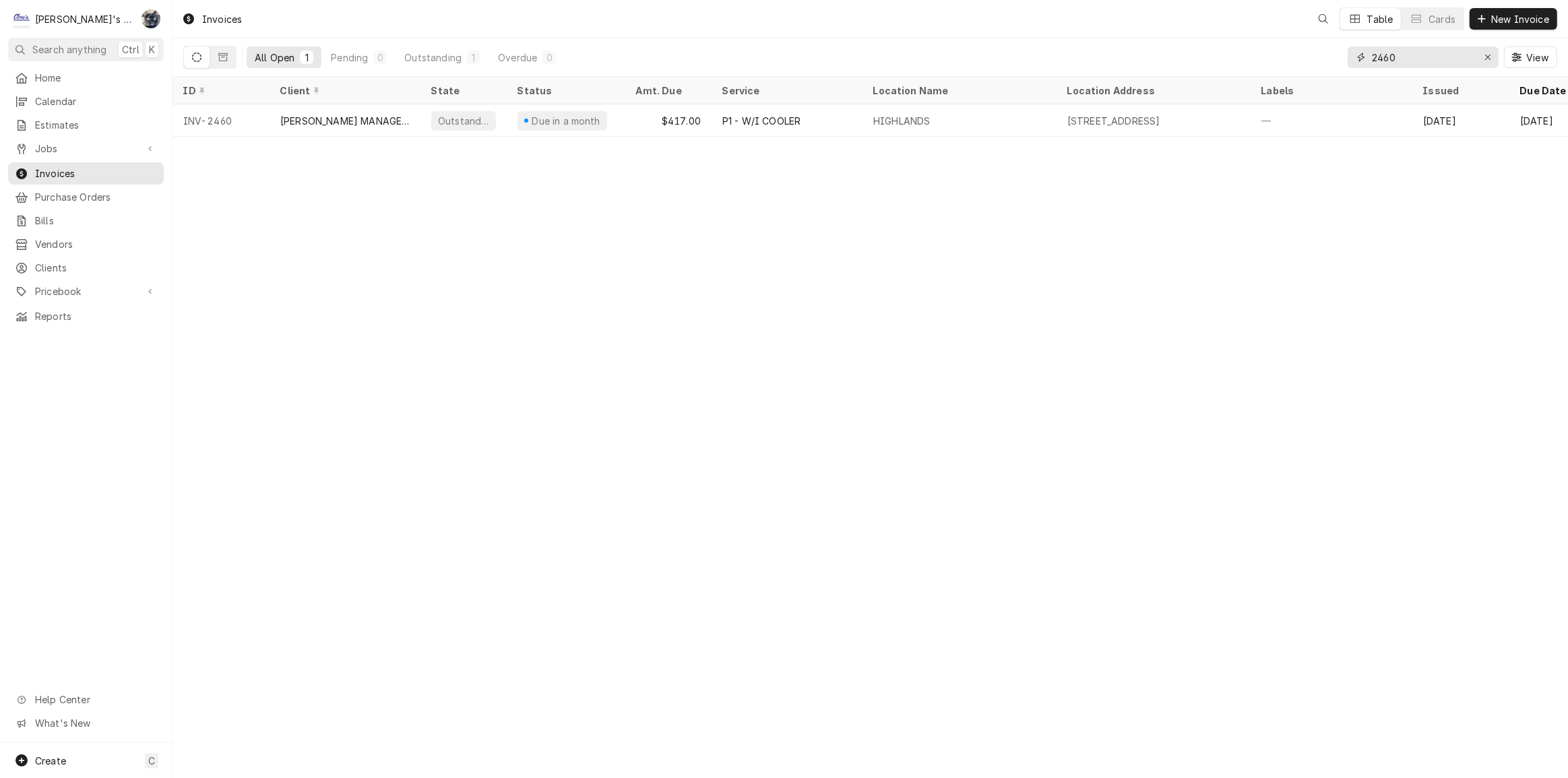
type input "2"
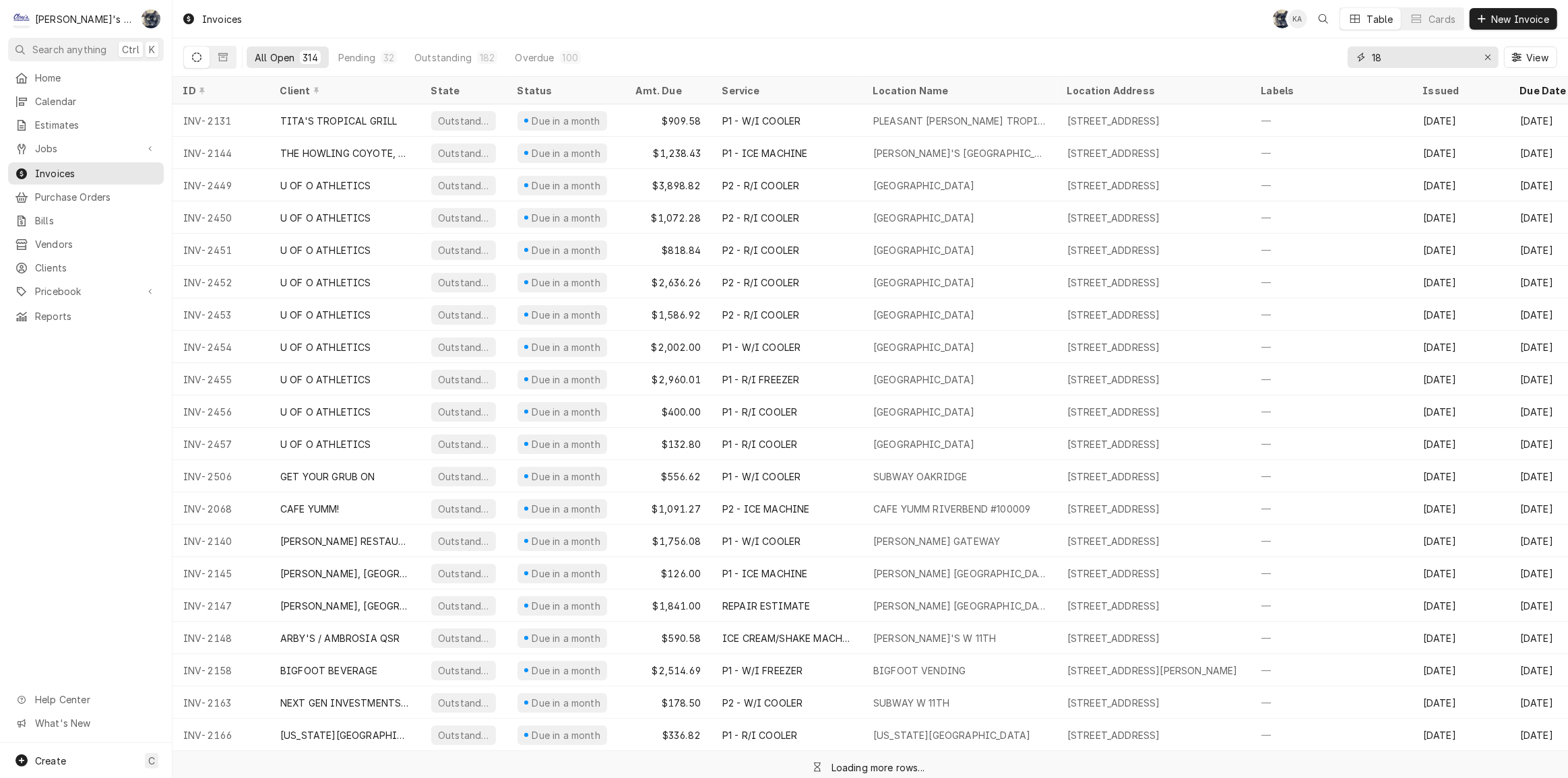
type input "1"
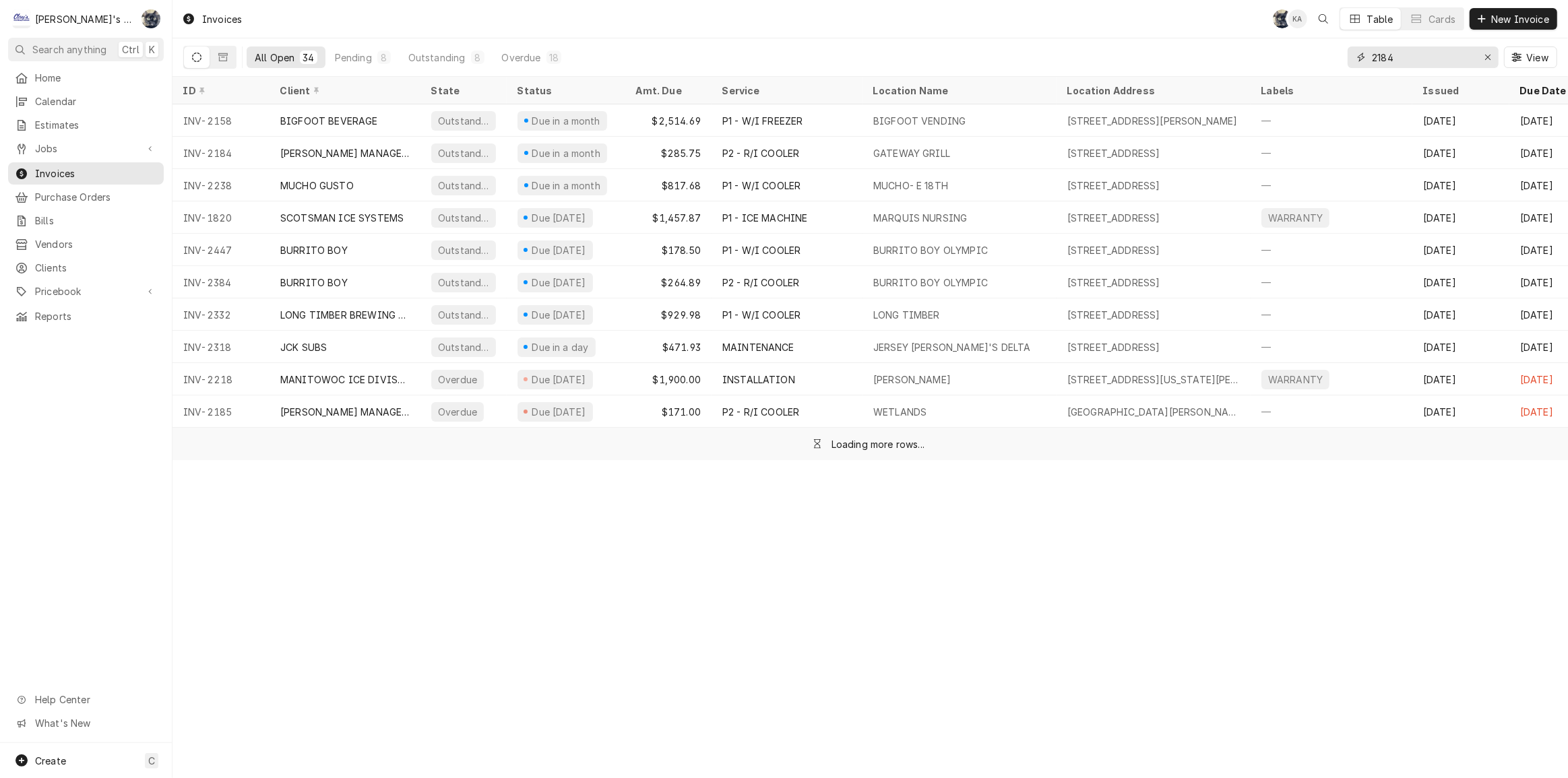
type input "2184"
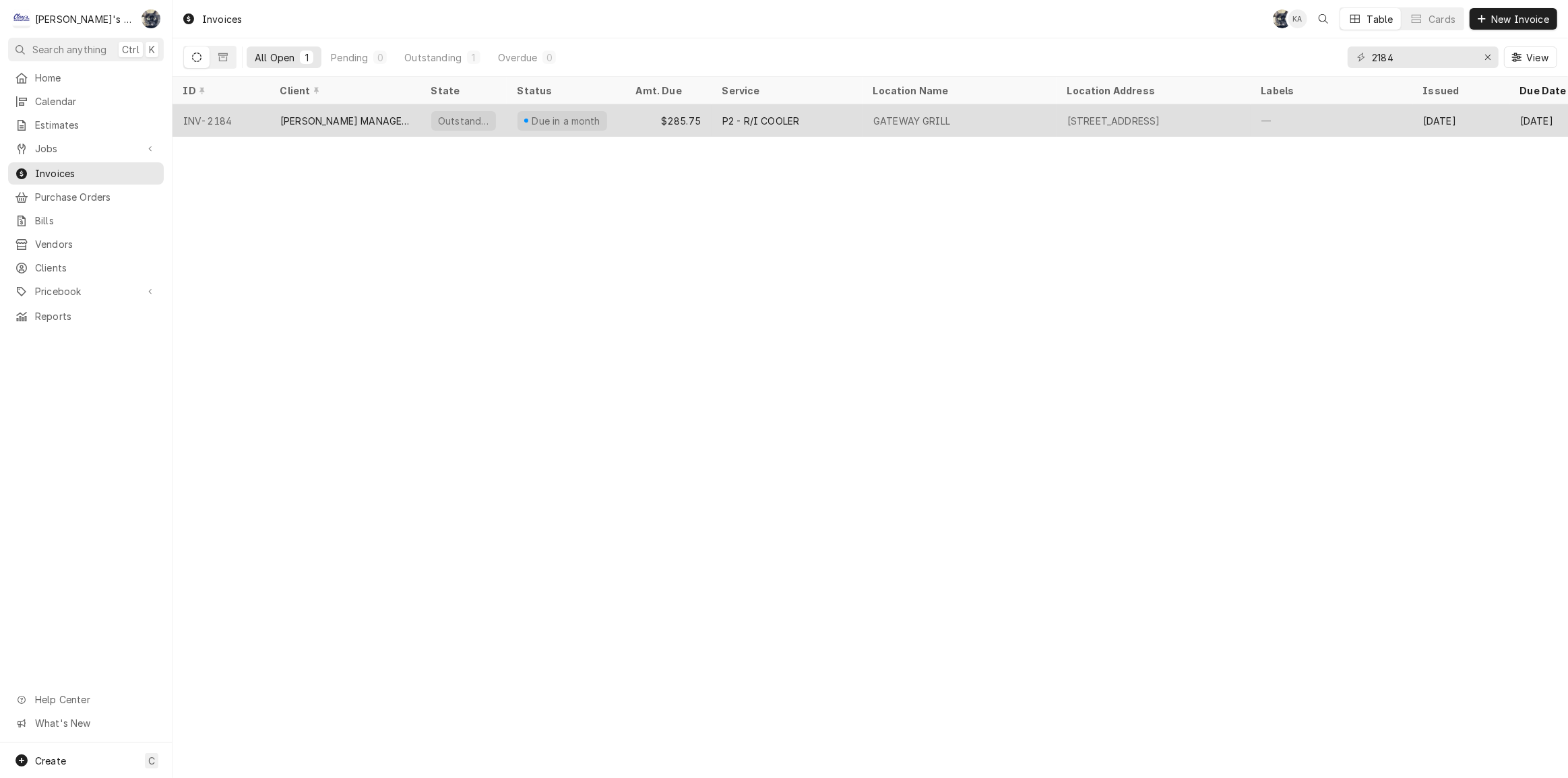
click at [738, 125] on div "P2 - R/I COOLER" at bounding box center [787, 121] width 151 height 32
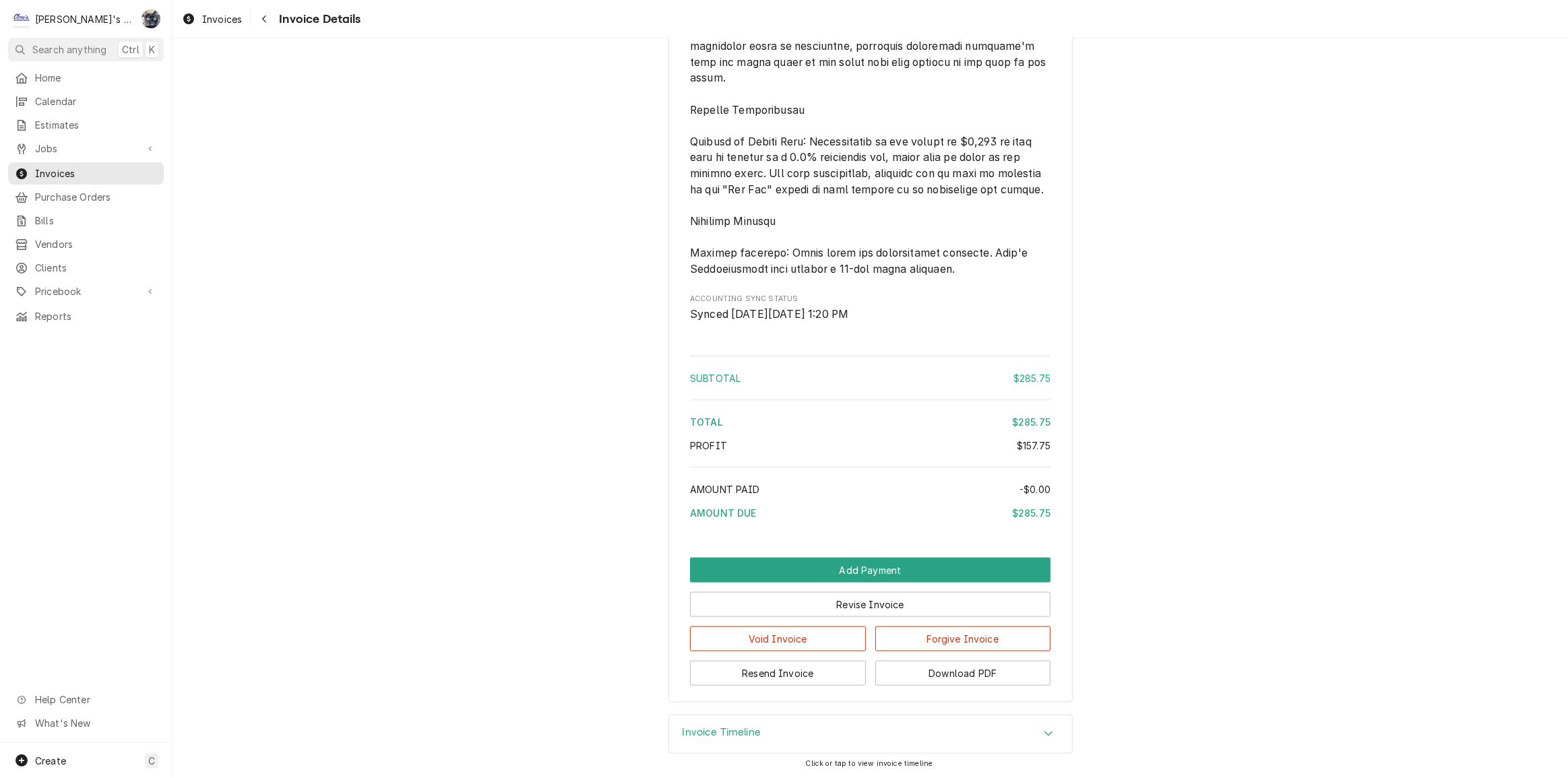
scroll to position [2081, 0]
click at [763, 681] on button "Resend Invoice" at bounding box center [778, 673] width 176 height 25
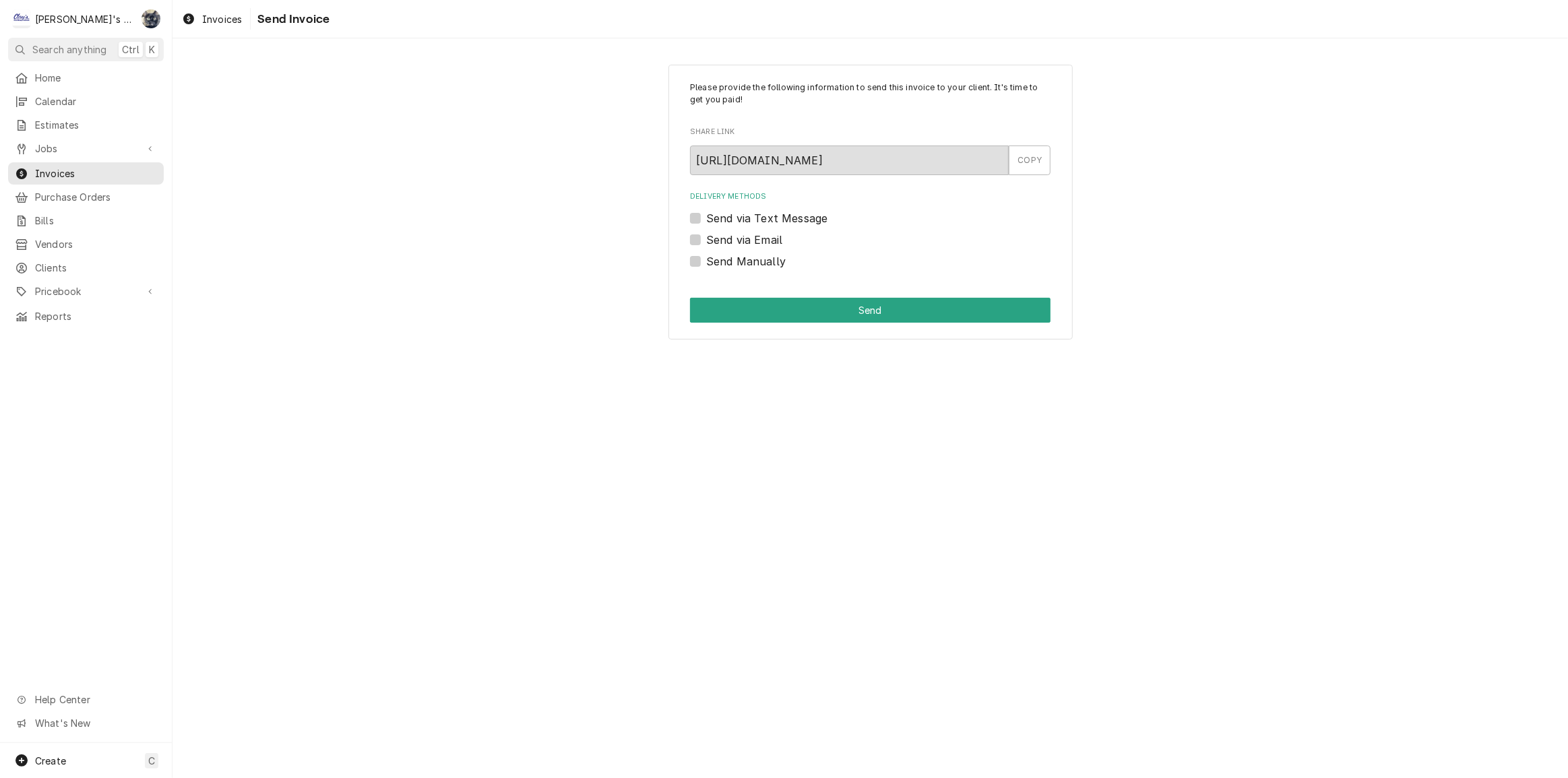
click at [707, 242] on label "Send via Email" at bounding box center [744, 239] width 76 height 16
click at [707, 242] on input "Send via Email" at bounding box center [887, 246] width 361 height 29
checkbox input "true"
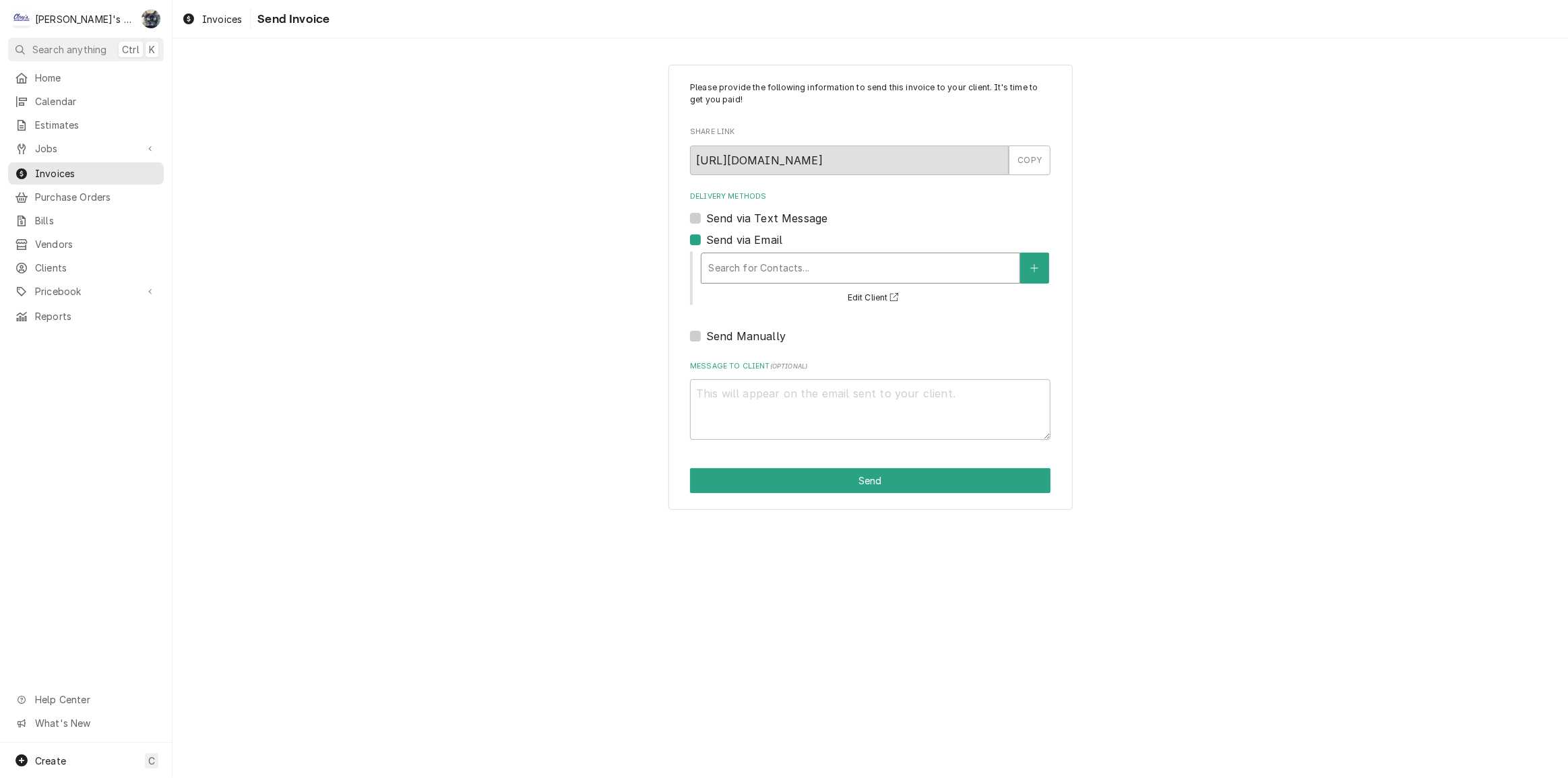
click at [720, 265] on div "Delivery Methods" at bounding box center [861, 268] width 305 height 24
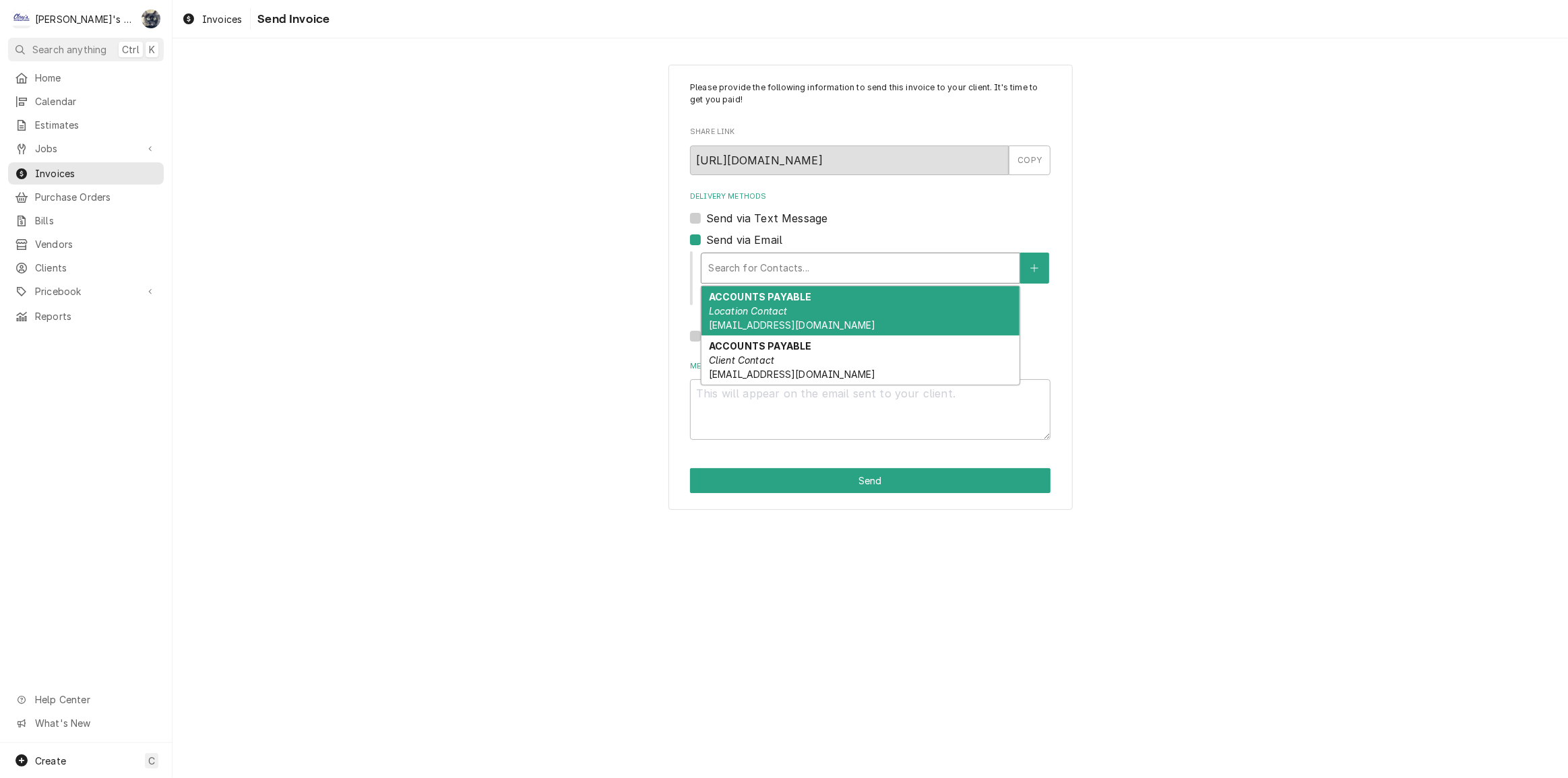
click at [744, 320] on span "ap@traxleradmin.com" at bounding box center [792, 325] width 167 height 11
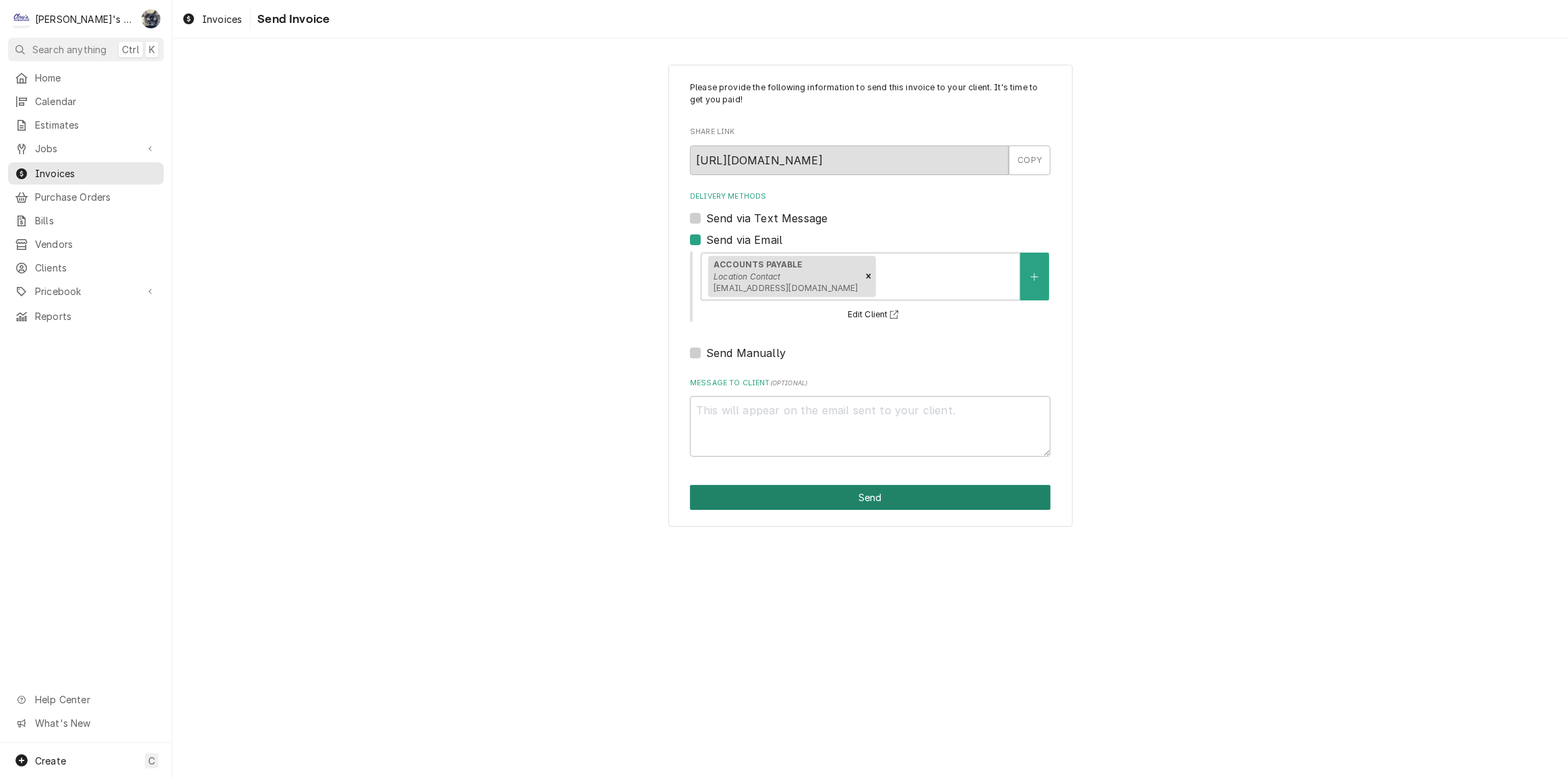
click at [779, 489] on button "Send" at bounding box center [870, 497] width 361 height 25
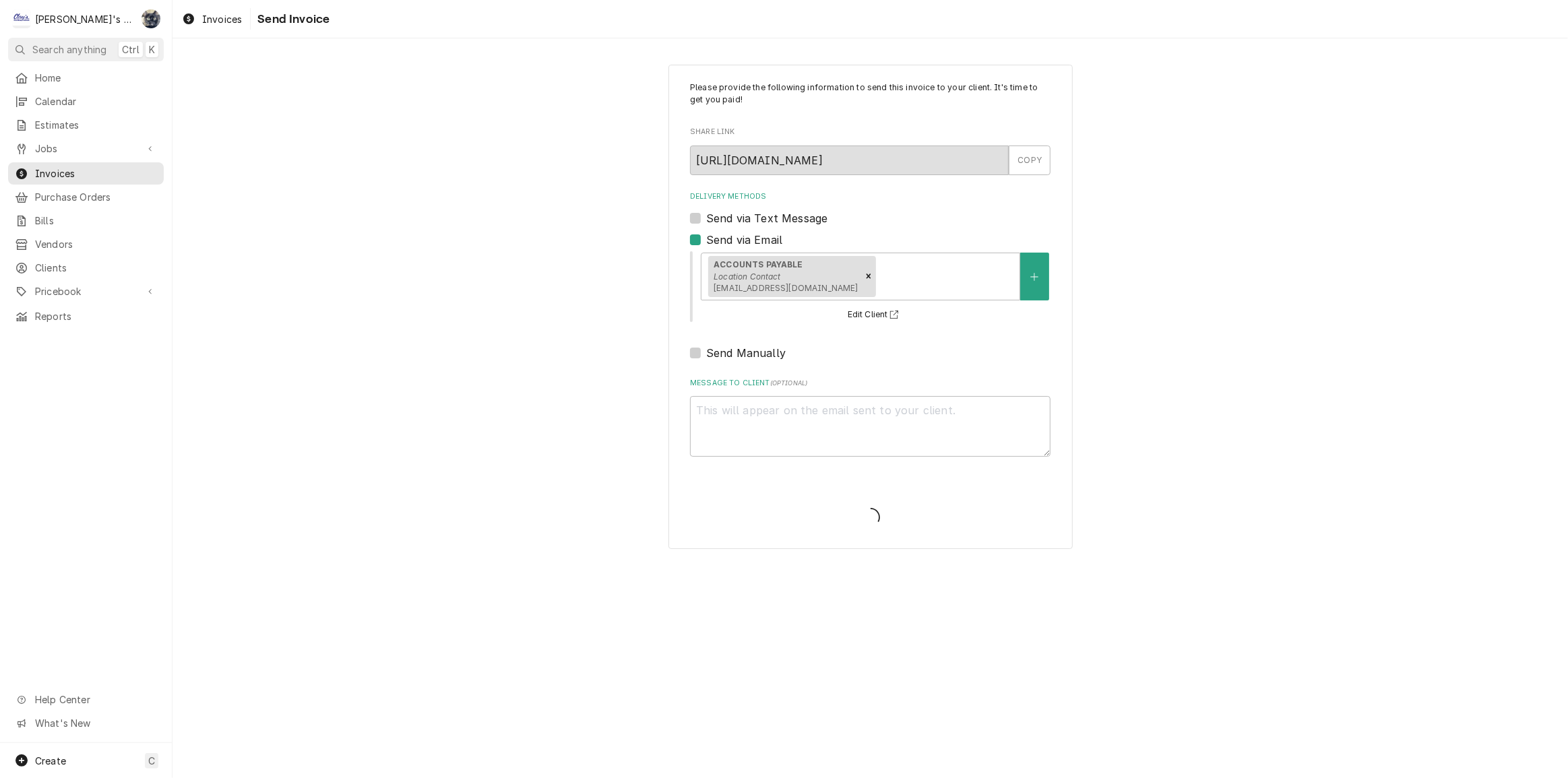
type textarea "x"
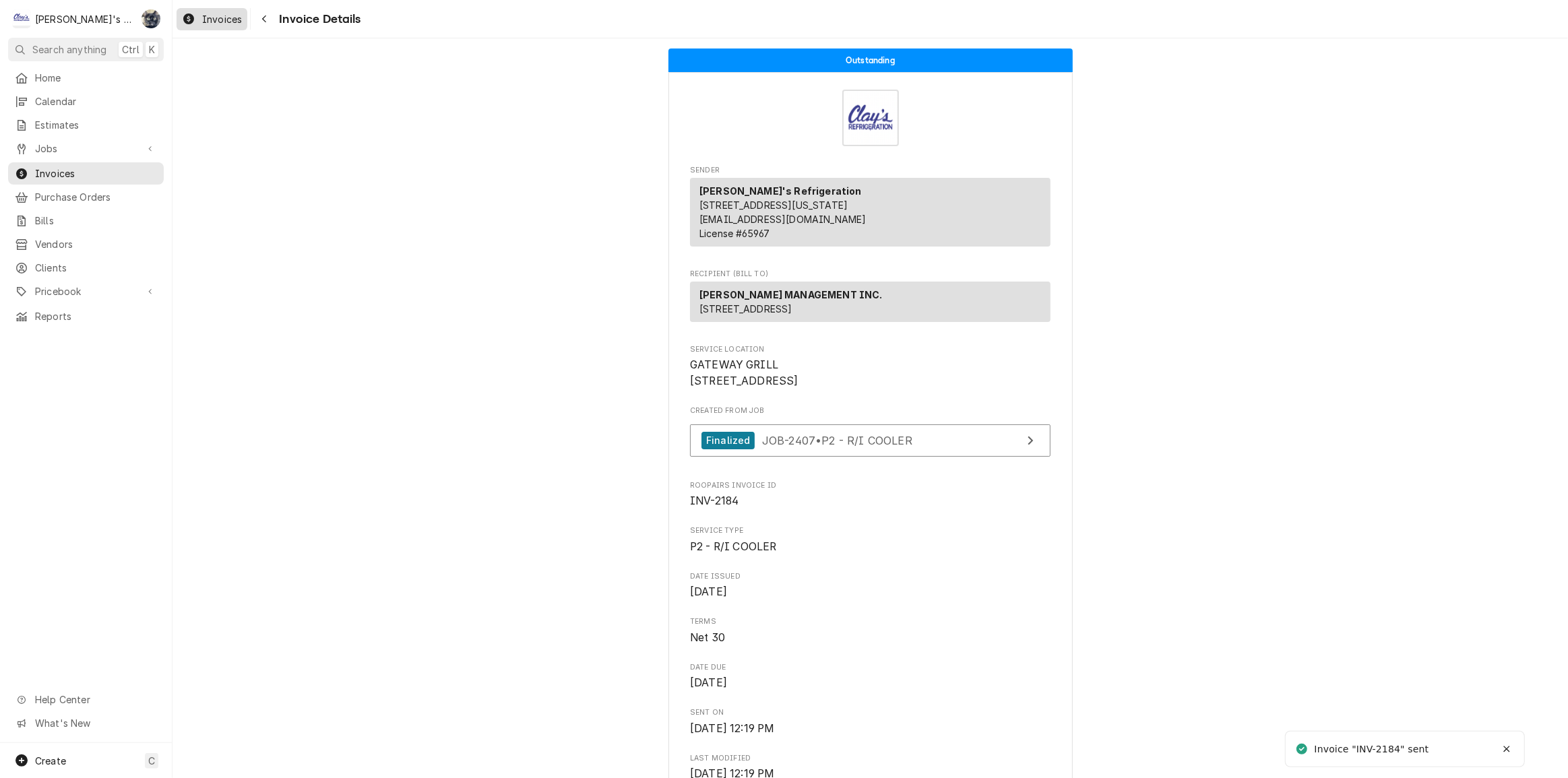
click at [196, 14] on div "Invoices" at bounding box center [212, 19] width 66 height 17
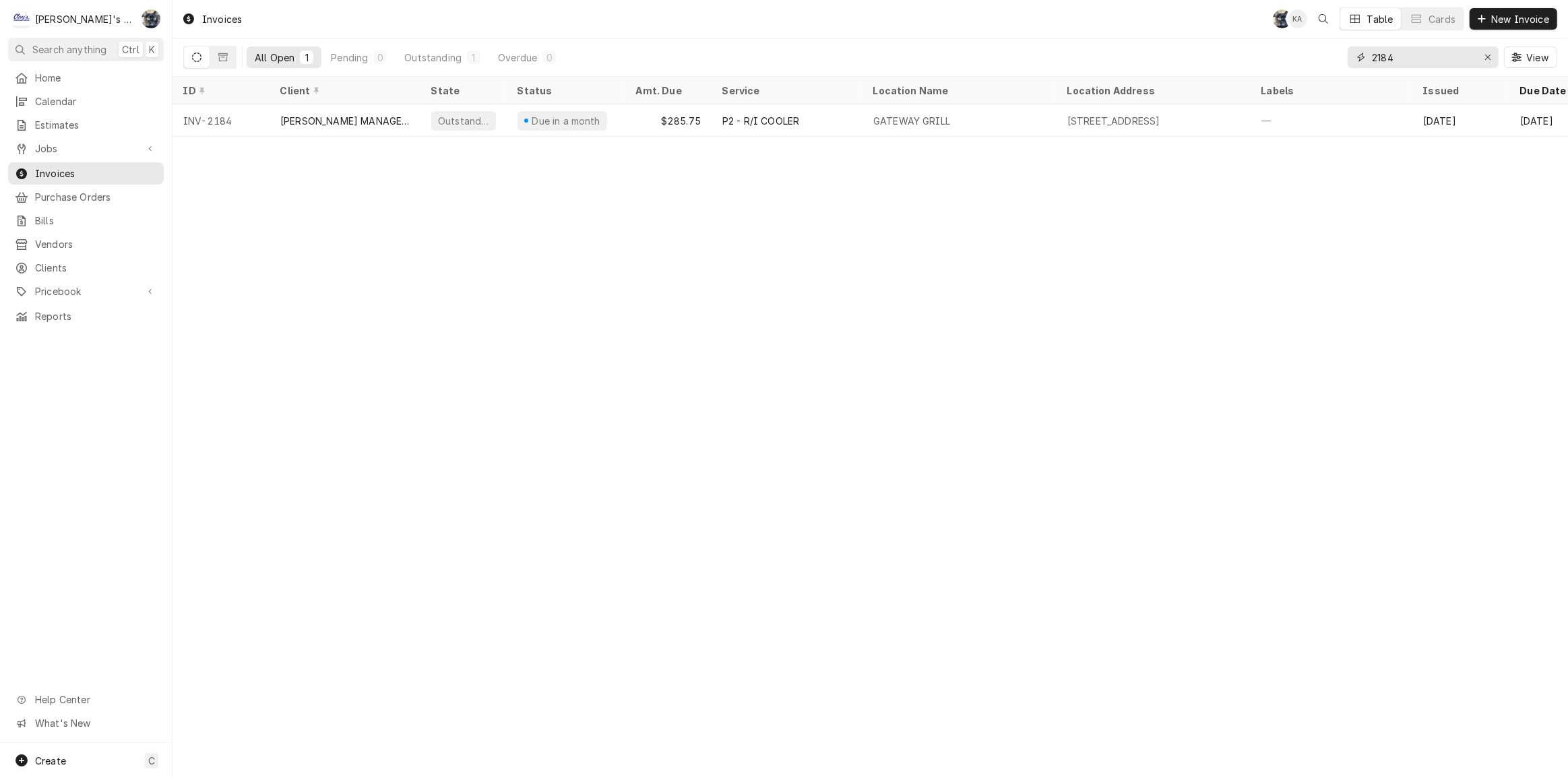
drag, startPoint x: 1407, startPoint y: 47, endPoint x: 1359, endPoint y: 54, distance: 48.5
click at [1359, 54] on div "2184" at bounding box center [1423, 57] width 151 height 22
type input "2486"
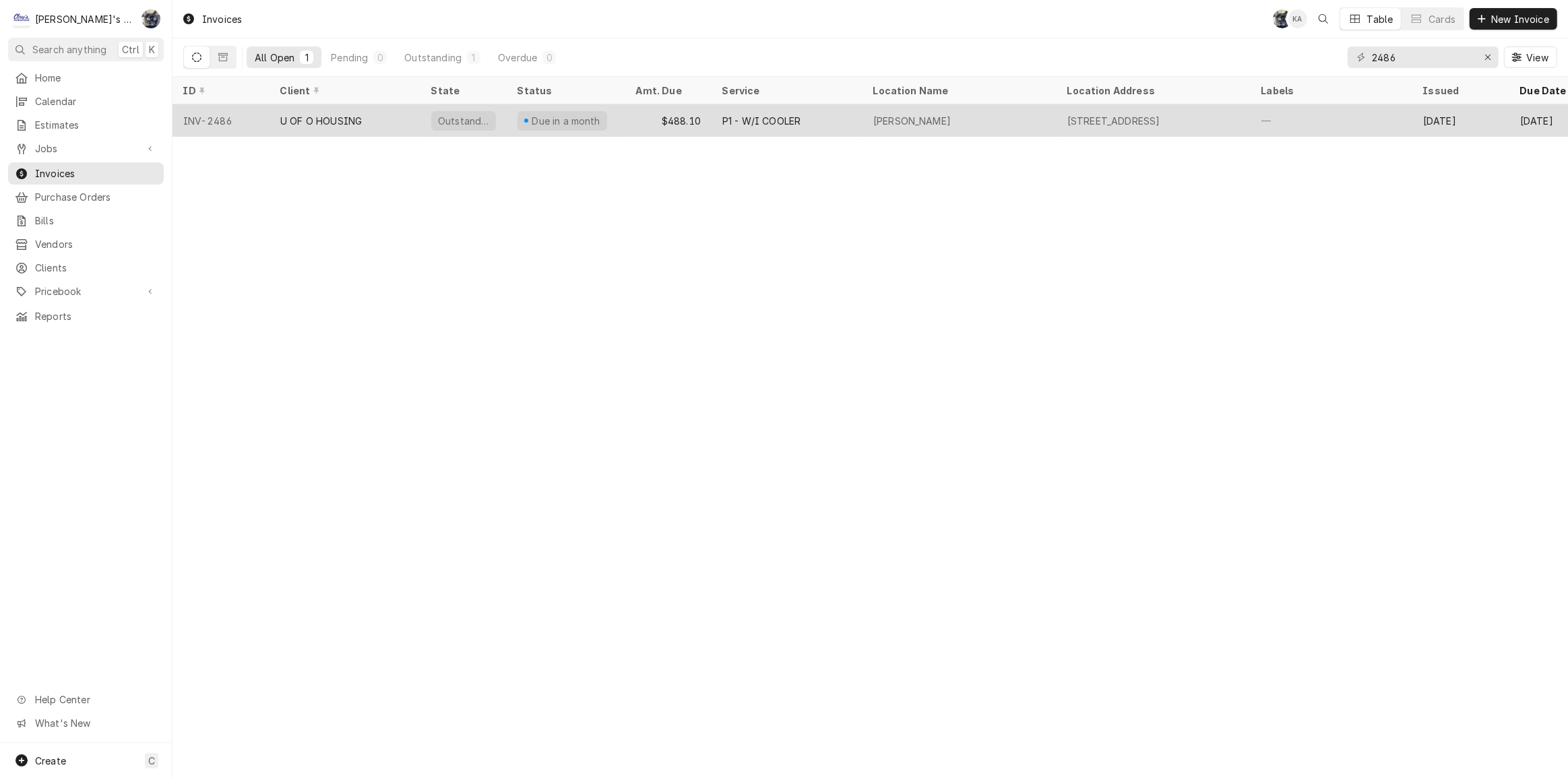
click at [627, 116] on div "$488.10" at bounding box center [668, 121] width 86 height 32
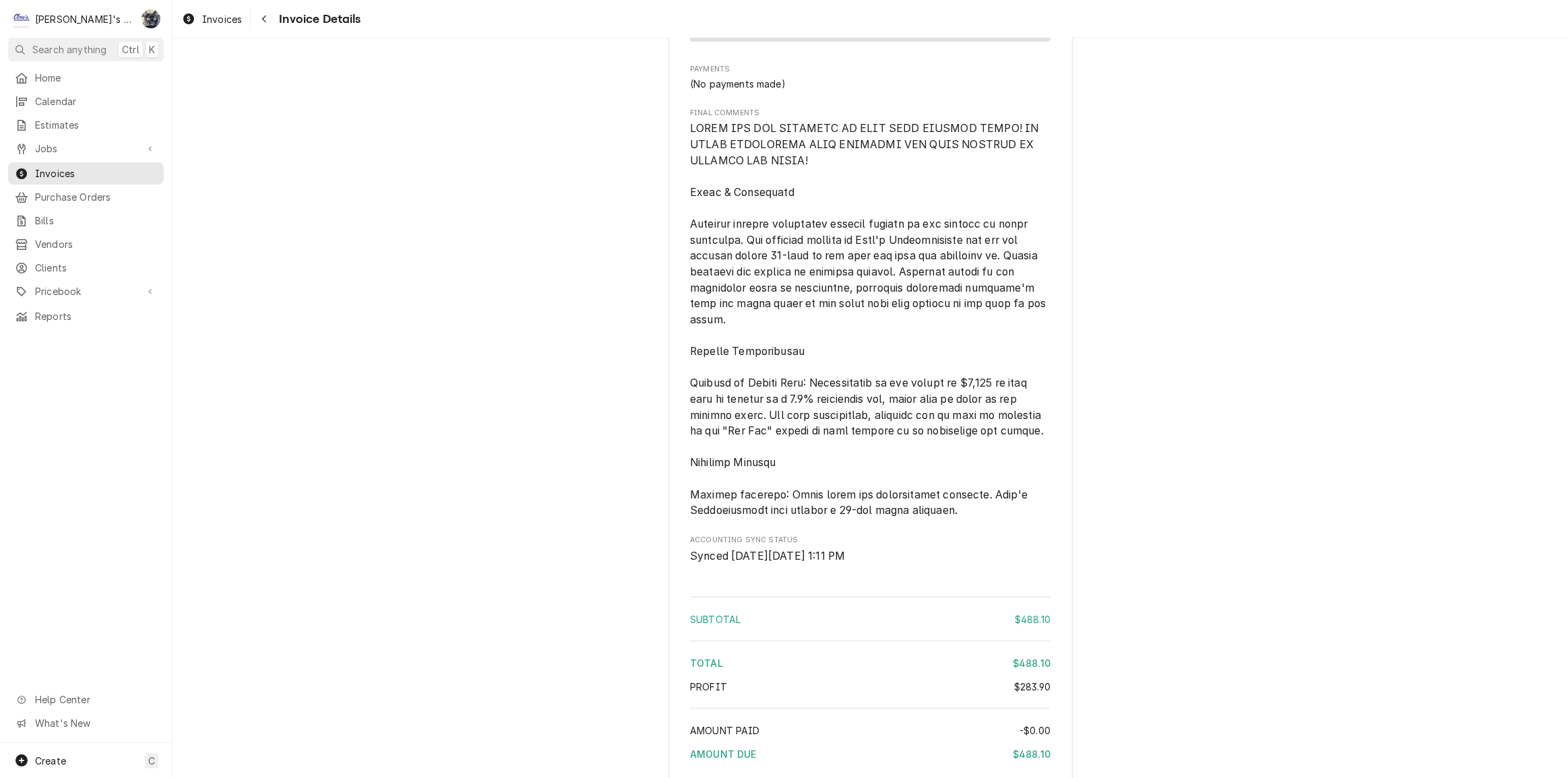
scroll to position [1953, 0]
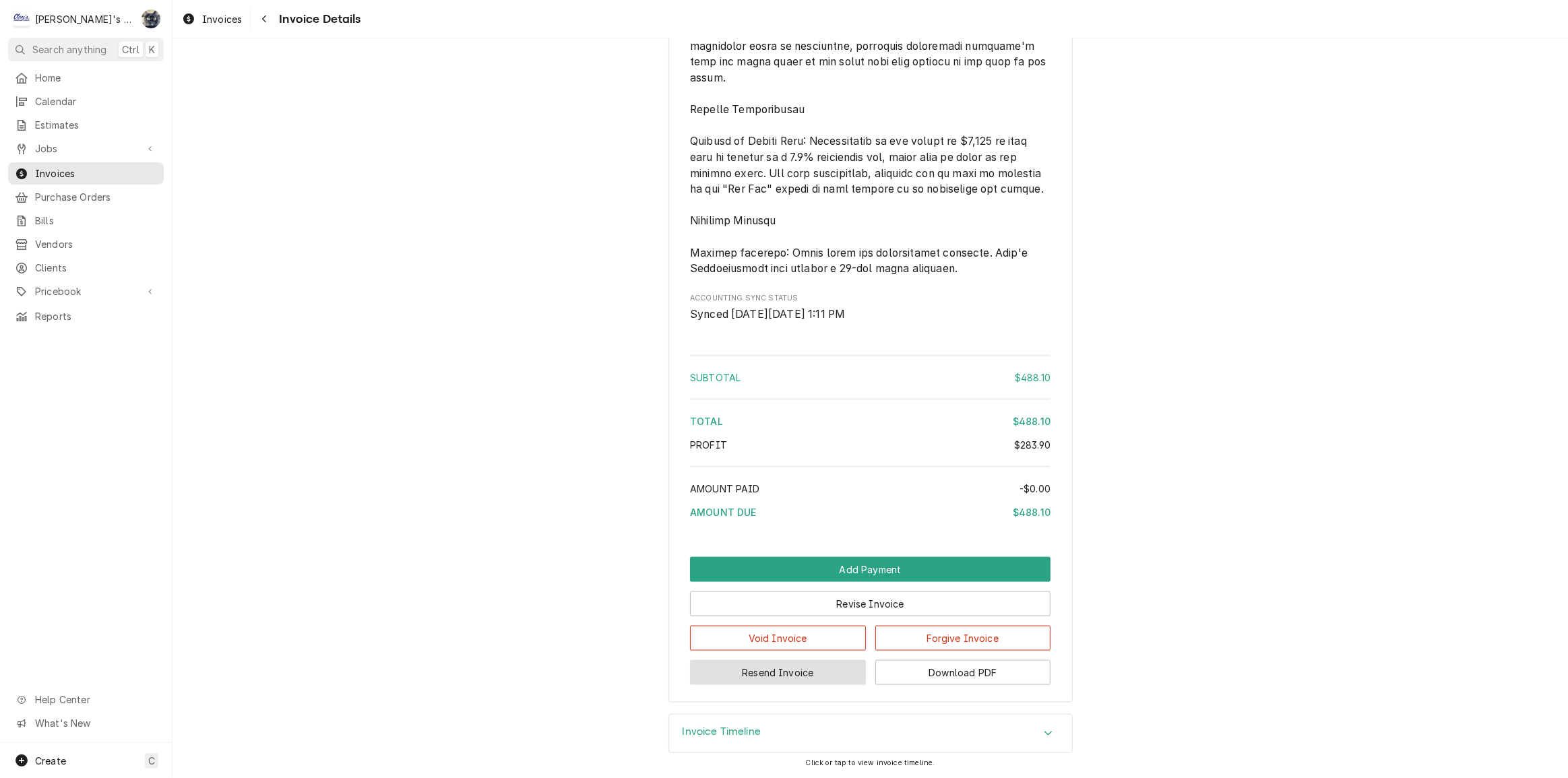
click at [808, 671] on button "Resend Invoice" at bounding box center [778, 672] width 176 height 25
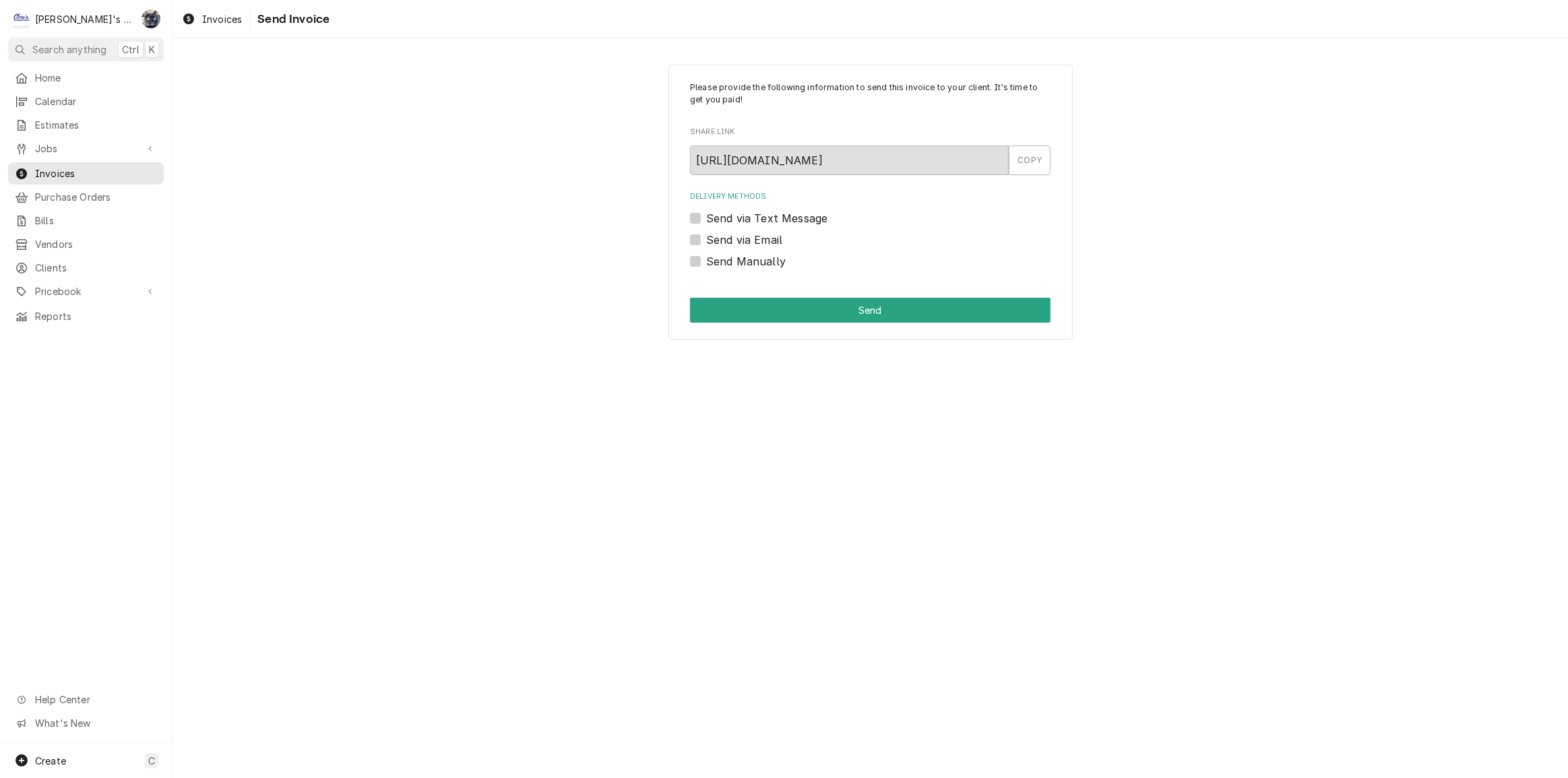
click at [707, 241] on label "Send via Email" at bounding box center [744, 239] width 76 height 16
click at [707, 241] on input "Send via Email" at bounding box center [887, 246] width 361 height 29
checkbox input "true"
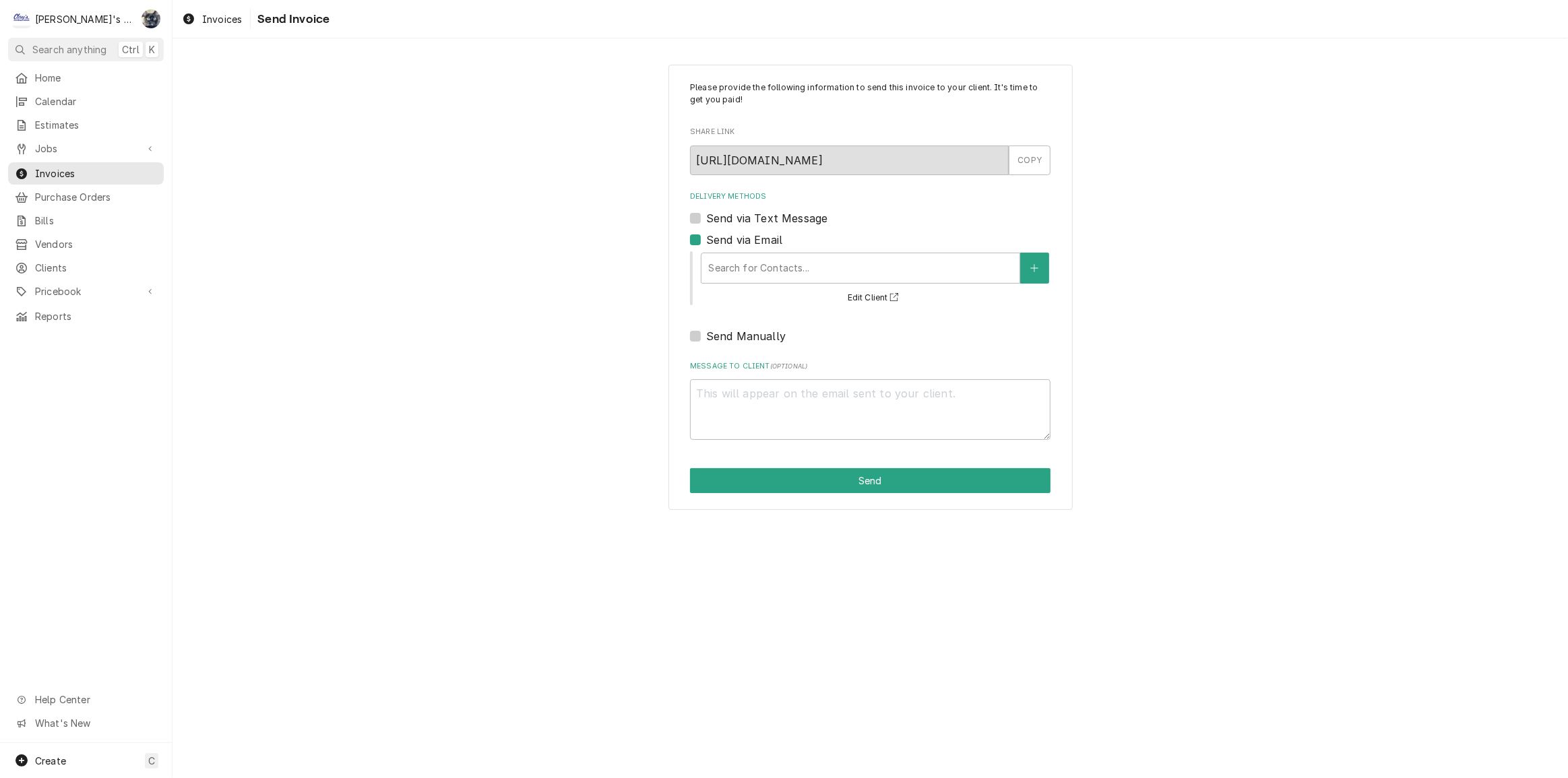
click at [716, 265] on div "Delivery Methods" at bounding box center [861, 268] width 305 height 24
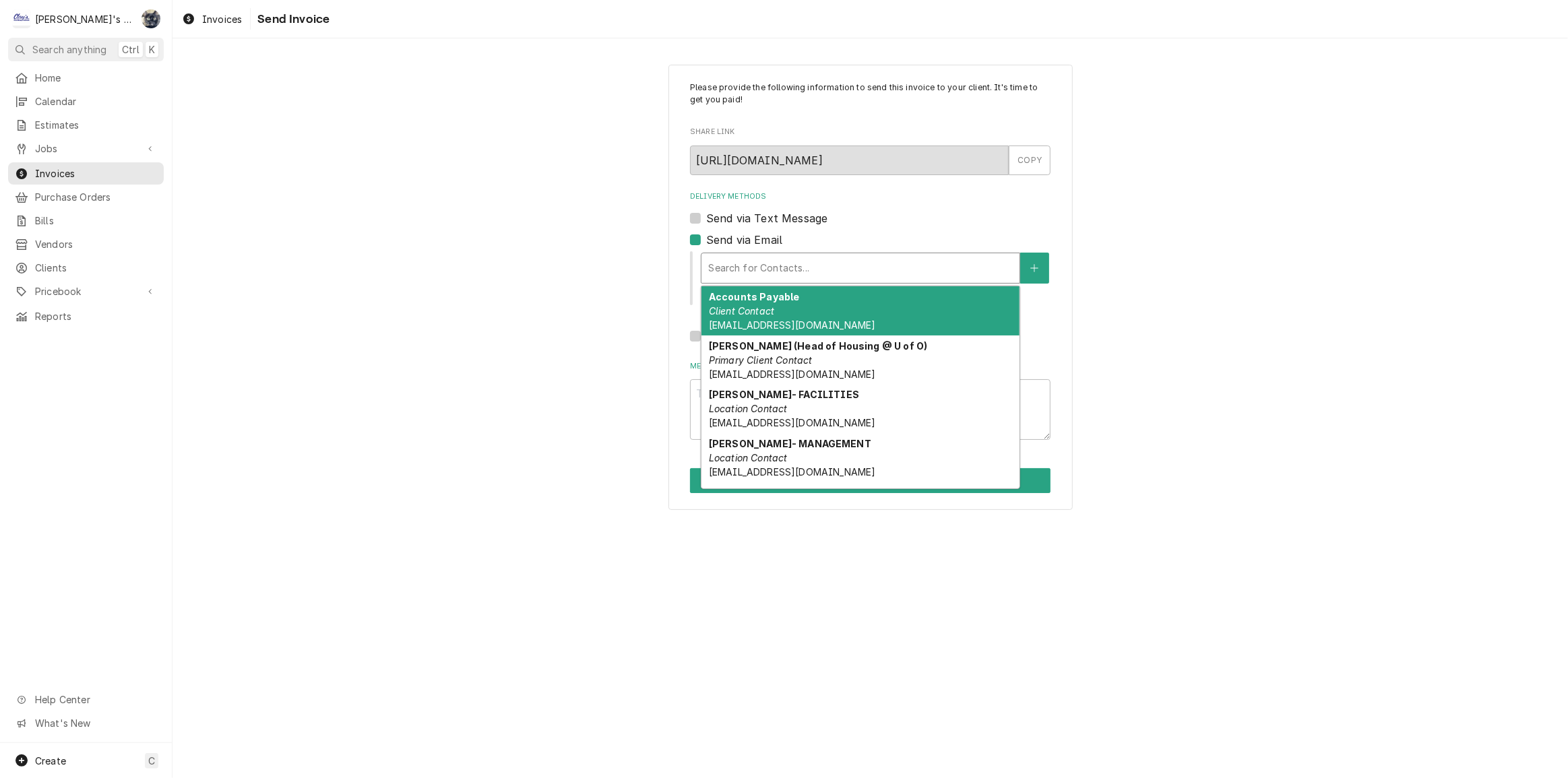
click at [747, 305] on em "Client Contact" at bounding box center [741, 311] width 66 height 11
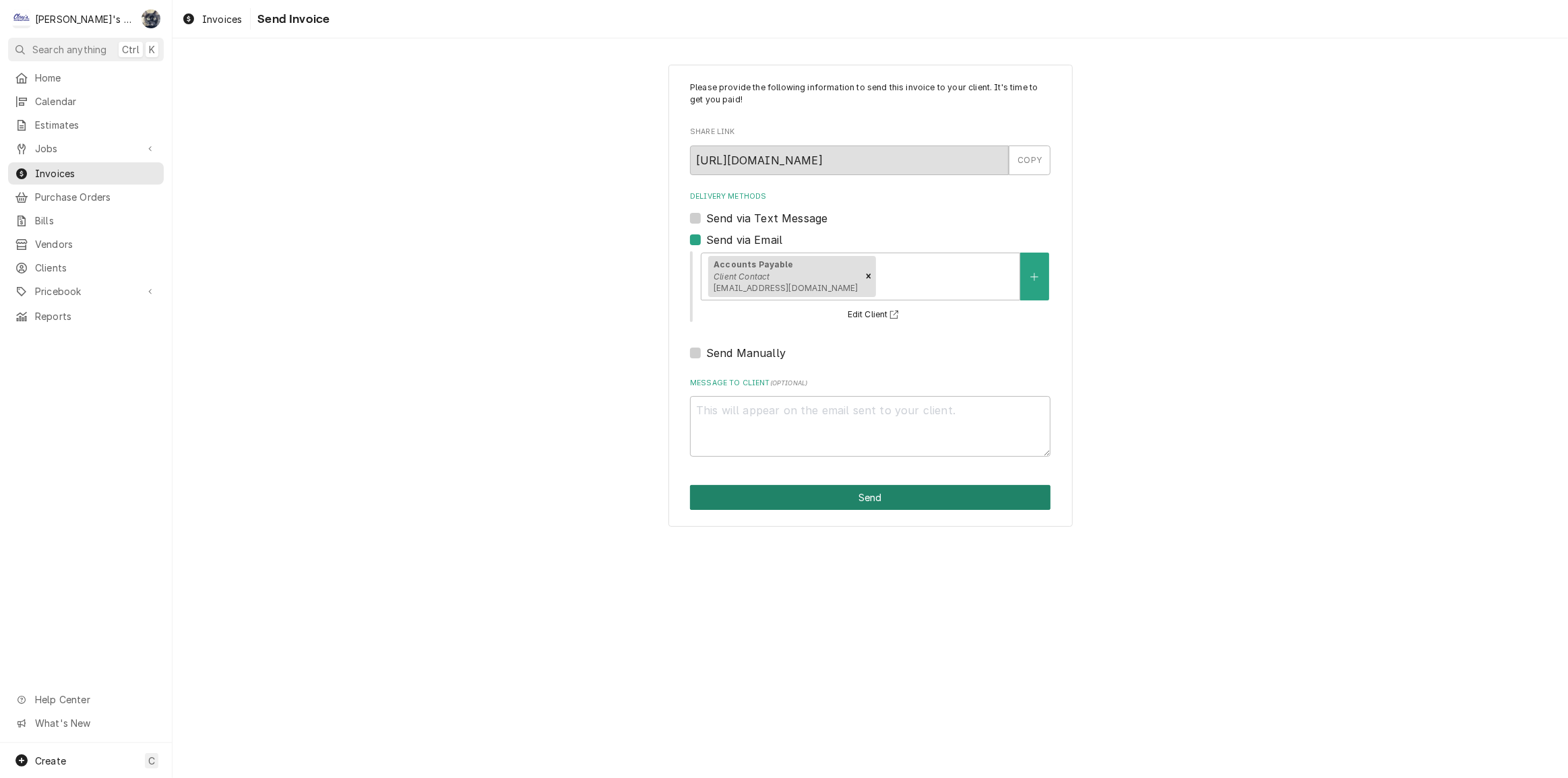
click at [809, 506] on button "Send" at bounding box center [870, 497] width 361 height 25
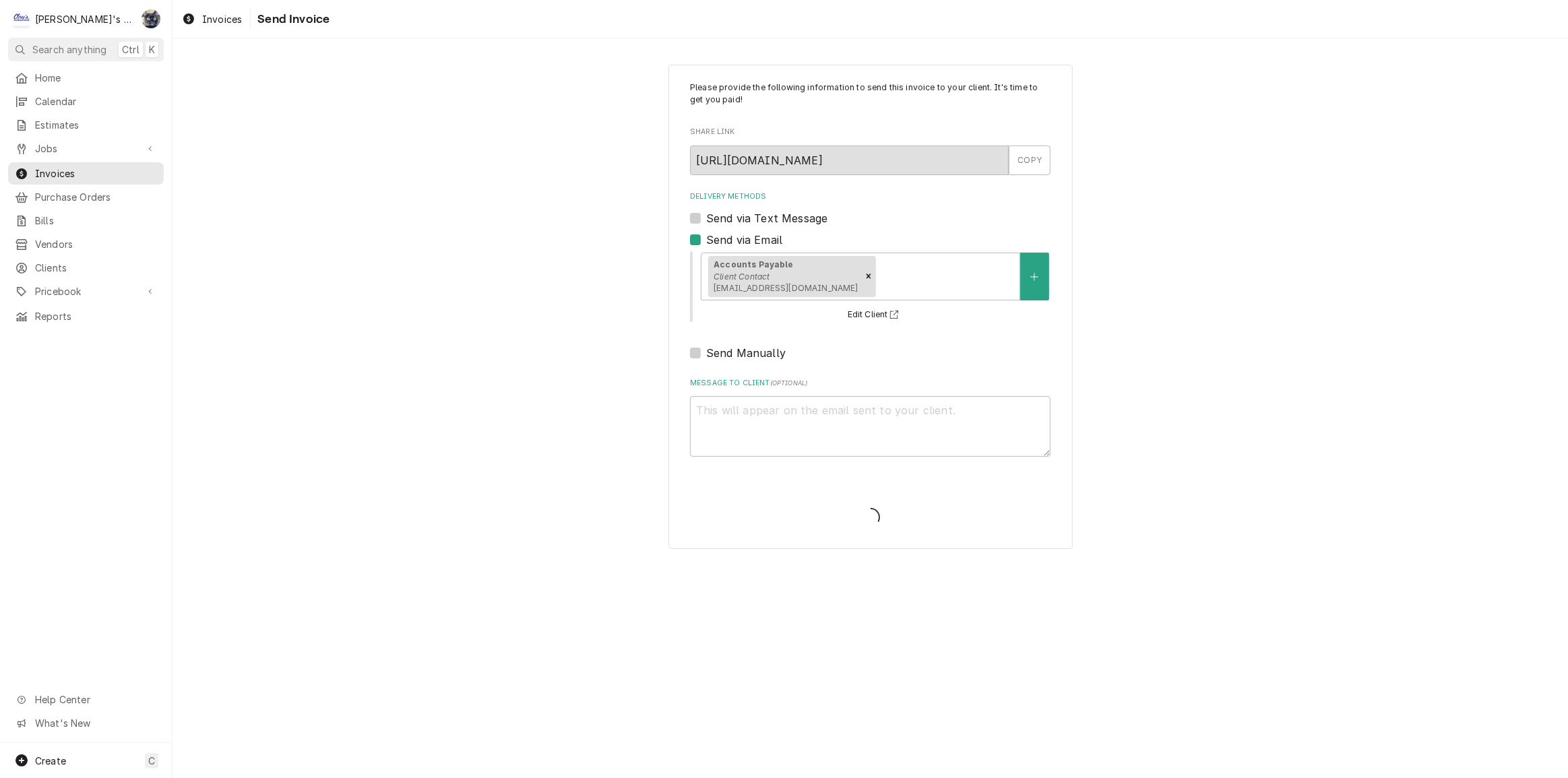
type textarea "x"
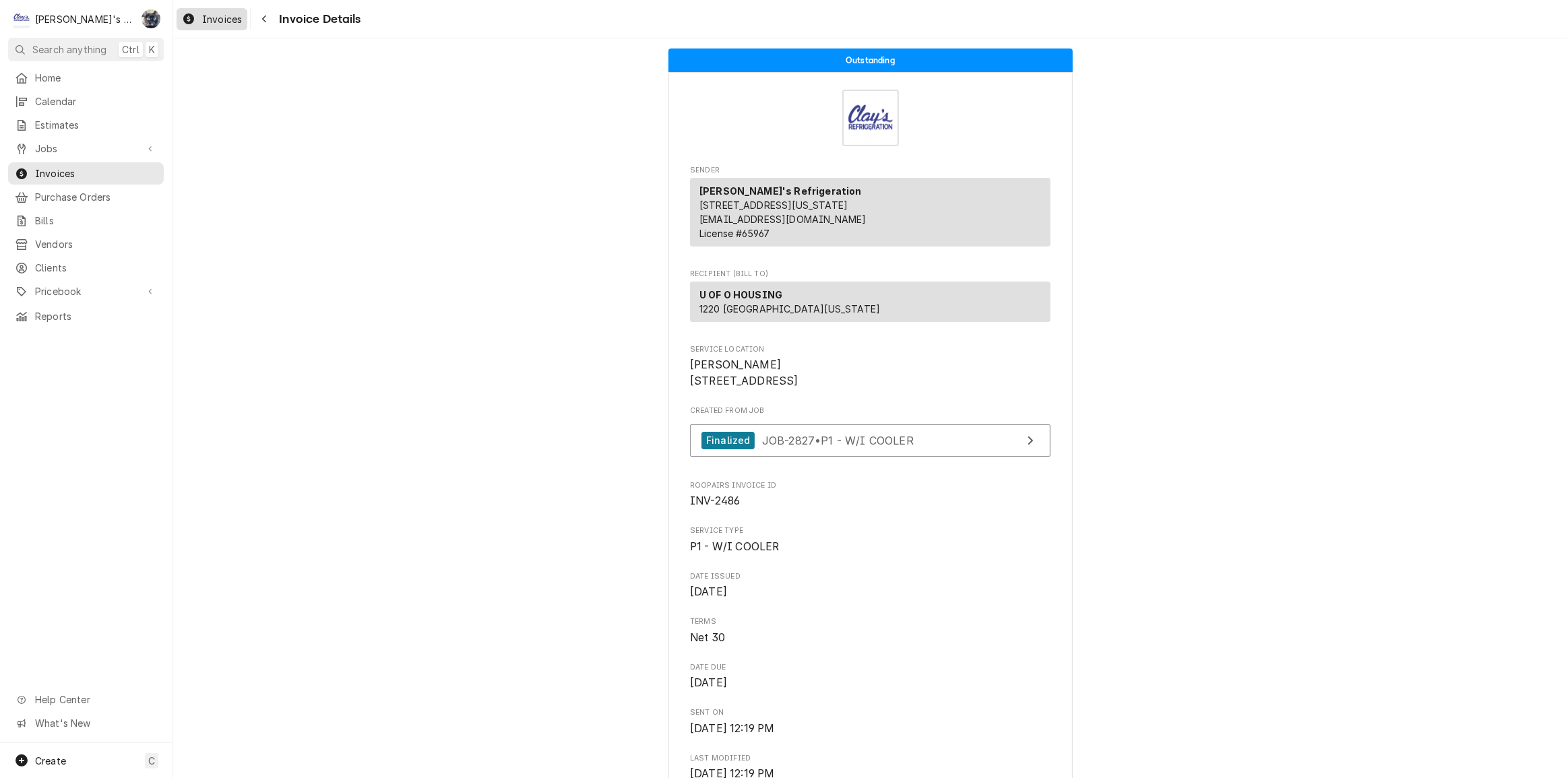
click at [226, 27] on link "Invoices" at bounding box center [212, 19] width 71 height 22
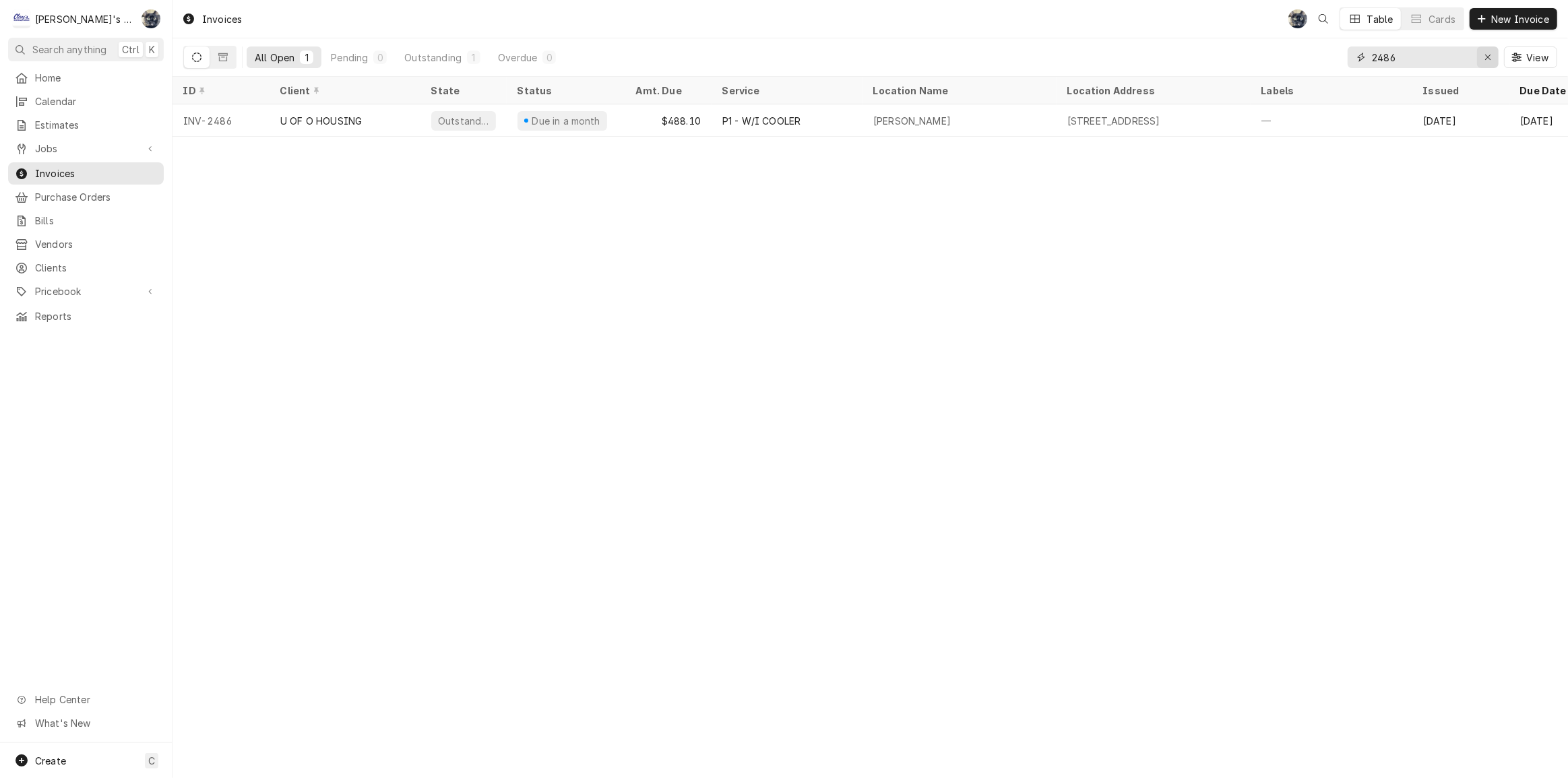
click at [1490, 55] on icon "Erase input" at bounding box center [1488, 57] width 5 height 5
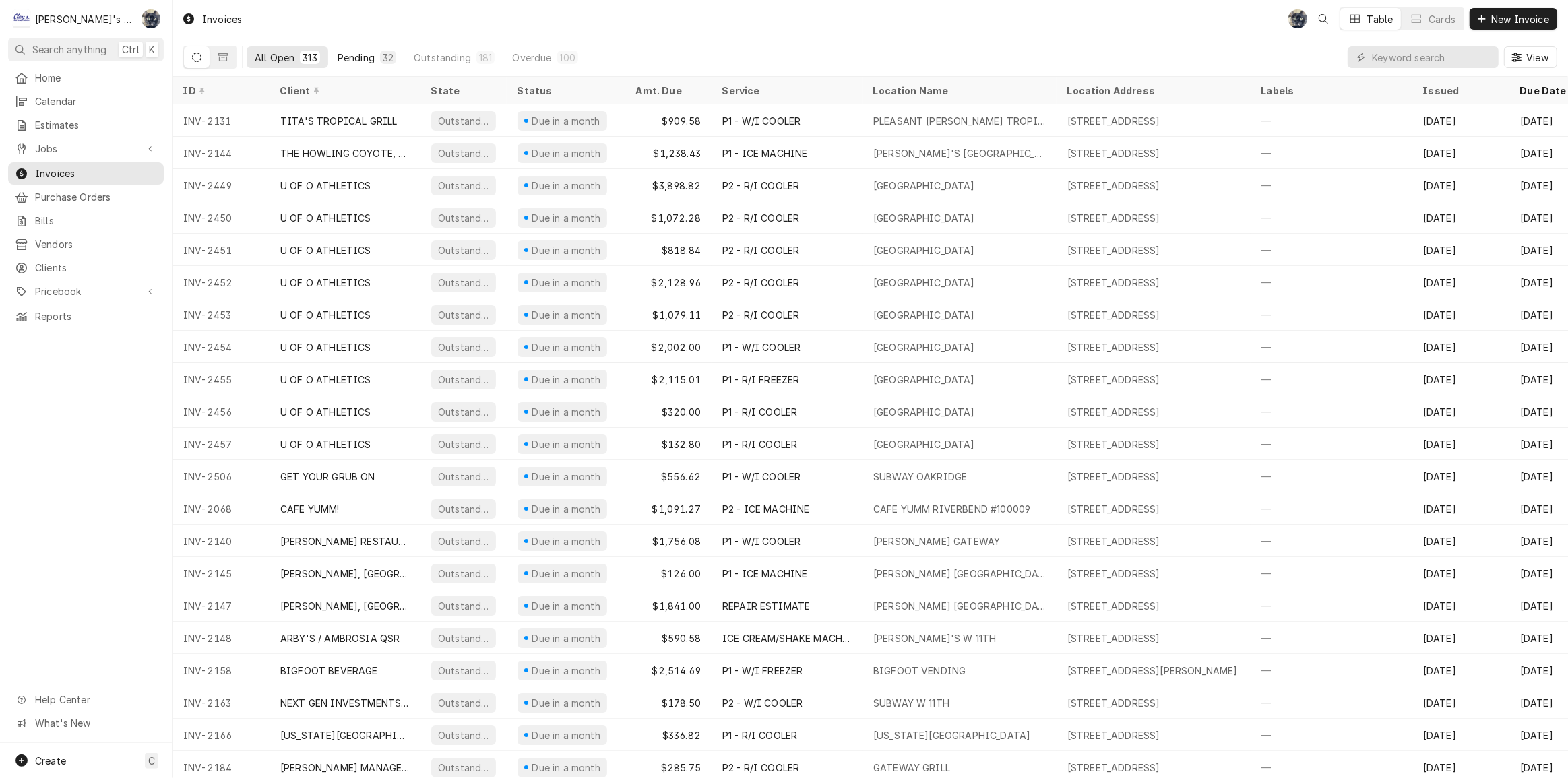
click at [362, 54] on div "Pending" at bounding box center [356, 57] width 37 height 14
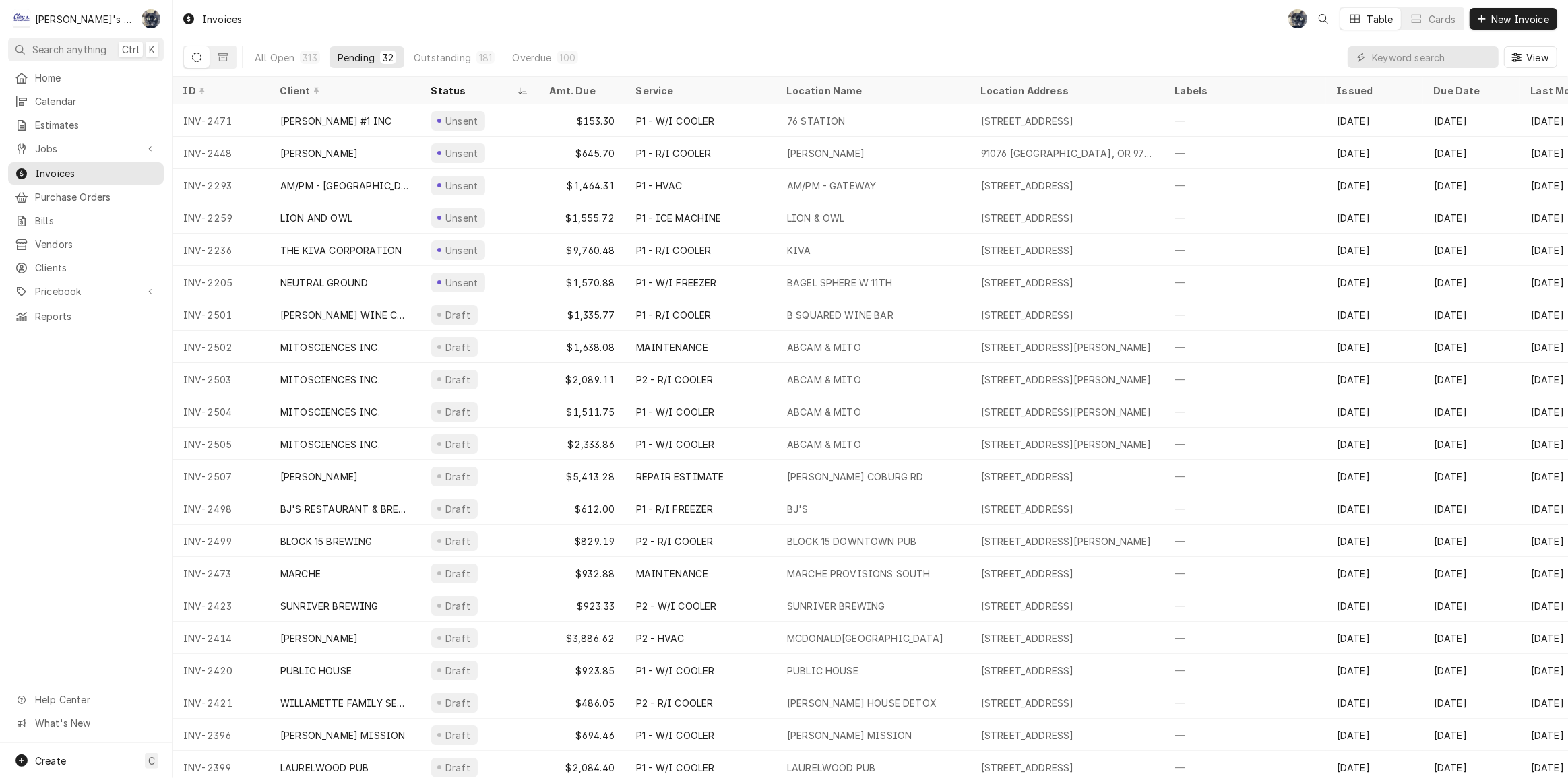
click at [384, 20] on div "Invoices SB Table Cards New Invoice" at bounding box center [870, 19] width 1396 height 38
click at [370, 5] on div "Invoices SB GA SB Table Cards New Invoice" at bounding box center [870, 19] width 1396 height 38
click at [1433, 54] on input "Dynamic Content Wrapper" at bounding box center [1431, 57] width 120 height 22
click at [1416, 56] on input "Dynamic Content Wrapper" at bounding box center [1431, 57] width 120 height 22
type input "2449"
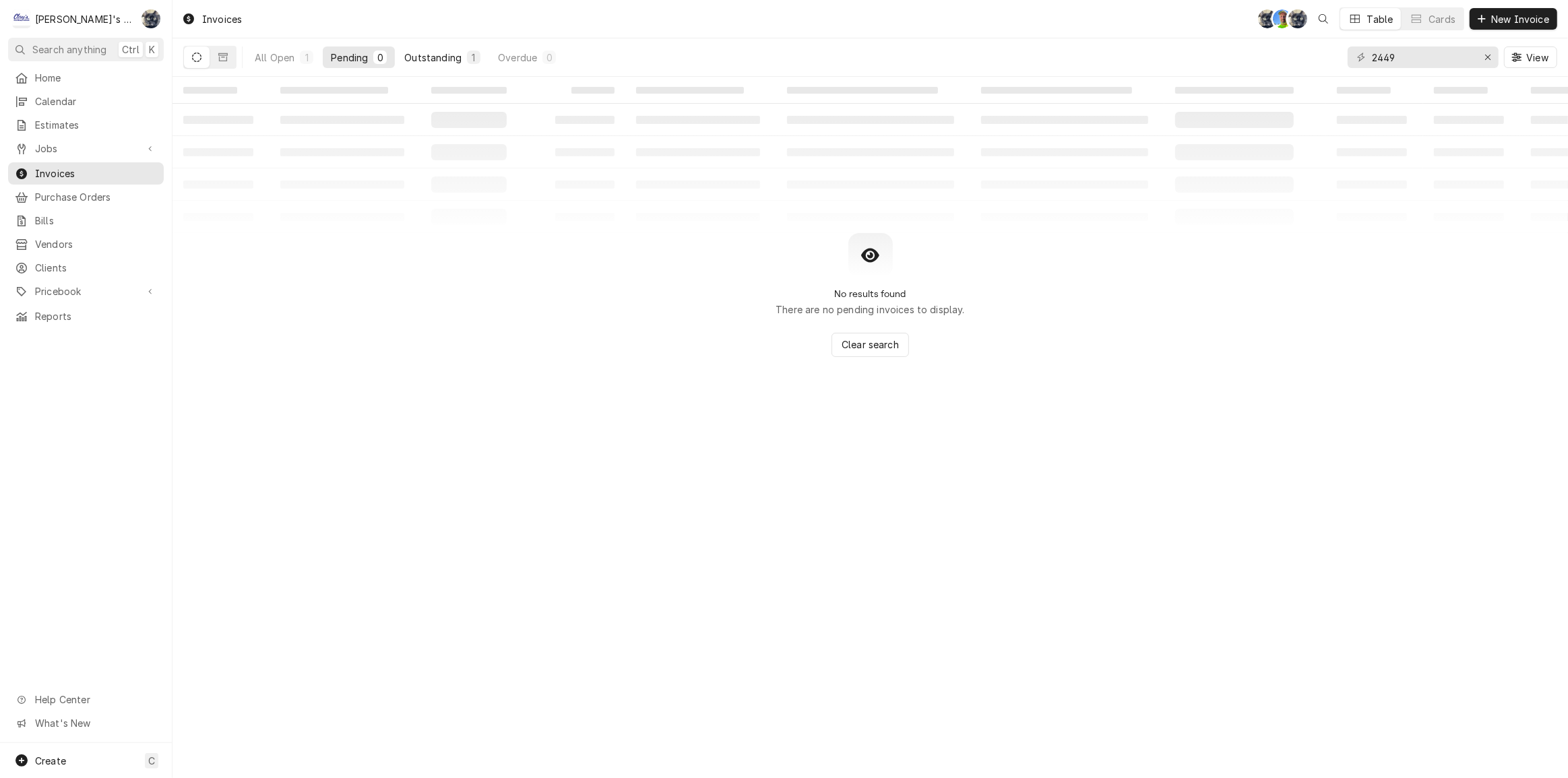
click at [436, 54] on div "Outstanding" at bounding box center [433, 57] width 57 height 14
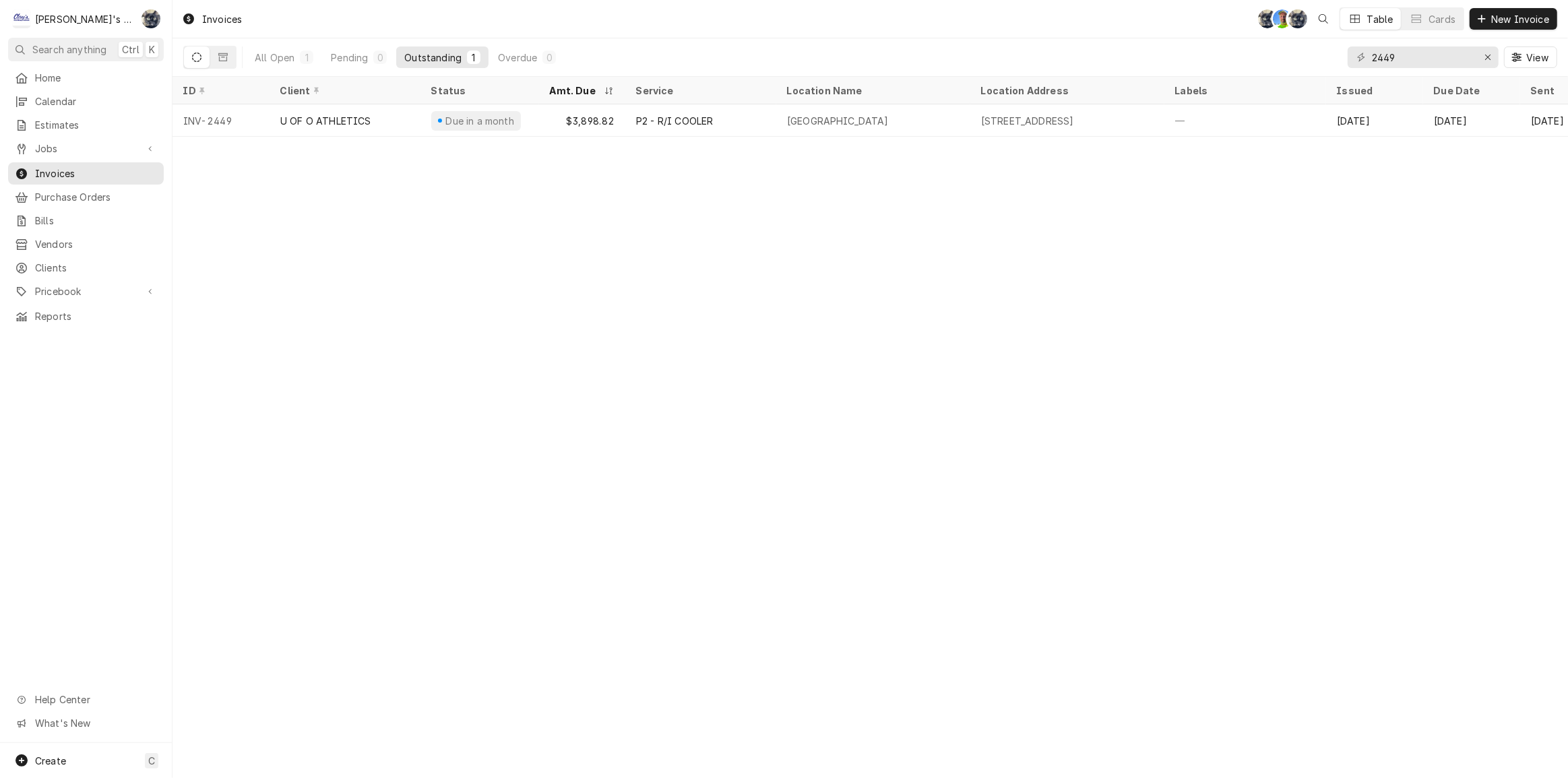
click at [473, 121] on div "Due in a month" at bounding box center [480, 121] width 72 height 14
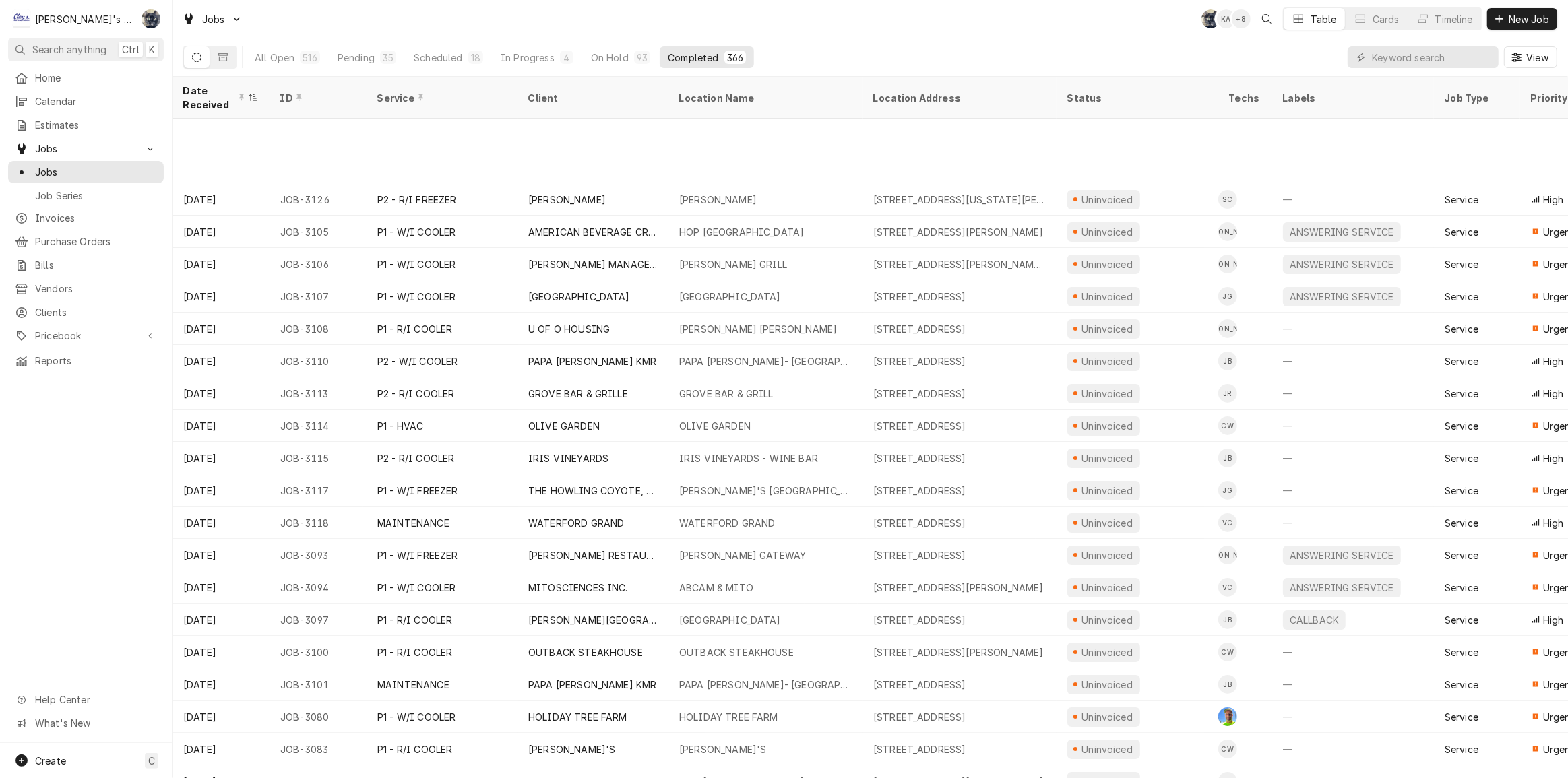
scroll to position [118, 0]
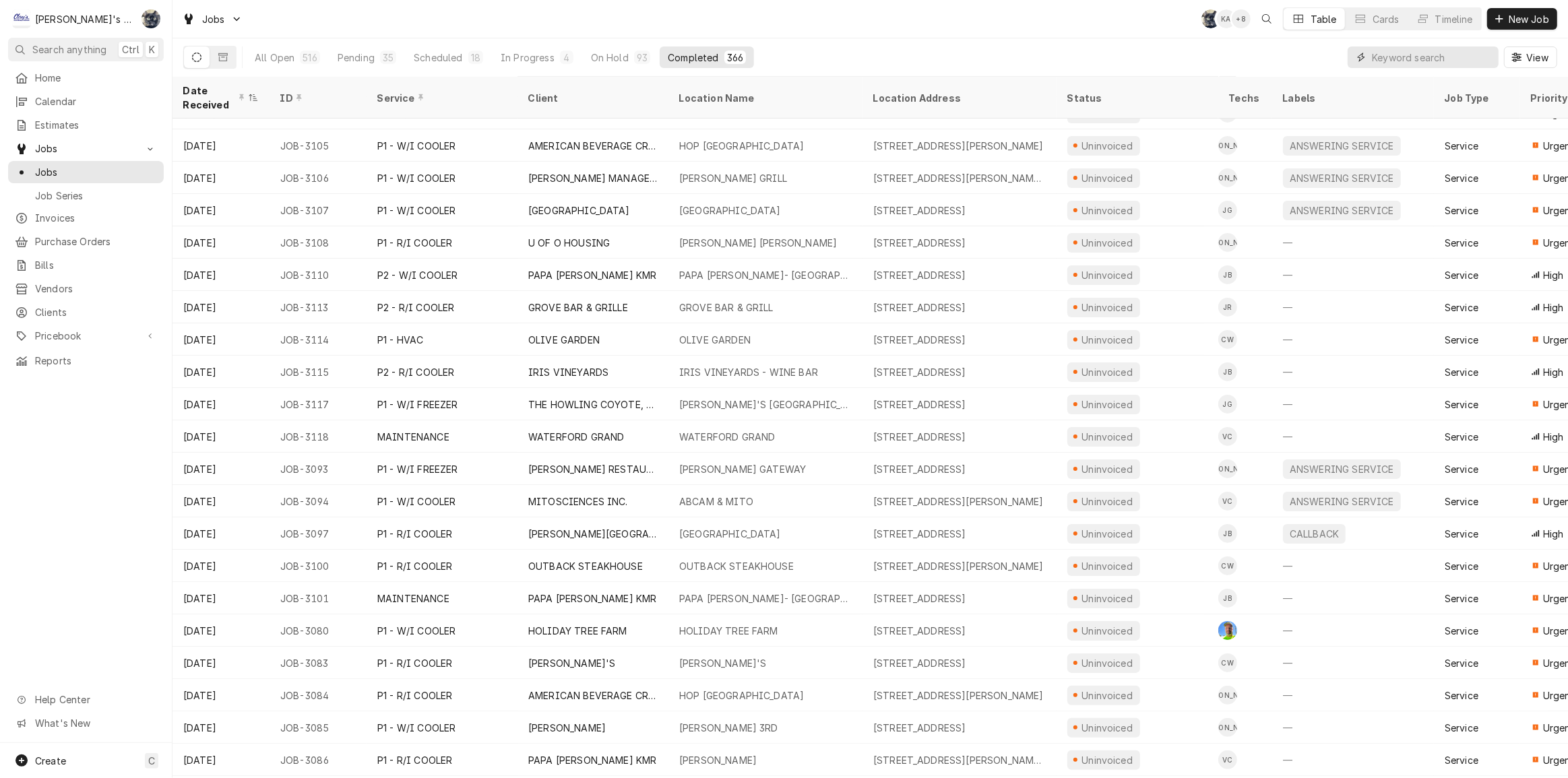
click at [1398, 57] on input "Dynamic Content Wrapper" at bounding box center [1431, 57] width 120 height 22
click at [352, 60] on div "Pending" at bounding box center [356, 57] width 37 height 14
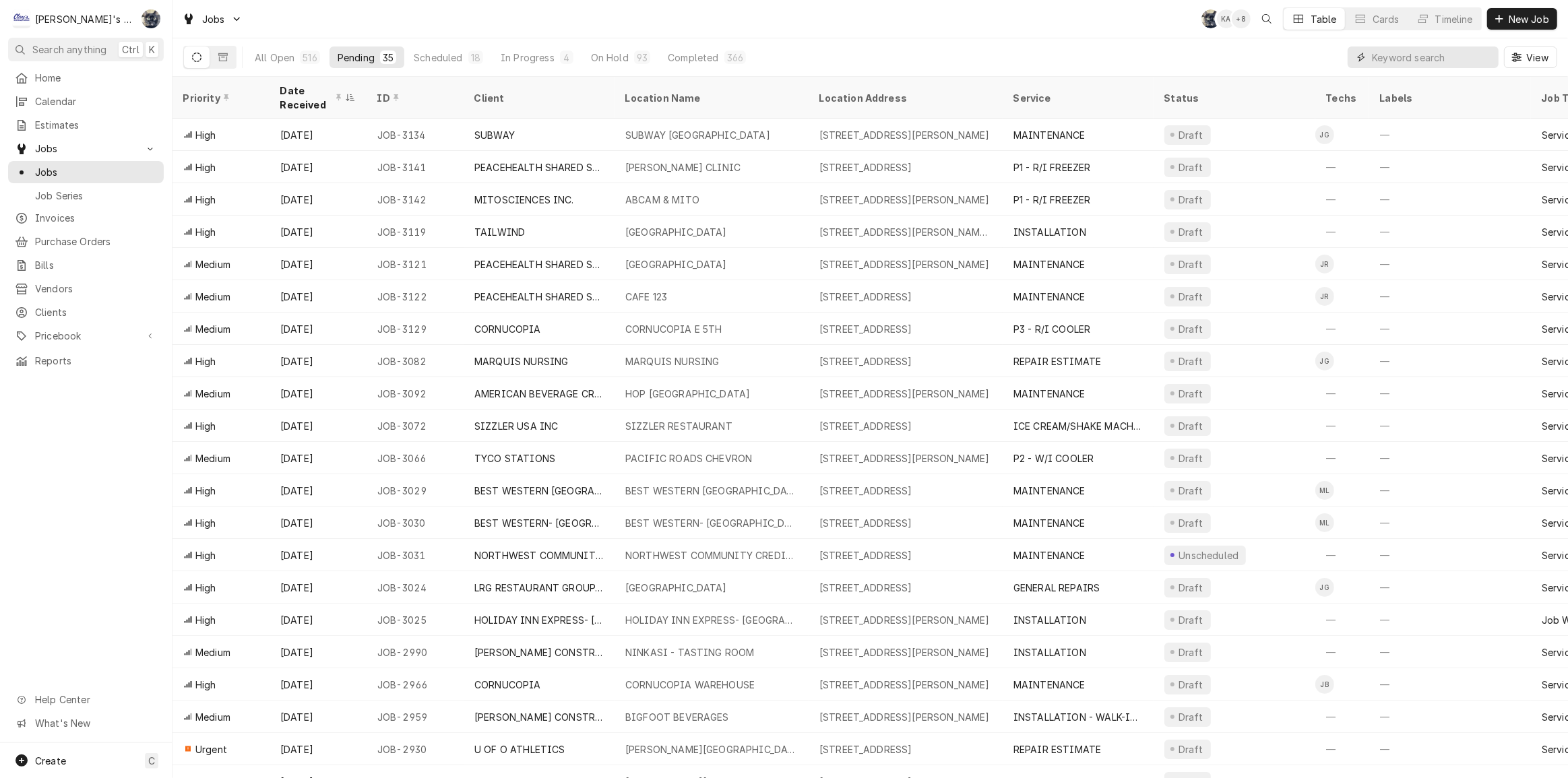
click at [1428, 60] on input "Dynamic Content Wrapper" at bounding box center [1431, 57] width 120 height 22
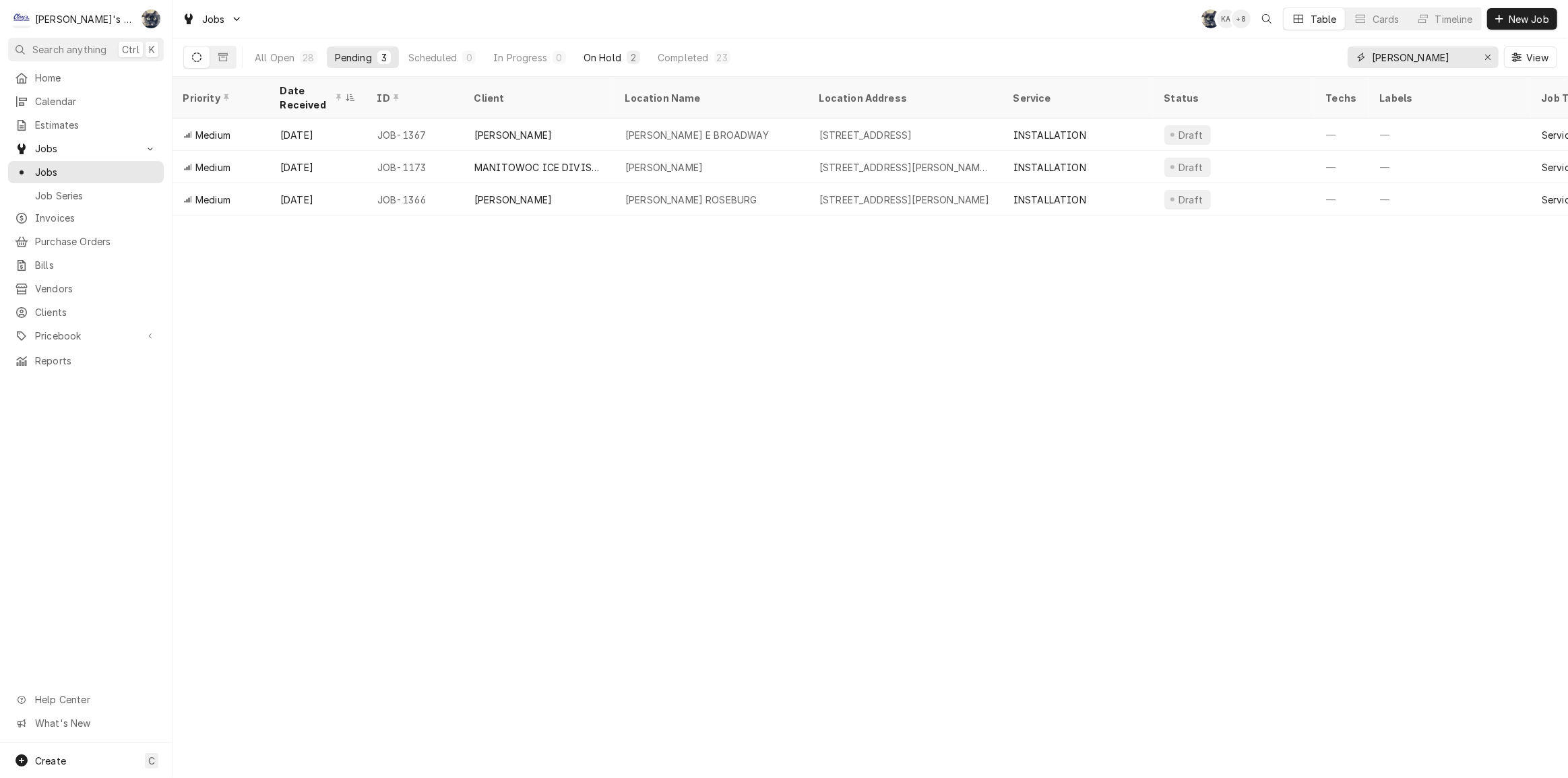
type input "mcdonald"
click at [630, 59] on div "2" at bounding box center [634, 57] width 8 height 14
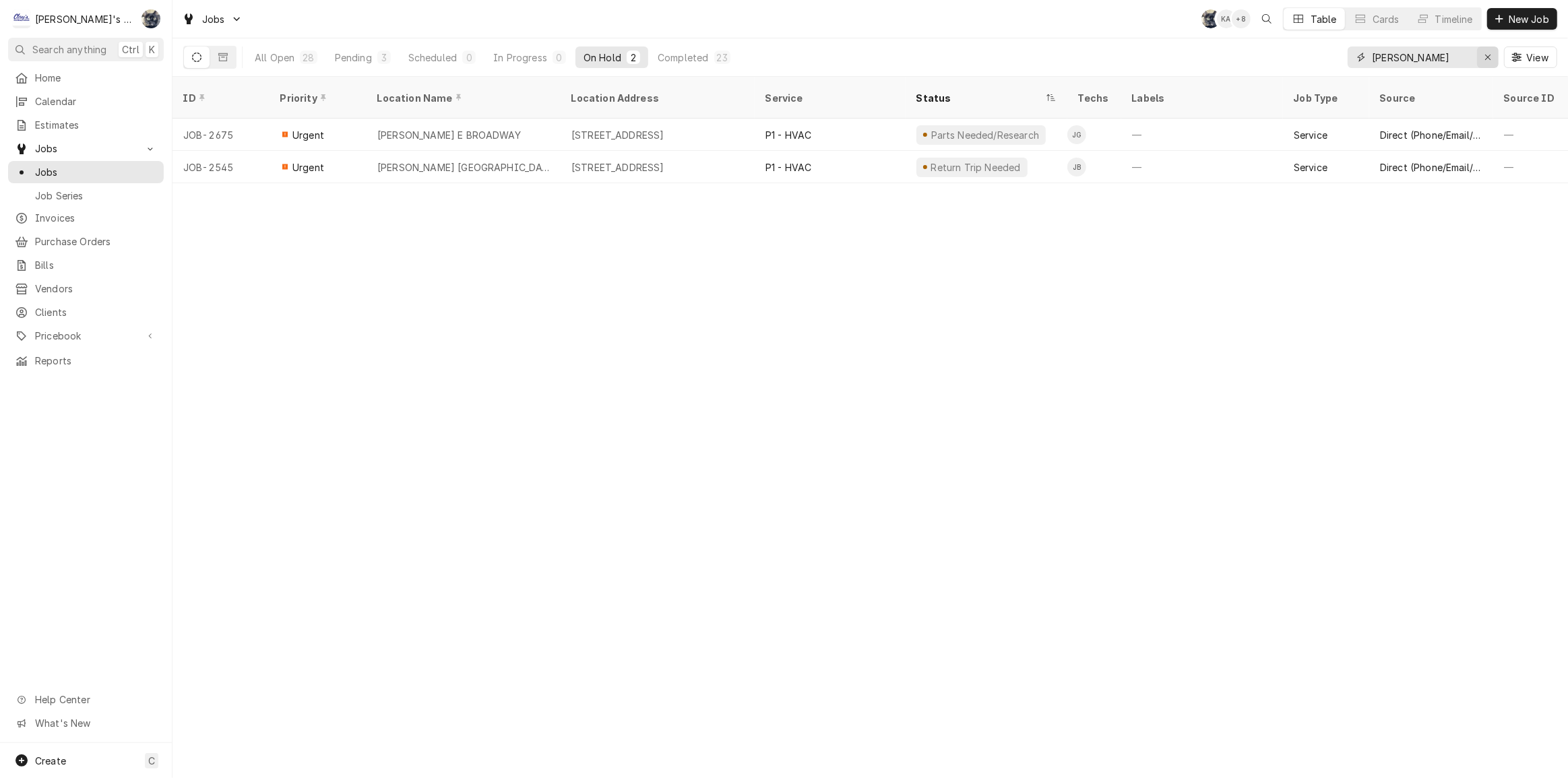
click at [1488, 54] on icon "Erase input" at bounding box center [1489, 57] width 8 height 10
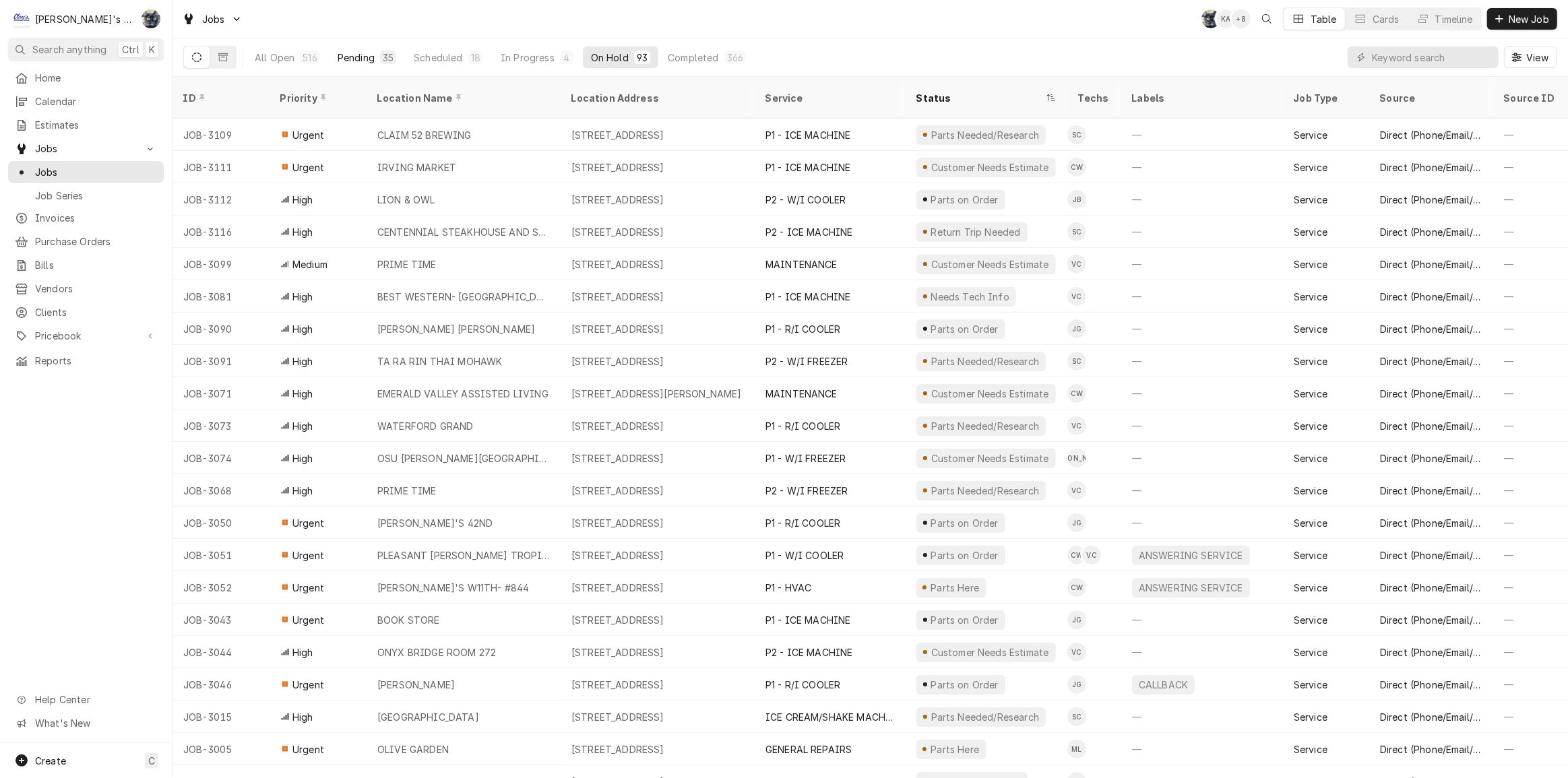
click at [351, 57] on div "Pending" at bounding box center [356, 57] width 37 height 14
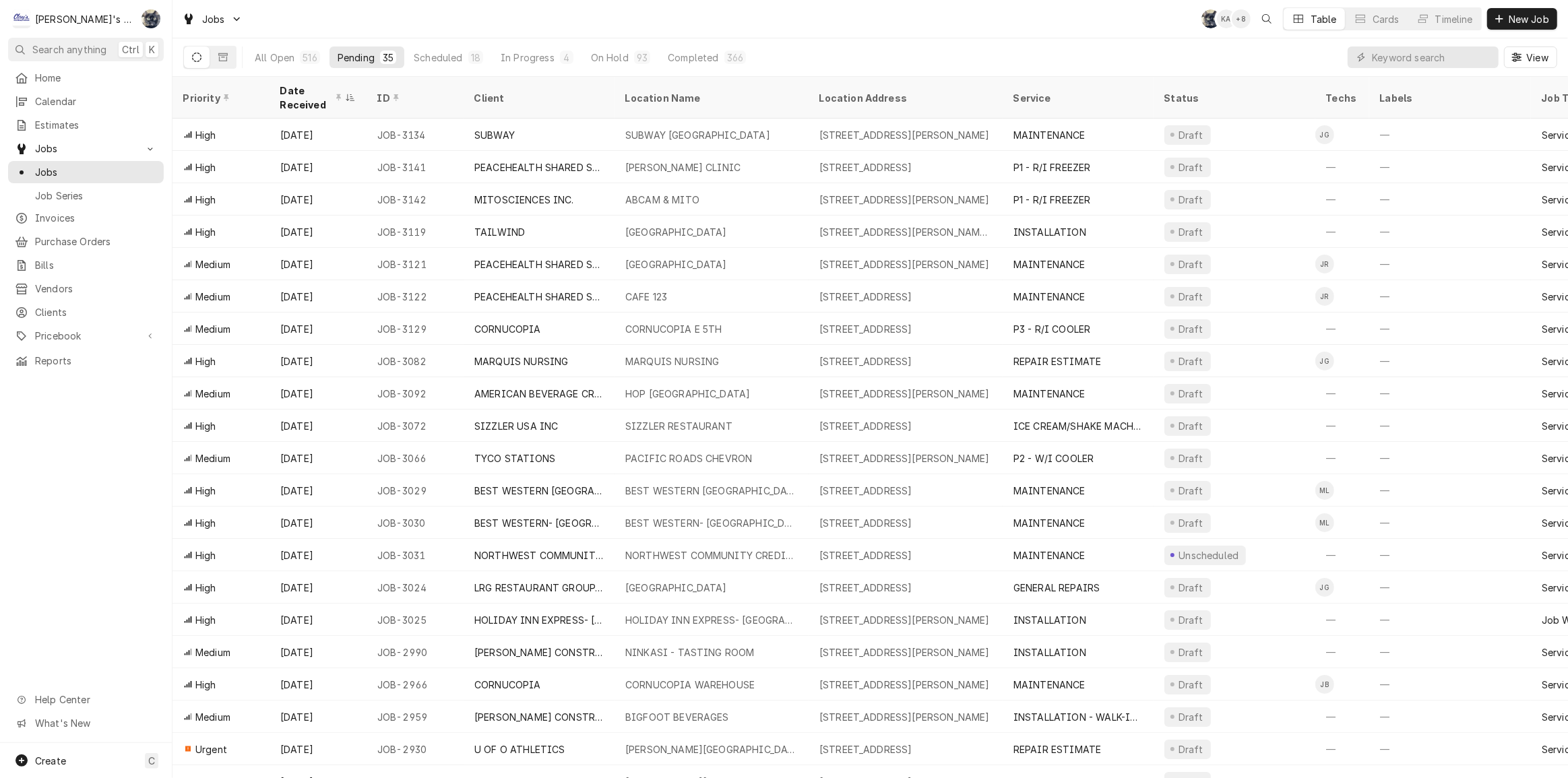
click at [357, 32] on div "Jobs SB KA + 8 Table Cards Timeline New Job" at bounding box center [870, 19] width 1396 height 38
click at [354, 51] on div "Pending" at bounding box center [356, 57] width 37 height 14
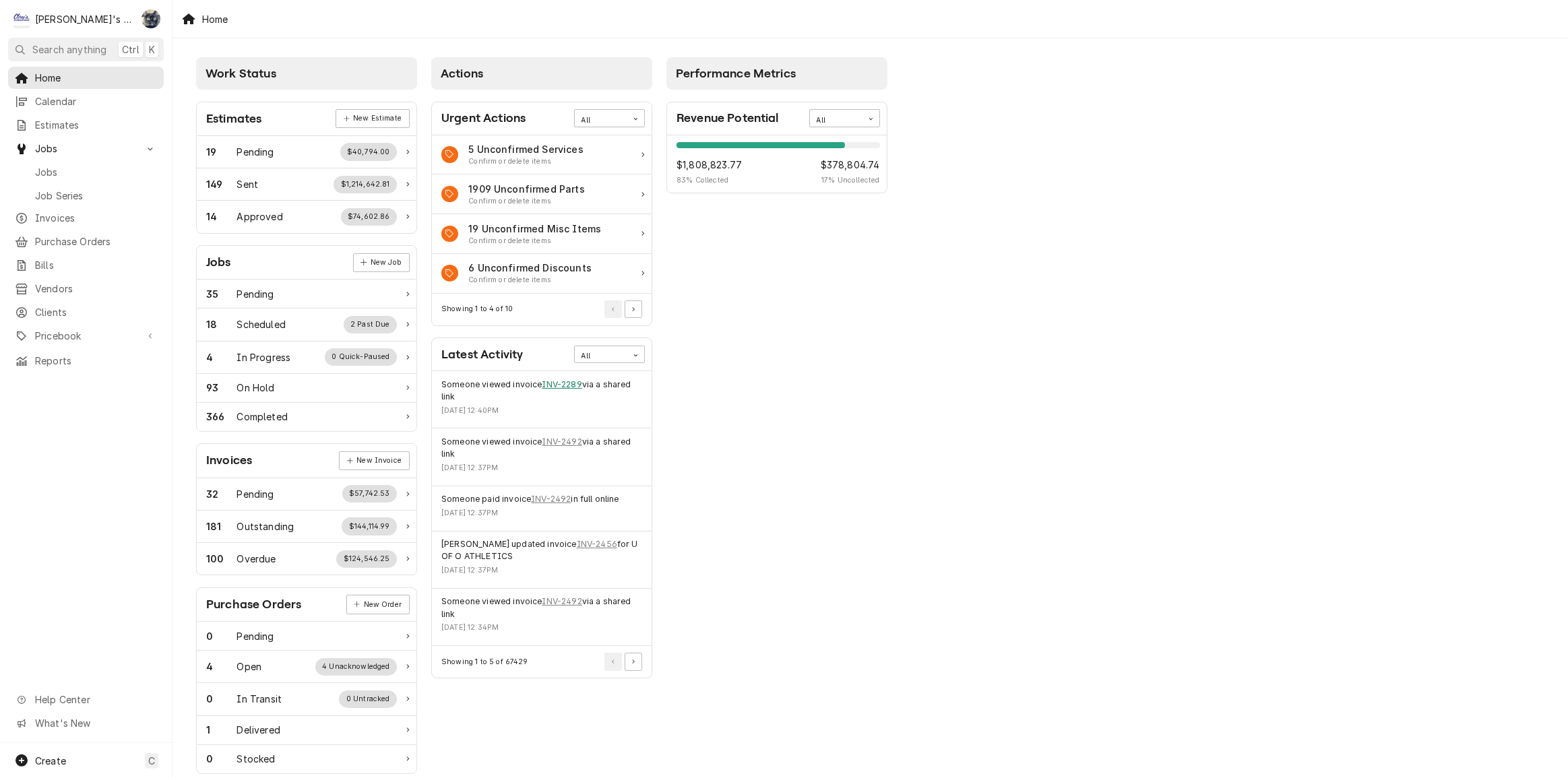
click at [570, 385] on link "INV-2289" at bounding box center [562, 384] width 40 height 12
click at [568, 602] on link "INV-2492" at bounding box center [562, 602] width 40 height 12
click at [633, 660] on icon "Pagination Controls" at bounding box center [634, 662] width 3 height 5
click at [635, 677] on button "Pagination Controls" at bounding box center [633, 674] width 17 height 17
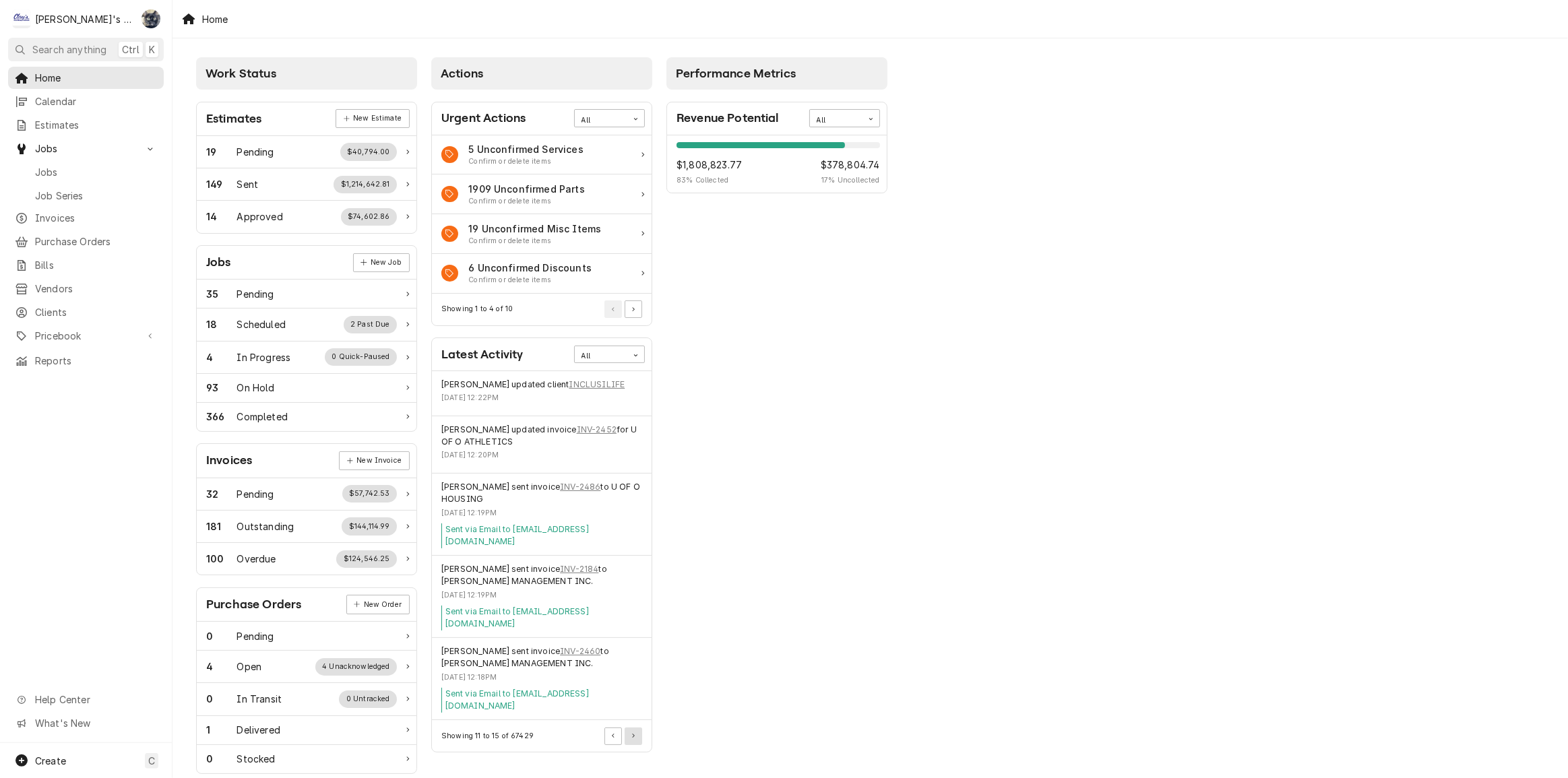
click at [635, 727] on button "Pagination Controls" at bounding box center [633, 736] width 17 height 17
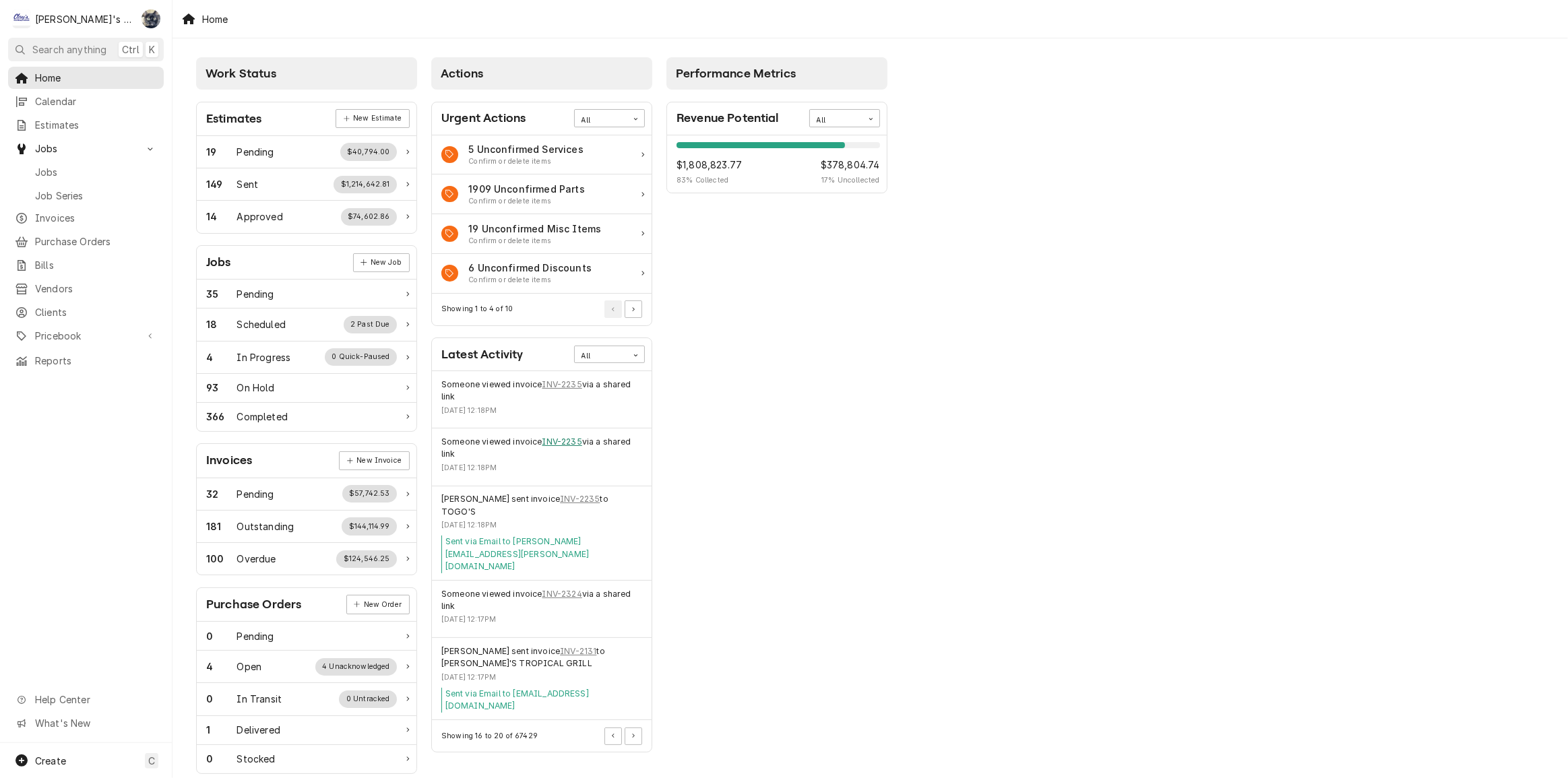
click at [565, 441] on link "INV-2235" at bounding box center [562, 442] width 40 height 12
click at [635, 727] on button "Pagination Controls" at bounding box center [633, 736] width 17 height 17
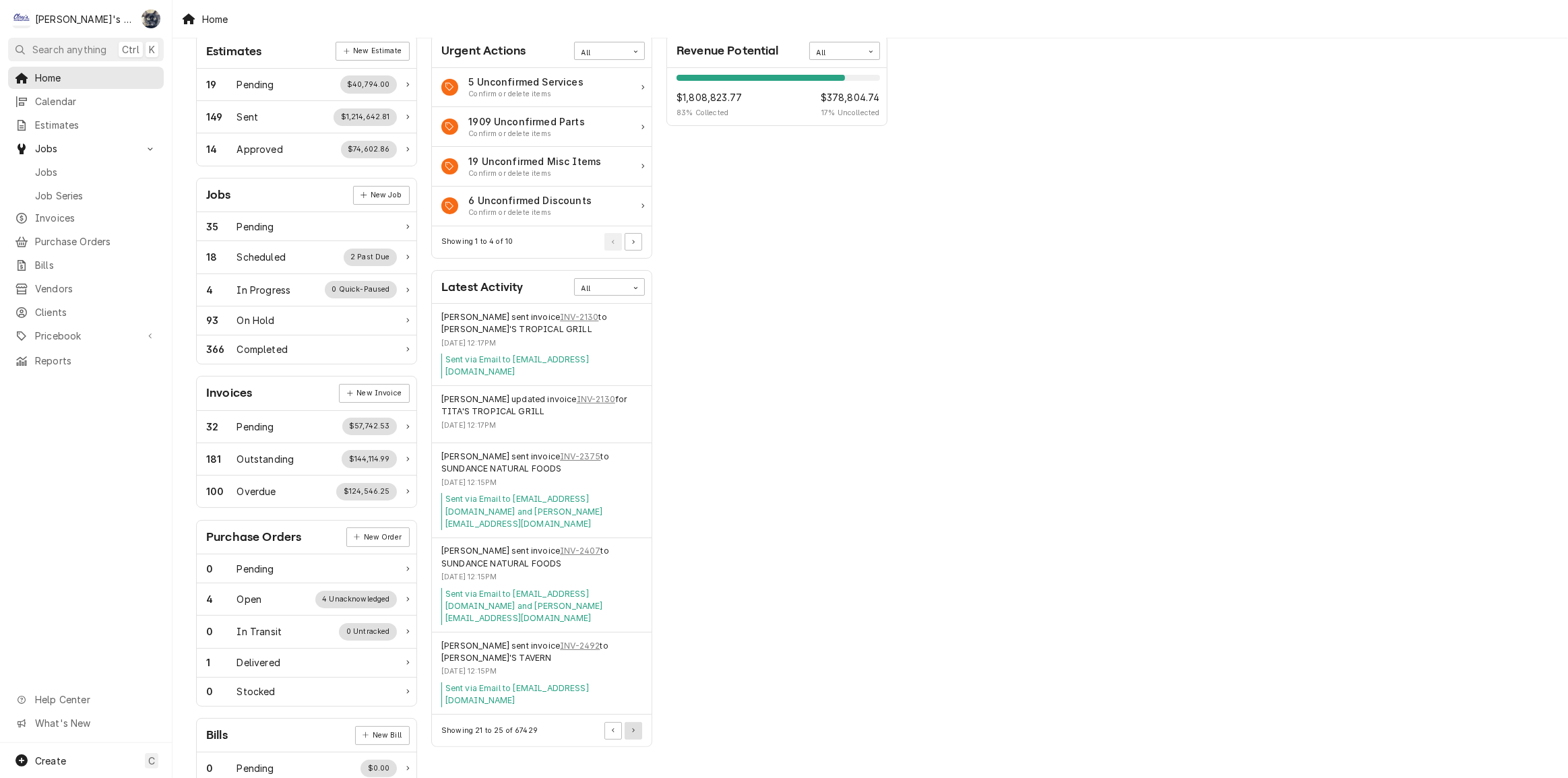
scroll to position [160, 0]
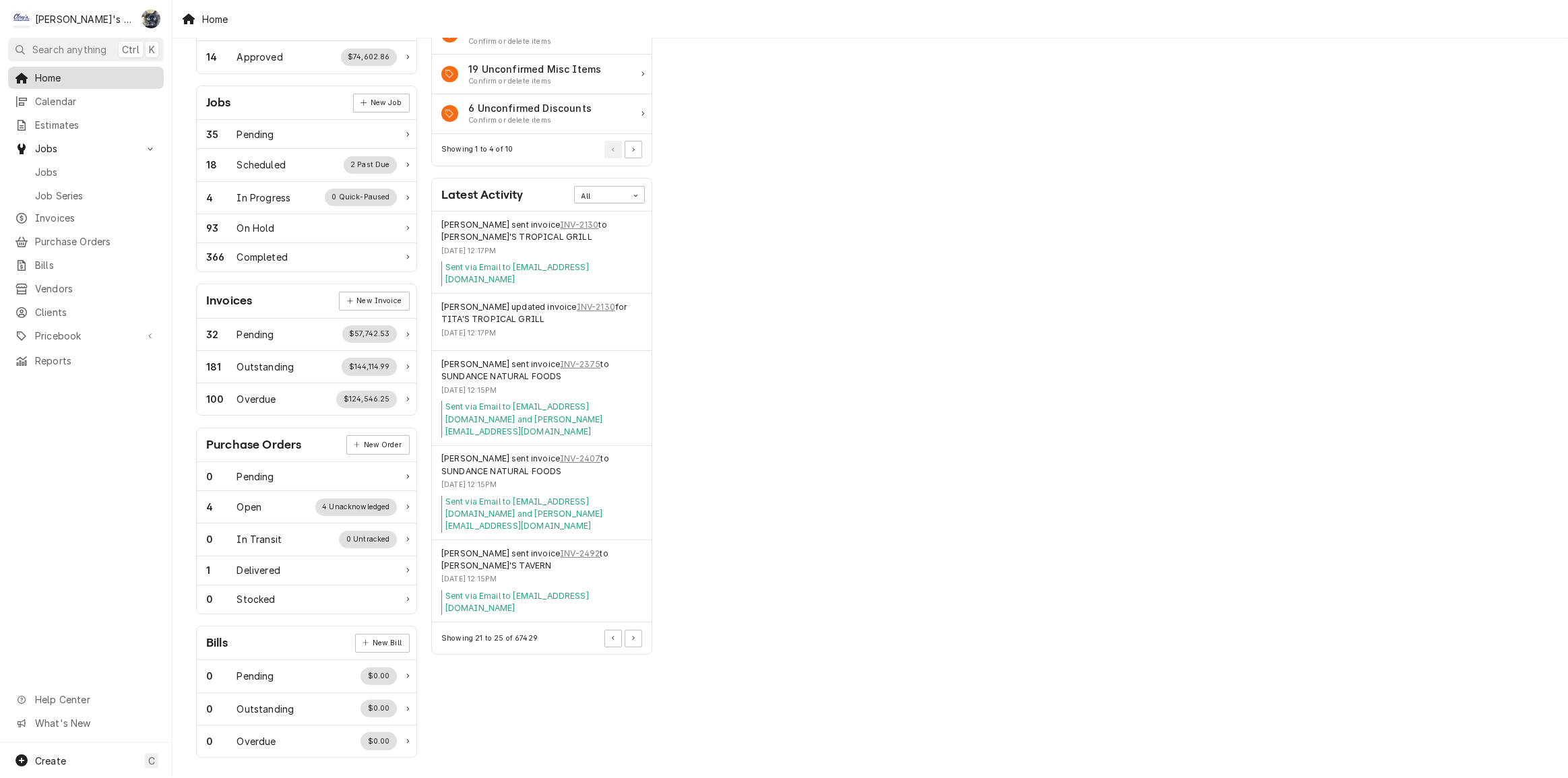
click at [29, 72] on div "Home" at bounding box center [86, 78] width 143 height 14
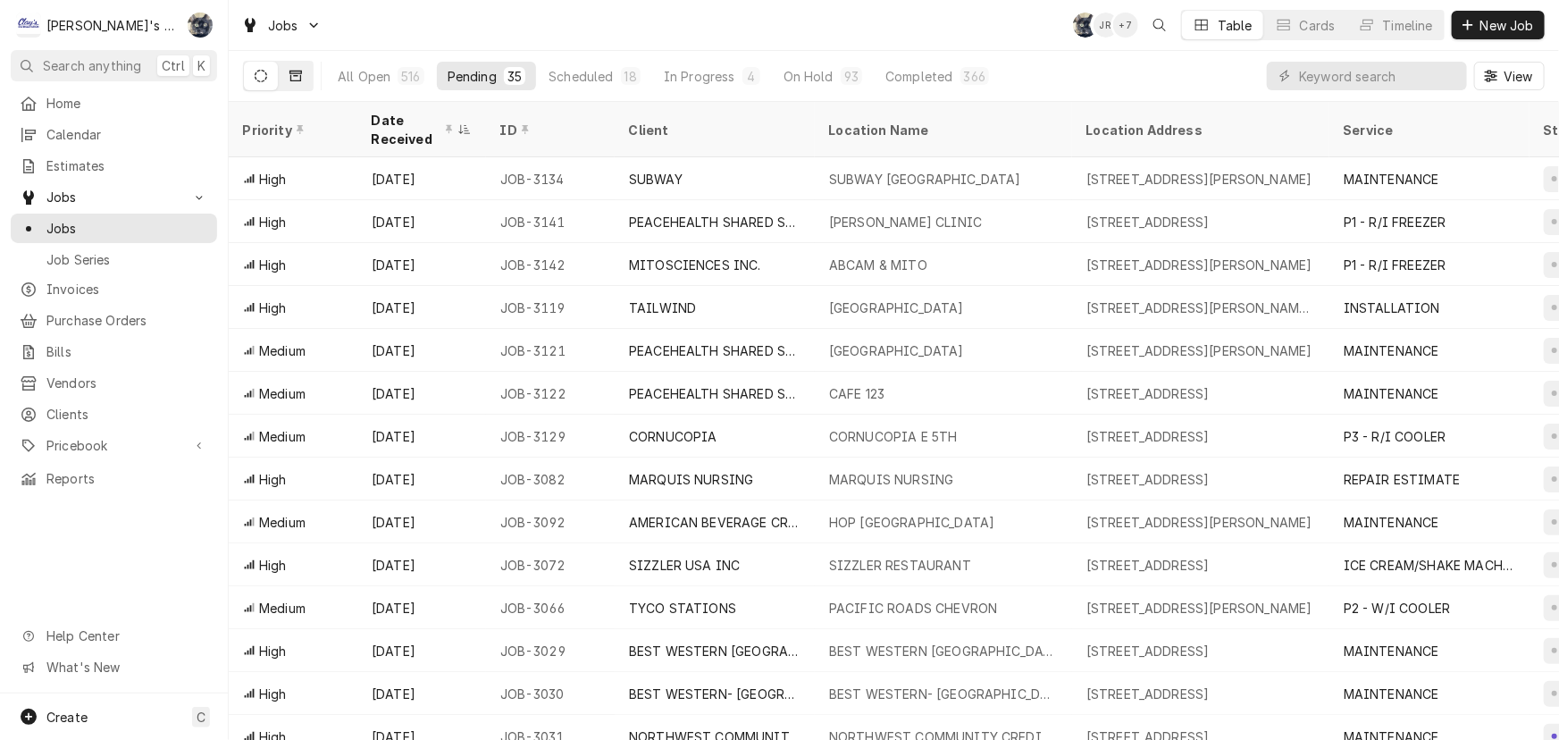
click at [293, 73] on icon "Dynamic Content Wrapper" at bounding box center [296, 76] width 13 height 13
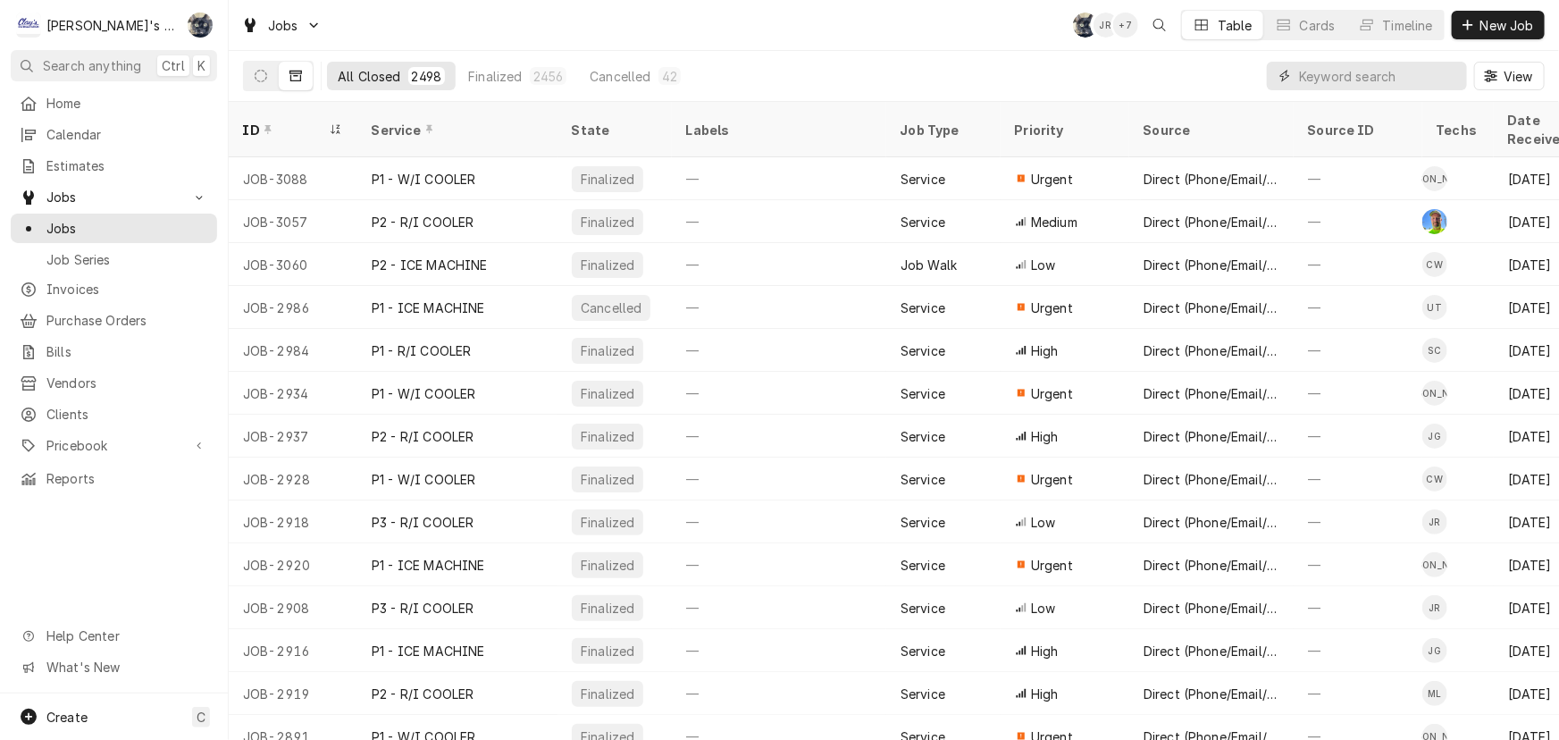
click at [1367, 74] on input "Dynamic Content Wrapper" at bounding box center [1378, 76] width 159 height 29
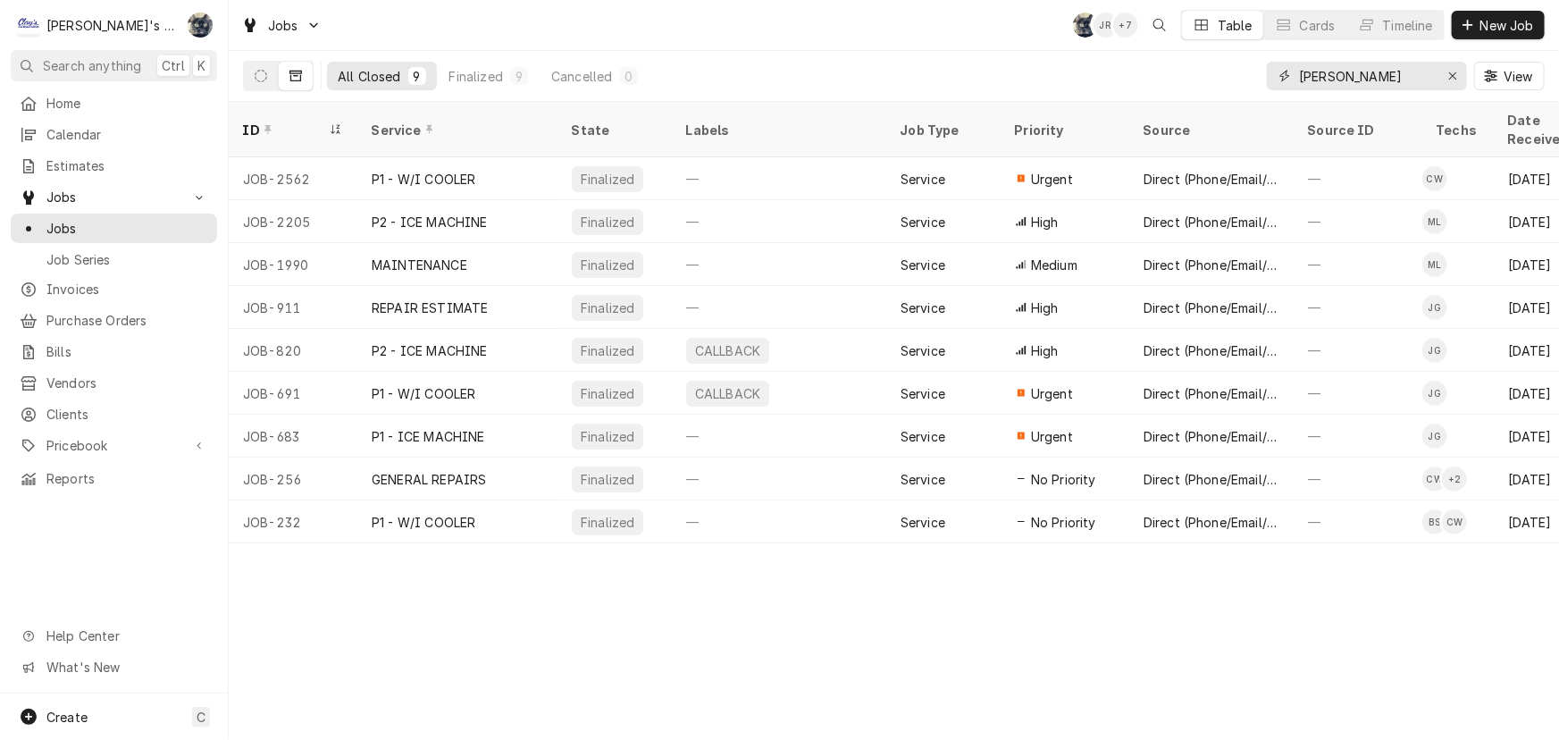
type input "[PERSON_NAME]"
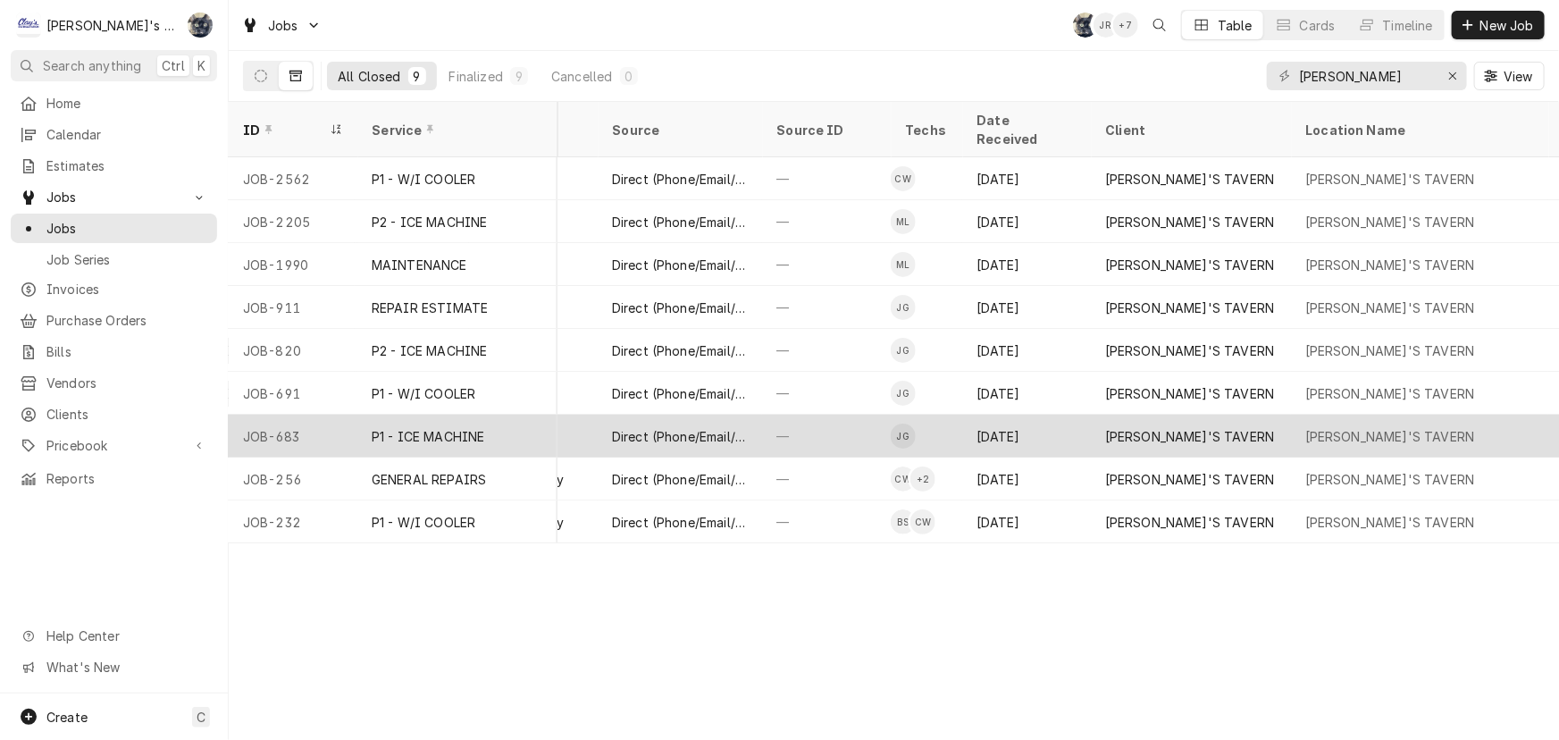
scroll to position [0, 475]
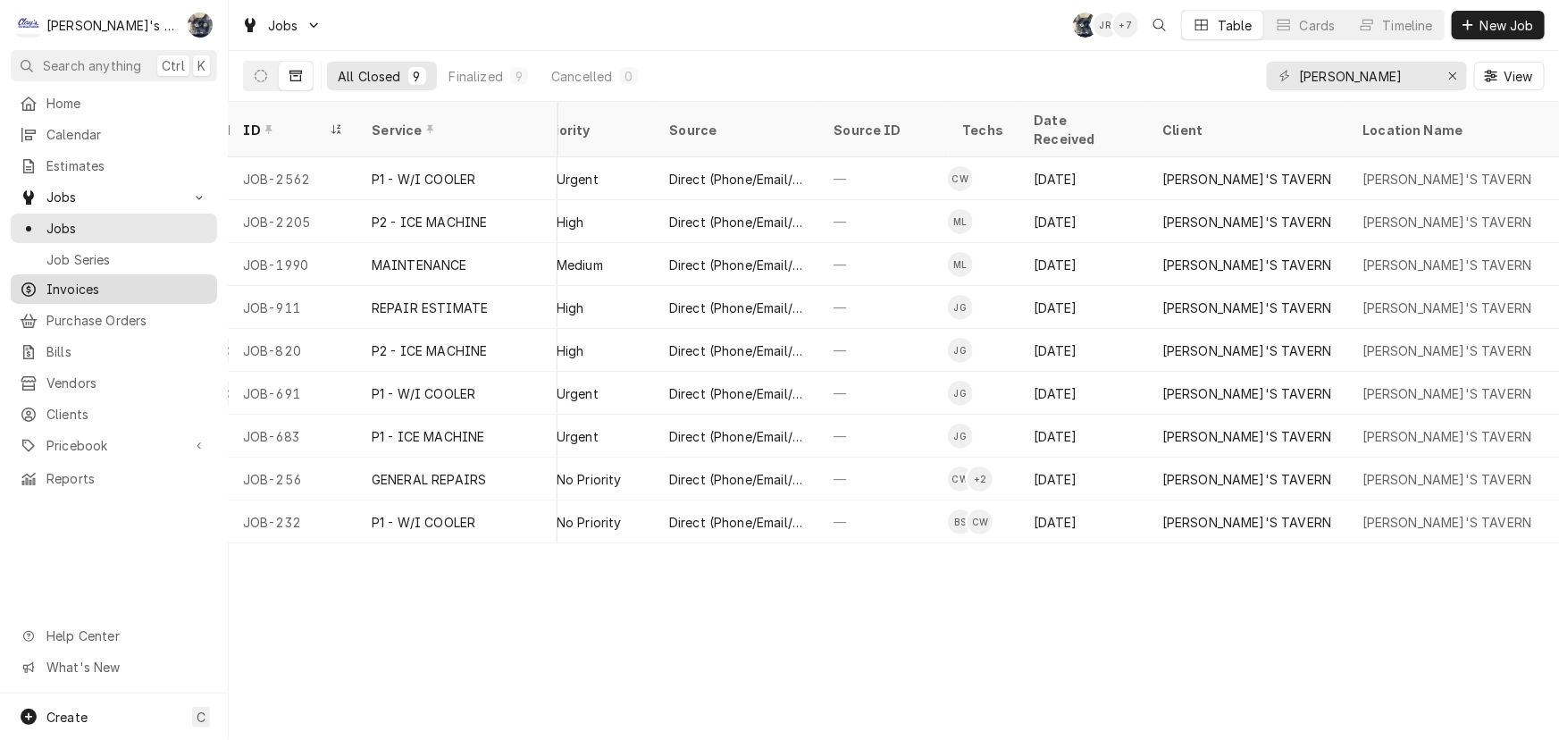
click at [102, 274] on link "Invoices" at bounding box center [114, 288] width 206 height 29
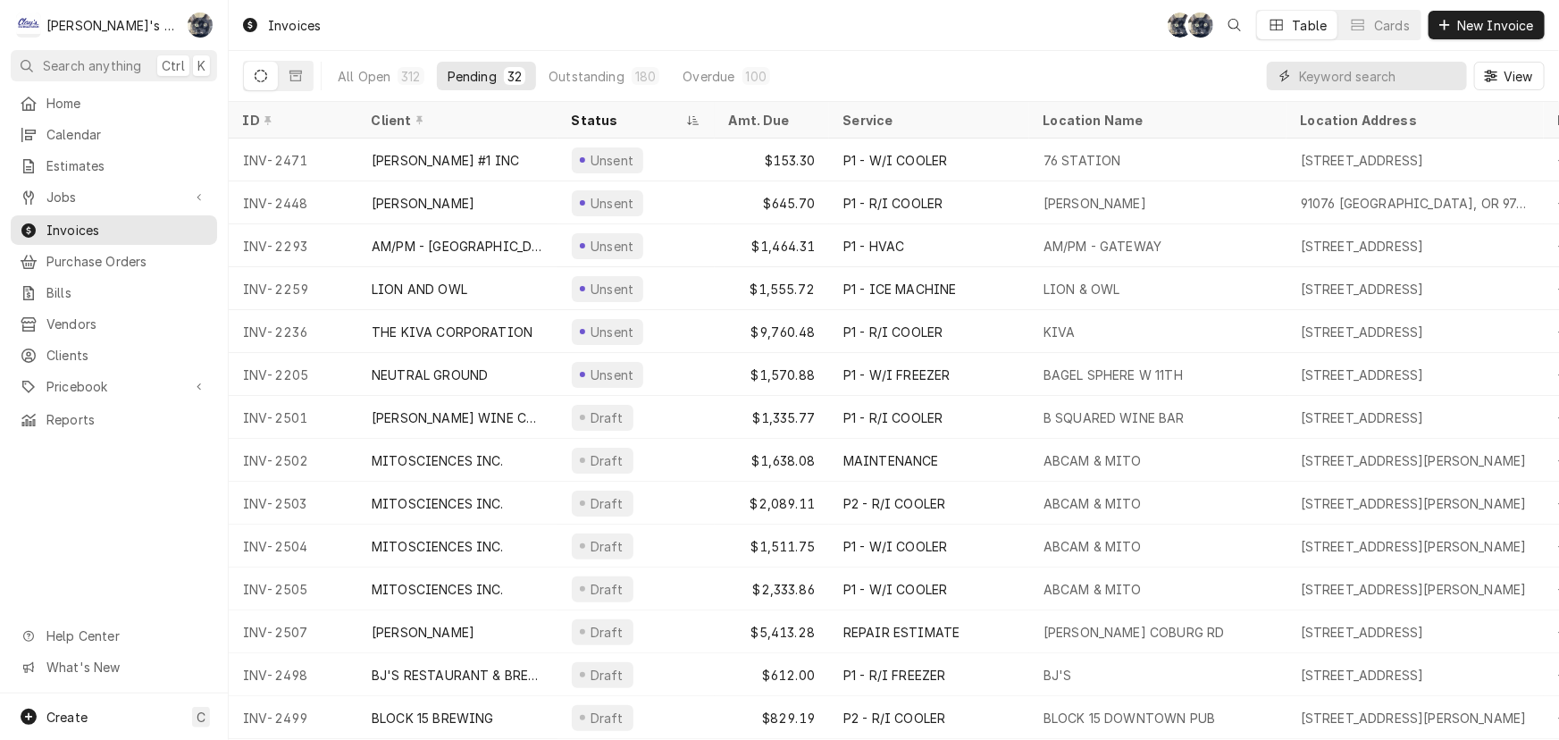
click at [1372, 71] on input "Dynamic Content Wrapper" at bounding box center [1378, 76] width 159 height 29
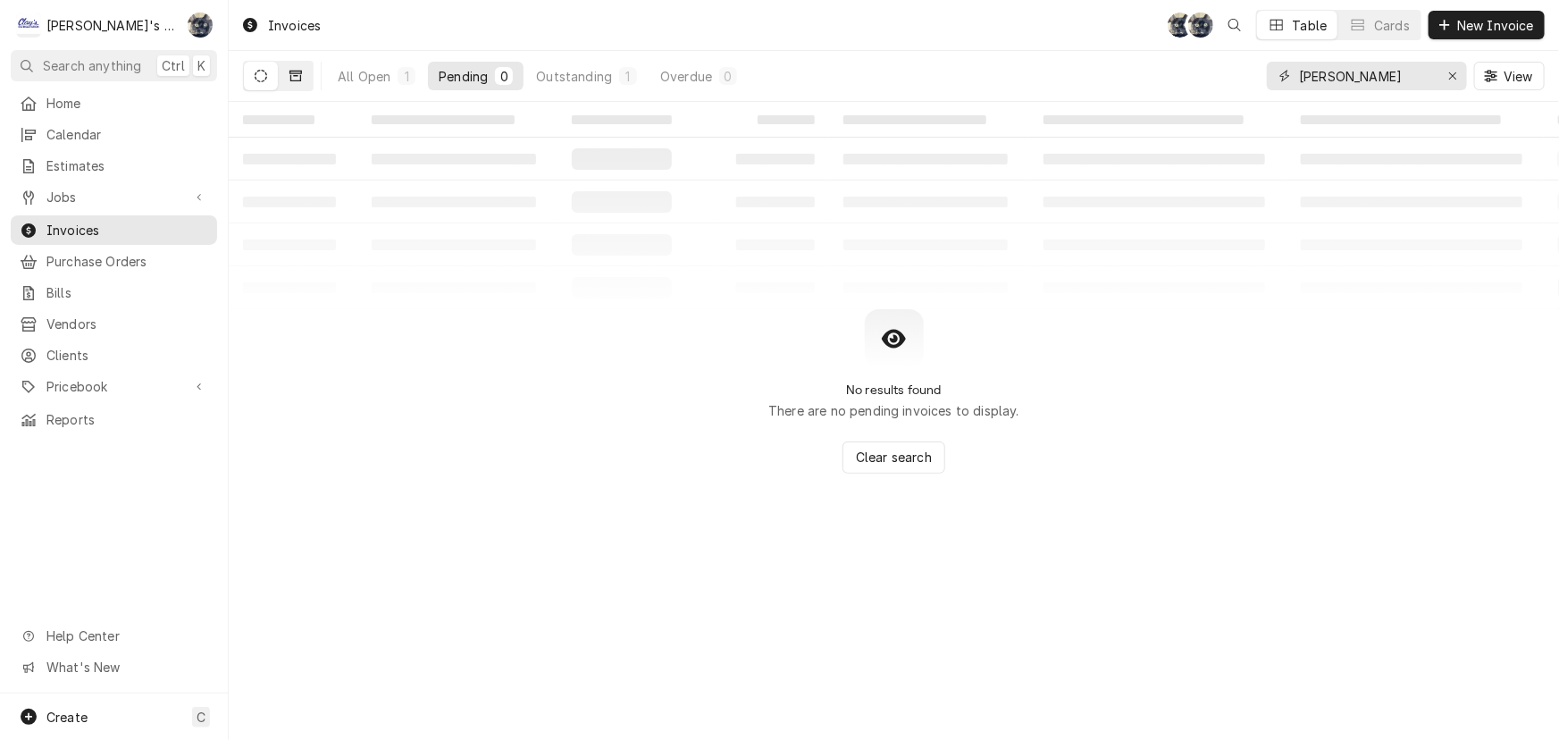
type input "[PERSON_NAME]"
click at [282, 71] on button "Dynamic Content Wrapper" at bounding box center [296, 76] width 34 height 29
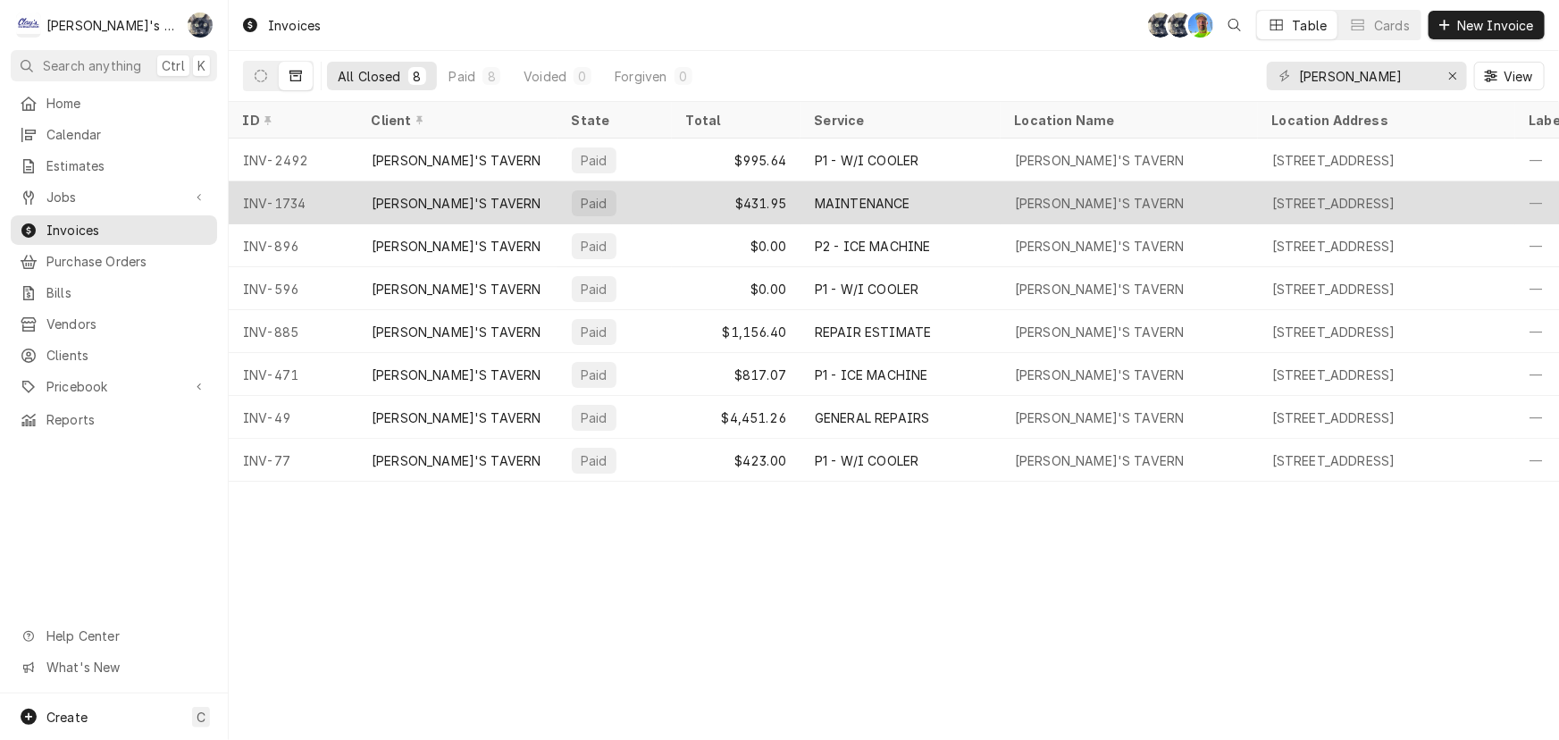
click at [830, 201] on div "MAINTENANCE" at bounding box center [863, 203] width 96 height 19
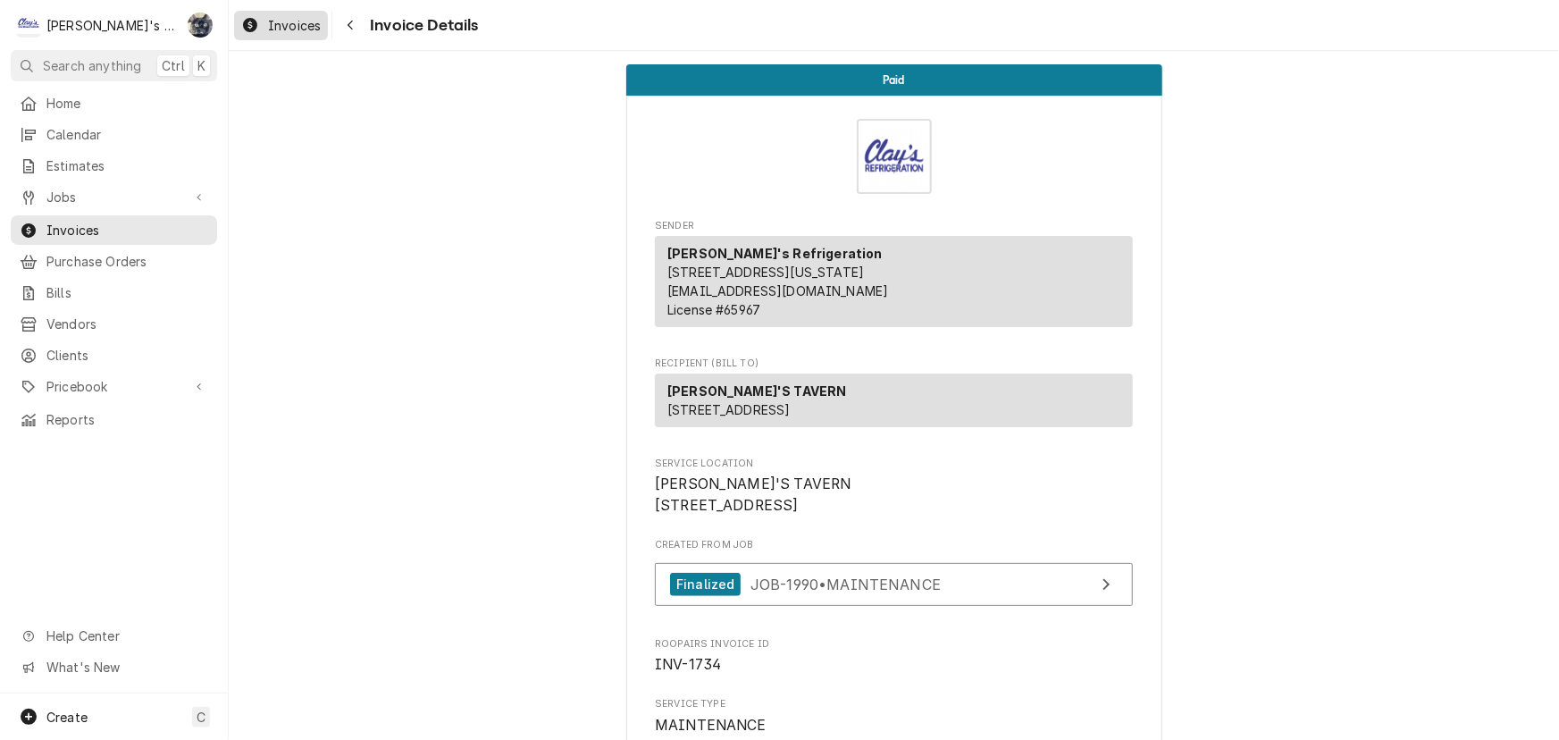
click at [268, 32] on span "Invoices" at bounding box center [294, 25] width 53 height 19
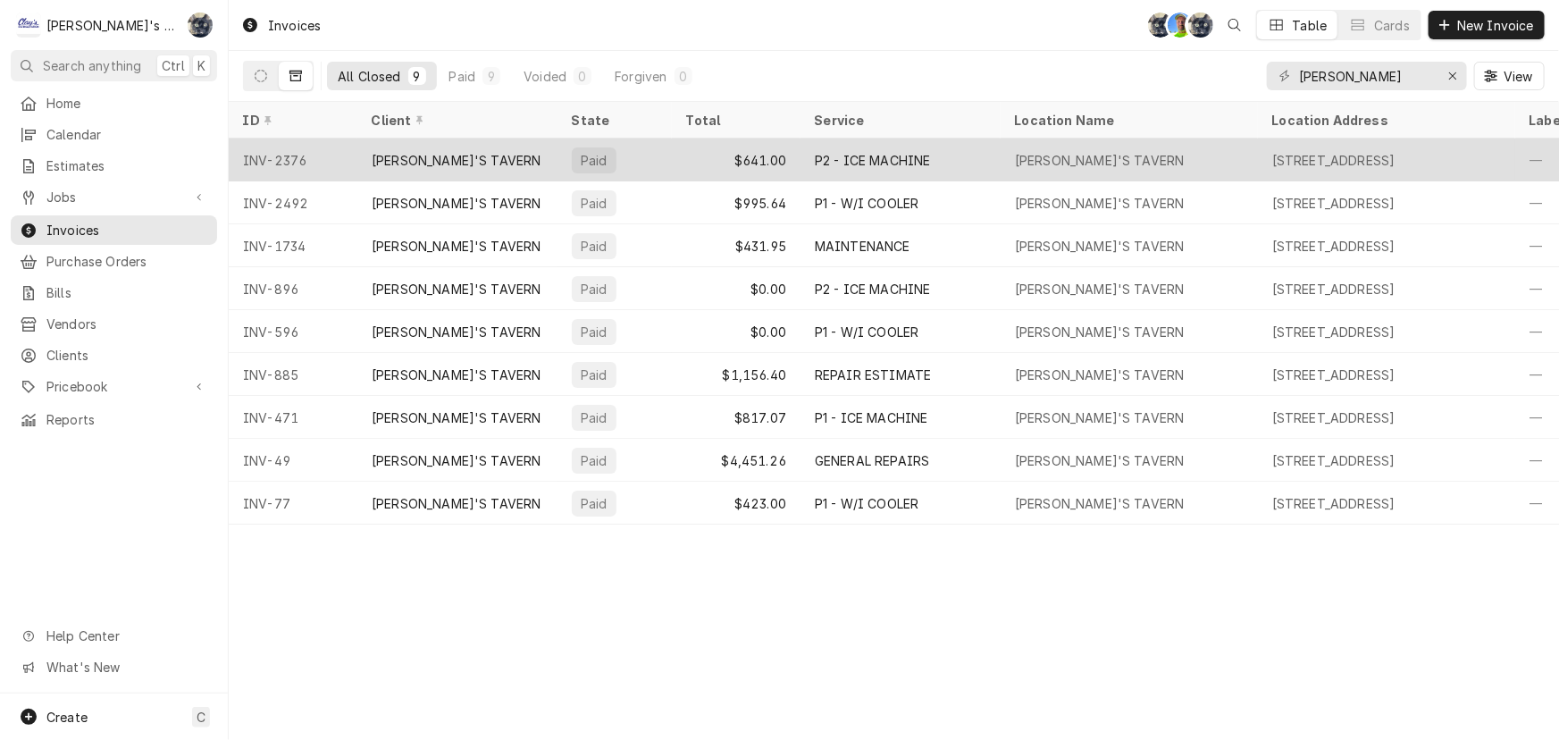
click at [499, 154] on div "[PERSON_NAME]'S TAVERN" at bounding box center [457, 160] width 200 height 43
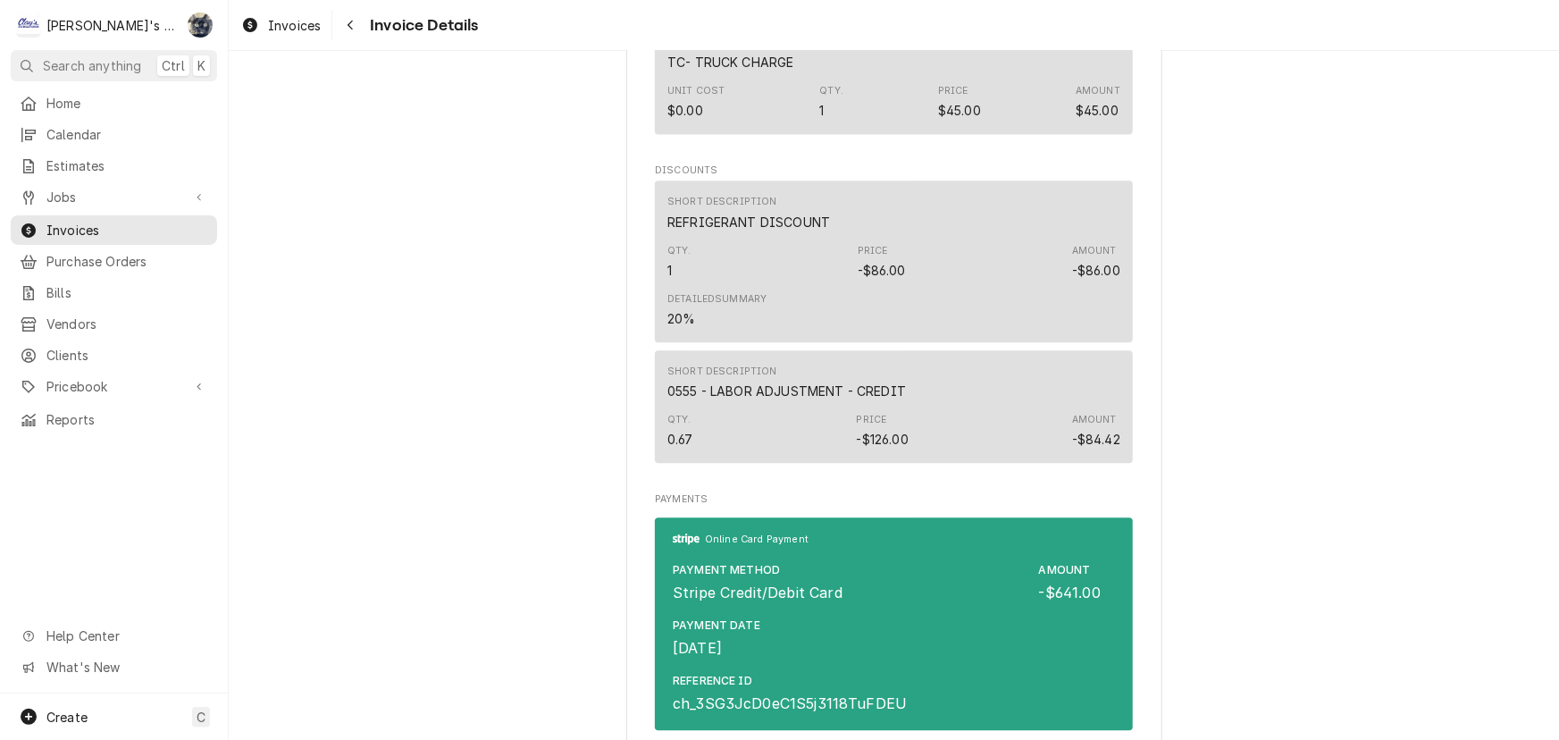
scroll to position [2030, 0]
click at [298, 36] on link "Invoices" at bounding box center [281, 25] width 94 height 29
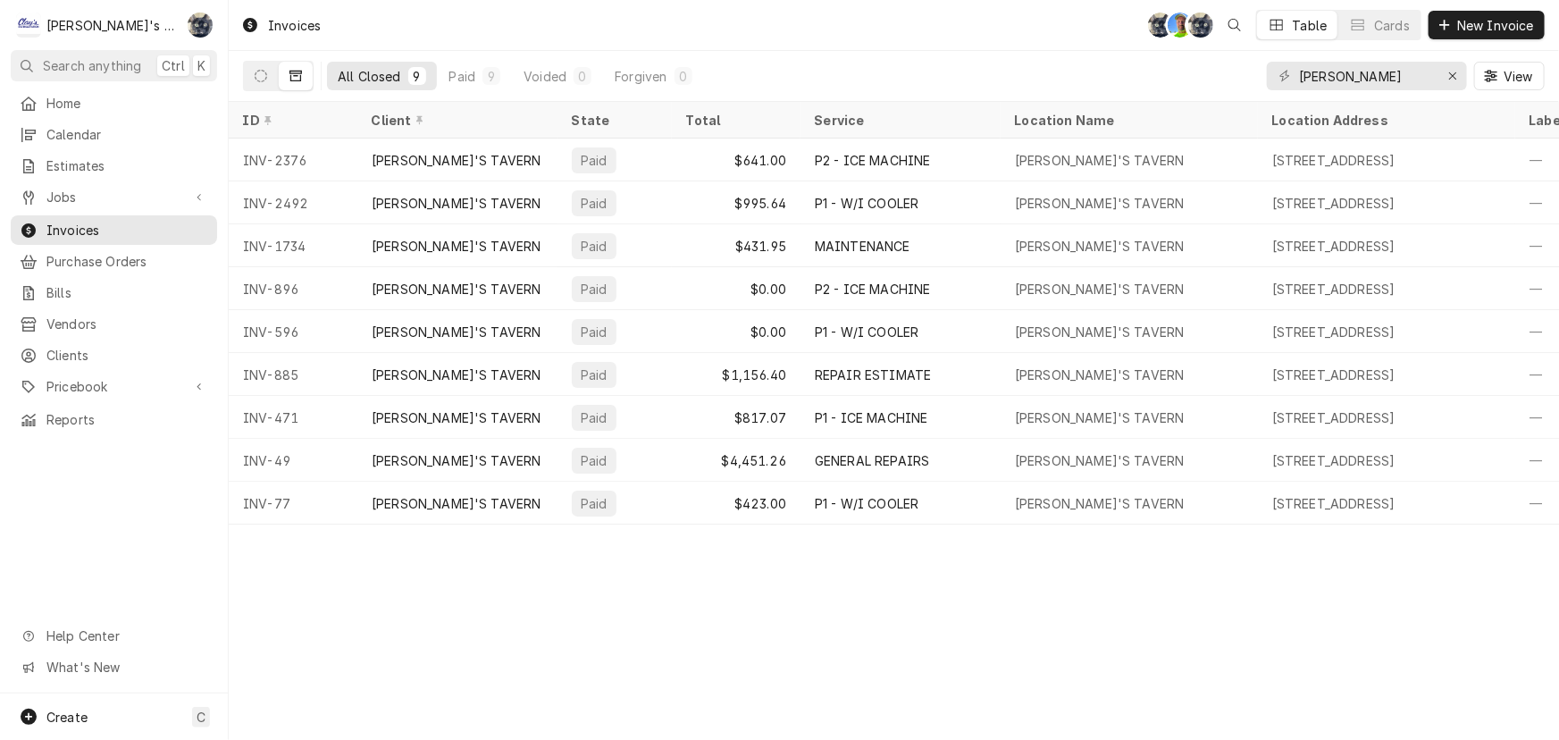
click at [240, 67] on div "All Closed 9 Paid 9 Voided 0 Forgiven 0 [PERSON_NAME] View" at bounding box center [894, 76] width 1331 height 51
click at [256, 76] on icon "Dynamic Content Wrapper" at bounding box center [261, 76] width 13 height 13
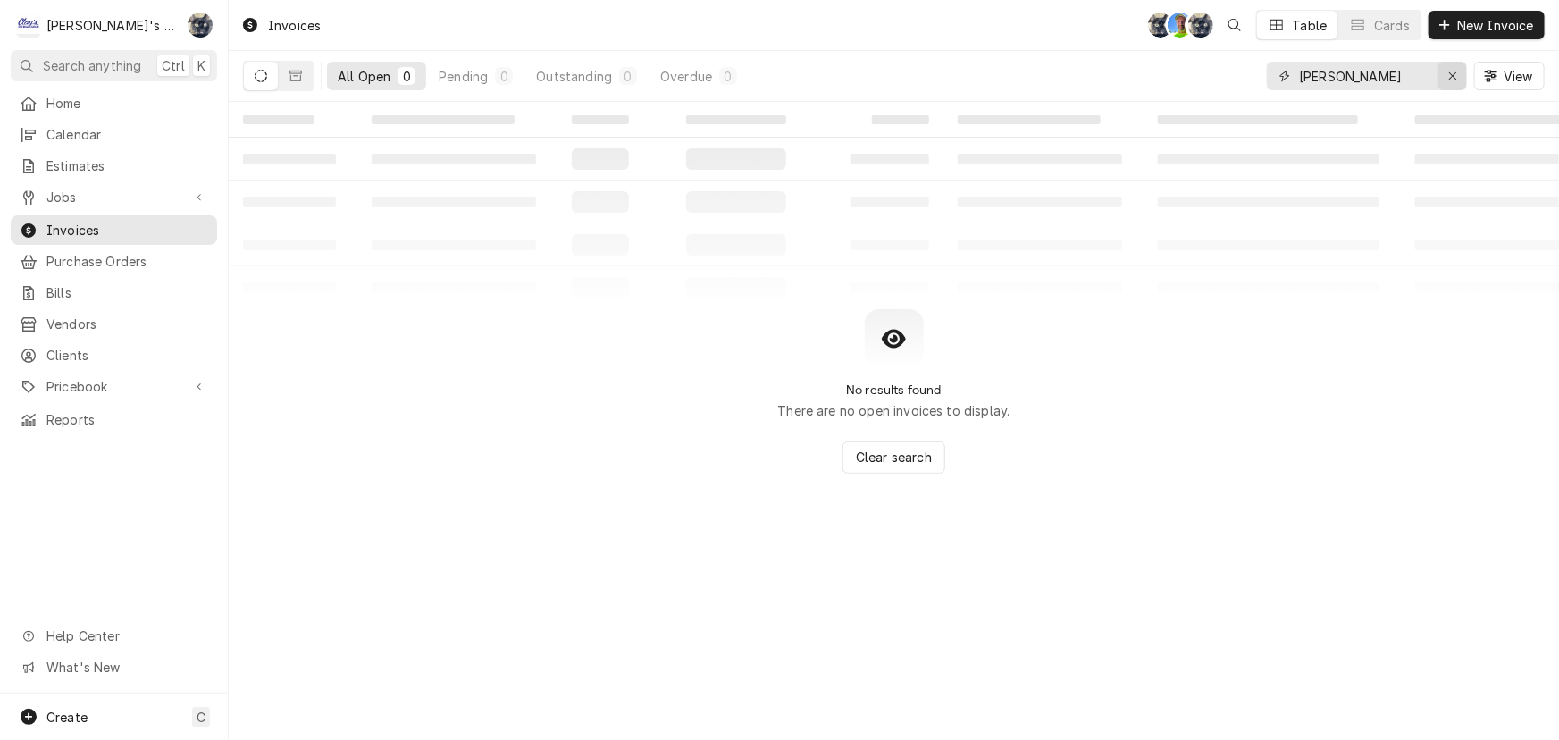
click at [1449, 80] on icon "Erase input" at bounding box center [1454, 76] width 10 height 13
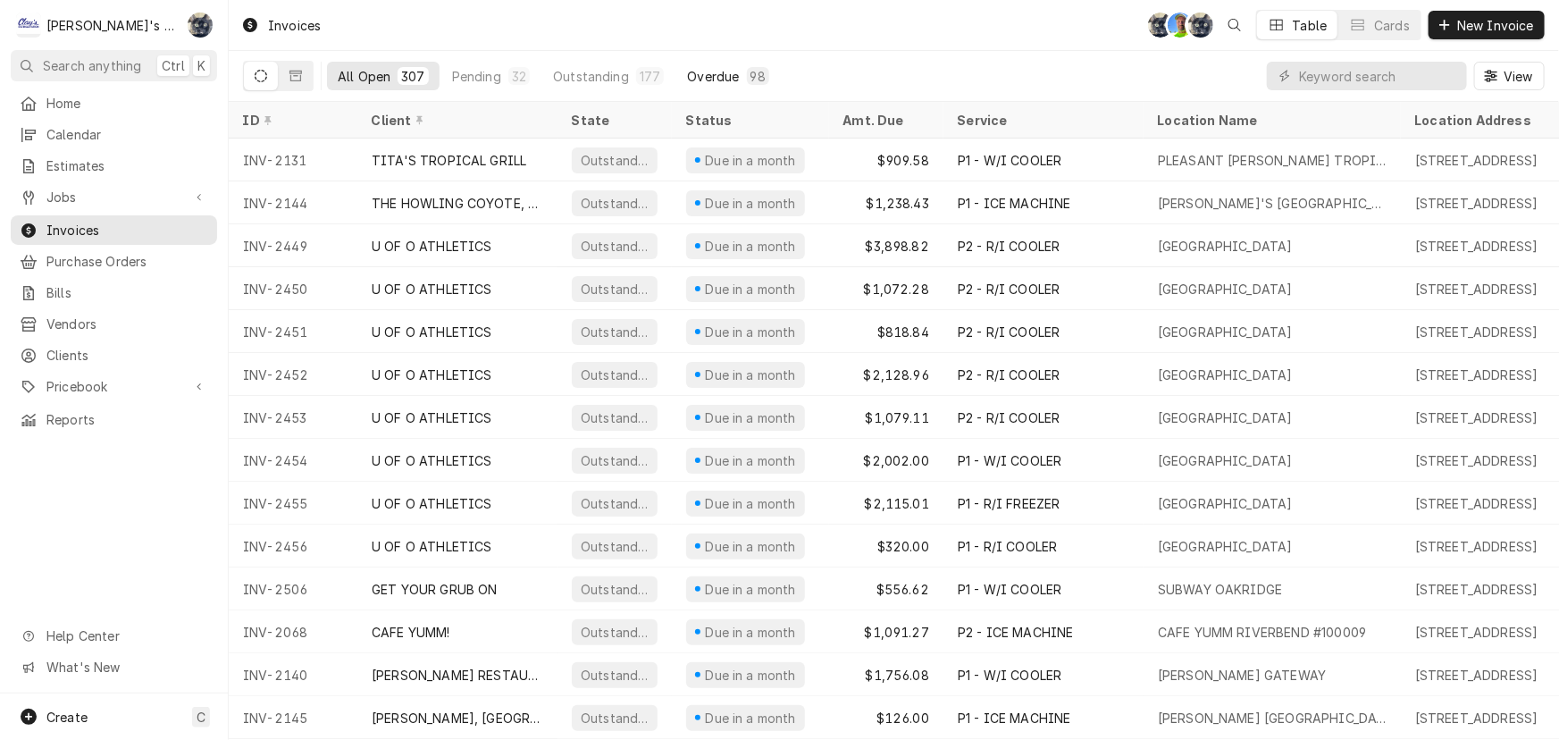
click at [706, 71] on div "Overdue" at bounding box center [713, 76] width 52 height 19
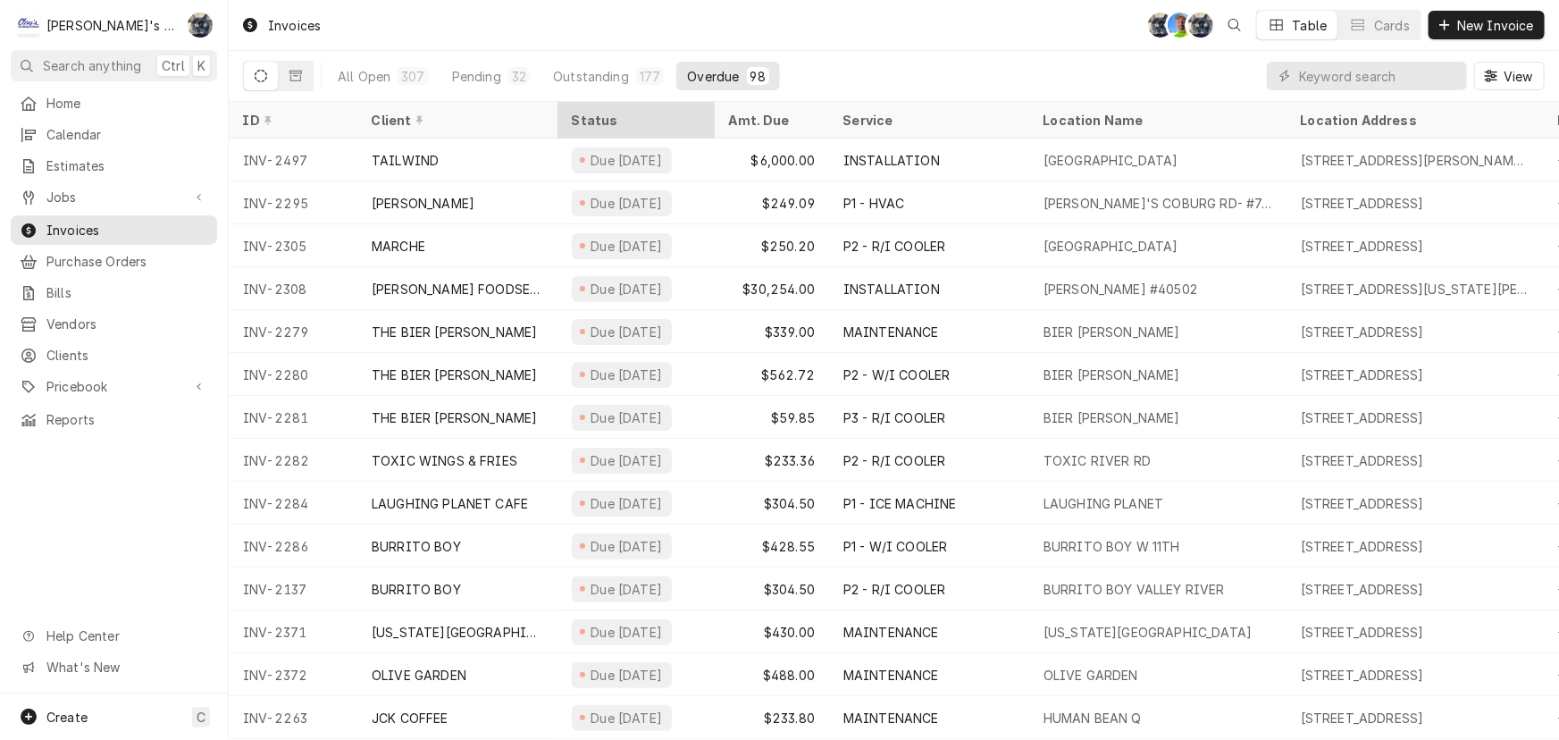
click at [608, 111] on div "Status" at bounding box center [634, 120] width 125 height 19
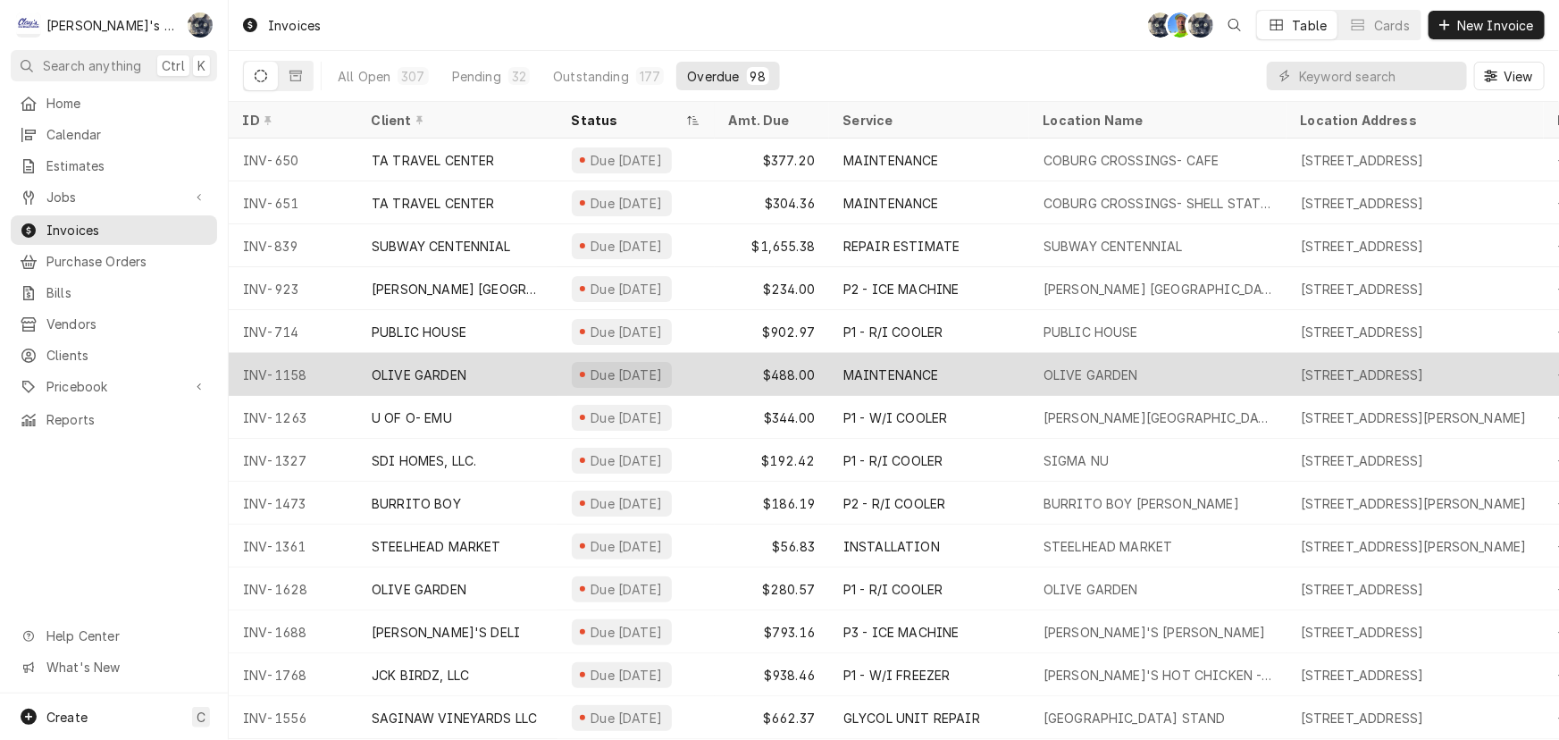
click at [633, 379] on div "Due [DATE]" at bounding box center [622, 375] width 100 height 26
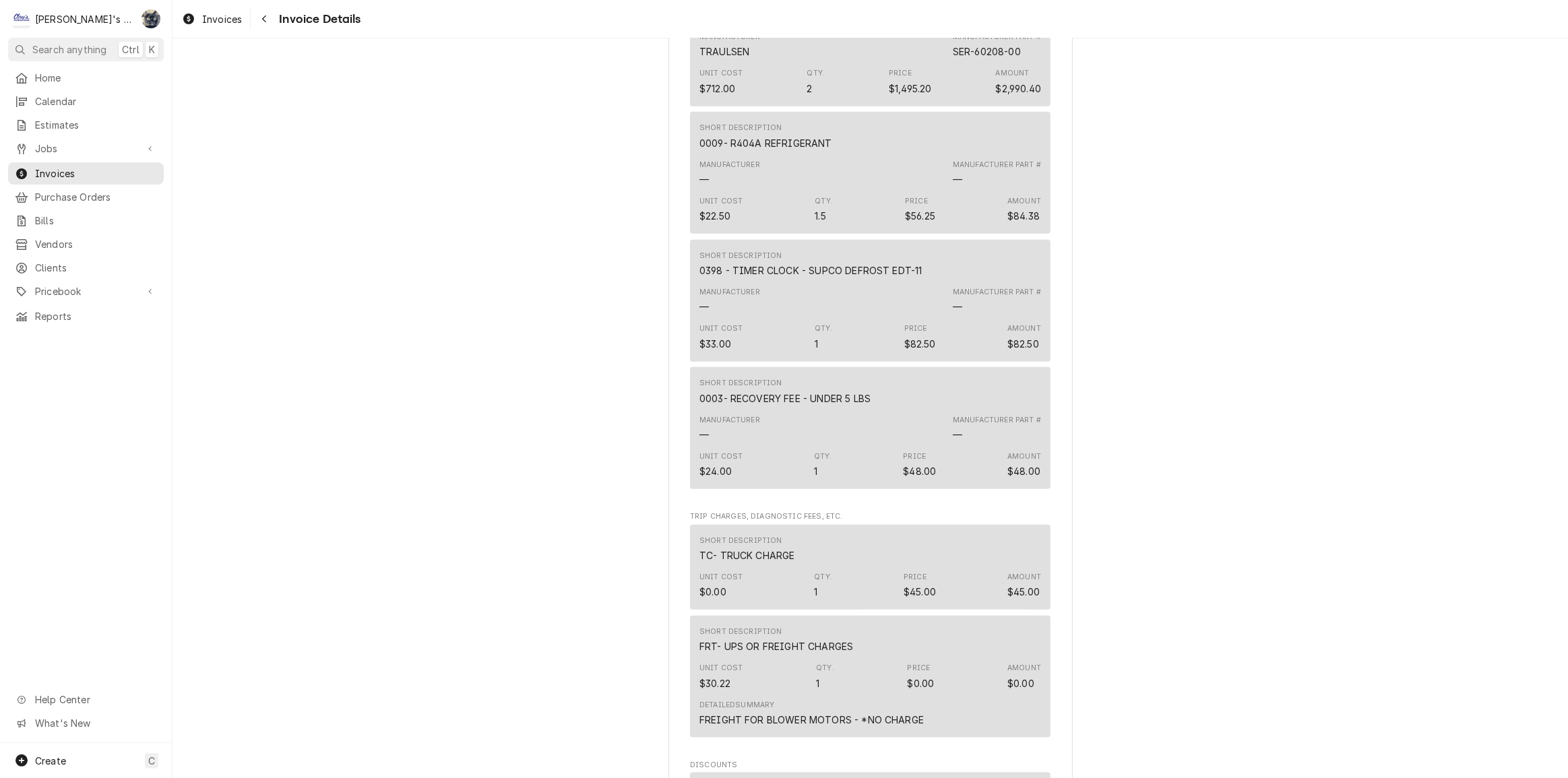
scroll to position [1530, 0]
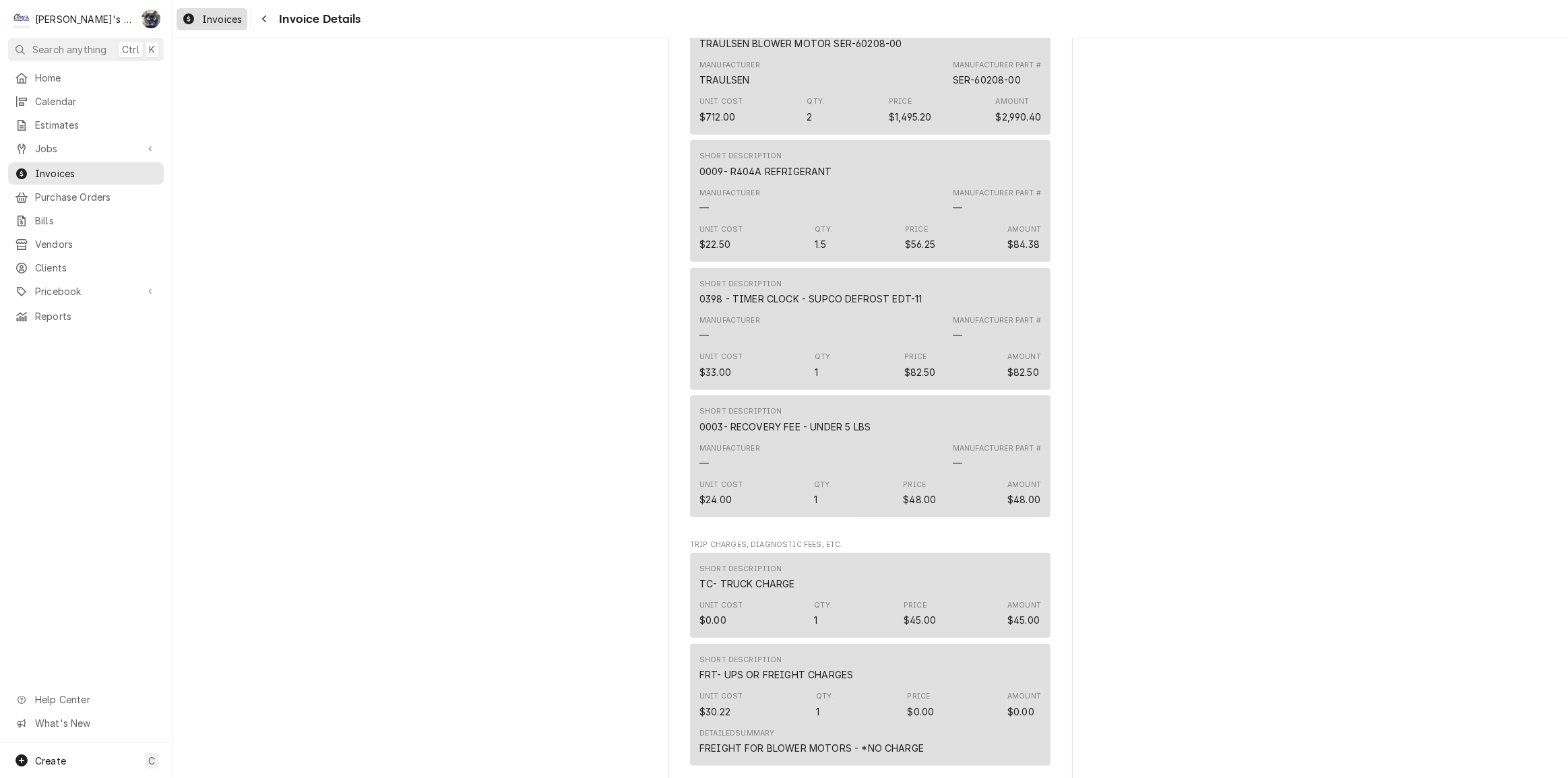
click at [237, 20] on span "Invoices" at bounding box center [222, 19] width 40 height 14
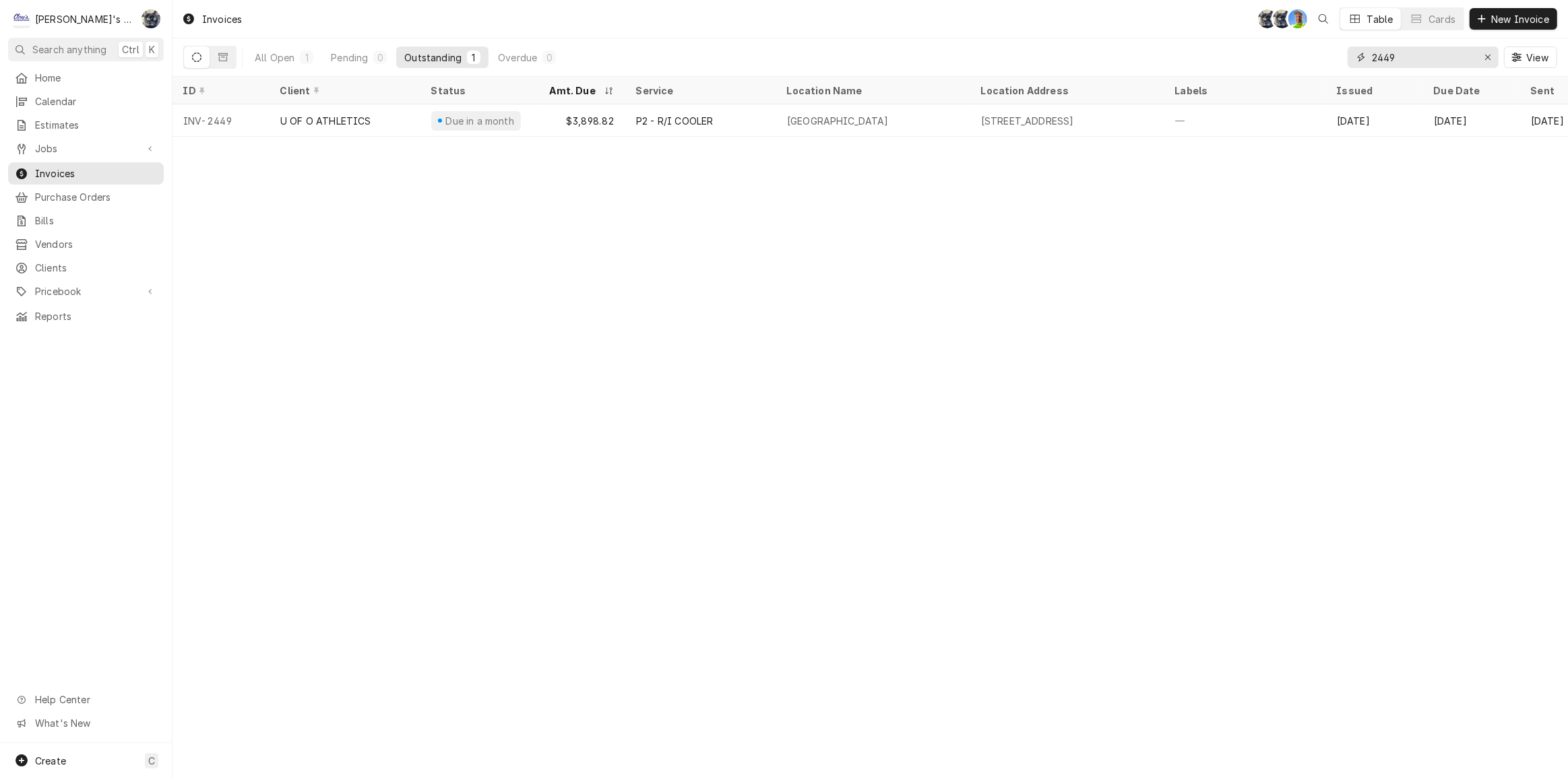
drag, startPoint x: 1413, startPoint y: 59, endPoint x: 1372, endPoint y: 65, distance: 41.4
click at [1372, 65] on input "2449" at bounding box center [1422, 57] width 101 height 22
click at [900, 44] on div "All Open 1 Pending 0 Outstanding 1 Overdue 0 2449 View" at bounding box center [870, 57] width 1374 height 38
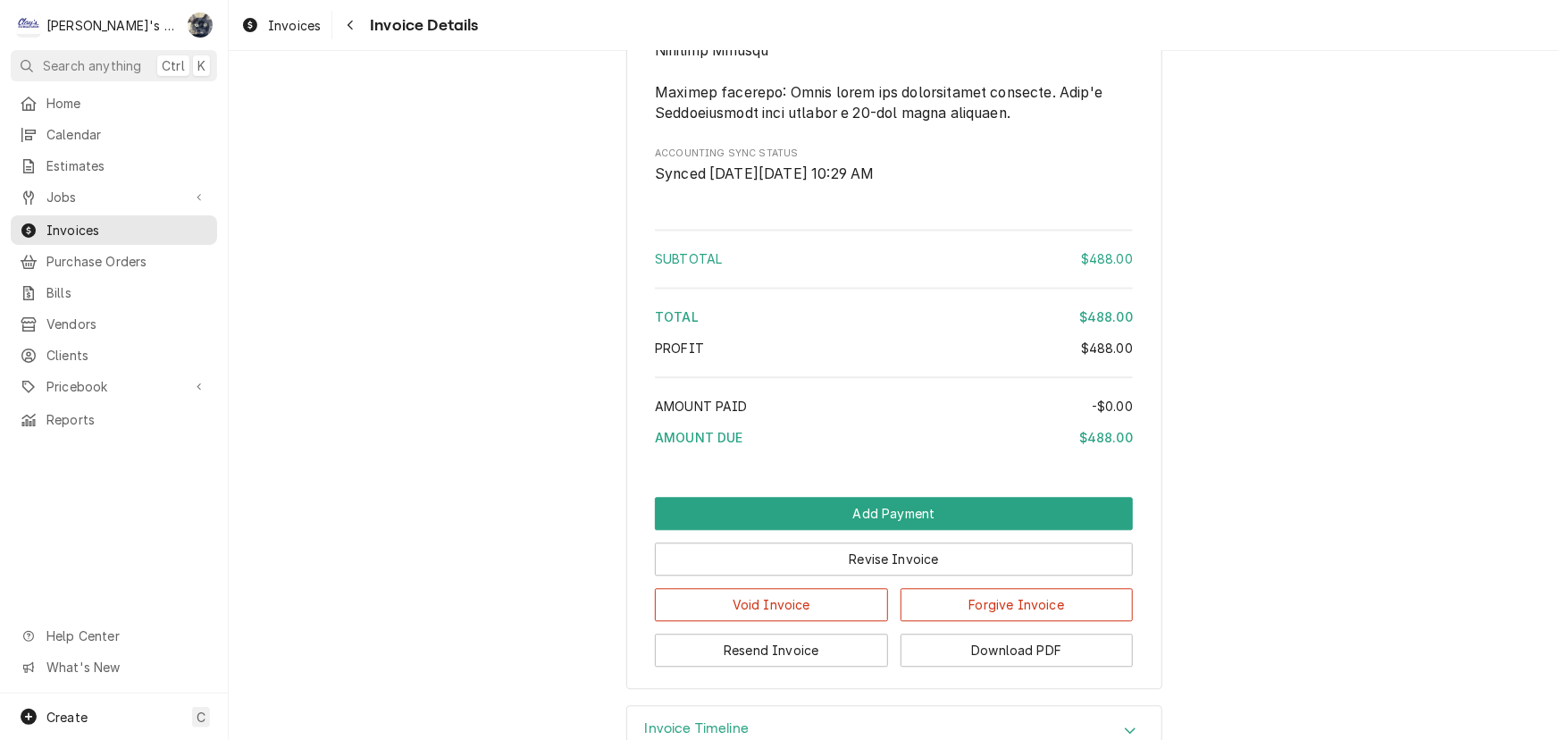
scroll to position [2035, 0]
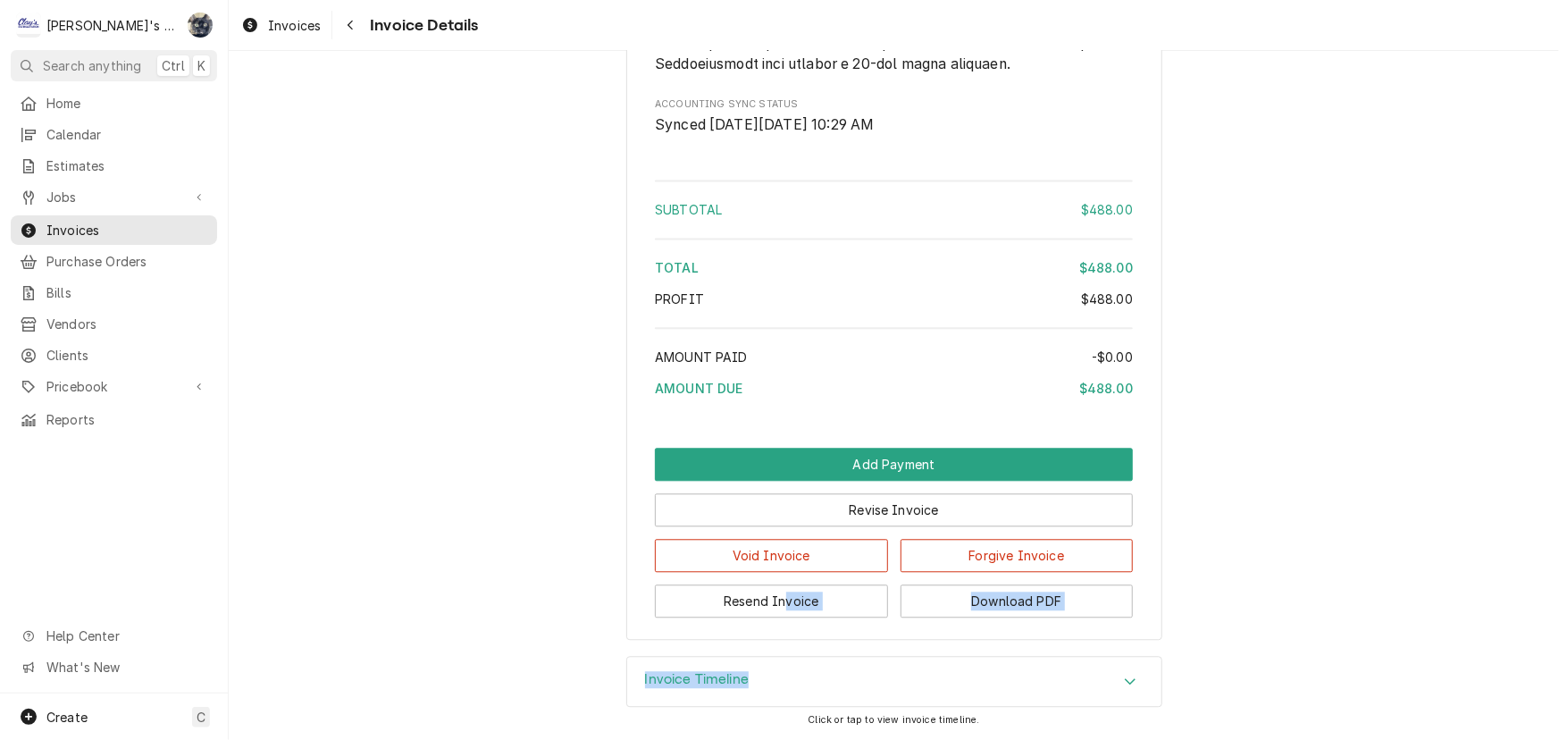
click at [783, 659] on div "Overdue Sender Clay's Refrigeration [STREET_ADDRESS][US_STATE] [EMAIL_ADDRESS][…" at bounding box center [894, 395] width 1331 height 689
click at [786, 668] on div "Invoice Timeline" at bounding box center [894, 682] width 534 height 50
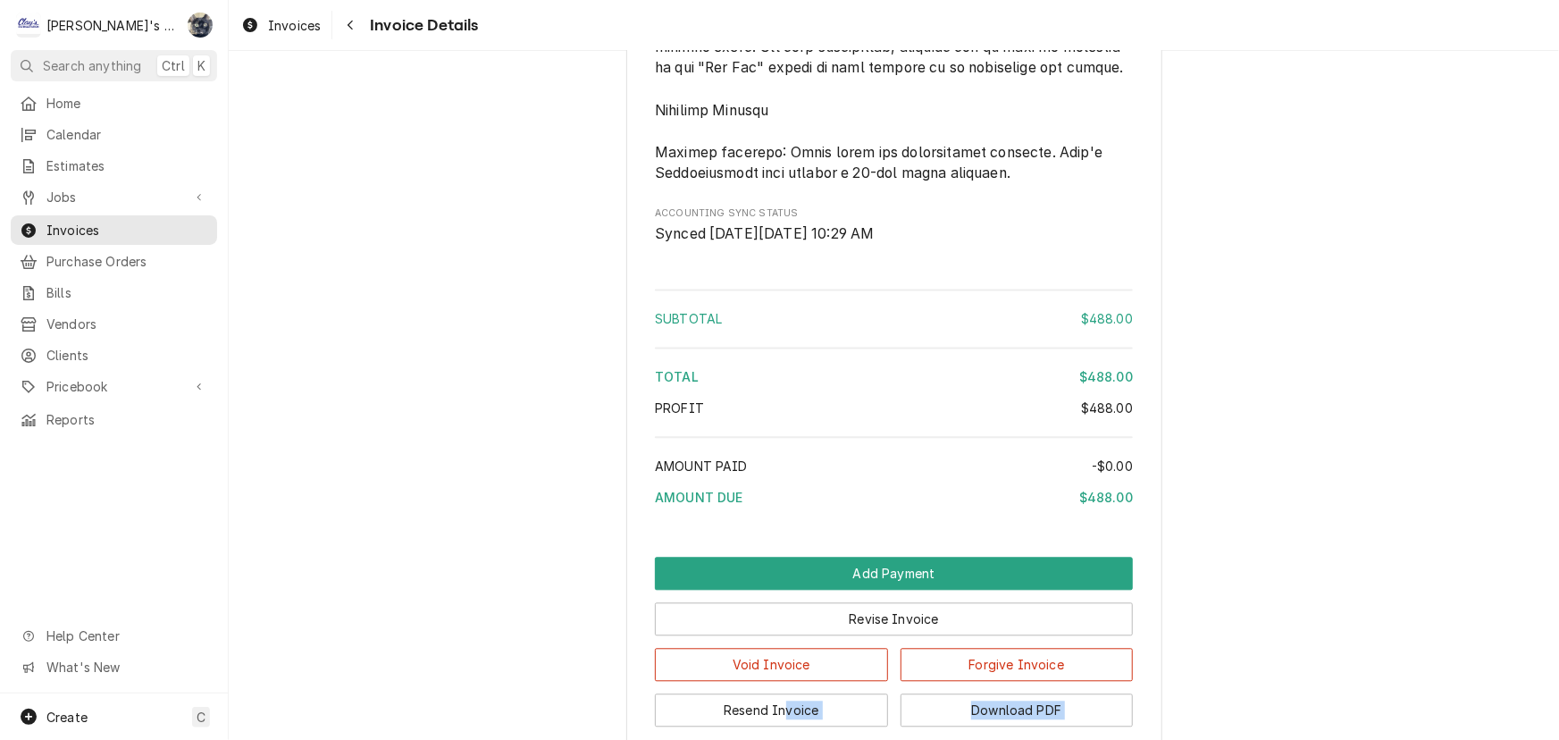
scroll to position [2180, 0]
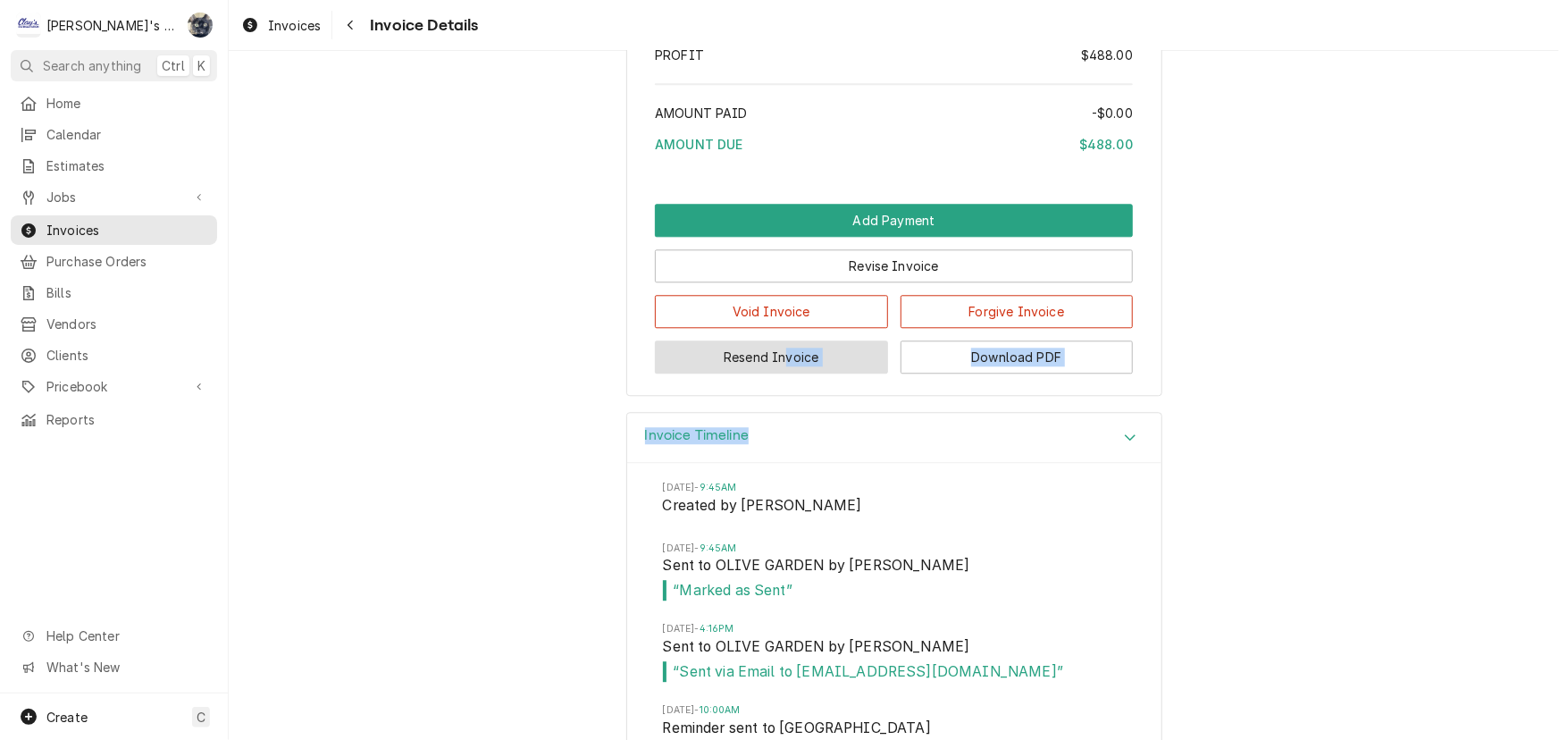
click at [758, 374] on button "Resend Invoice" at bounding box center [771, 356] width 233 height 33
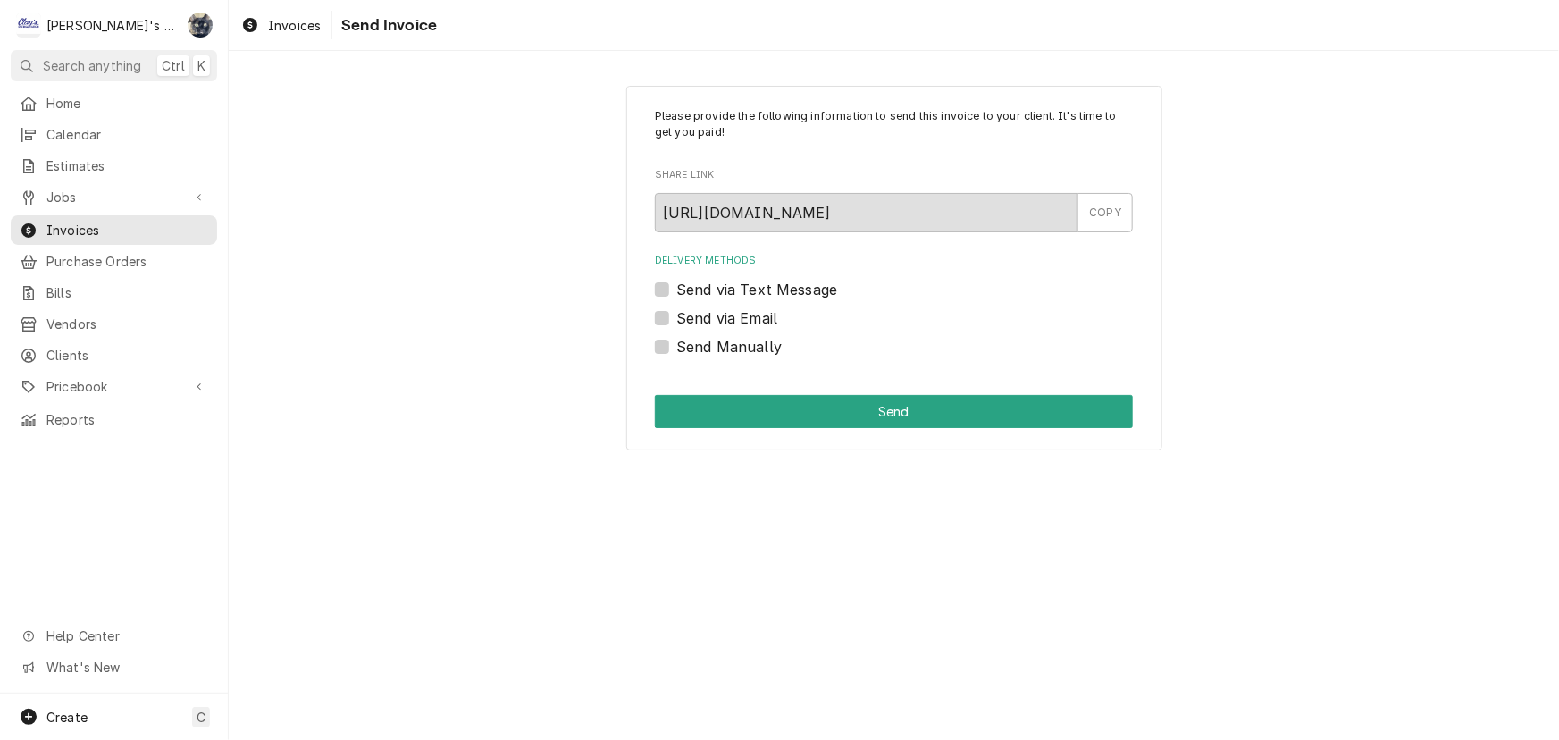
click at [676, 318] on label "Send via Email" at bounding box center [726, 317] width 101 height 21
click at [676, 318] on input "Send via Email" at bounding box center [915, 326] width 478 height 39
checkbox input "true"
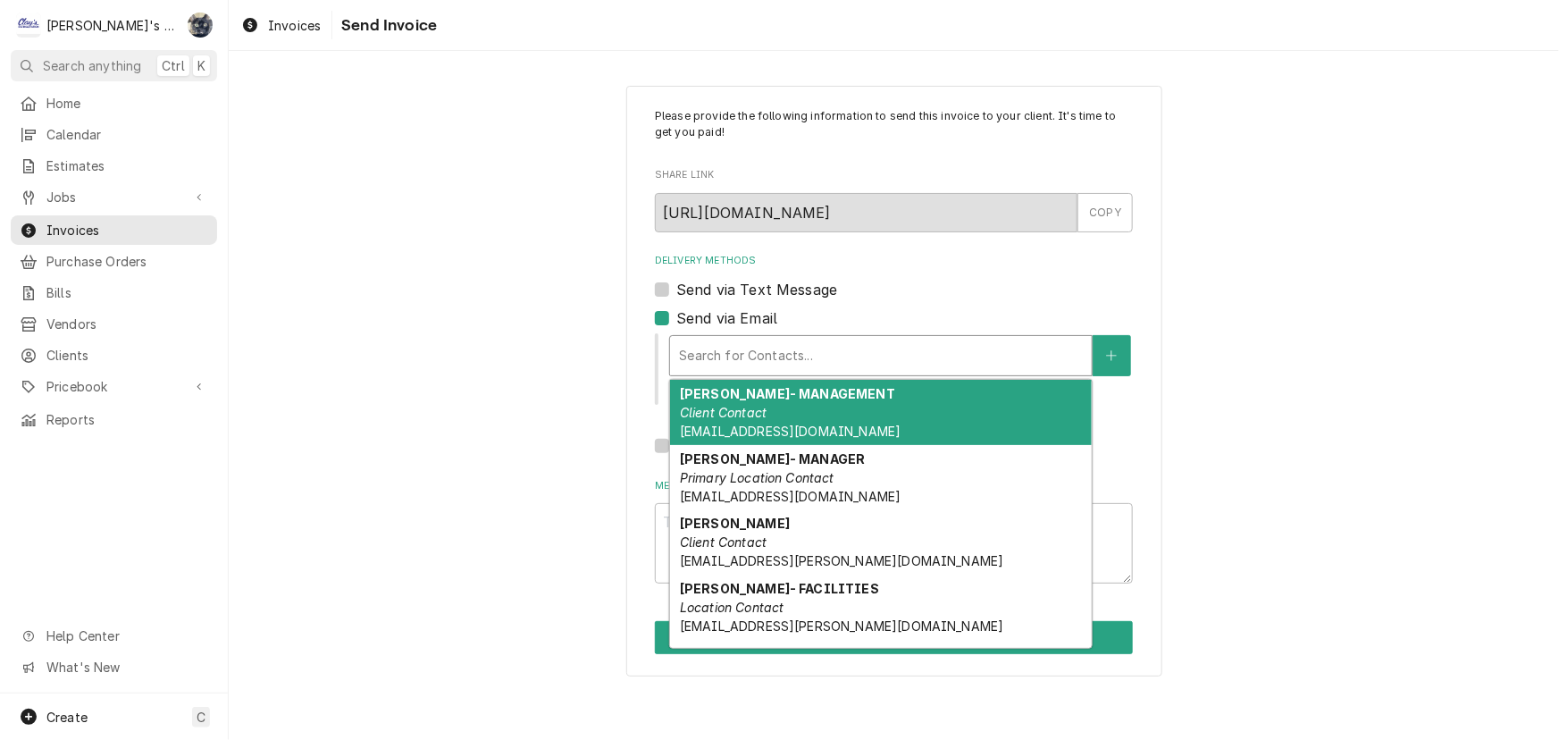
click at [712, 349] on div "Delivery Methods" at bounding box center [881, 356] width 404 height 32
click at [716, 430] on span "CKOSTER@OLIVEGARDEN.COM" at bounding box center [790, 431] width 221 height 15
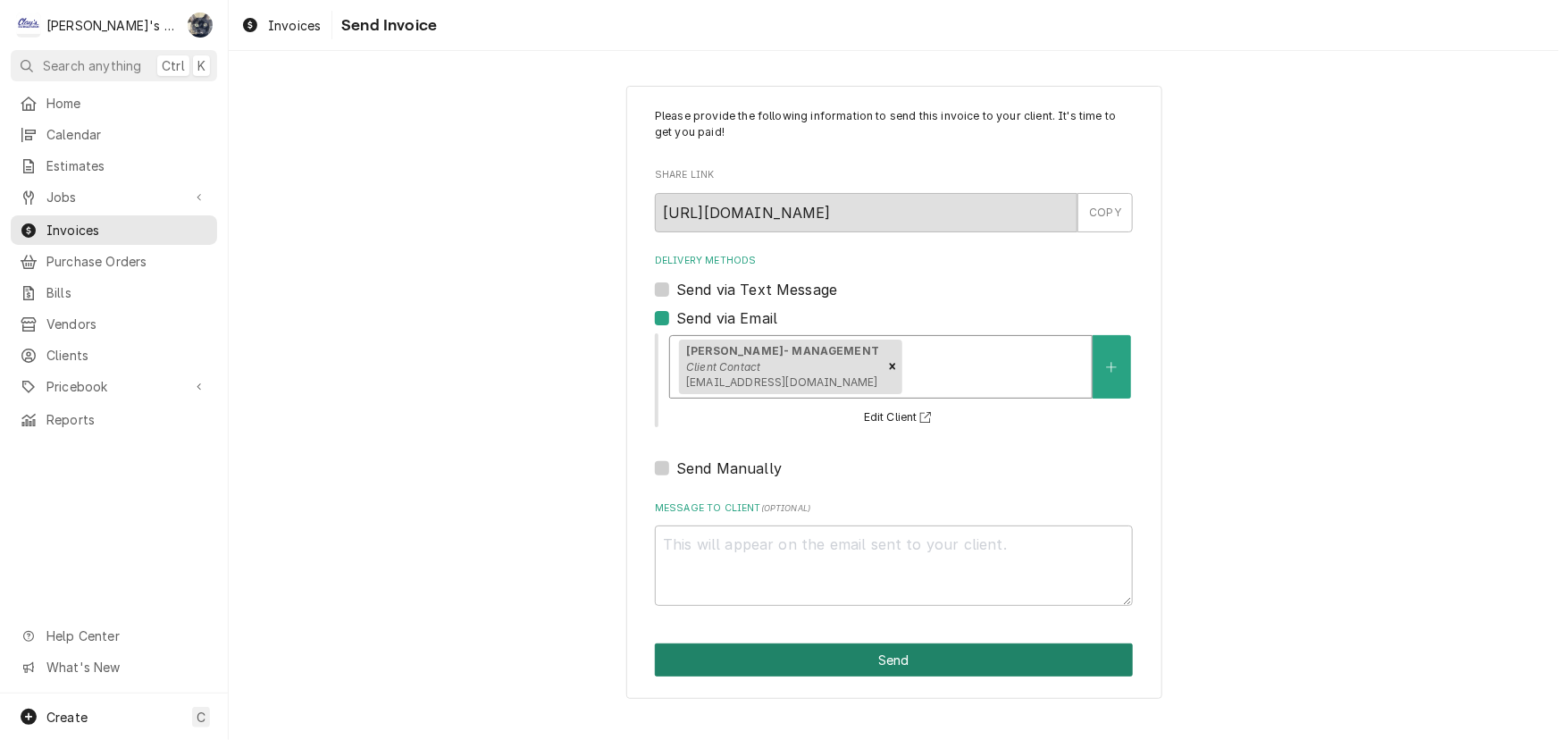
click at [761, 670] on button "Send" at bounding box center [894, 659] width 478 height 33
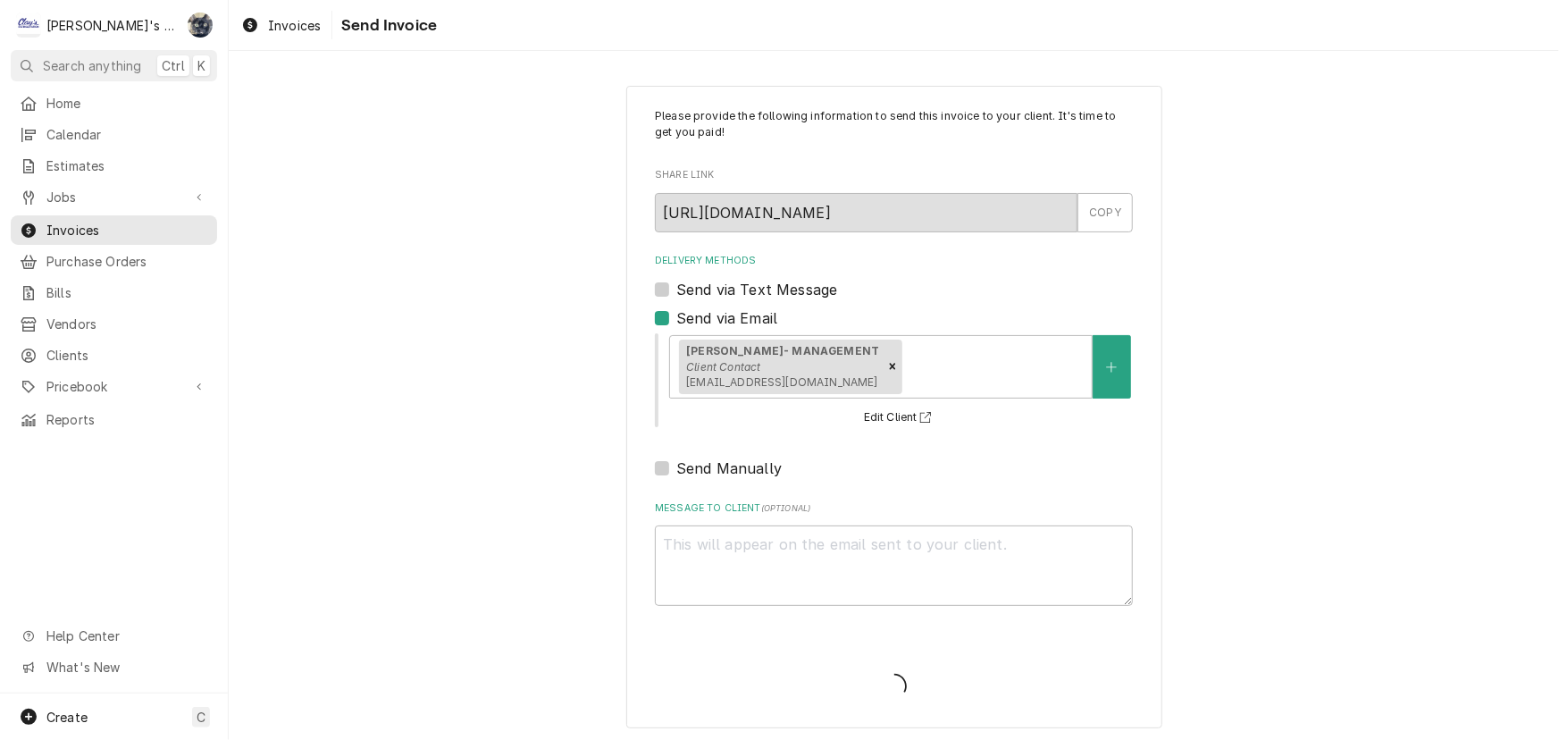
type textarea "x"
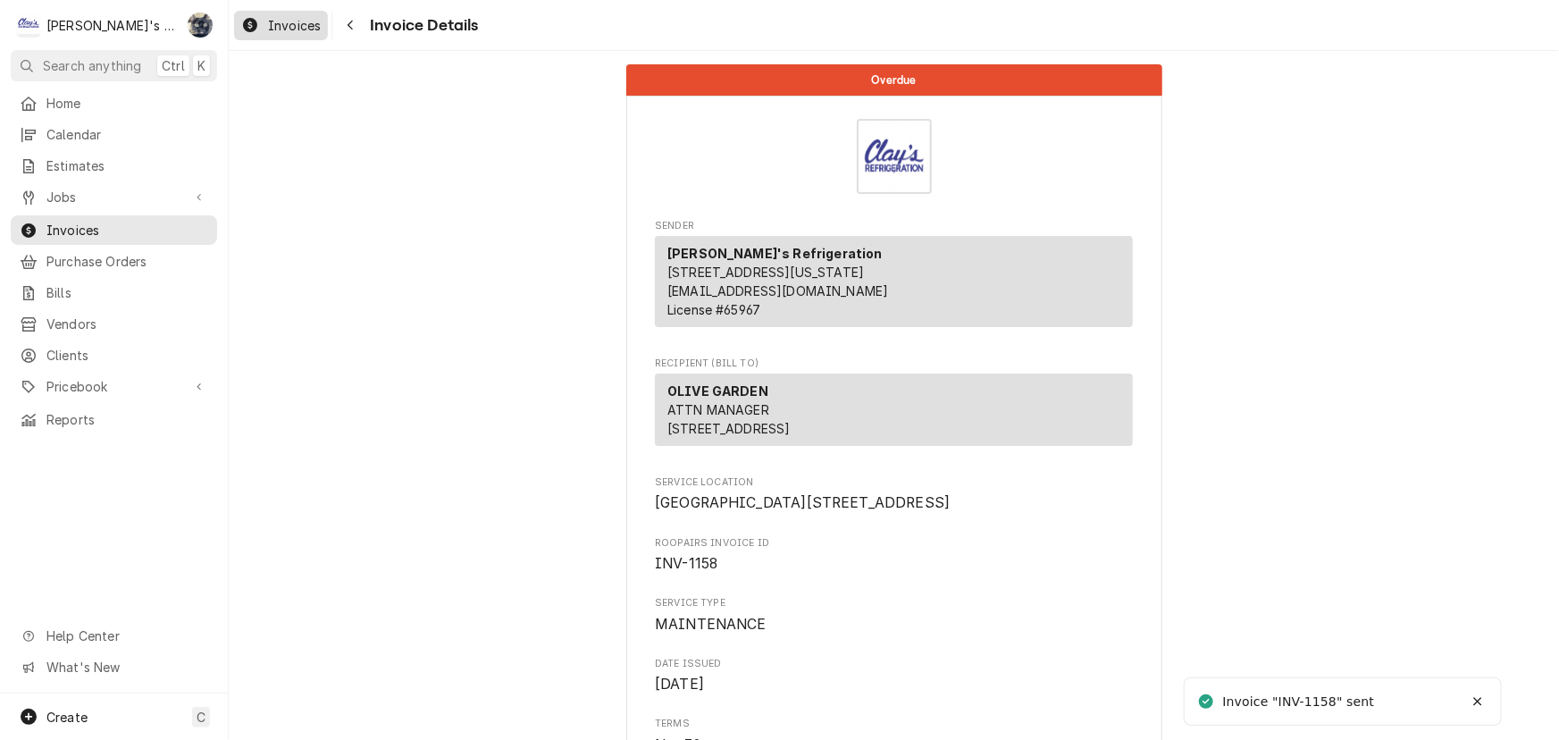
click at [271, 22] on span "Invoices" at bounding box center [294, 25] width 53 height 19
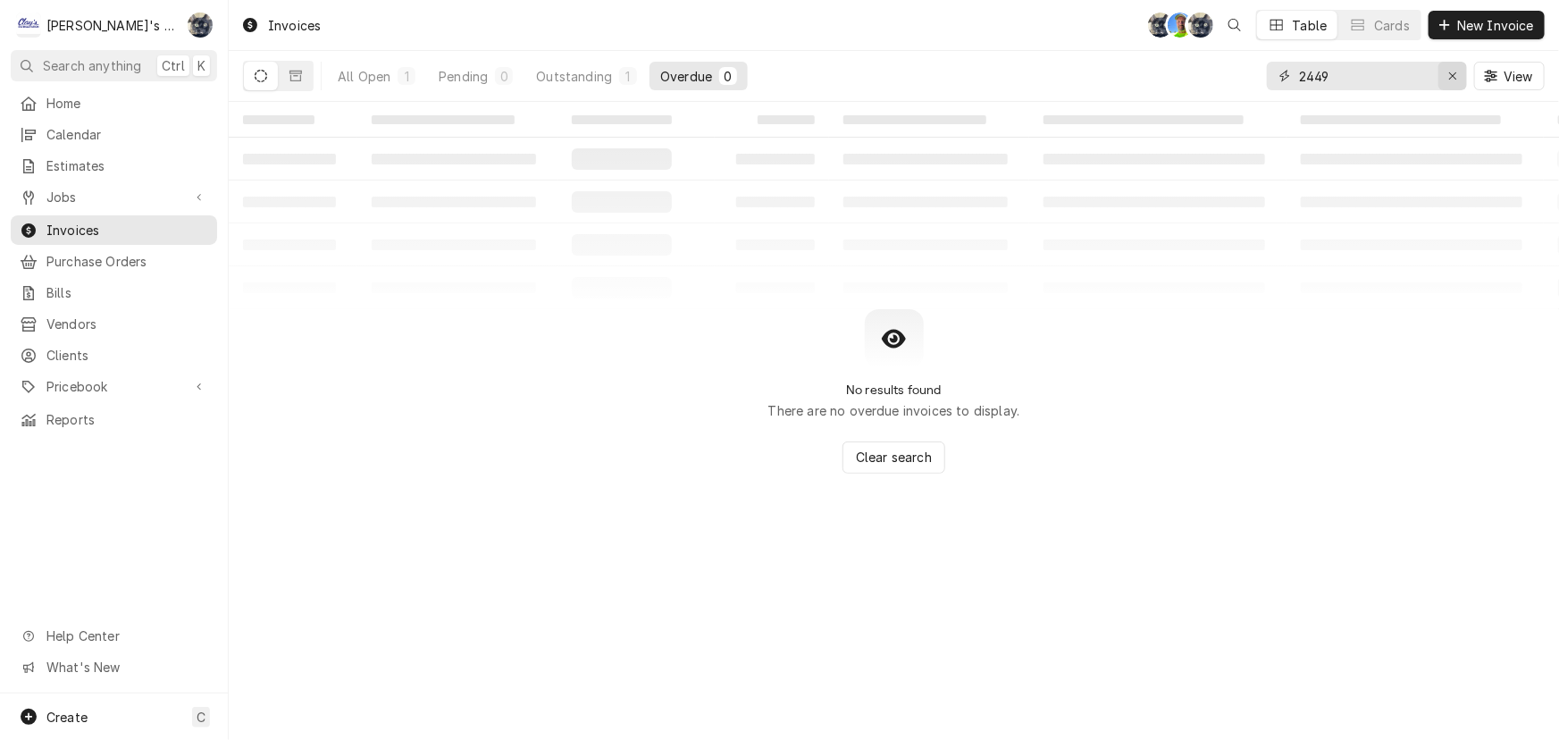
click at [1447, 80] on div "Erase input" at bounding box center [1453, 76] width 18 height 18
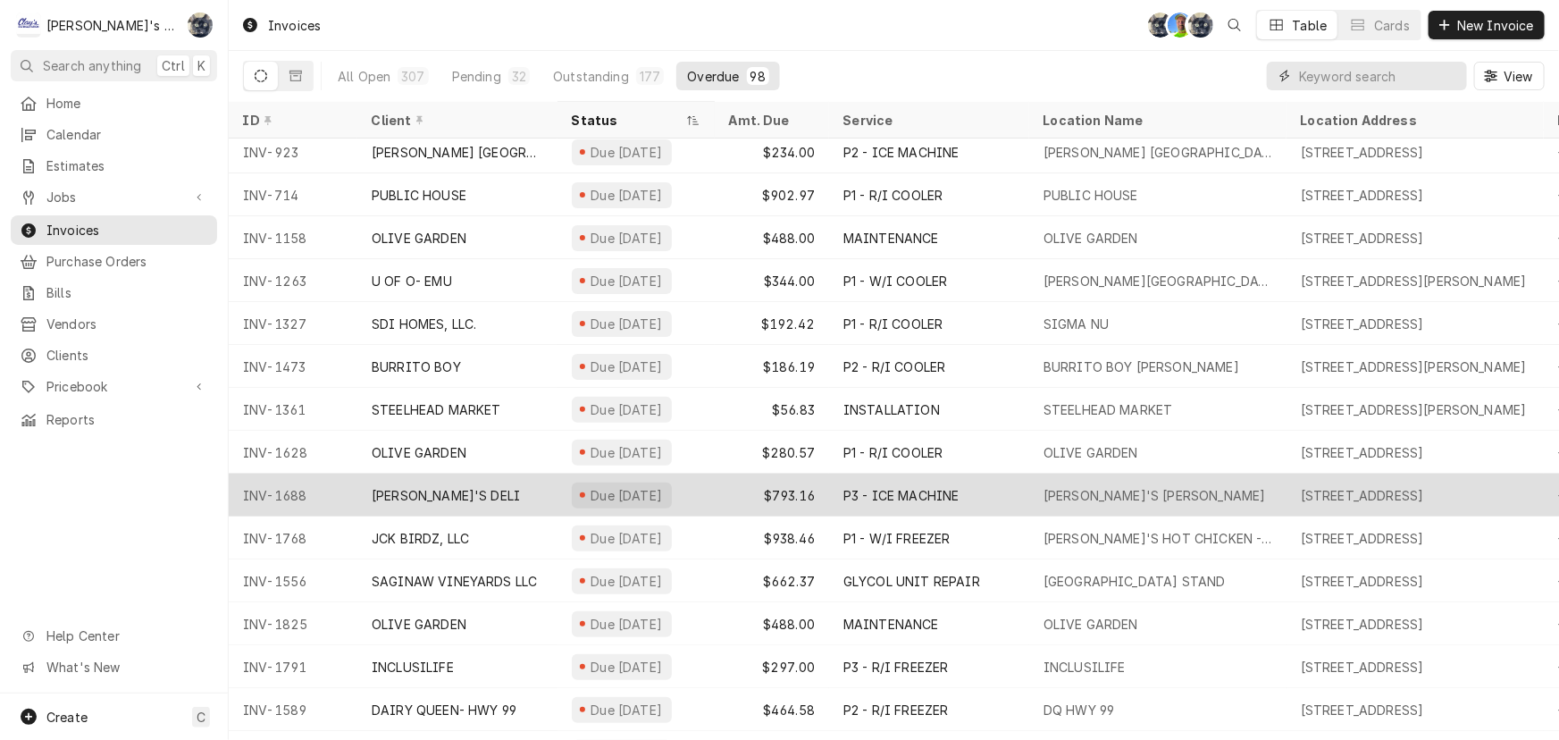
scroll to position [265, 0]
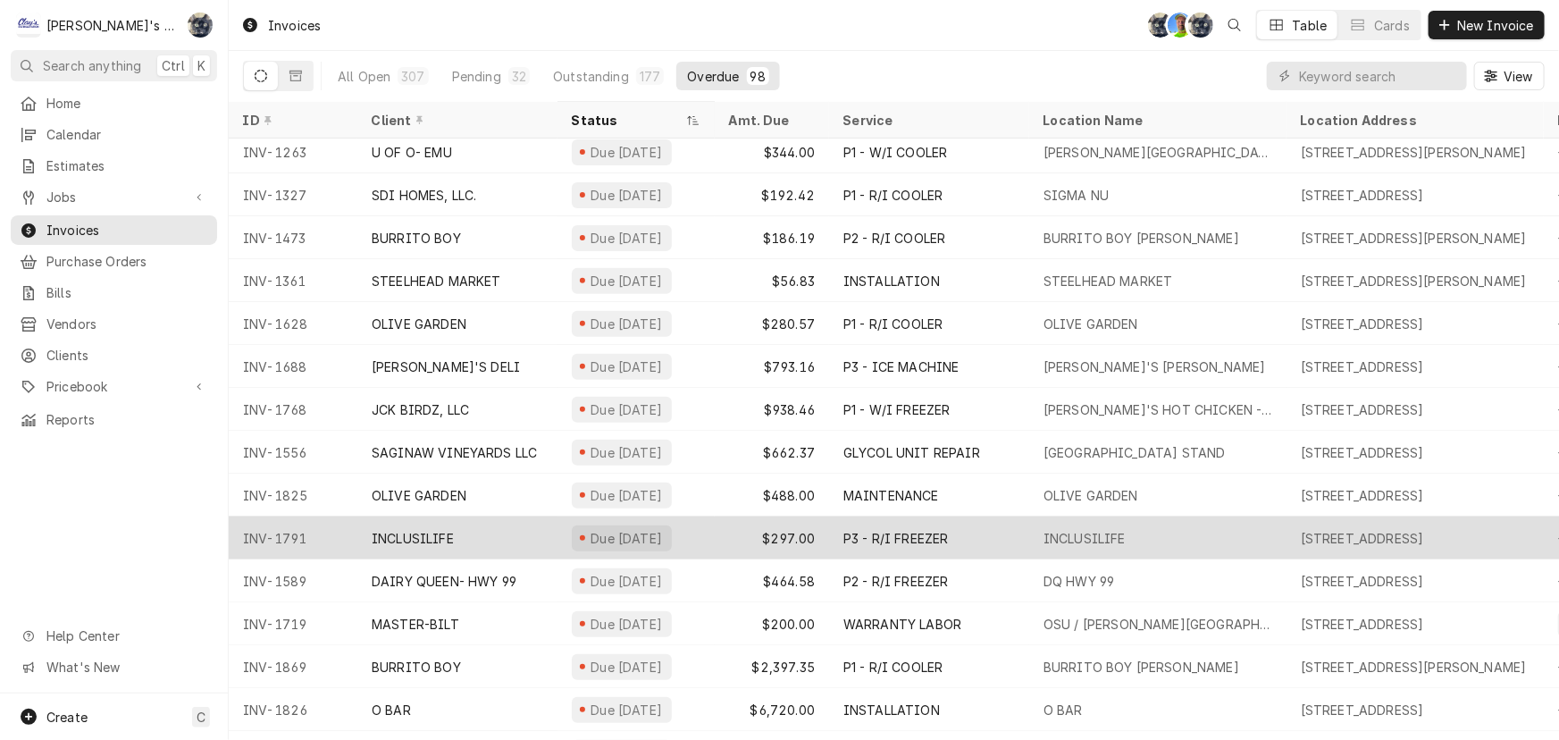
click at [630, 536] on div "Due [DATE]" at bounding box center [627, 538] width 76 height 19
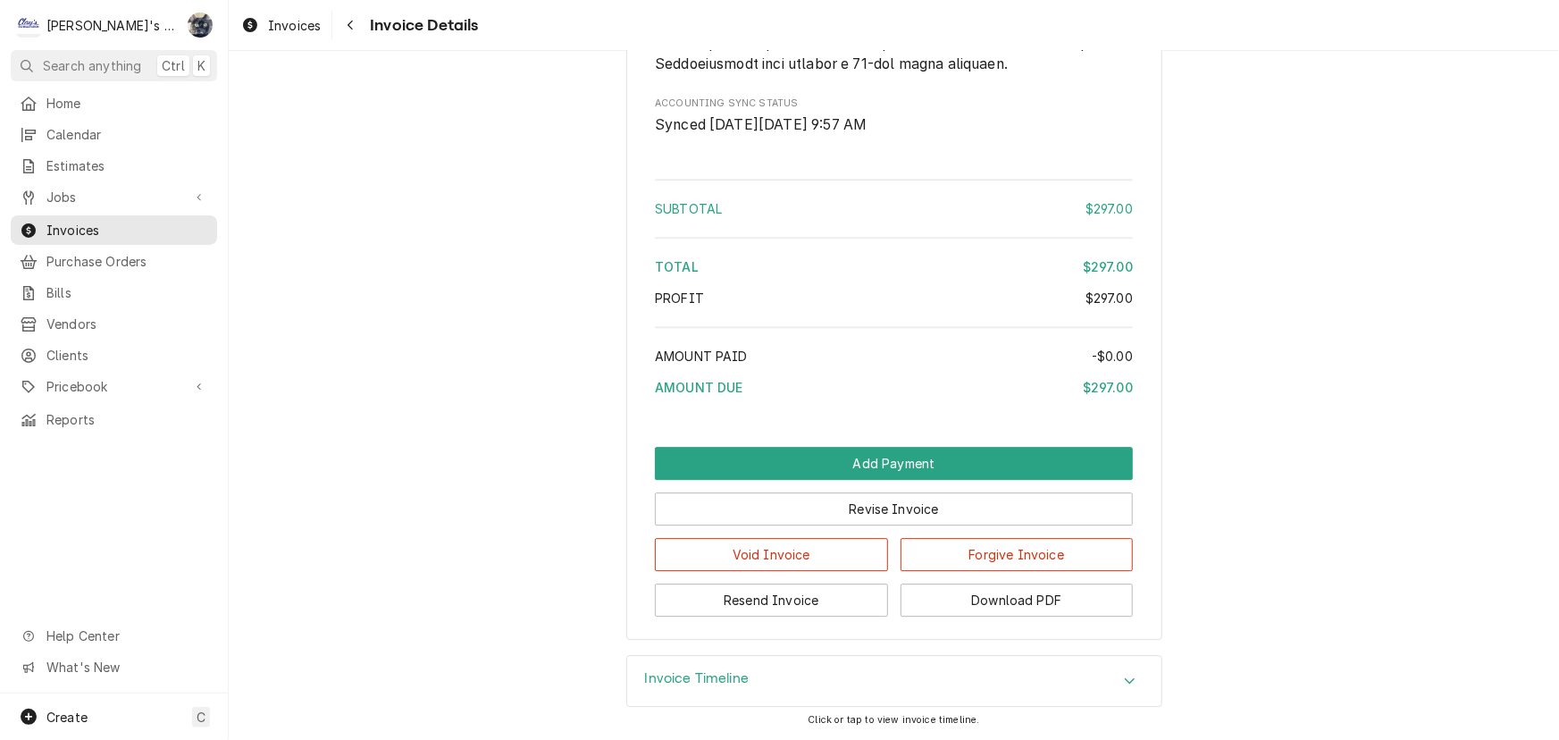
scroll to position [2483, 0]
click at [706, 600] on button "Resend Invoice" at bounding box center [771, 600] width 233 height 33
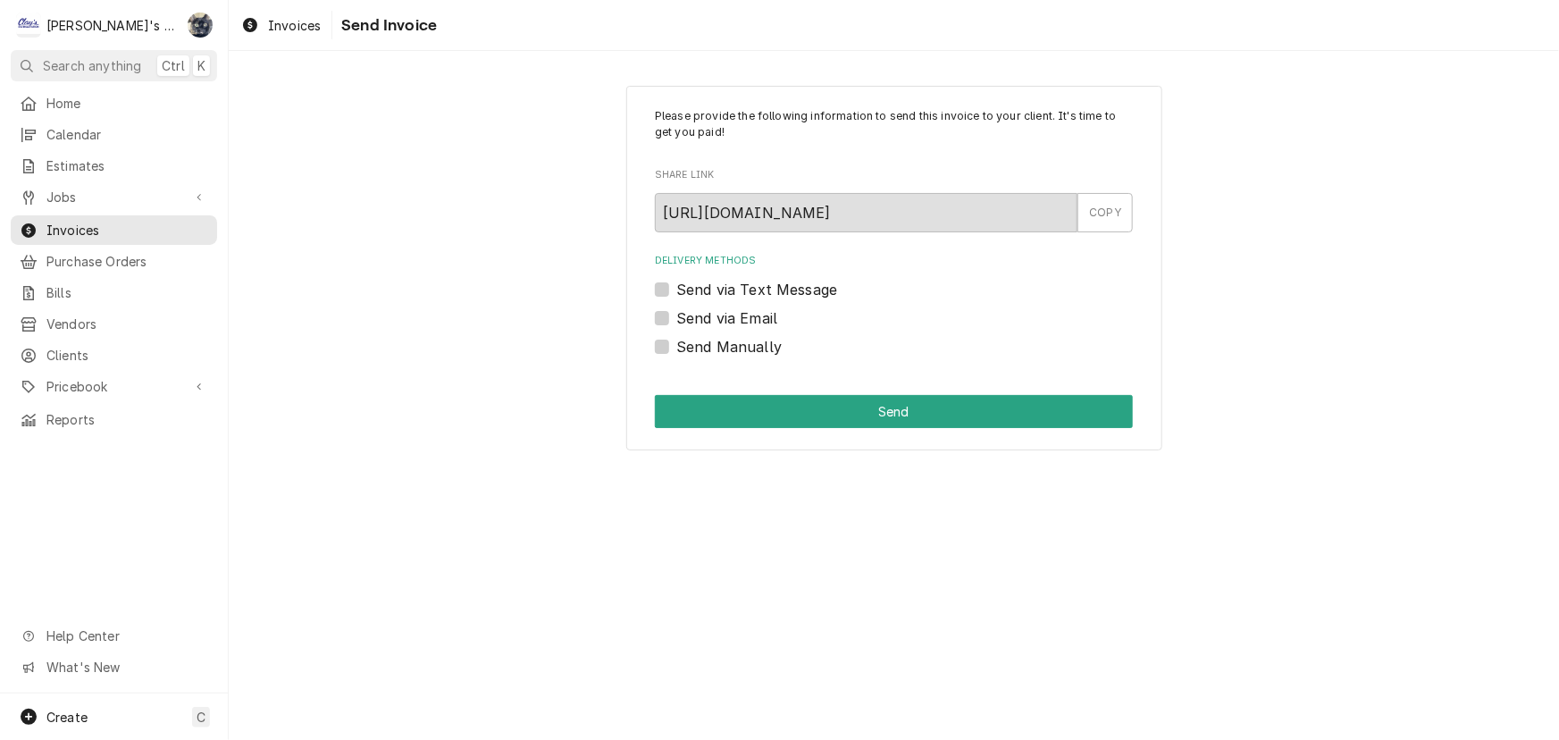
click at [676, 317] on label "Send via Email" at bounding box center [726, 317] width 101 height 21
click at [676, 317] on input "Send via Email" at bounding box center [915, 326] width 478 height 39
checkbox input "true"
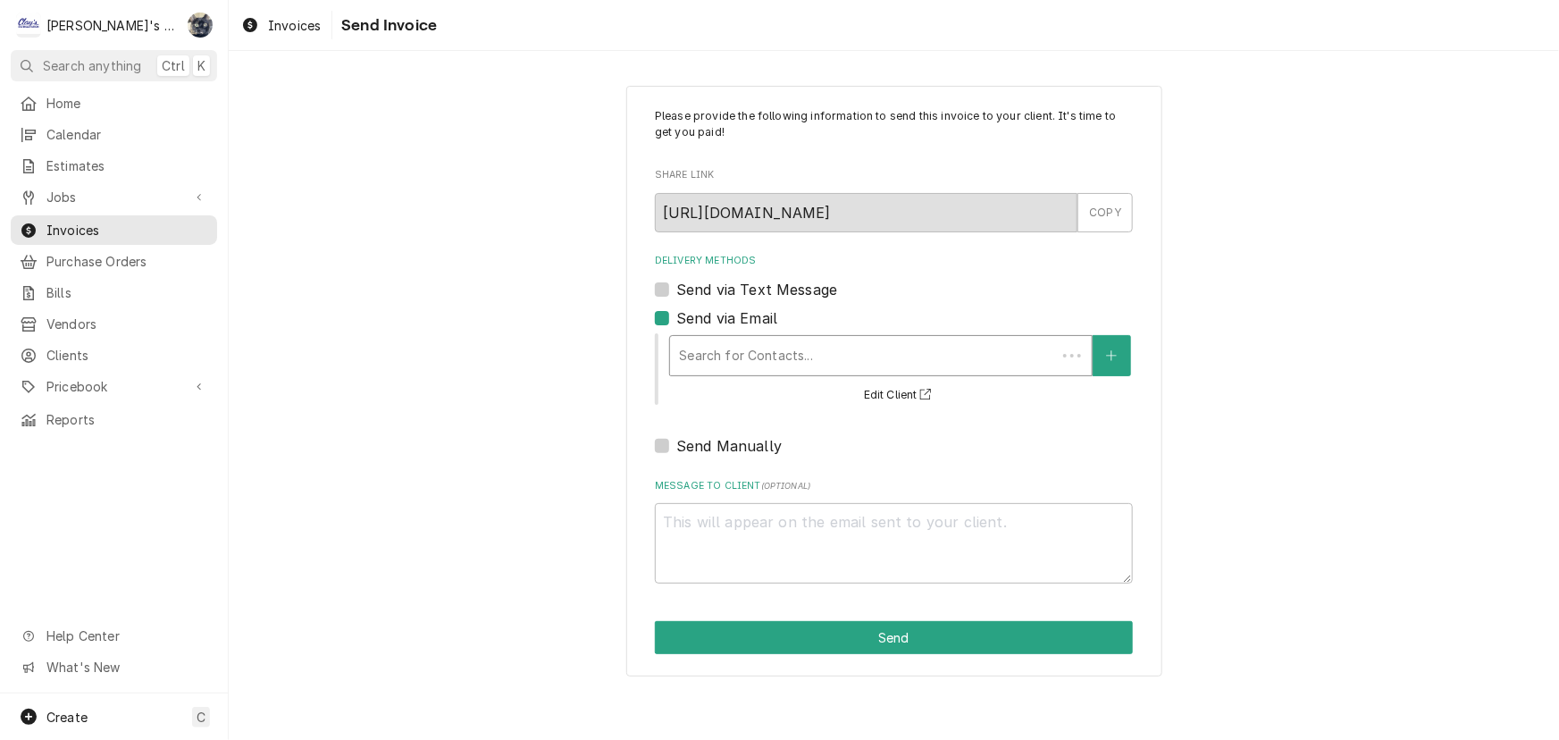
click at [736, 349] on div "Delivery Methods" at bounding box center [863, 356] width 368 height 32
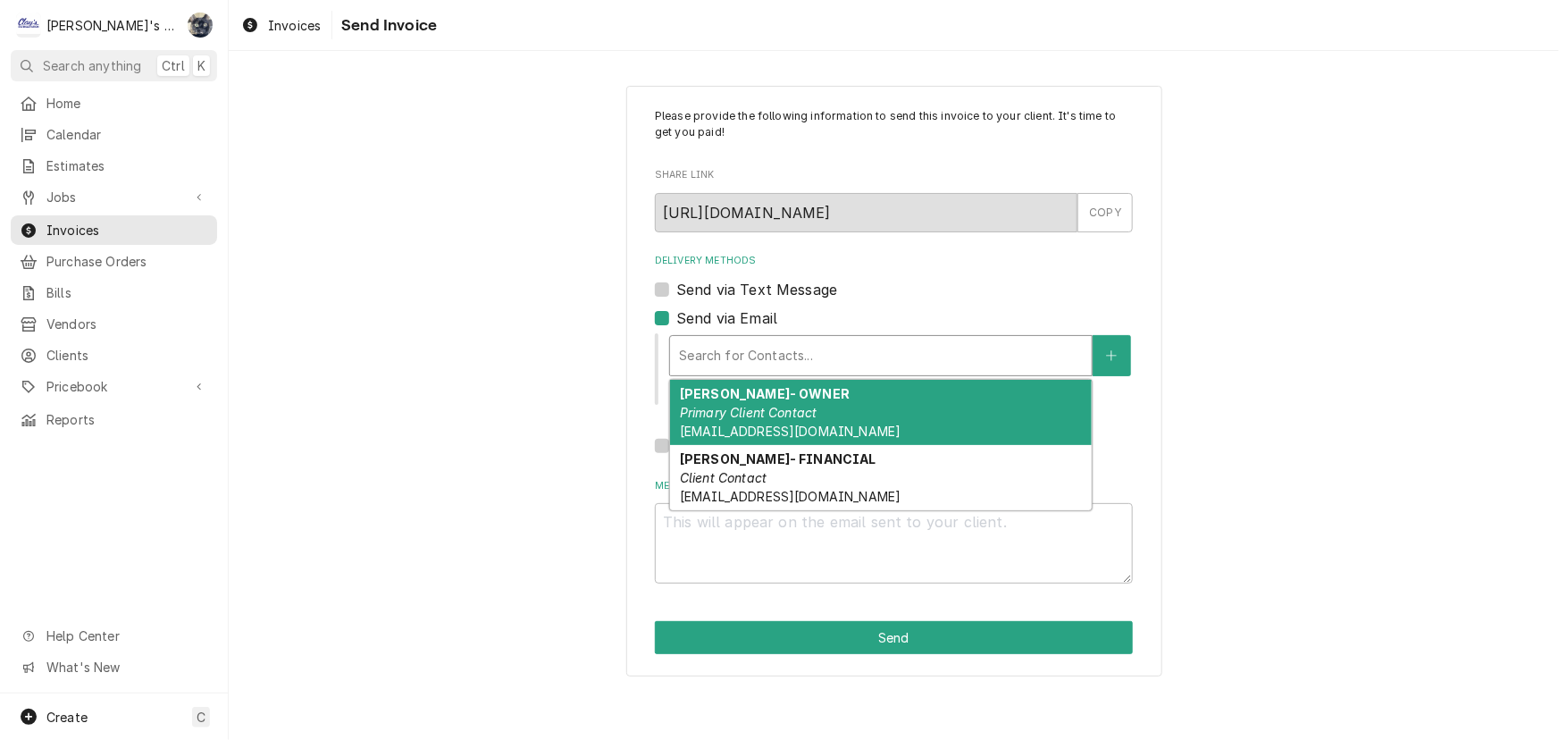
click at [748, 418] on em "Primary Client Contact" at bounding box center [749, 412] width 138 height 15
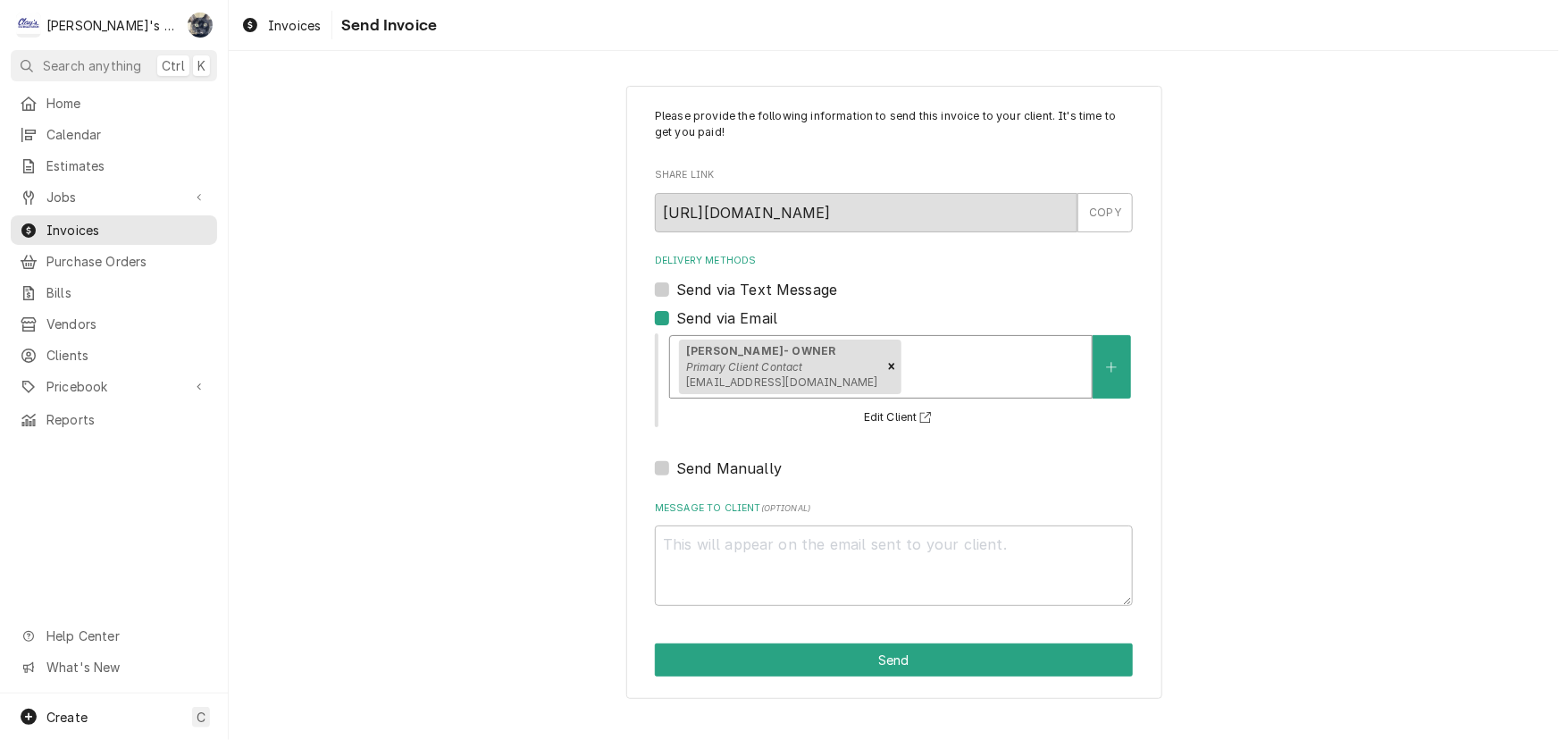
click at [964, 364] on div "Delivery Methods" at bounding box center [993, 366] width 179 height 32
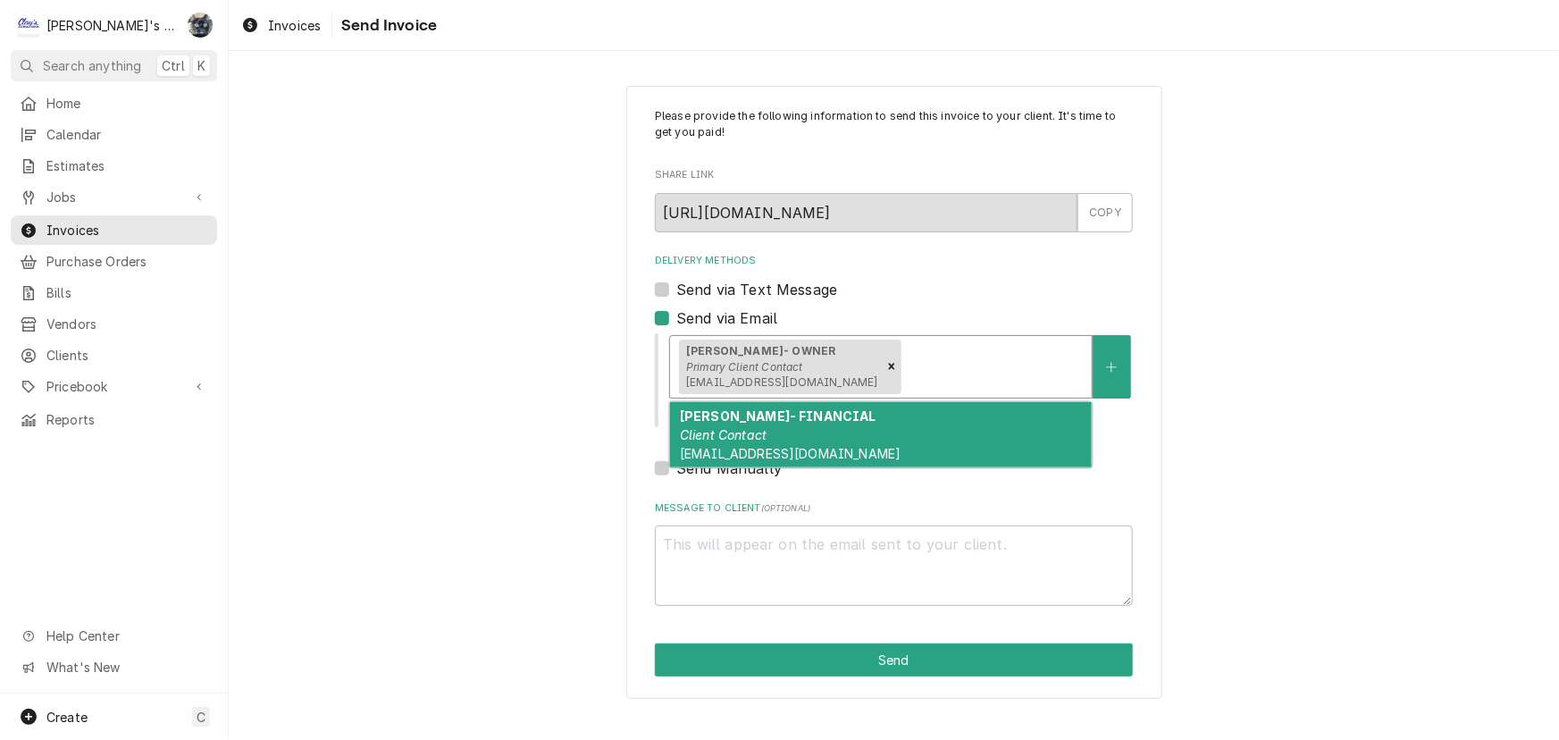
click at [887, 455] on span "SGESKE@SIMPLEJOYSGLUTENFREE.COM" at bounding box center [790, 453] width 221 height 15
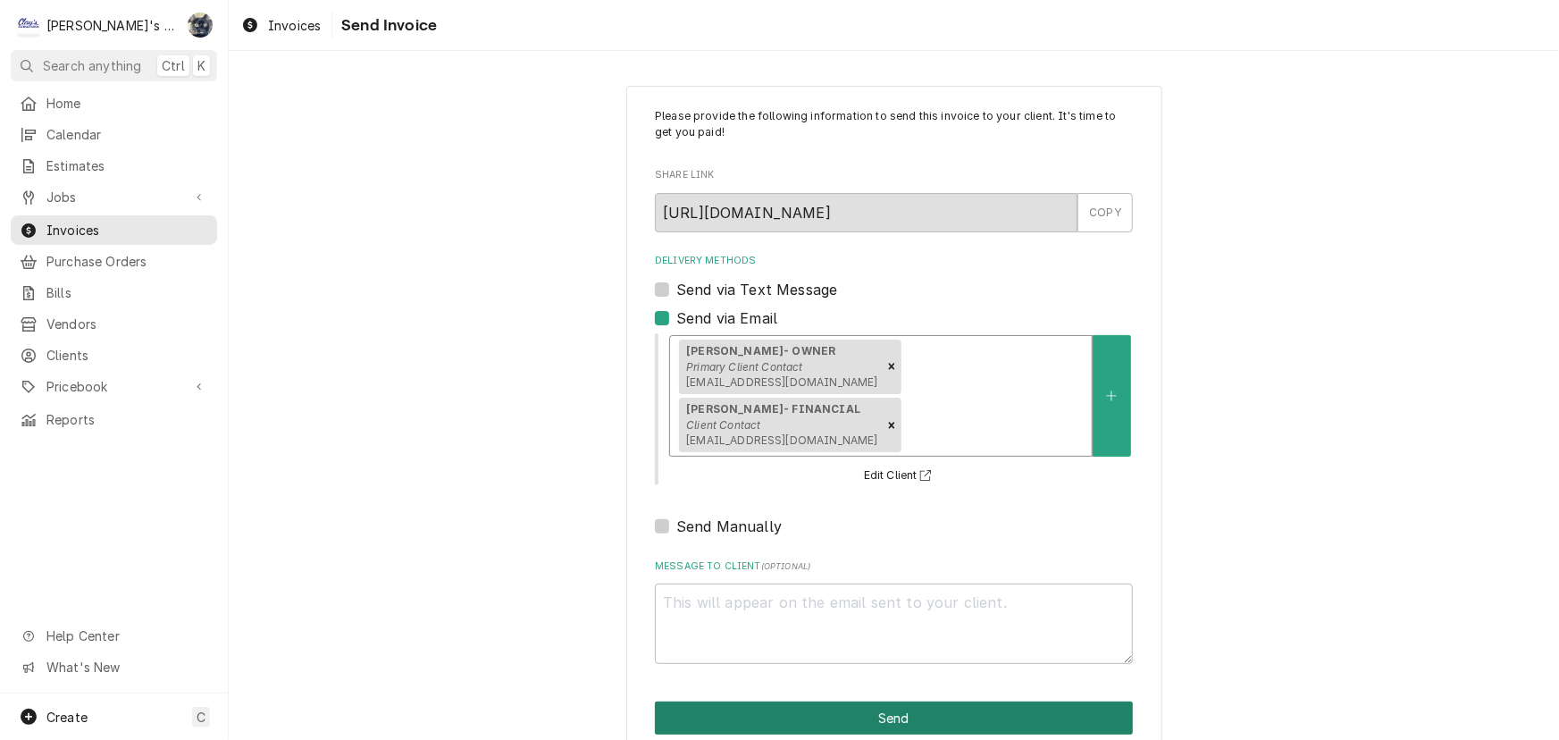
click at [864, 708] on button "Send" at bounding box center [894, 717] width 478 height 33
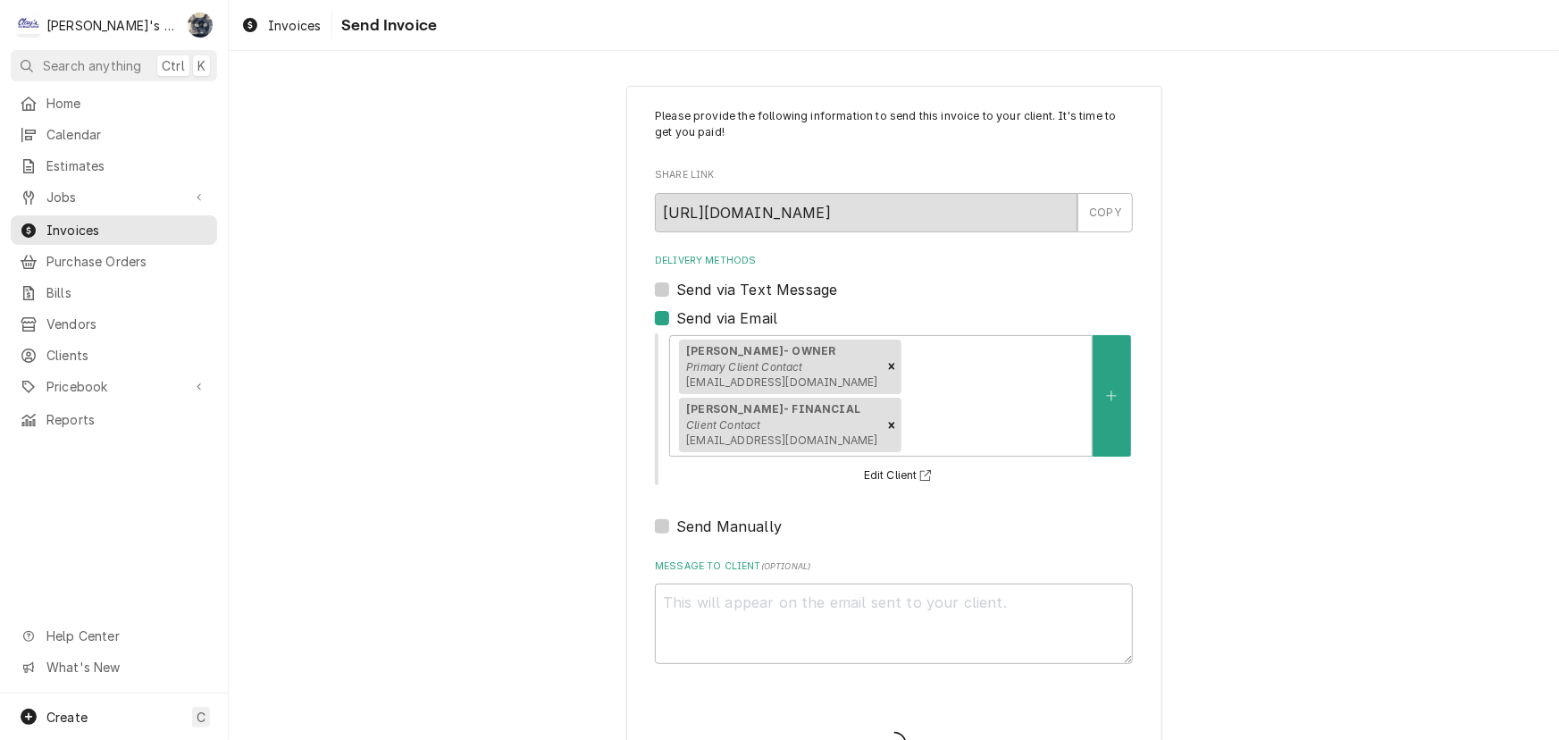
type textarea "x"
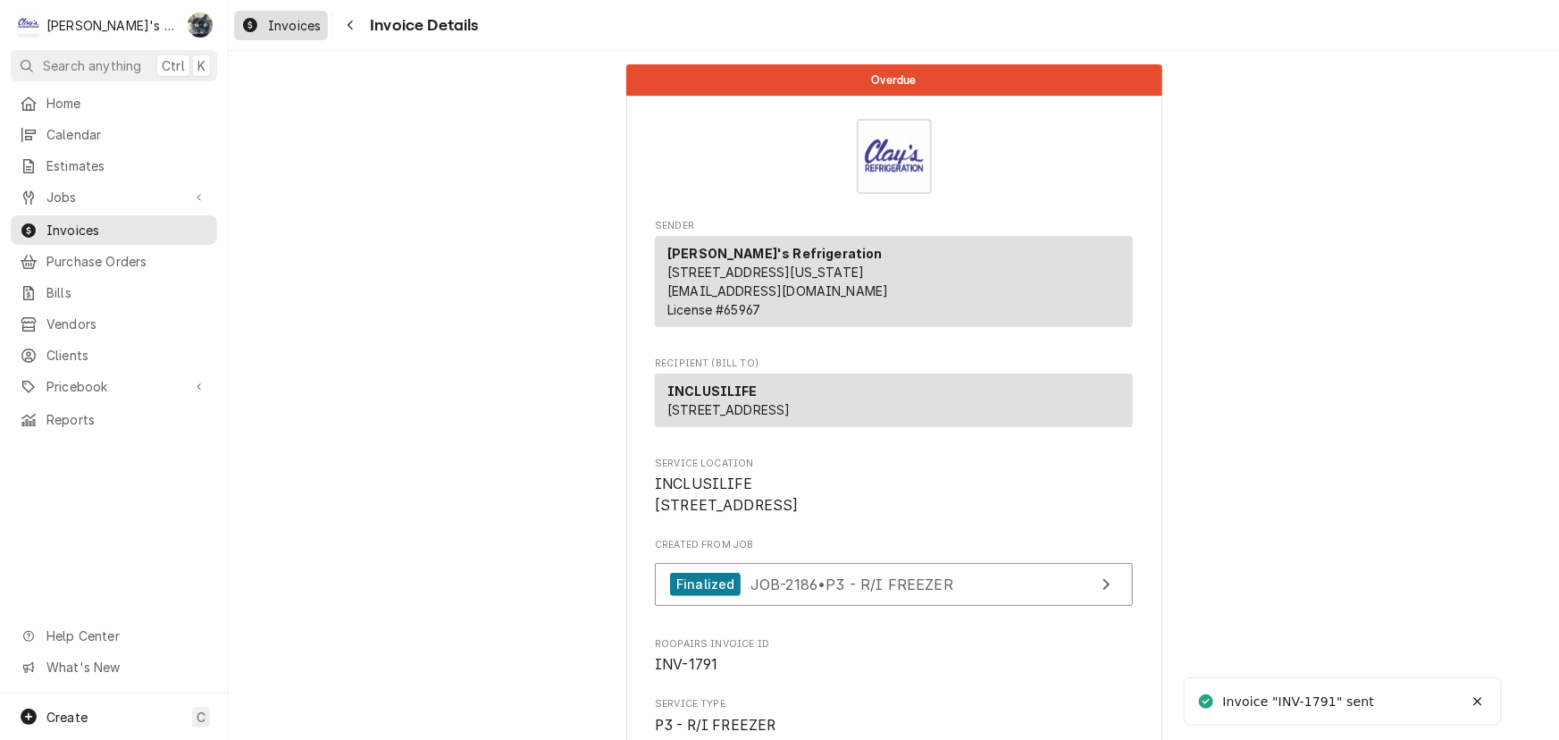
drag, startPoint x: 0, startPoint y: 0, endPoint x: 273, endPoint y: 33, distance: 274.6
click at [265, 22] on div "Invoices" at bounding box center [281, 25] width 87 height 22
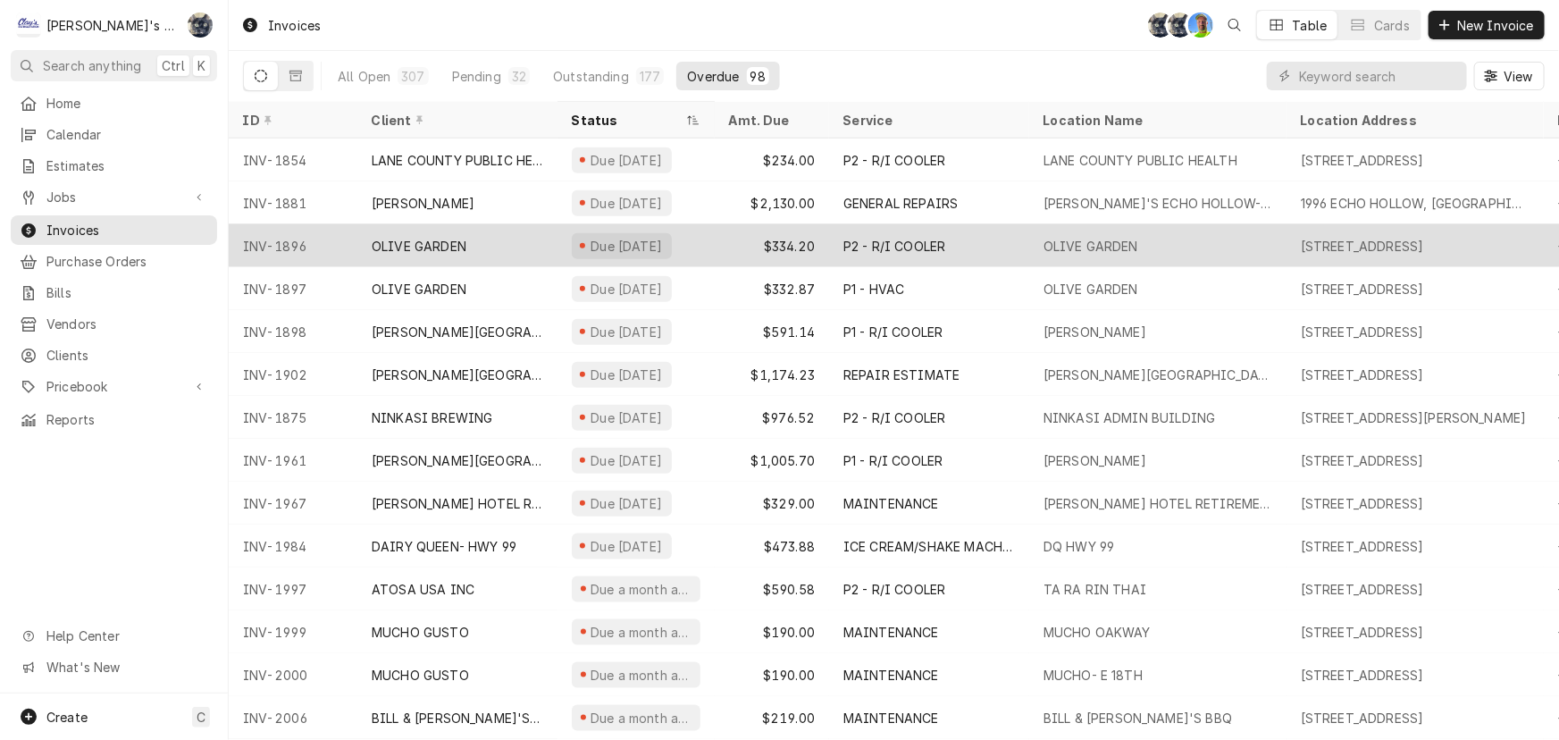
scroll to position [866, 0]
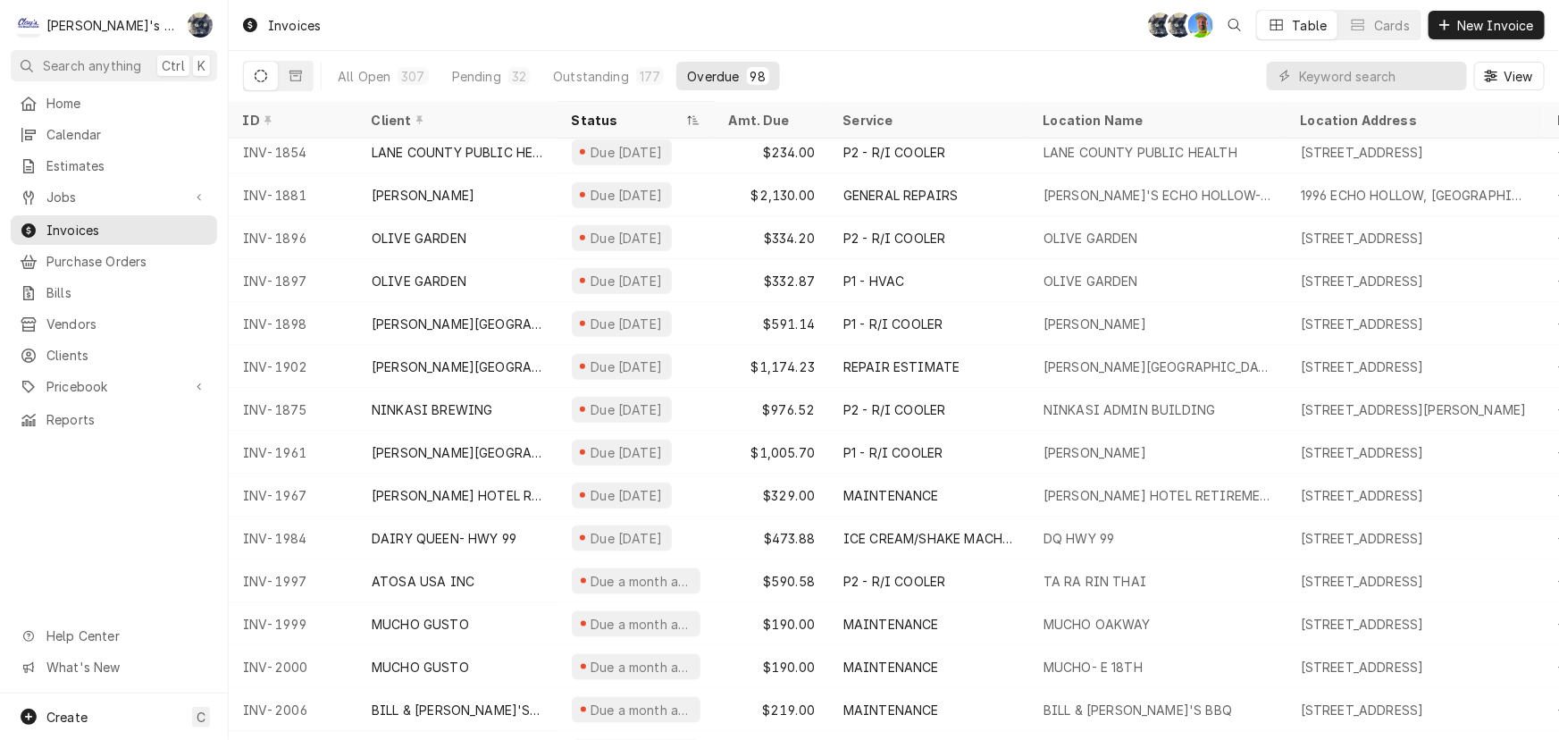
click at [657, 9] on div "Invoices SB SB GA Table Cards New Invoice" at bounding box center [894, 25] width 1331 height 50
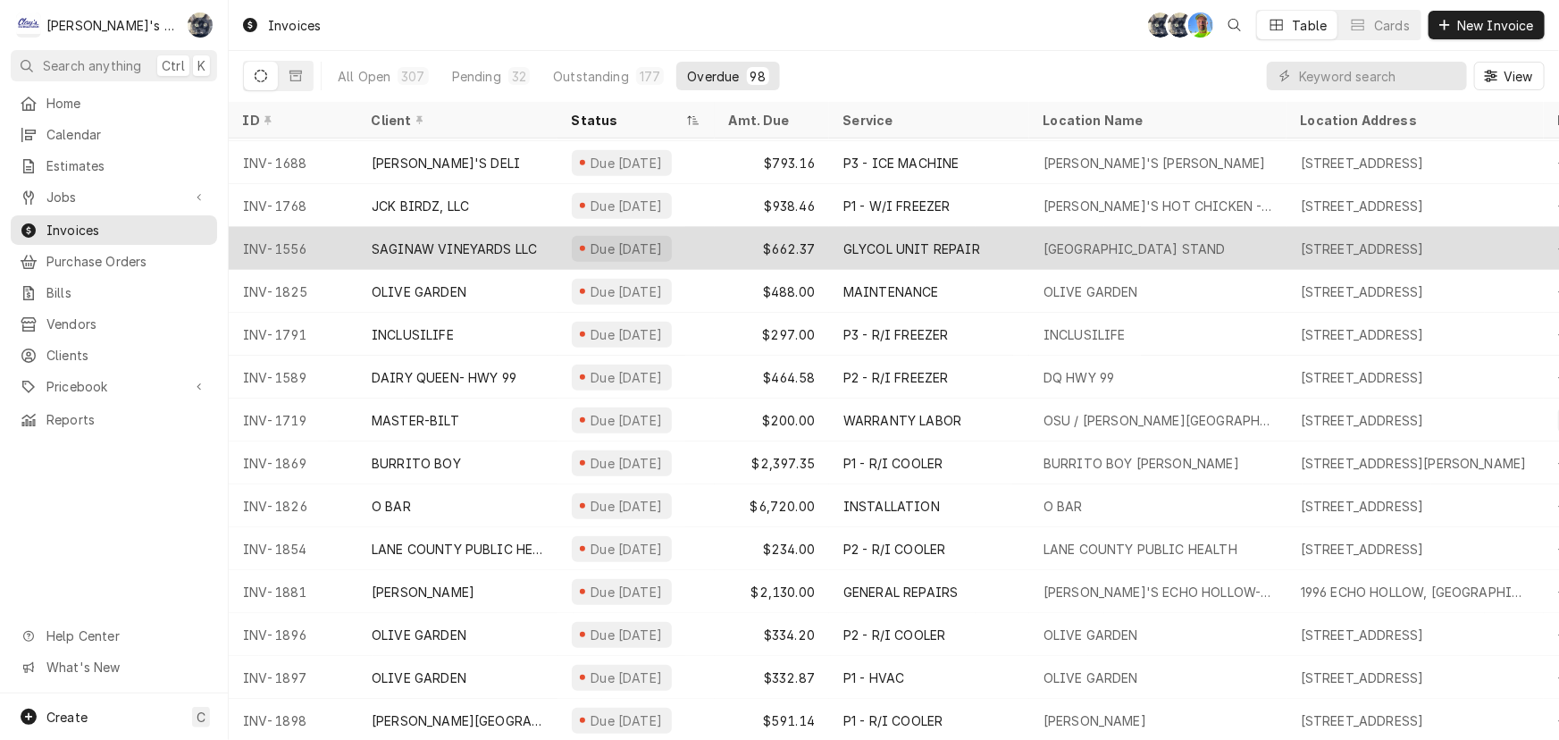
scroll to position [480, 0]
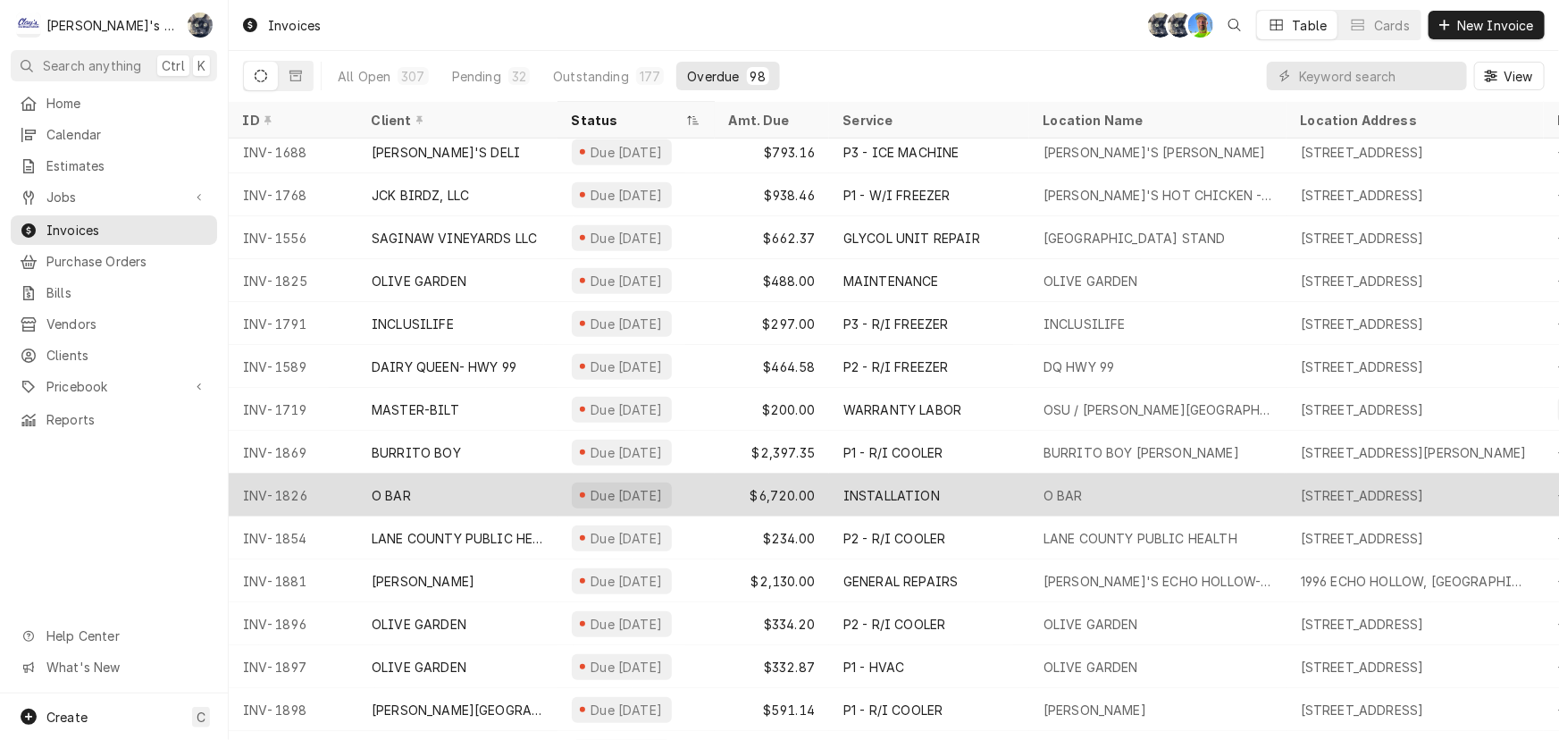
click at [632, 483] on div "Due 2 months ago" at bounding box center [622, 496] width 100 height 26
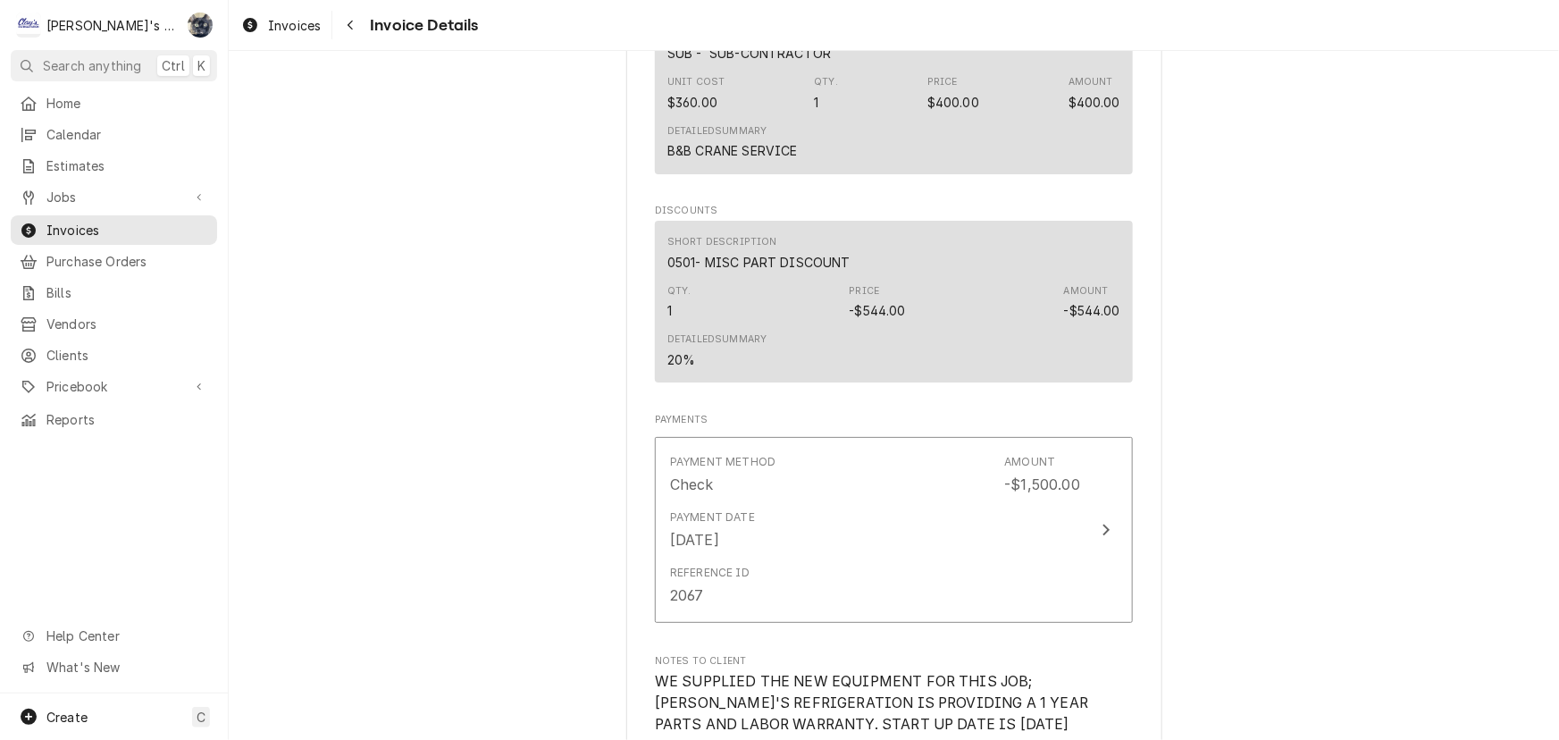
scroll to position [6824, 0]
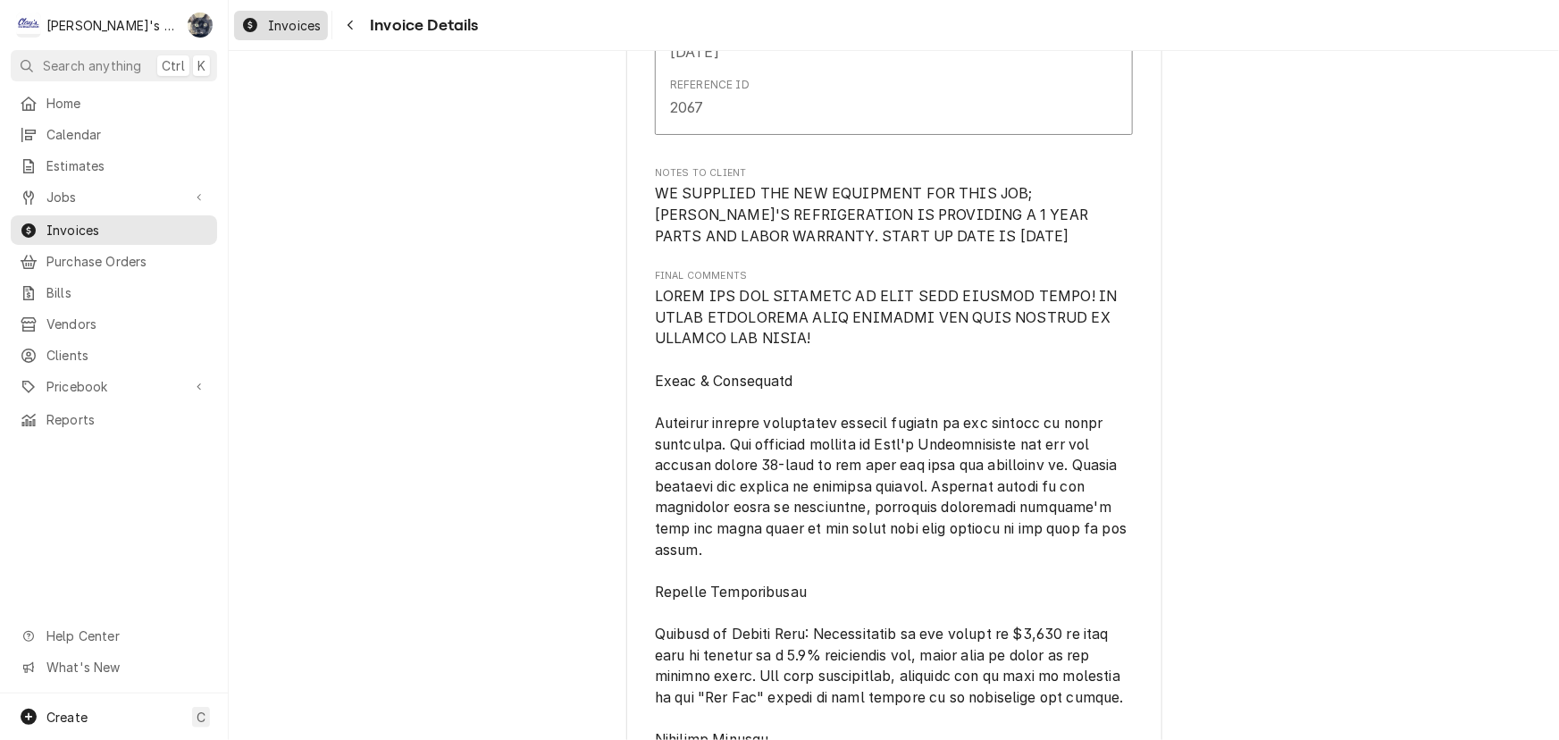
click at [296, 36] on link "Invoices" at bounding box center [281, 25] width 94 height 29
